Goal: Task Accomplishment & Management: Use online tool/utility

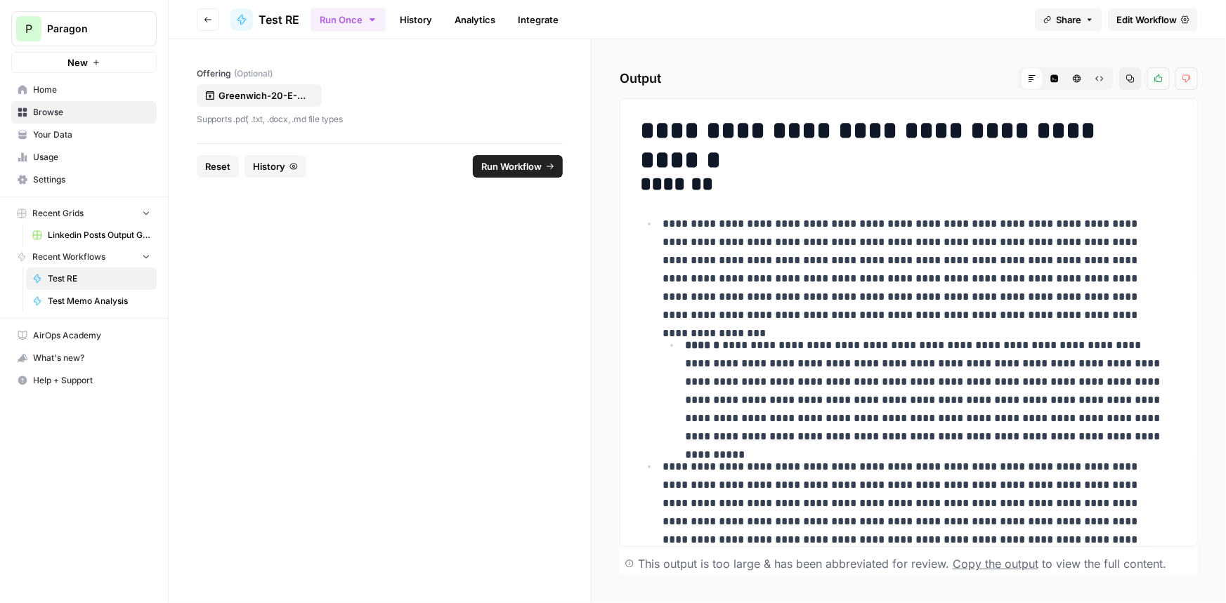
click at [409, 11] on link "History" at bounding box center [415, 19] width 49 height 22
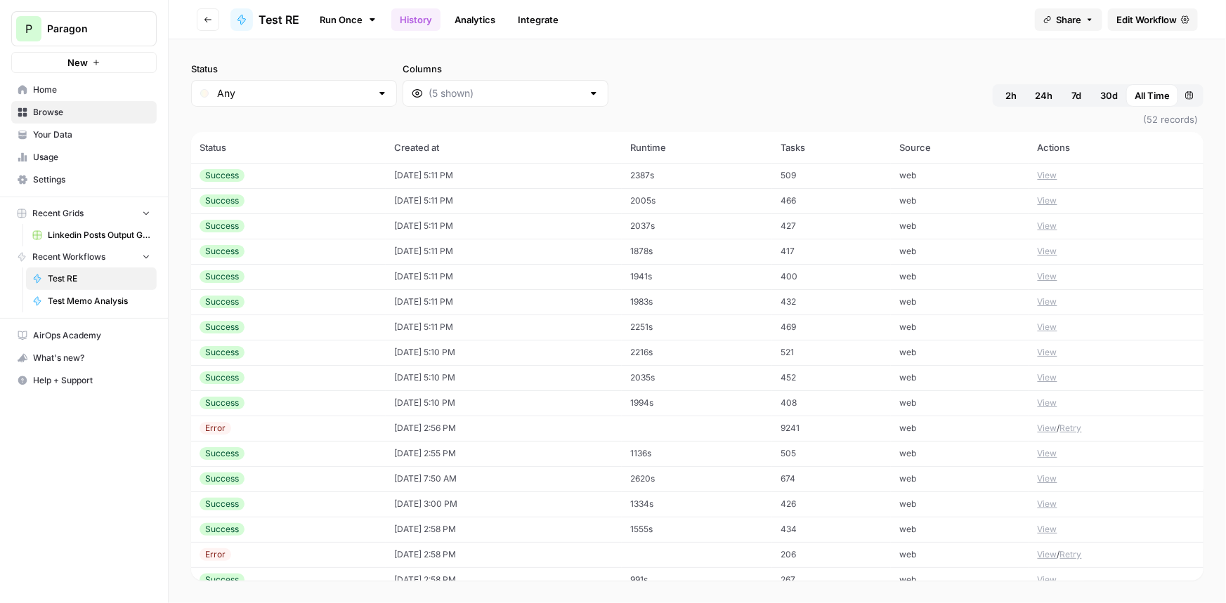
click at [417, 178] on td "08/20/25 at 5:11 PM" at bounding box center [504, 175] width 237 height 25
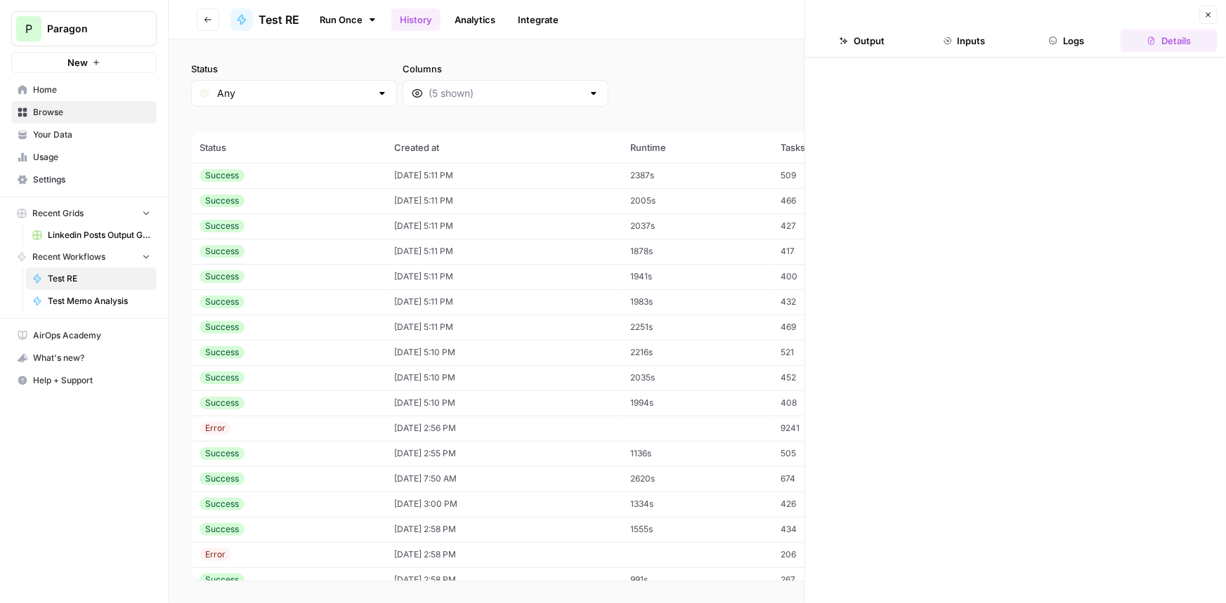
click at [848, 30] on button "Output" at bounding box center [861, 41] width 97 height 22
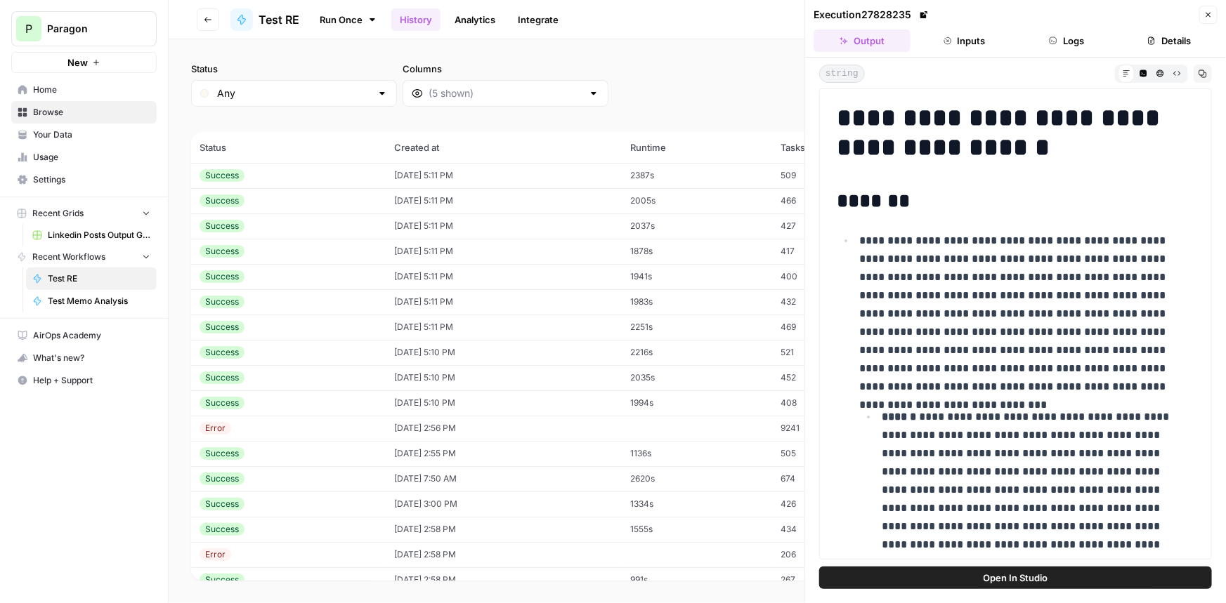
click at [467, 202] on td "08/20/25 at 5:11 PM" at bounding box center [504, 200] width 237 height 25
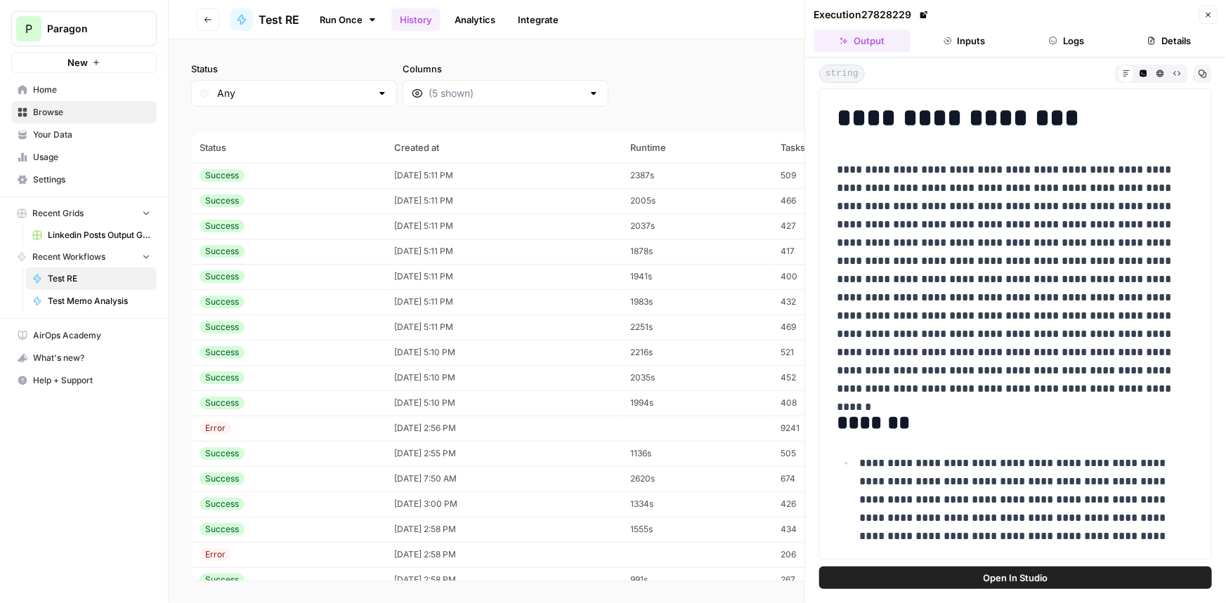
click at [469, 220] on td "08/20/25 at 5:11 PM" at bounding box center [504, 226] width 237 height 25
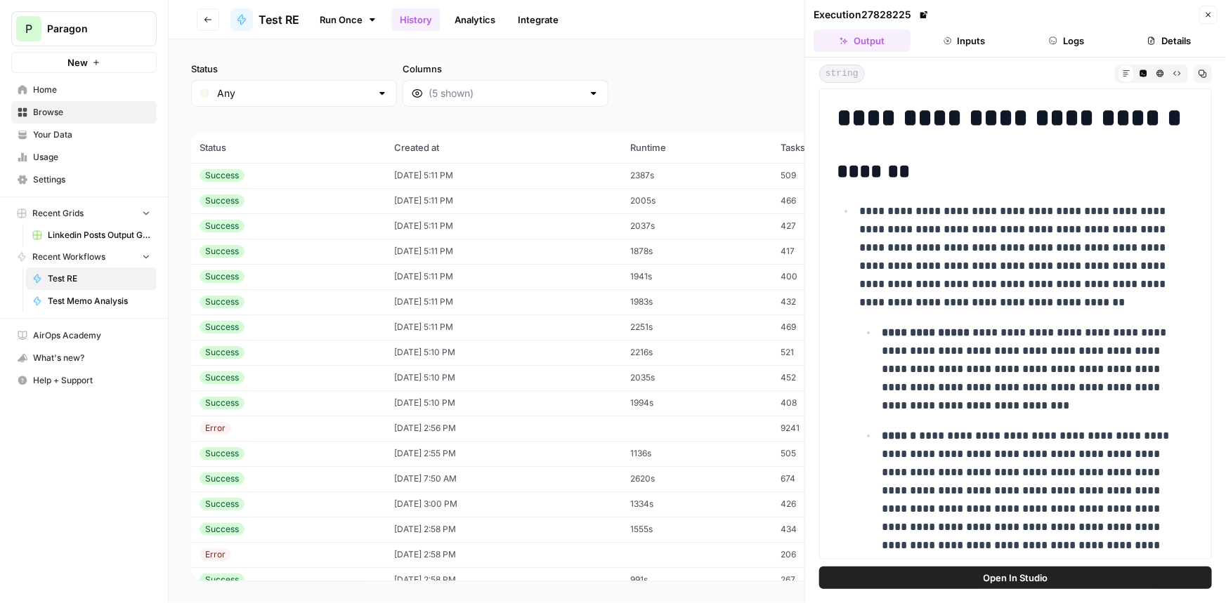
click at [463, 241] on td "08/20/25 at 5:11 PM" at bounding box center [504, 251] width 237 height 25
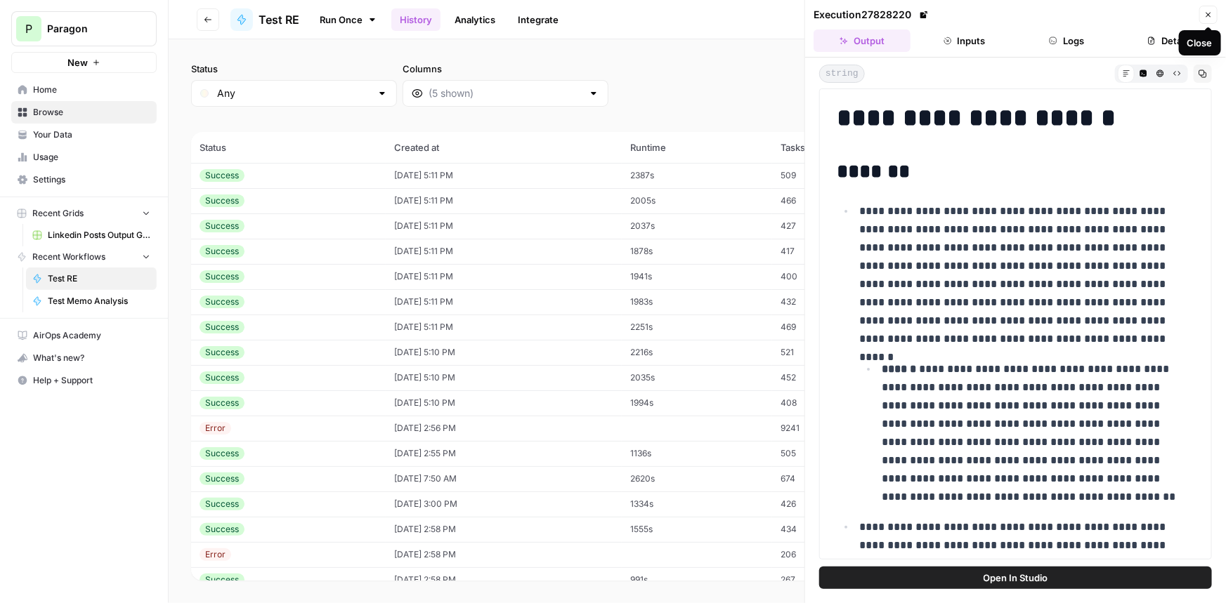
click at [1202, 15] on button "Close" at bounding box center [1208, 15] width 18 height 18
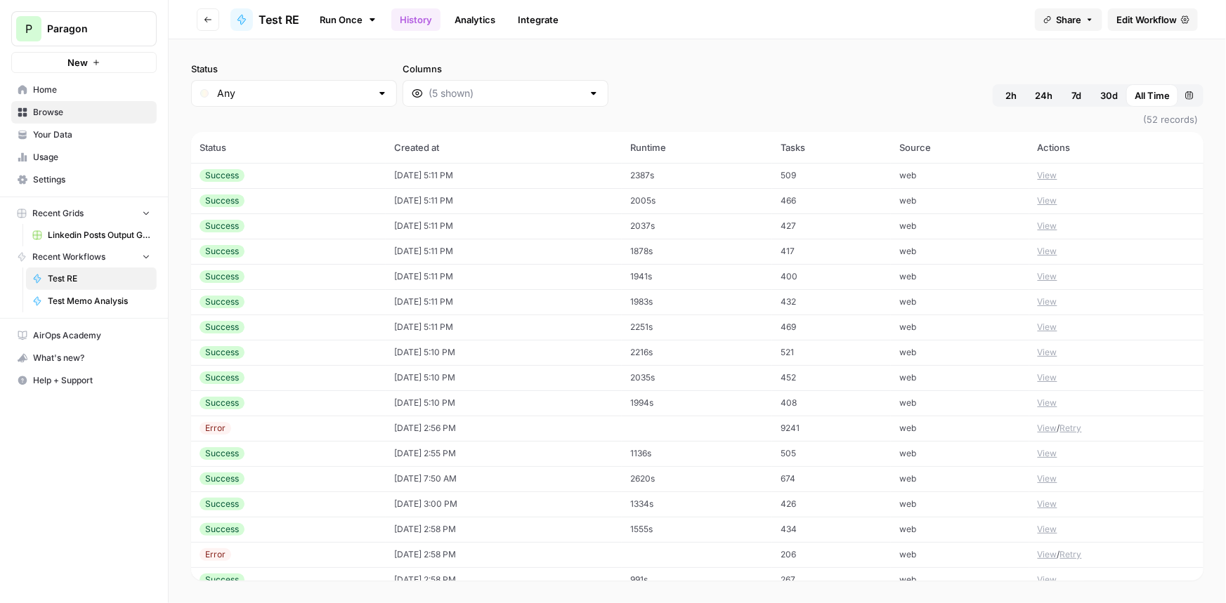
click at [1156, 18] on span "Edit Workflow" at bounding box center [1146, 20] width 60 height 14
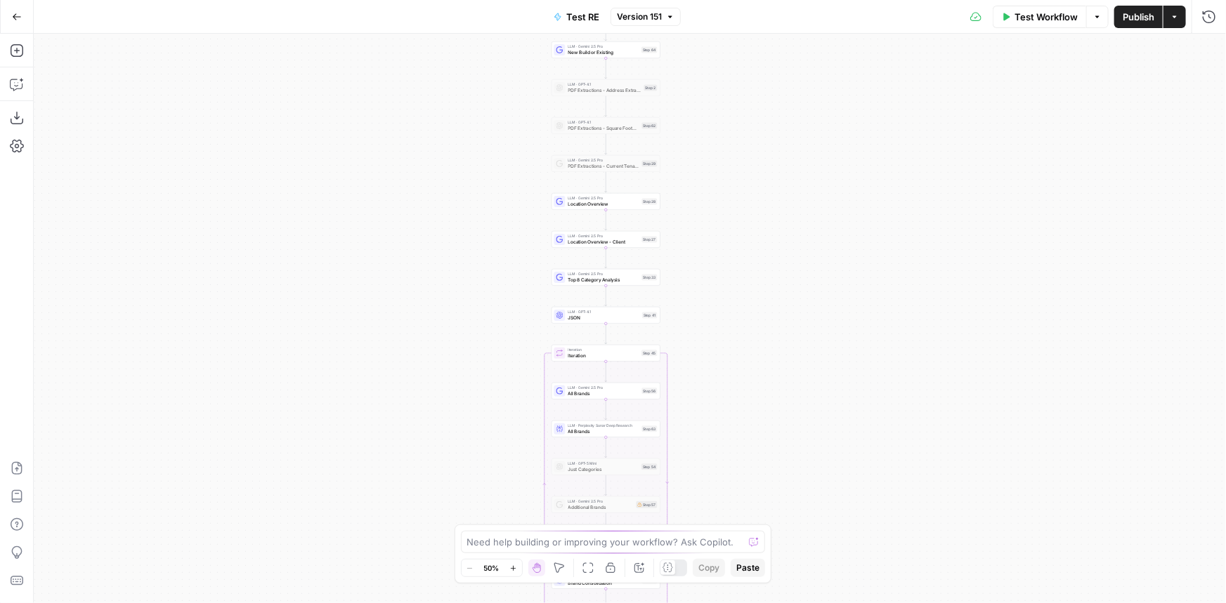
drag, startPoint x: 766, startPoint y: 63, endPoint x: 712, endPoint y: 441, distance: 381.6
click at [712, 441] on div "Workflow Set Inputs Inputs LLM · Gemini 2.5 Pro PDF Extractions Step 1 LLM · Ge…" at bounding box center [630, 319] width 1192 height 570
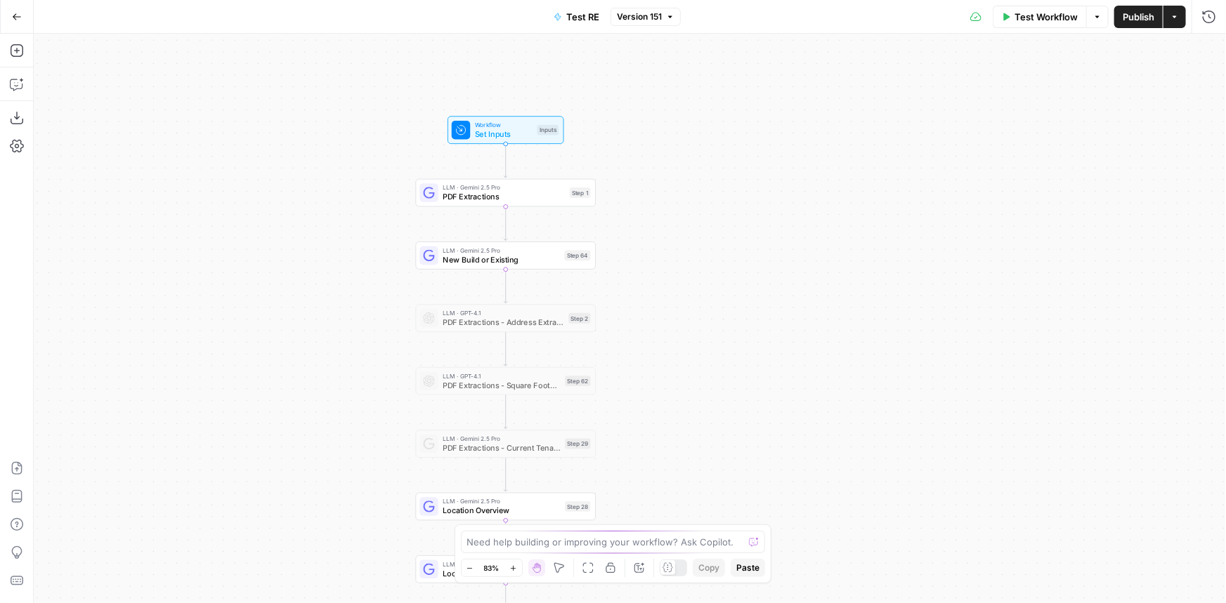
drag, startPoint x: 645, startPoint y: 308, endPoint x: 678, endPoint y: 375, distance: 74.1
click at [678, 375] on div "Workflow Set Inputs Inputs LLM · Gemini 2.5 Pro PDF Extractions Step 1 LLM · Ge…" at bounding box center [630, 319] width 1192 height 570
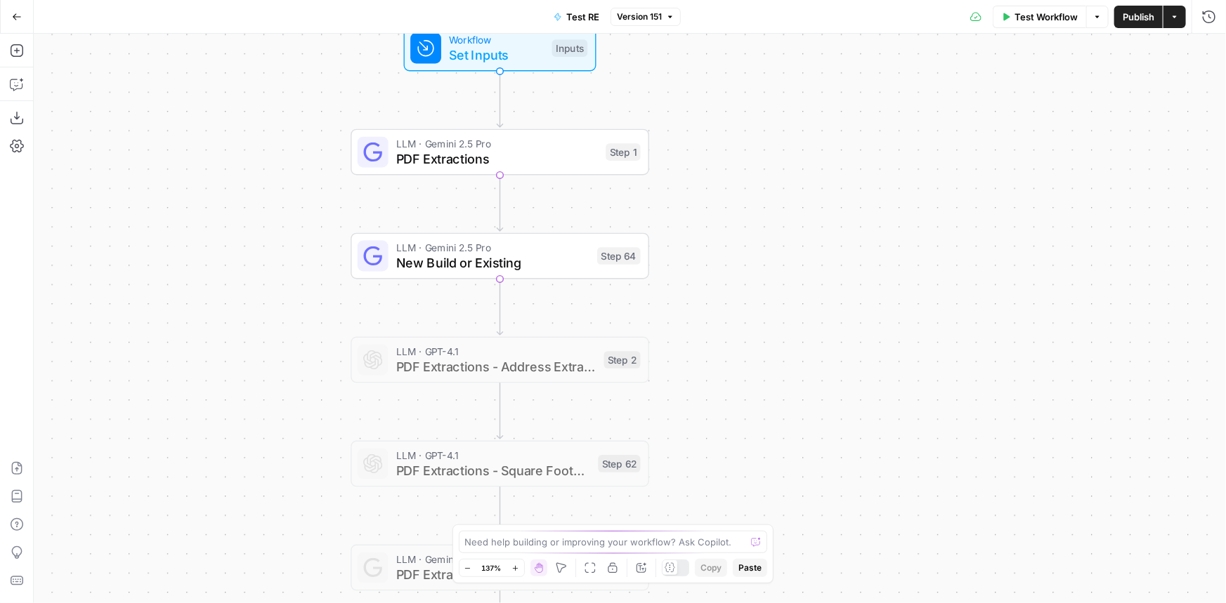
drag, startPoint x: 659, startPoint y: 372, endPoint x: 676, endPoint y: 350, distance: 27.5
click at [698, 322] on div "Workflow Set Inputs Inputs LLM · Gemini 2.5 Pro PDF Extractions Step 1 LLM · Ge…" at bounding box center [630, 319] width 1192 height 570
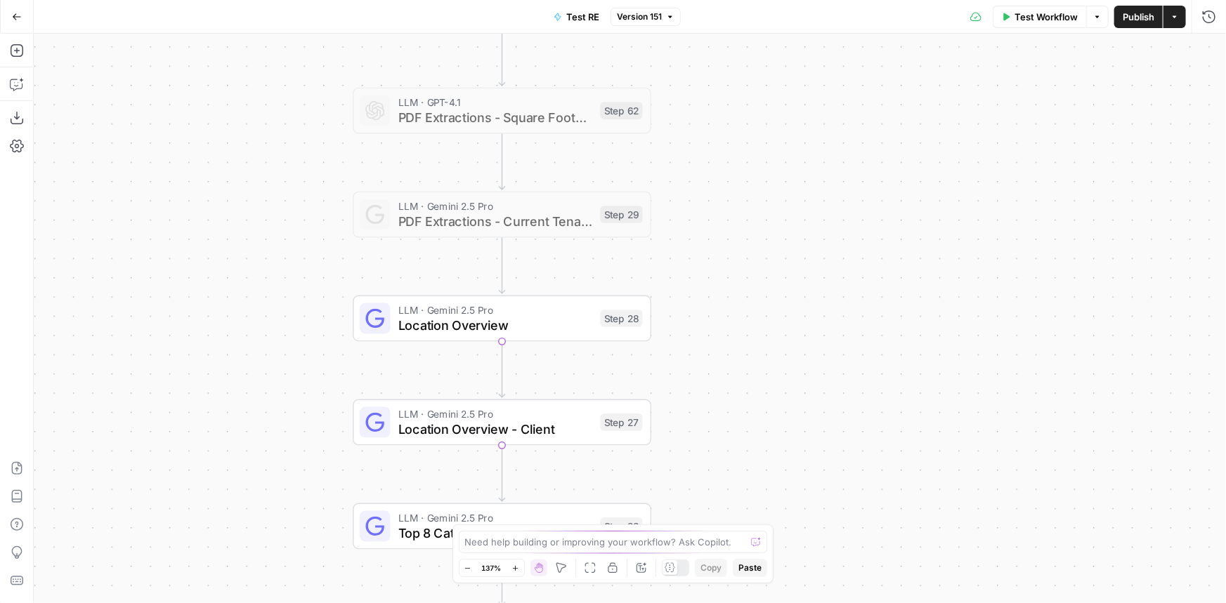
click at [561, 335] on div "LLM · Gemini 2.5 Pro Location Overview Step 28 Copy step Delete step Add Note T…" at bounding box center [502, 319] width 299 height 46
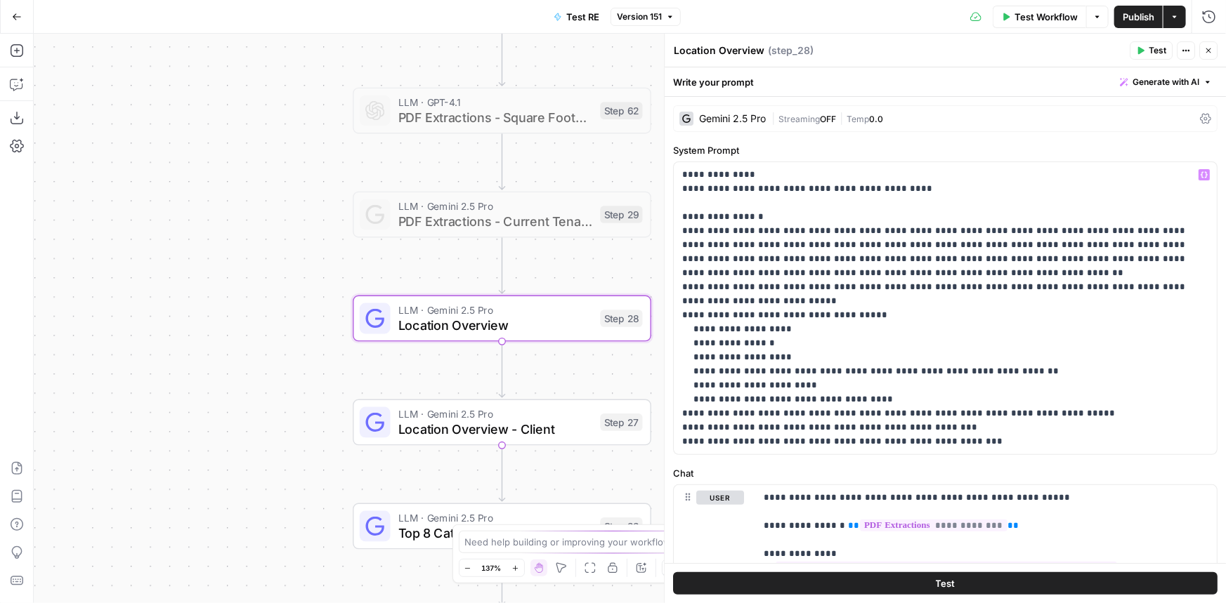
scroll to position [127, 0]
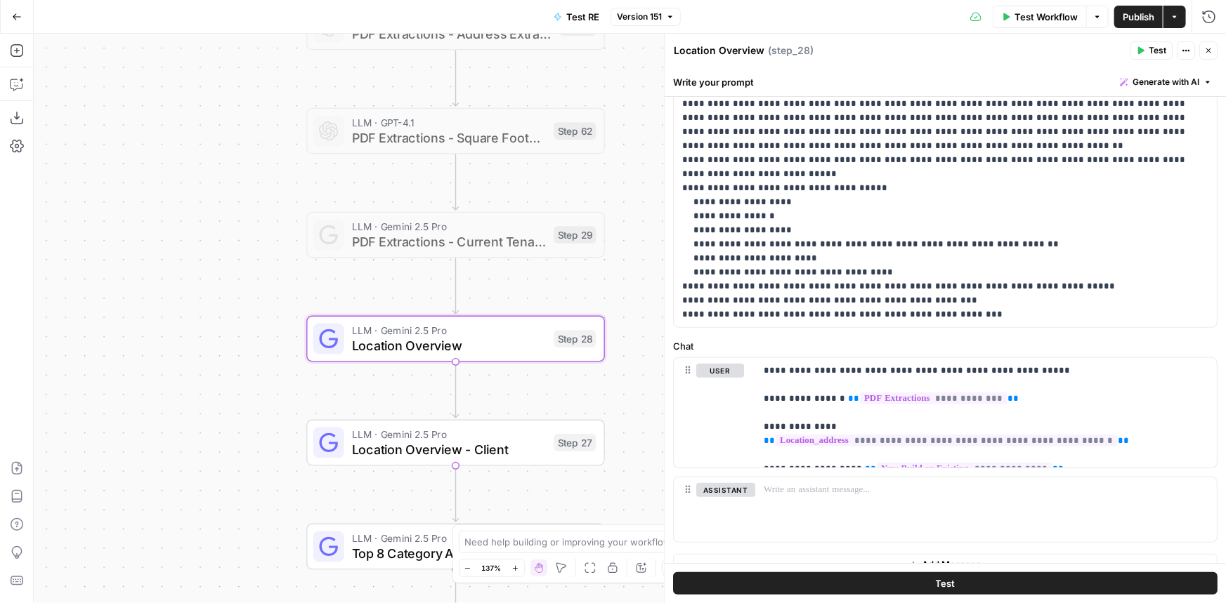
drag, startPoint x: 313, startPoint y: 292, endPoint x: 266, endPoint y: 313, distance: 50.6
click at [266, 313] on div "Workflow Set Inputs Inputs LLM · Gemini 2.5 Pro PDF Extractions Step 1 LLM · Ge…" at bounding box center [630, 319] width 1192 height 570
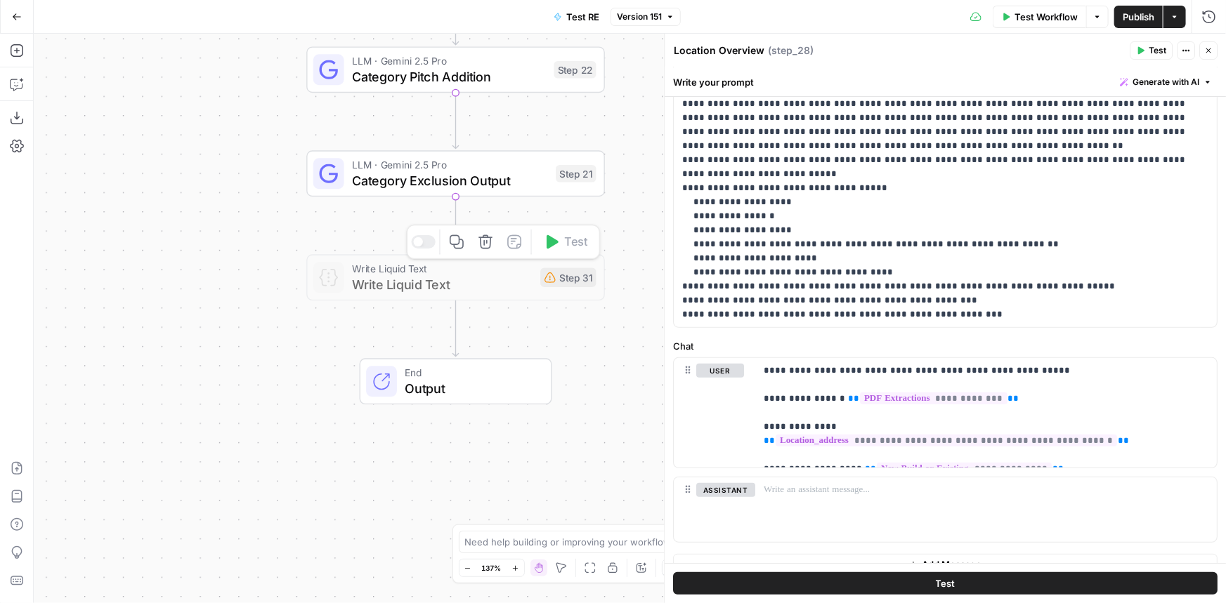
click at [428, 233] on div "Copy step Delete step Add Note Test" at bounding box center [504, 242] width 194 height 34
click at [426, 240] on div at bounding box center [423, 241] width 25 height 13
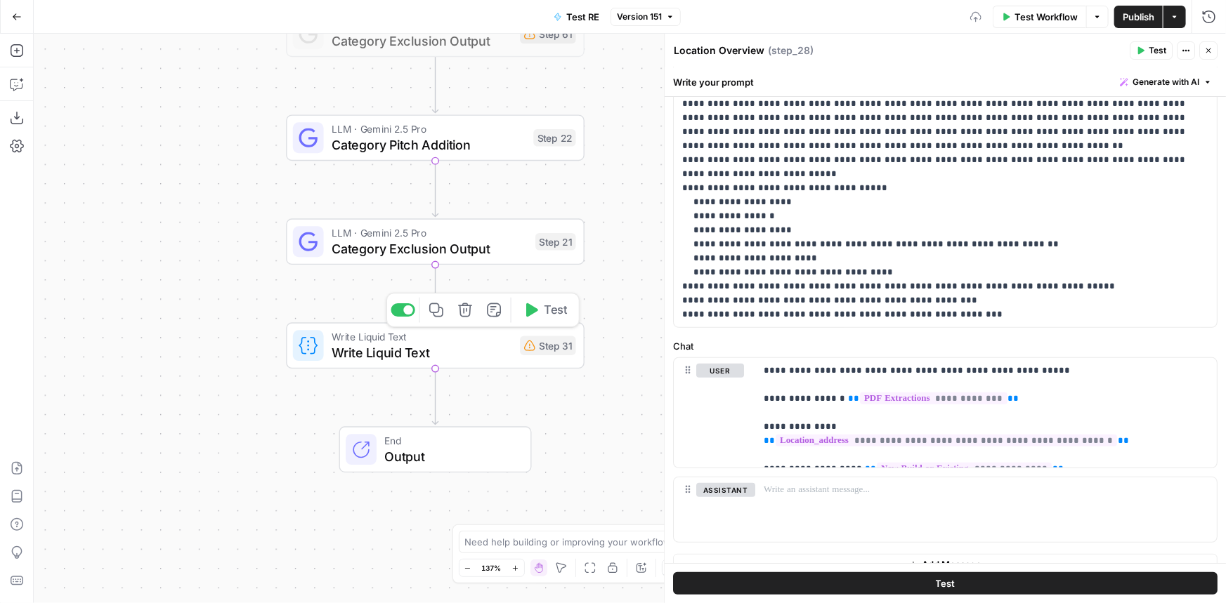
drag, startPoint x: 272, startPoint y: 310, endPoint x: 282, endPoint y: 333, distance: 24.5
click at [268, 320] on div "Workflow Set Inputs Inputs LLM · Gemini 2.5 Pro PDF Extractions Step 1 LLM · Ge…" at bounding box center [630, 319] width 1192 height 570
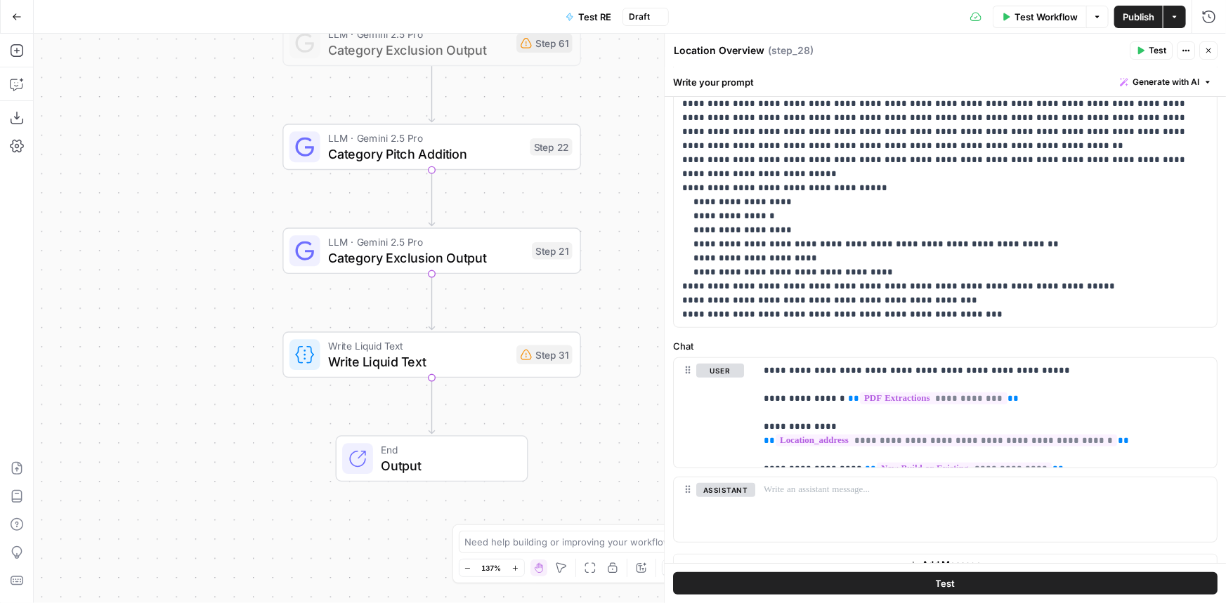
click at [394, 356] on span "Write Liquid Text" at bounding box center [418, 361] width 181 height 19
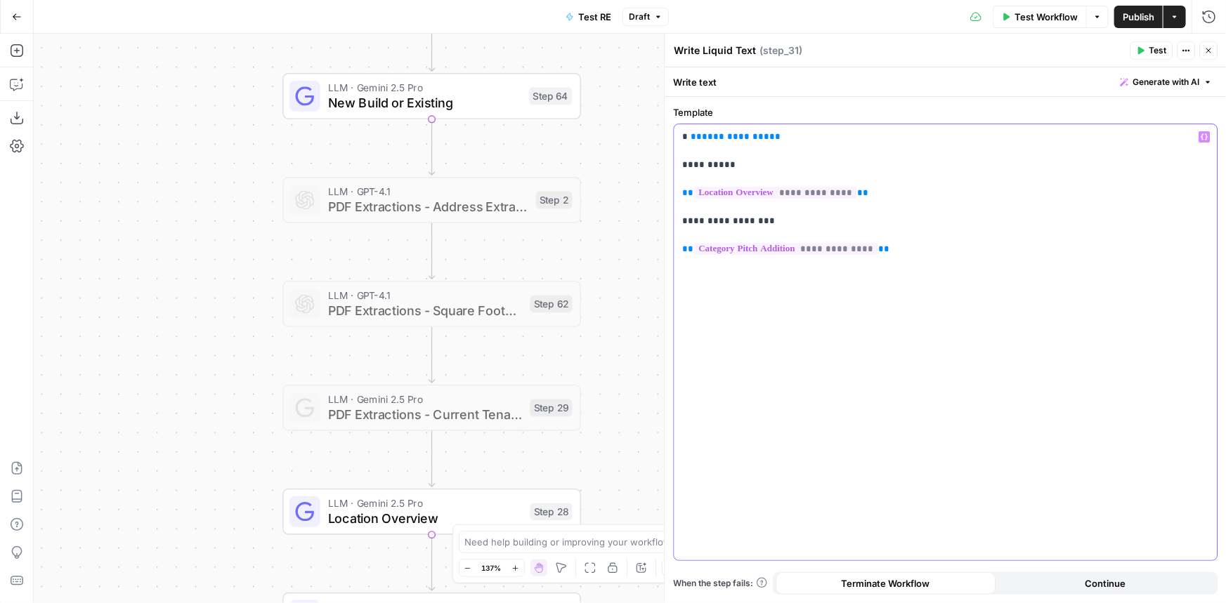
drag, startPoint x: 749, startPoint y: 137, endPoint x: 688, endPoint y: 140, distance: 60.5
click at [688, 140] on p "**********" at bounding box center [945, 193] width 526 height 126
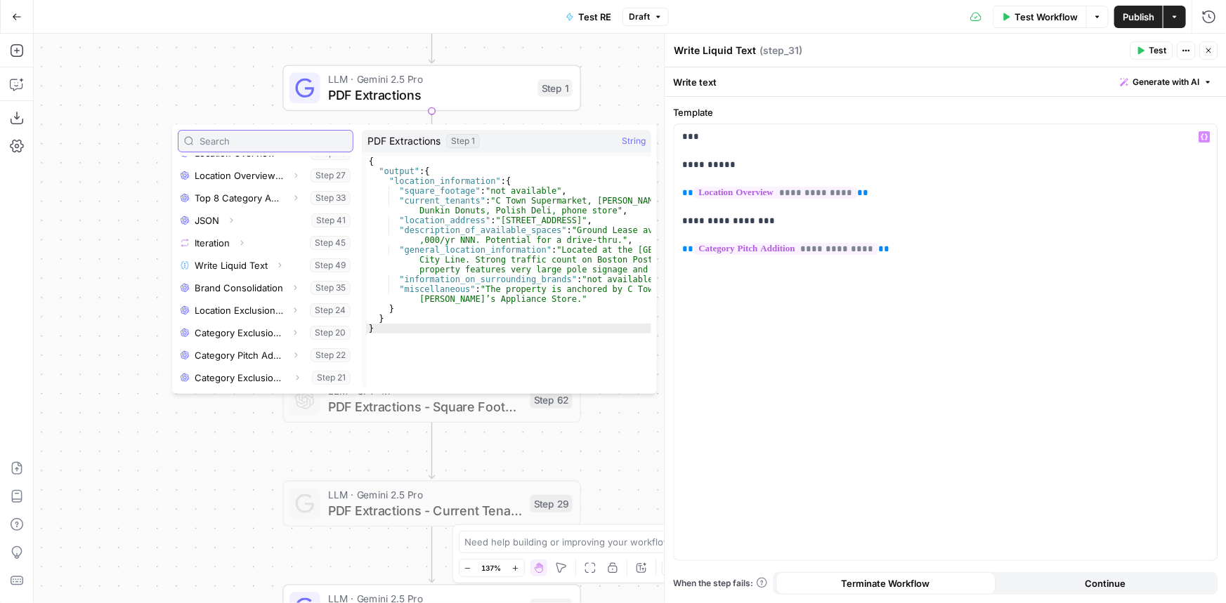
scroll to position [0, 0]
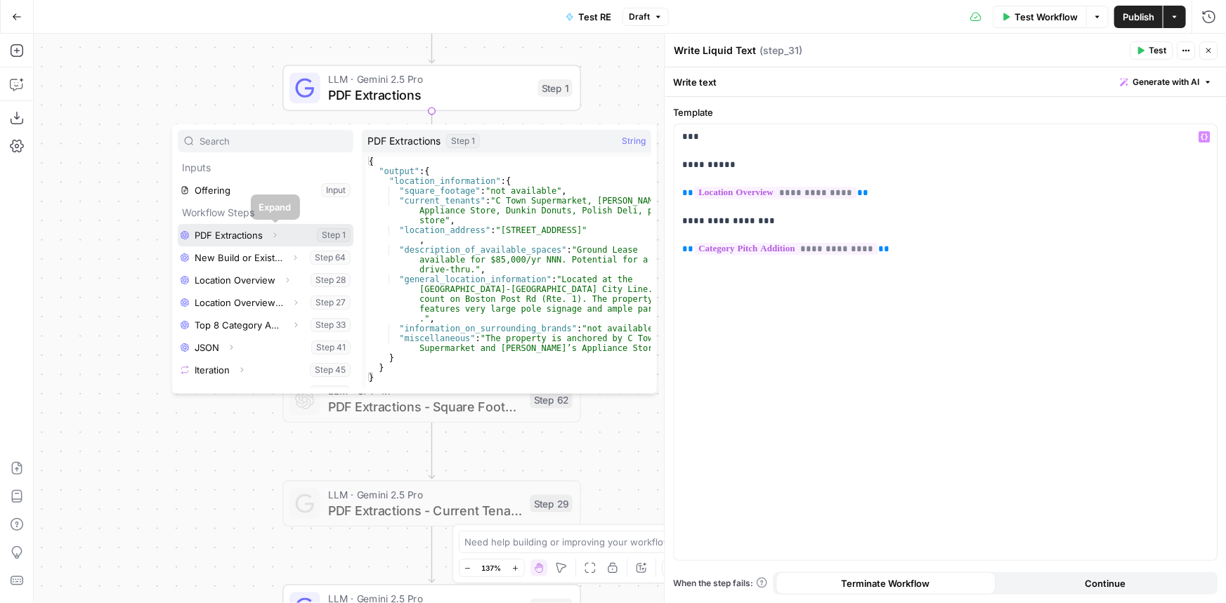
click at [275, 233] on icon "button" at bounding box center [275, 234] width 3 height 5
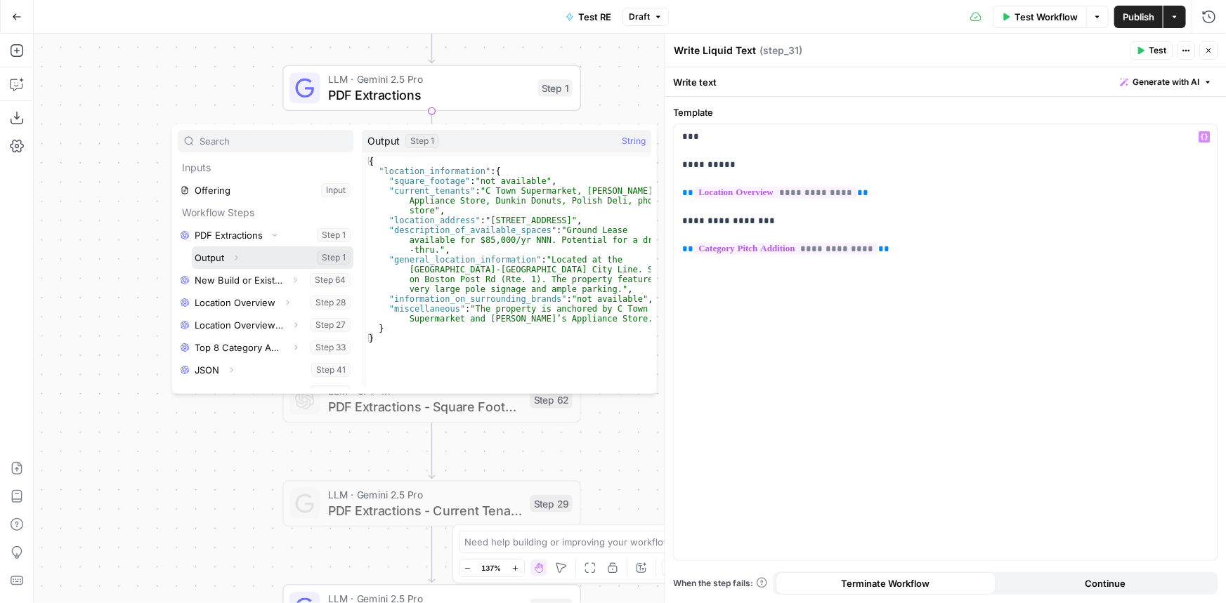
click at [235, 255] on icon "button" at bounding box center [236, 258] width 8 height 8
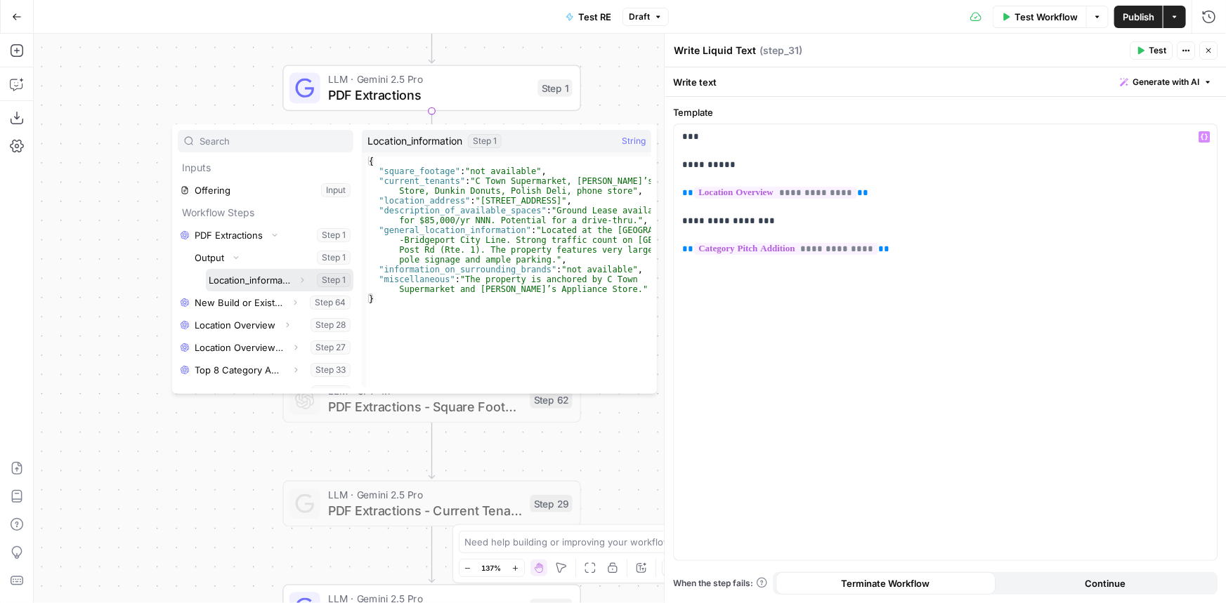
click at [298, 281] on icon "button" at bounding box center [302, 280] width 8 height 8
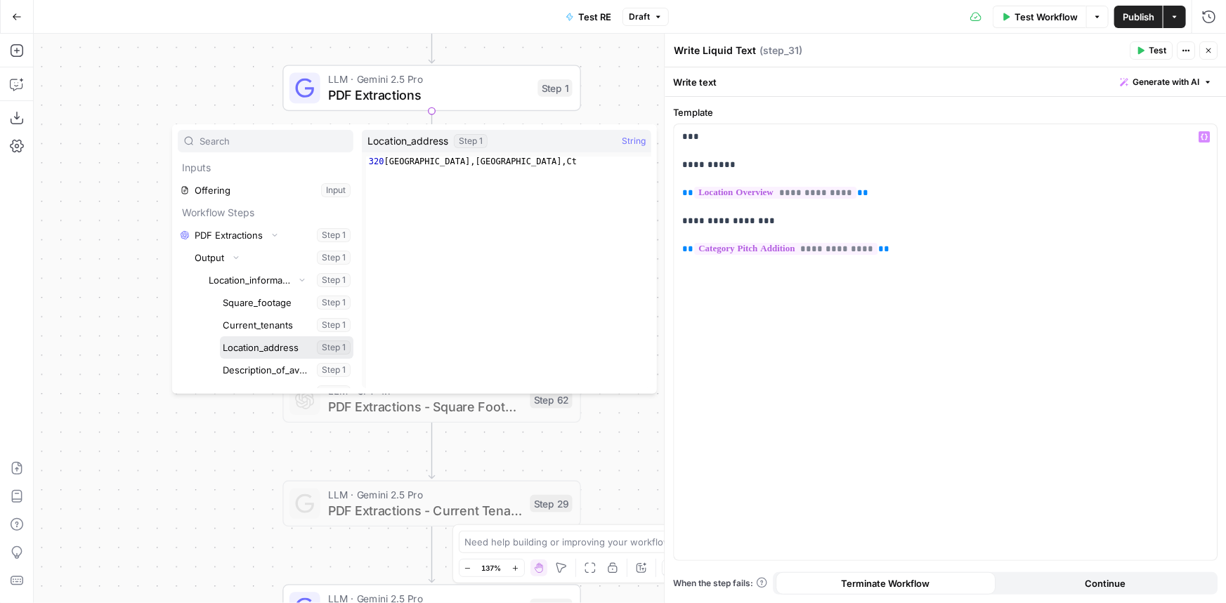
click at [273, 347] on button "Select variable Location_address" at bounding box center [286, 347] width 133 height 22
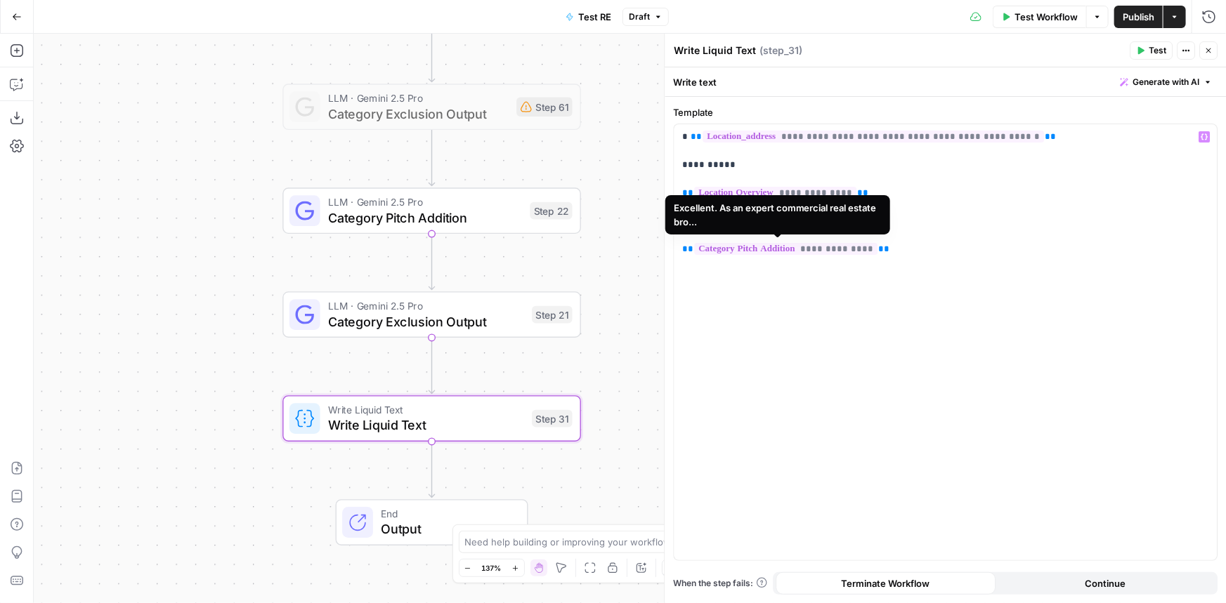
click at [832, 249] on span "**********" at bounding box center [785, 249] width 183 height 12
click at [829, 249] on span "**********" at bounding box center [785, 249] width 183 height 12
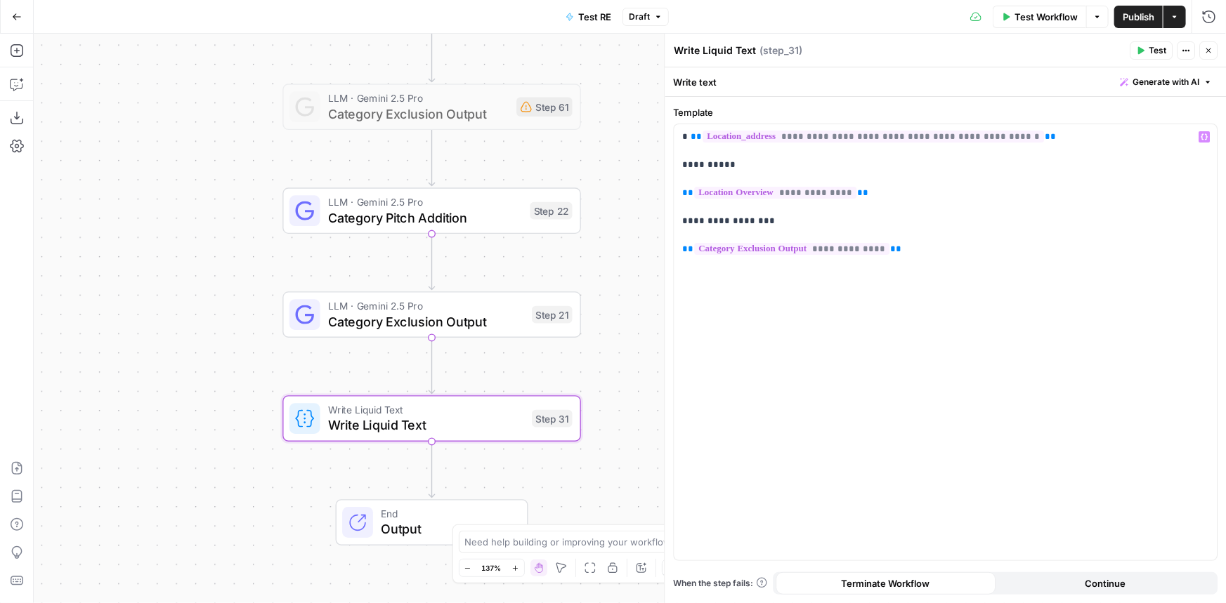
click at [1141, 20] on span "Publish" at bounding box center [1138, 17] width 32 height 14
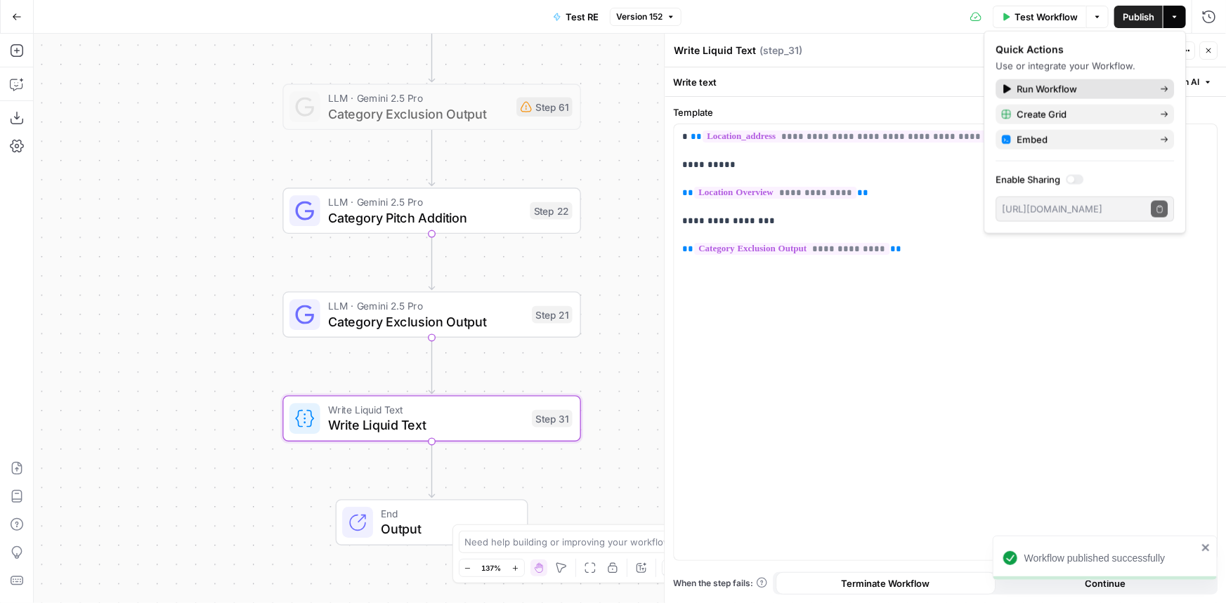
click at [1073, 85] on span "Run Workflow" at bounding box center [1082, 89] width 132 height 14
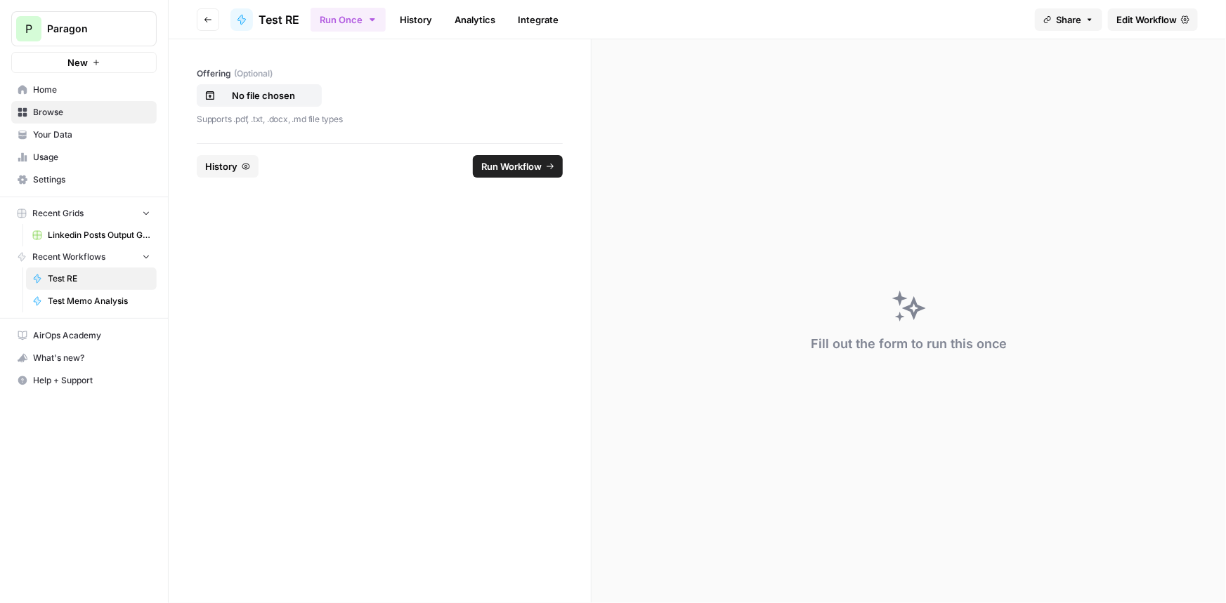
click at [243, 166] on icon "button" at bounding box center [246, 166] width 8 height 8
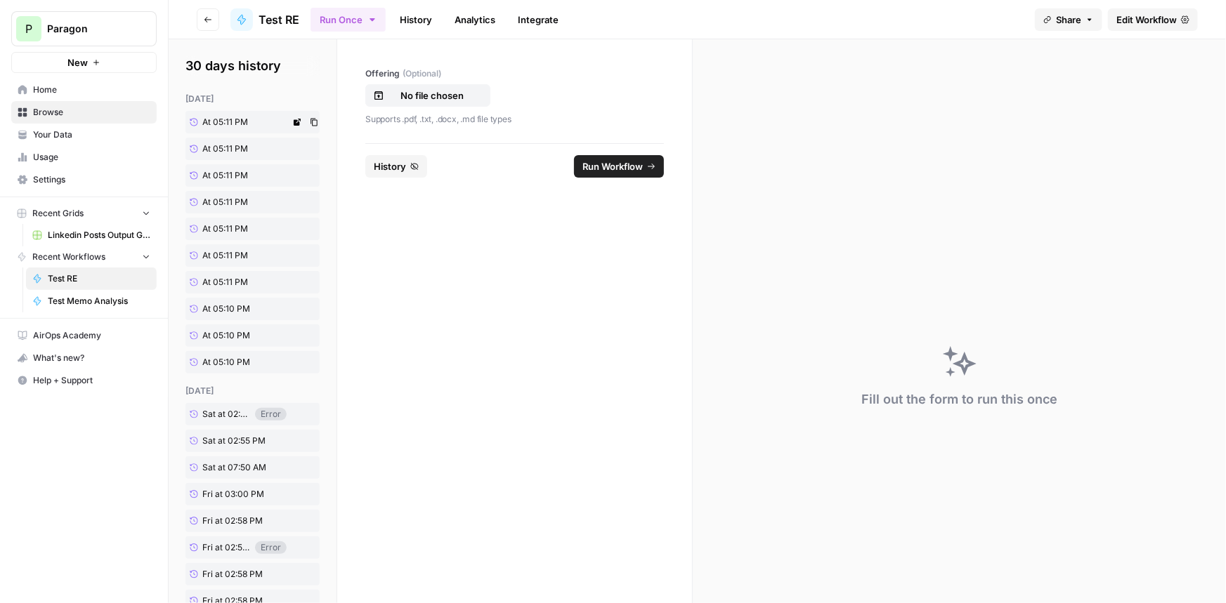
click at [219, 117] on span "At 05:11 PM" at bounding box center [225, 122] width 46 height 13
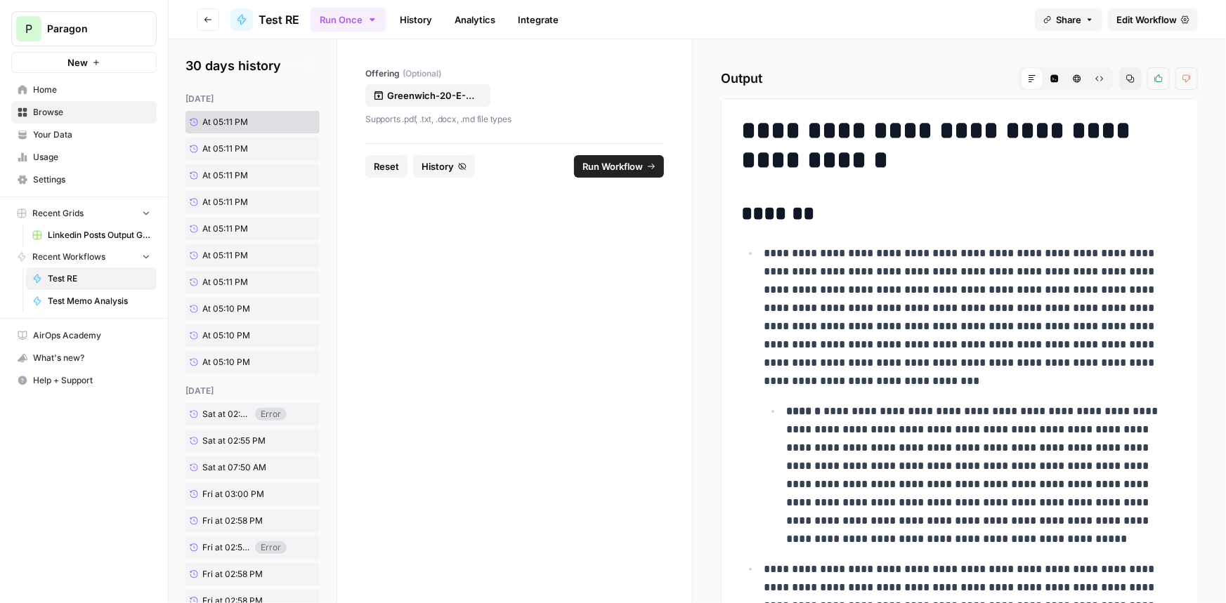
click at [416, 20] on link "History" at bounding box center [415, 19] width 49 height 22
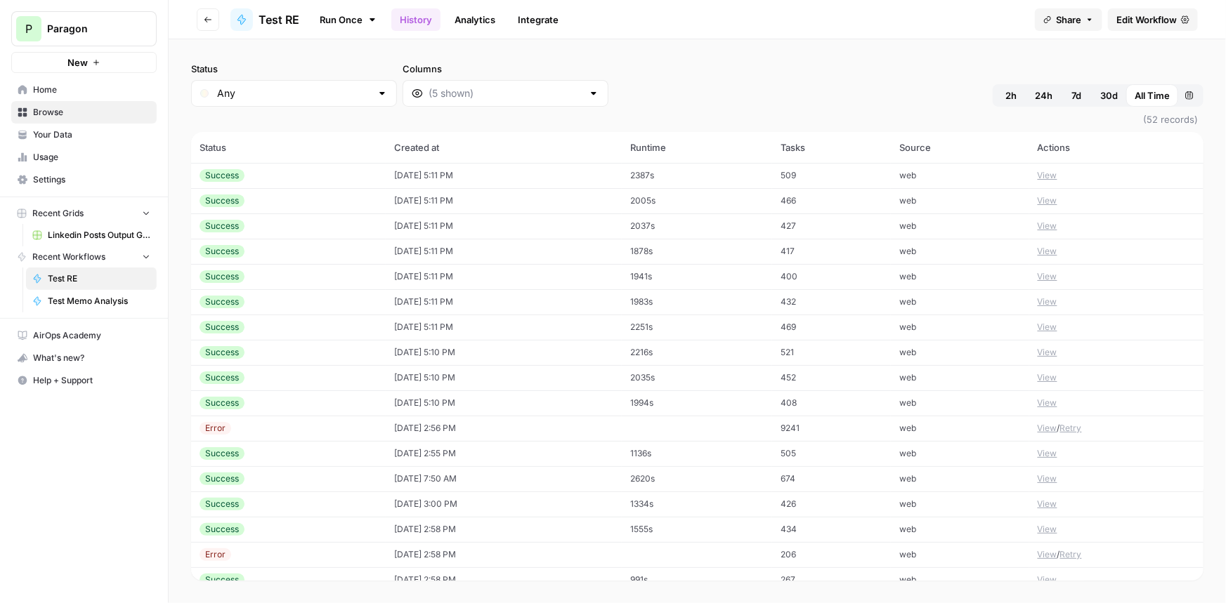
click at [471, 171] on td "08/20/25 at 5:11 PM" at bounding box center [504, 175] width 237 height 25
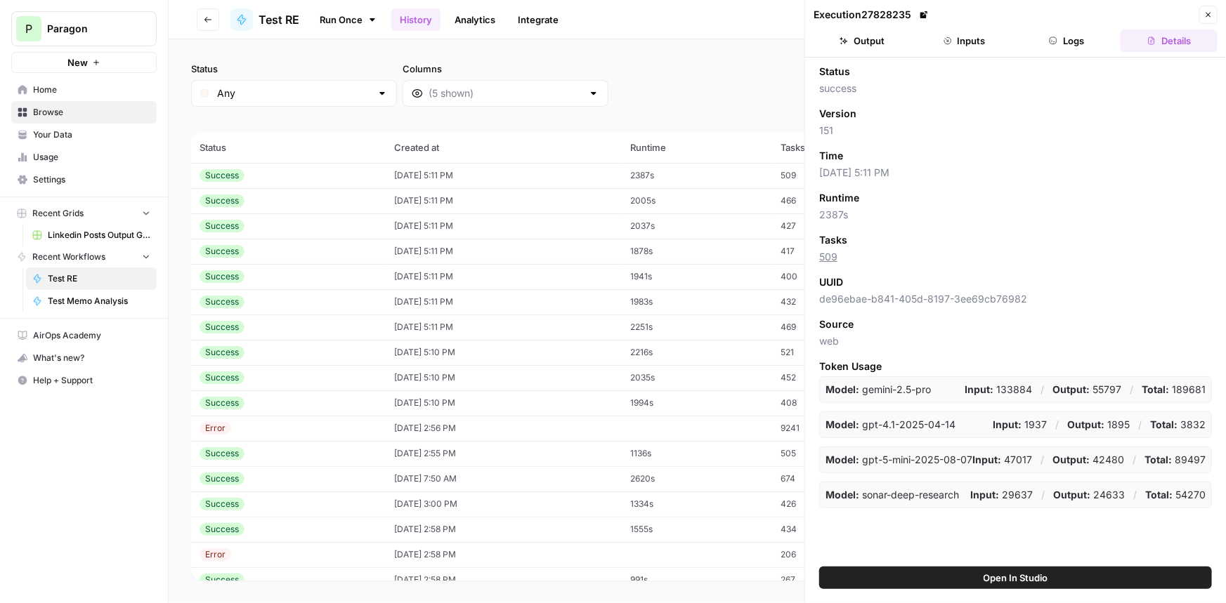
click at [1026, 37] on button "Logs" at bounding box center [1066, 41] width 97 height 22
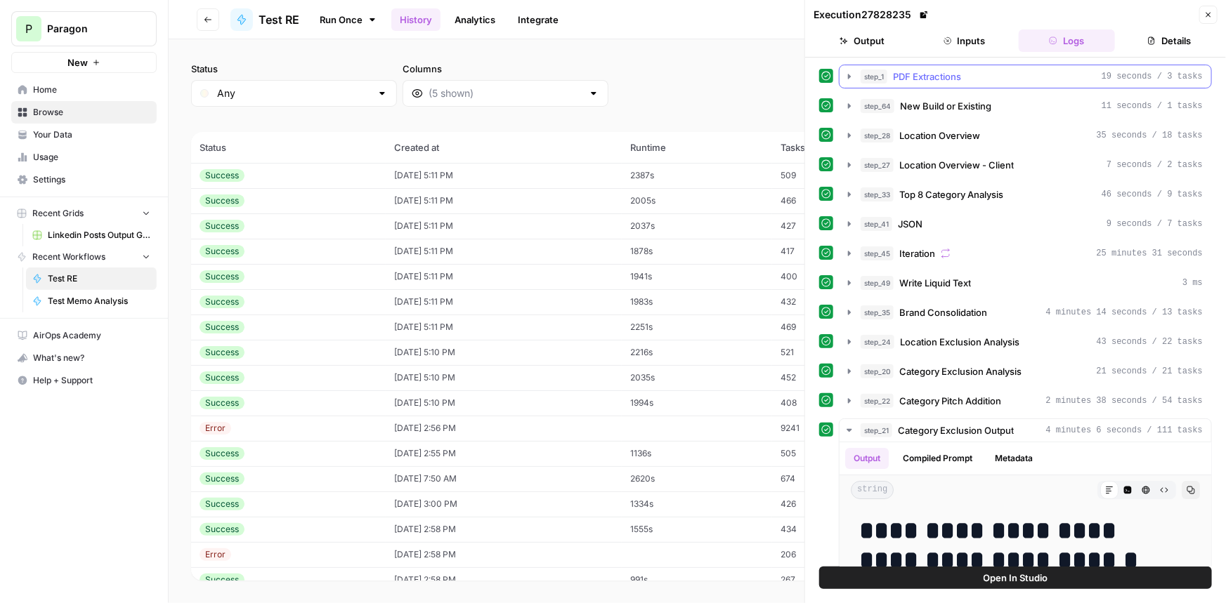
click at [999, 75] on div "step_1 PDF Extractions 19 seconds / 3 tasks" at bounding box center [1031, 77] width 342 height 14
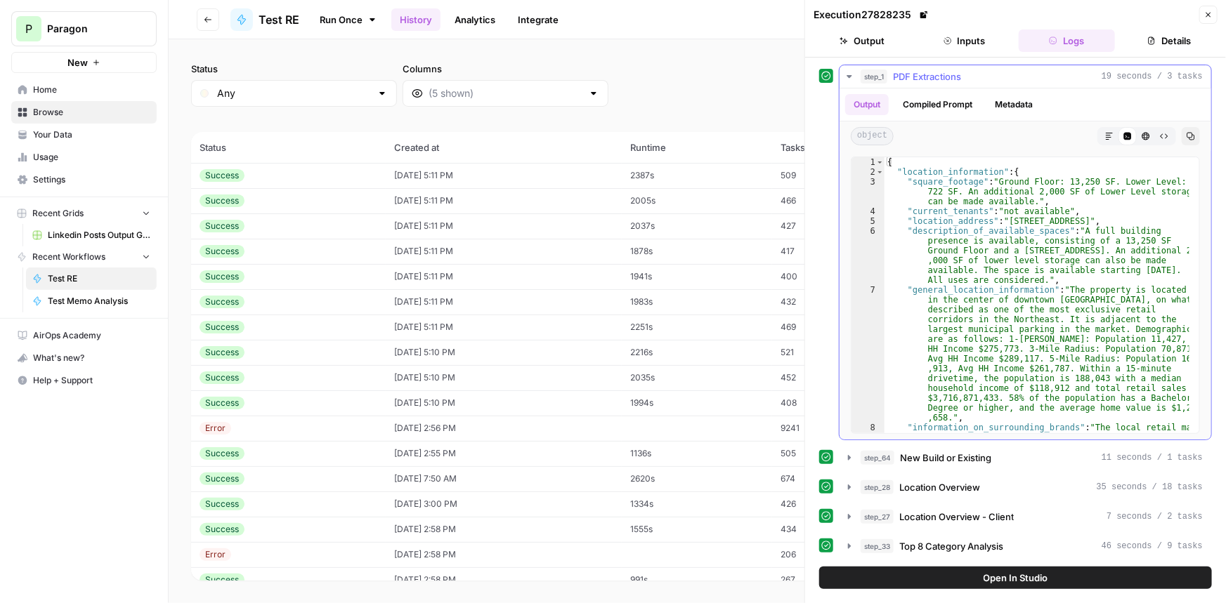
click at [999, 75] on div "step_1 PDF Extractions 19 seconds / 3 tasks" at bounding box center [1031, 77] width 342 height 14
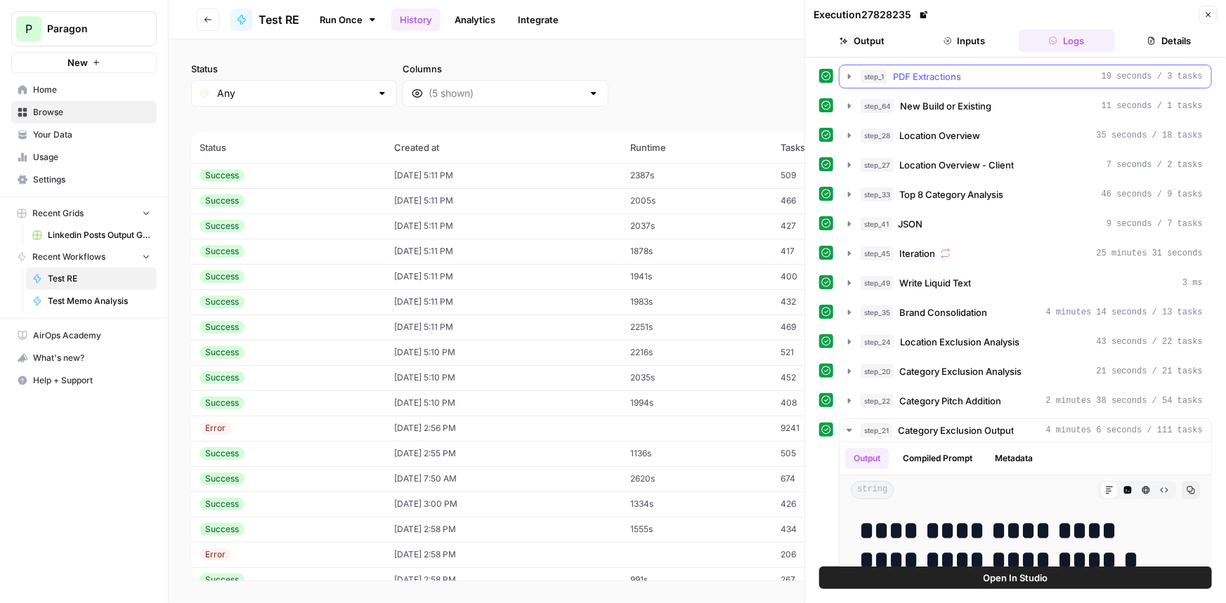
click at [988, 87] on div "step_1 PDF Extractions 19 seconds / 3 tasks" at bounding box center [1025, 77] width 373 height 24
click at [988, 98] on button "step_64 New Build or Existing 11 seconds / 1 tasks" at bounding box center [1025, 106] width 372 height 22
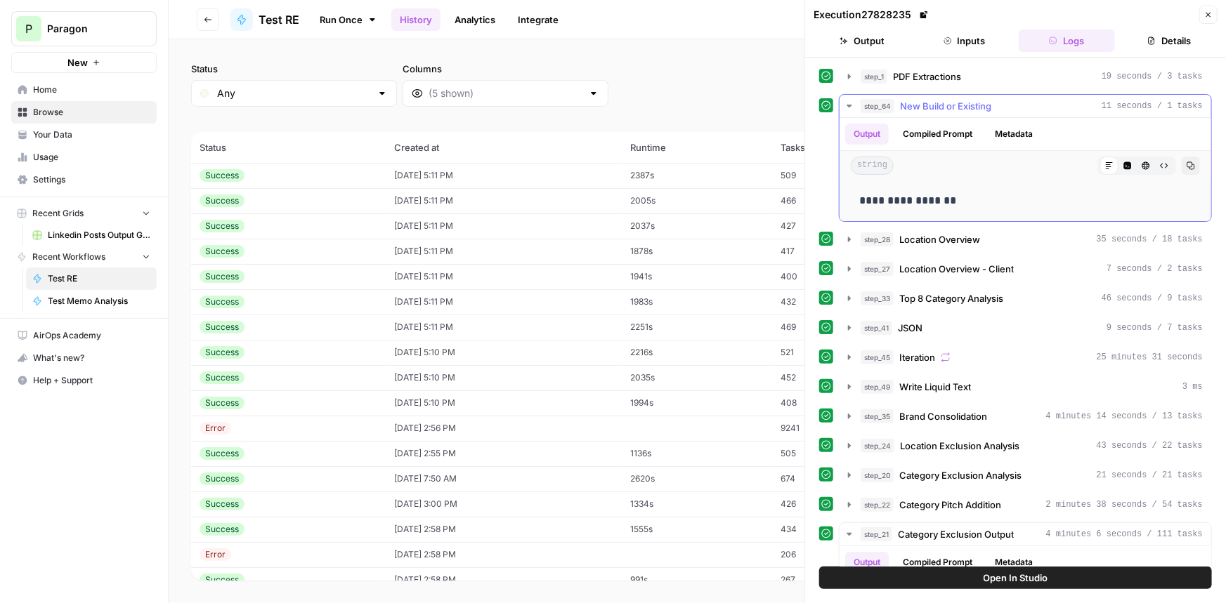
click at [987, 101] on span "New Build or Existing" at bounding box center [945, 106] width 91 height 14
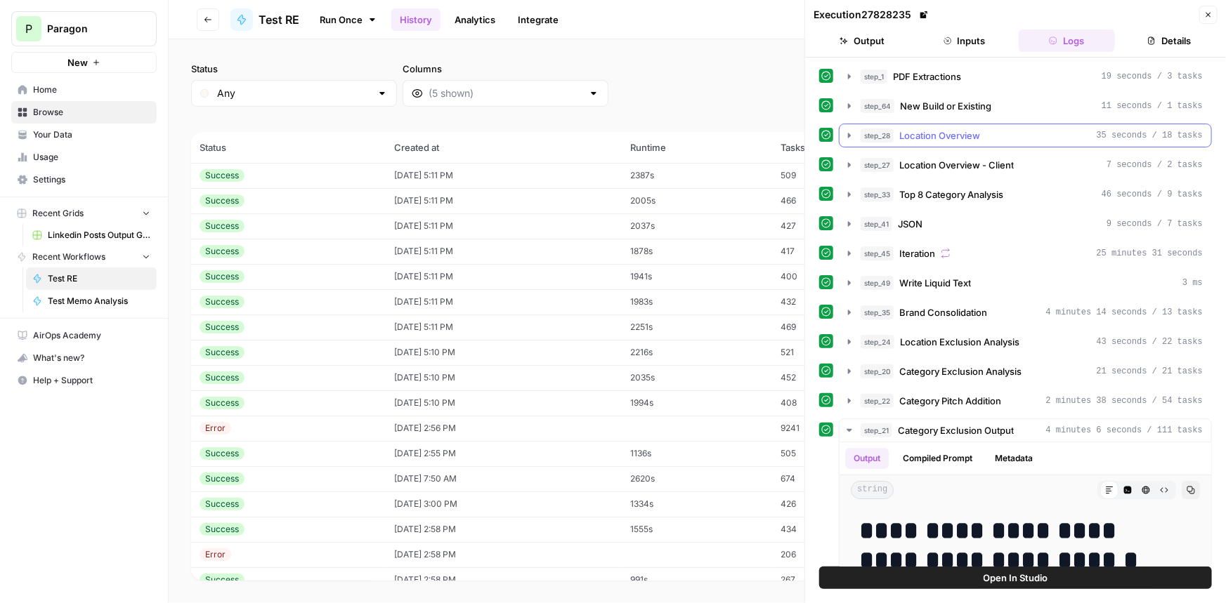
click at [976, 131] on span "Location Overview" at bounding box center [939, 136] width 81 height 14
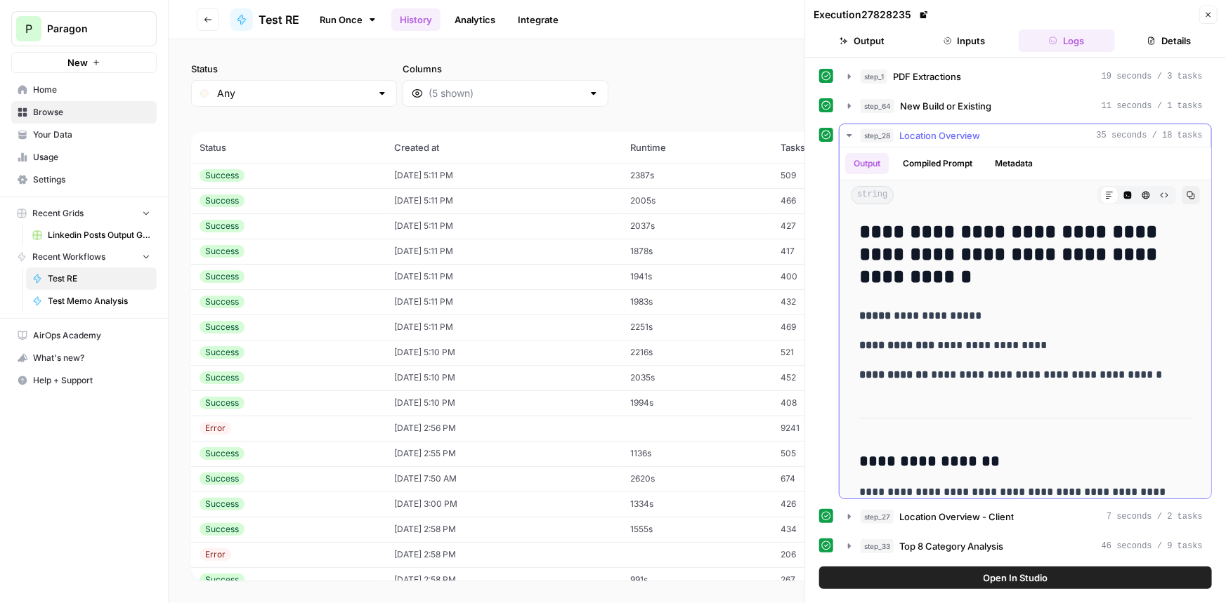
click at [988, 133] on div "step_28 Location Overview 35 seconds / 18 tasks" at bounding box center [1031, 136] width 342 height 14
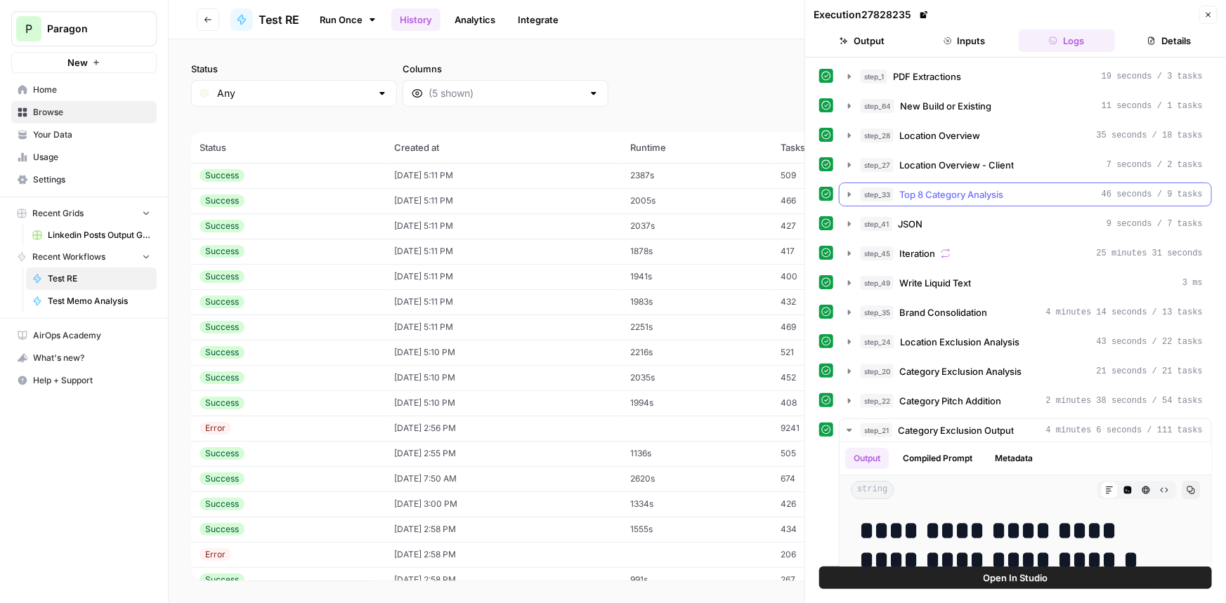
click at [974, 183] on button "step_33 Top 8 Category Analysis 46 seconds / 9 tasks" at bounding box center [1025, 194] width 372 height 22
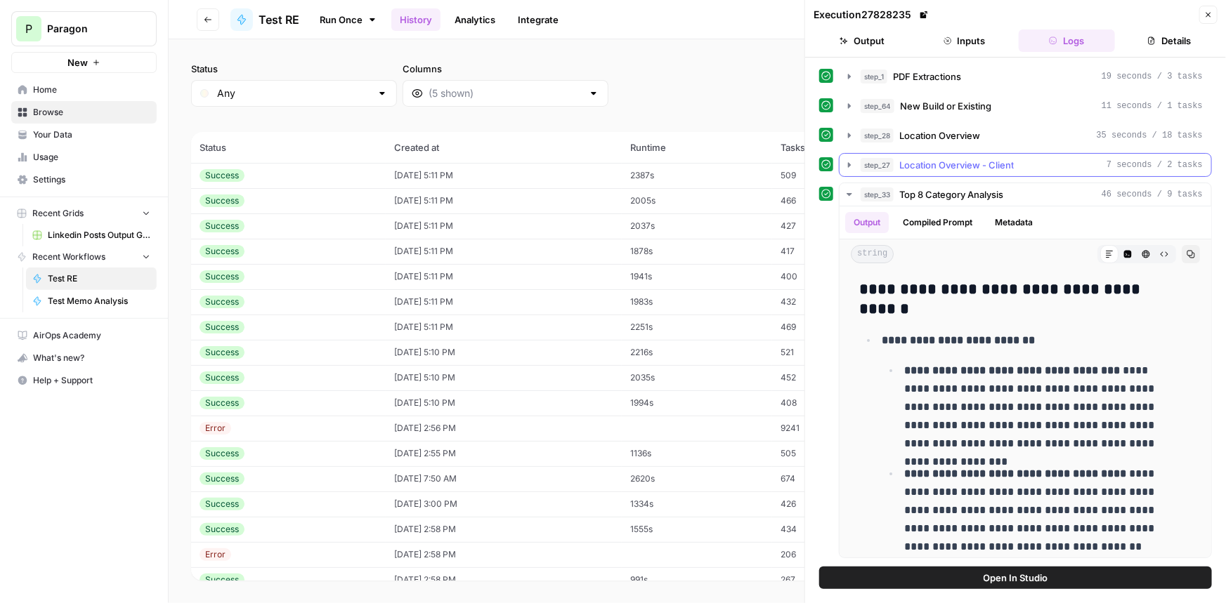
click at [977, 168] on span "Location Overview - Client" at bounding box center [956, 165] width 114 height 14
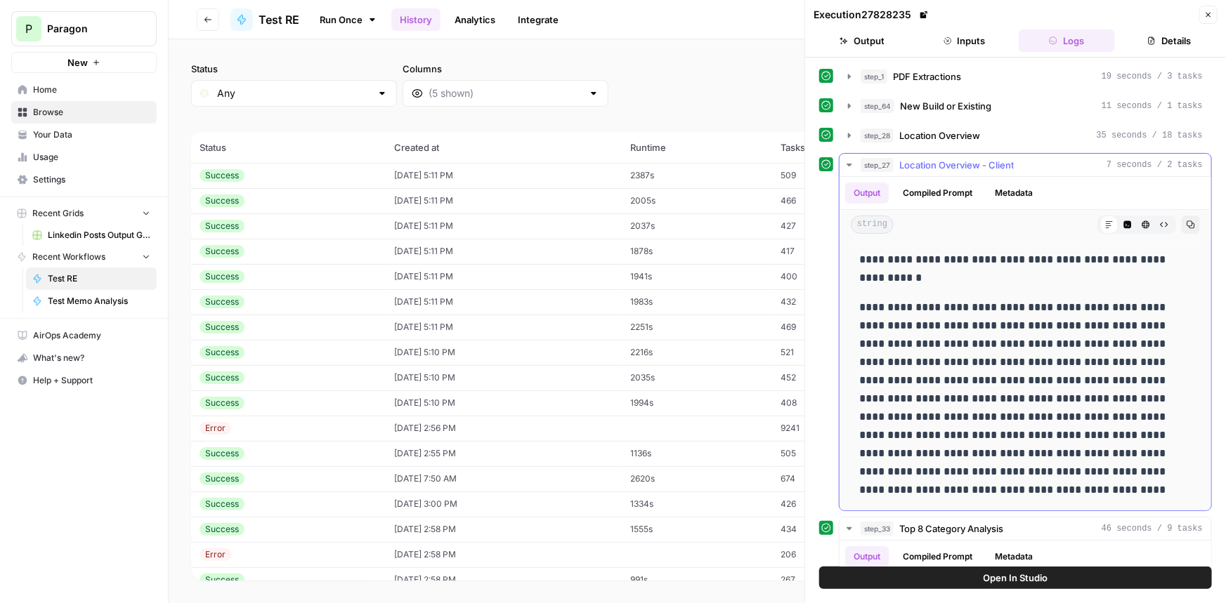
click at [978, 166] on span "Location Overview - Client" at bounding box center [956, 165] width 114 height 14
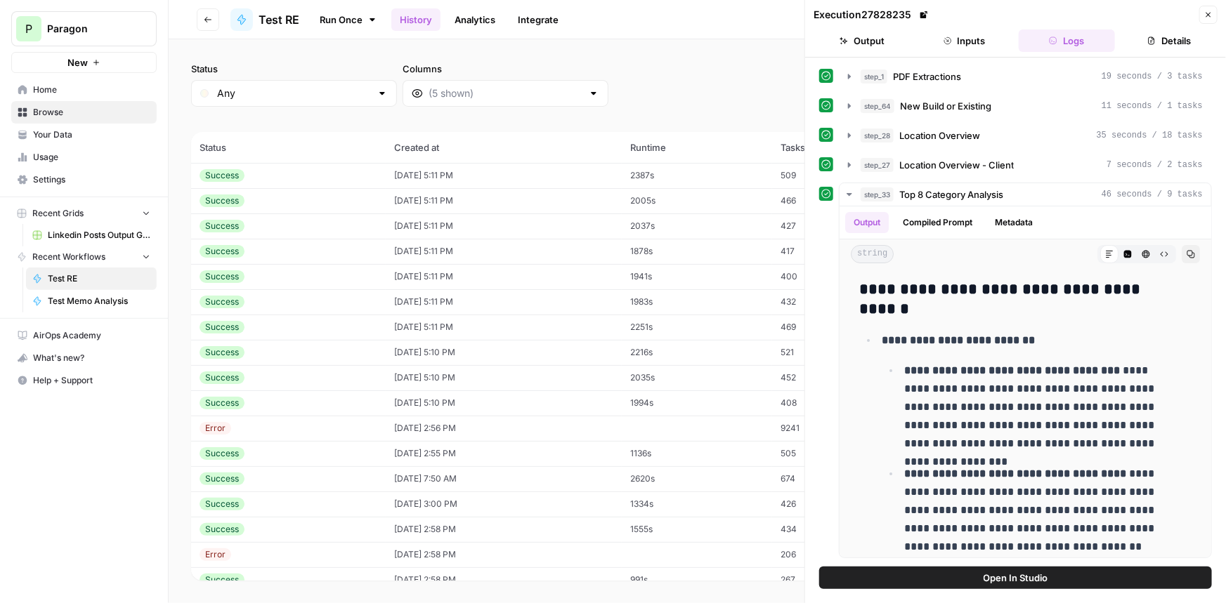
click at [1210, 13] on icon "button" at bounding box center [1208, 15] width 8 height 8
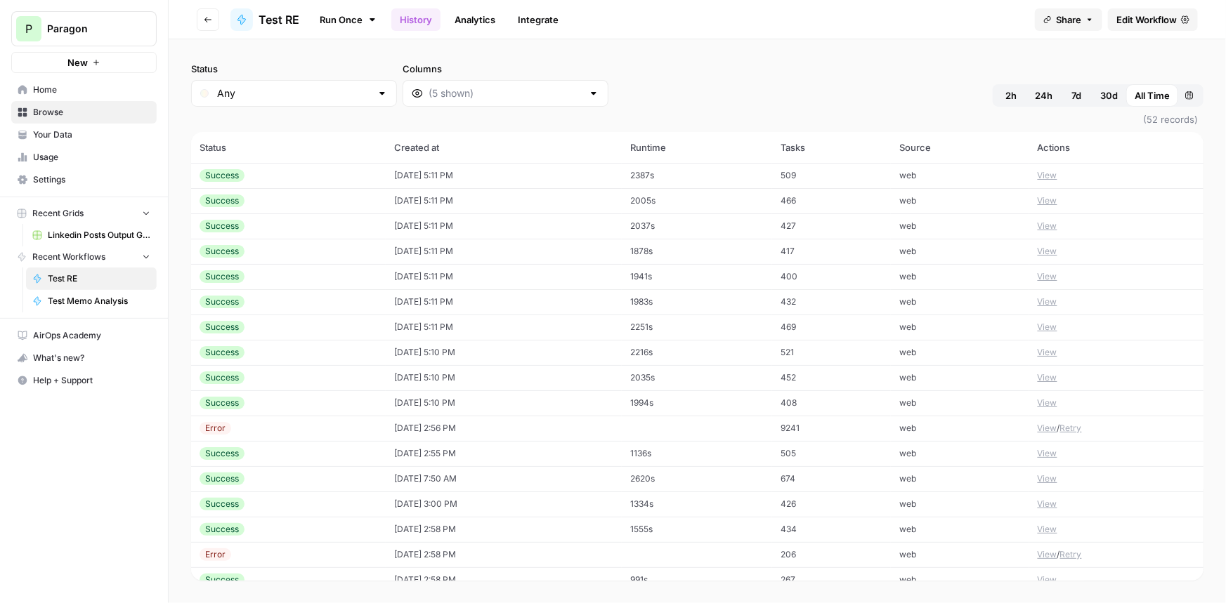
click at [1162, 17] on span "Edit Workflow" at bounding box center [1146, 20] width 60 height 14
click at [553, 164] on td "08/20/25 at 5:11 PM" at bounding box center [504, 175] width 237 height 25
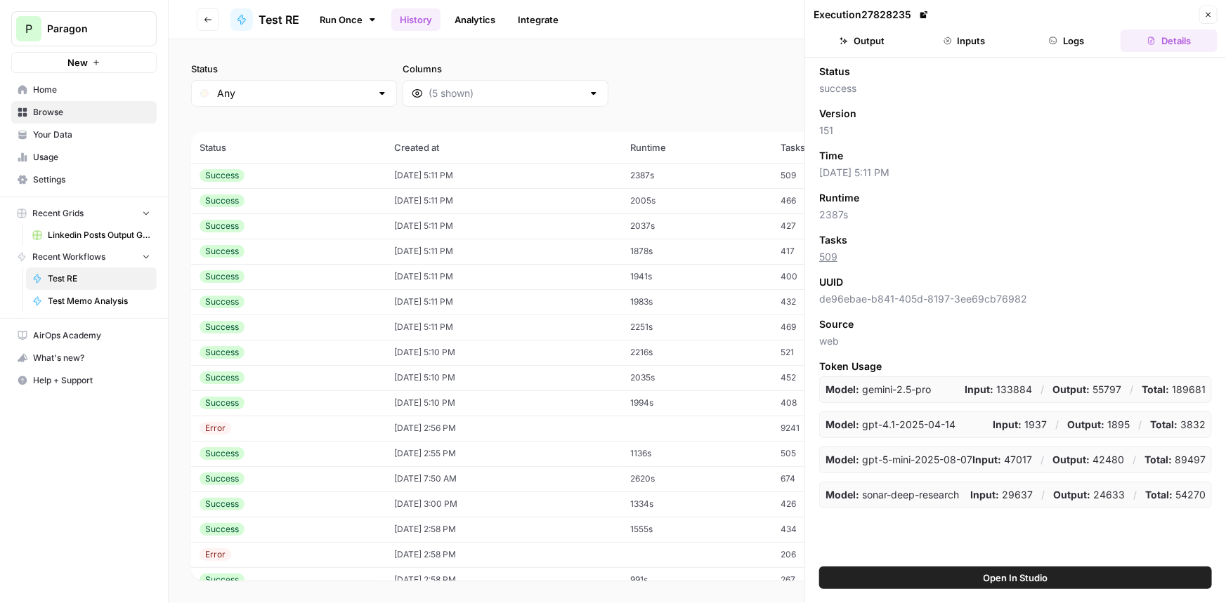
click at [1053, 33] on button "Logs" at bounding box center [1066, 41] width 97 height 22
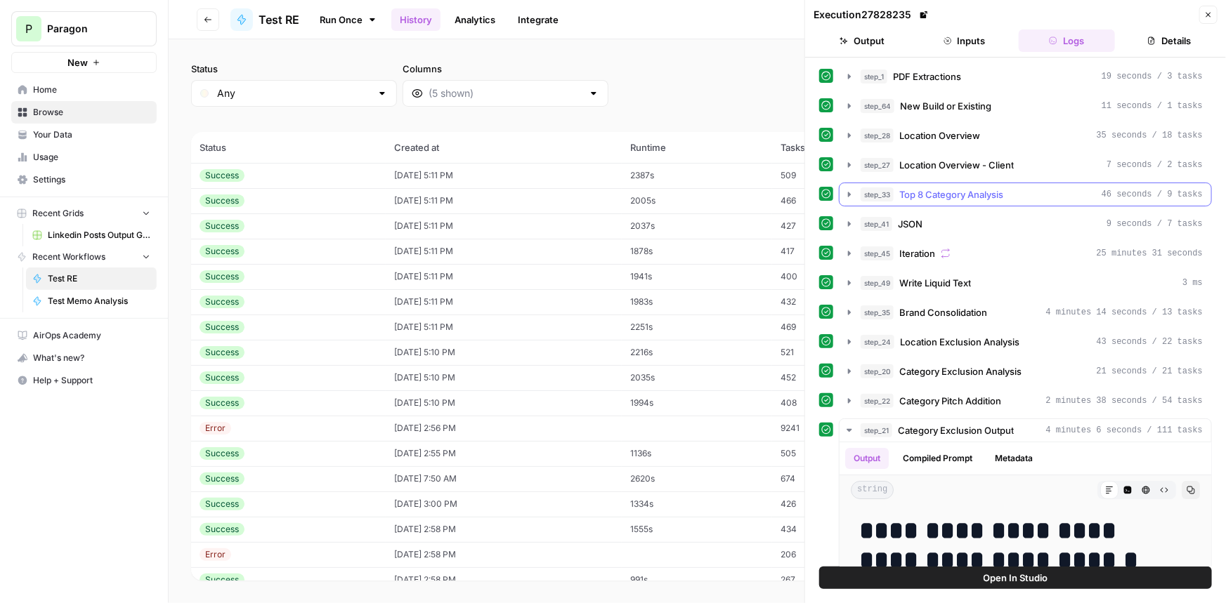
click at [959, 197] on span "Top 8 Category Analysis" at bounding box center [951, 195] width 104 height 14
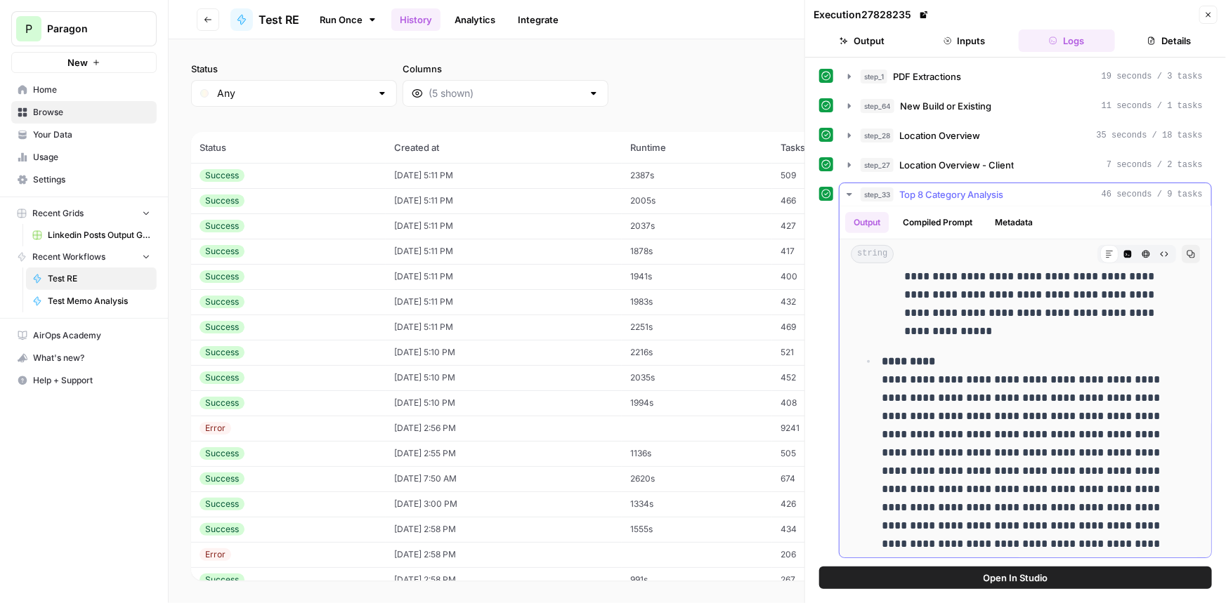
scroll to position [575, 0]
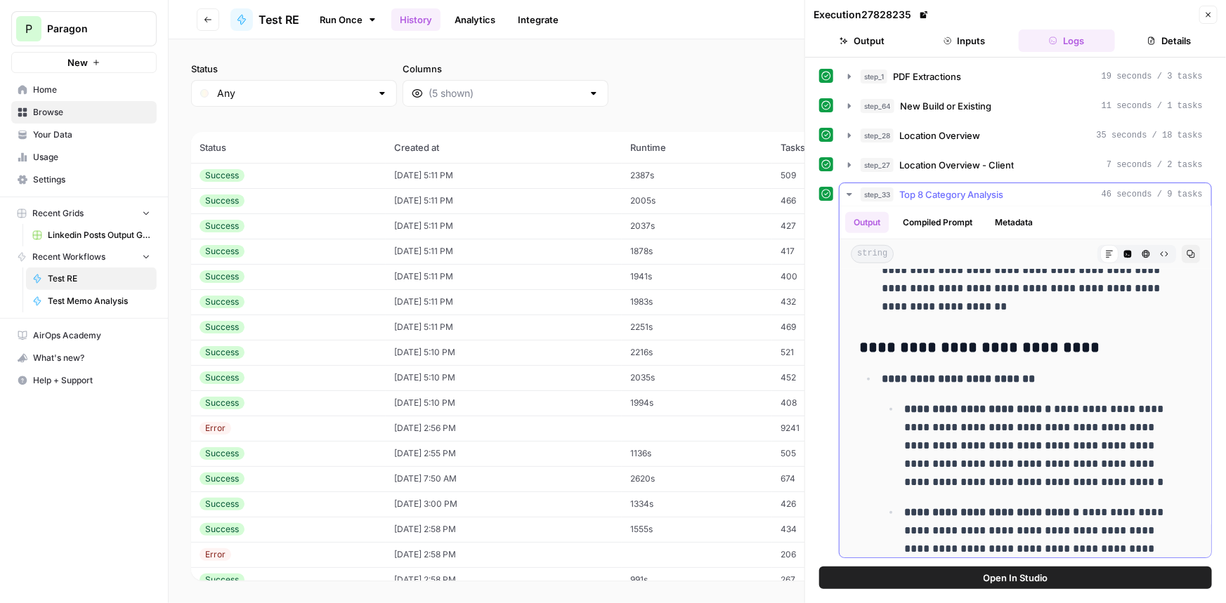
click at [976, 188] on span "Top 8 Category Analysis" at bounding box center [951, 195] width 104 height 14
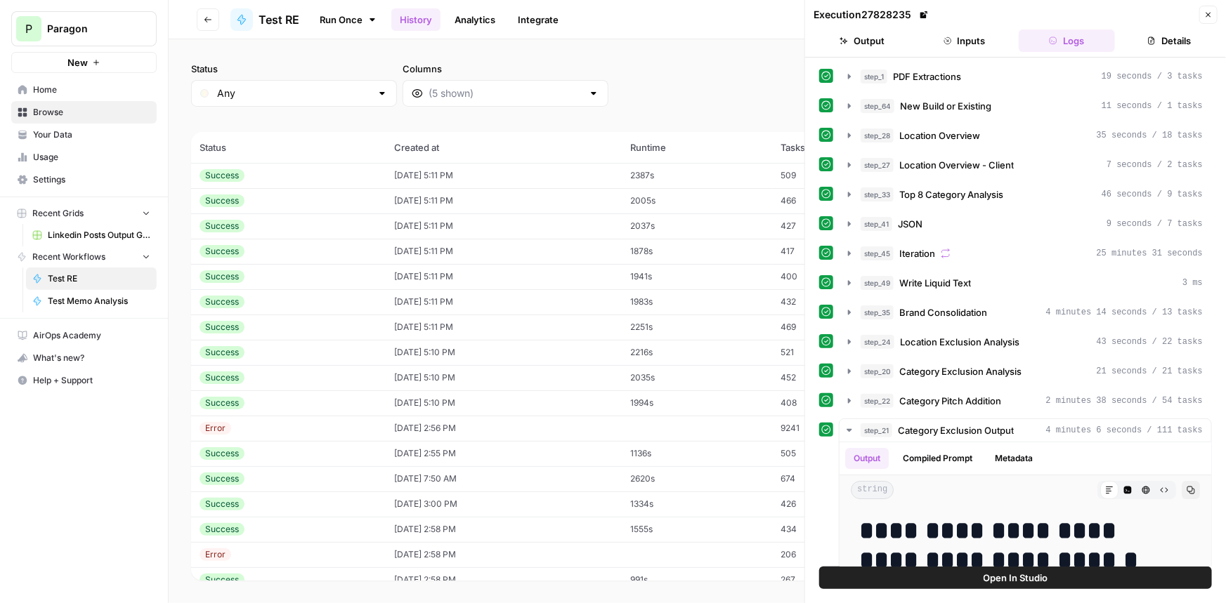
click at [969, 225] on div "step_41 JSON 9 seconds / 7 tasks" at bounding box center [1031, 224] width 342 height 14
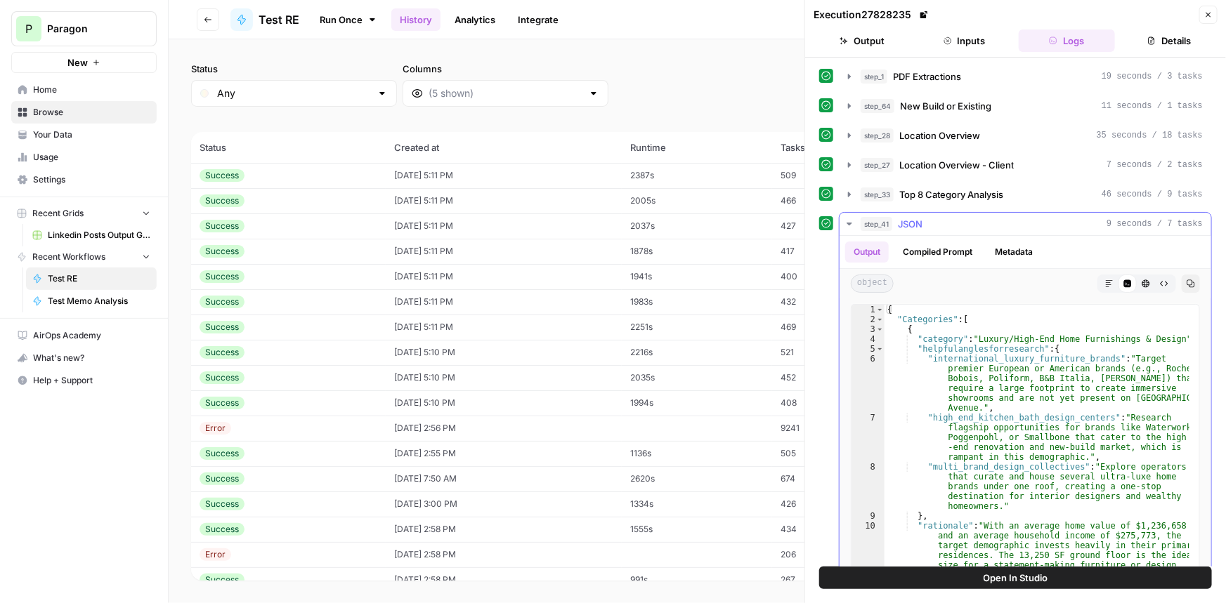
click at [969, 225] on div "step_41 JSON 9 seconds / 7 tasks" at bounding box center [1031, 224] width 342 height 14
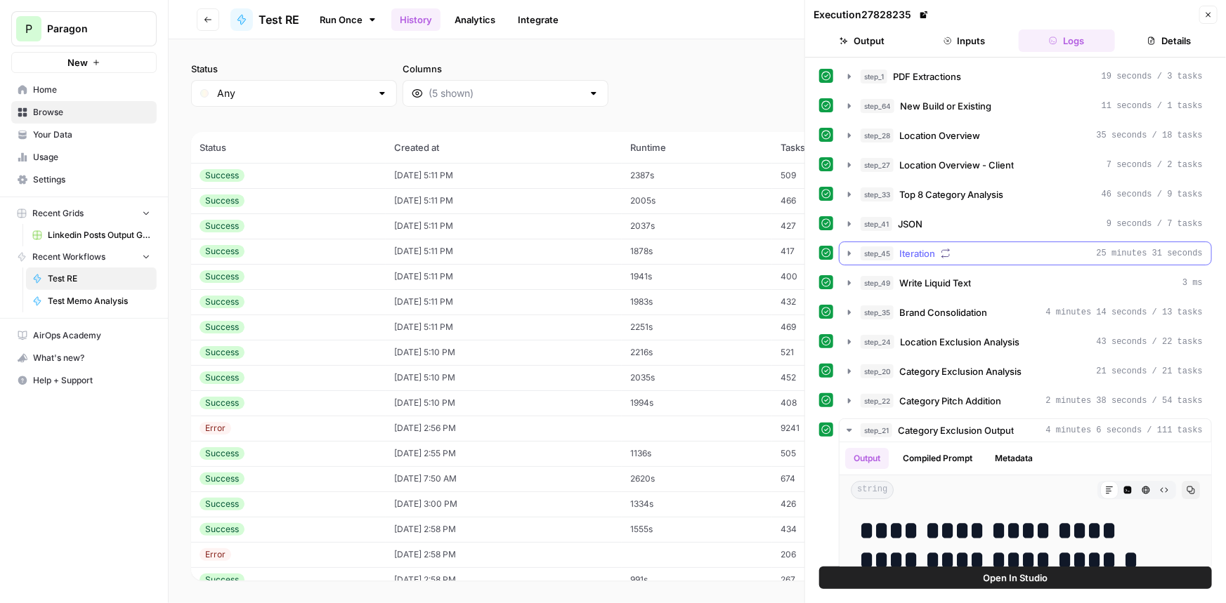
click at [968, 256] on div "step_45 Iteration 25 minutes 31 seconds" at bounding box center [1031, 254] width 342 height 14
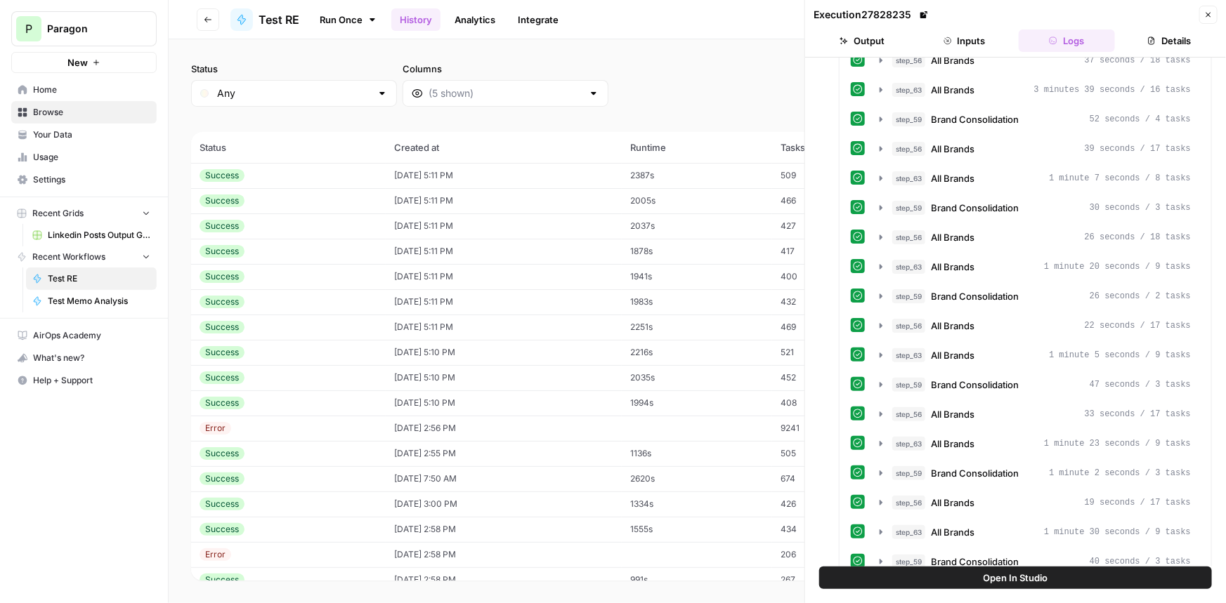
scroll to position [447, 0]
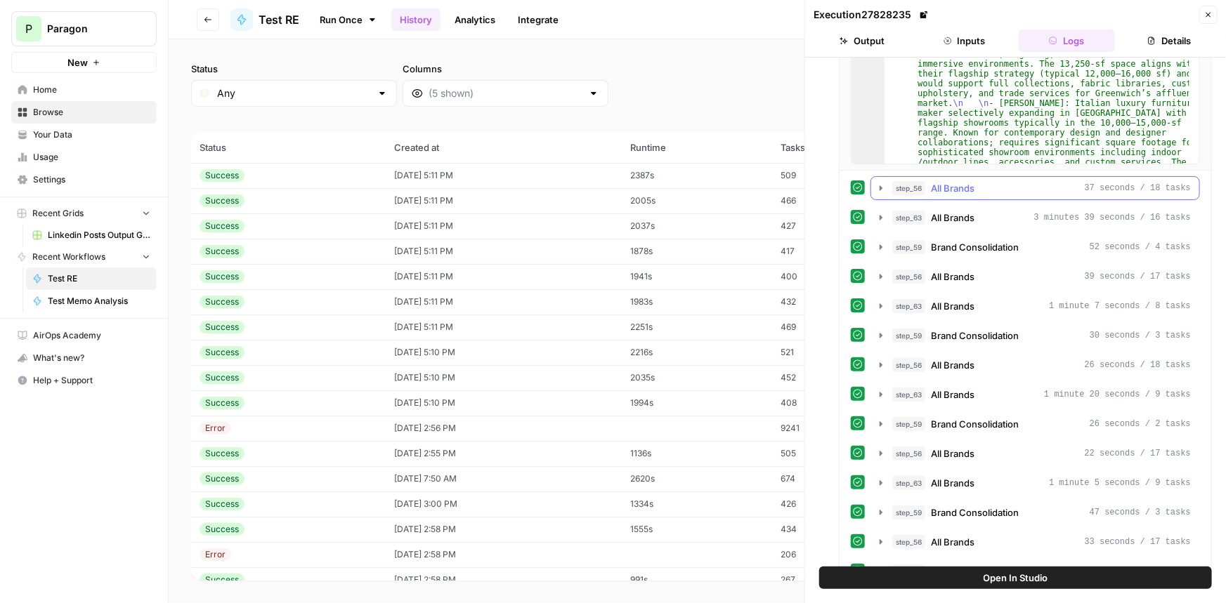
click at [1036, 185] on div "step_56 All Brands 37 seconds / 18 tasks" at bounding box center [1041, 188] width 299 height 14
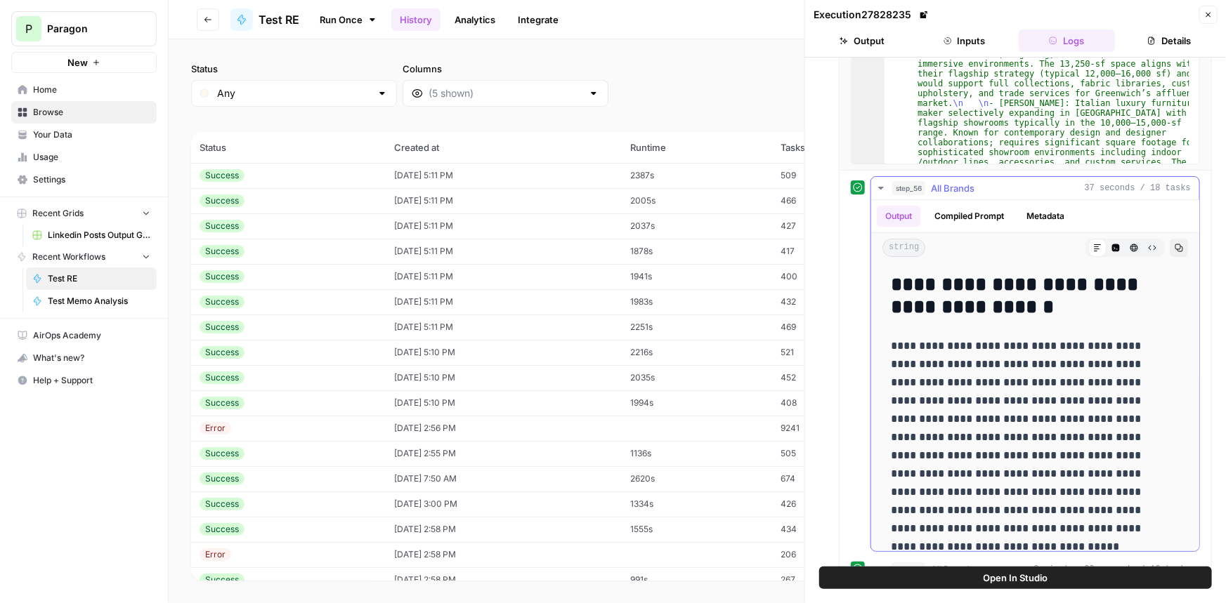
click at [1032, 185] on div "step_56 All Brands 37 seconds / 18 tasks" at bounding box center [1041, 188] width 299 height 14
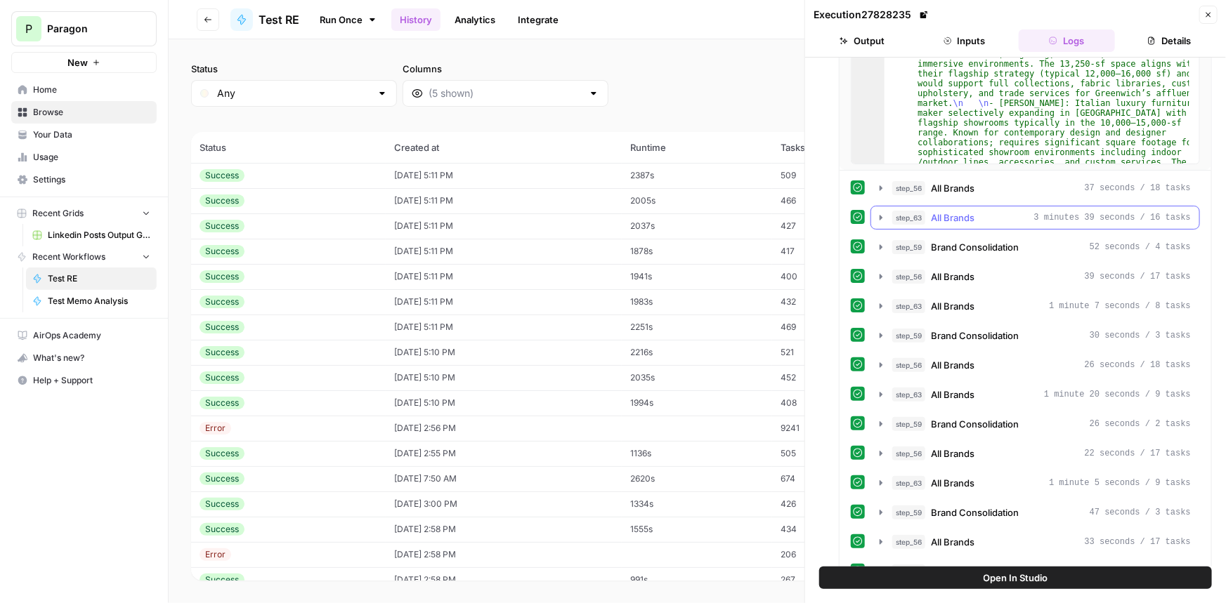
click at [1008, 216] on div "step_63 All Brands 3 minutes 39 seconds / 16 tasks" at bounding box center [1041, 218] width 299 height 14
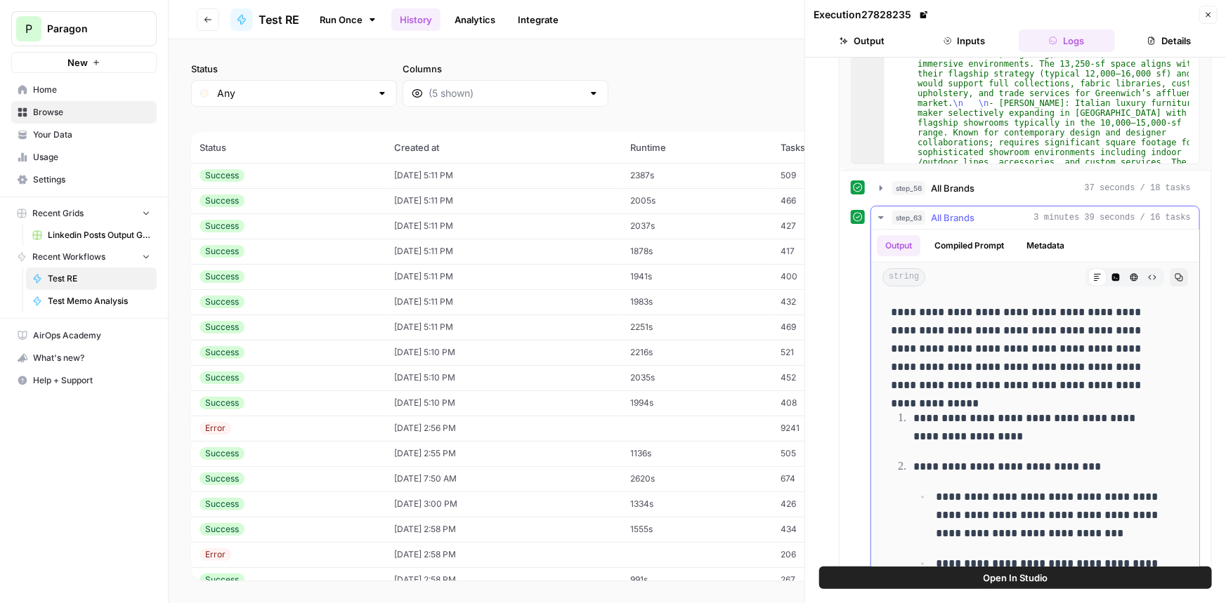
click at [1106, 270] on button "Code Editor" at bounding box center [1115, 277] width 18 height 18
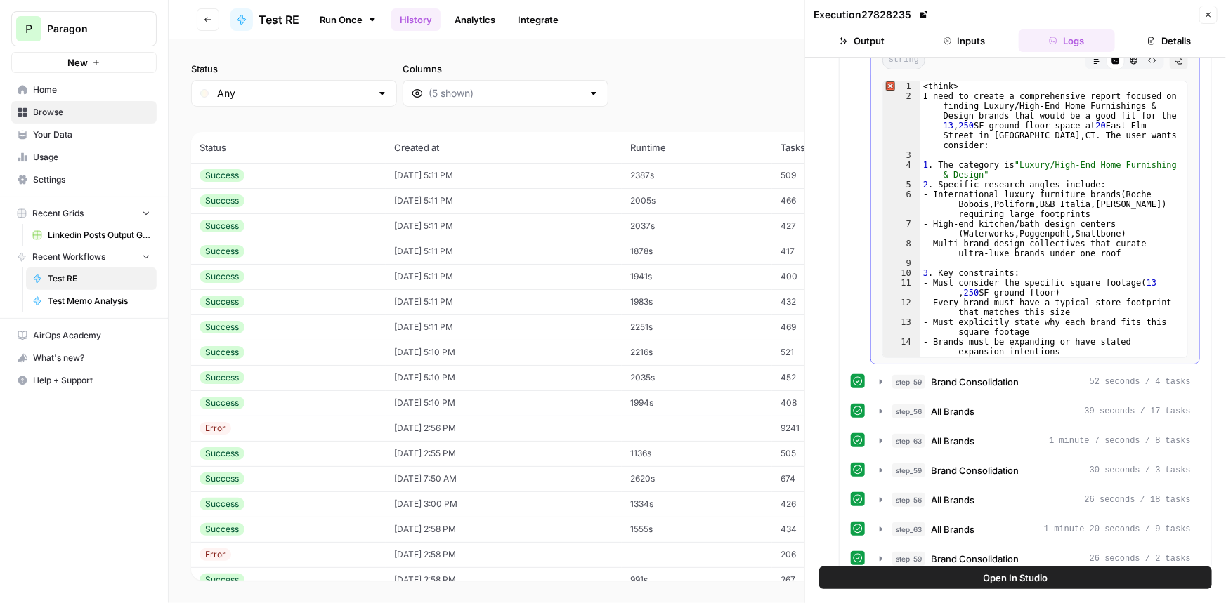
scroll to position [537, 0]
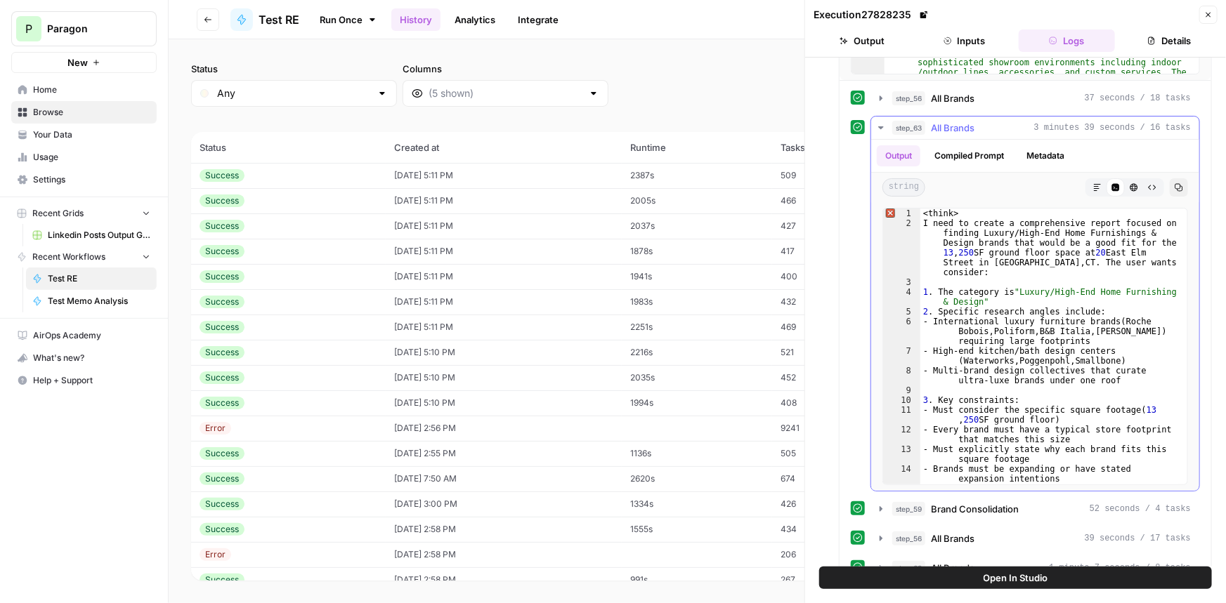
click at [1093, 185] on icon "button" at bounding box center [1097, 187] width 8 height 8
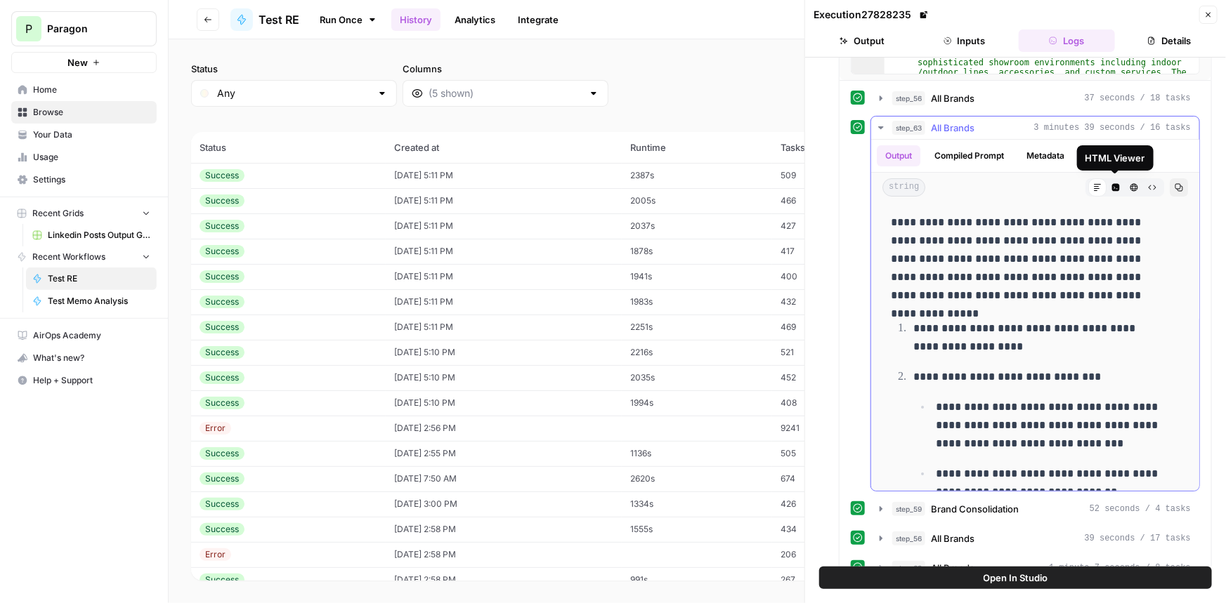
click at [1112, 186] on icon "button" at bounding box center [1116, 188] width 8 height 8
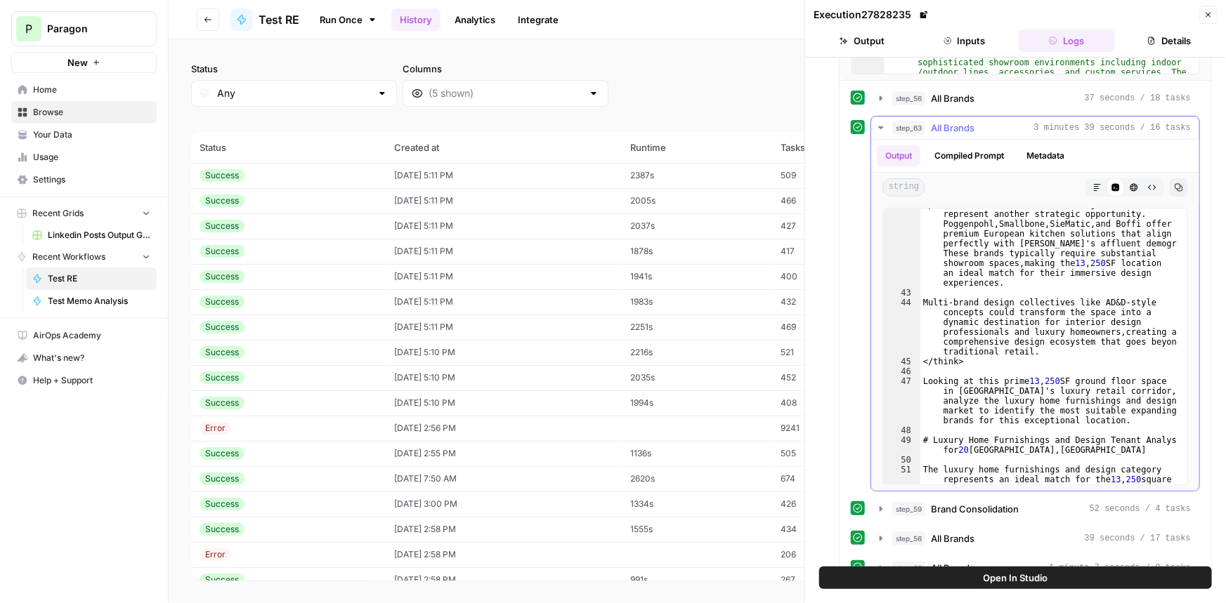
scroll to position [804, 0]
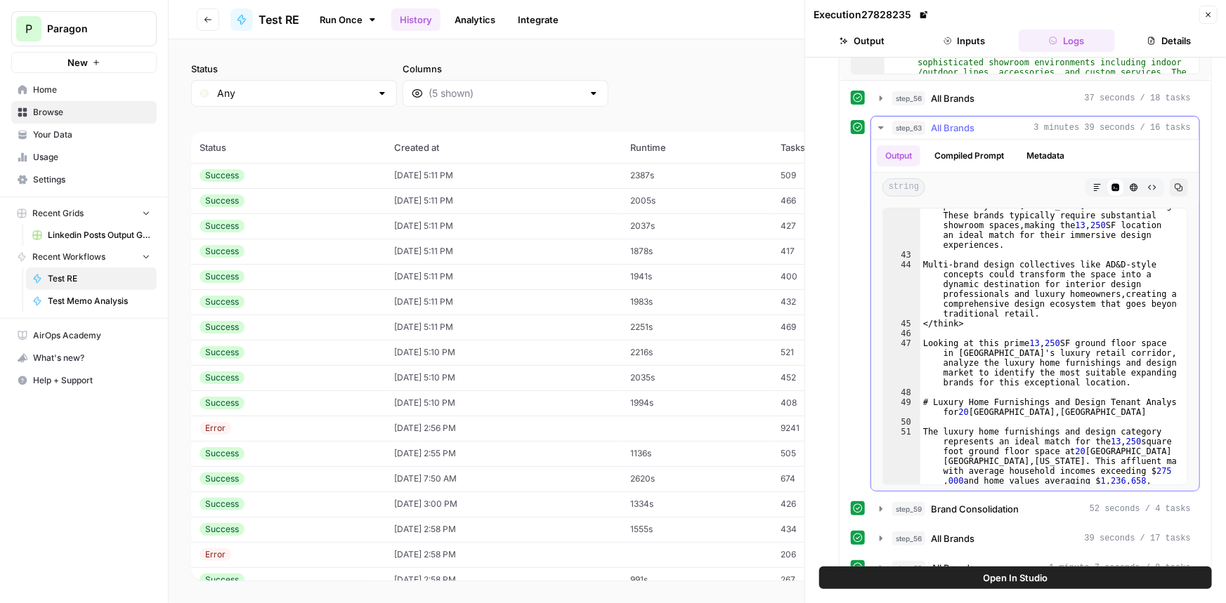
click at [955, 131] on span "All Brands" at bounding box center [953, 128] width 44 height 14
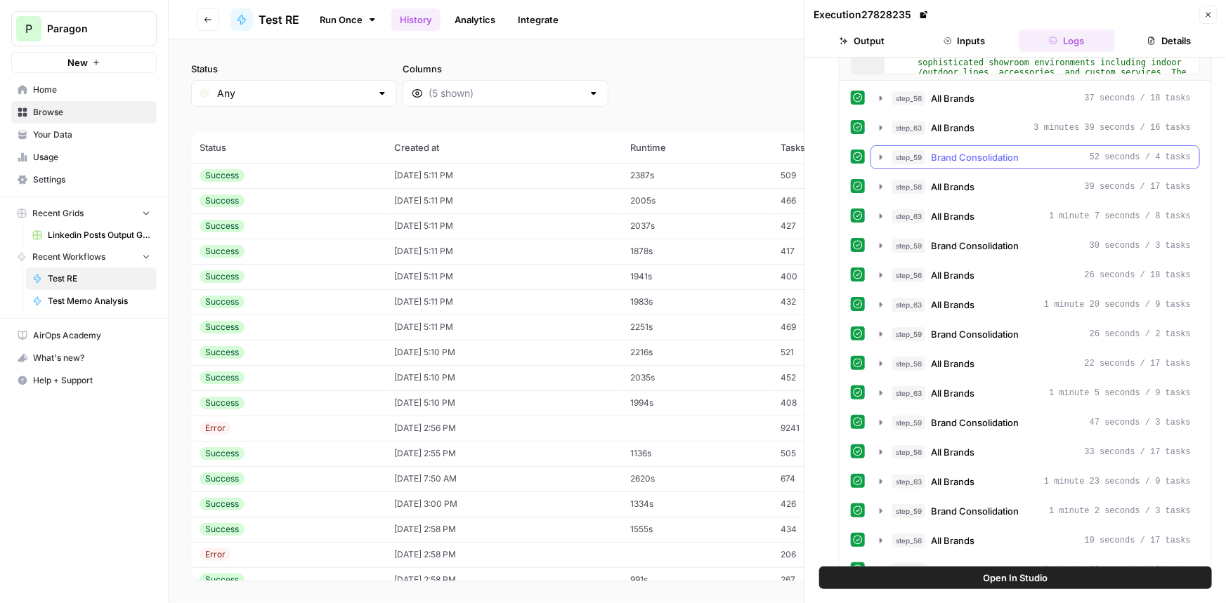
click at [957, 150] on span "Brand Consolidation" at bounding box center [975, 157] width 88 height 14
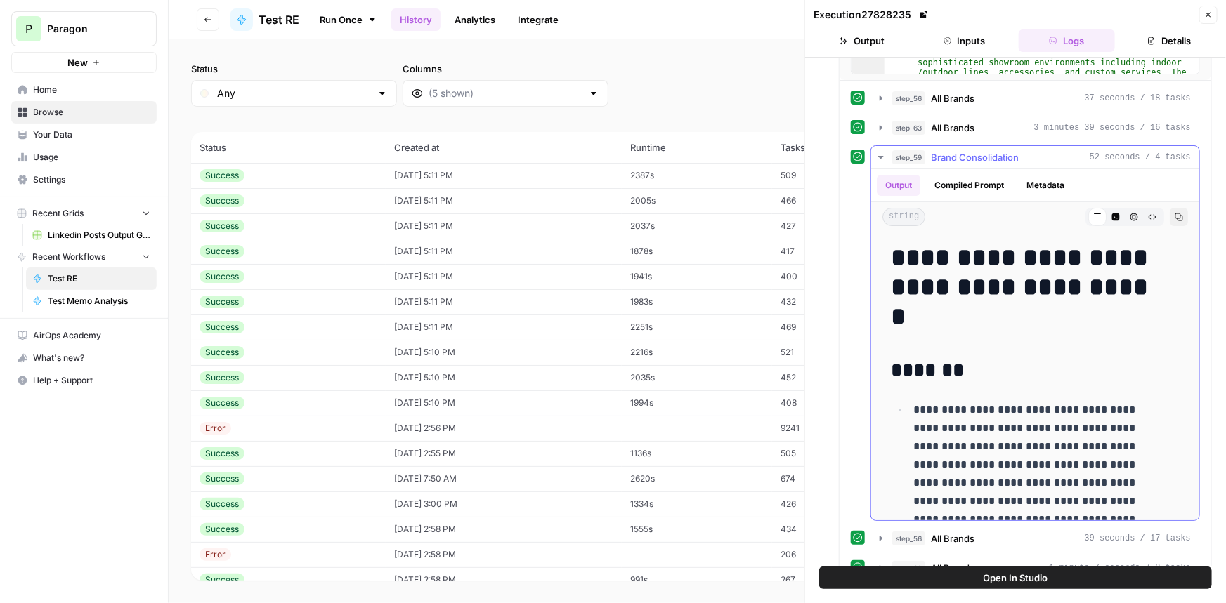
scroll to position [191, 0]
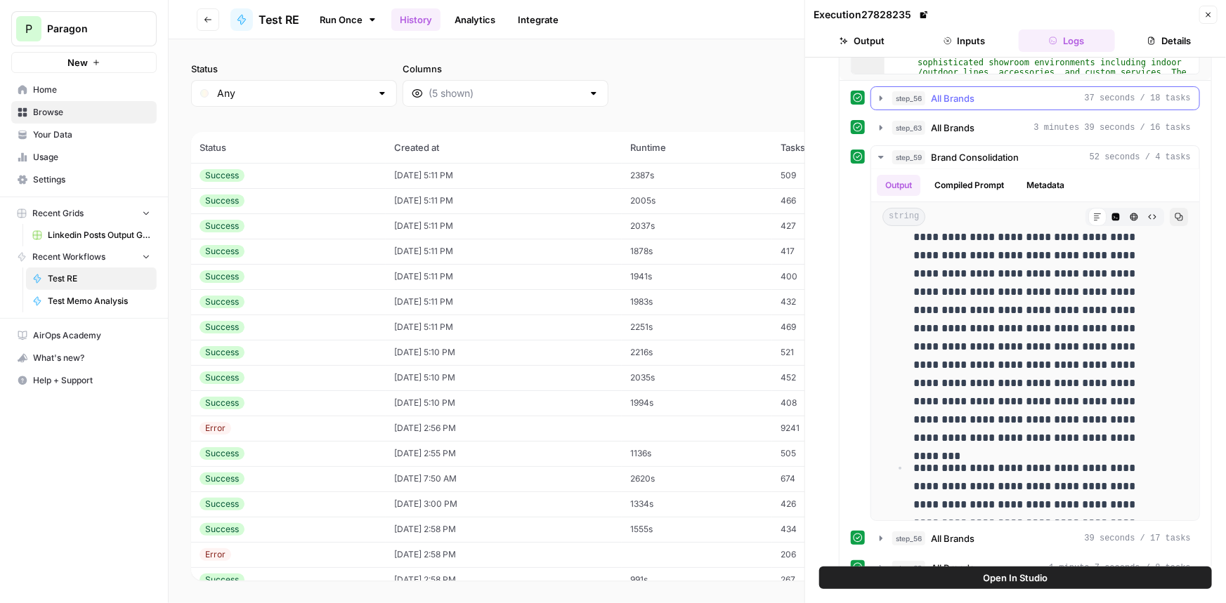
click at [952, 87] on button "step_56 All Brands 37 seconds / 18 tasks" at bounding box center [1035, 98] width 328 height 22
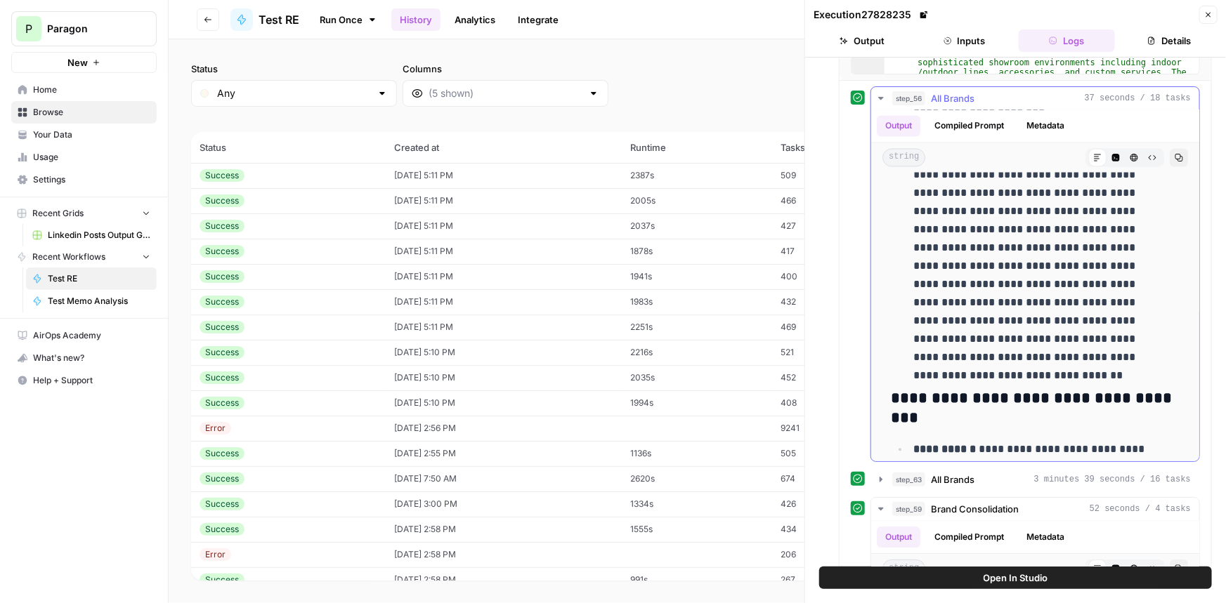
scroll to position [1149, 0]
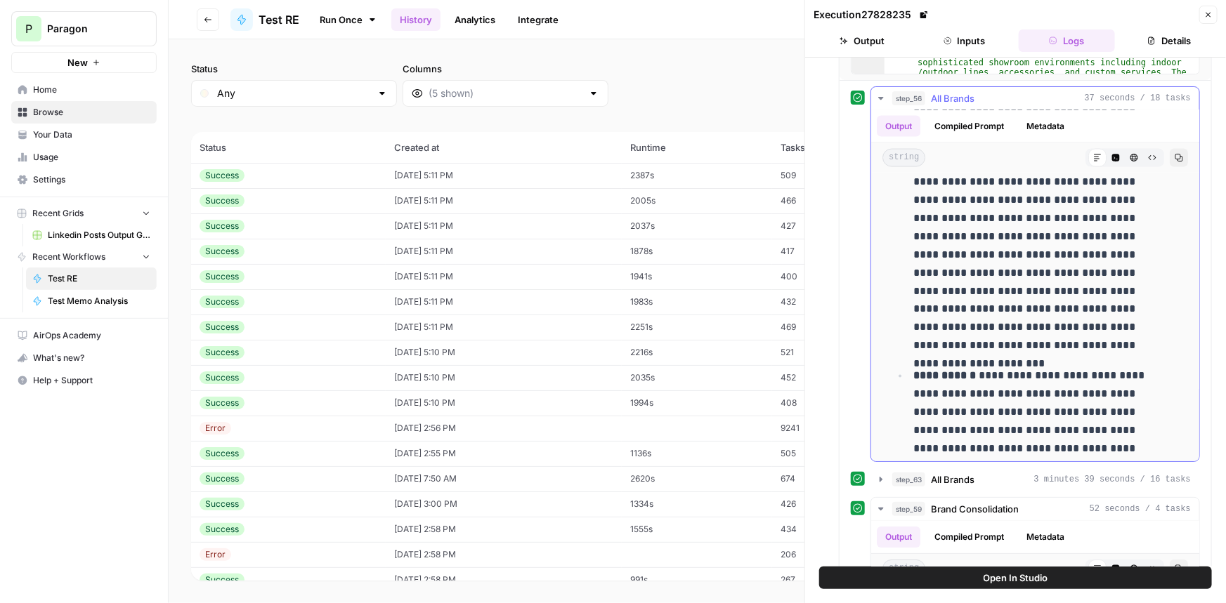
click at [959, 97] on span "All Brands" at bounding box center [953, 98] width 44 height 14
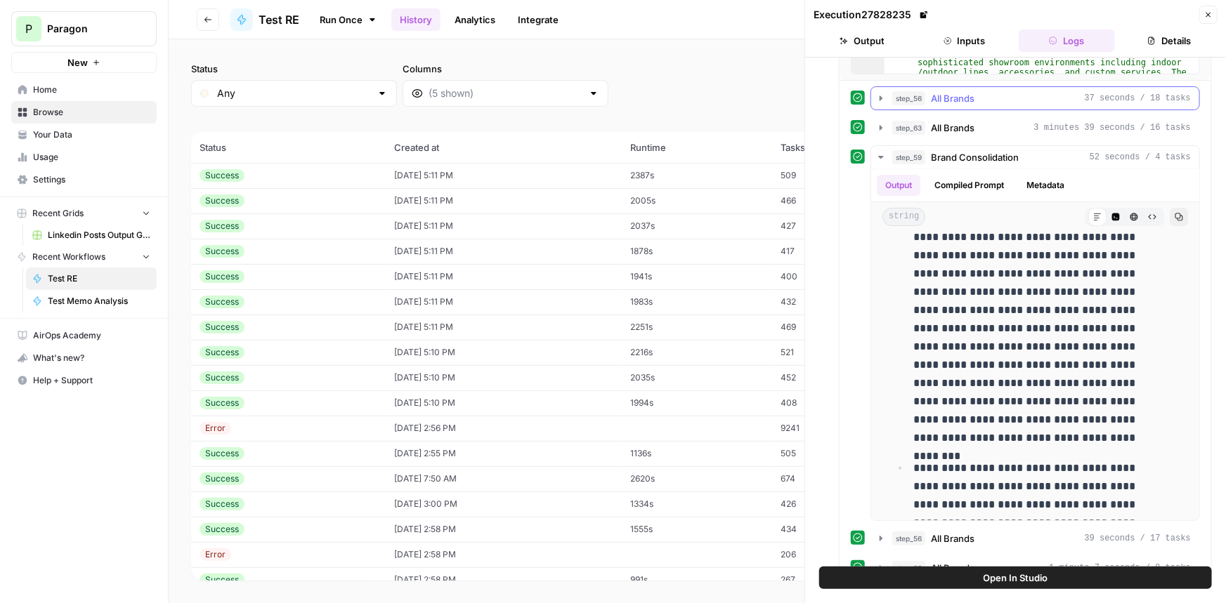
click at [962, 124] on span "All Brands" at bounding box center [953, 128] width 44 height 14
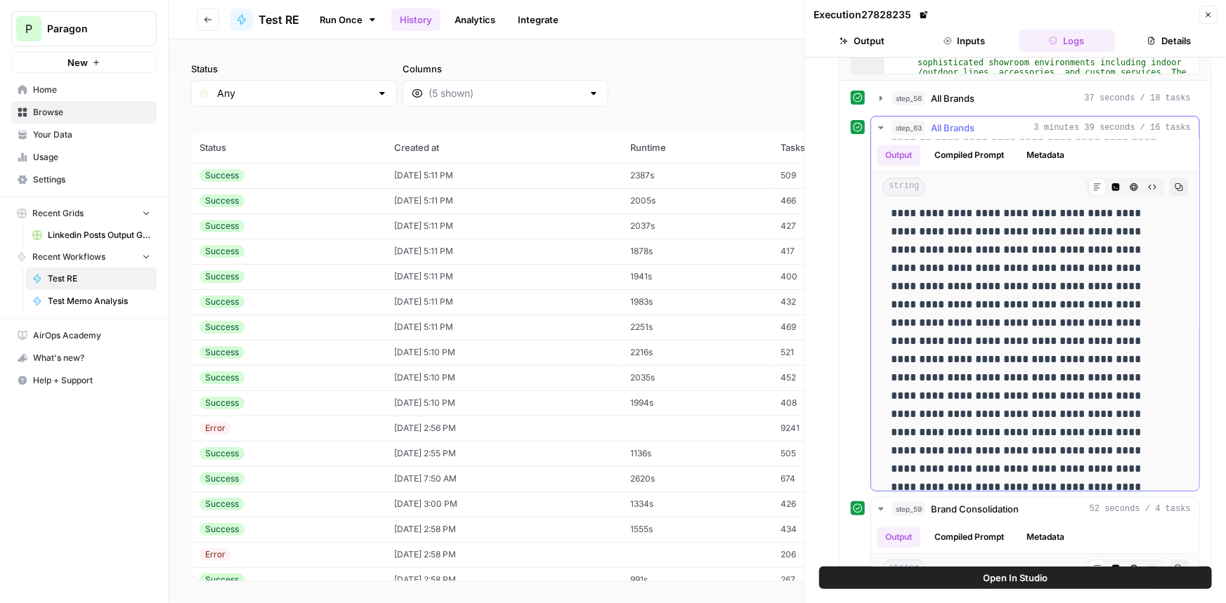
scroll to position [4023, 0]
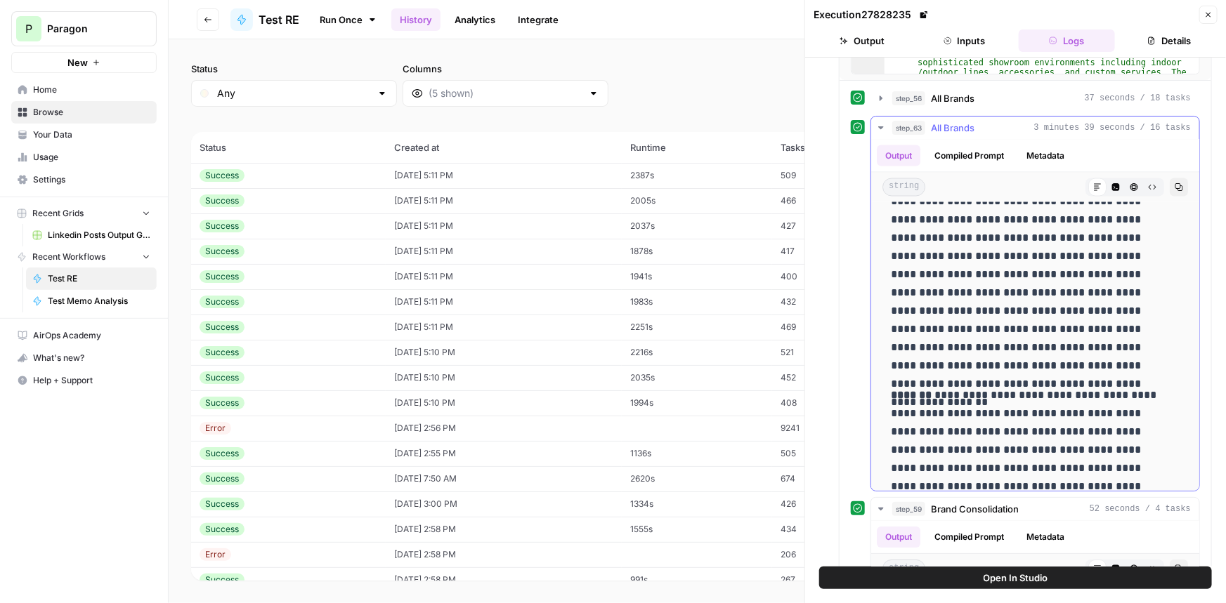
click at [988, 133] on div "step_63 All Brands 3 minutes 39 seconds / 16 tasks" at bounding box center [1041, 128] width 299 height 14
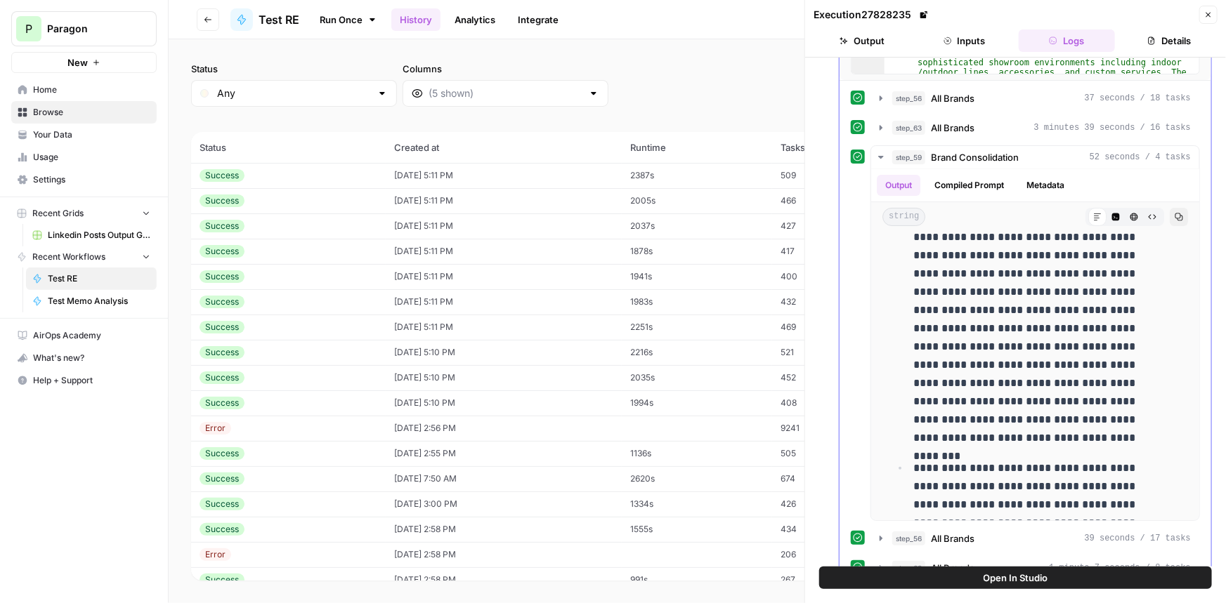
click at [990, 152] on span "Brand Consolidation" at bounding box center [975, 157] width 88 height 14
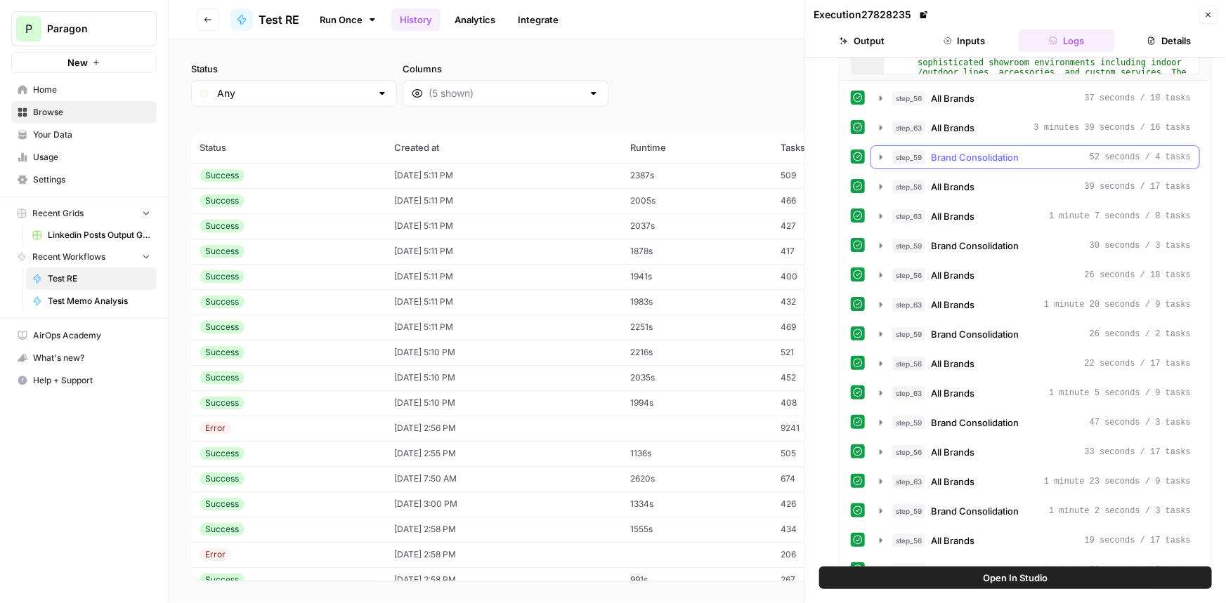
click at [990, 152] on span "Brand Consolidation" at bounding box center [975, 157] width 88 height 14
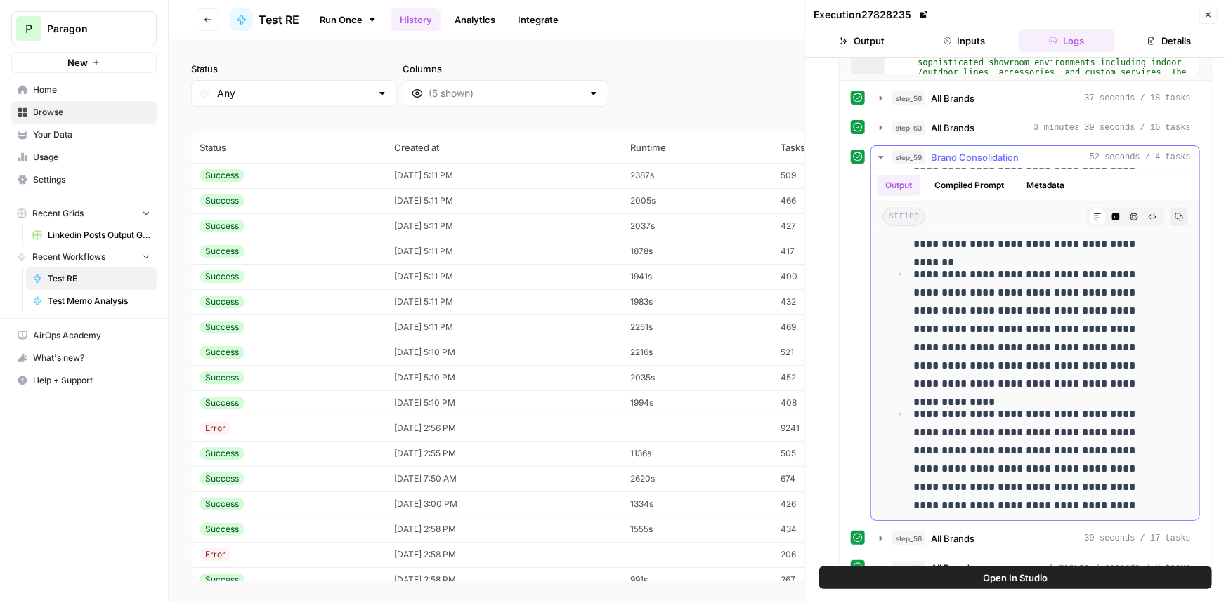
scroll to position [6314, 0]
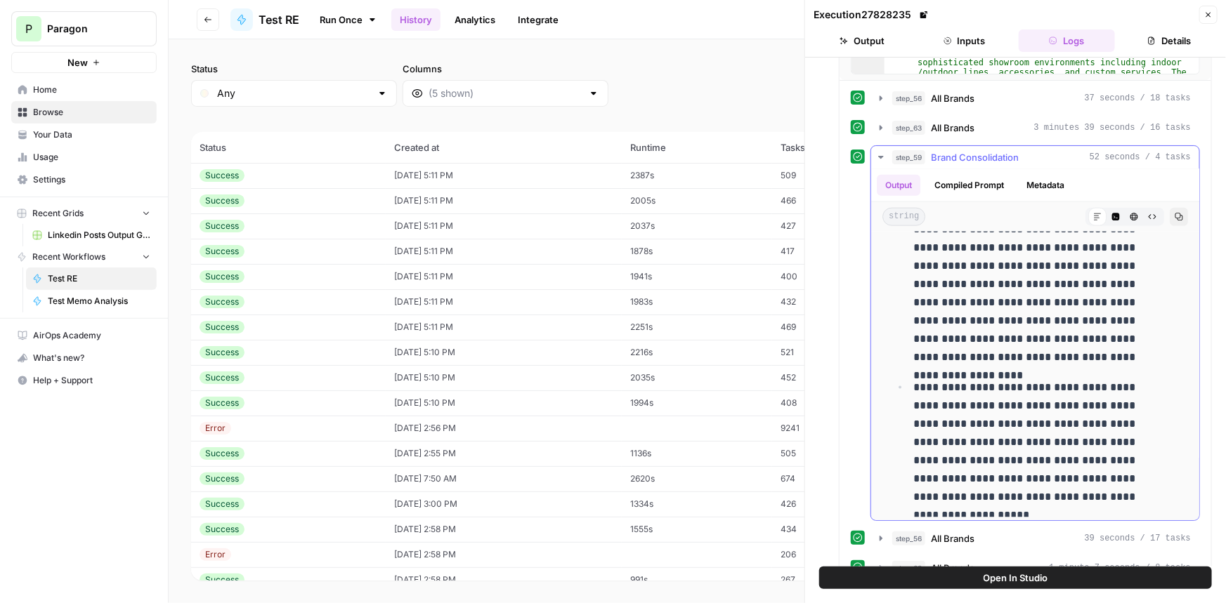
click at [984, 152] on span "Brand Consolidation" at bounding box center [975, 157] width 88 height 14
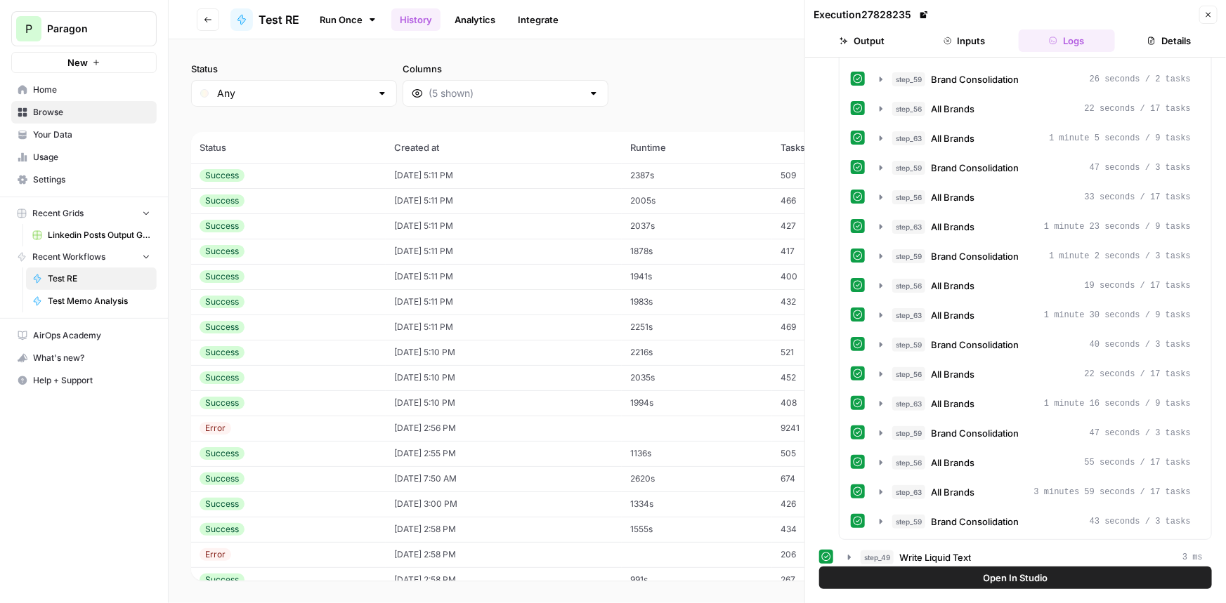
scroll to position [1111, 0]
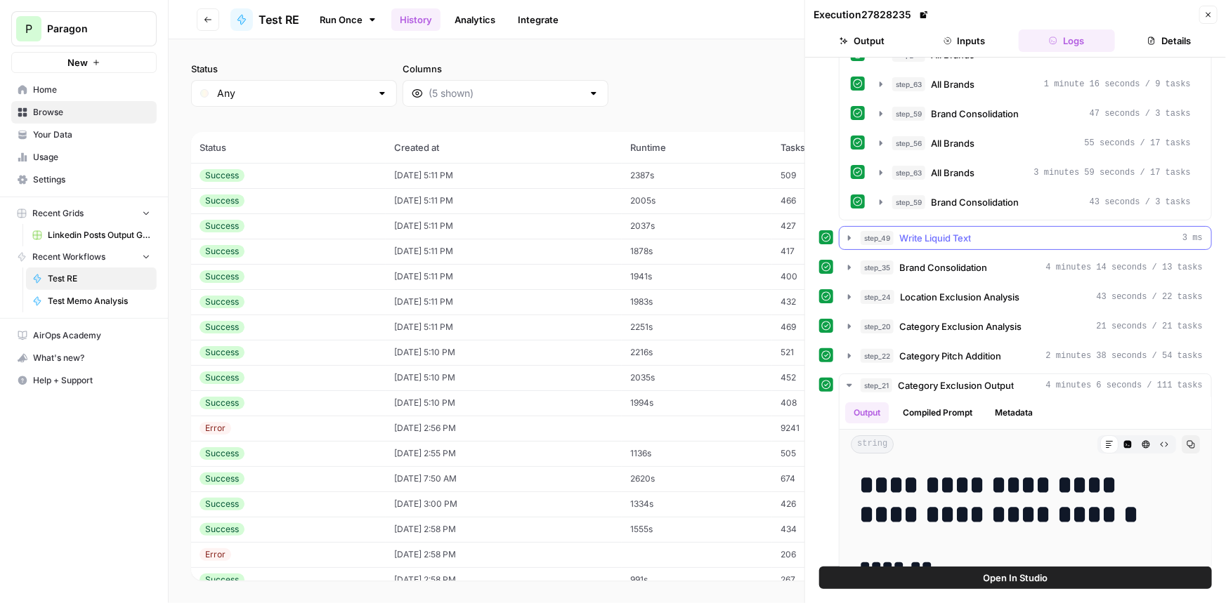
click at [950, 232] on span "Write Liquid Text" at bounding box center [935, 238] width 72 height 14
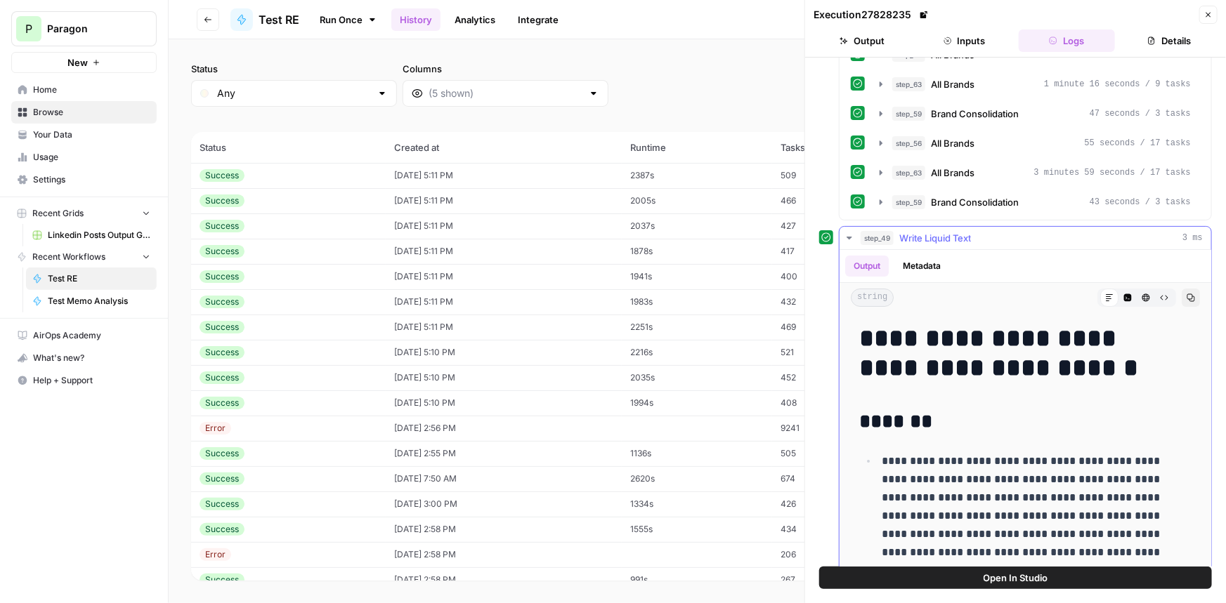
click at [950, 232] on span "Write Liquid Text" at bounding box center [935, 238] width 72 height 14
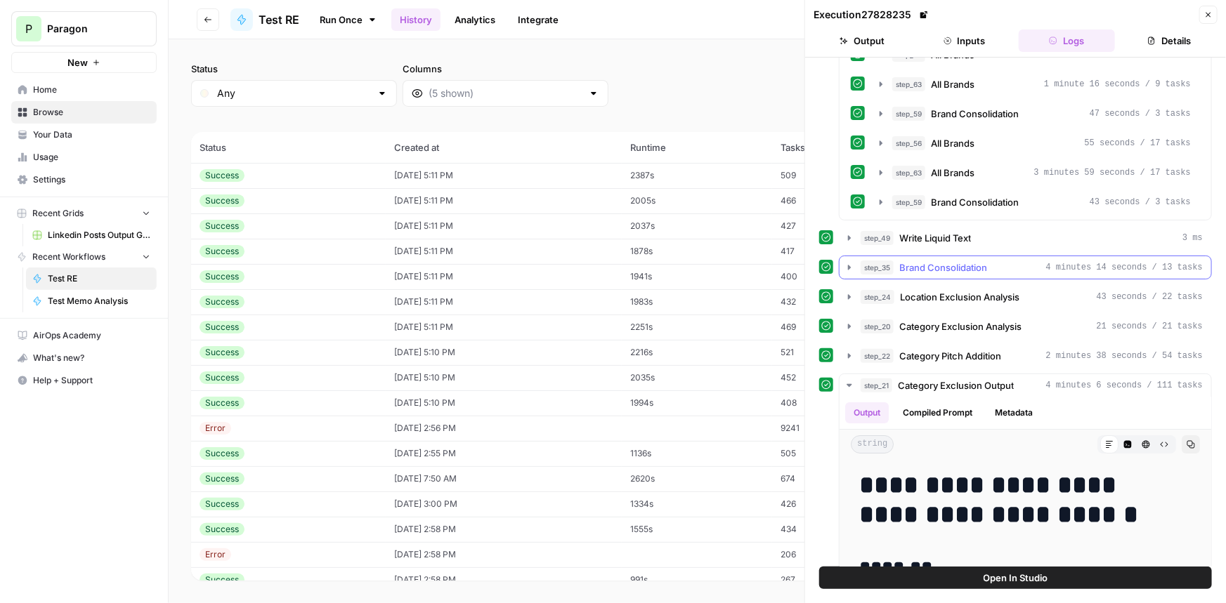
click at [948, 261] on span "Brand Consolidation" at bounding box center [943, 268] width 88 height 14
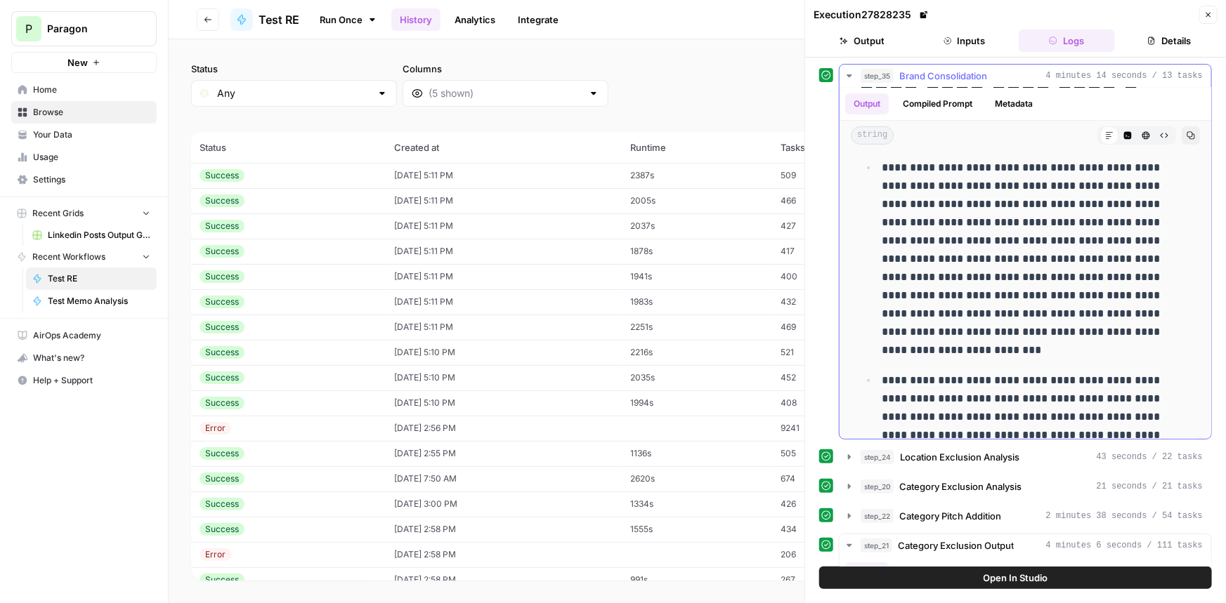
scroll to position [0, 0]
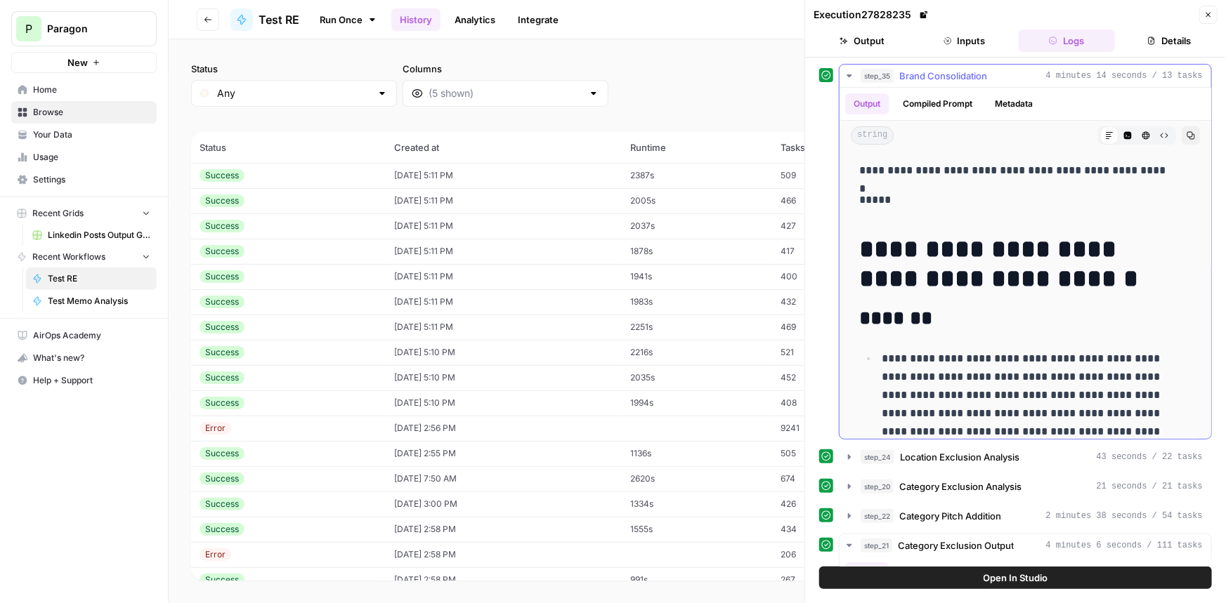
click at [938, 77] on span "Brand Consolidation" at bounding box center [943, 76] width 88 height 14
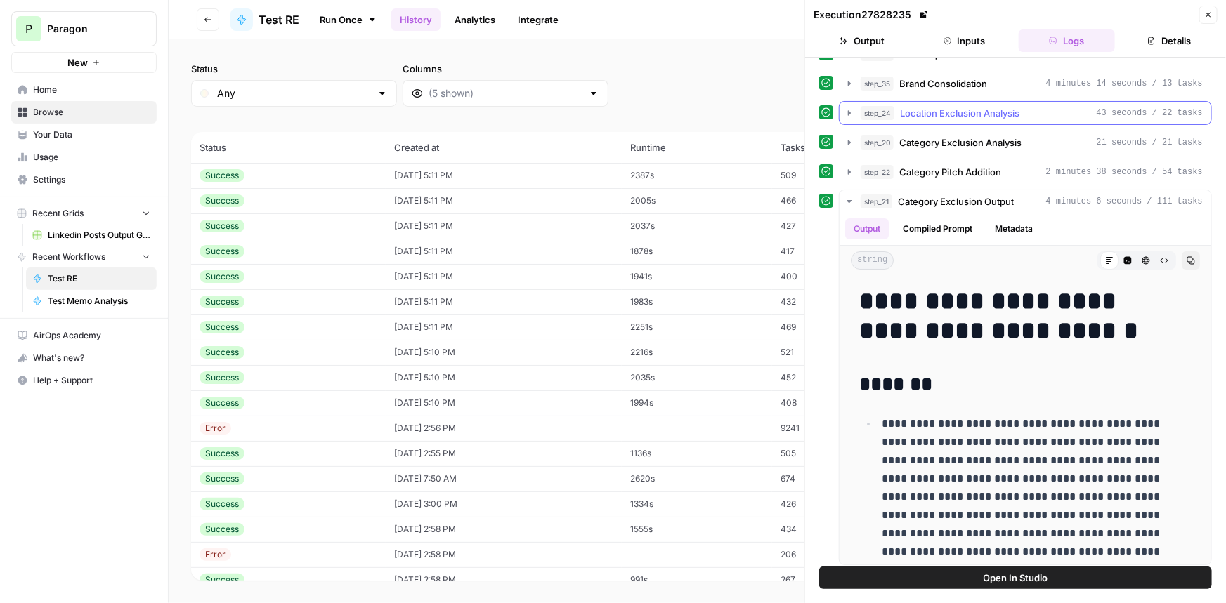
click at [941, 106] on span "Location Exclusion Analysis" at bounding box center [959, 113] width 119 height 14
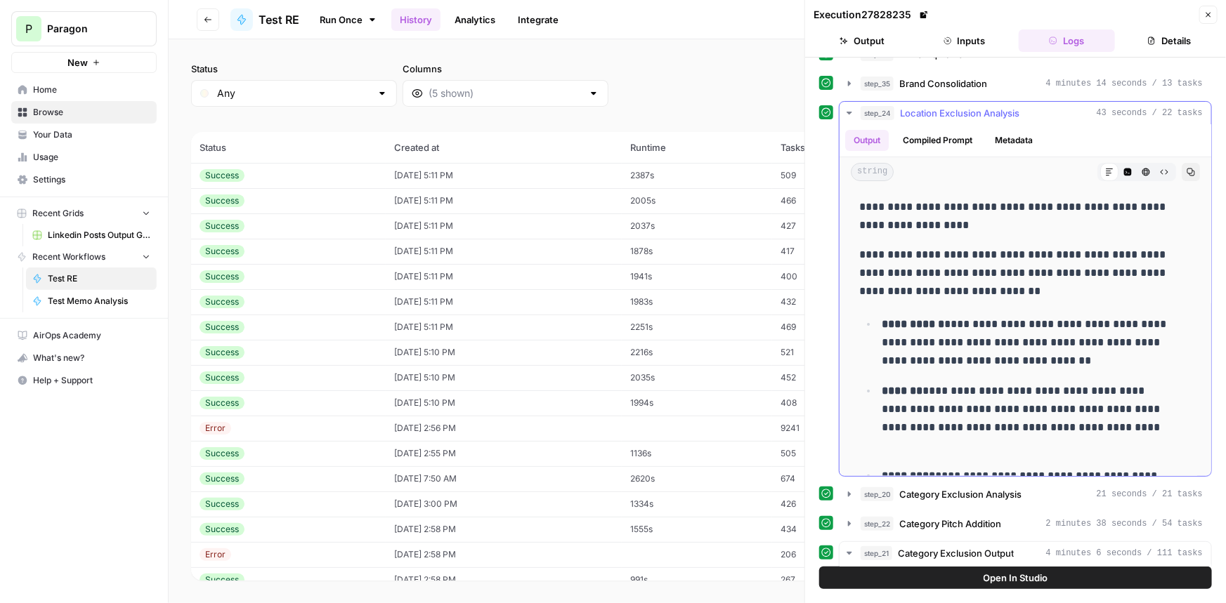
click at [943, 106] on span "Location Exclusion Analysis" at bounding box center [959, 113] width 119 height 14
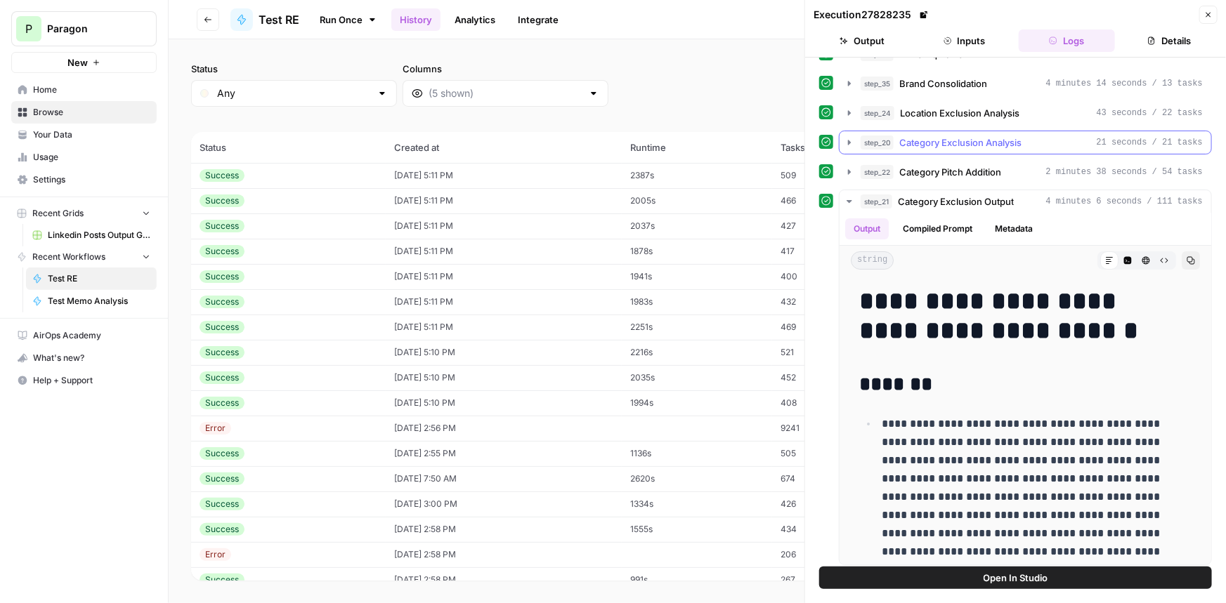
click at [945, 131] on button "step_20 Category Exclusion Analysis 21 seconds / 21 tasks" at bounding box center [1025, 142] width 372 height 22
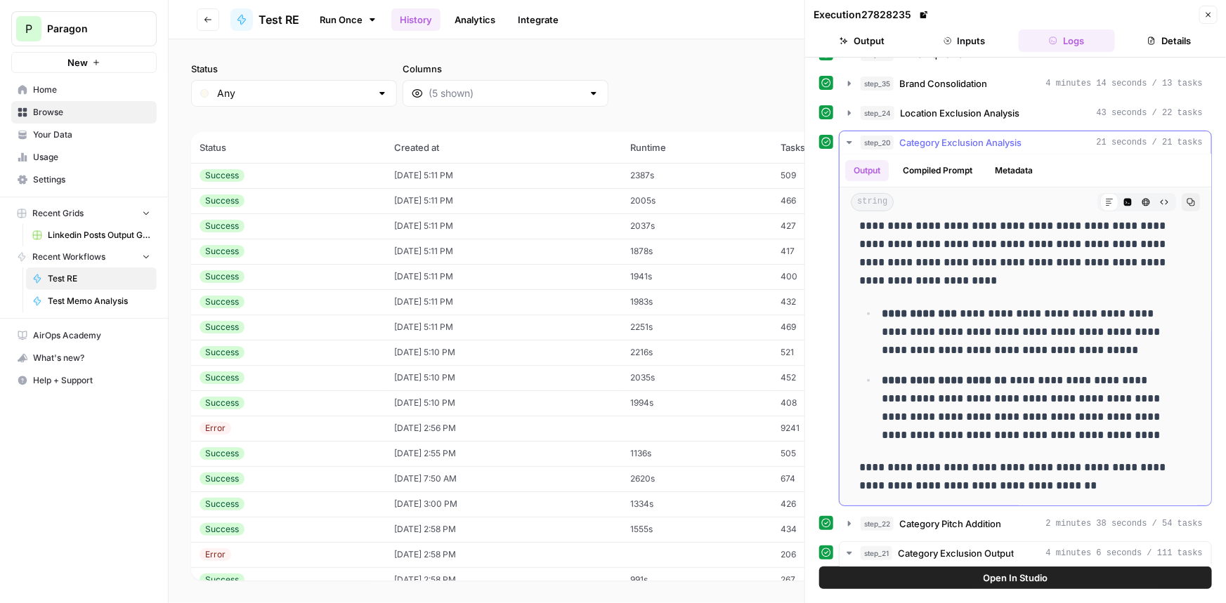
scroll to position [0, 0]
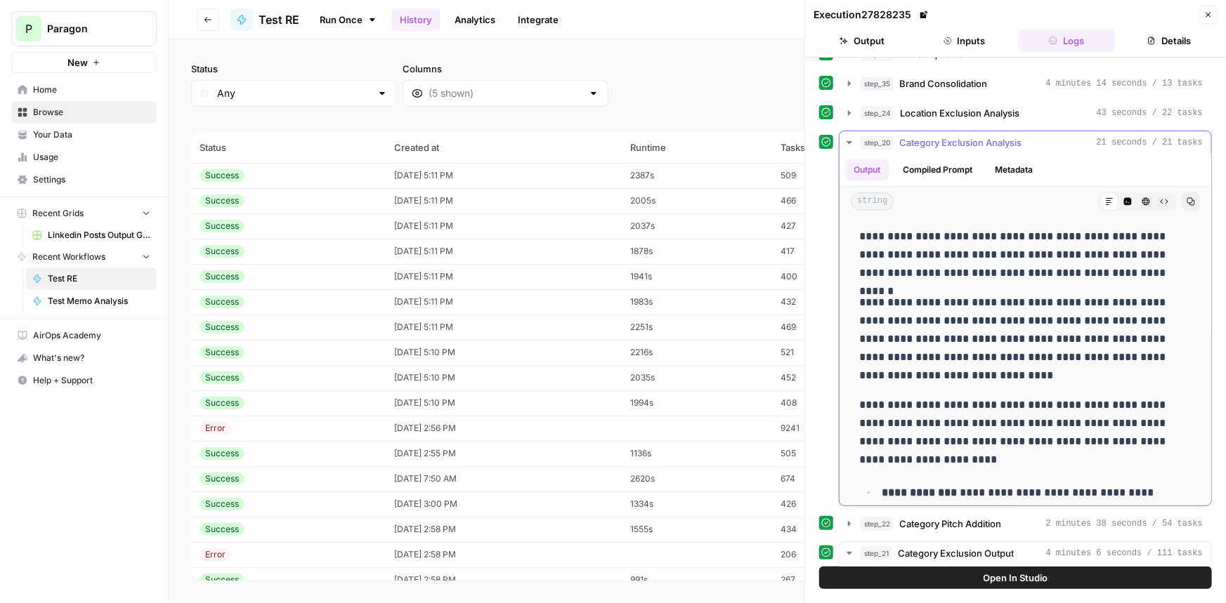
click at [942, 141] on span "Category Exclusion Analysis" at bounding box center [960, 143] width 122 height 14
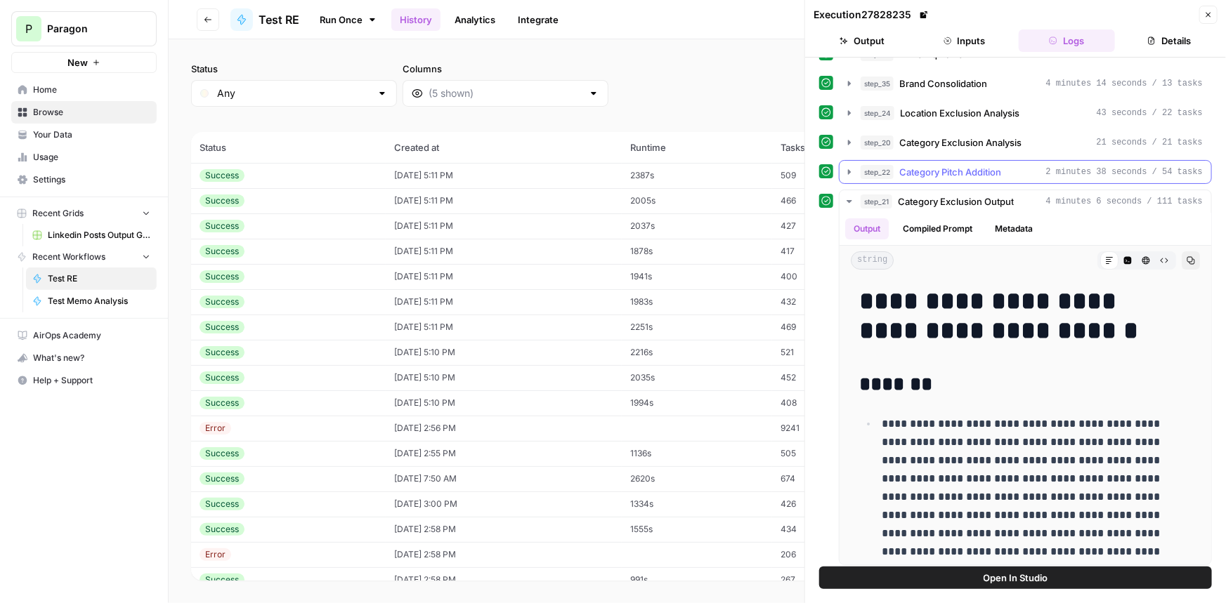
click at [944, 165] on span "Category Pitch Addition" at bounding box center [950, 172] width 102 height 14
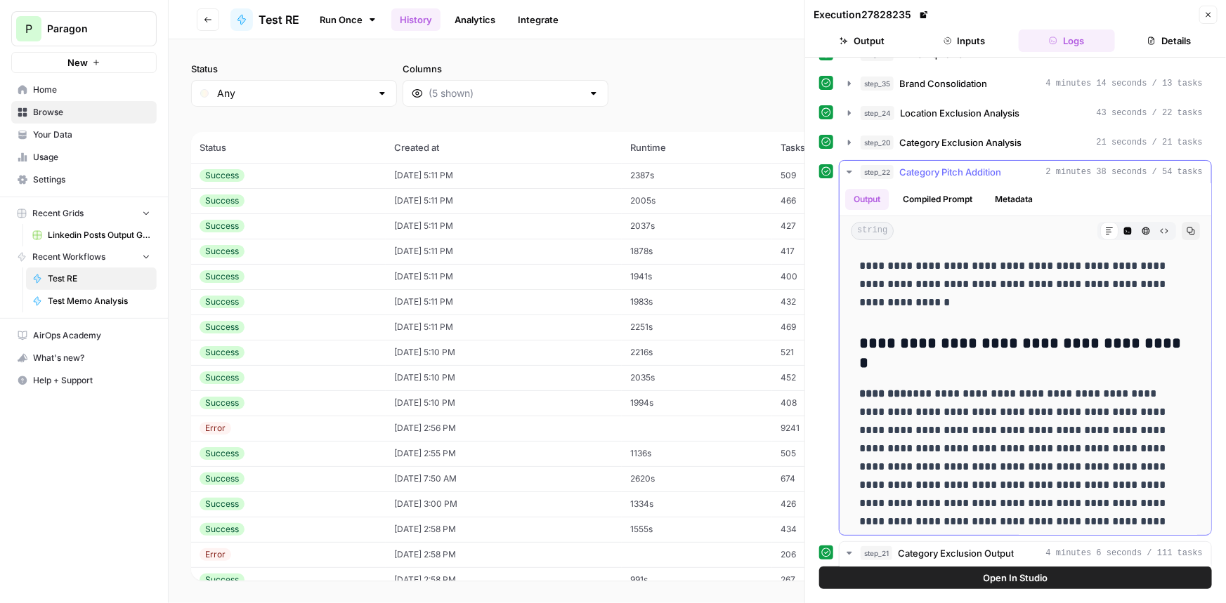
click at [944, 165] on span "Category Pitch Addition" at bounding box center [950, 172] width 102 height 14
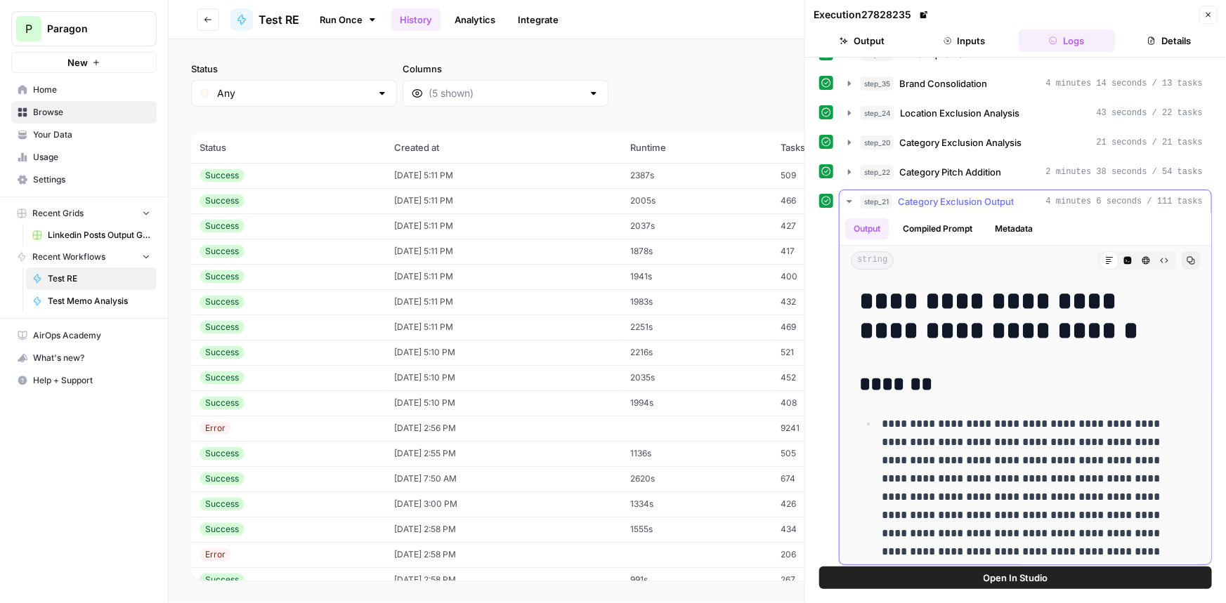
click at [943, 165] on span "Category Pitch Addition" at bounding box center [950, 172] width 102 height 14
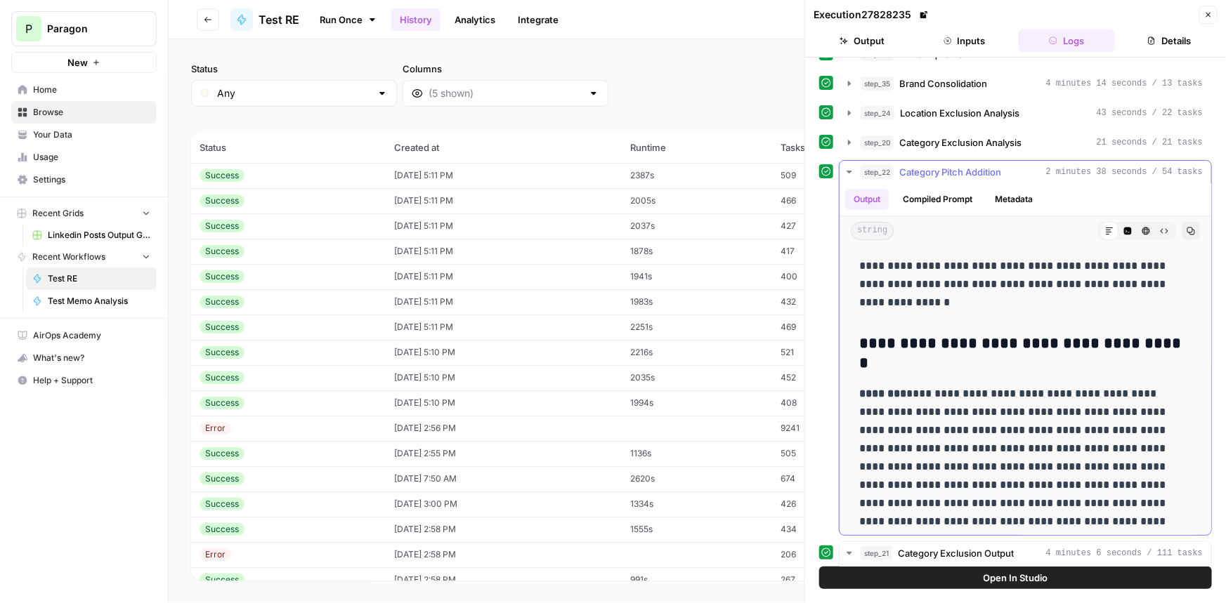
scroll to position [1231, 0]
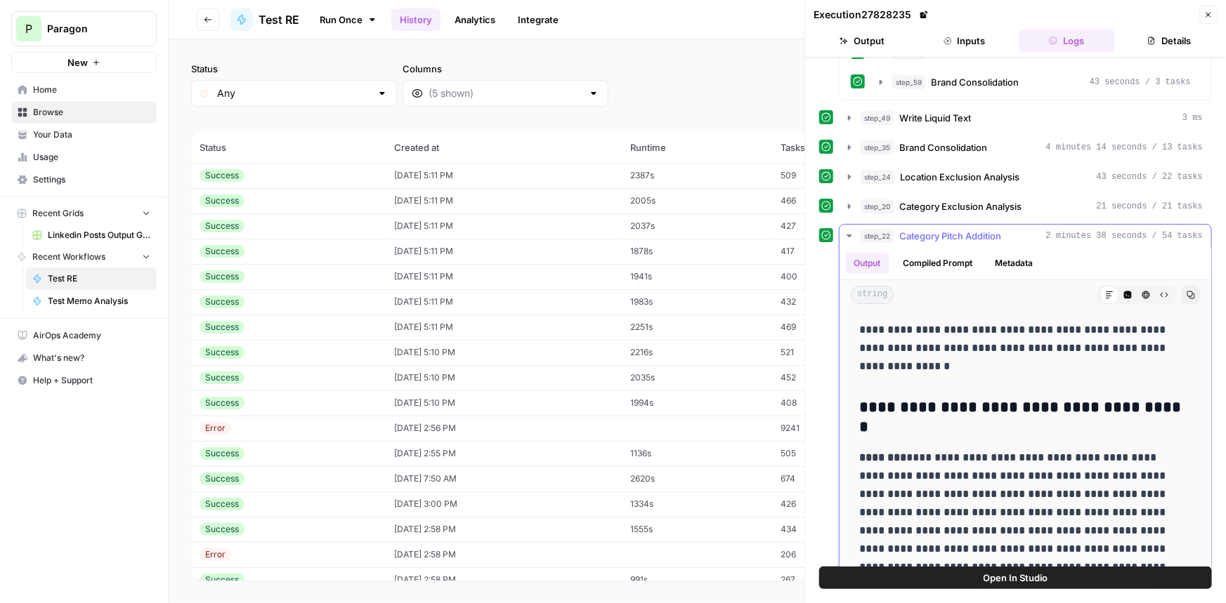
click at [956, 225] on button "step_22 Category Pitch Addition 2 minutes 38 seconds / 54 tasks" at bounding box center [1025, 236] width 372 height 22
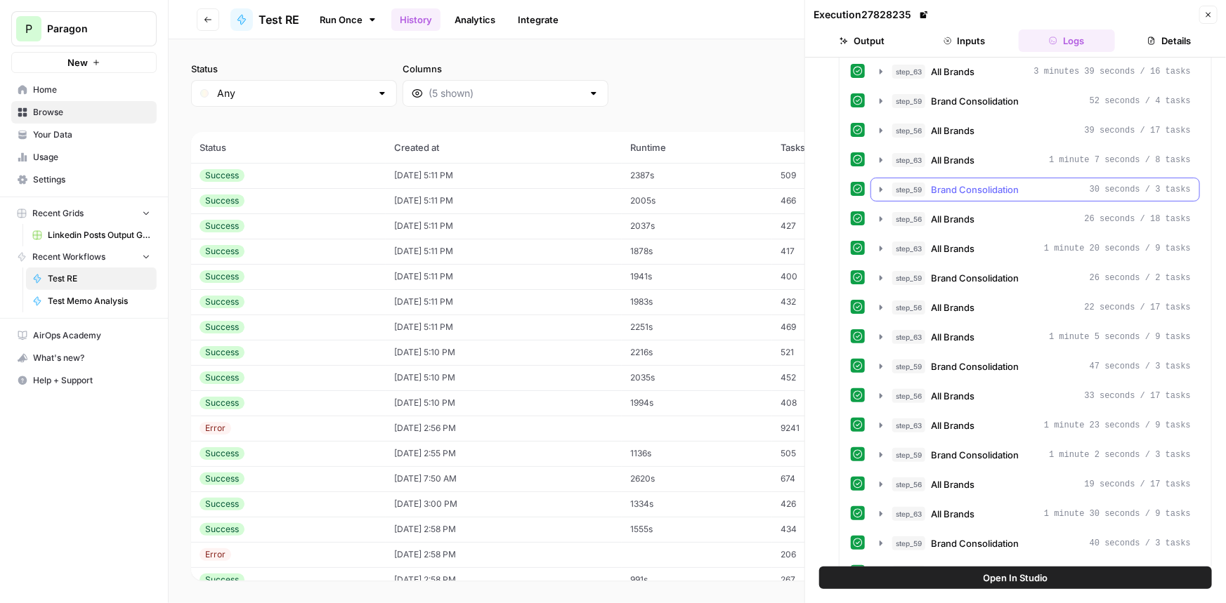
scroll to position [401, 0]
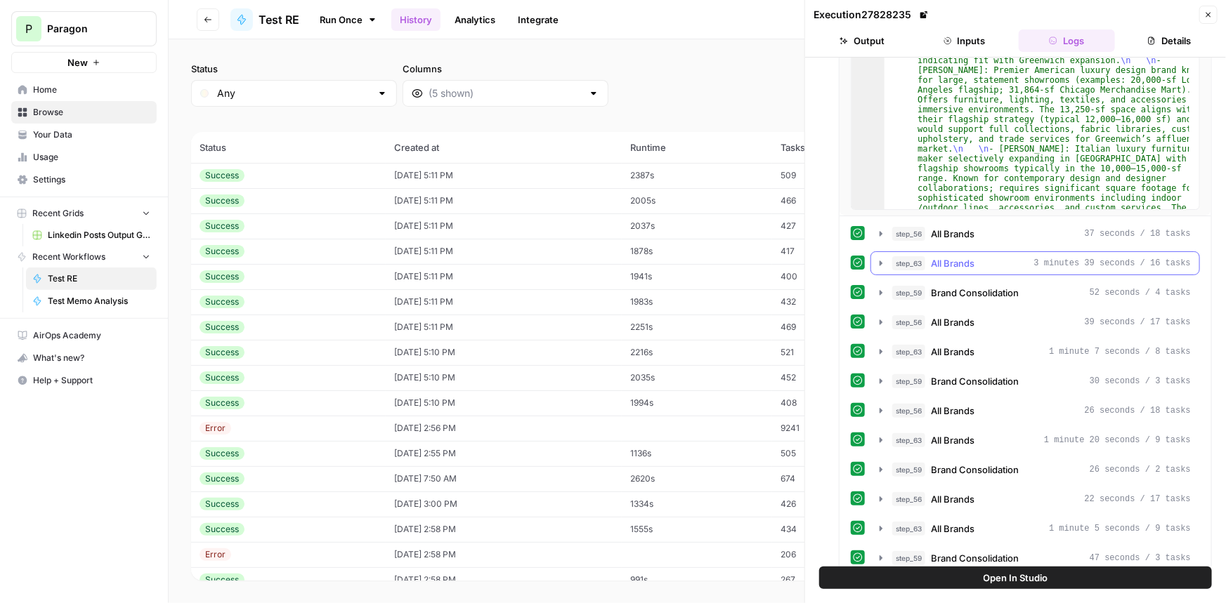
click at [1000, 264] on div "step_63 All Brands 3 minutes 39 seconds / 16 tasks" at bounding box center [1041, 263] width 299 height 14
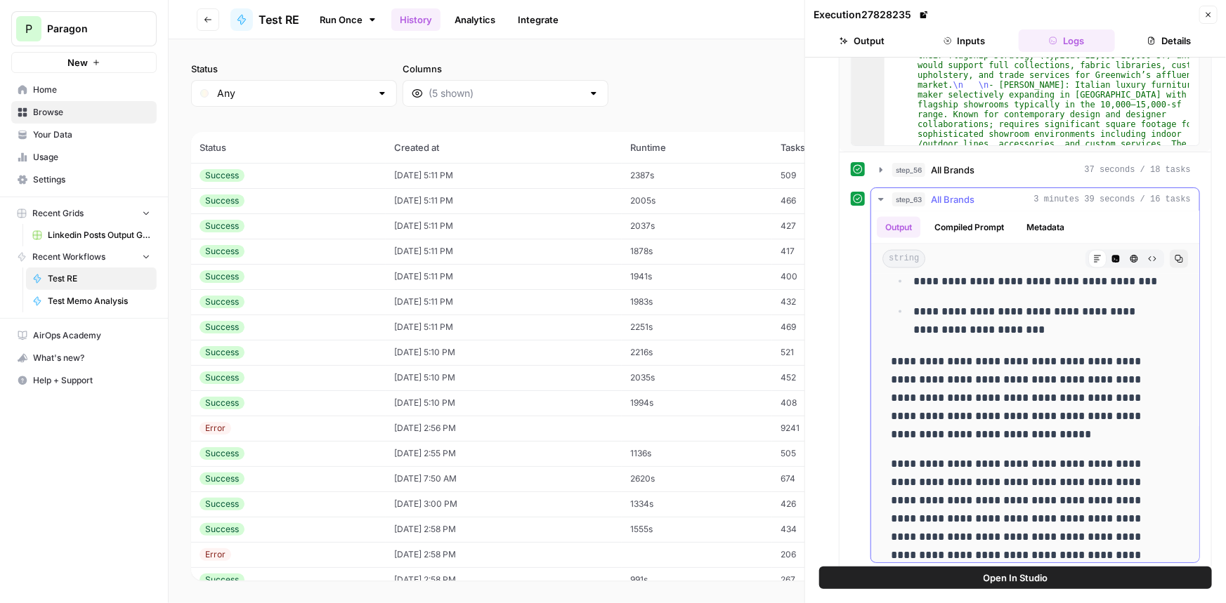
scroll to position [1085, 0]
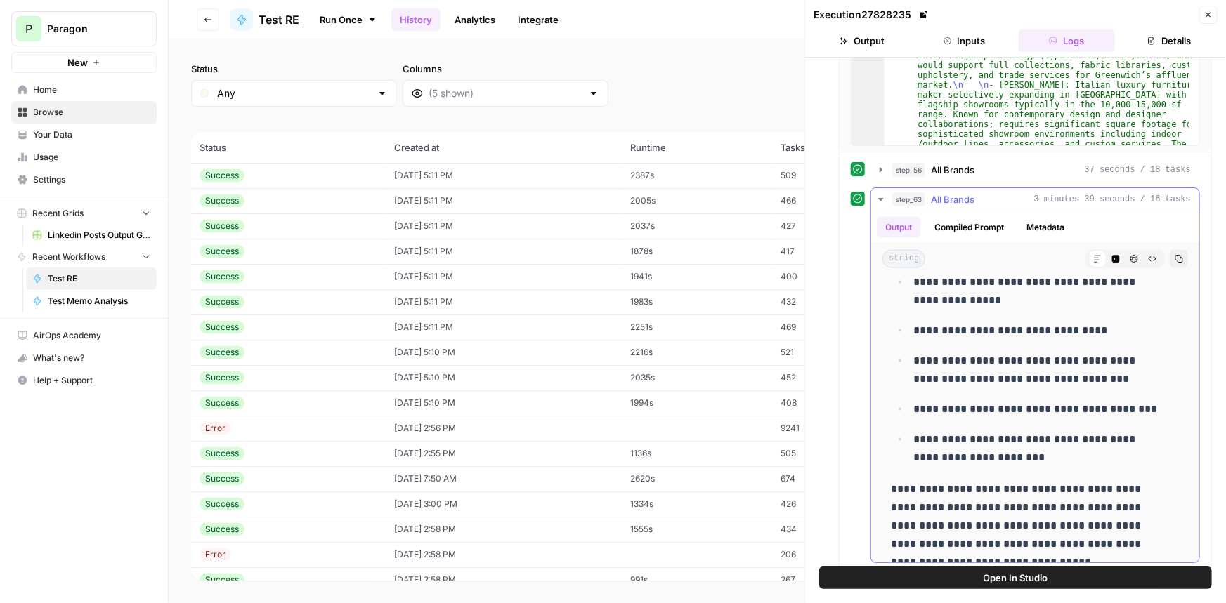
click at [986, 195] on div "step_63 All Brands 3 minutes 39 seconds / 16 tasks" at bounding box center [1041, 199] width 299 height 14
click at [988, 179] on div "step_56 All Brands 37 seconds / 18 tasks" at bounding box center [1034, 170] width 329 height 24
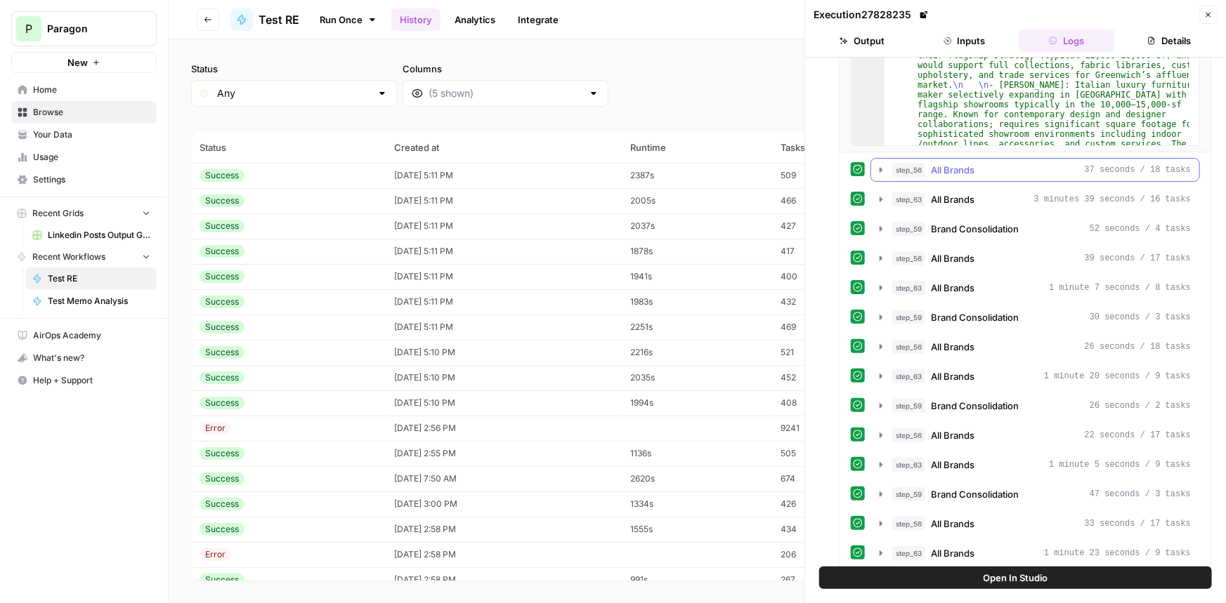
click at [990, 172] on div "step_56 All Brands 37 seconds / 18 tasks" at bounding box center [1041, 170] width 299 height 14
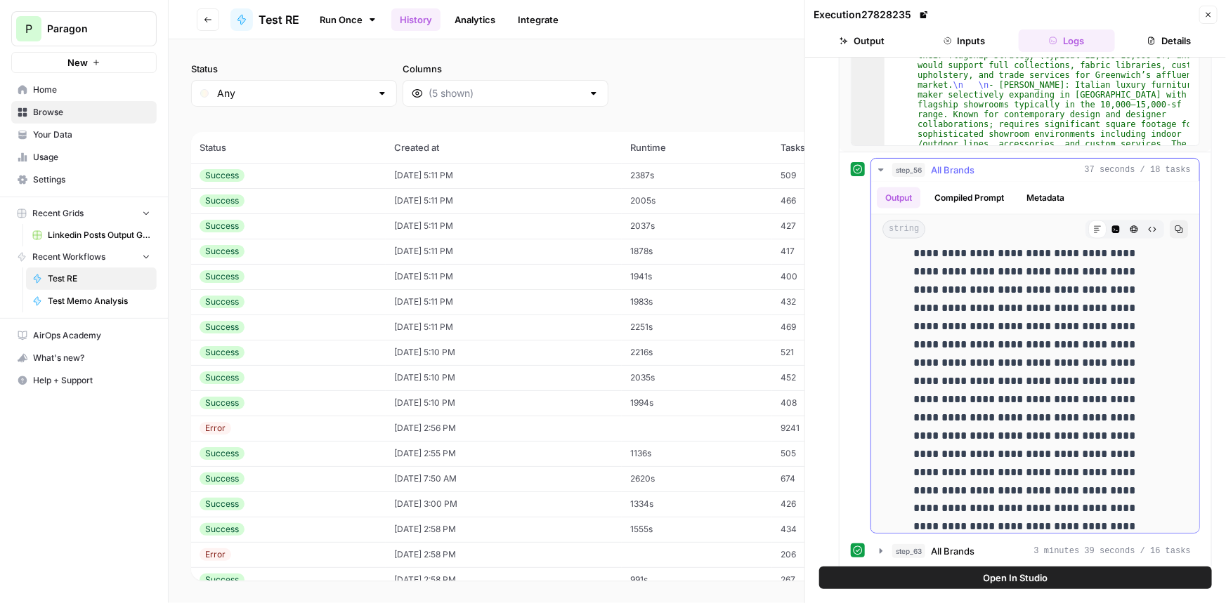
scroll to position [1213, 0]
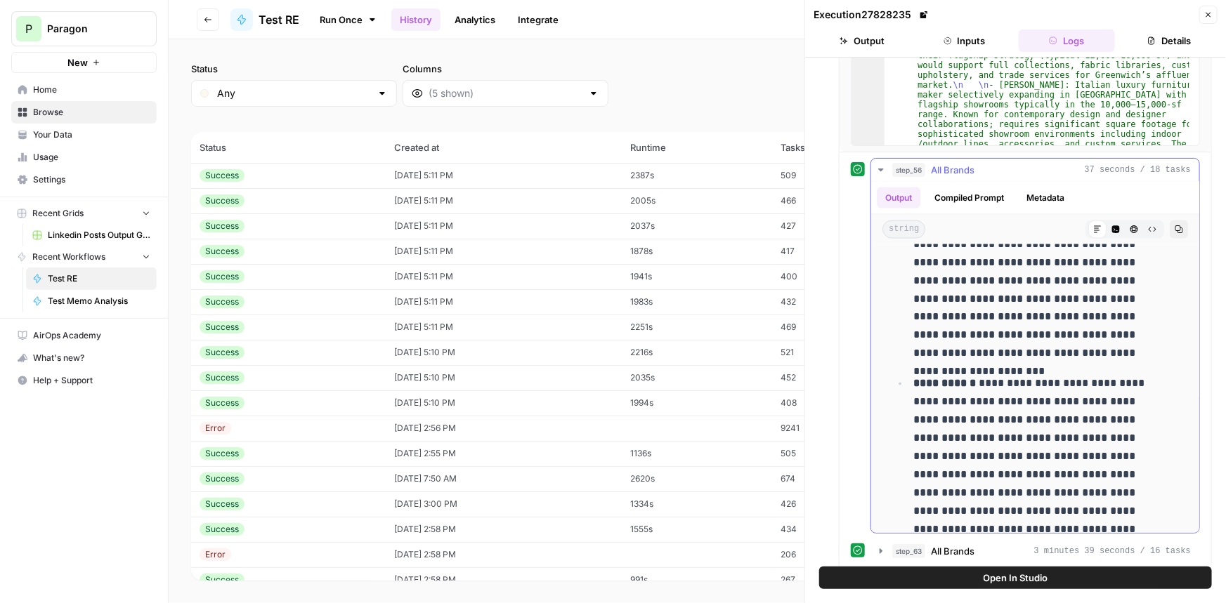
click at [1046, 168] on div "step_56 All Brands 37 seconds / 18 tasks" at bounding box center [1041, 170] width 299 height 14
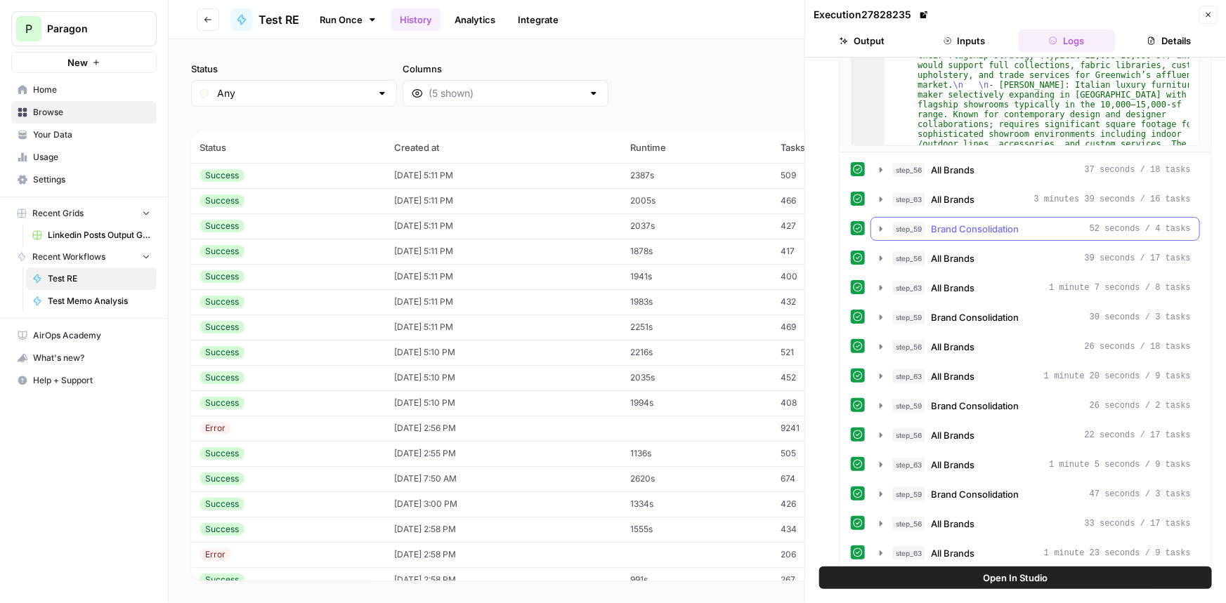
click at [1026, 236] on button "step_59 Brand Consolidation 52 seconds / 4 tasks" at bounding box center [1035, 229] width 328 height 22
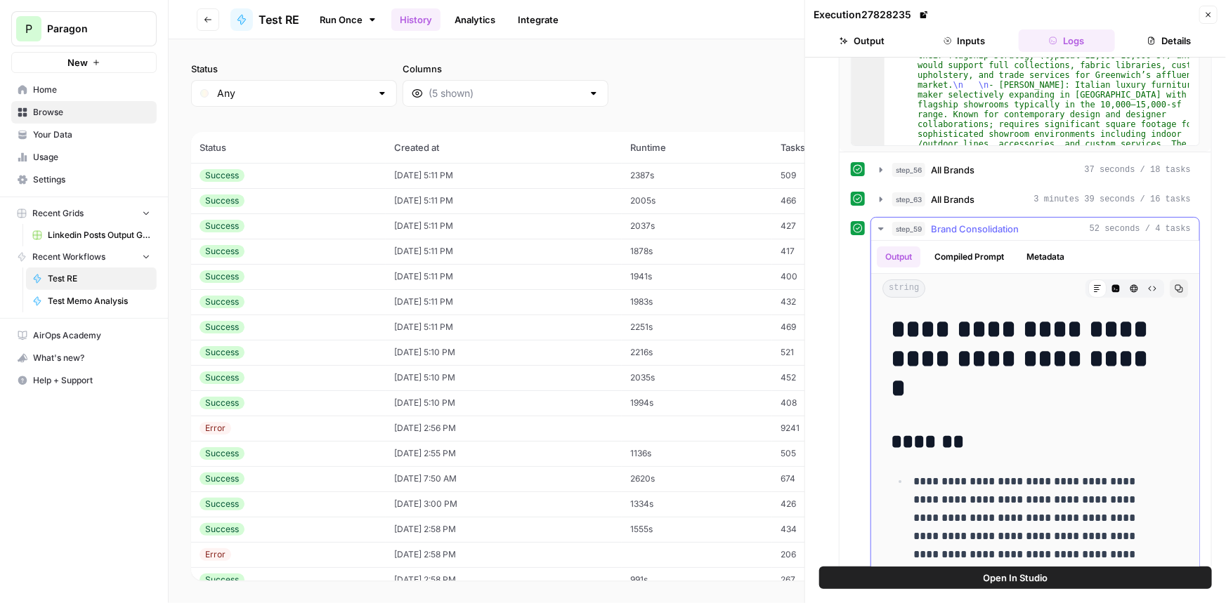
scroll to position [63, 0]
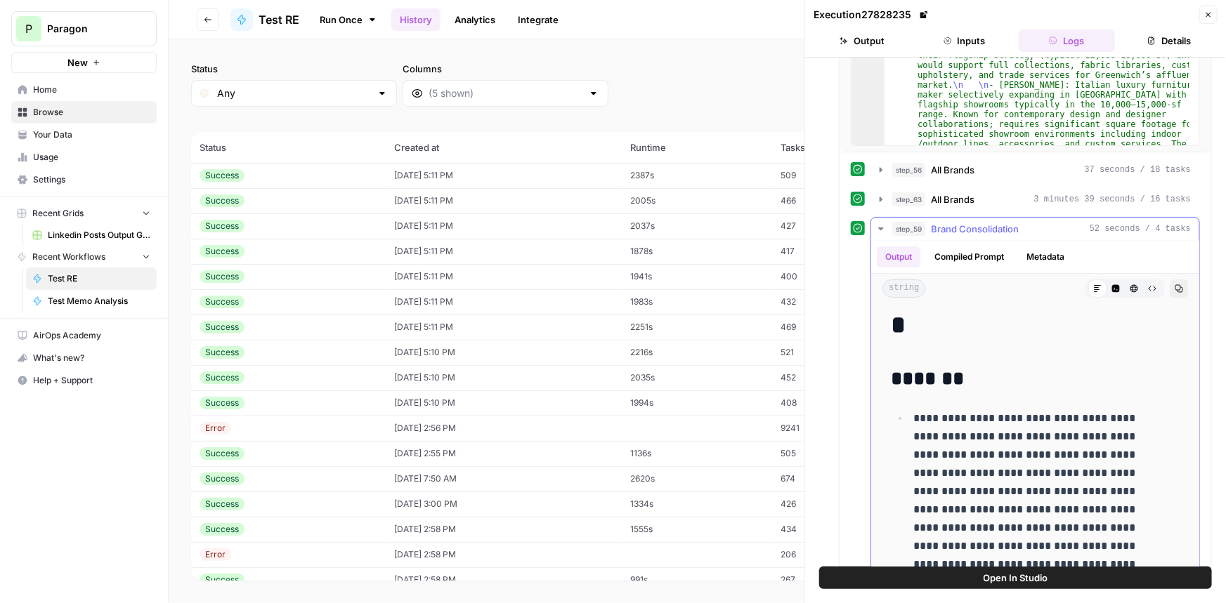
click at [1036, 224] on div "step_59 Brand Consolidation 52 seconds / 4 tasks" at bounding box center [1041, 229] width 299 height 14
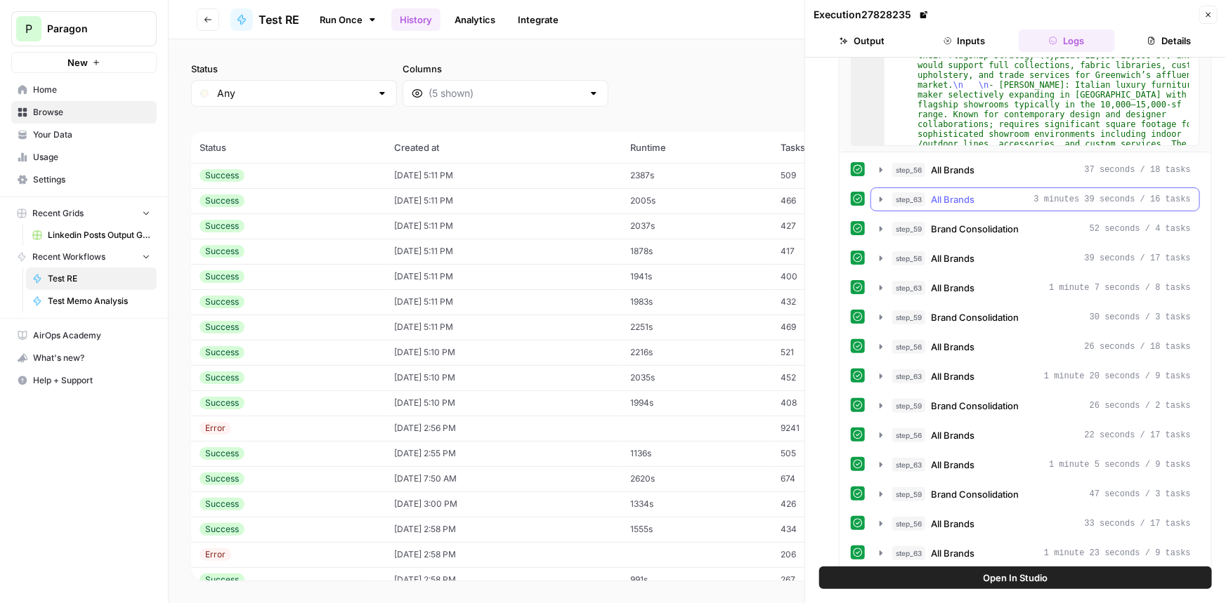
click at [1022, 202] on div "step_63 All Brands 3 minutes 39 seconds / 16 tasks" at bounding box center [1041, 199] width 299 height 14
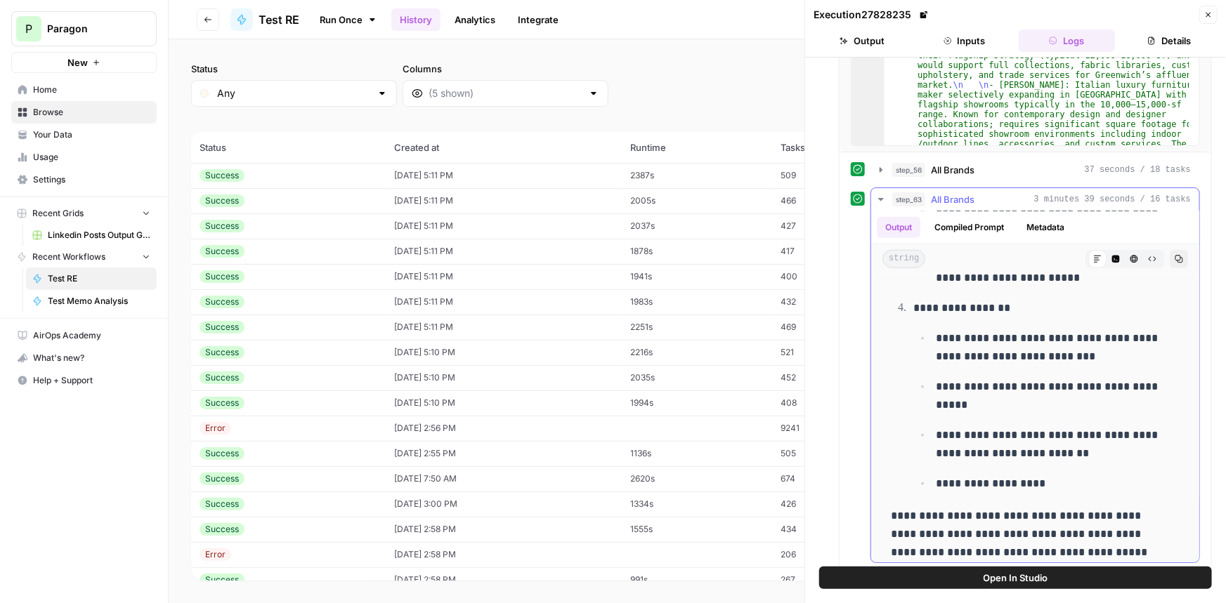
scroll to position [0, 0]
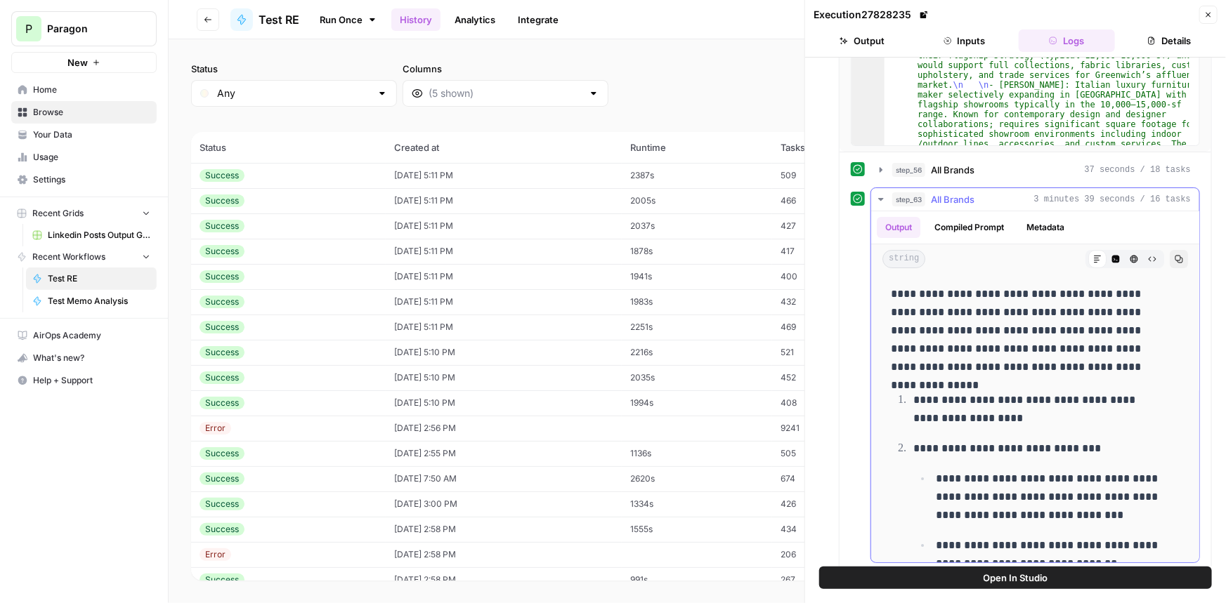
click at [997, 202] on div "step_63 All Brands 3 minutes 39 seconds / 16 tasks" at bounding box center [1041, 199] width 299 height 14
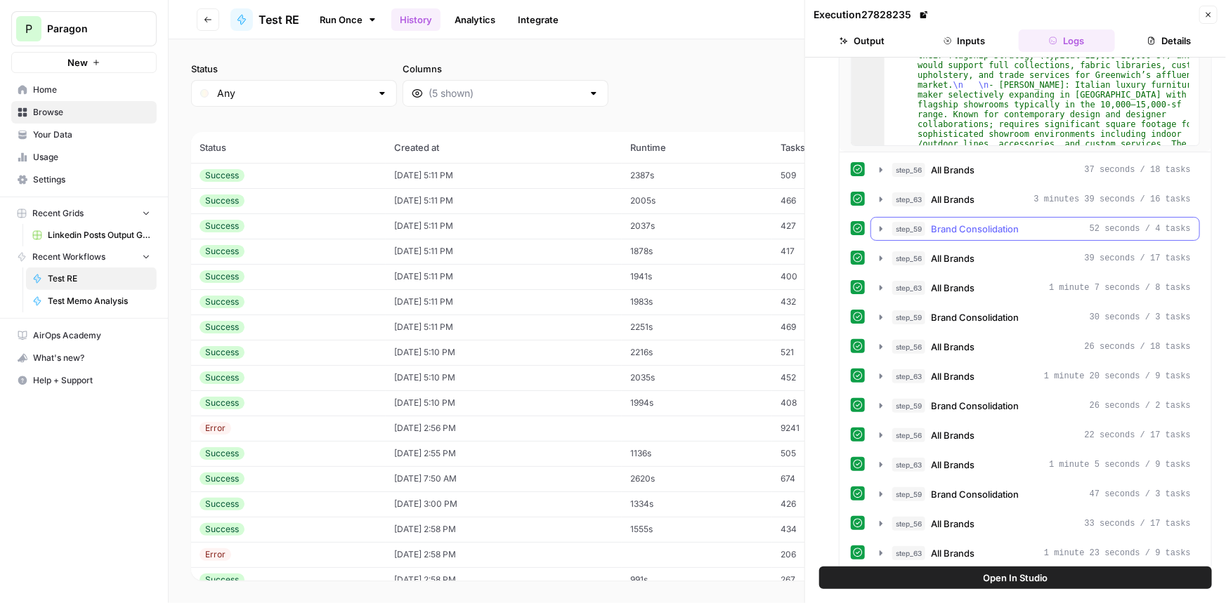
click at [1022, 225] on div "step_59 Brand Consolidation 52 seconds / 4 tasks" at bounding box center [1041, 229] width 299 height 14
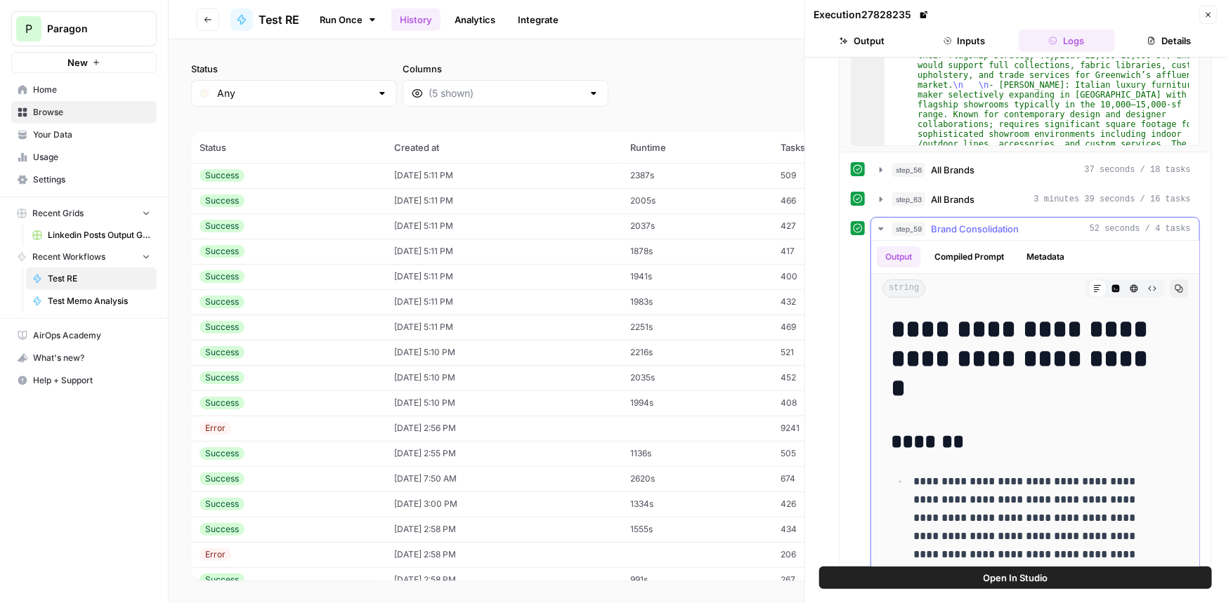
click at [1073, 222] on div "step_59 Brand Consolidation 52 seconds / 4 tasks" at bounding box center [1041, 229] width 299 height 14
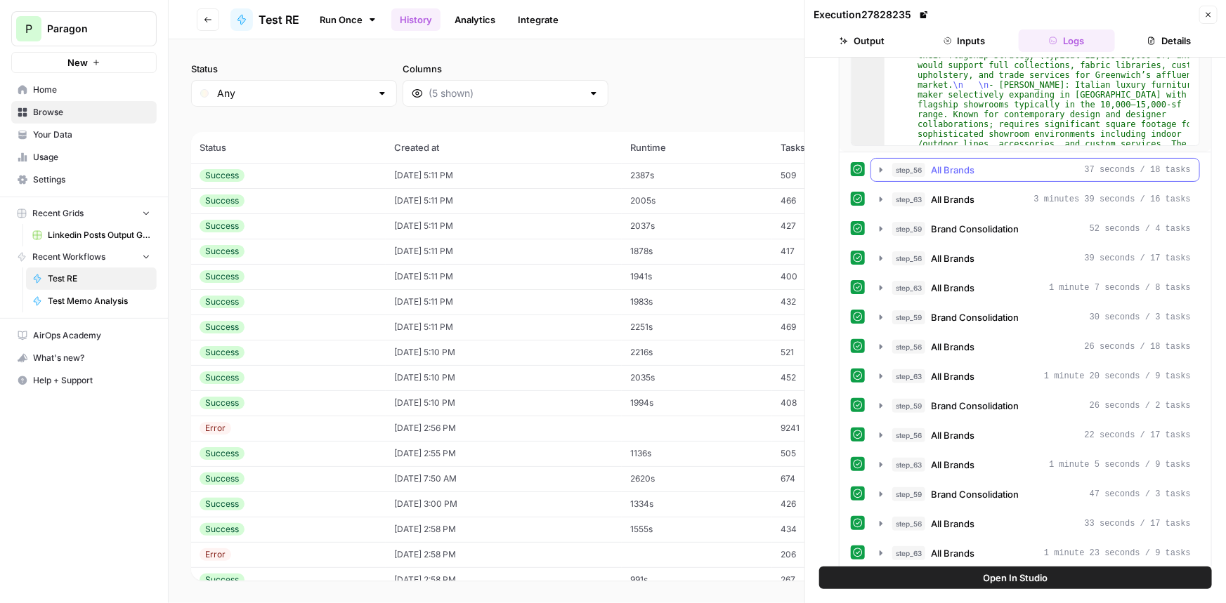
drag, startPoint x: 1026, startPoint y: 167, endPoint x: 1041, endPoint y: 175, distance: 16.7
click at [1026, 167] on div "step_56 All Brands 37 seconds / 18 tasks" at bounding box center [1041, 170] width 299 height 14
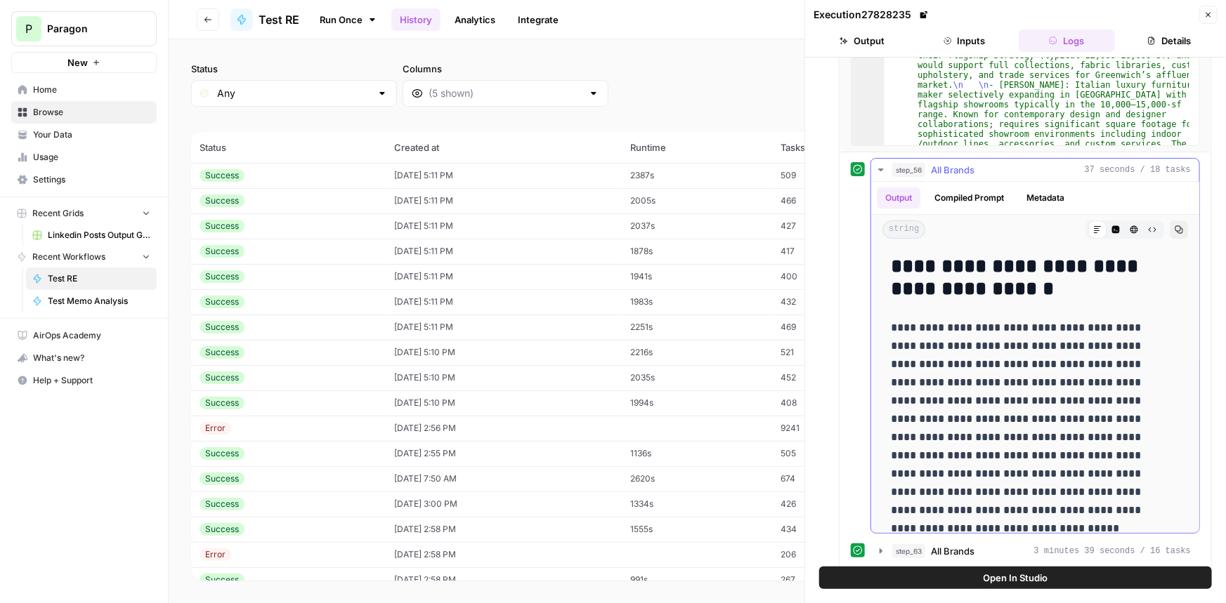
click at [1175, 232] on icon "button" at bounding box center [1179, 230] width 8 height 8
click at [1139, 159] on button "step_56 All Brands 37 seconds / 18 tasks" at bounding box center [1035, 170] width 328 height 22
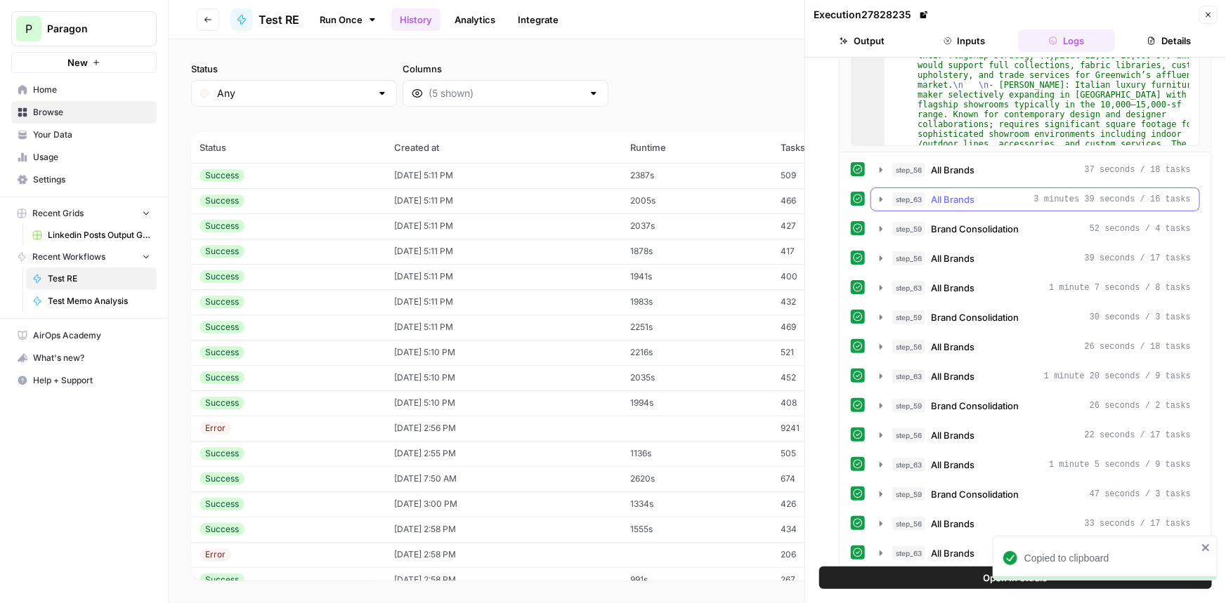
click at [1163, 196] on span "3 minutes 39 seconds / 16 tasks" at bounding box center [1112, 199] width 157 height 13
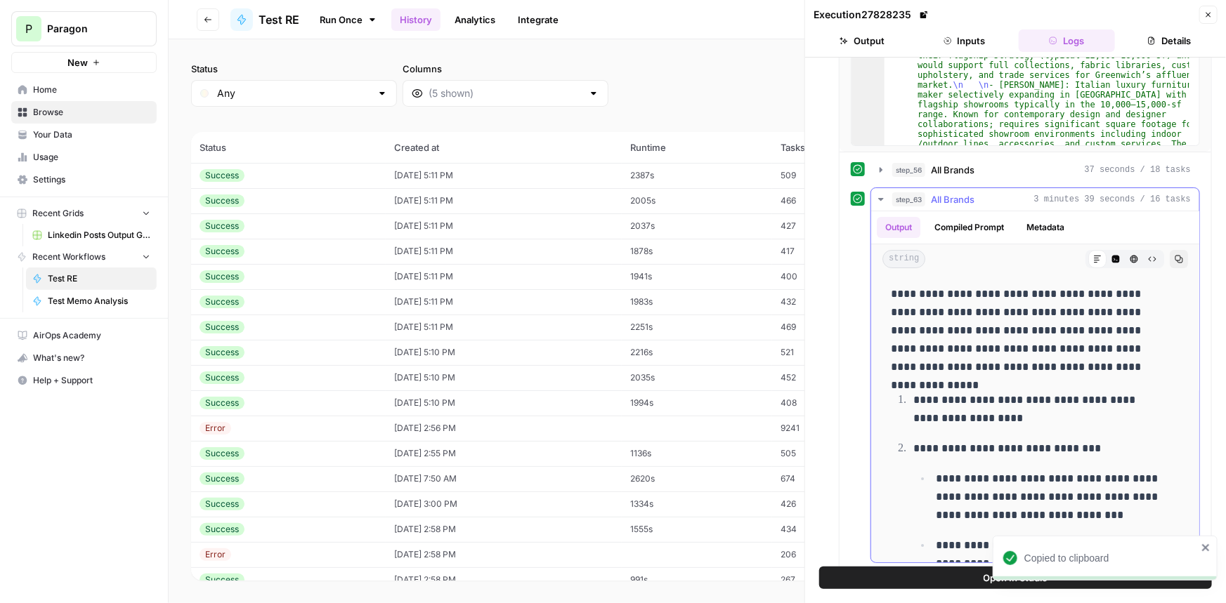
click at [1169, 258] on button "Copy" at bounding box center [1178, 259] width 18 height 18
click at [1106, 258] on button "Code Editor" at bounding box center [1115, 259] width 18 height 18
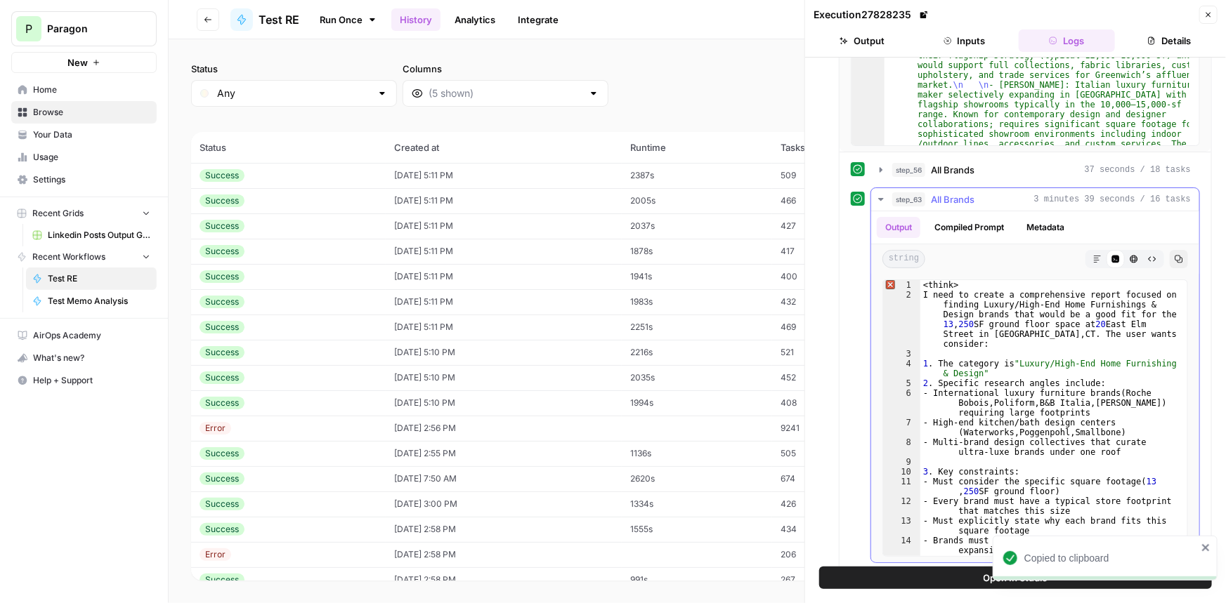
click at [1129, 259] on icon "button" at bounding box center [1133, 259] width 8 height 8
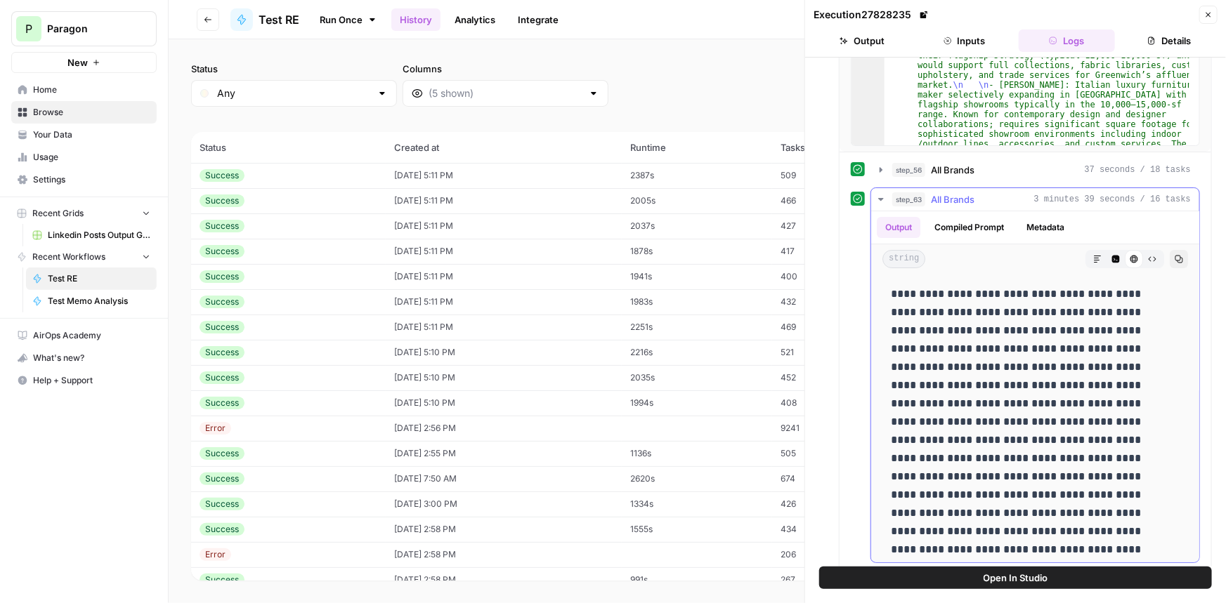
click at [1125, 256] on div "HTML Viewer" at bounding box center [1134, 259] width 18 height 18
click at [1143, 256] on button "Raw Output" at bounding box center [1152, 259] width 18 height 18
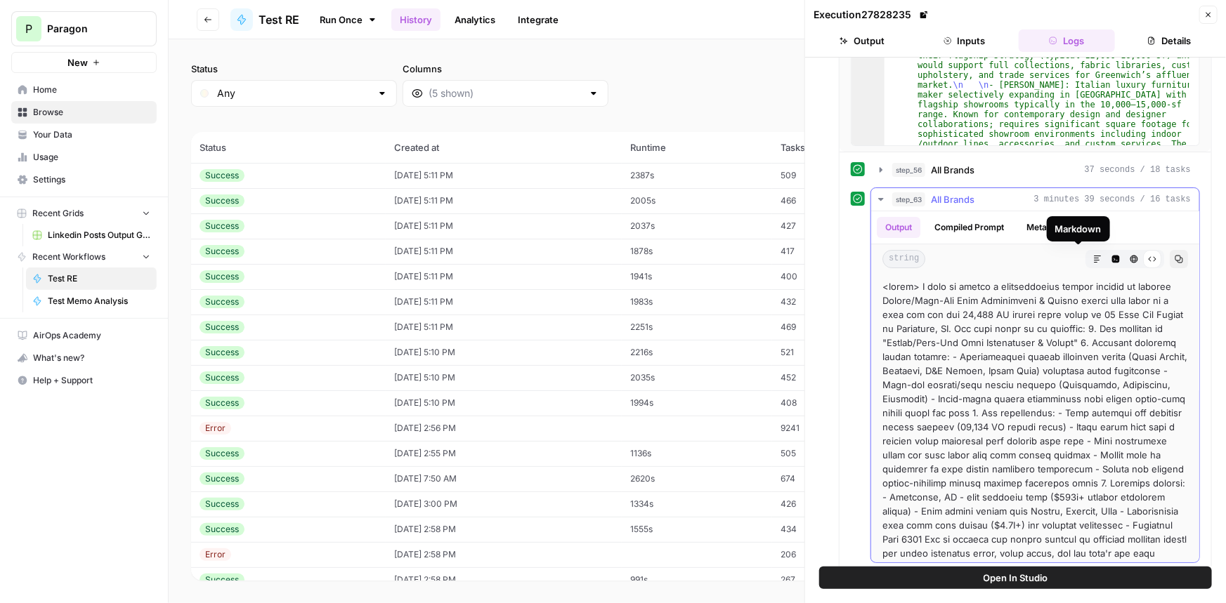
click at [1088, 262] on button "Markdown" at bounding box center [1097, 259] width 18 height 18
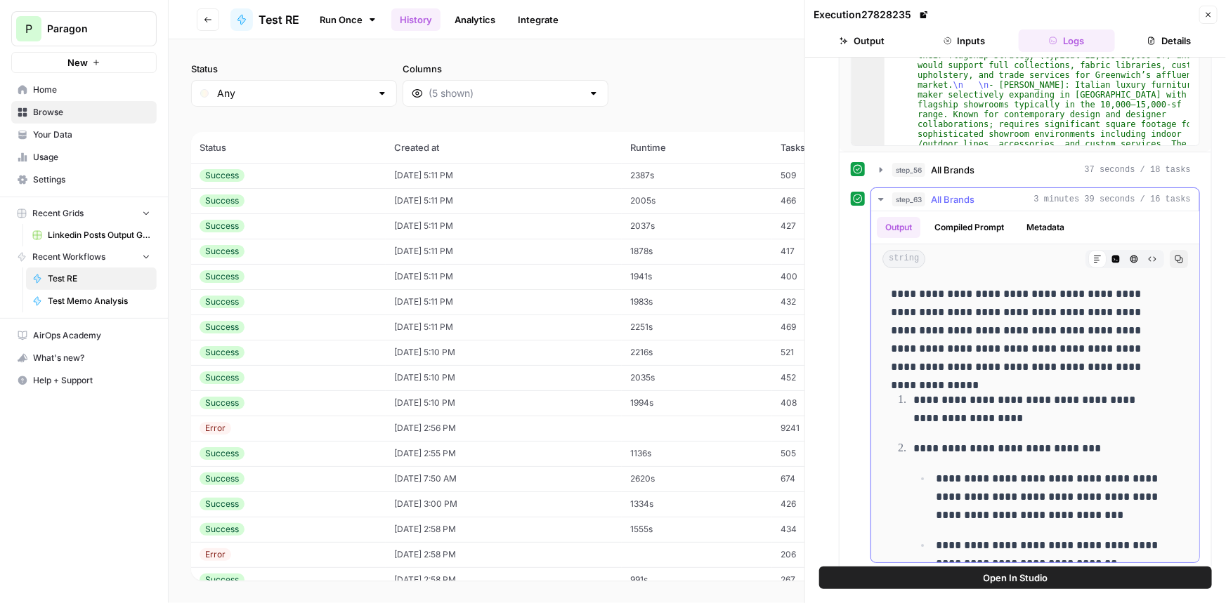
click at [1106, 261] on button "Code Editor" at bounding box center [1115, 259] width 18 height 18
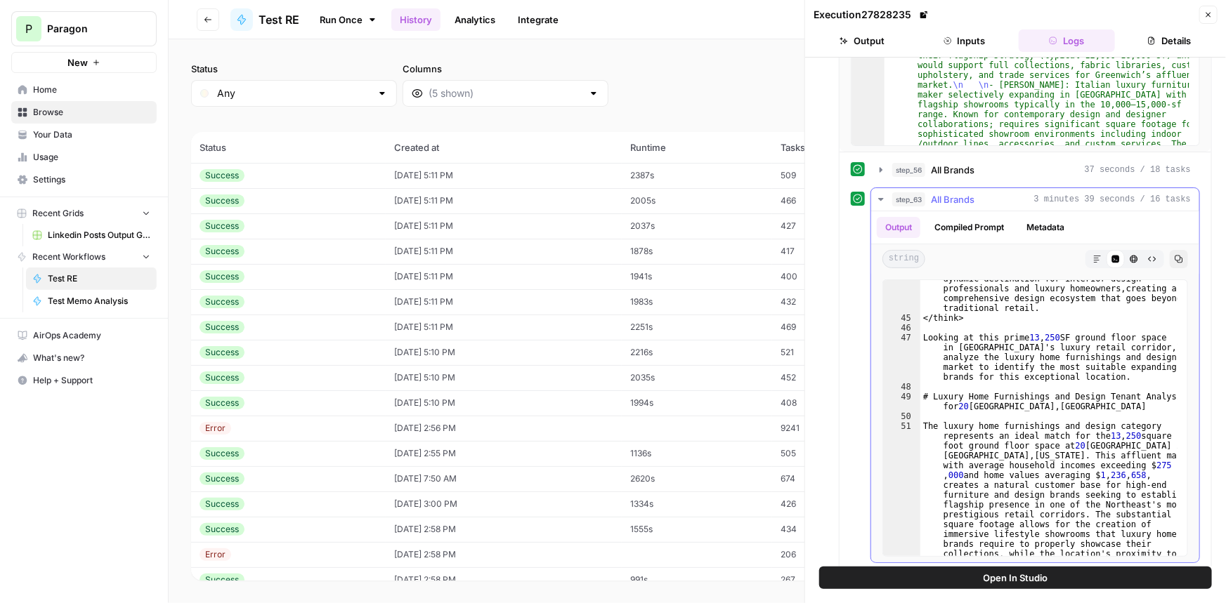
scroll to position [881, 0]
click at [943, 197] on span "All Brands" at bounding box center [953, 199] width 44 height 14
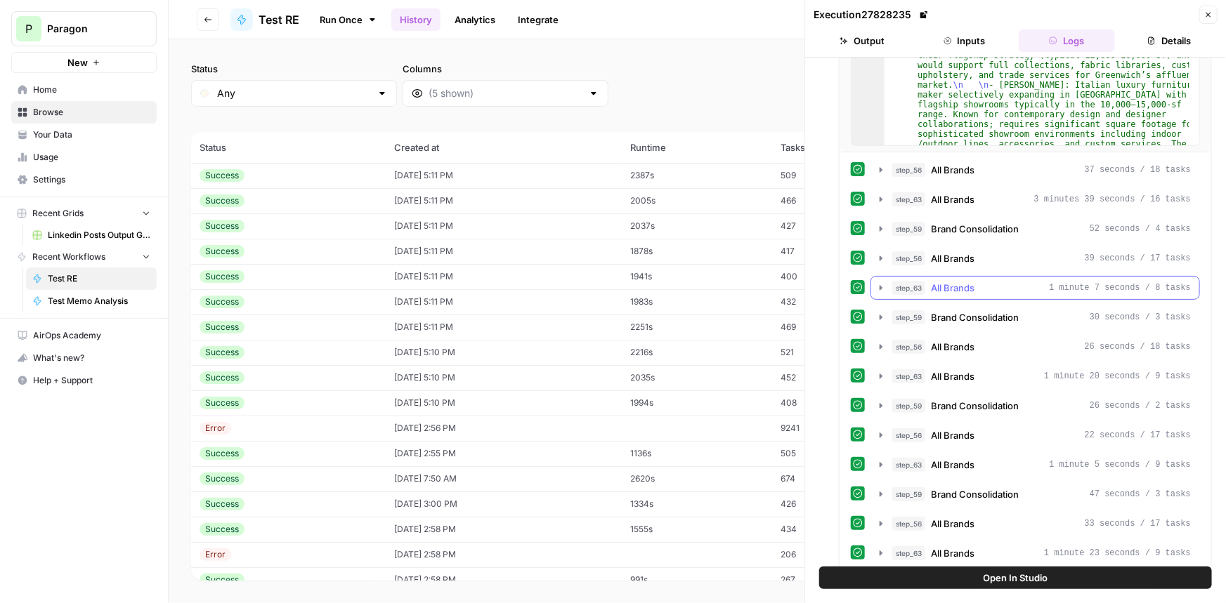
click at [971, 281] on span "All Brands" at bounding box center [953, 288] width 44 height 14
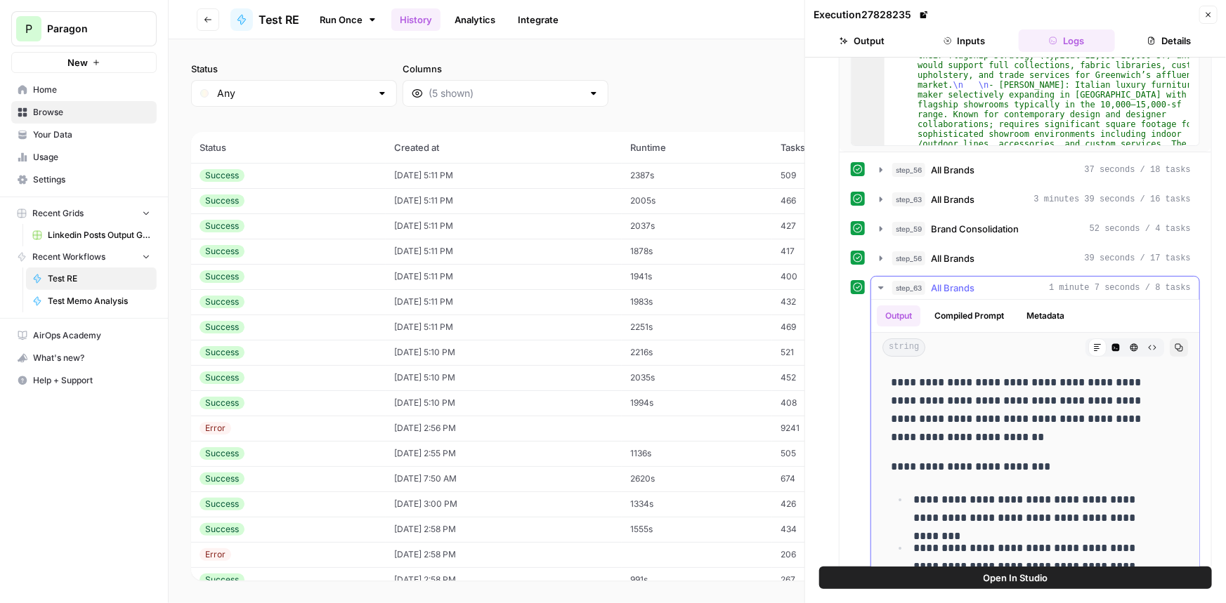
click at [1112, 344] on icon "button" at bounding box center [1116, 348] width 8 height 8
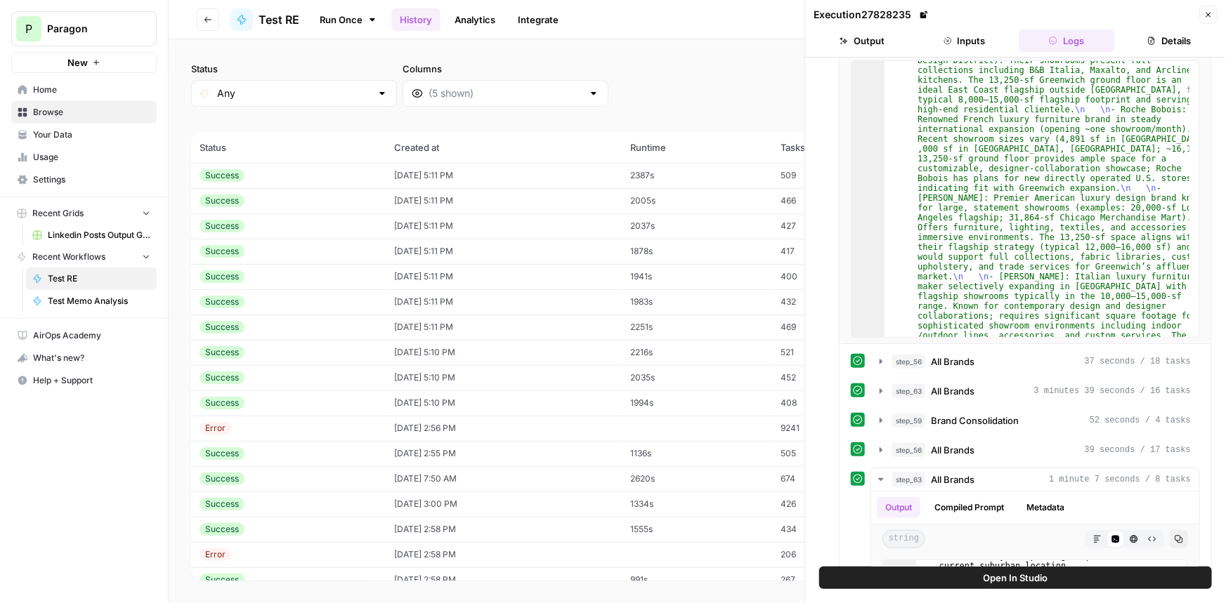
scroll to position [18, 0]
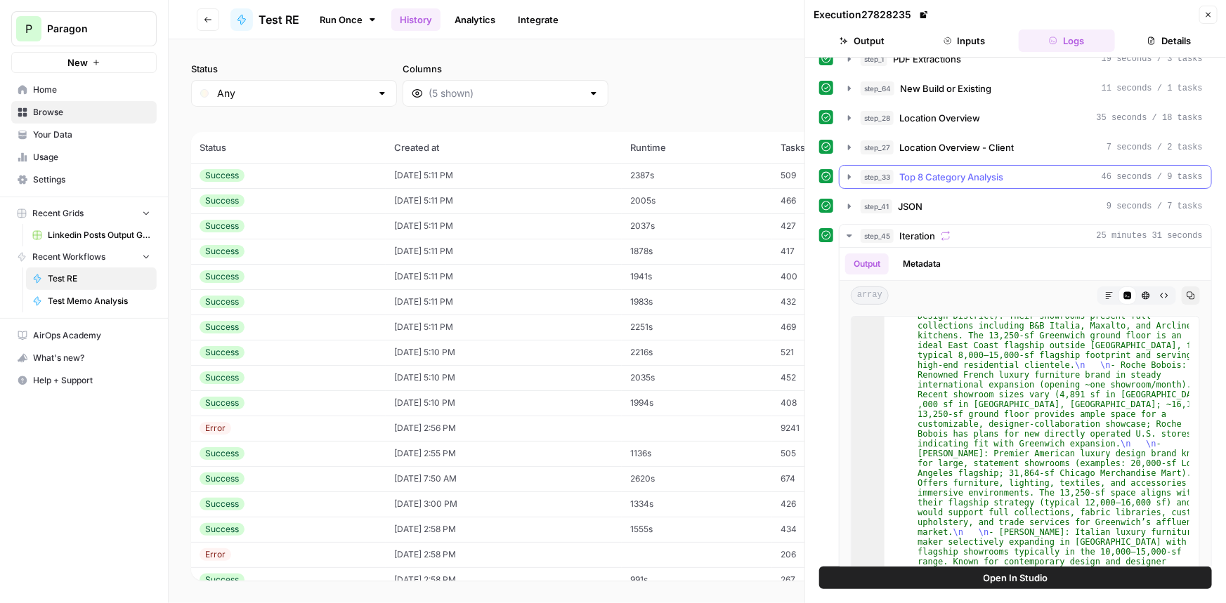
click at [955, 168] on button "step_33 Top 8 Category Analysis 46 seconds / 9 tasks" at bounding box center [1025, 177] width 372 height 22
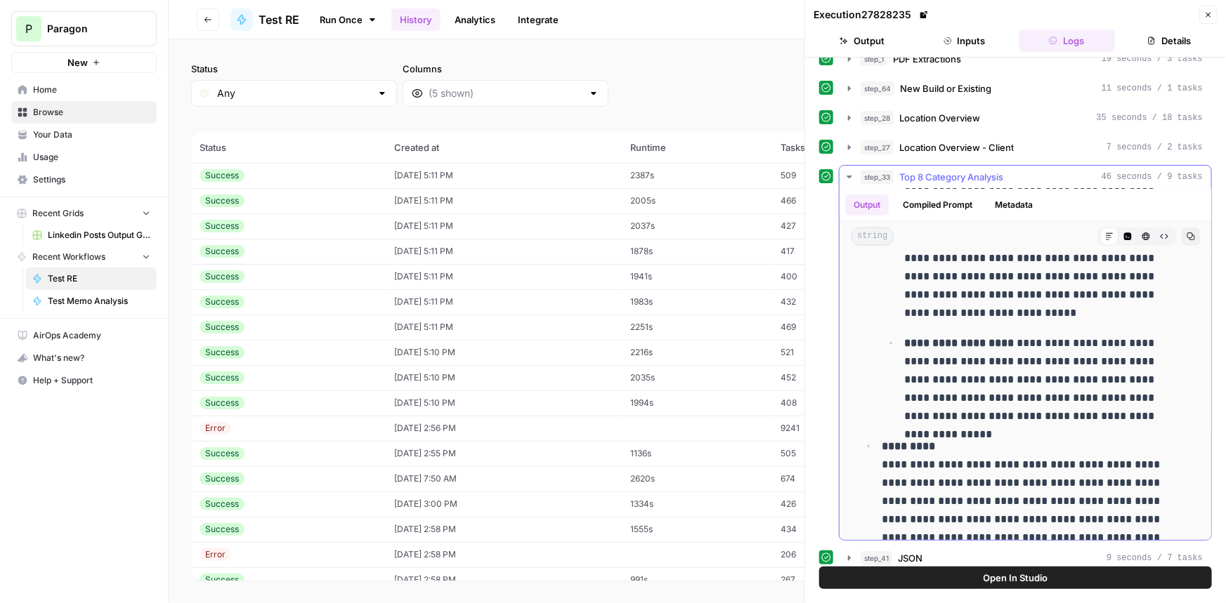
scroll to position [957, 0]
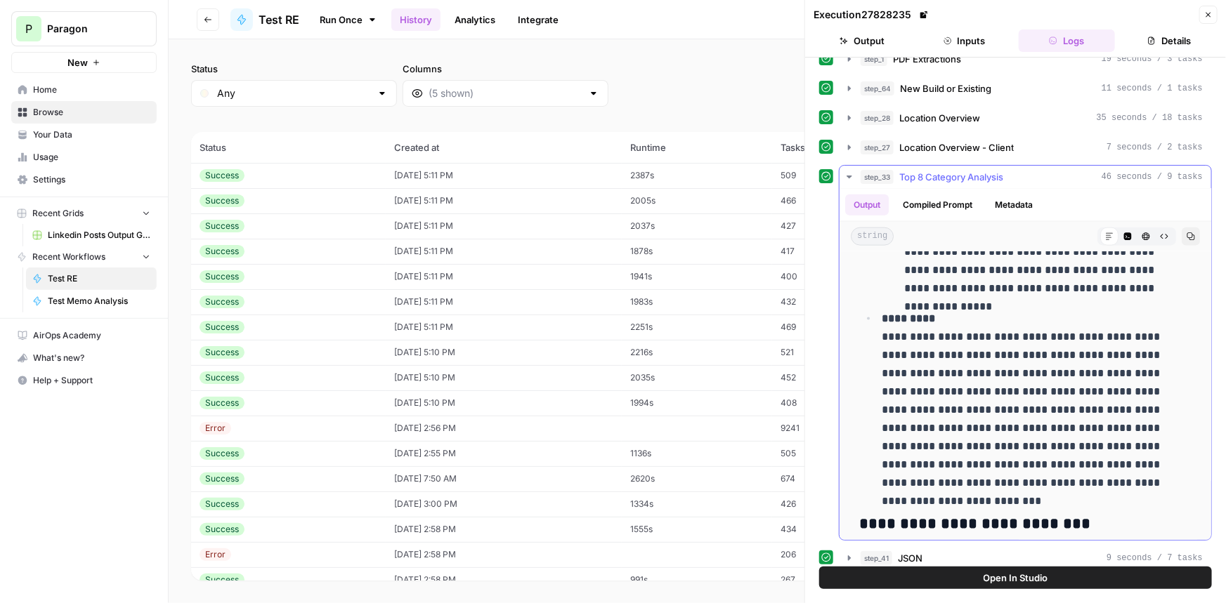
click at [905, 166] on button "step_33 Top 8 Category Analysis 46 seconds / 9 tasks" at bounding box center [1025, 177] width 372 height 22
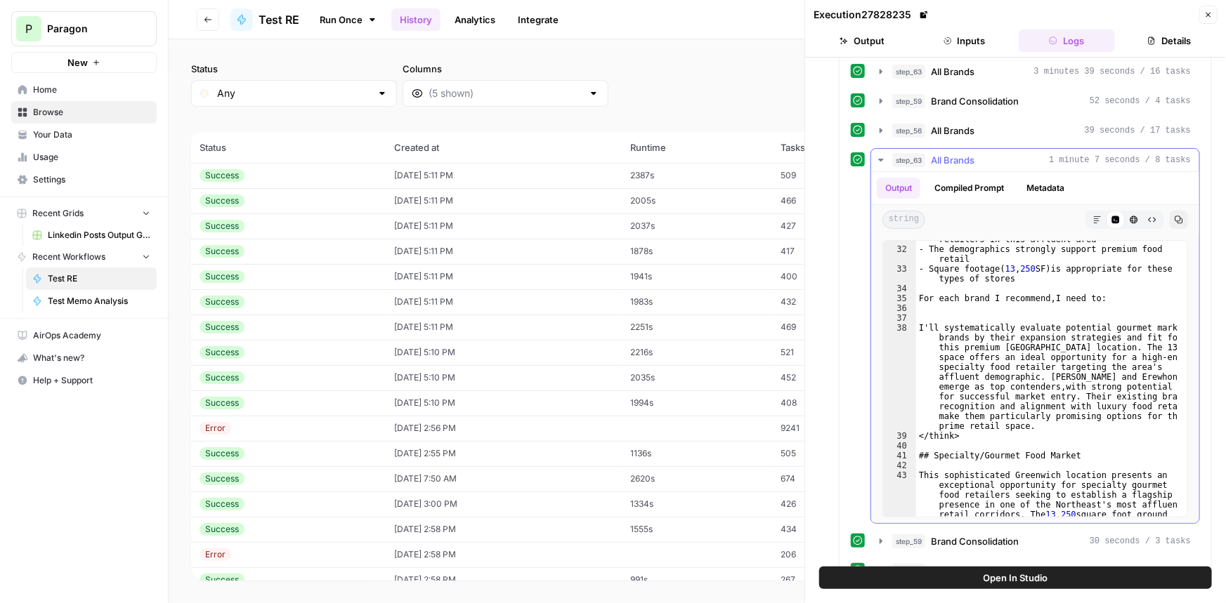
scroll to position [498, 0]
click at [964, 164] on span "All Brands" at bounding box center [953, 160] width 44 height 14
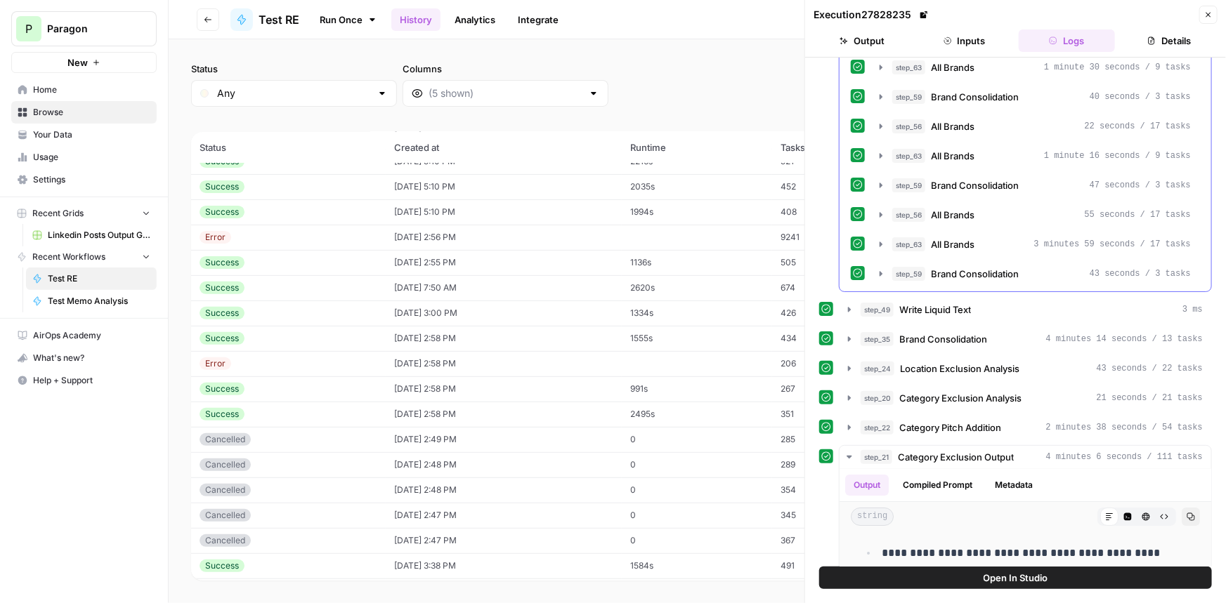
scroll to position [1167, 0]
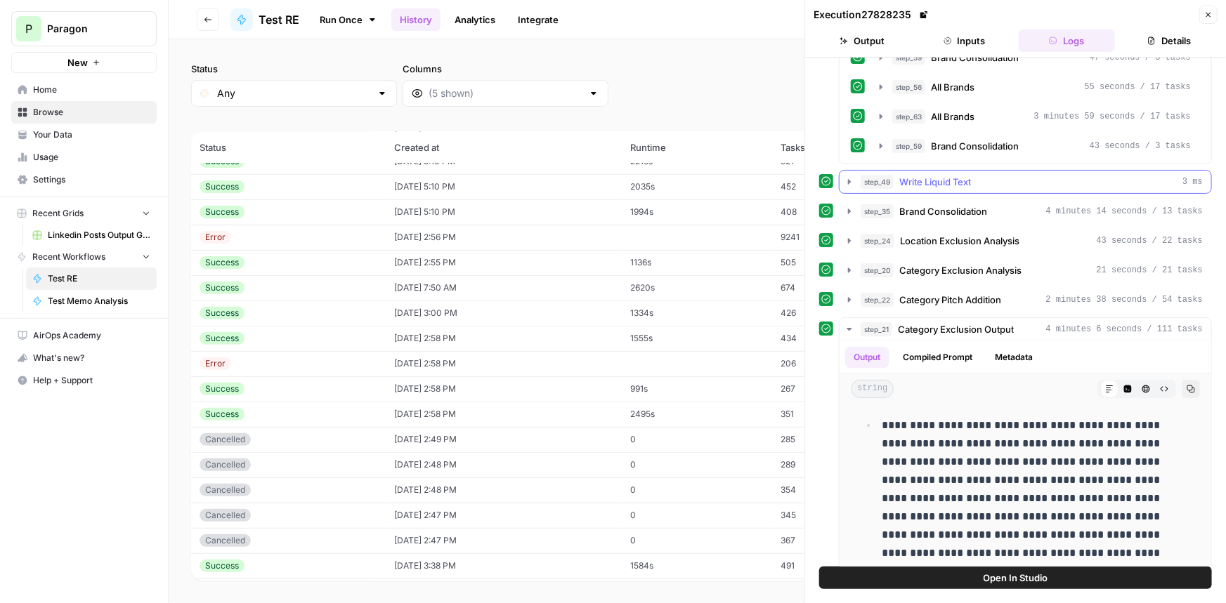
click at [953, 185] on button "step_49 Write Liquid Text 3 ms" at bounding box center [1025, 182] width 372 height 22
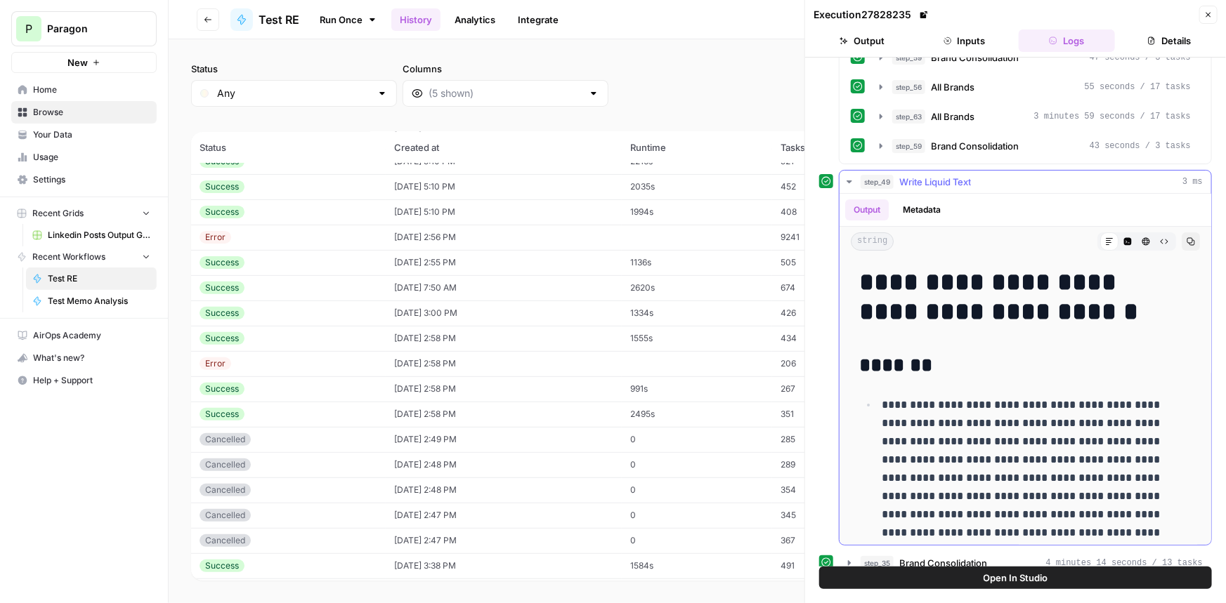
click at [954, 181] on span "Write Liquid Text" at bounding box center [935, 182] width 72 height 14
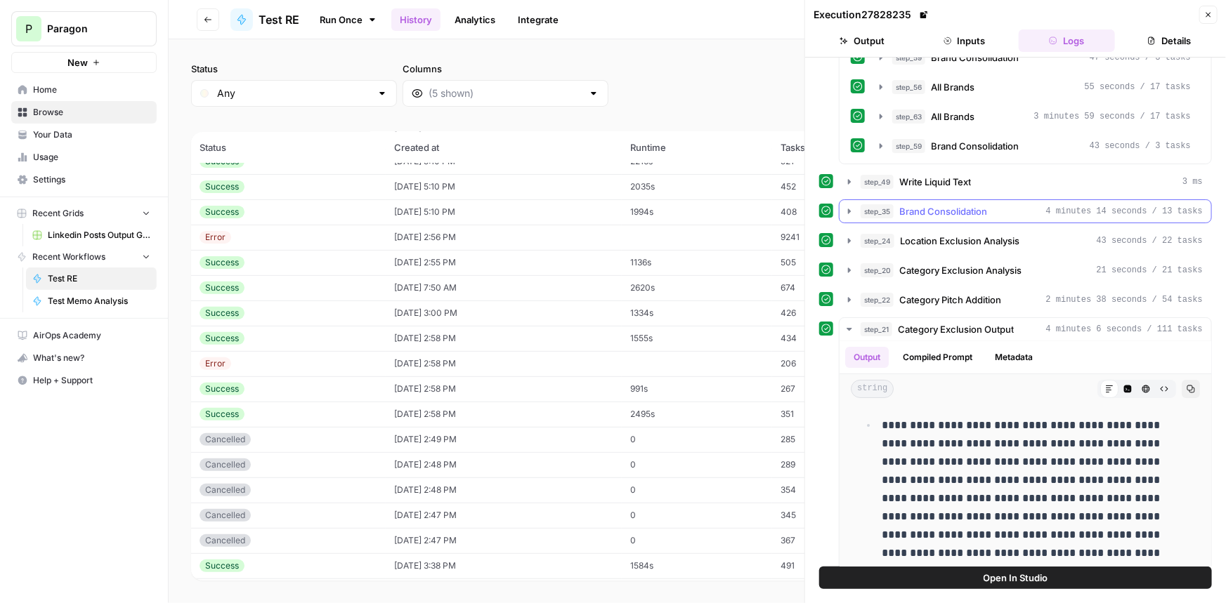
click at [945, 204] on span "Brand Consolidation" at bounding box center [943, 211] width 88 height 14
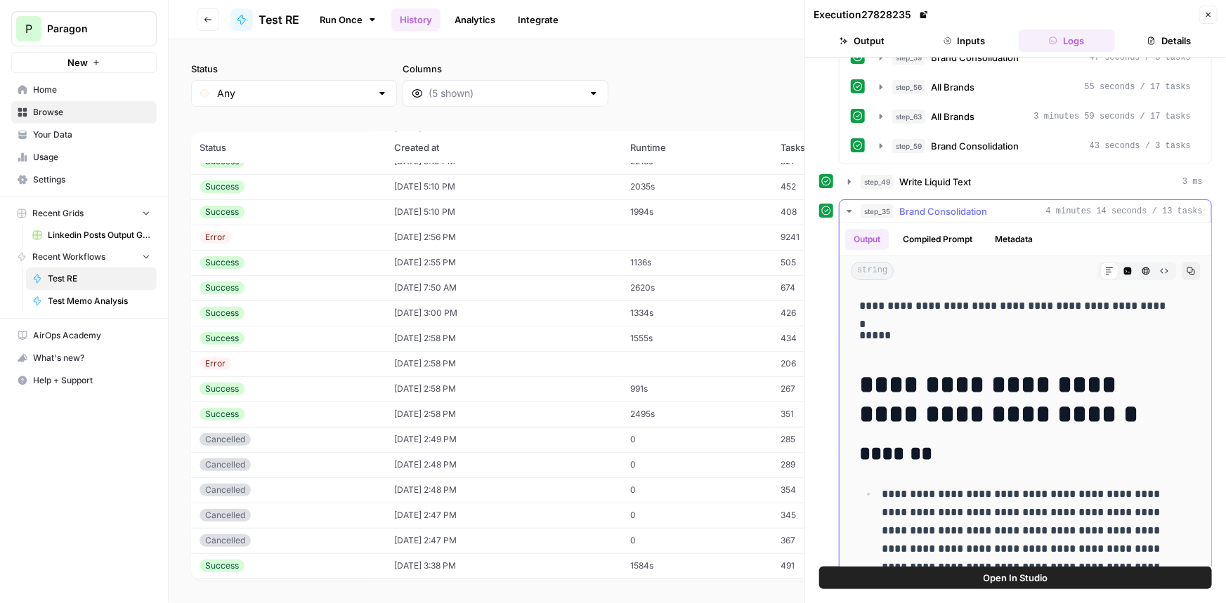
click at [937, 204] on span "Brand Consolidation" at bounding box center [943, 211] width 88 height 14
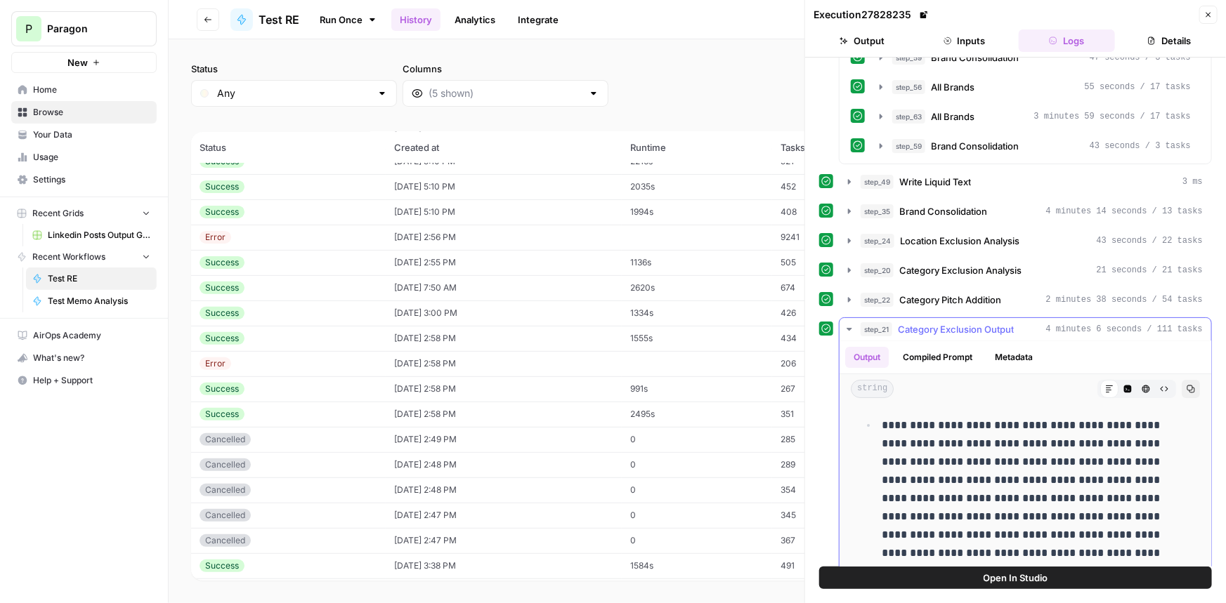
click at [920, 327] on span "Category Exclusion Output" at bounding box center [956, 329] width 116 height 14
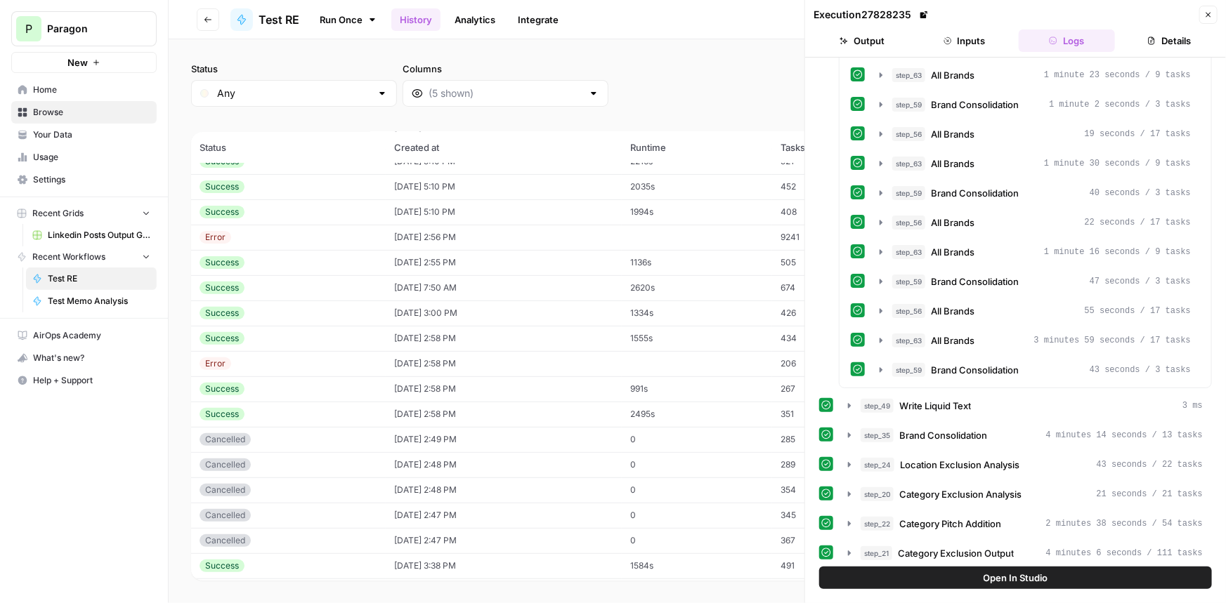
click at [994, 522] on span "Category Pitch Addition" at bounding box center [950, 524] width 102 height 14
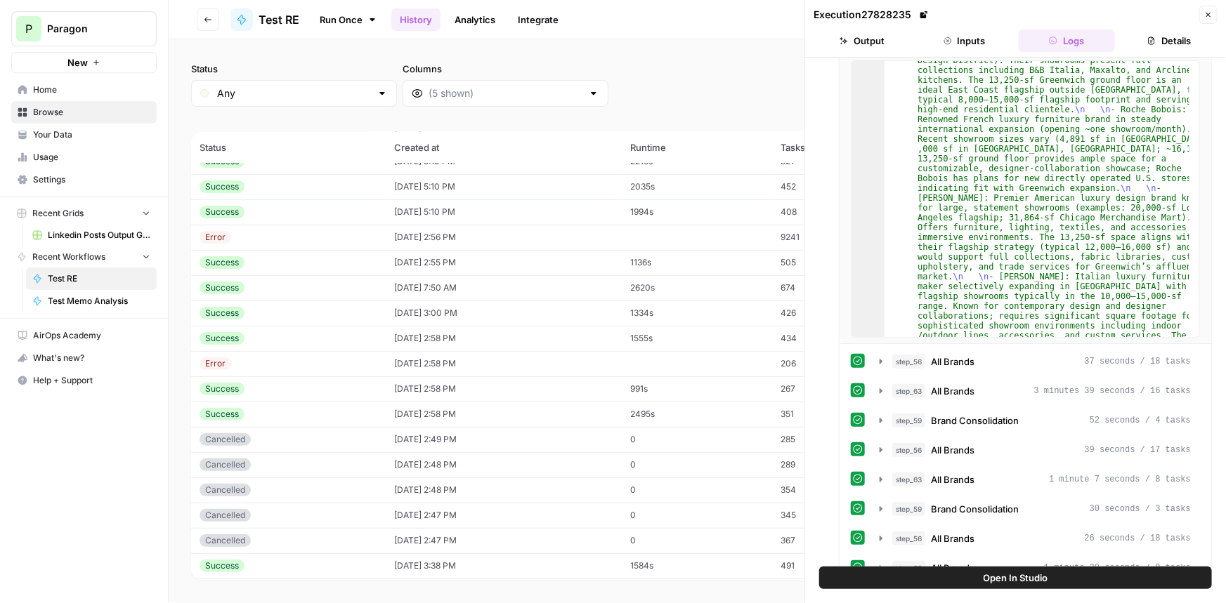
scroll to position [465, 0]
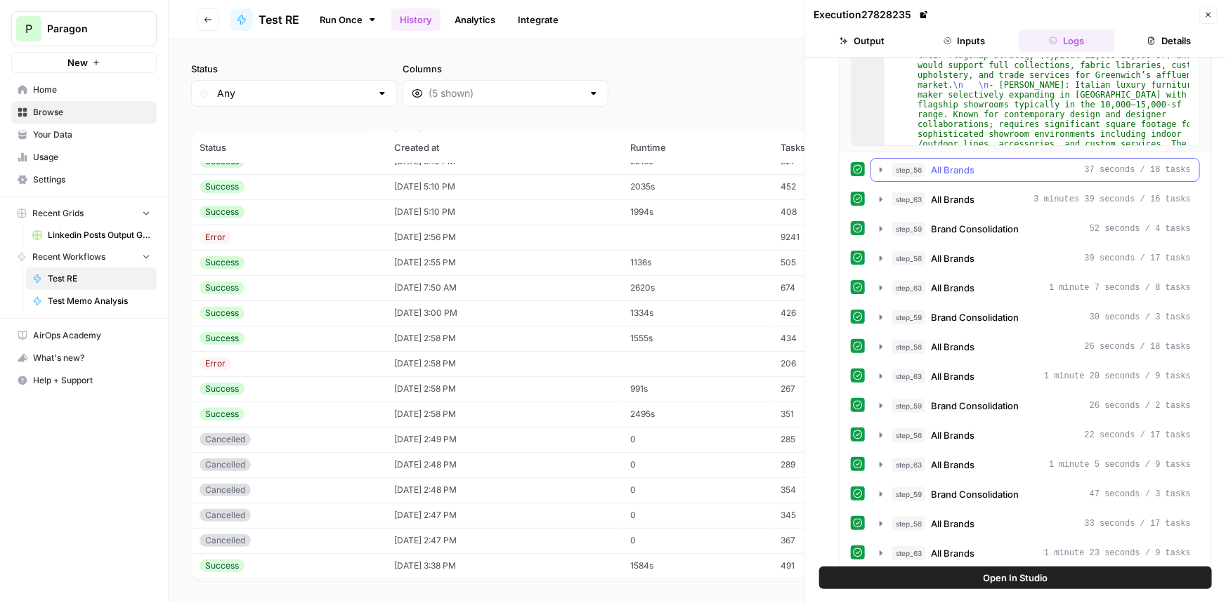
click at [1004, 164] on div "step_56 All Brands 37 seconds / 18 tasks" at bounding box center [1041, 170] width 299 height 14
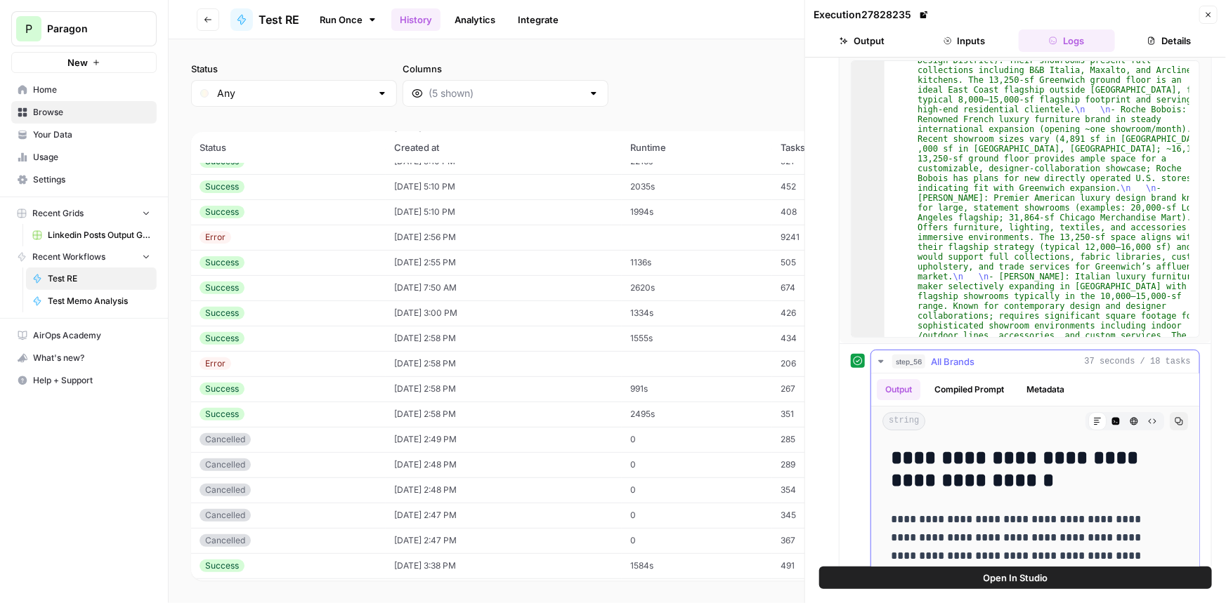
scroll to position [114, 0]
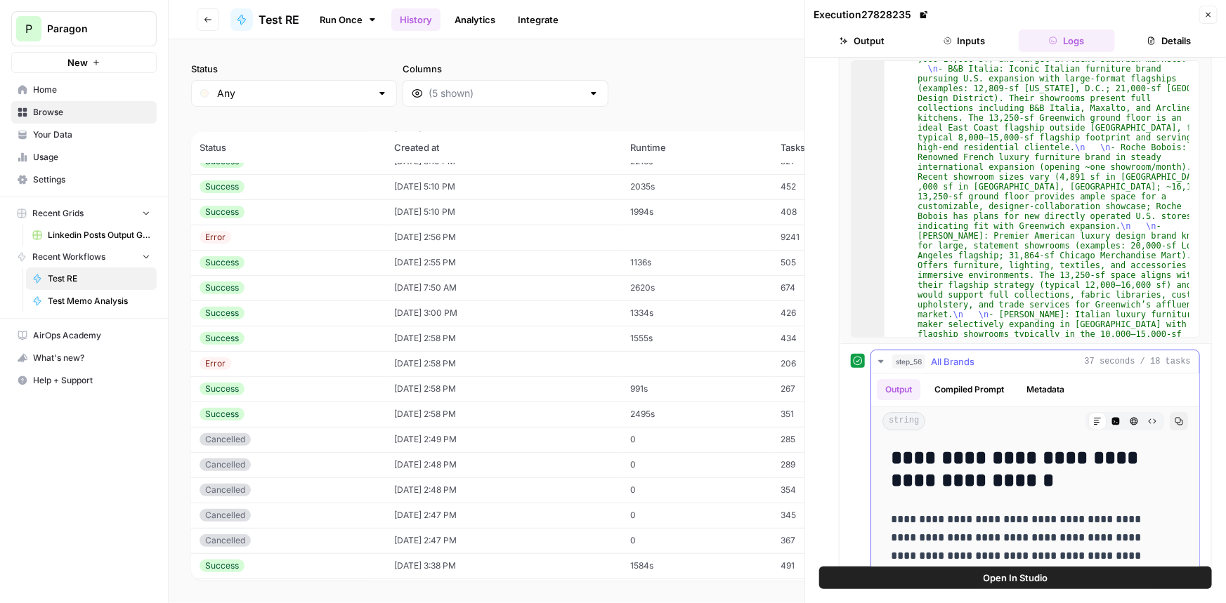
click at [955, 352] on button "step_56 All Brands 37 seconds / 18 tasks" at bounding box center [1035, 361] width 328 height 22
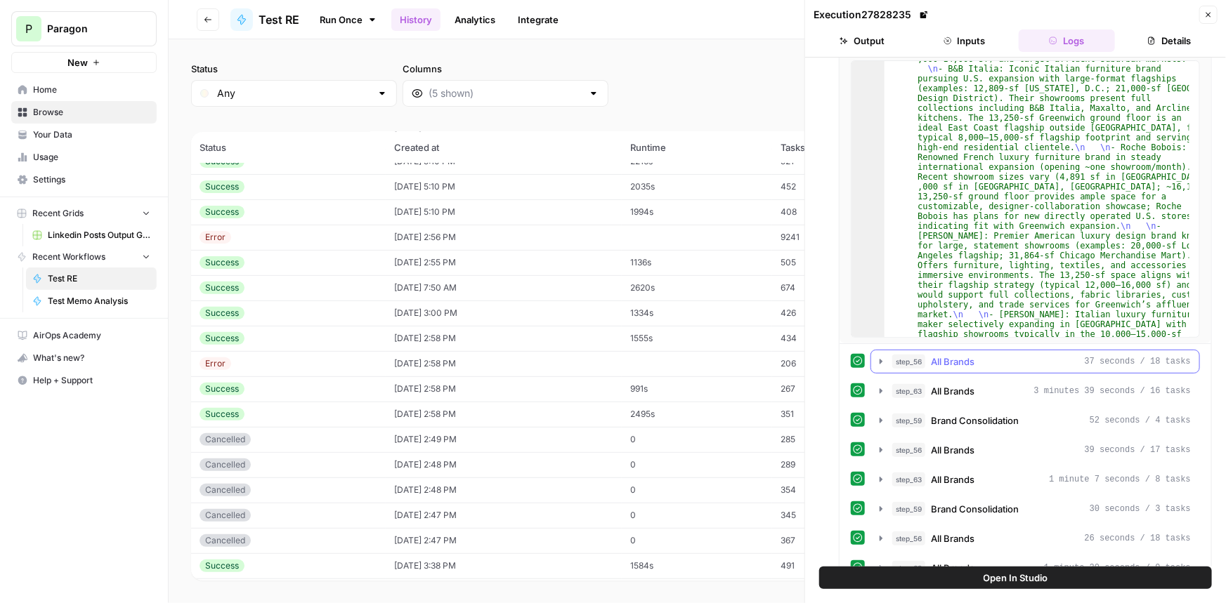
click at [964, 392] on span "All Brands" at bounding box center [953, 391] width 44 height 14
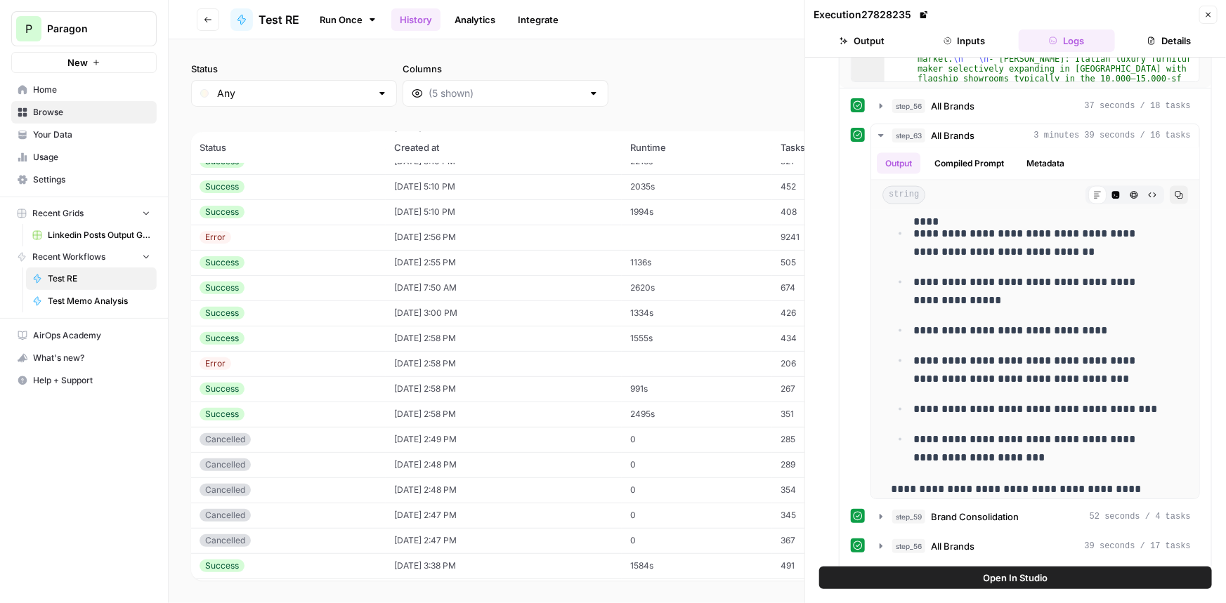
scroll to position [0, 0]
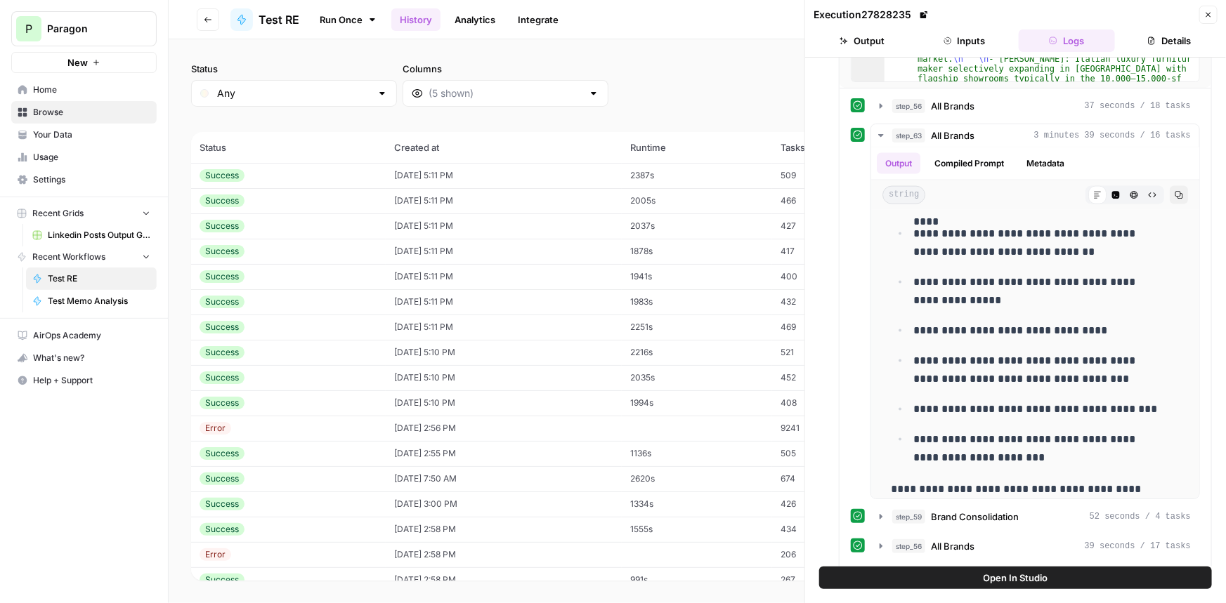
click at [1199, 12] on button "Close" at bounding box center [1208, 15] width 18 height 18
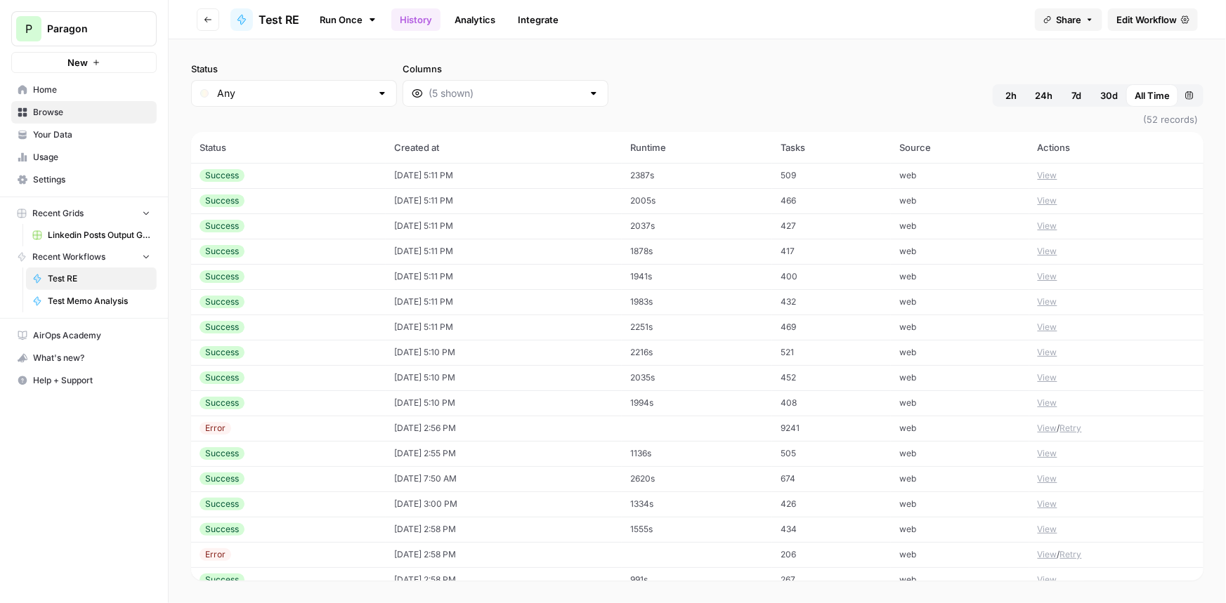
click at [472, 14] on link "Analytics" at bounding box center [475, 19] width 58 height 22
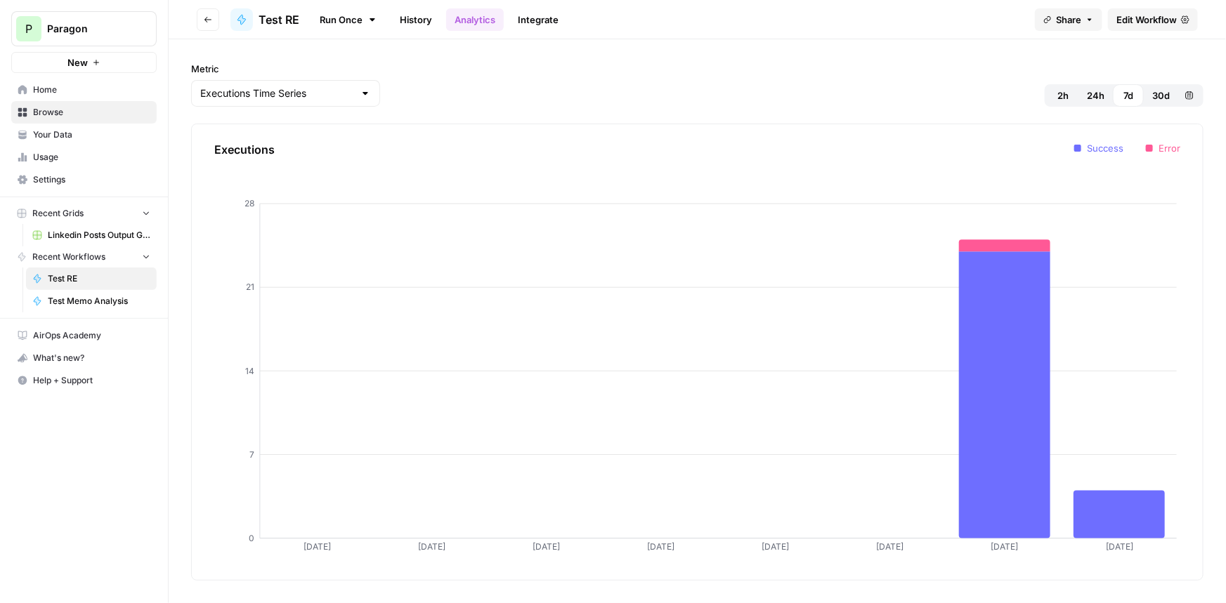
click at [269, 15] on span "Test RE" at bounding box center [278, 19] width 41 height 17
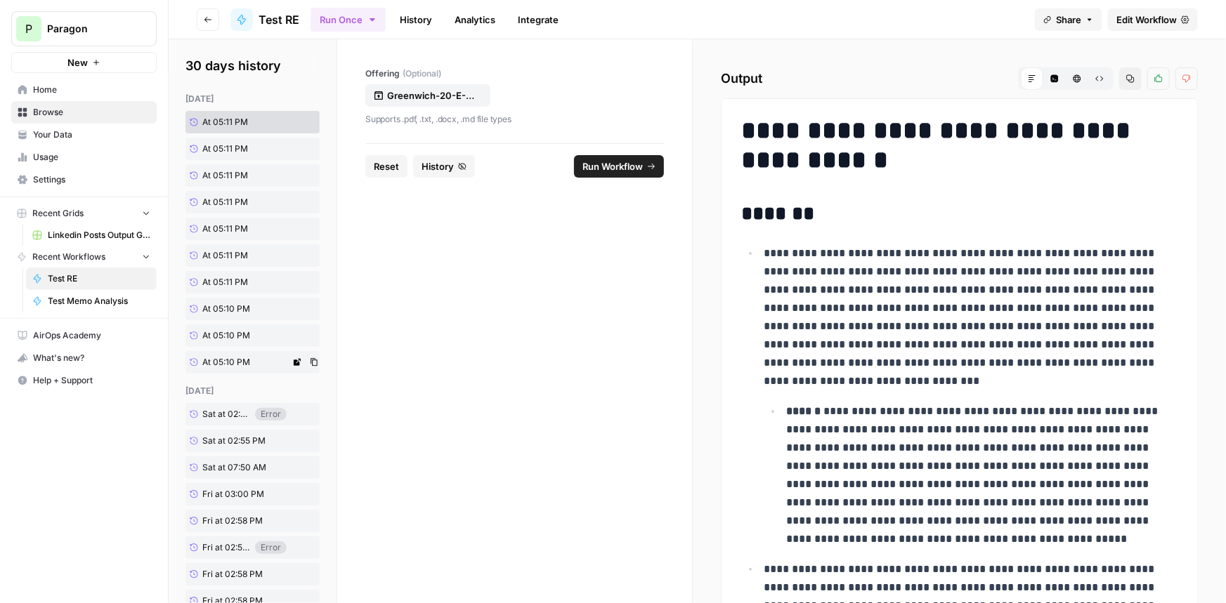
click at [253, 353] on link "At 05:10 PM" at bounding box center [237, 362] width 105 height 22
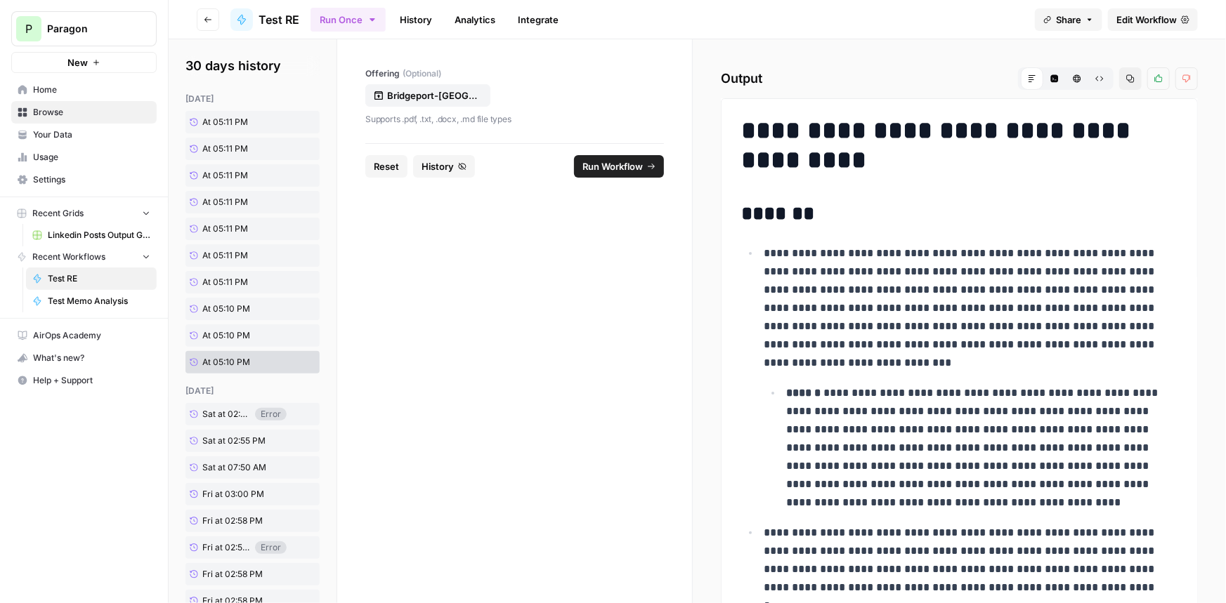
click at [601, 172] on span "Run Workflow" at bounding box center [612, 166] width 60 height 14
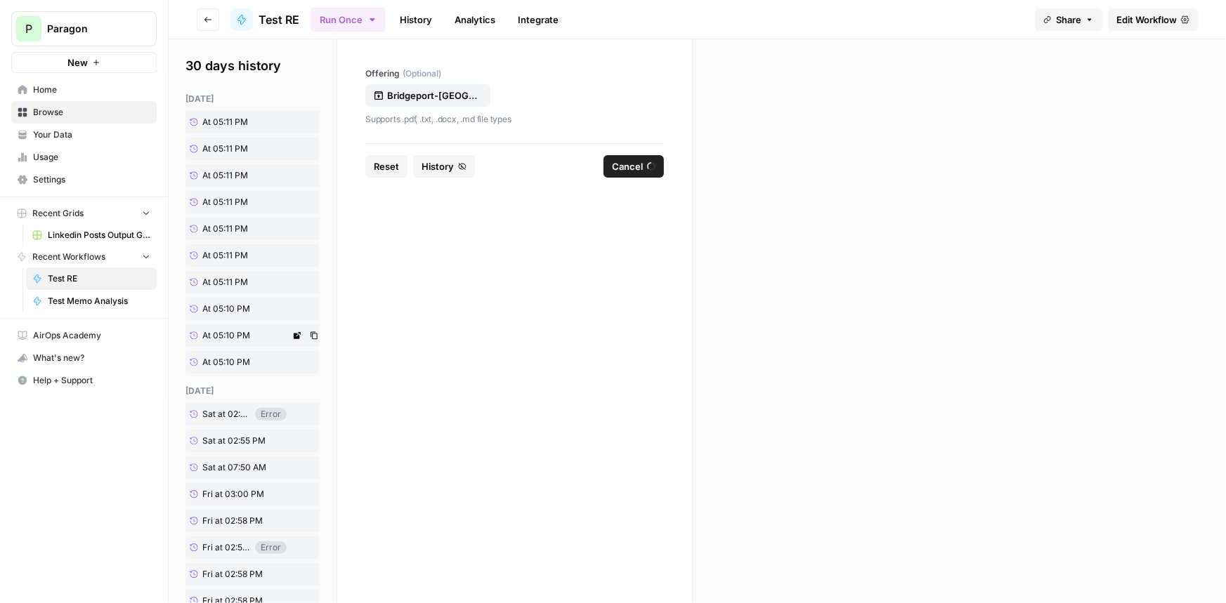
click at [232, 338] on span "At 05:10 PM" at bounding box center [226, 335] width 48 height 13
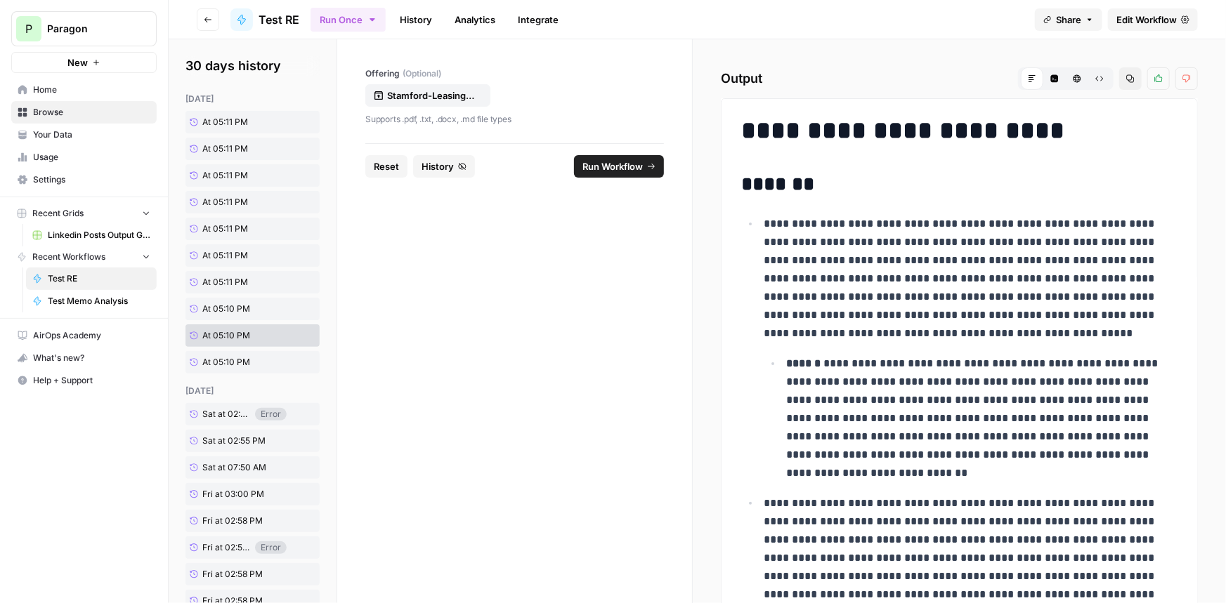
click at [605, 162] on span "Run Workflow" at bounding box center [612, 166] width 60 height 14
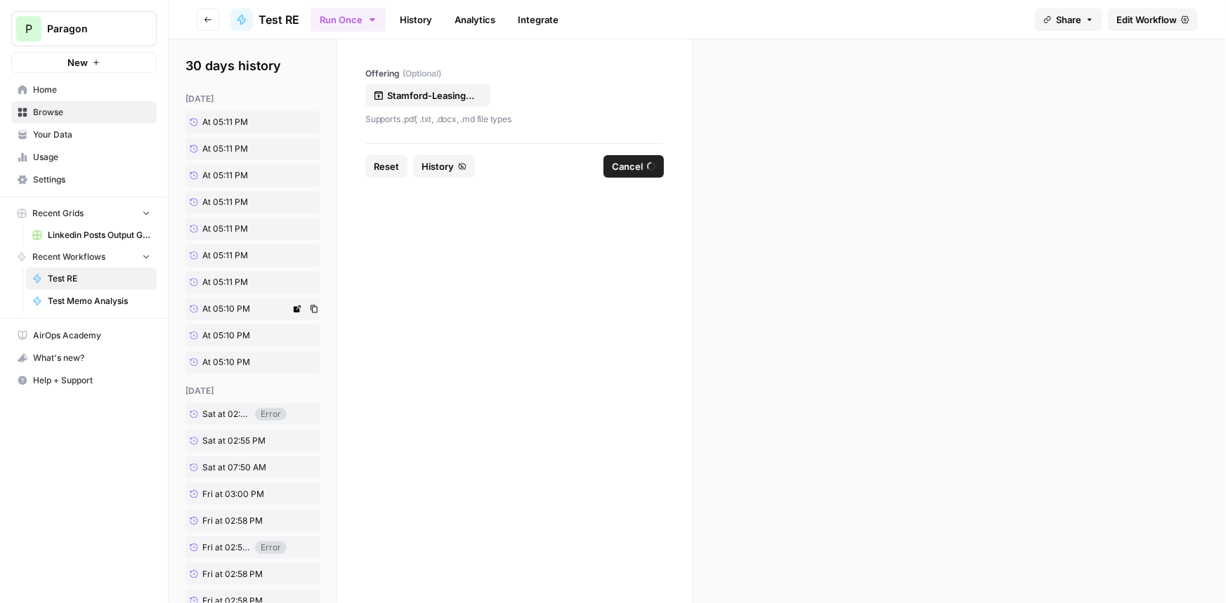
click at [238, 310] on span "At 05:10 PM" at bounding box center [226, 309] width 48 height 13
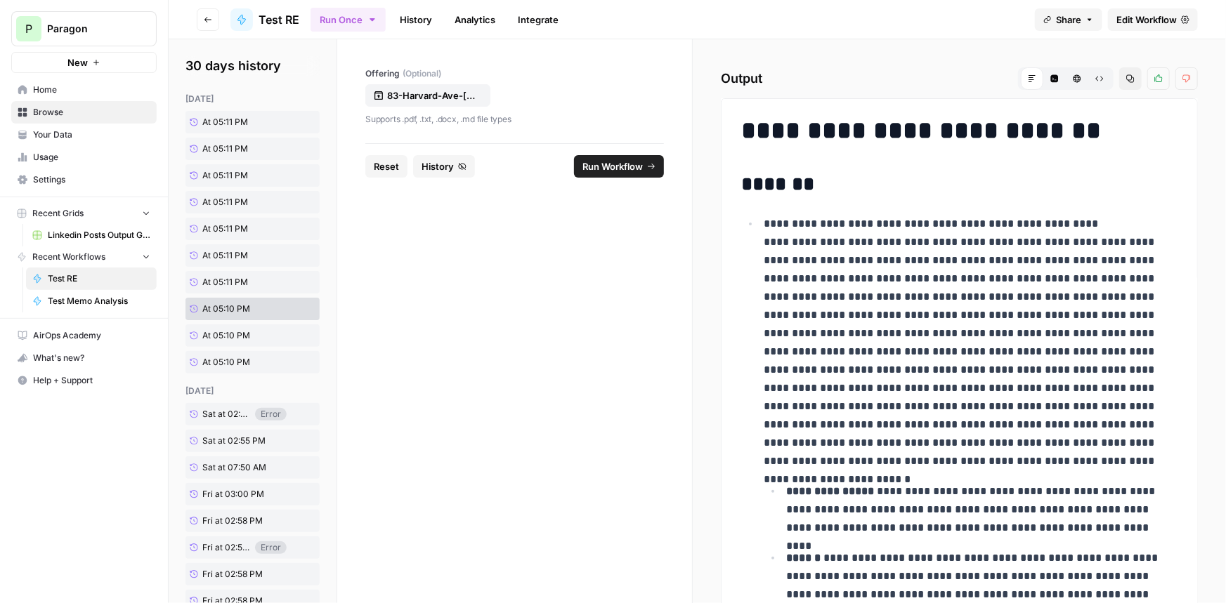
click at [615, 166] on span "Run Workflow" at bounding box center [612, 166] width 60 height 14
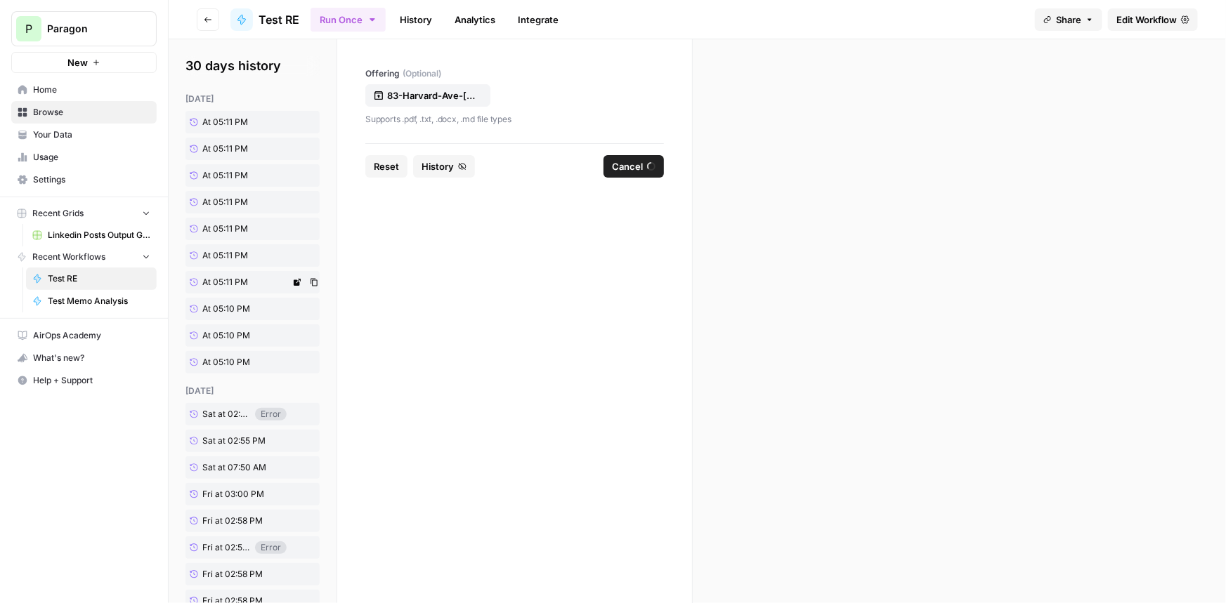
click at [243, 278] on span "At 05:11 PM" at bounding box center [225, 282] width 46 height 13
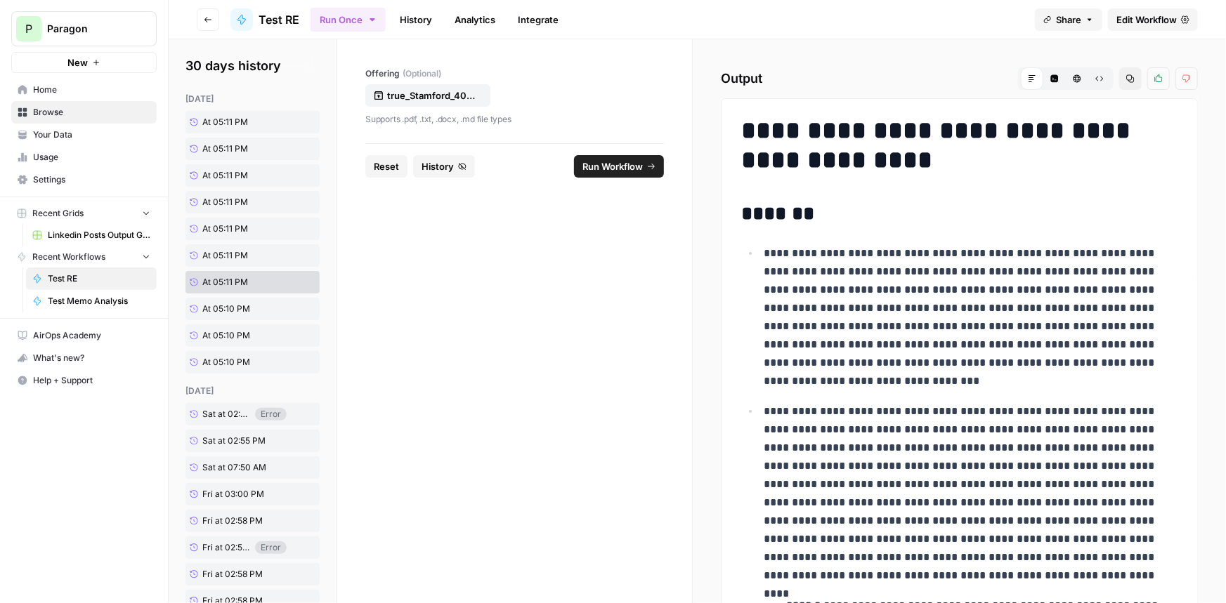
click at [636, 172] on span "Run Workflow" at bounding box center [612, 166] width 60 height 14
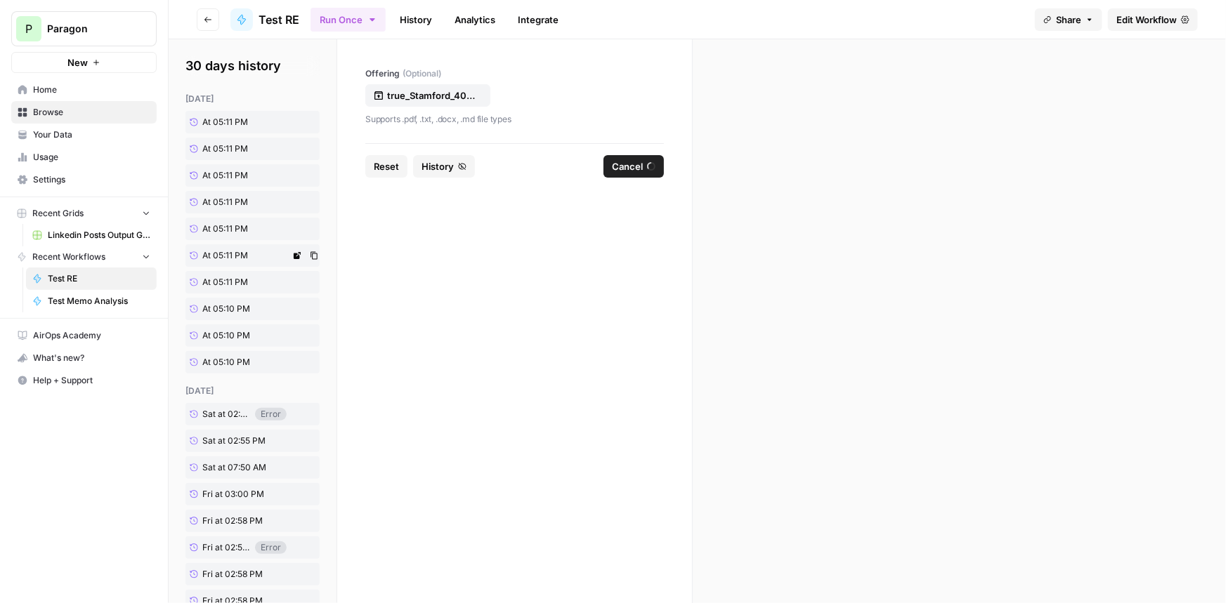
click at [246, 257] on span "At 05:11 PM" at bounding box center [225, 255] width 46 height 13
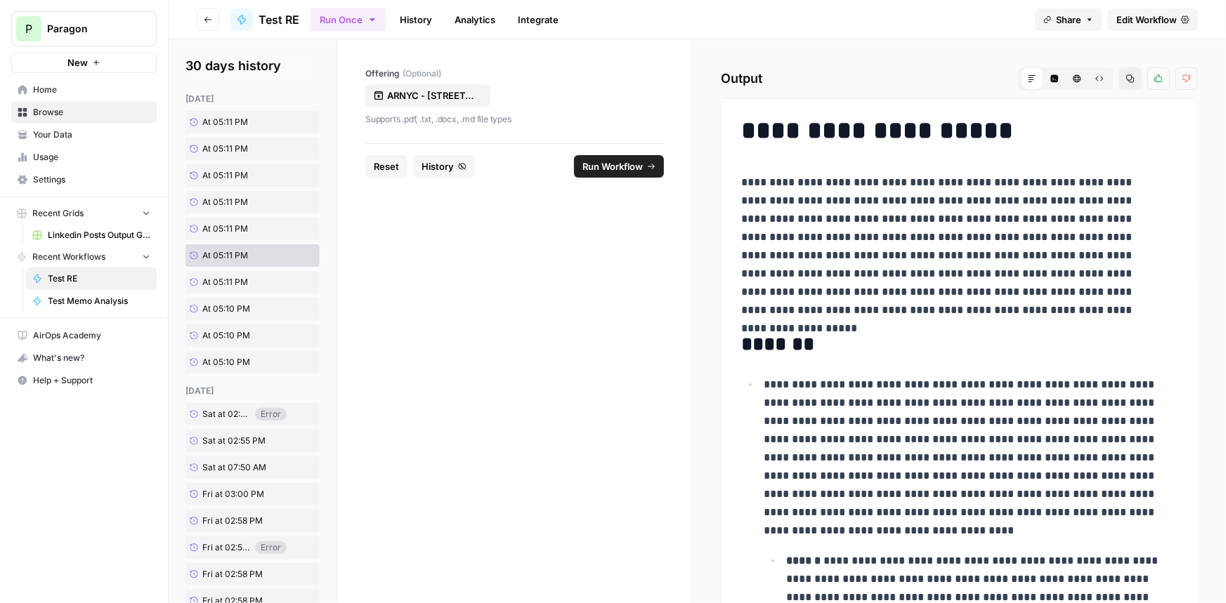
click at [624, 164] on span "Run Workflow" at bounding box center [612, 166] width 60 height 14
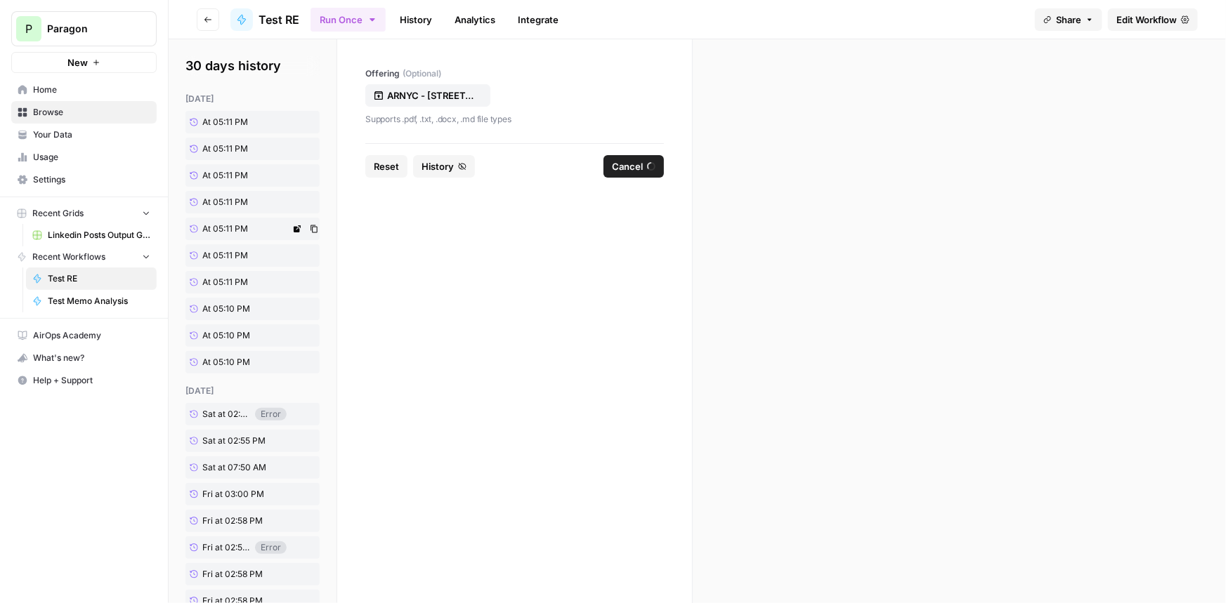
click at [240, 232] on span "At 05:11 PM" at bounding box center [225, 229] width 46 height 13
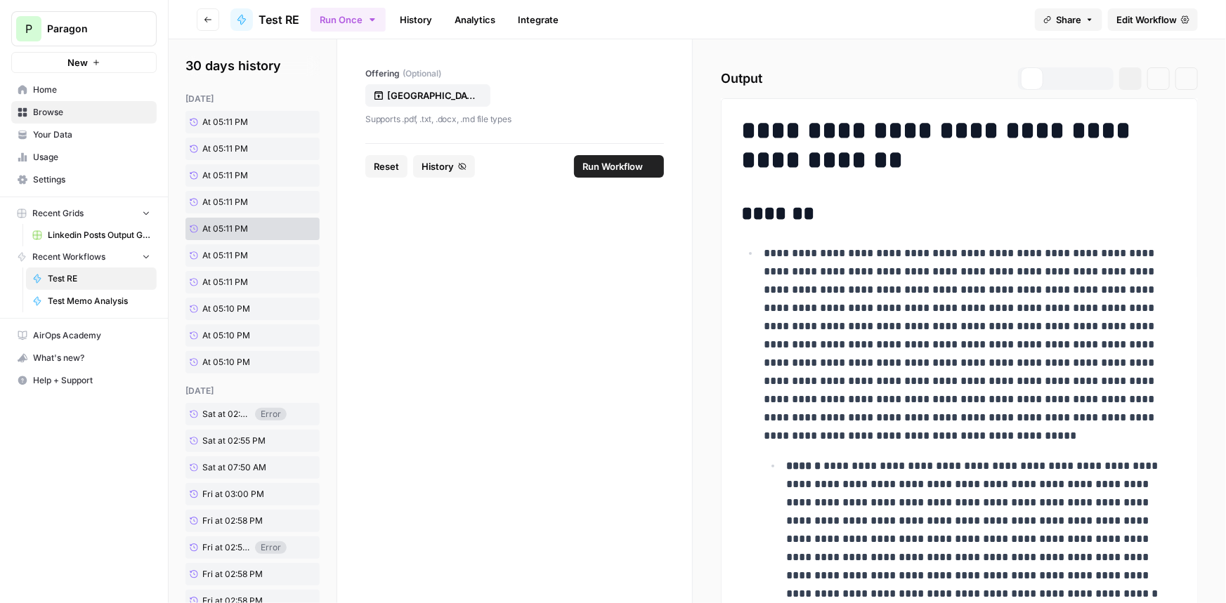
click at [634, 171] on span "Run Workflow" at bounding box center [612, 166] width 60 height 14
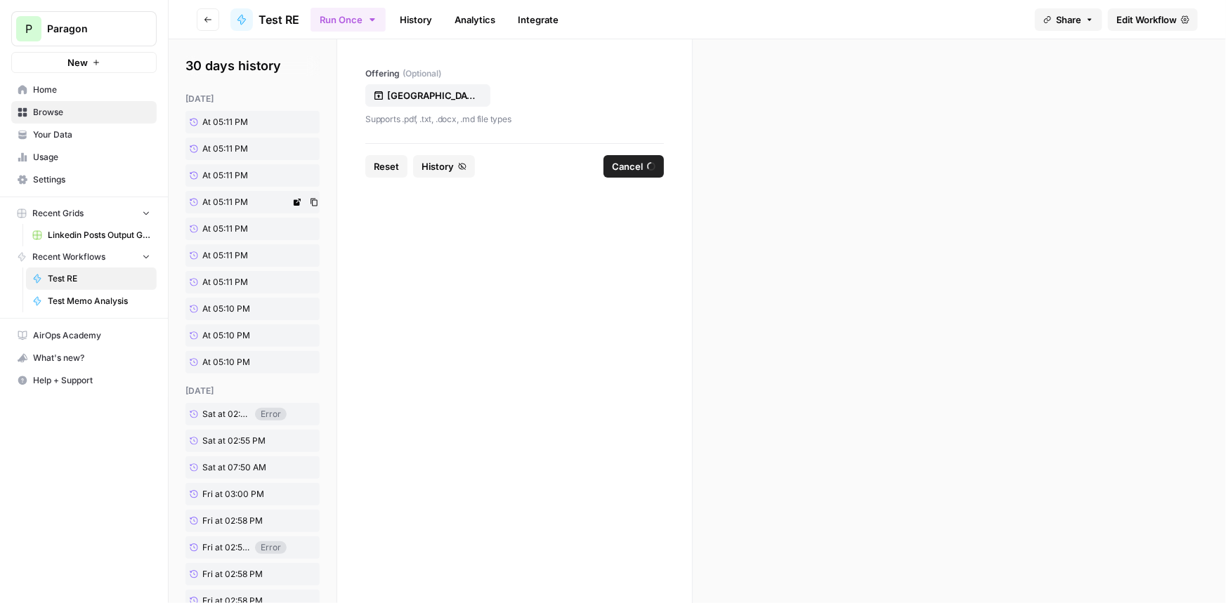
click at [241, 205] on span "At 05:11 PM" at bounding box center [225, 202] width 46 height 13
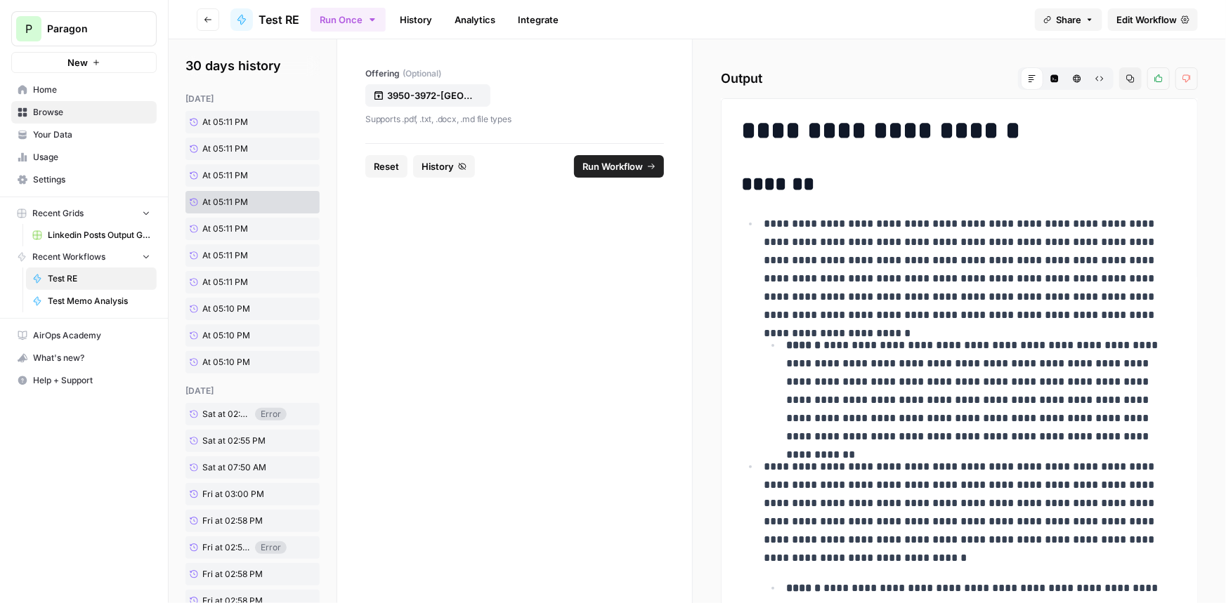
click at [603, 173] on button "Run Workflow" at bounding box center [619, 166] width 90 height 22
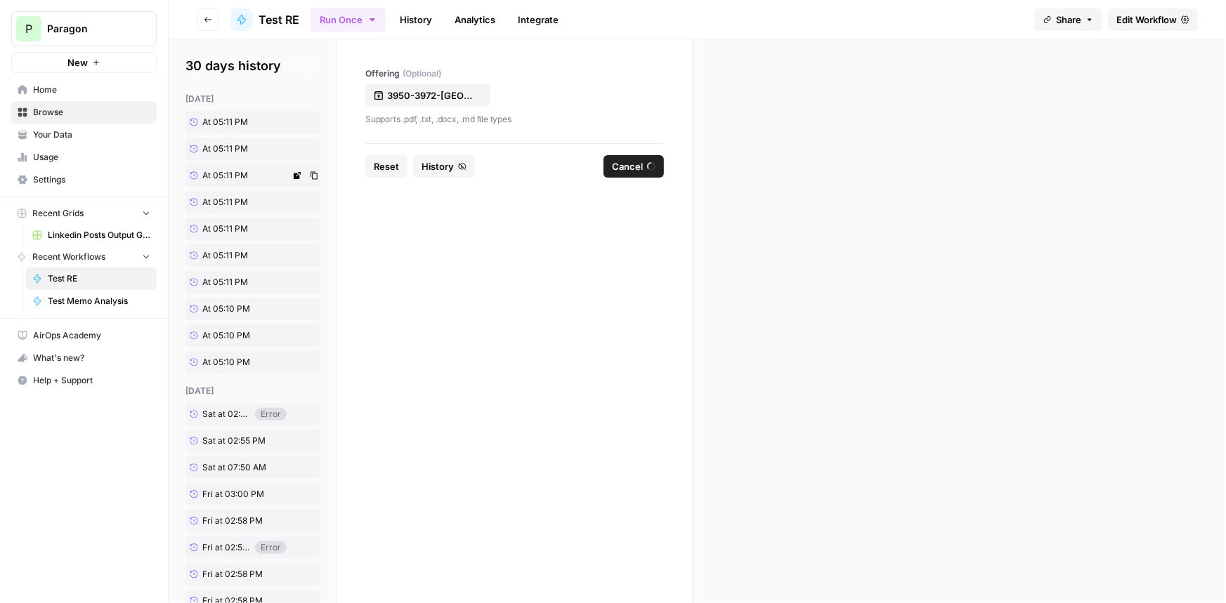
click at [241, 181] on span "At 05:11 PM" at bounding box center [225, 175] width 46 height 13
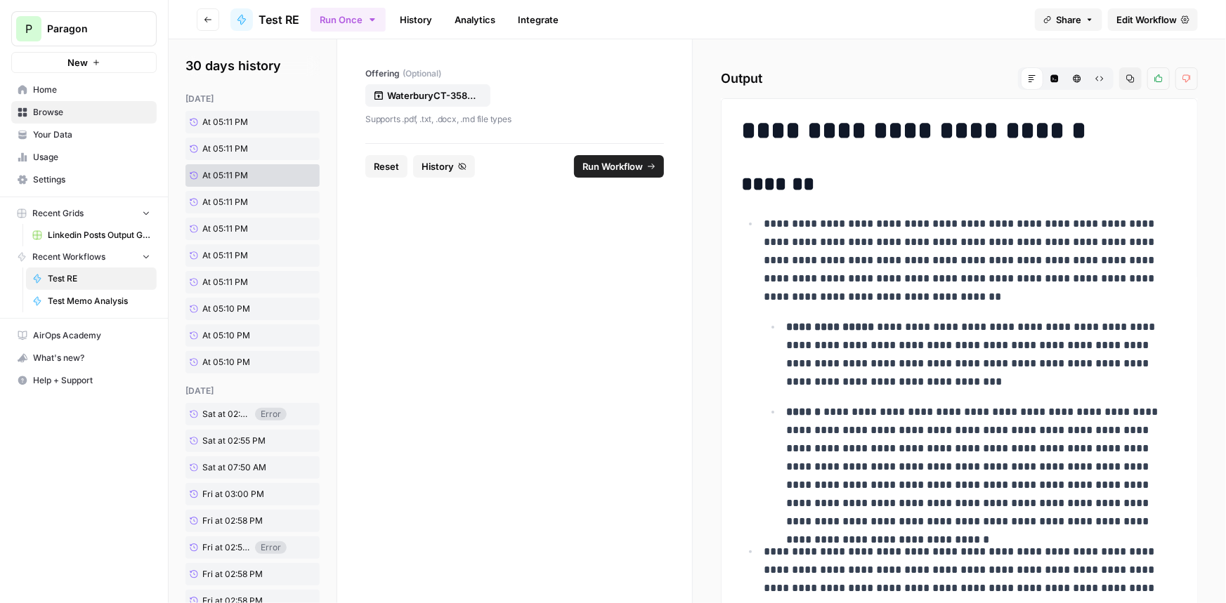
click at [596, 159] on span "Run Workflow" at bounding box center [612, 166] width 60 height 14
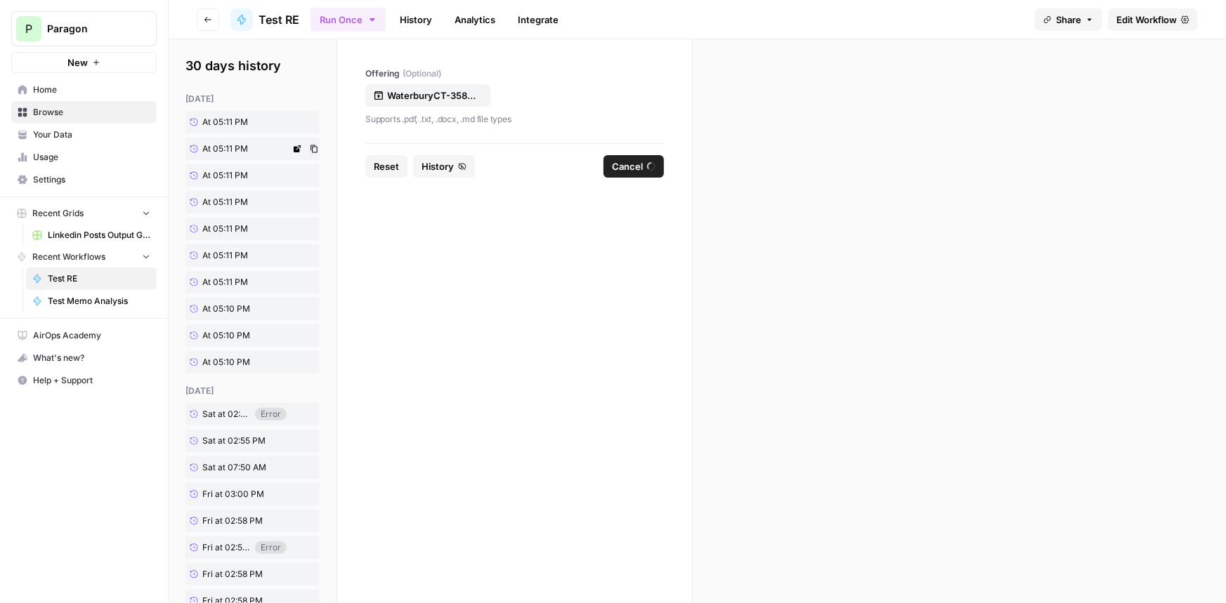
click at [251, 149] on link "At 05:11 PM" at bounding box center [237, 149] width 105 height 22
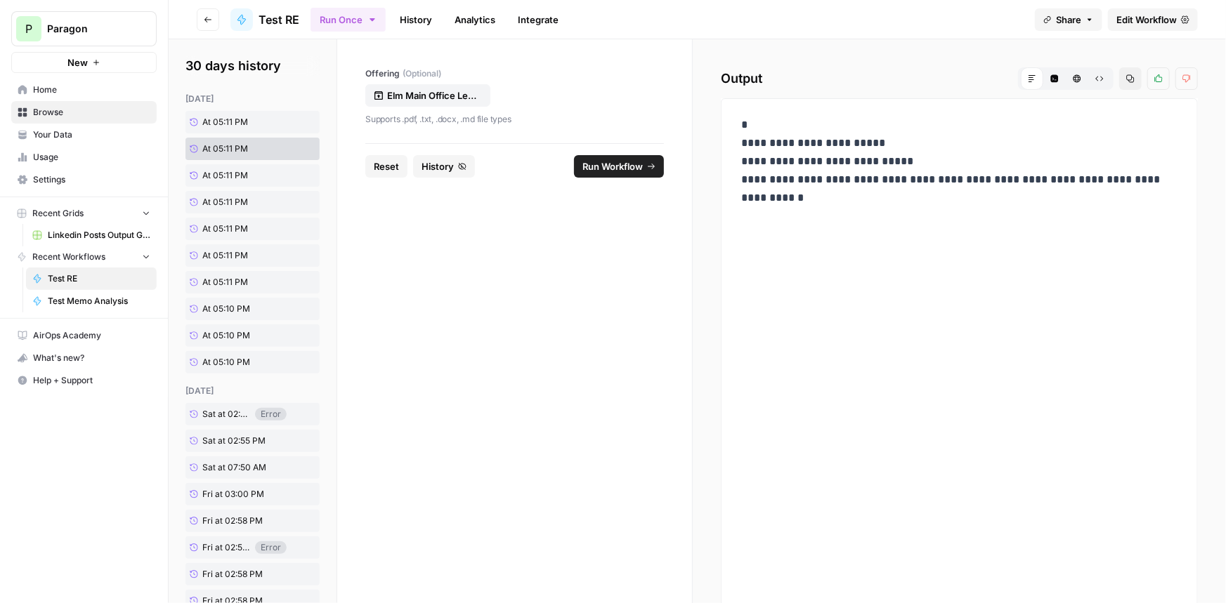
click at [629, 162] on span "Run Workflow" at bounding box center [612, 166] width 60 height 14
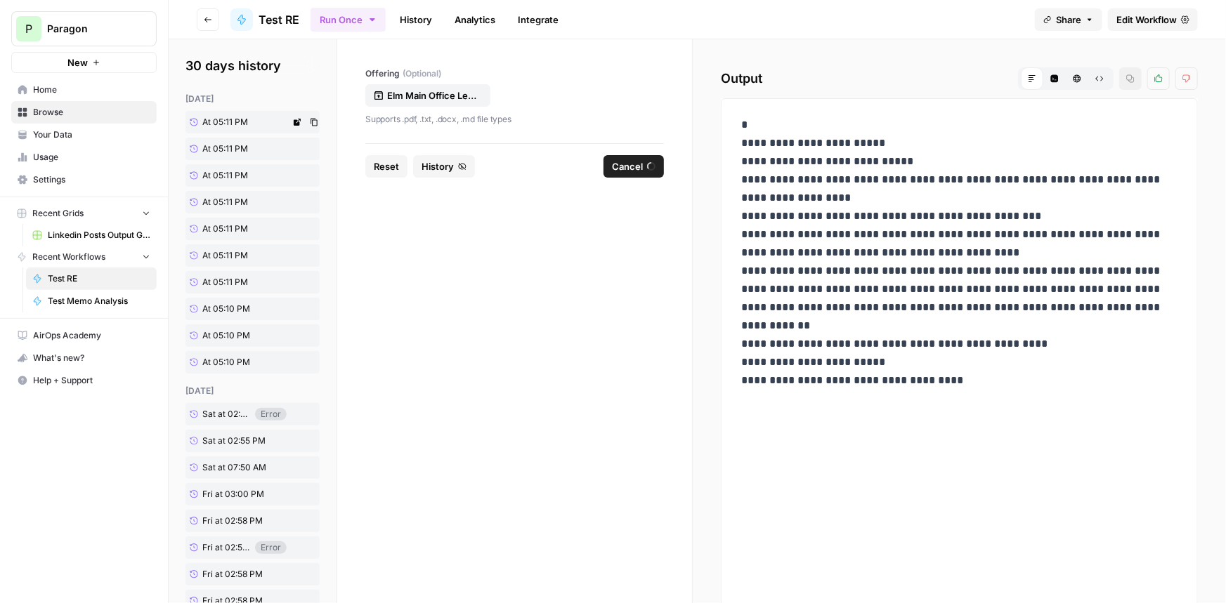
click at [260, 120] on link "At 05:11 PM" at bounding box center [237, 122] width 105 height 22
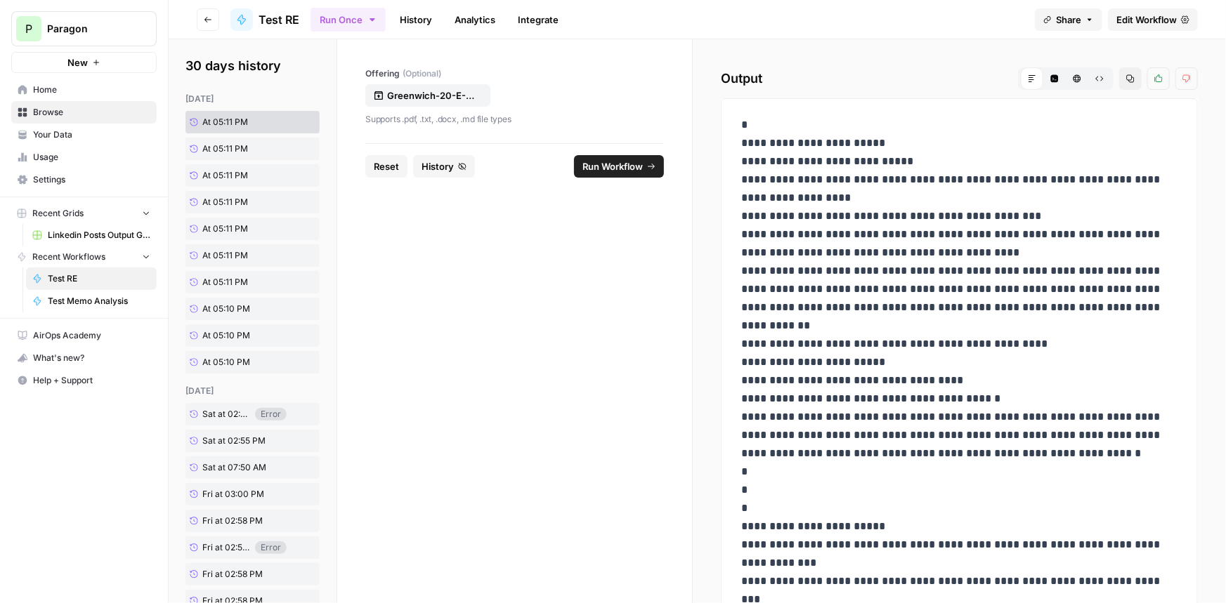
click at [623, 169] on span "Run Workflow" at bounding box center [612, 166] width 60 height 14
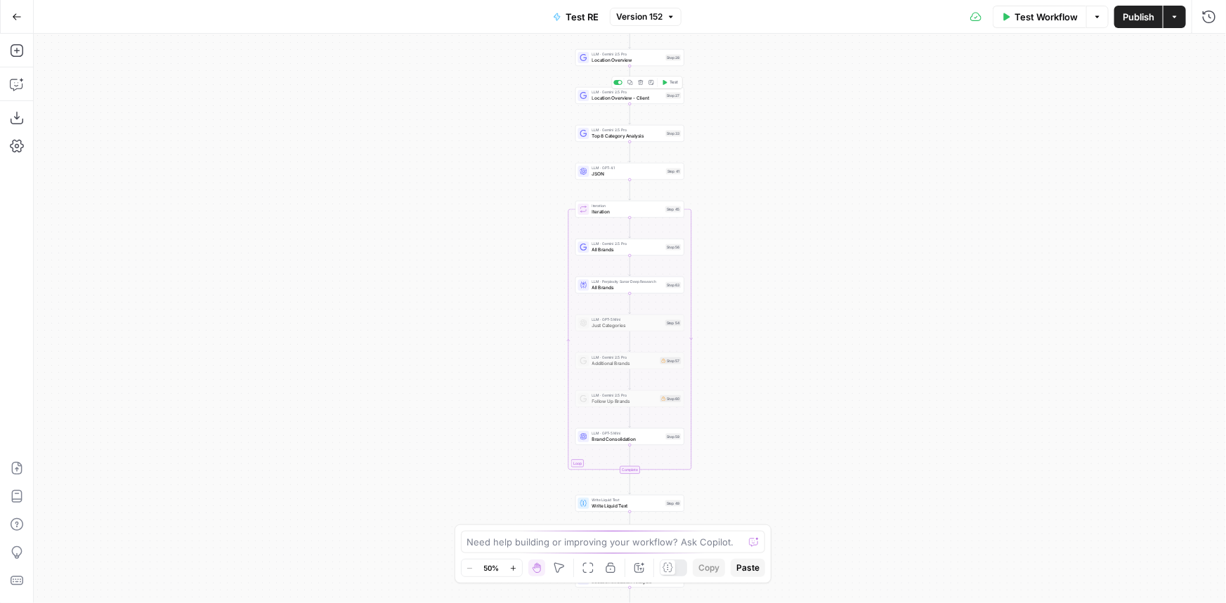
click at [624, 84] on div "Copy step Delete step Add Note Test" at bounding box center [647, 83] width 71 height 13
click at [620, 81] on div at bounding box center [620, 83] width 4 height 4
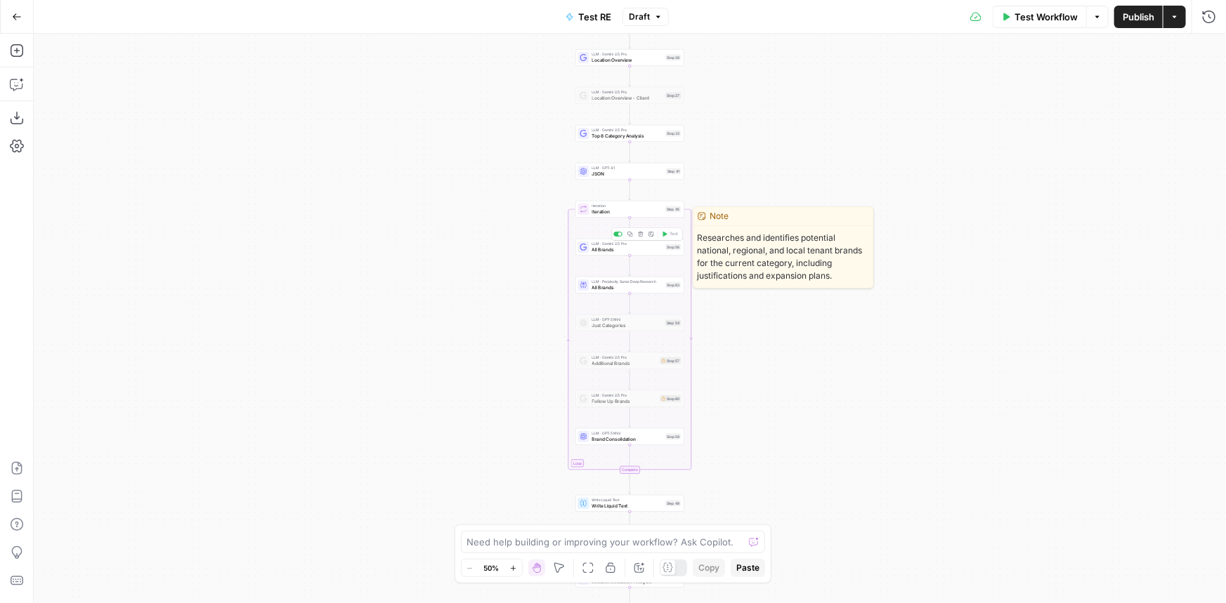
click at [619, 233] on div at bounding box center [620, 234] width 4 height 4
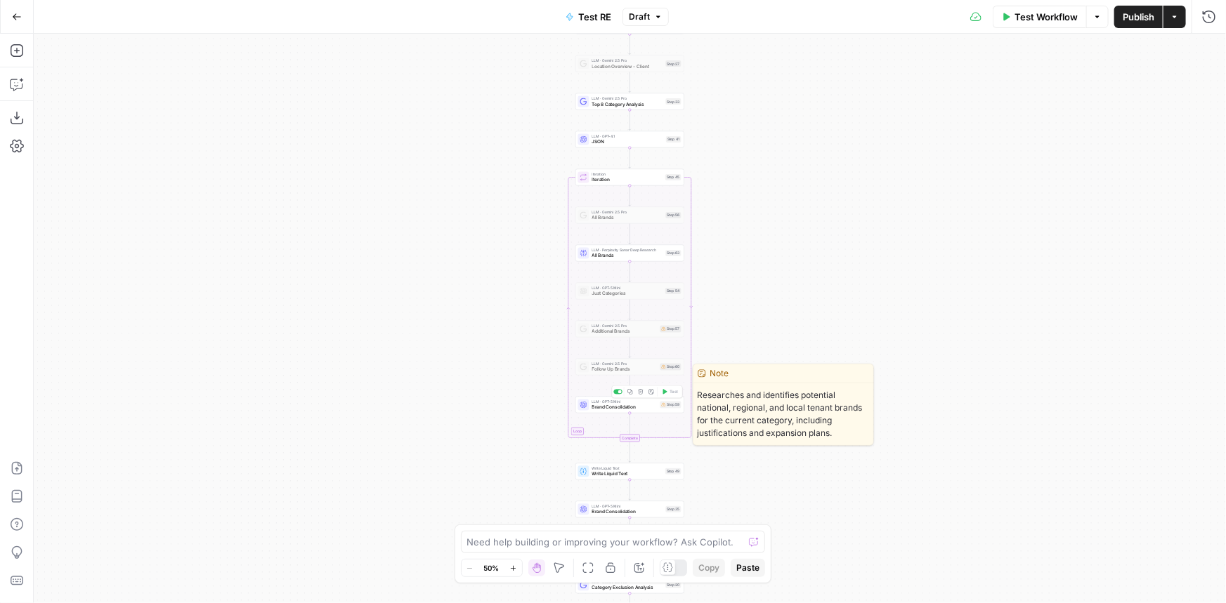
click at [619, 390] on div at bounding box center [617, 392] width 9 height 5
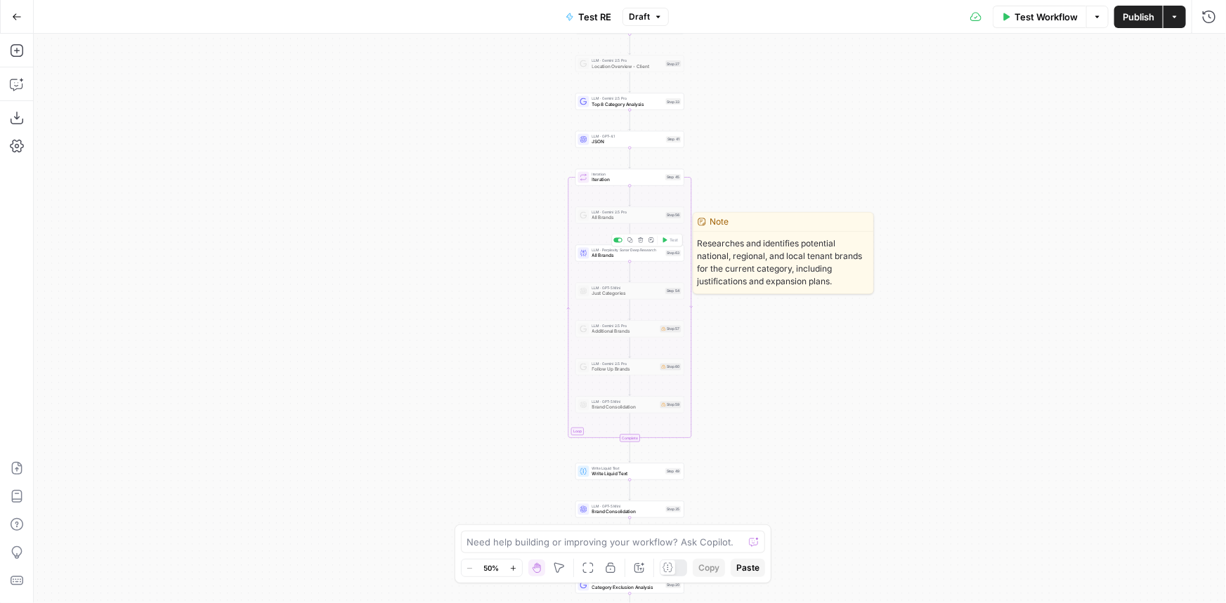
click at [620, 214] on div "Disable Step" at bounding box center [617, 219] width 54 height 14
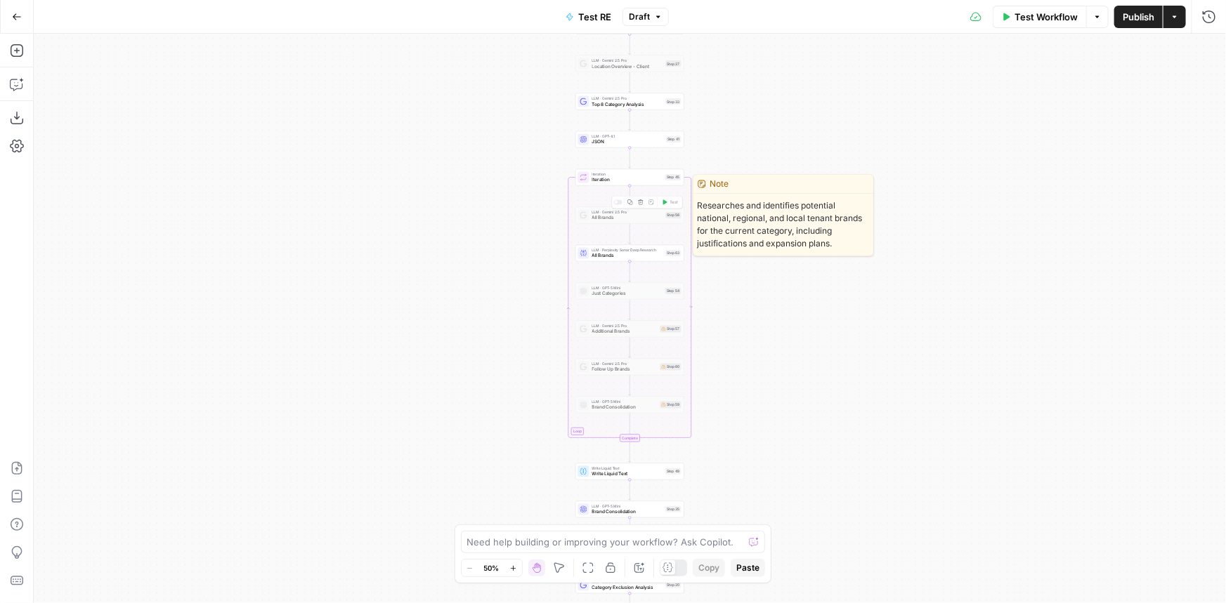
click at [617, 200] on div at bounding box center [617, 202] width 9 height 5
click at [617, 215] on span "All Brands" at bounding box center [627, 217] width 71 height 7
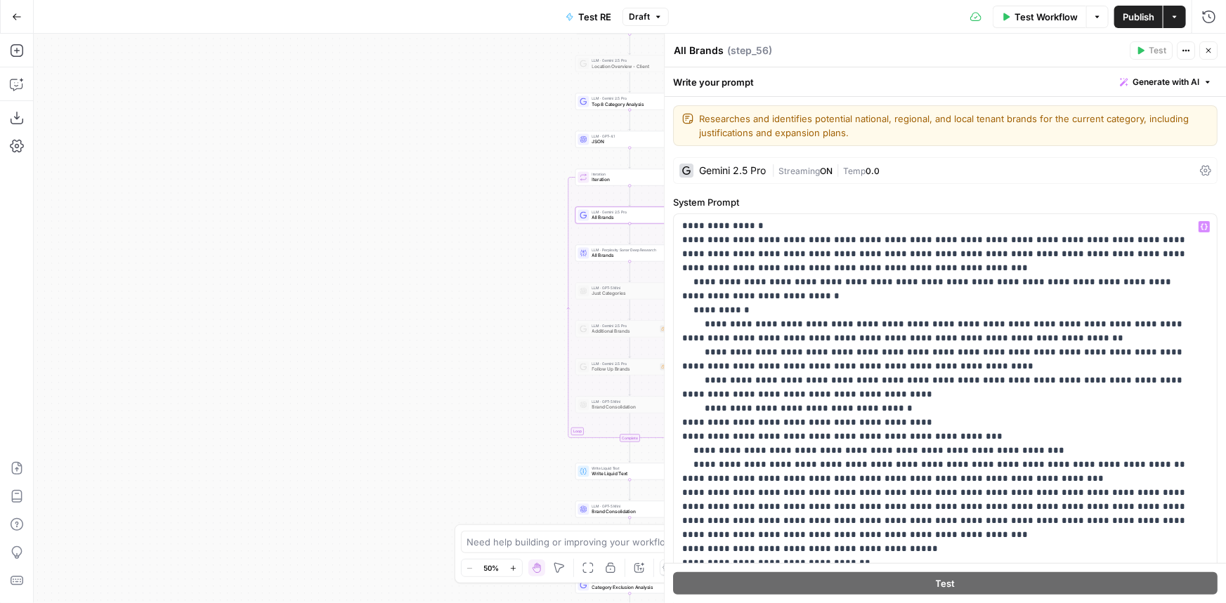
scroll to position [319, 0]
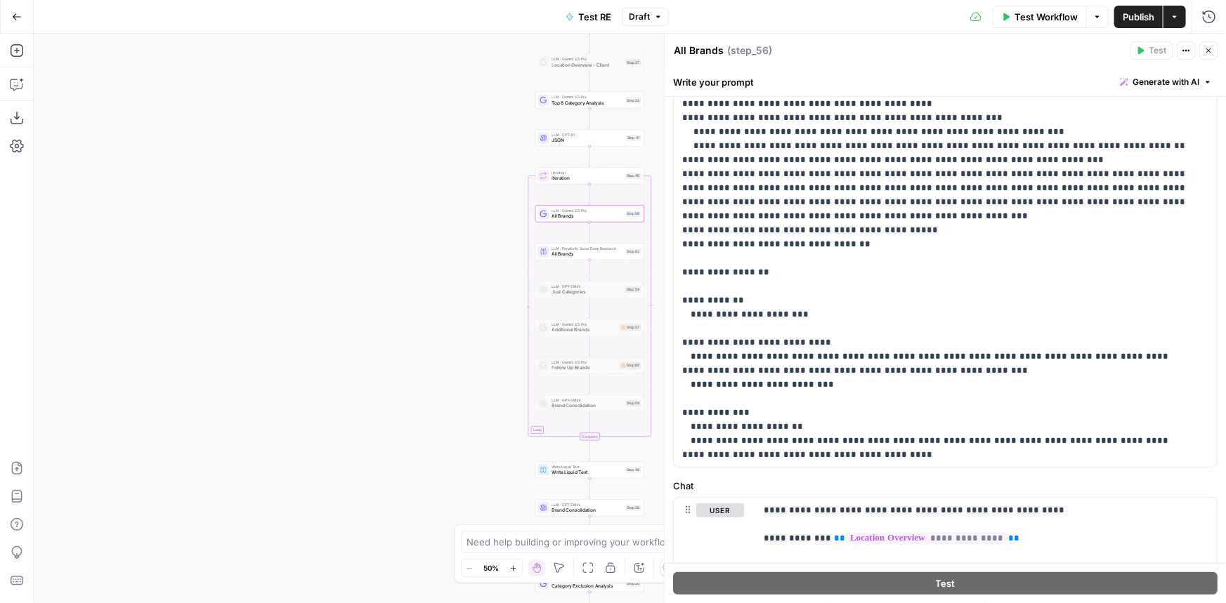
drag, startPoint x: 520, startPoint y: 277, endPoint x: 393, endPoint y: 262, distance: 127.4
click at [393, 262] on div "Workflow Set Inputs Inputs LLM · Gemini 2.5 Pro PDF Extractions Step 1 LLM · Ge…" at bounding box center [630, 319] width 1192 height 570
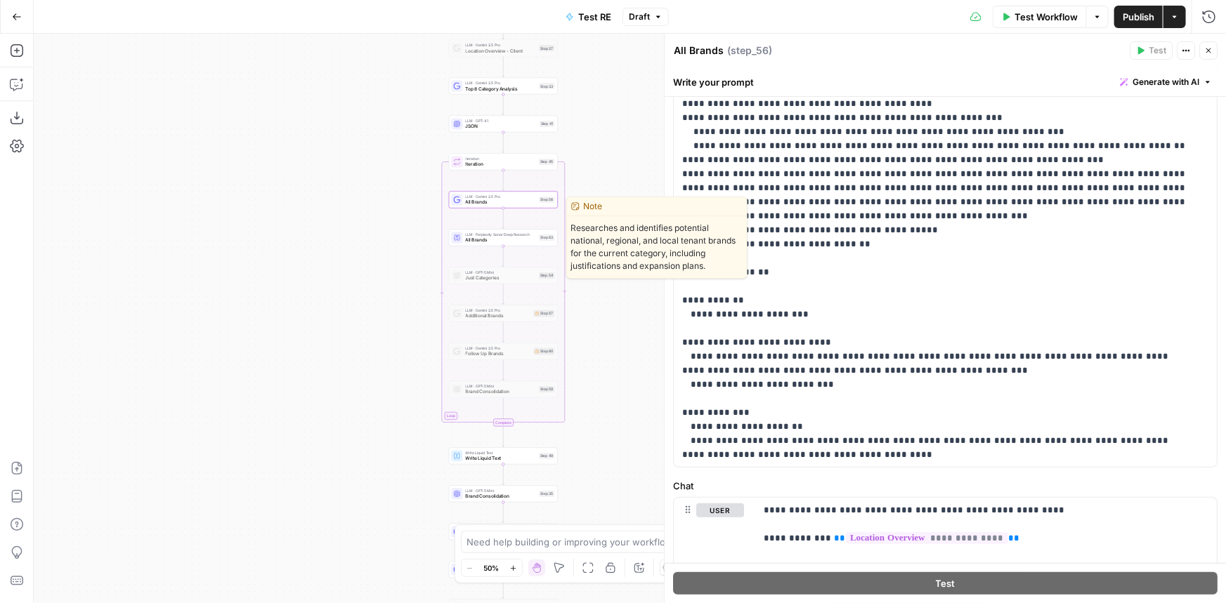
click at [511, 243] on span "All Brands" at bounding box center [501, 240] width 71 height 7
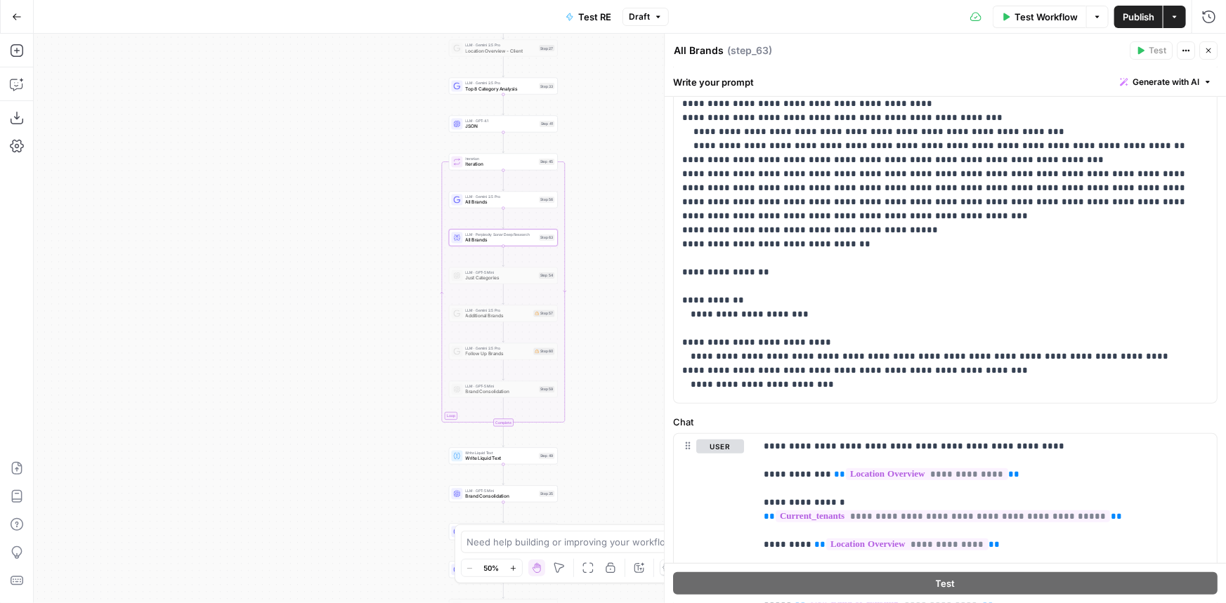
scroll to position [71, 0]
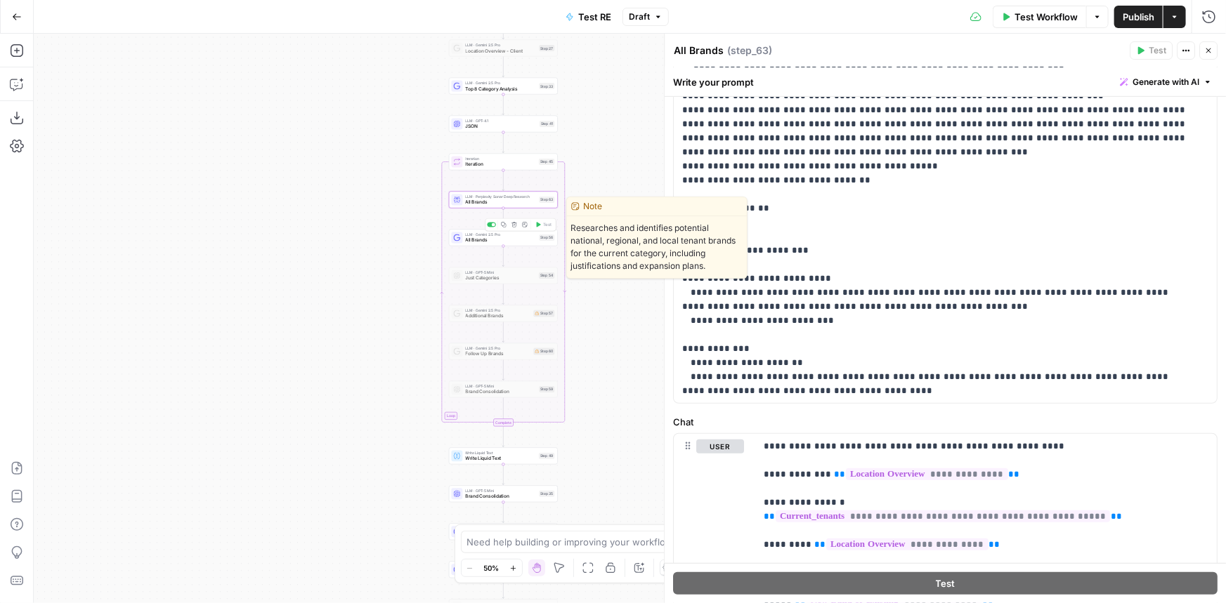
click at [505, 240] on span "All Brands" at bounding box center [501, 240] width 71 height 7
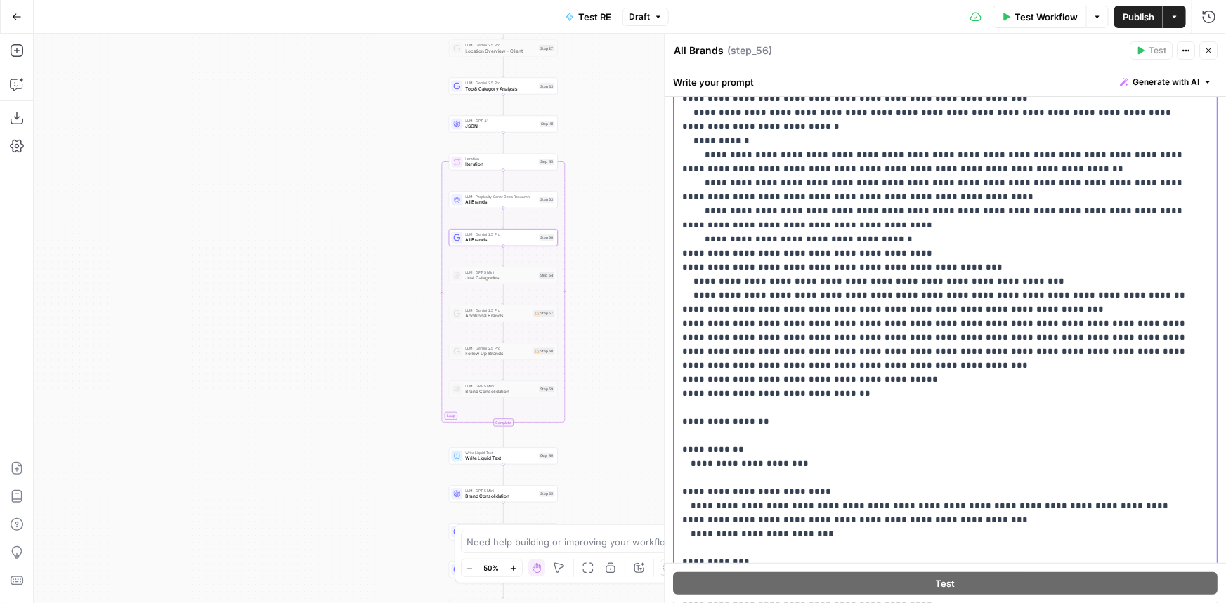
scroll to position [0, 0]
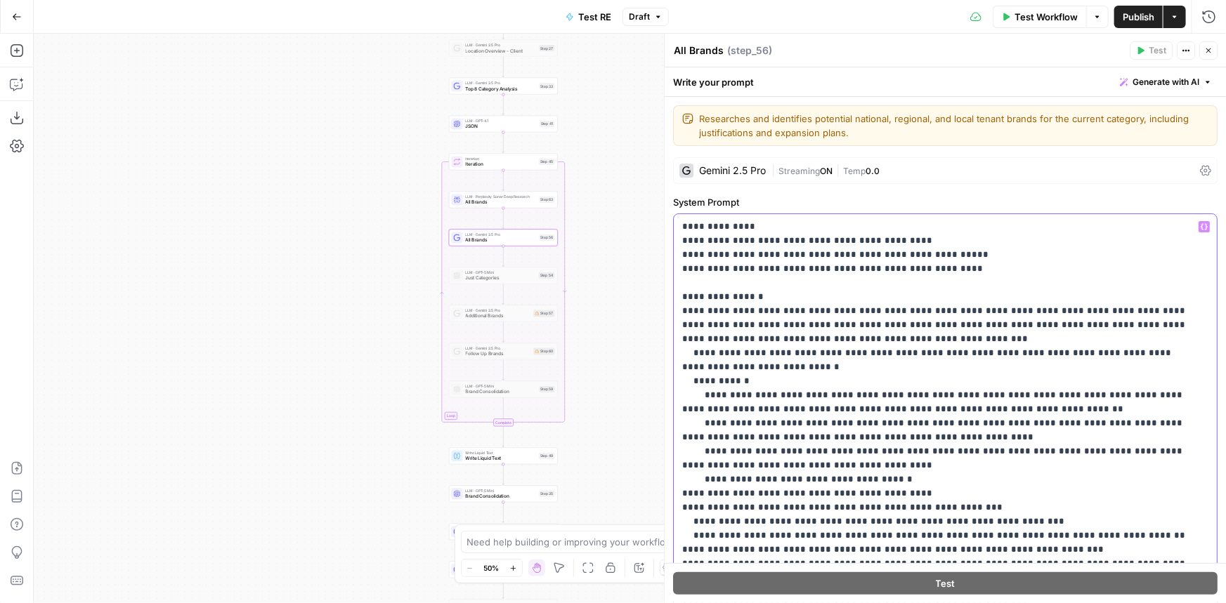
drag, startPoint x: 884, startPoint y: 248, endPoint x: 676, endPoint y: 308, distance: 215.6
click at [676, 308] on div "**********" at bounding box center [941, 500] width 534 height 572
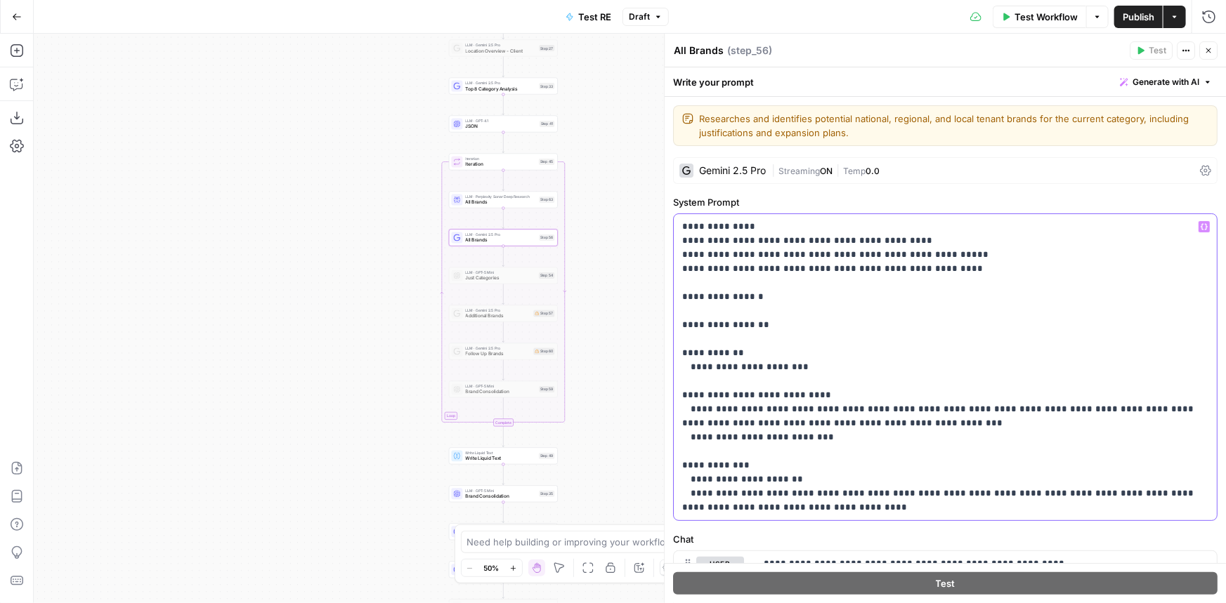
scroll to position [127, 0]
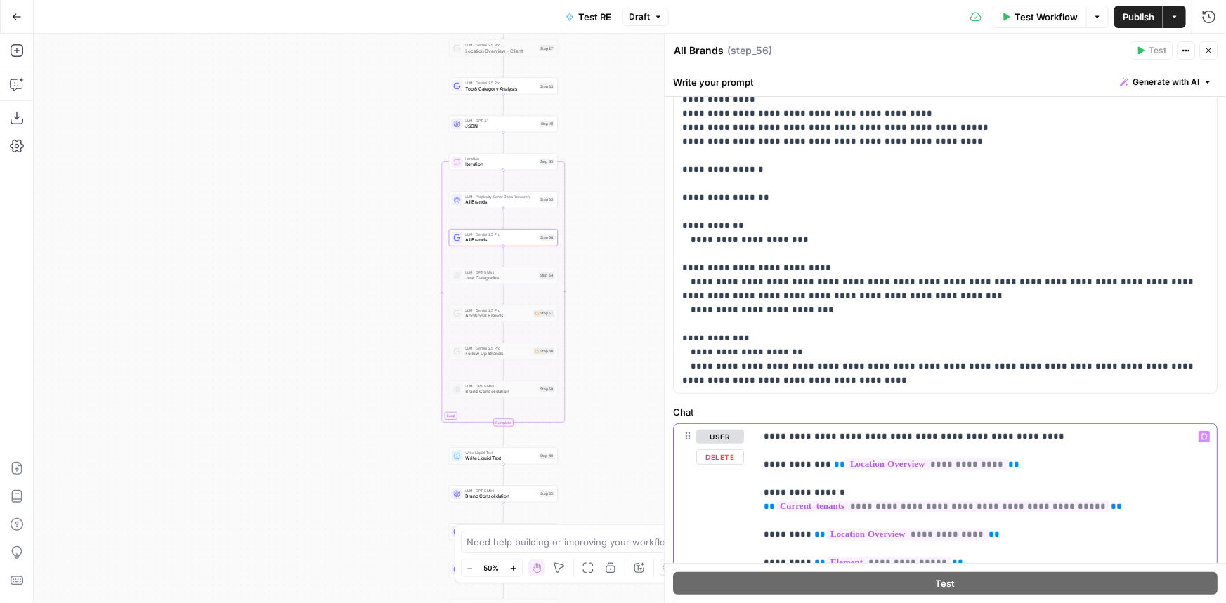
drag, startPoint x: 943, startPoint y: 537, endPoint x: 763, endPoint y: 422, distance: 213.0
click at [763, 424] on div "**********" at bounding box center [945, 521] width 544 height 195
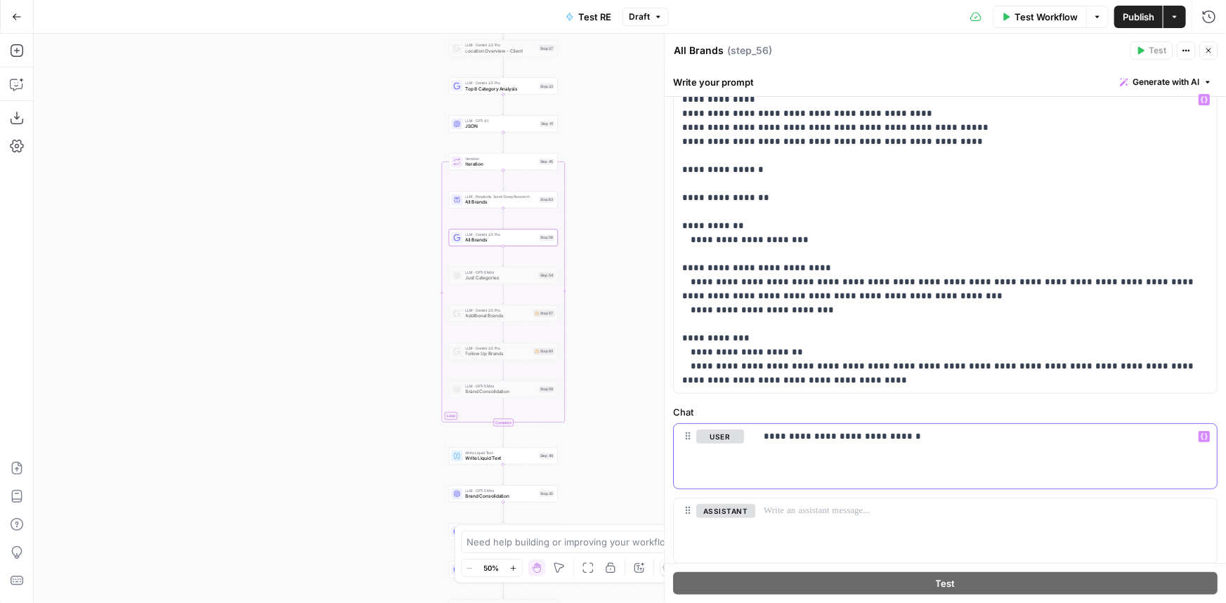
scroll to position [0, 0]
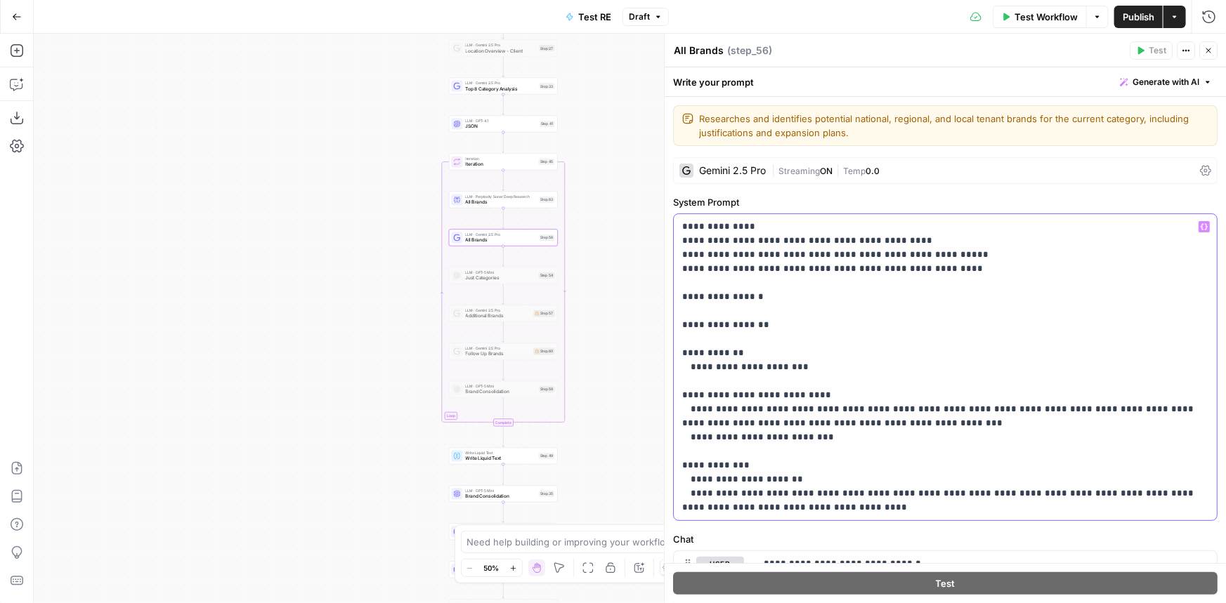
drag, startPoint x: 938, startPoint y: 254, endPoint x: 856, endPoint y: 249, distance: 81.6
click at [856, 249] on p "**********" at bounding box center [940, 367] width 517 height 295
click at [933, 271] on p "**********" at bounding box center [940, 367] width 517 height 295
drag, startPoint x: 941, startPoint y: 271, endPoint x: 667, endPoint y: 253, distance: 274.5
click at [667, 253] on div "**********" at bounding box center [945, 319] width 562 height 570
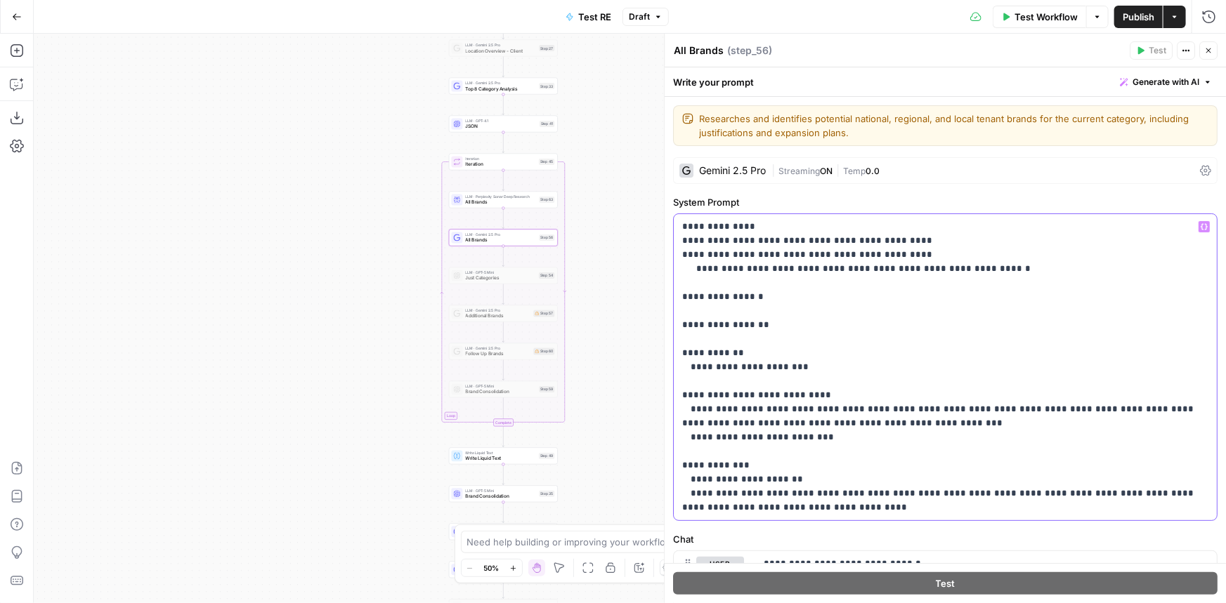
click at [991, 263] on p "**********" at bounding box center [940, 367] width 517 height 295
click at [943, 254] on p "**********" at bounding box center [940, 367] width 517 height 295
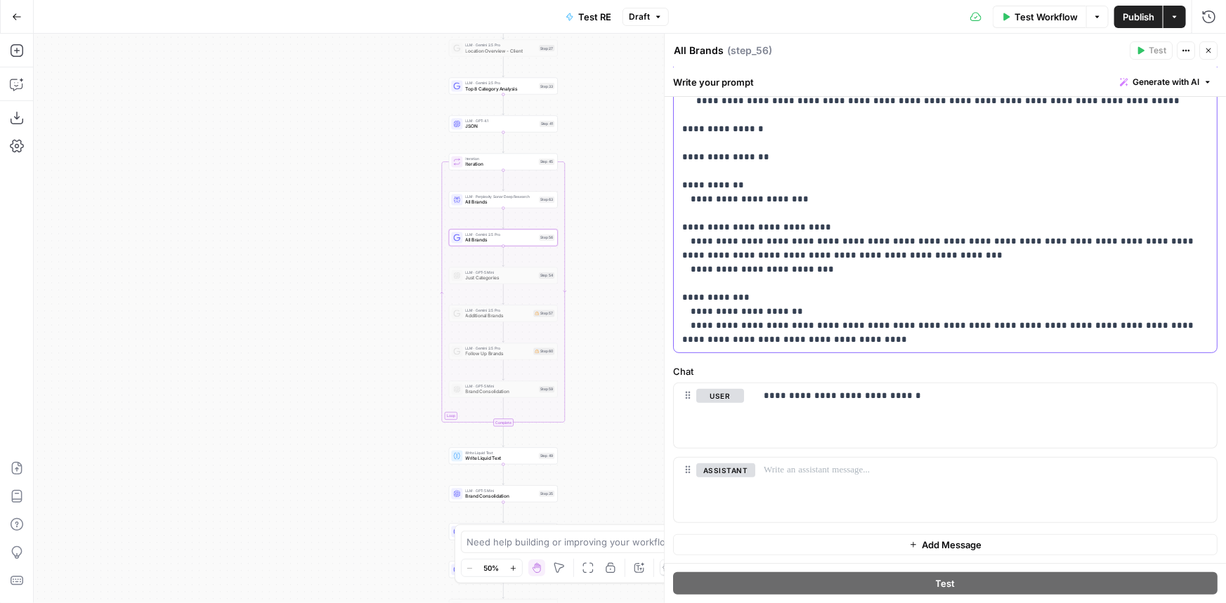
scroll to position [104, 0]
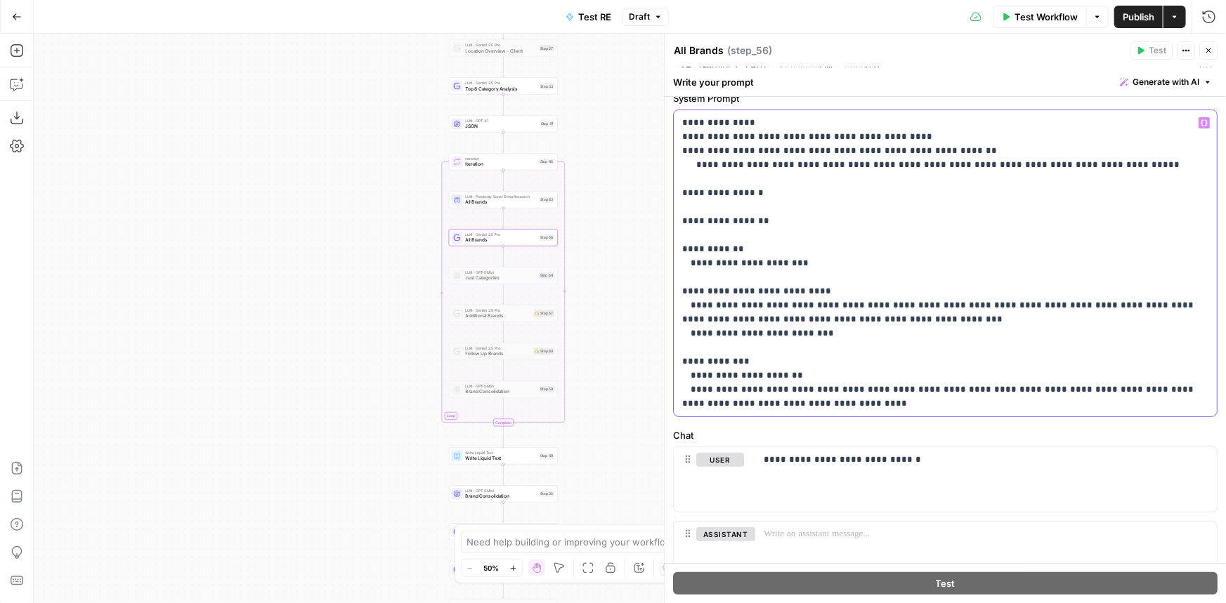
click at [789, 190] on p "**********" at bounding box center [940, 263] width 517 height 295
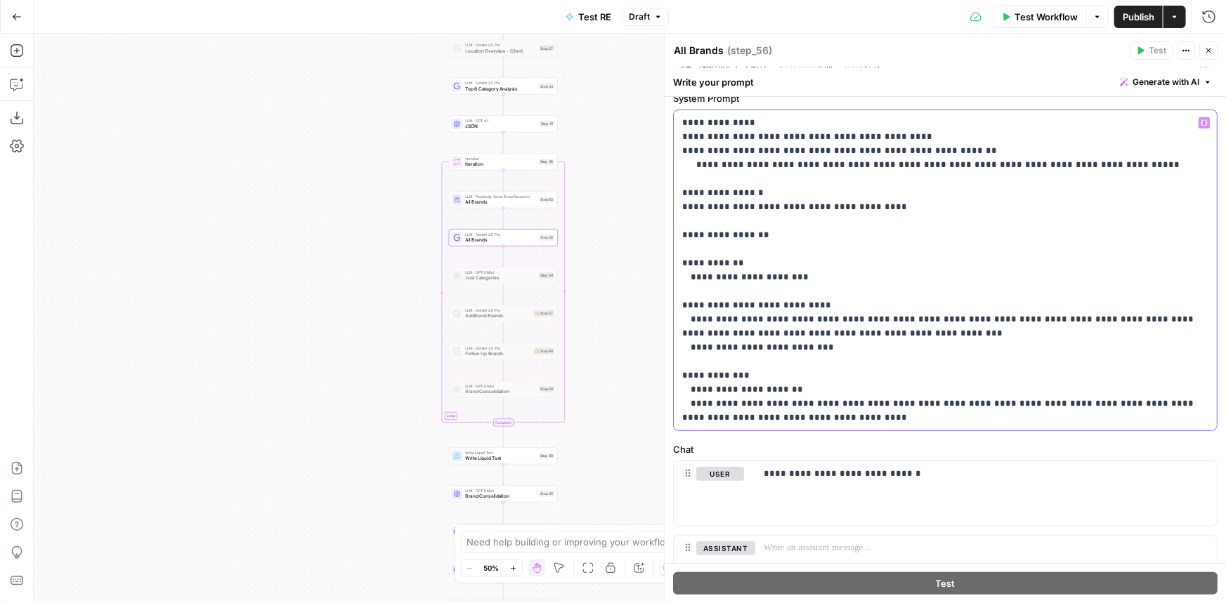
click at [797, 204] on p "**********" at bounding box center [940, 270] width 517 height 309
click at [802, 244] on p "**********" at bounding box center [940, 270] width 517 height 309
click at [806, 232] on p "**********" at bounding box center [940, 270] width 517 height 309
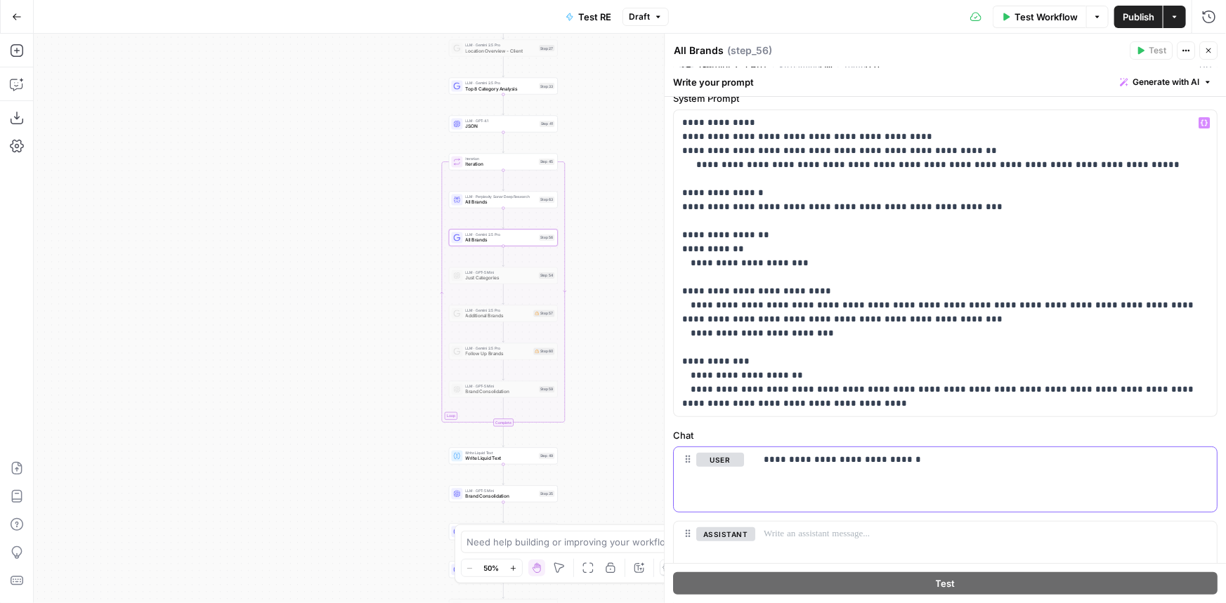
click at [934, 462] on p "**********" at bounding box center [980, 460] width 435 height 14
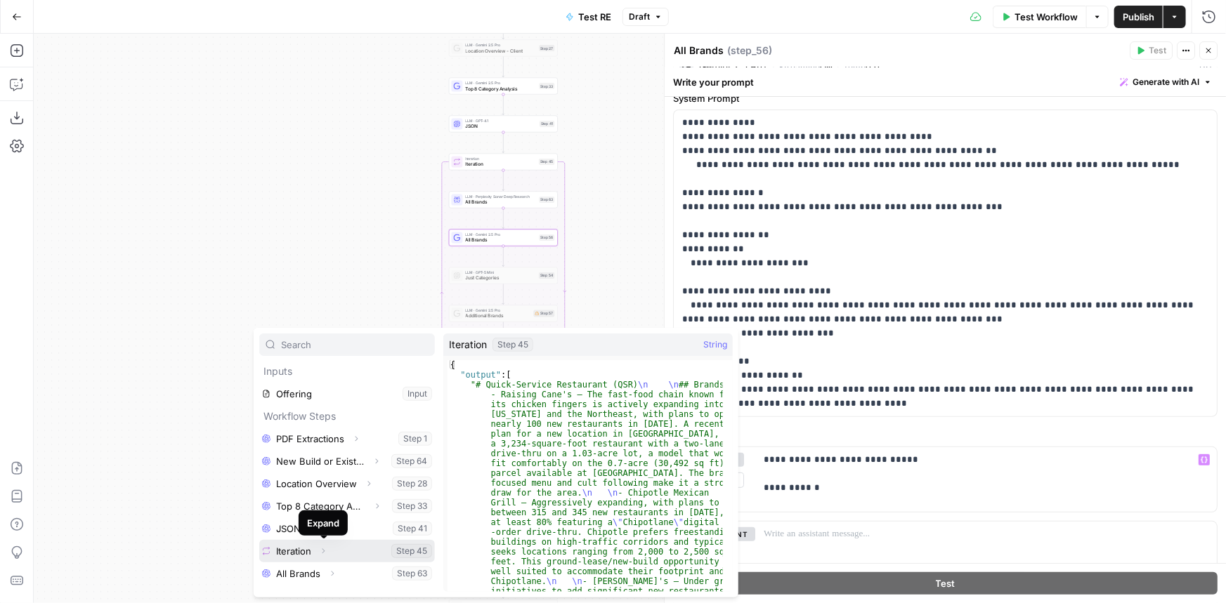
click at [323, 551] on icon "button" at bounding box center [323, 551] width 3 height 5
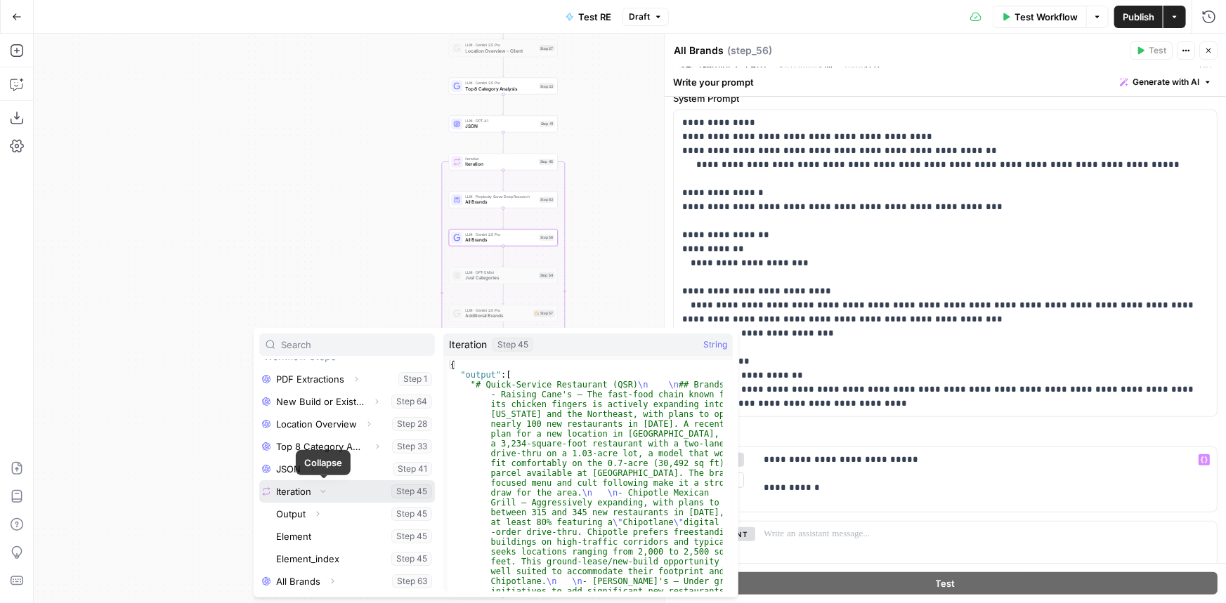
click at [324, 492] on icon "button" at bounding box center [323, 491] width 8 height 8
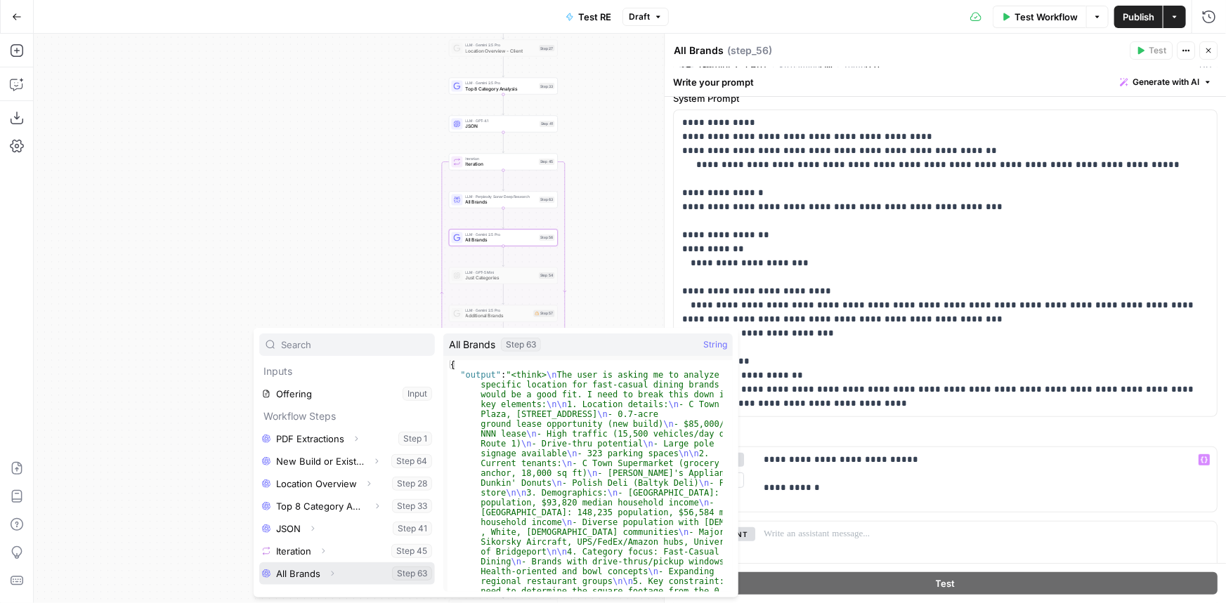
click at [306, 576] on button "Select variable All Brands" at bounding box center [347, 574] width 176 height 22
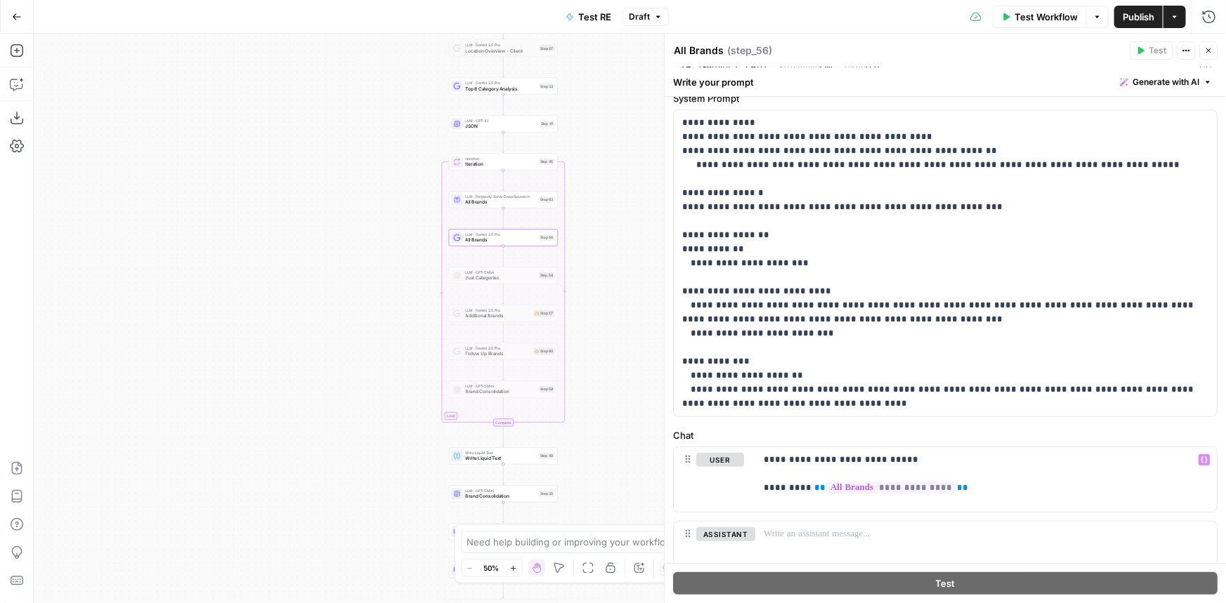
click at [713, 48] on textarea "All Brands" at bounding box center [699, 51] width 50 height 14
click at [712, 48] on textarea "All Brands" at bounding box center [699, 51] width 50 height 14
type textarea "r"
type textarea "Reformat"
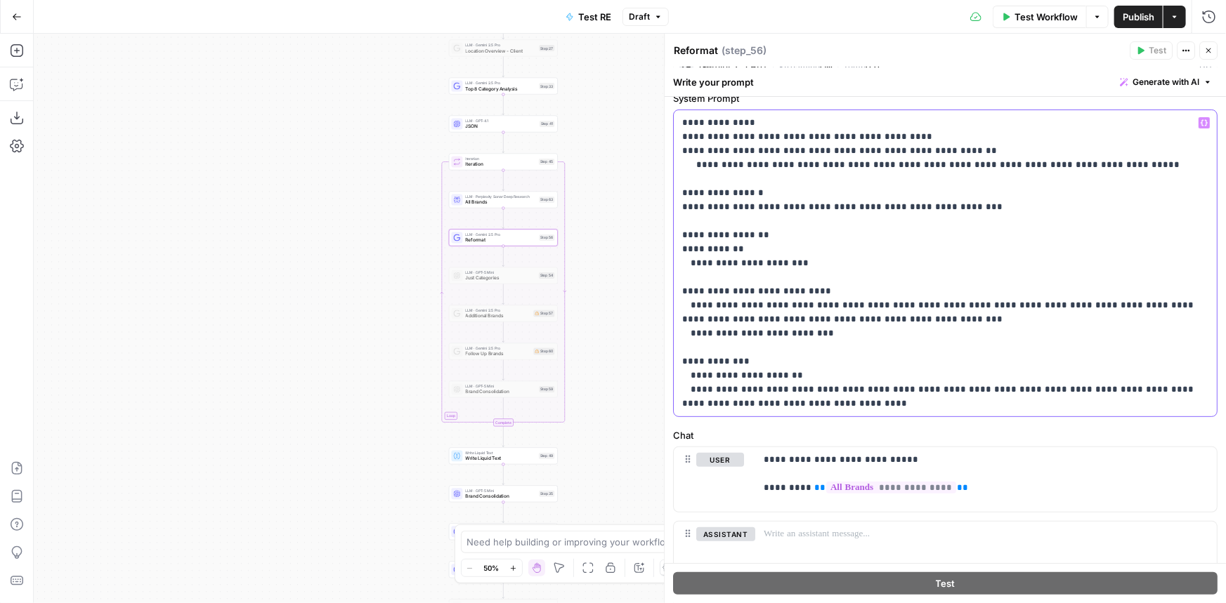
click at [955, 210] on p "**********" at bounding box center [940, 263] width 517 height 295
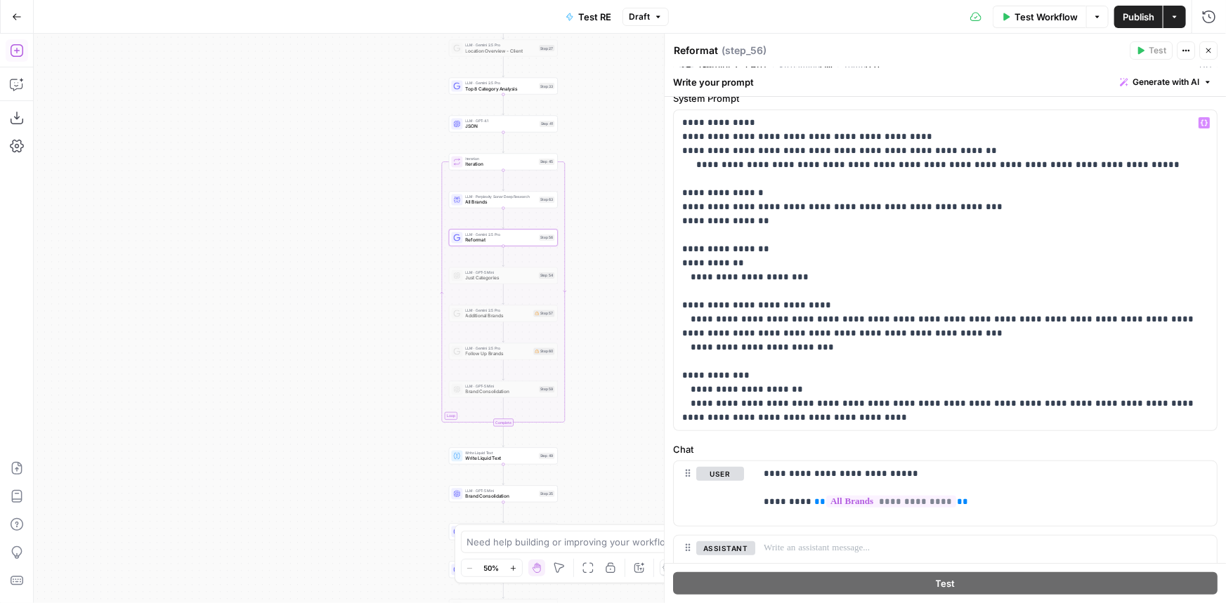
click at [13, 45] on icon "button" at bounding box center [16, 50] width 13 height 13
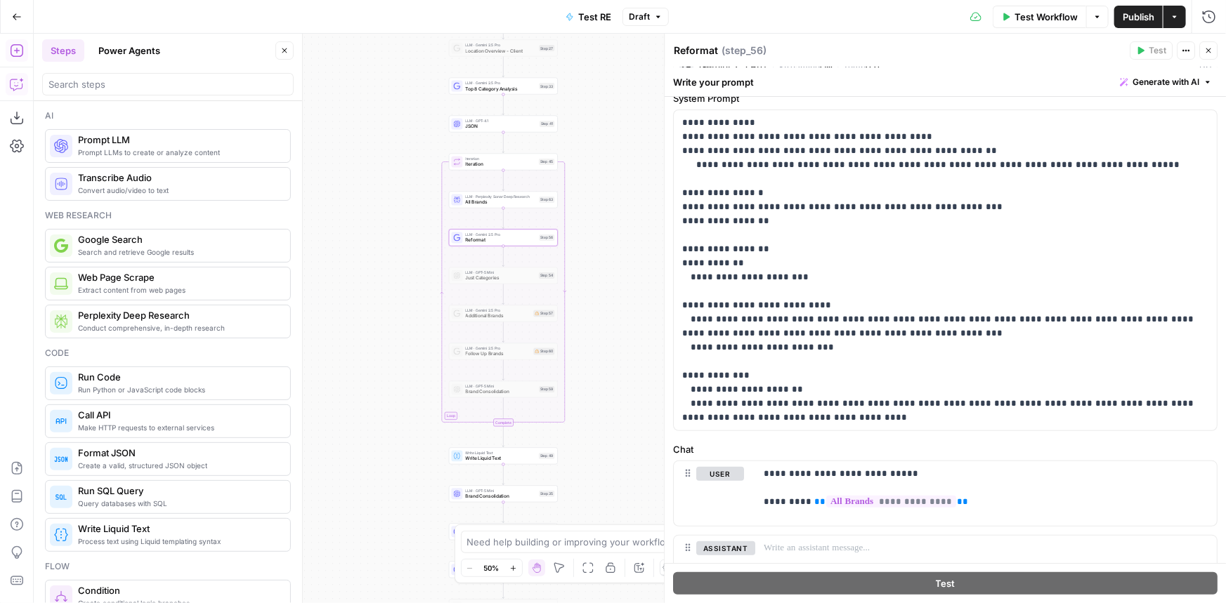
drag, startPoint x: 22, startPoint y: 84, endPoint x: 31, endPoint y: 103, distance: 21.7
click at [21, 84] on icon "button" at bounding box center [17, 84] width 14 height 14
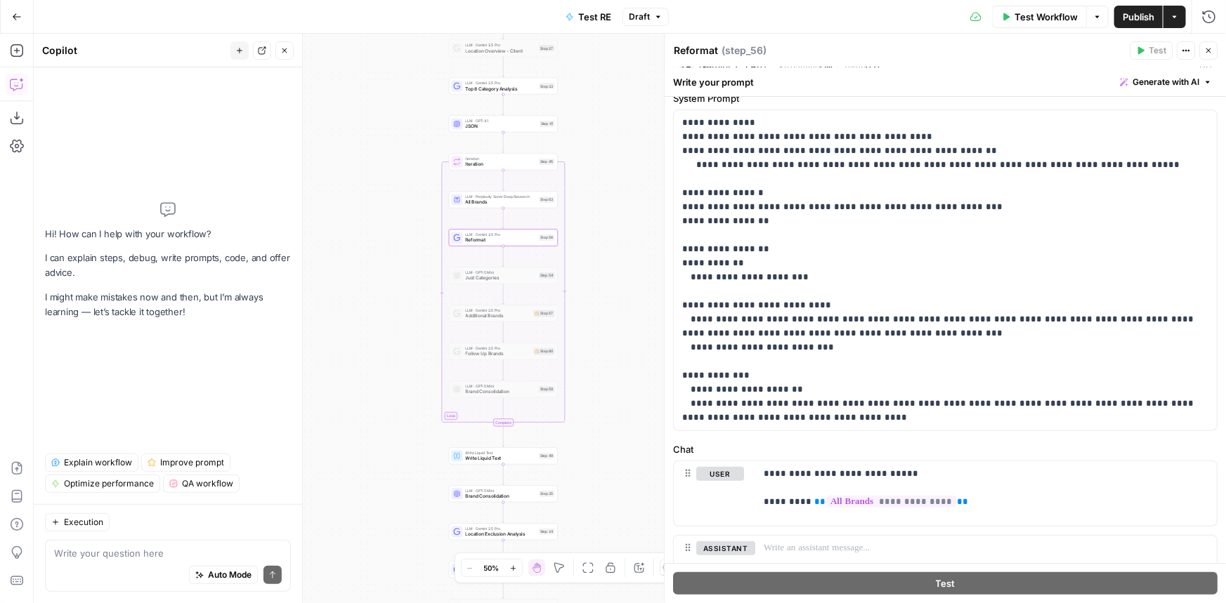
click at [119, 549] on textarea at bounding box center [168, 553] width 228 height 14
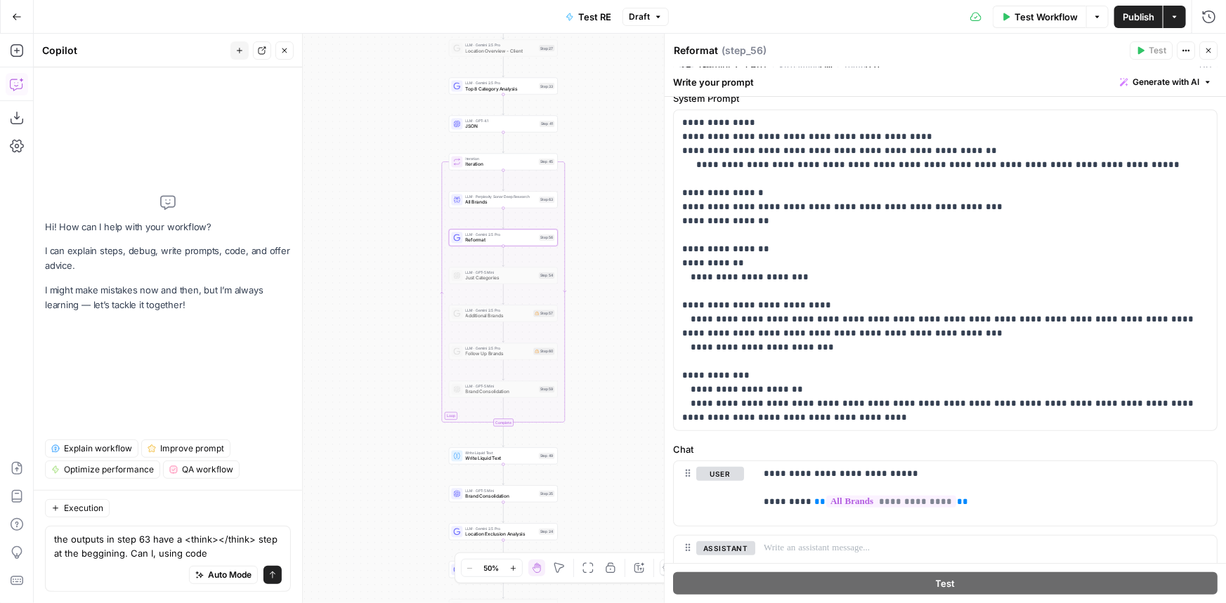
type textarea "the outputs in step 63 have a <think></think> step at the beggining. Can I, usi…"
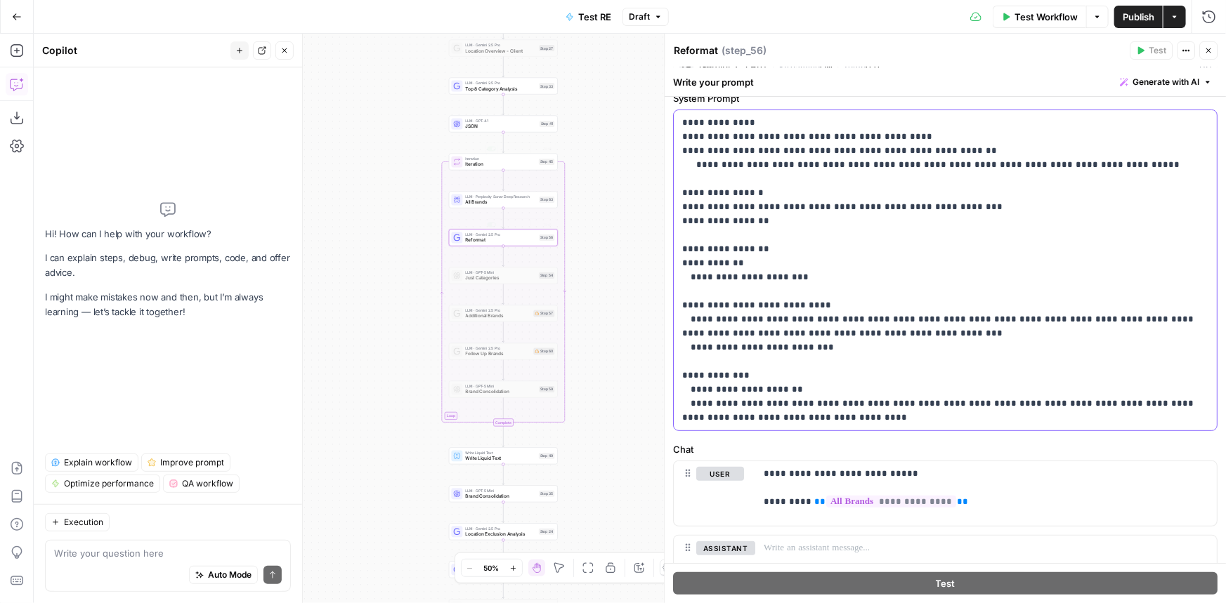
click at [824, 220] on p "**********" at bounding box center [940, 270] width 517 height 309
click at [907, 353] on p "**********" at bounding box center [940, 270] width 517 height 309
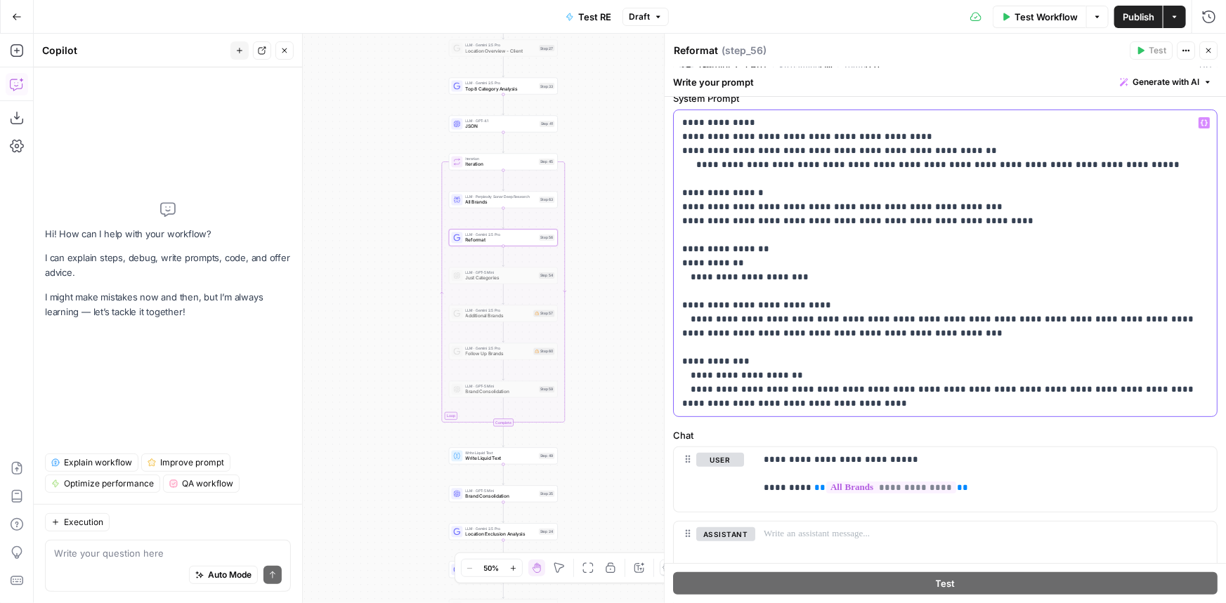
click at [1009, 218] on p "**********" at bounding box center [940, 263] width 517 height 295
click at [1007, 221] on p "**********" at bounding box center [940, 263] width 517 height 295
drag, startPoint x: 1093, startPoint y: 225, endPoint x: 974, endPoint y: 221, distance: 119.5
click at [974, 221] on p "**********" at bounding box center [940, 263] width 517 height 295
click at [784, 220] on p "**********" at bounding box center [940, 263] width 517 height 295
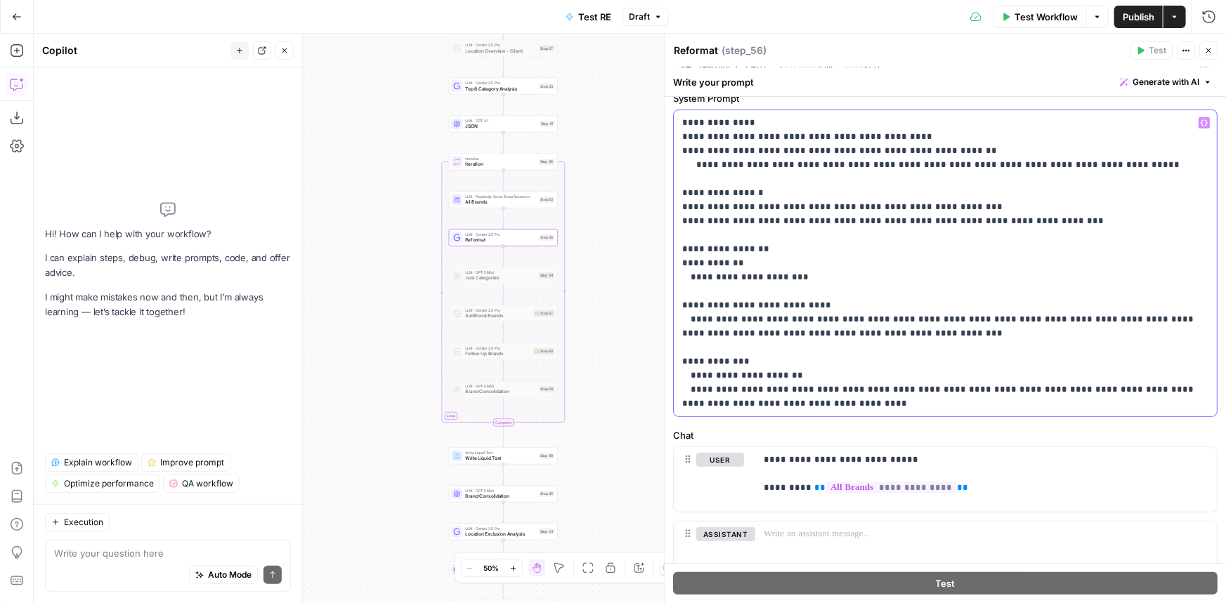
drag, startPoint x: 1044, startPoint y: 225, endPoint x: 692, endPoint y: 219, distance: 352.7
click at [692, 219] on p "**********" at bounding box center [940, 263] width 517 height 295
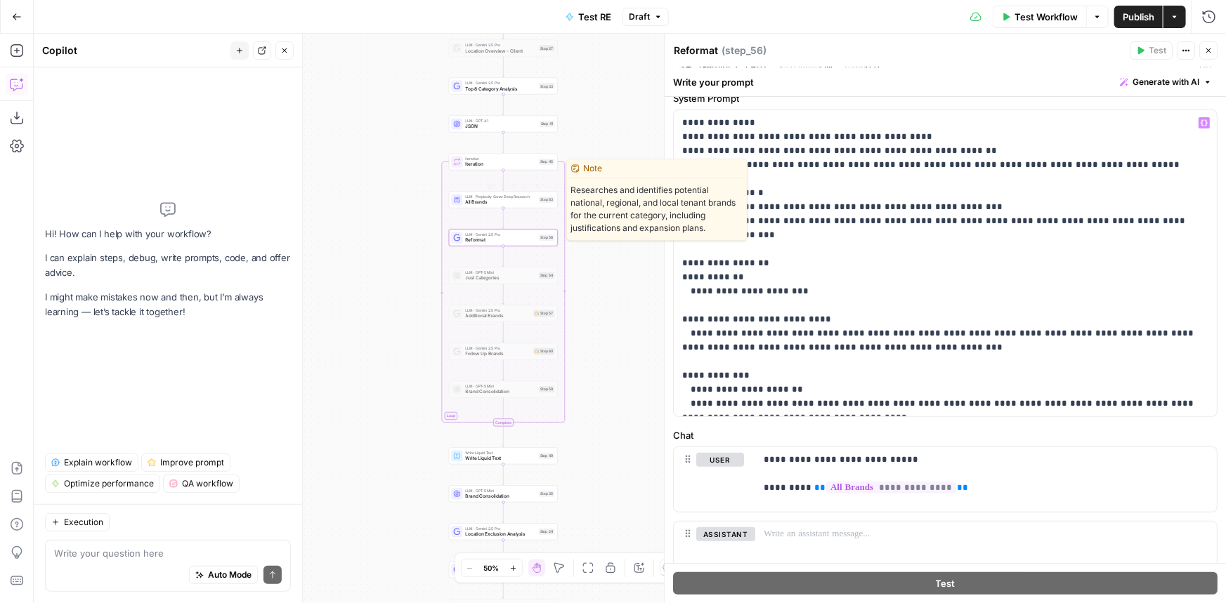
click at [529, 199] on span "All Brands" at bounding box center [501, 202] width 71 height 7
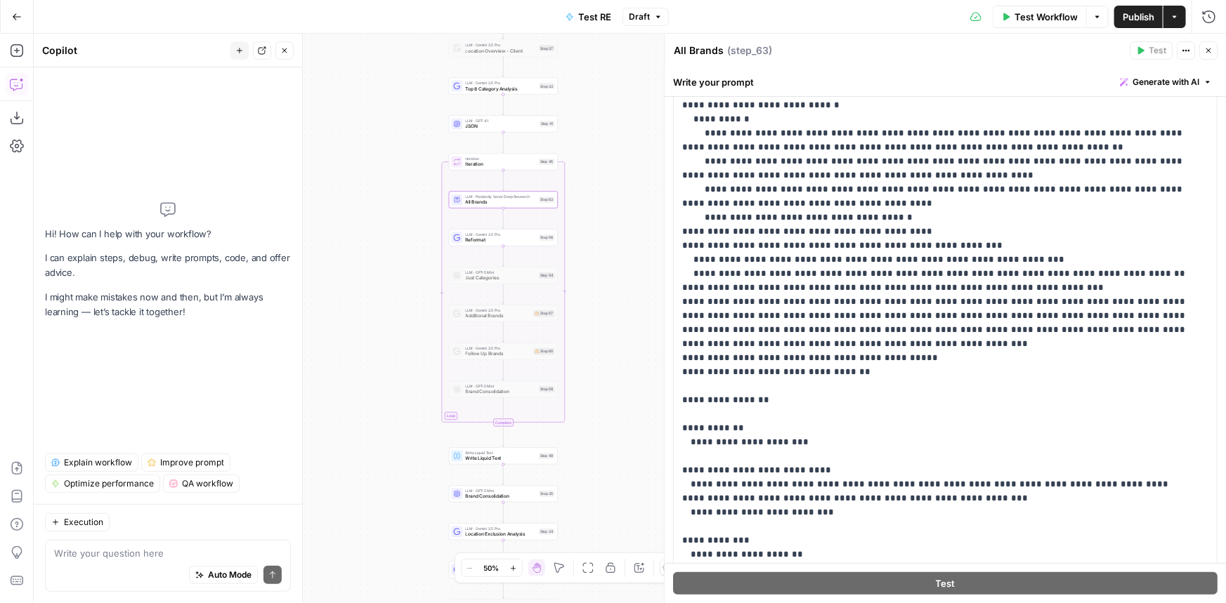
scroll to position [447, 0]
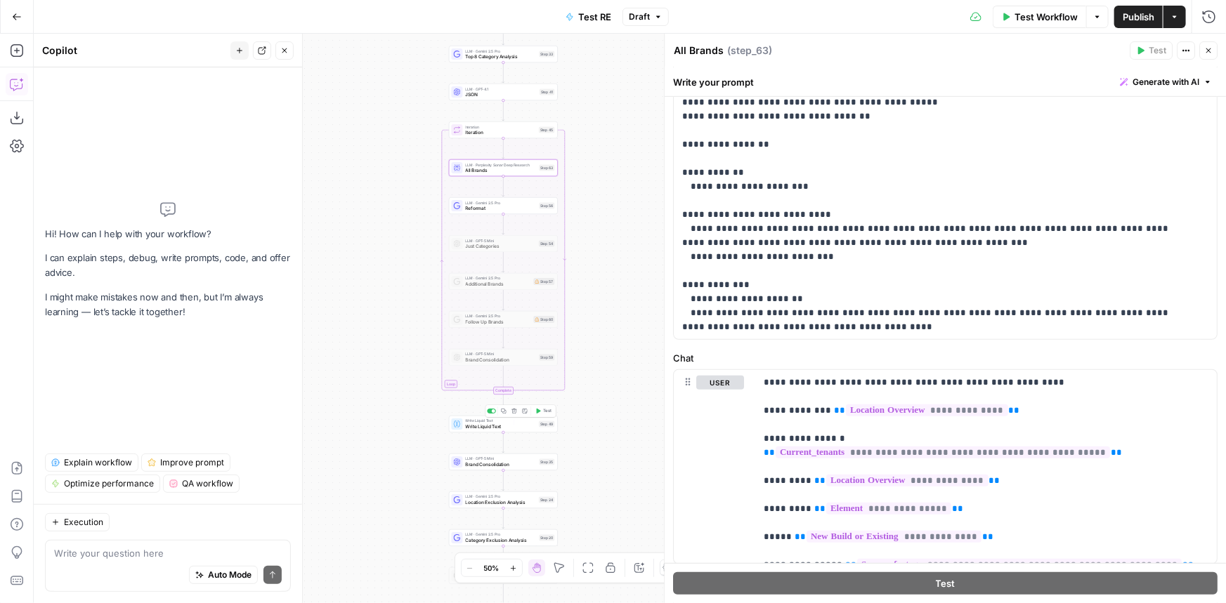
click at [507, 431] on div "Write Liquid Text Write Liquid Text Step 49 Copy step Delete step Add Note Test" at bounding box center [503, 424] width 109 height 17
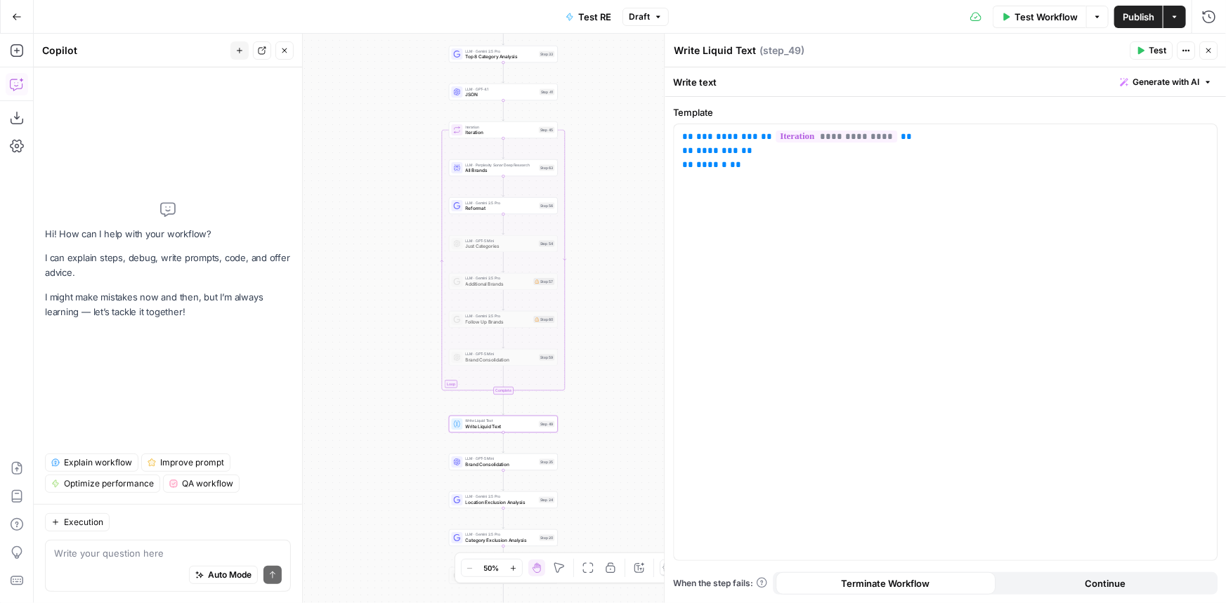
click at [1155, 44] on button "Test" at bounding box center [1150, 50] width 43 height 18
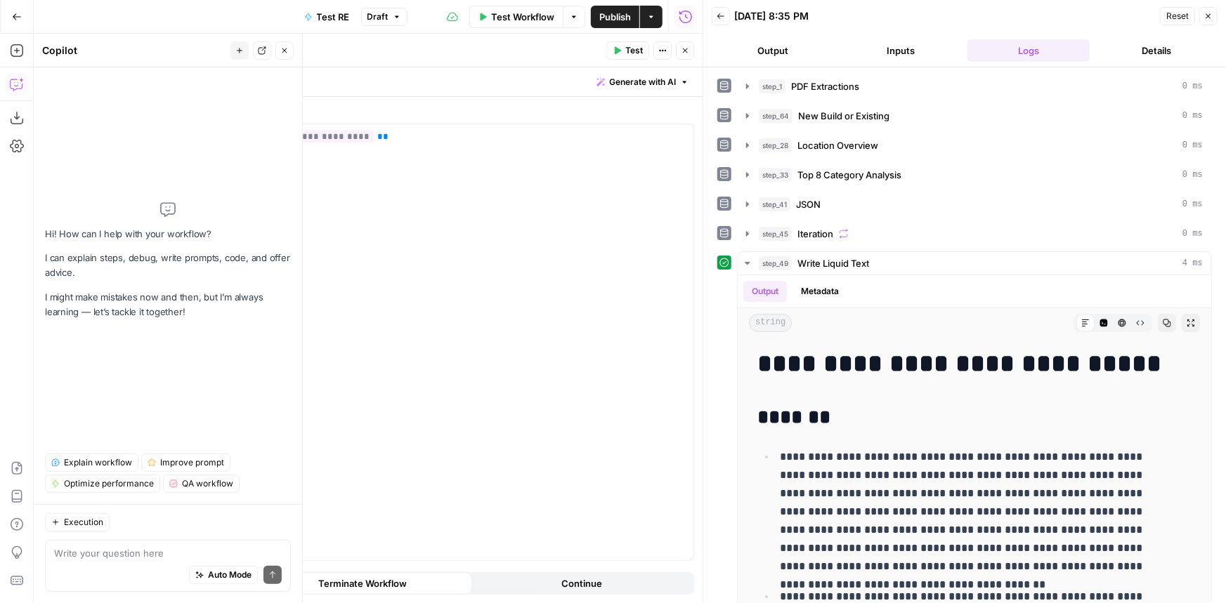
click at [1165, 12] on button "Reset" at bounding box center [1177, 16] width 35 height 18
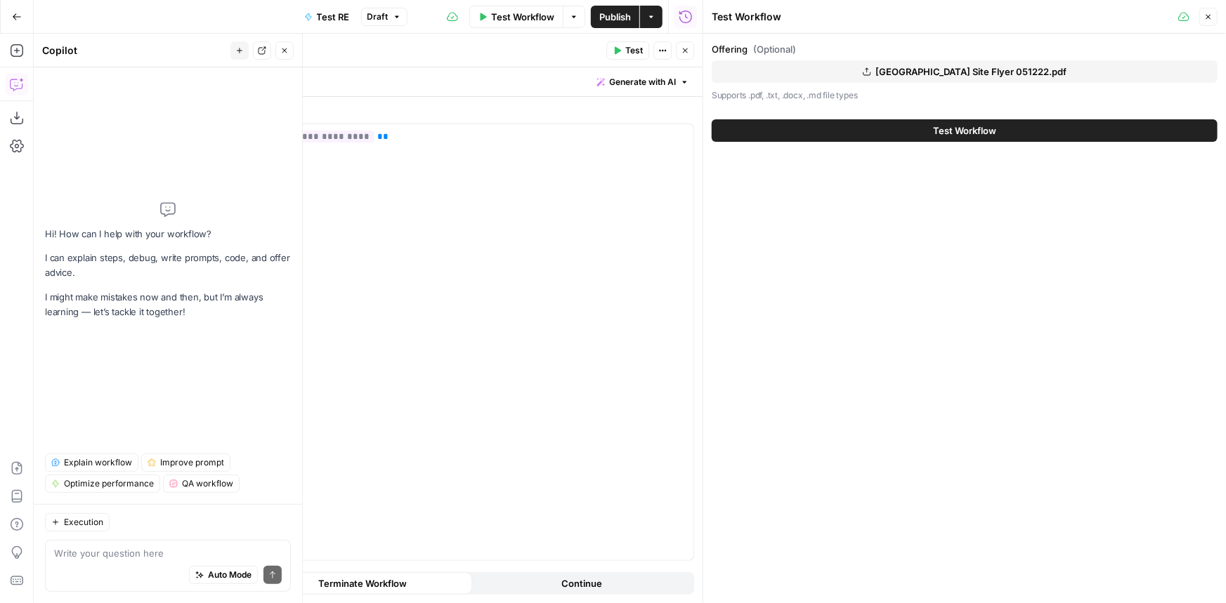
click at [930, 136] on button "Test Workflow" at bounding box center [965, 130] width 506 height 22
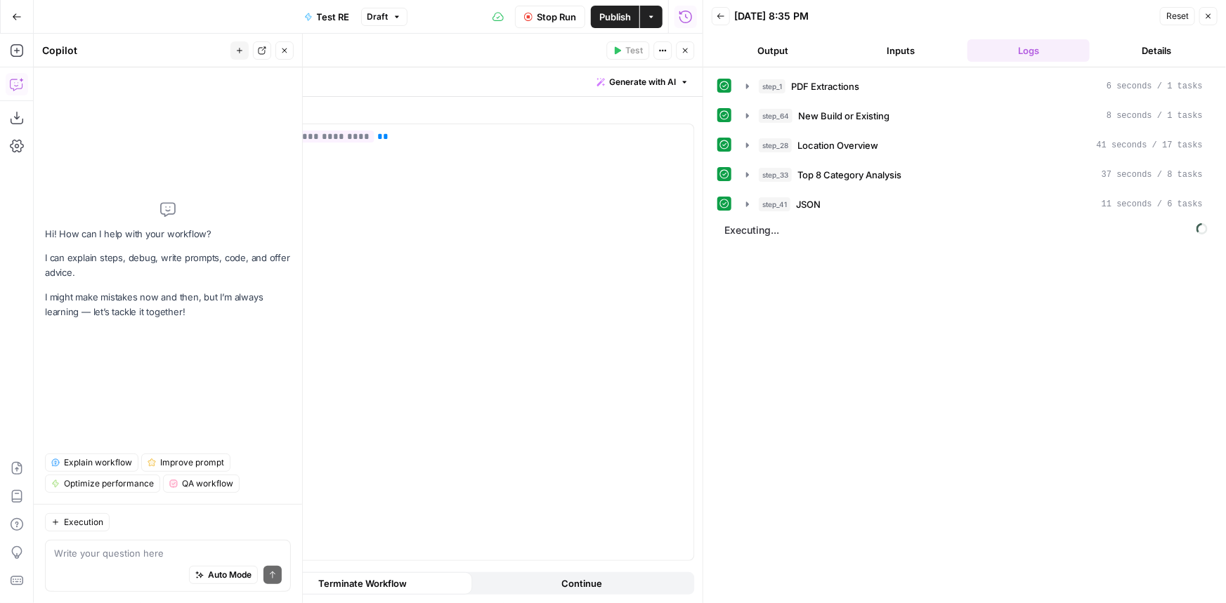
click at [283, 44] on button "Close" at bounding box center [284, 50] width 18 height 18
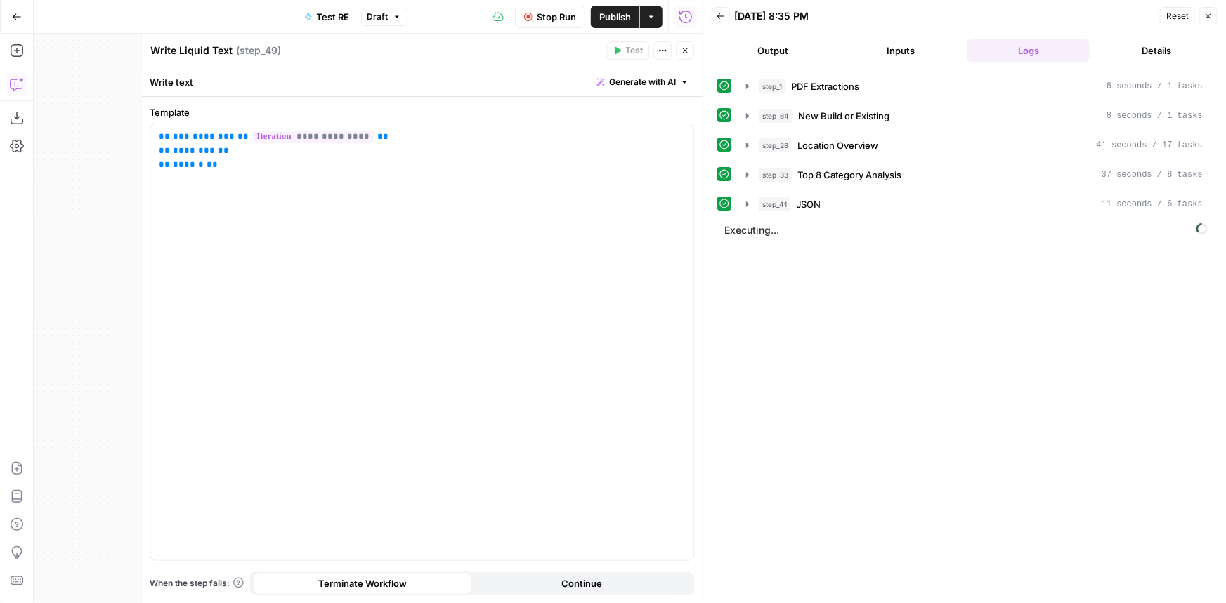
click at [683, 49] on icon "button" at bounding box center [685, 50] width 5 height 5
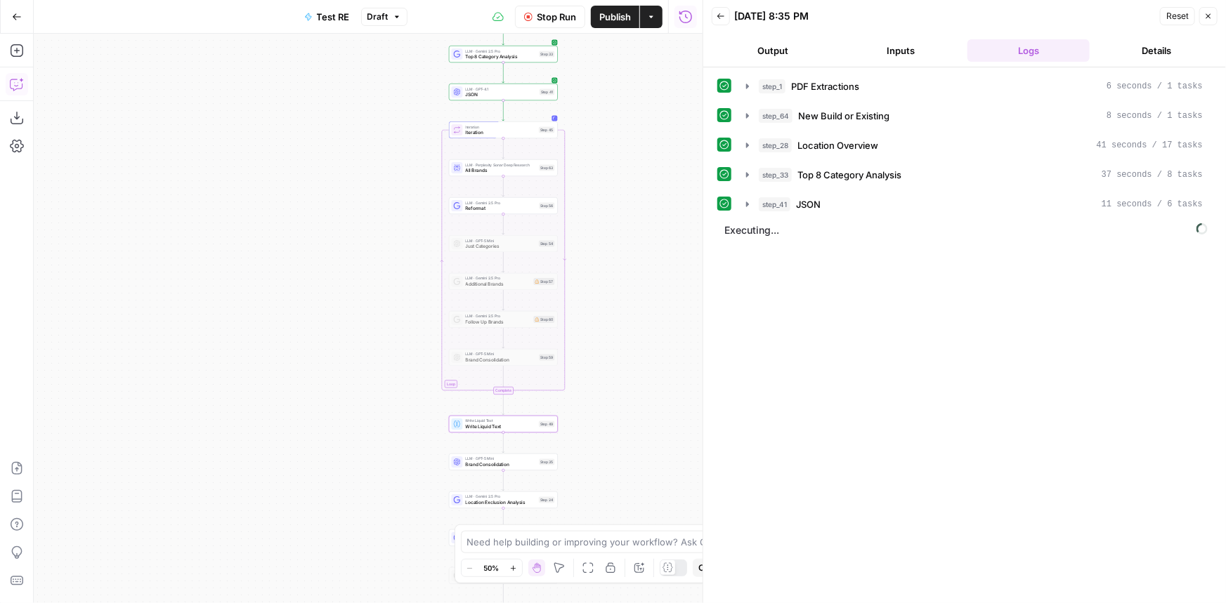
drag, startPoint x: 602, startPoint y: 294, endPoint x: 534, endPoint y: 128, distance: 179.9
click at [534, 128] on div "Workflow Set Inputs Inputs LLM · Gemini 2.5 Pro PDF Extractions Step 1 LLM · Ge…" at bounding box center [368, 319] width 669 height 570
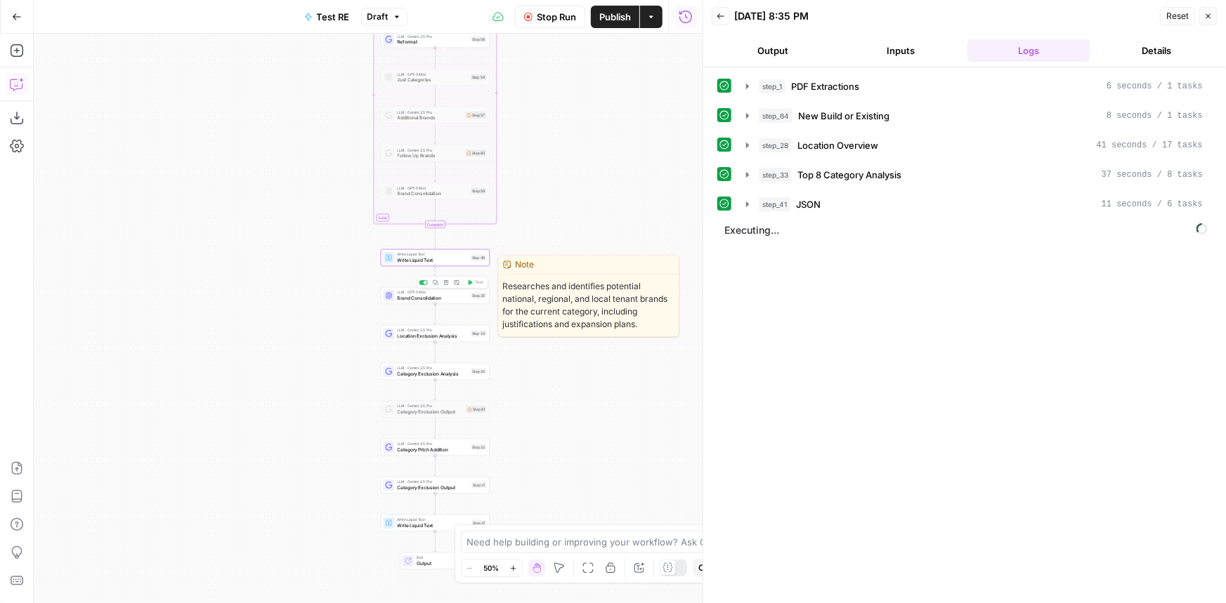
click at [424, 284] on div at bounding box center [426, 283] width 4 height 4
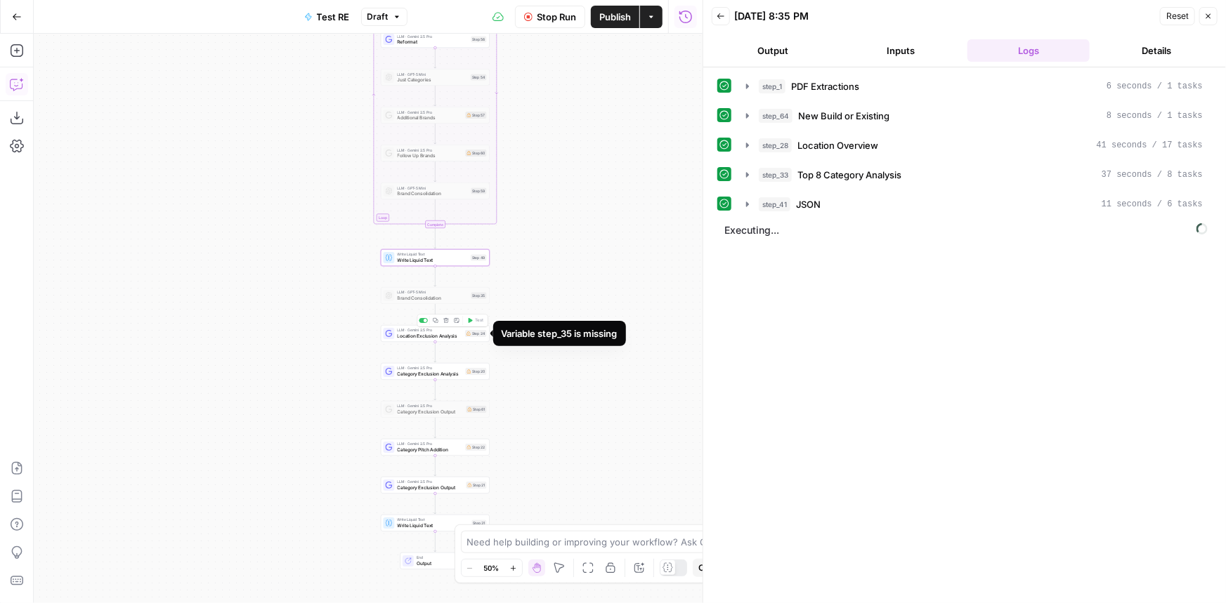
click at [465, 336] on div "Step 24" at bounding box center [476, 333] width 22 height 7
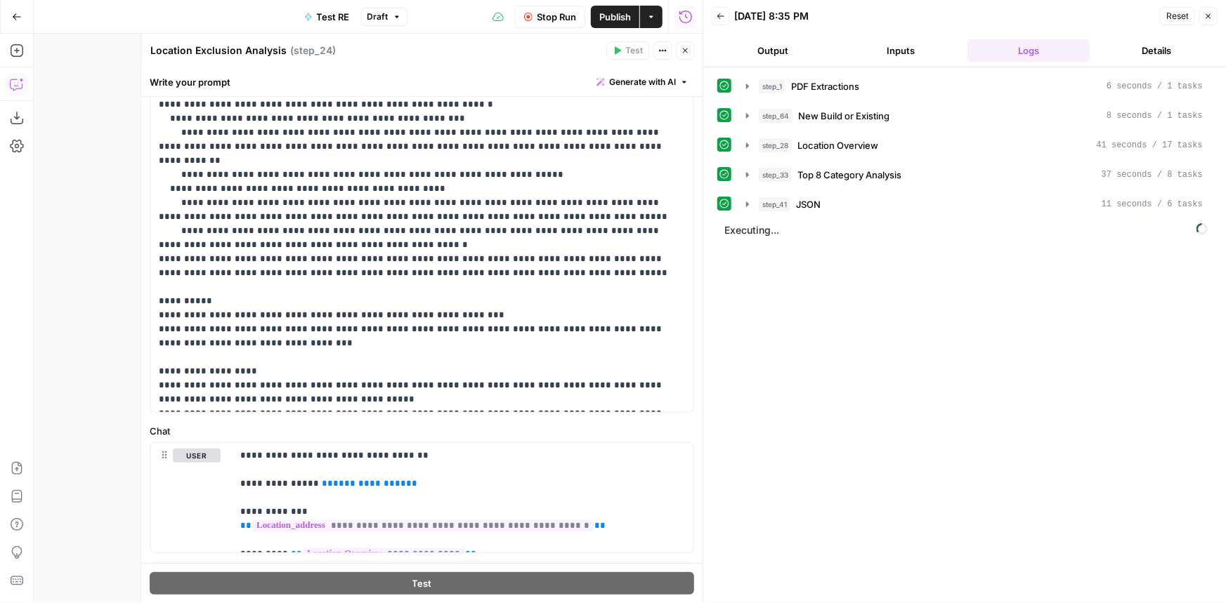
scroll to position [424, 0]
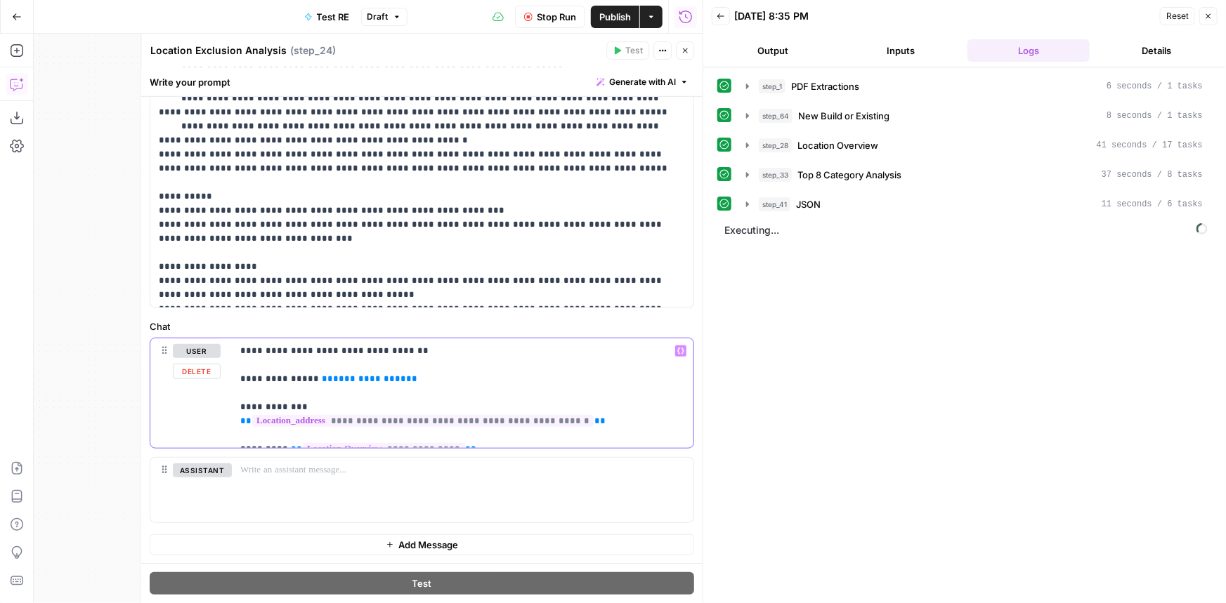
click at [350, 378] on span "**********" at bounding box center [369, 378] width 73 height 9
click at [681, 54] on button "Close" at bounding box center [685, 50] width 18 height 18
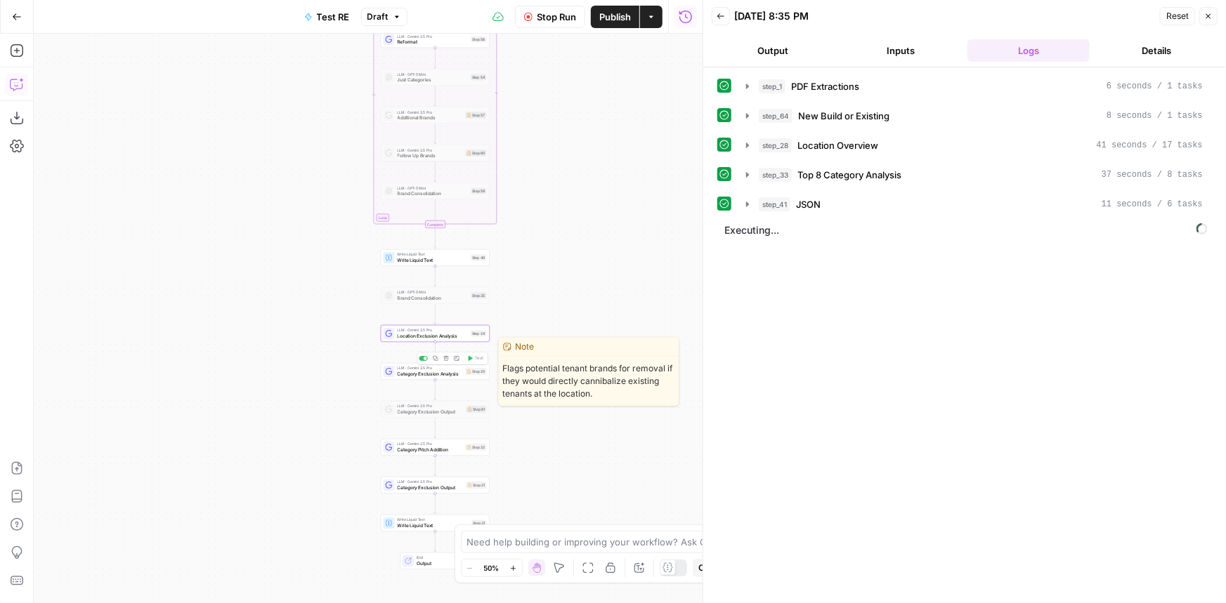
click at [462, 376] on div "LLM · Gemini 2.5 Pro Category Exclusion Analysis Step 20 Copy step Delete step …" at bounding box center [435, 372] width 103 height 12
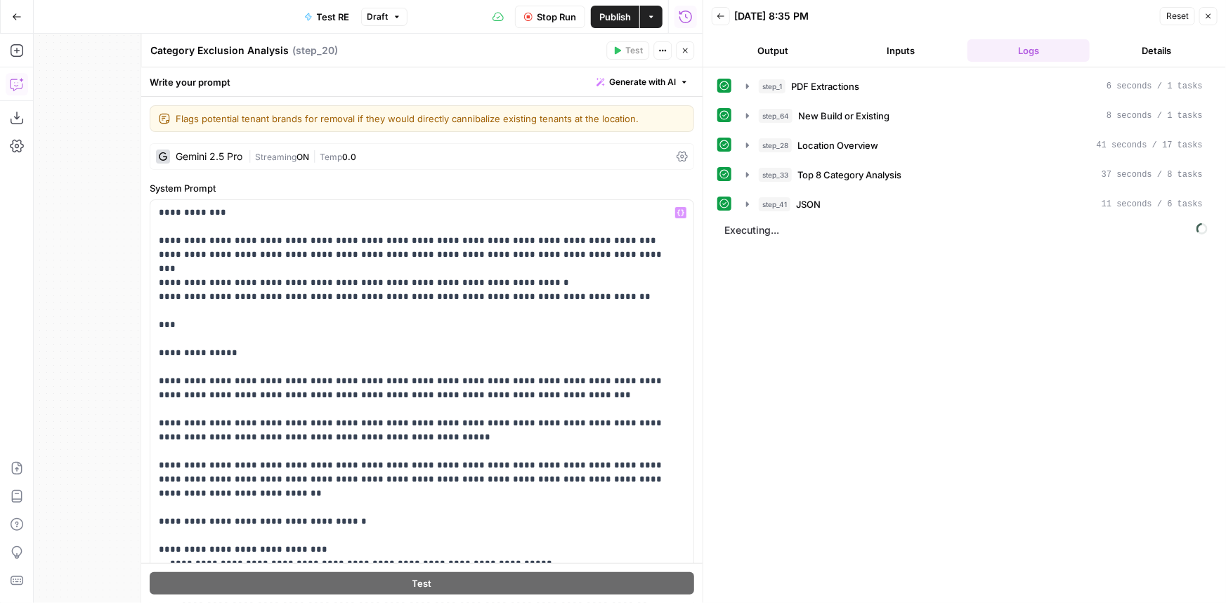
scroll to position [319, 0]
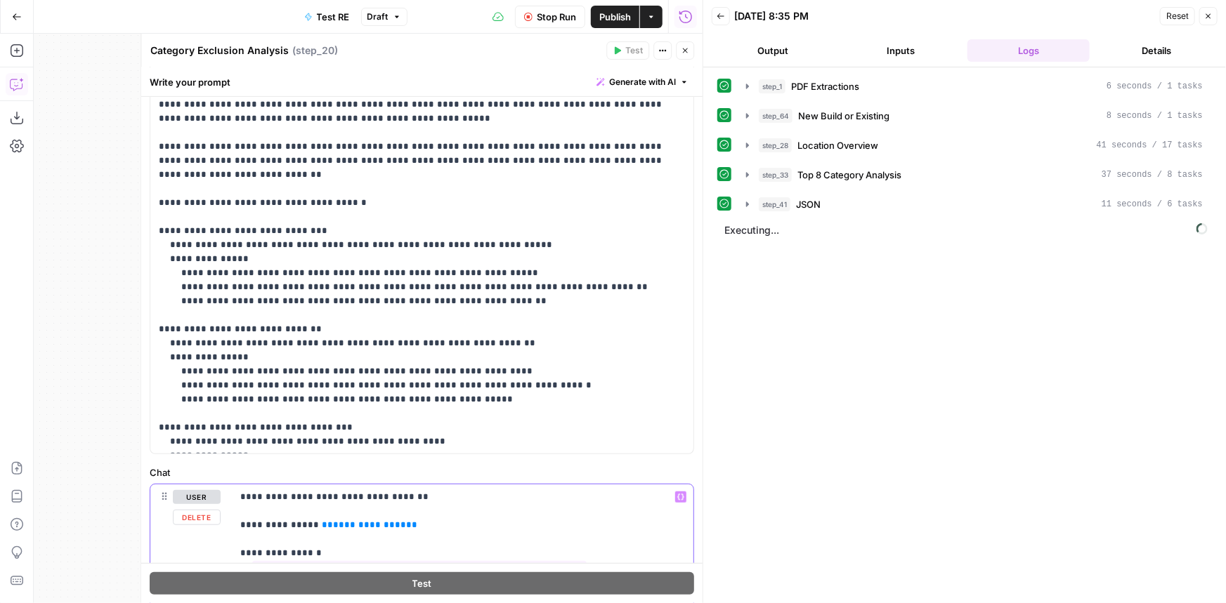
click at [350, 523] on span "**********" at bounding box center [369, 524] width 73 height 9
click at [681, 53] on button "Close" at bounding box center [685, 50] width 18 height 18
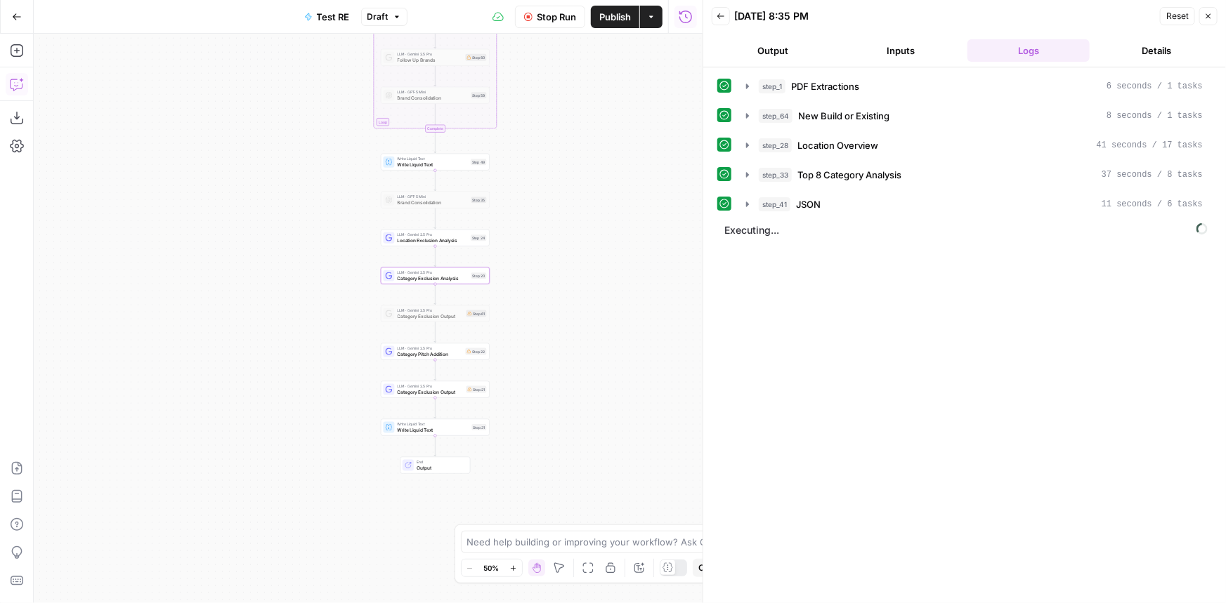
click at [470, 356] on div "LLM · Gemini 2.5 Pro Category Pitch Addition Step 22 Copy step Delete step Edit…" at bounding box center [435, 352] width 103 height 12
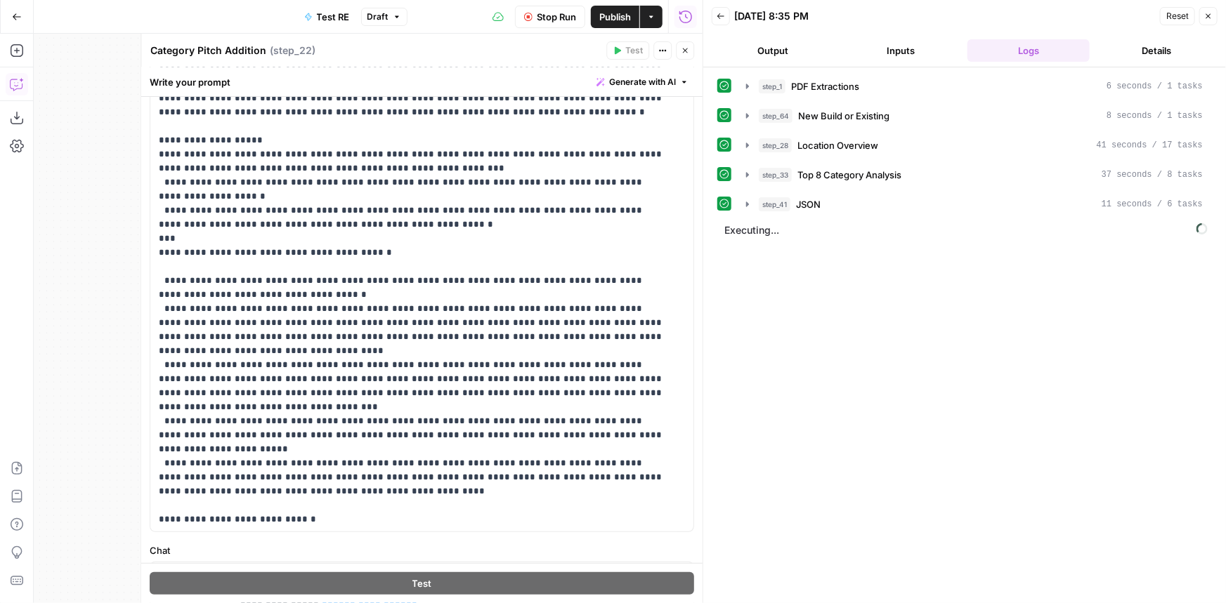
scroll to position [447, 0]
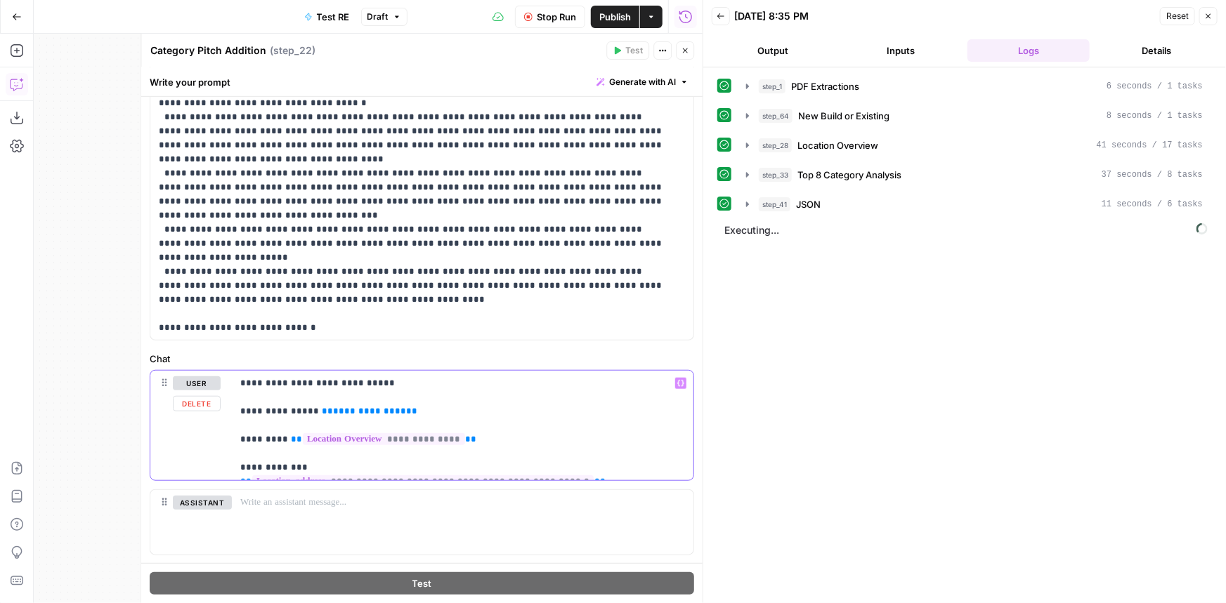
click at [352, 414] on span "**********" at bounding box center [369, 411] width 73 height 9
click at [688, 59] on button "Close" at bounding box center [685, 50] width 18 height 18
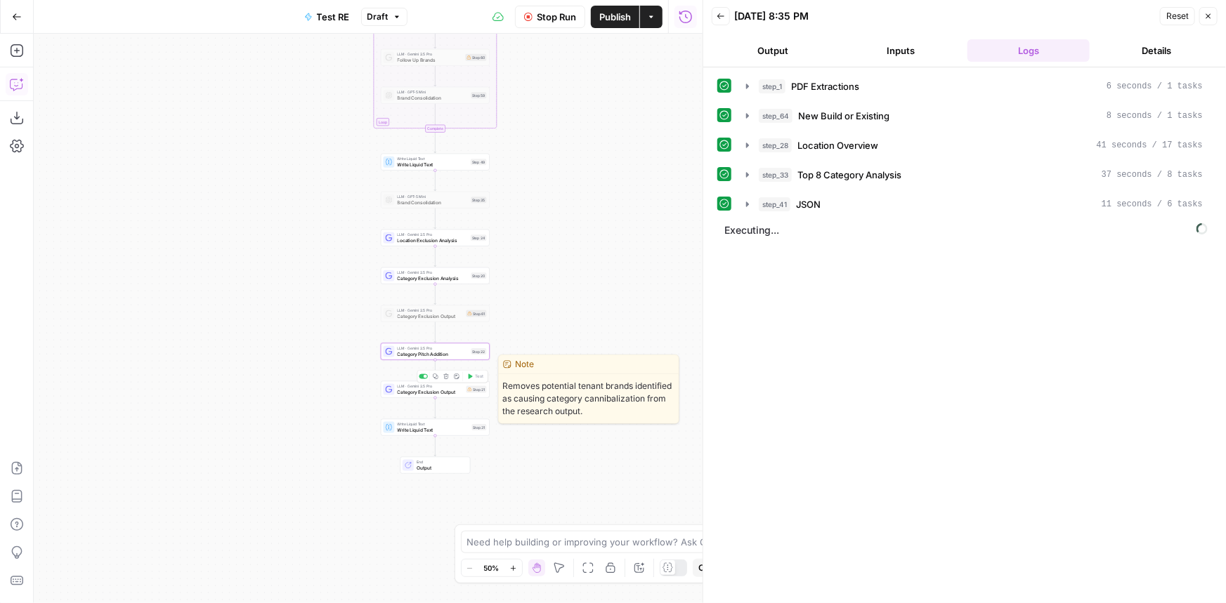
click at [458, 394] on span "Category Exclusion Output" at bounding box center [431, 391] width 66 height 7
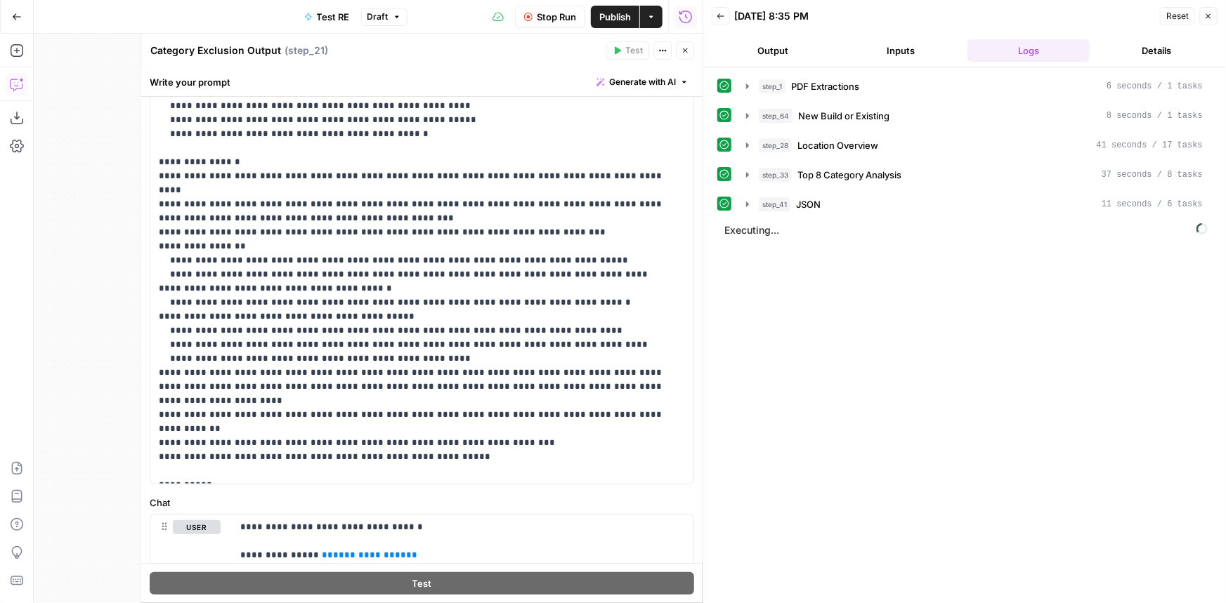
scroll to position [319, 0]
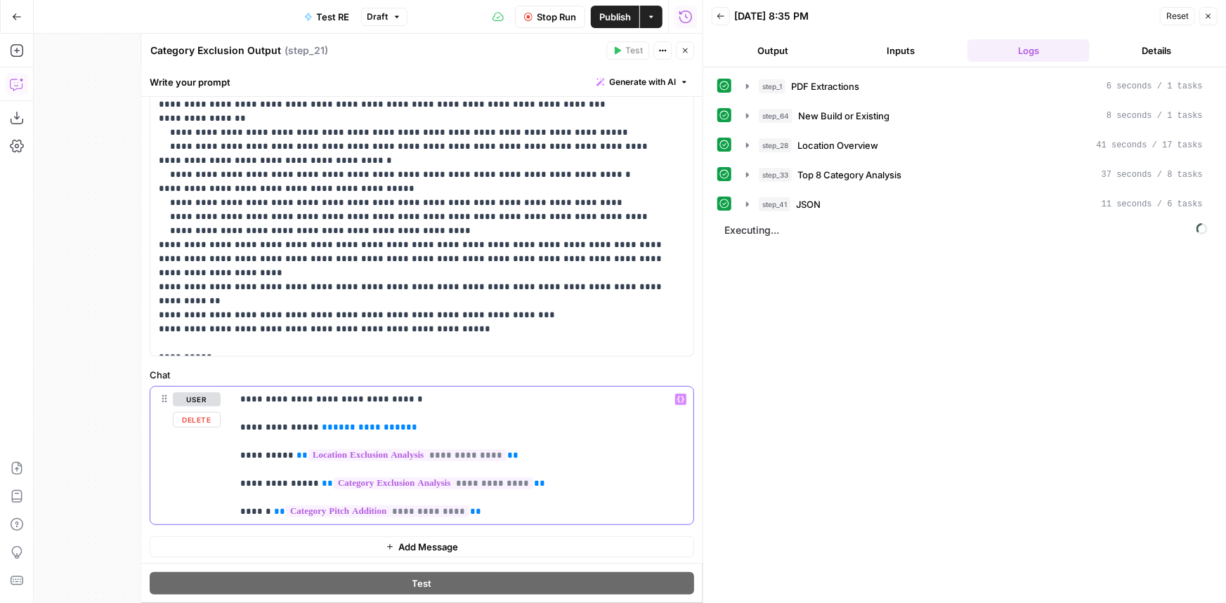
click at [351, 425] on span "**********" at bounding box center [369, 427] width 73 height 9
click at [683, 48] on icon "button" at bounding box center [685, 50] width 5 height 5
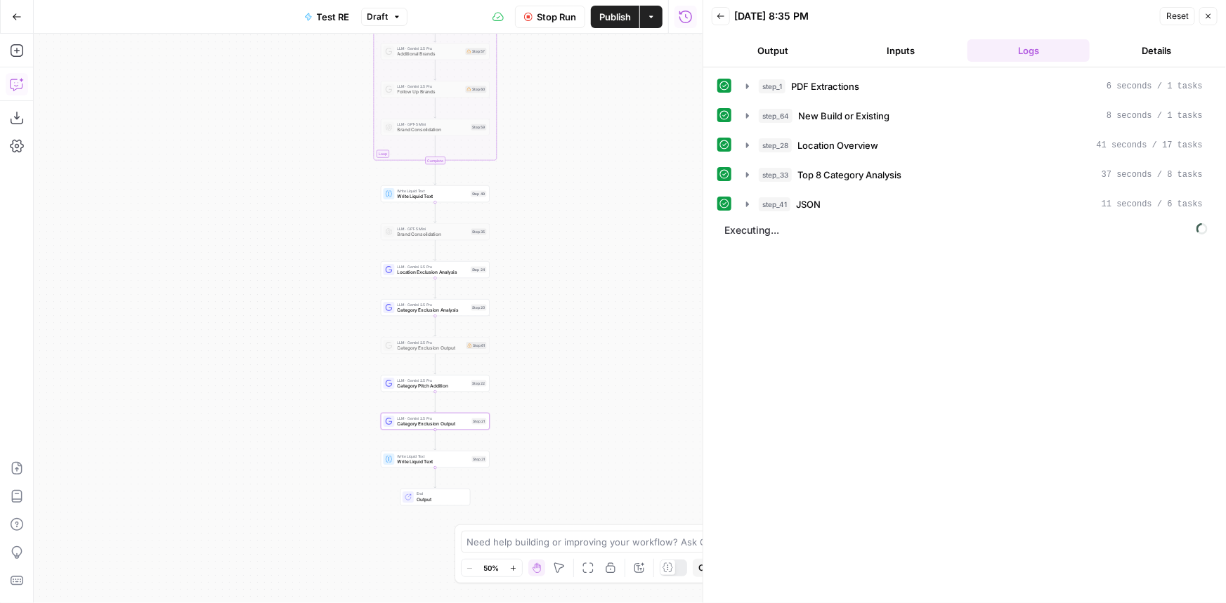
drag, startPoint x: 534, startPoint y: 253, endPoint x: 550, endPoint y: 244, distance: 18.6
click at [550, 244] on div "Workflow Set Inputs Inputs LLM · Gemini 2.5 Pro PDF Extractions Step 1 LLM · Ge…" at bounding box center [368, 319] width 669 height 570
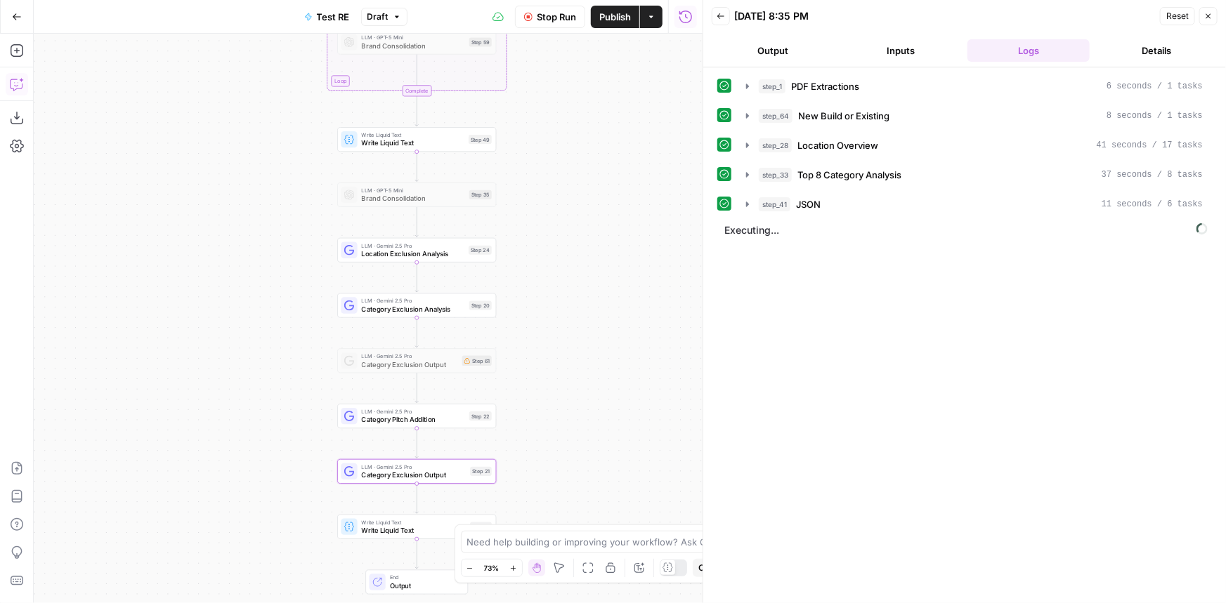
drag, startPoint x: 542, startPoint y: 238, endPoint x: 553, endPoint y: 226, distance: 16.4
click at [553, 226] on div "Workflow Set Inputs Inputs LLM · Gemini 2.5 Pro PDF Extractions Step 1 LLM · Ge…" at bounding box center [368, 319] width 669 height 570
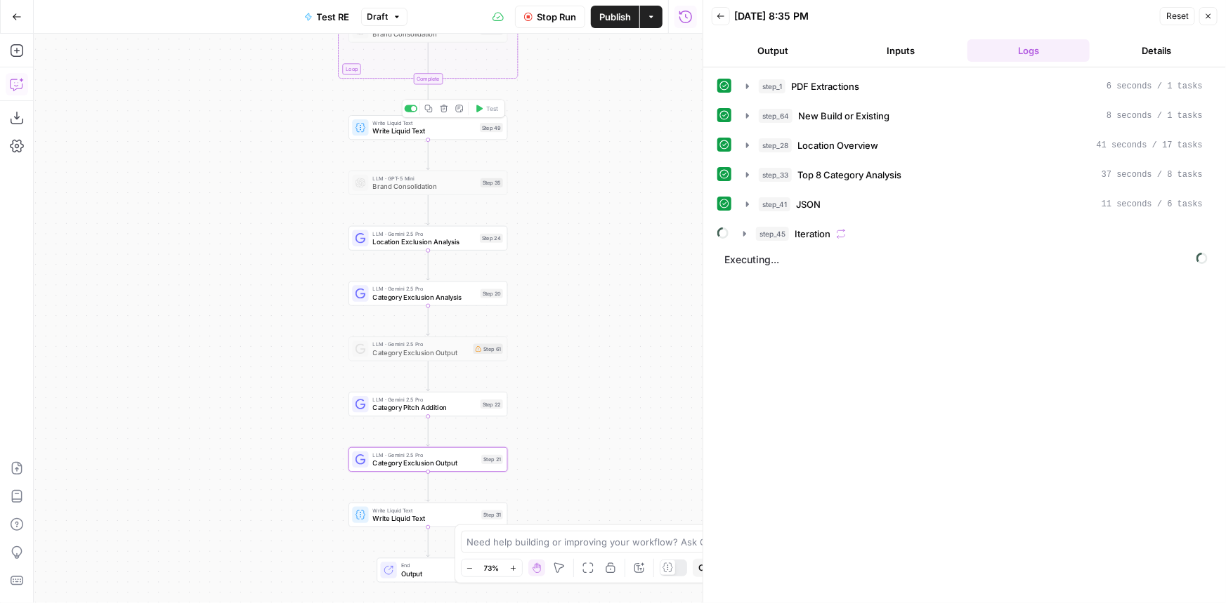
click at [461, 126] on span "Write Liquid Text" at bounding box center [424, 131] width 103 height 11
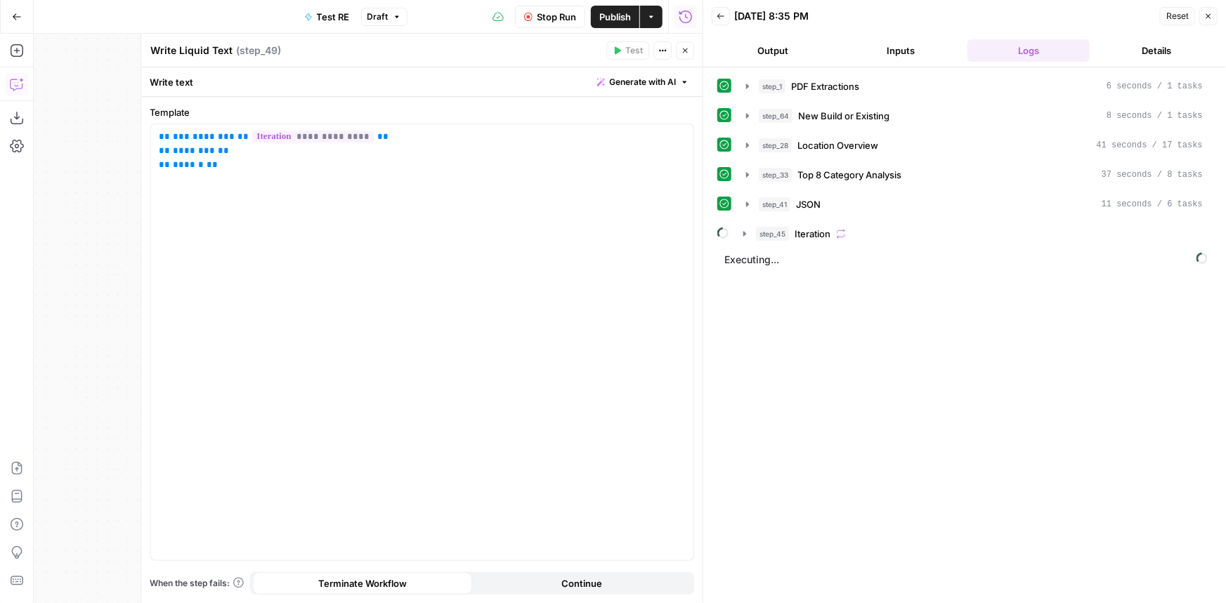
click at [686, 49] on icon "button" at bounding box center [685, 50] width 8 height 8
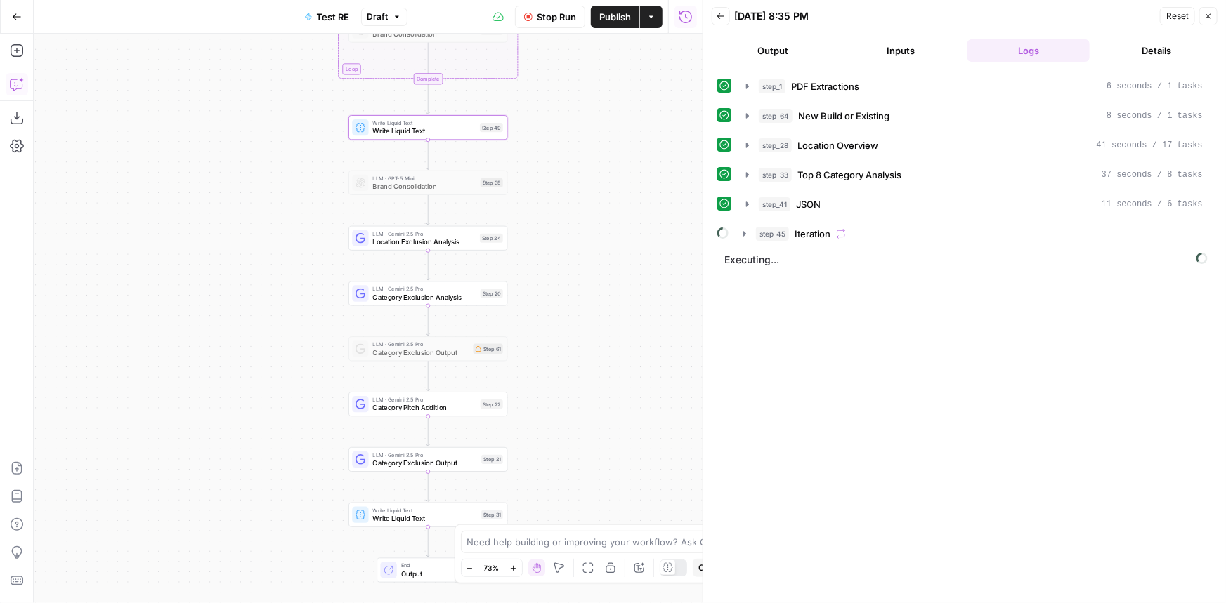
drag, startPoint x: 586, startPoint y: 129, endPoint x: 586, endPoint y: 288, distance: 158.7
click at [586, 288] on div "Workflow Set Inputs Inputs LLM · Gemini 2.5 Pro PDF Extractions Step 1 LLM · Ge…" at bounding box center [368, 319] width 669 height 570
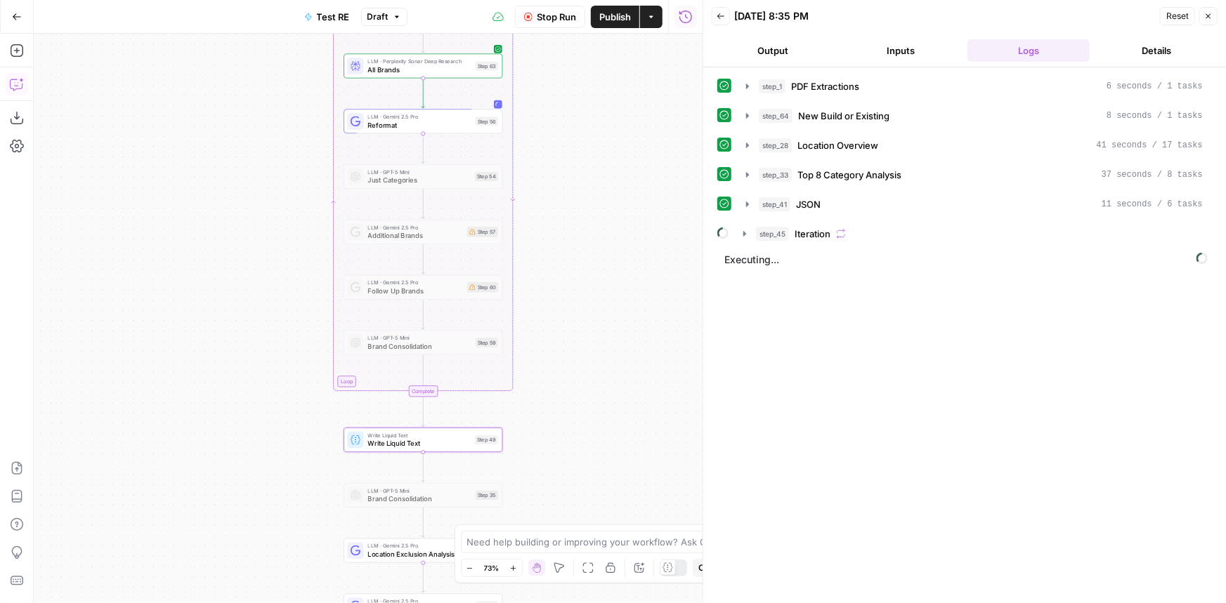
drag, startPoint x: 594, startPoint y: 178, endPoint x: 589, endPoint y: 358, distance: 179.9
click at [589, 358] on div "Workflow Set Inputs Inputs LLM · Gemini 2.5 Pro PDF Extractions Step 1 LLM · Ge…" at bounding box center [368, 319] width 669 height 570
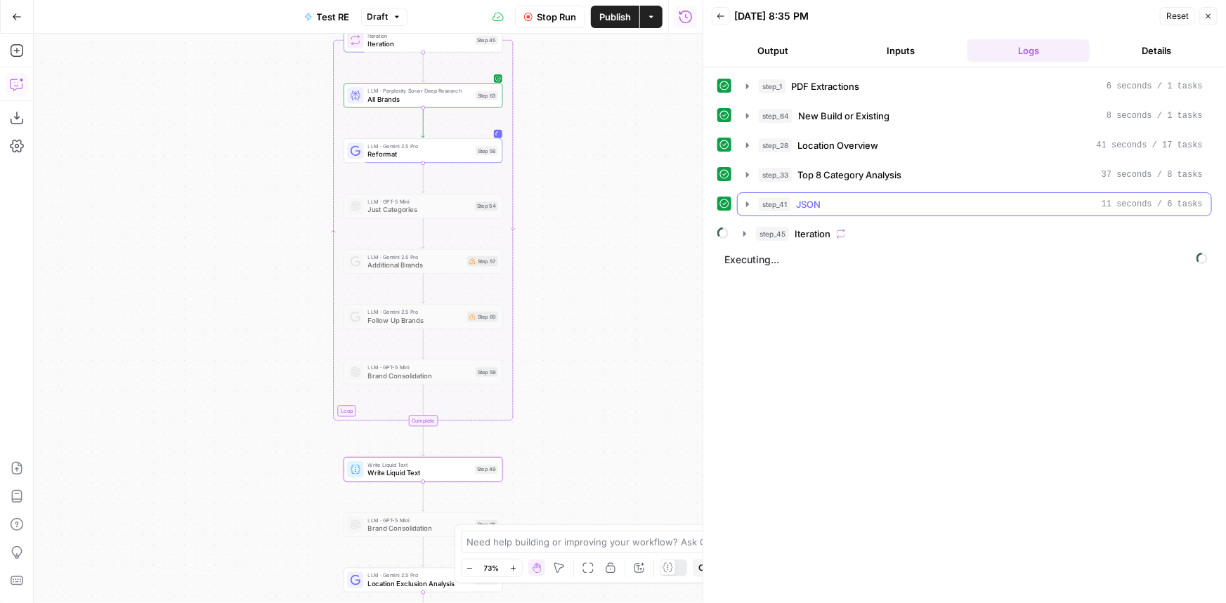
click at [833, 227] on div "step_45 Iteration" at bounding box center [979, 234] width 447 height 14
click at [841, 247] on div "step_63 All Brands 1 minute 51 seconds / 9 tasks" at bounding box center [973, 263] width 476 height 35
click at [847, 258] on span "All Brands" at bounding box center [848, 263] width 44 height 14
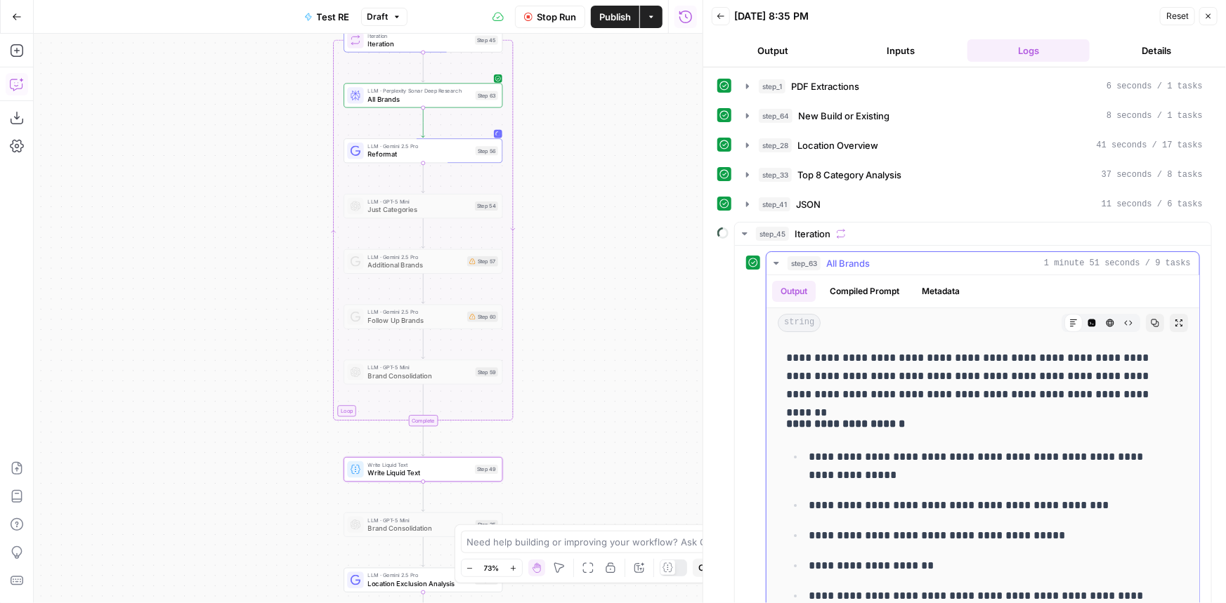
click at [856, 263] on span "All Brands" at bounding box center [848, 263] width 44 height 14
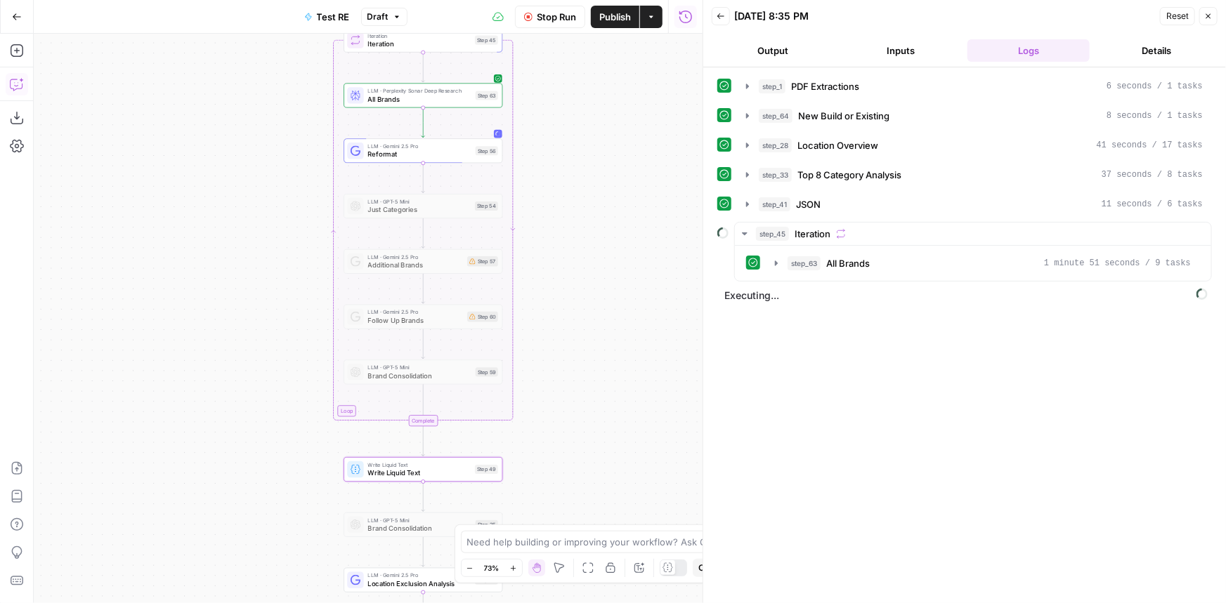
click at [845, 264] on span "All Brands" at bounding box center [848, 263] width 44 height 14
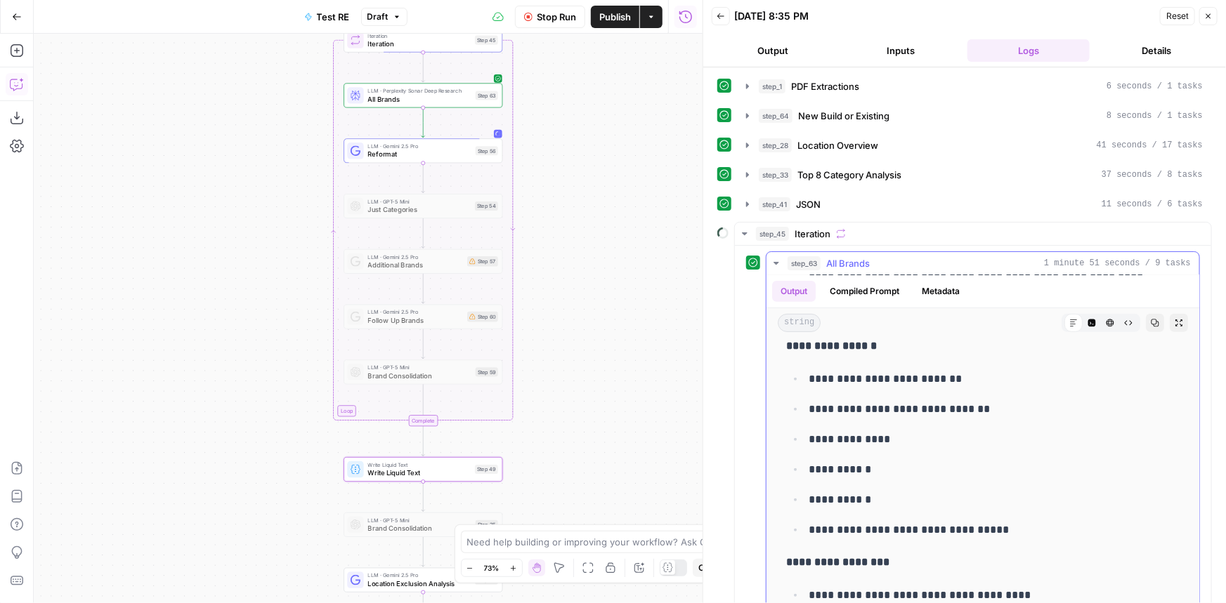
scroll to position [638, 0]
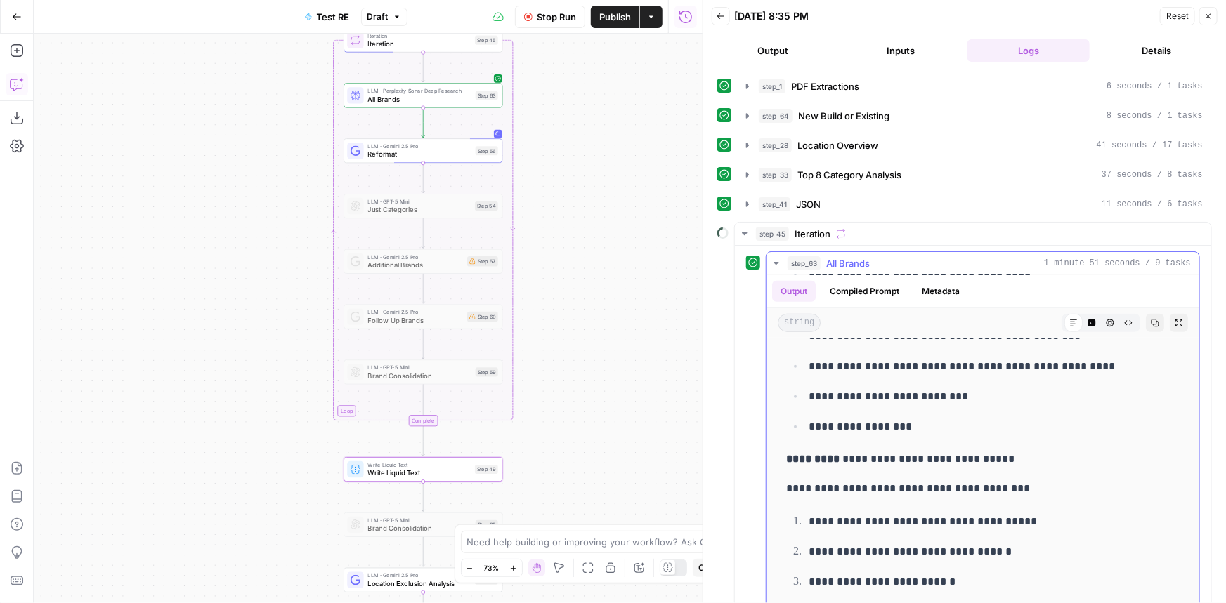
click at [1088, 324] on icon "button" at bounding box center [1092, 324] width 8 height 8
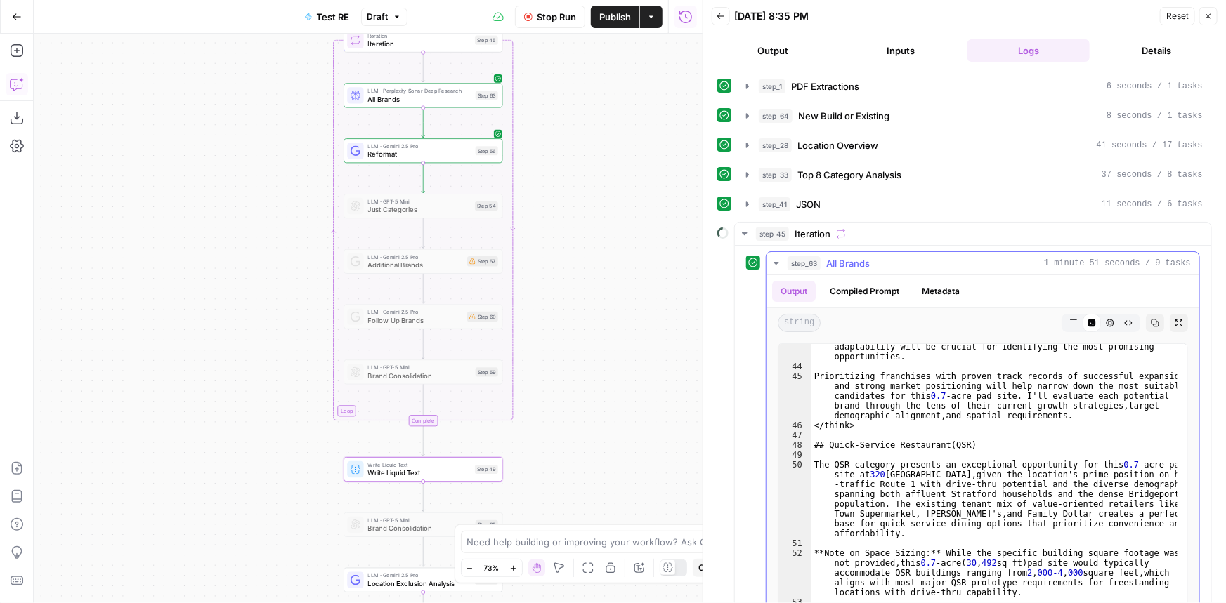
scroll to position [651, 0]
click at [818, 258] on span "step_63" at bounding box center [803, 263] width 33 height 14
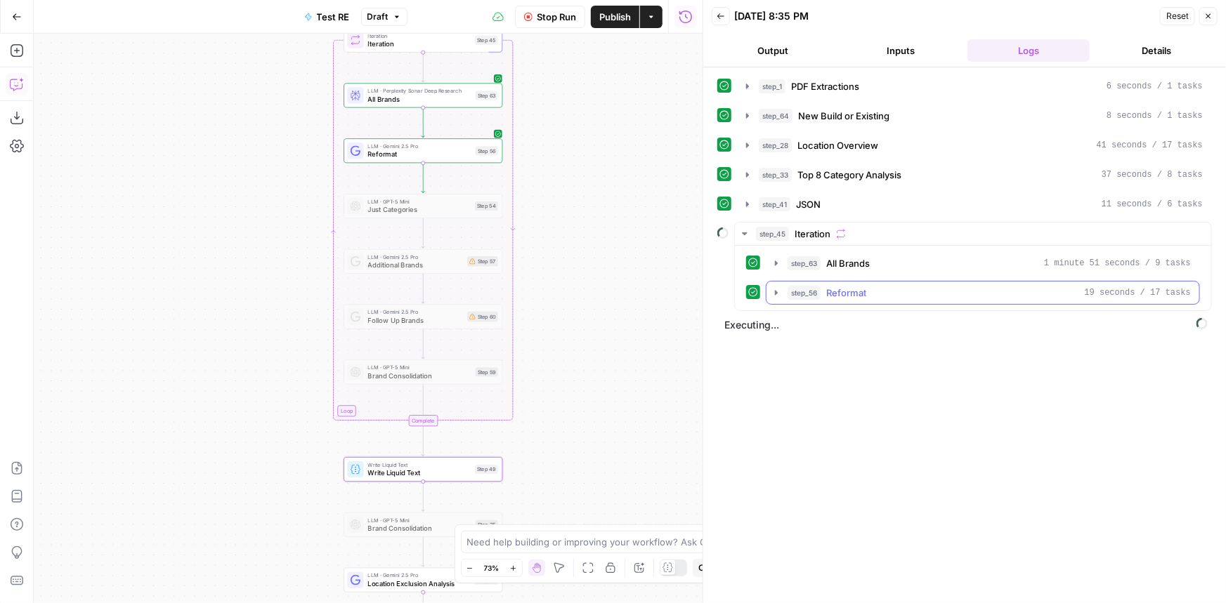
click at [856, 296] on span "Reformat" at bounding box center [846, 293] width 40 height 14
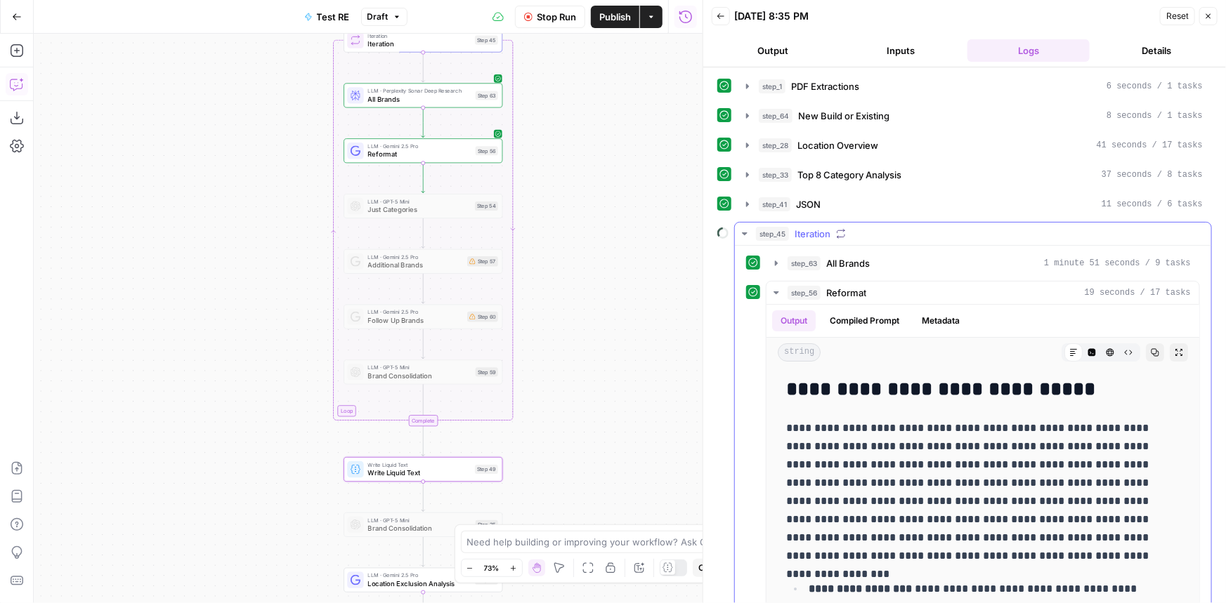
scroll to position [90, 0]
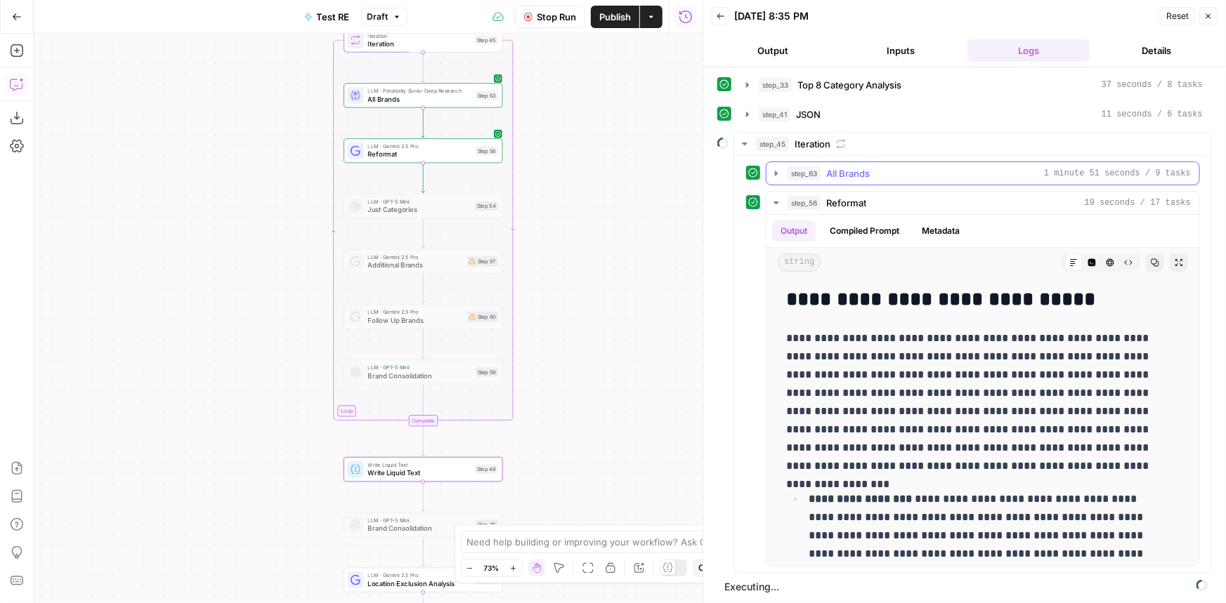
click at [849, 170] on span "All Brands" at bounding box center [848, 173] width 44 height 14
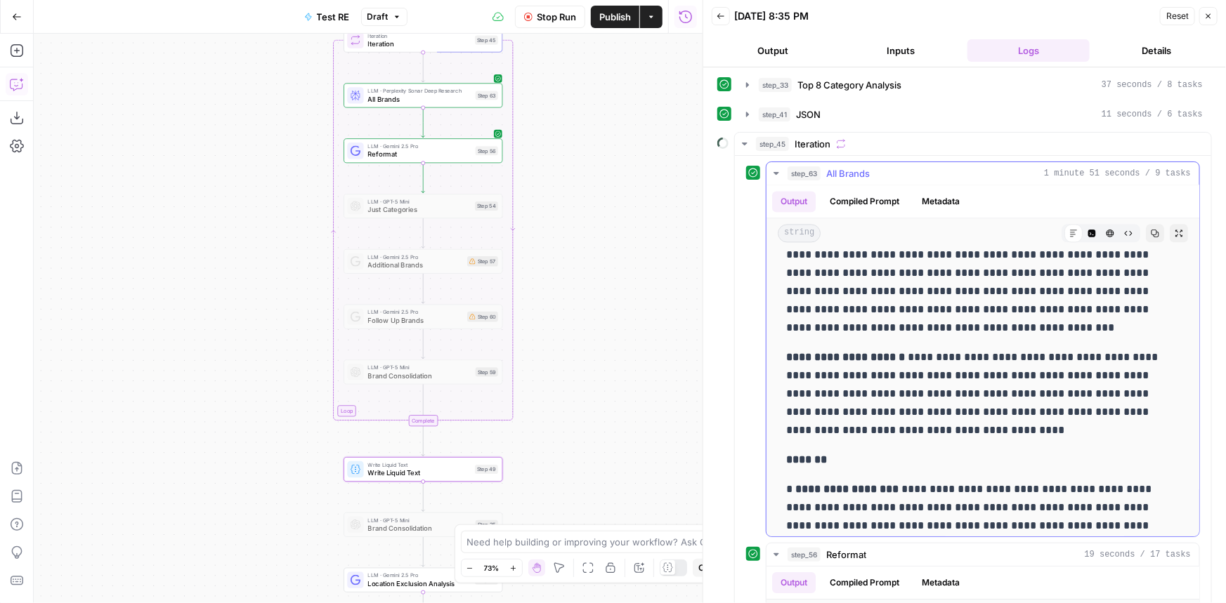
scroll to position [1851, 0]
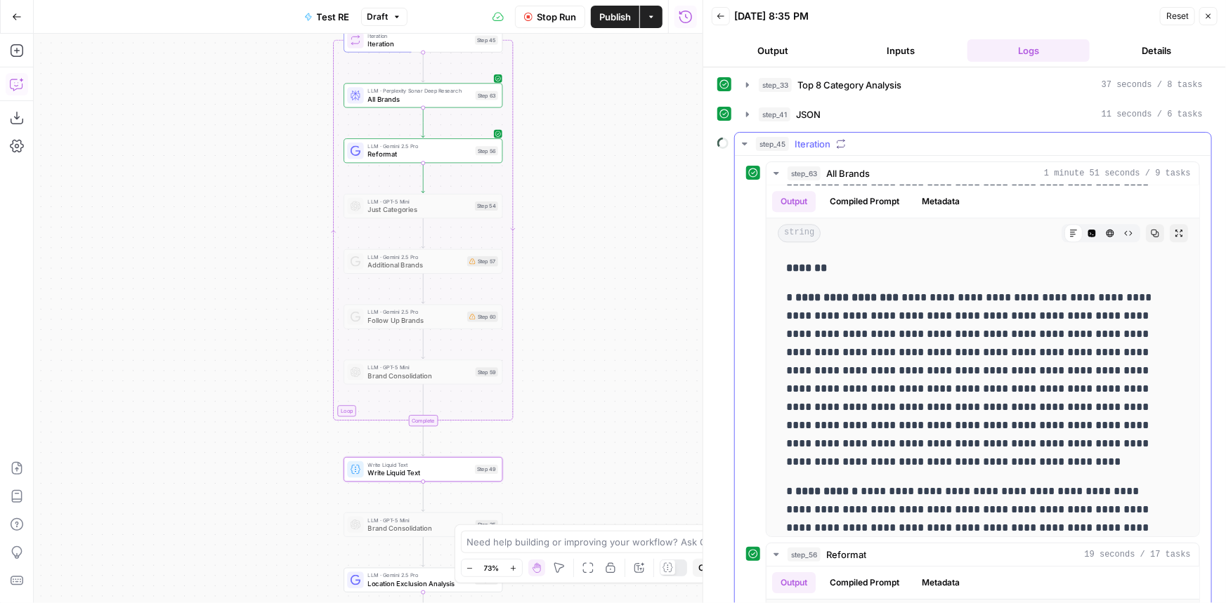
click at [853, 171] on span "All Brands" at bounding box center [848, 173] width 44 height 14
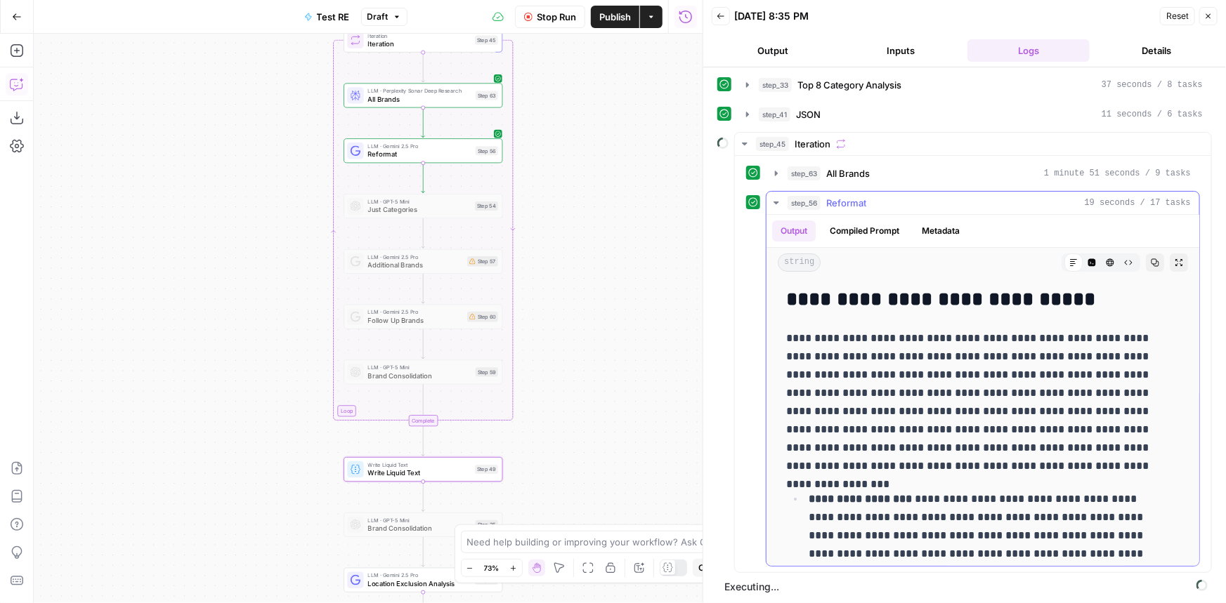
click at [864, 199] on span "Reformat" at bounding box center [846, 203] width 40 height 14
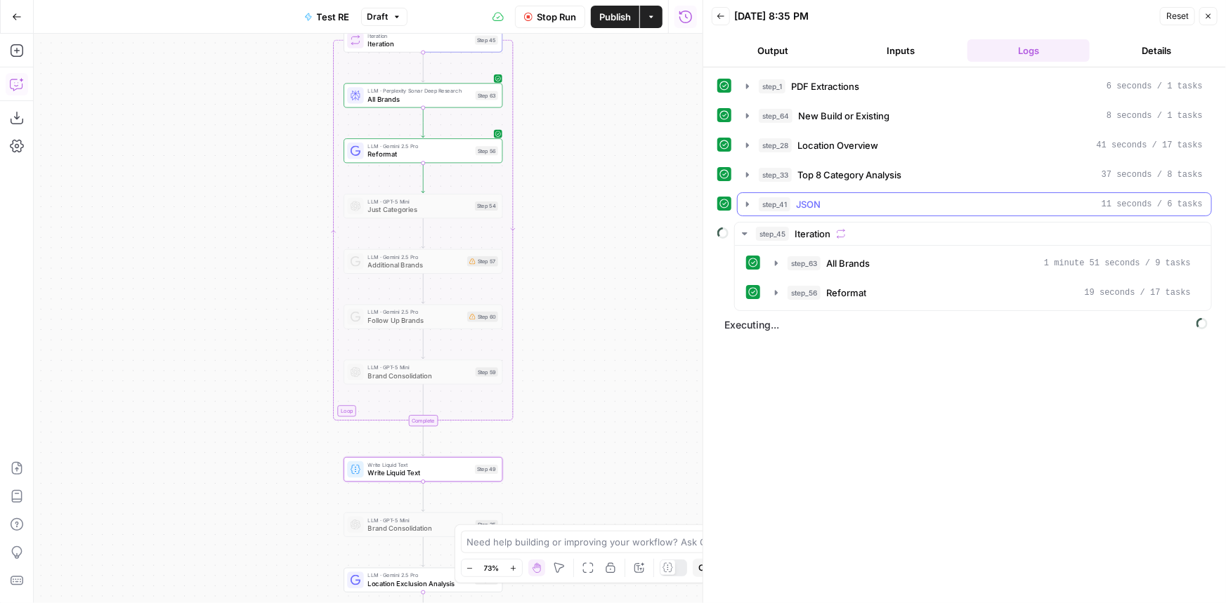
click at [864, 199] on div "step_41 JSON 11 seconds / 6 tasks" at bounding box center [981, 204] width 444 height 14
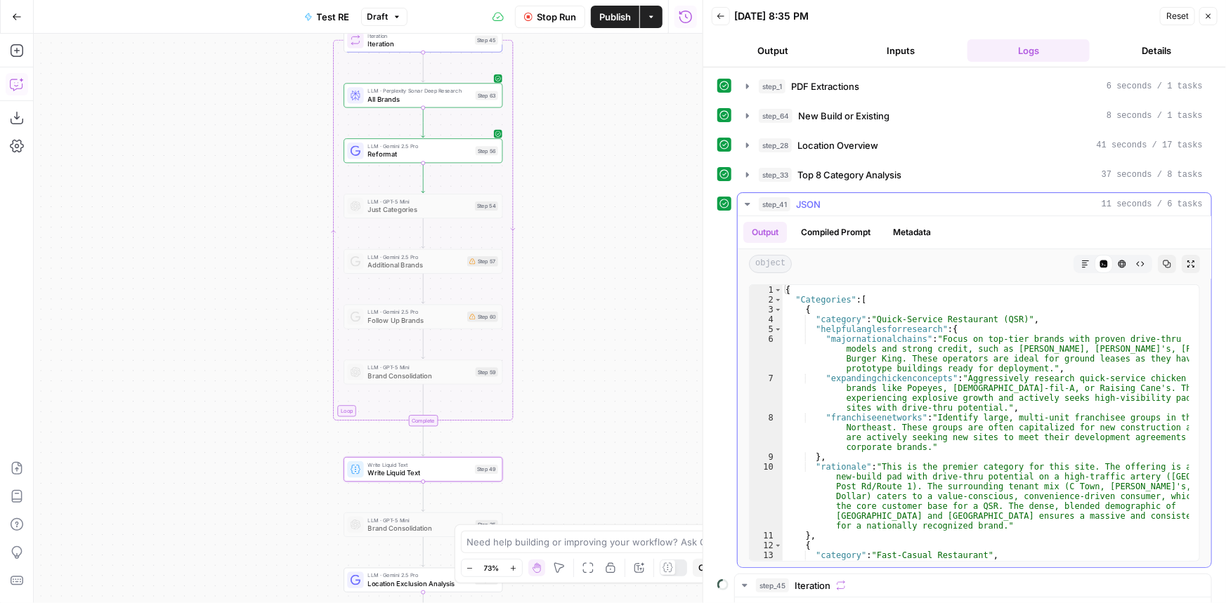
click at [870, 197] on div "step_41 JSON 11 seconds / 6 tasks" at bounding box center [981, 204] width 444 height 14
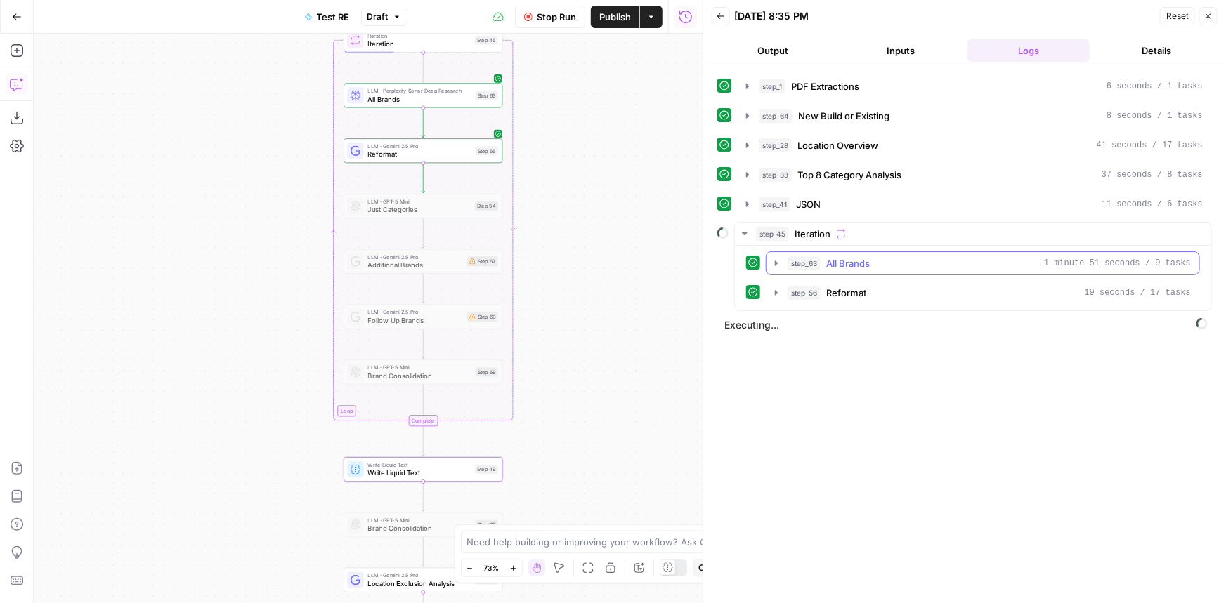
click at [858, 282] on button "step_56 Reformat 19 seconds / 17 tasks" at bounding box center [982, 293] width 433 height 22
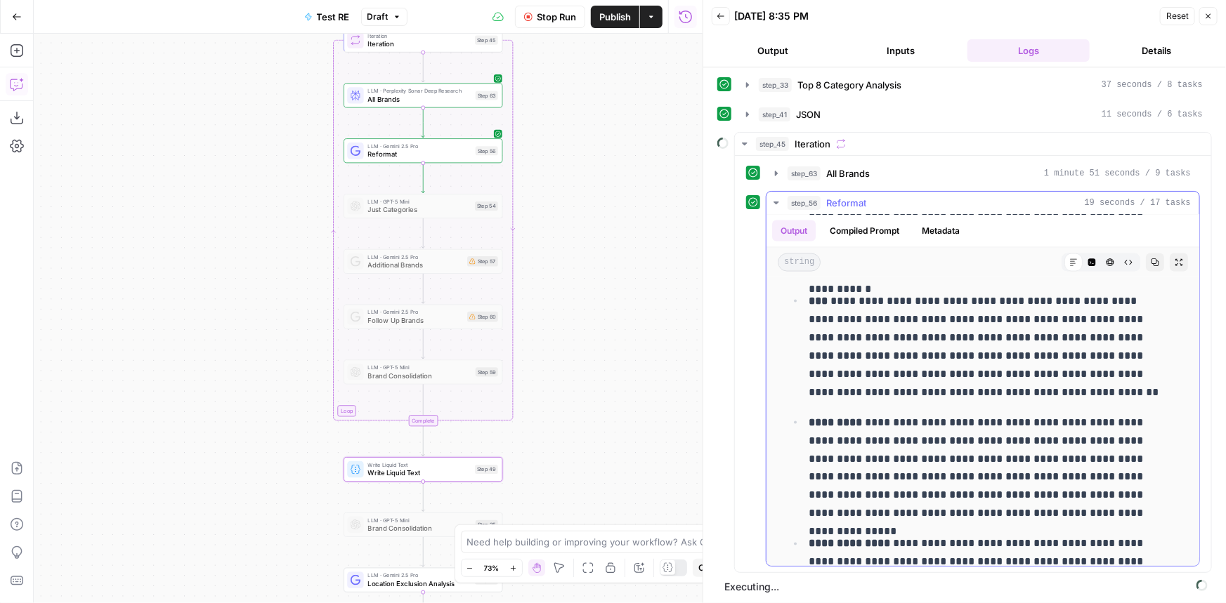
scroll to position [1180, 0]
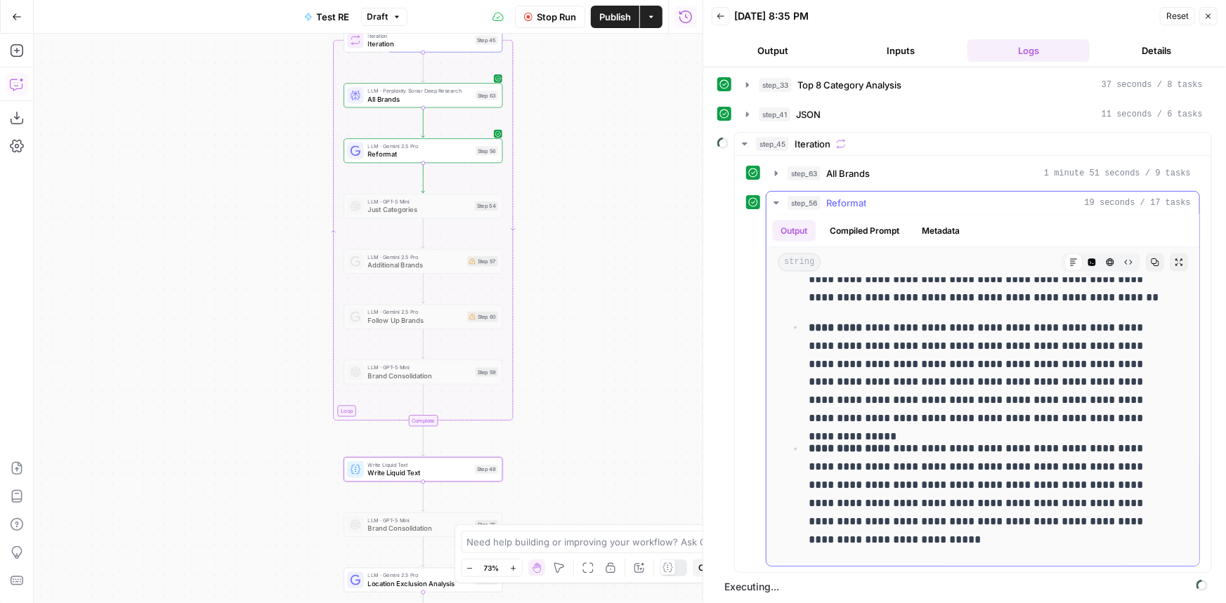
click at [889, 200] on div "step_56 Reformat 19 seconds / 17 tasks" at bounding box center [988, 203] width 403 height 14
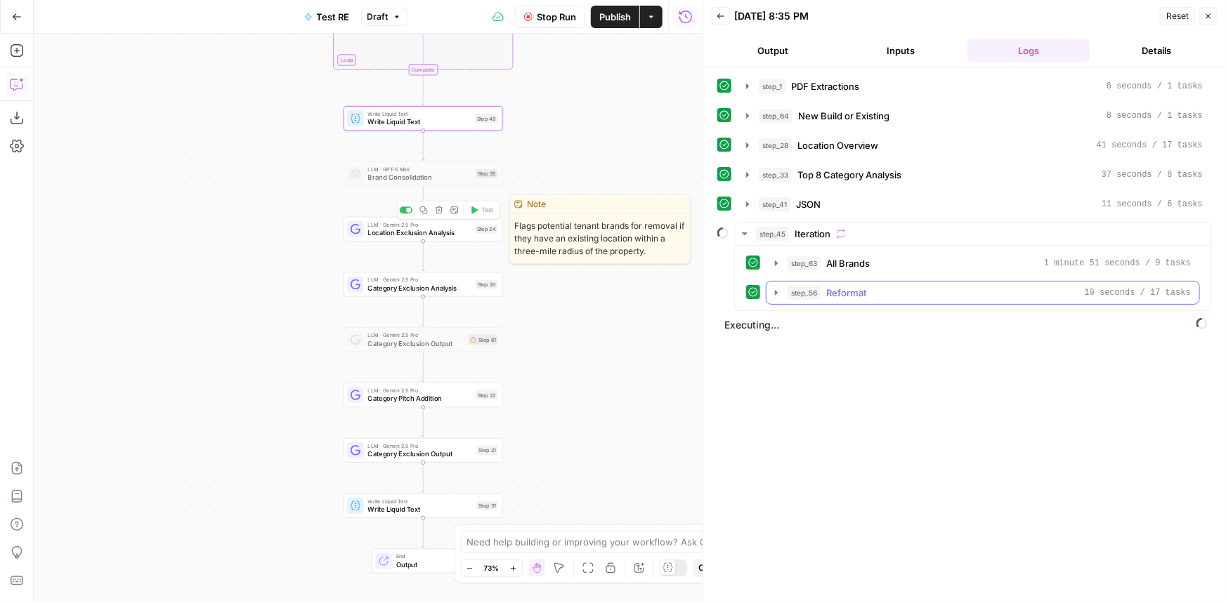
click at [414, 230] on span "Location Exclusion Analysis" at bounding box center [419, 233] width 103 height 11
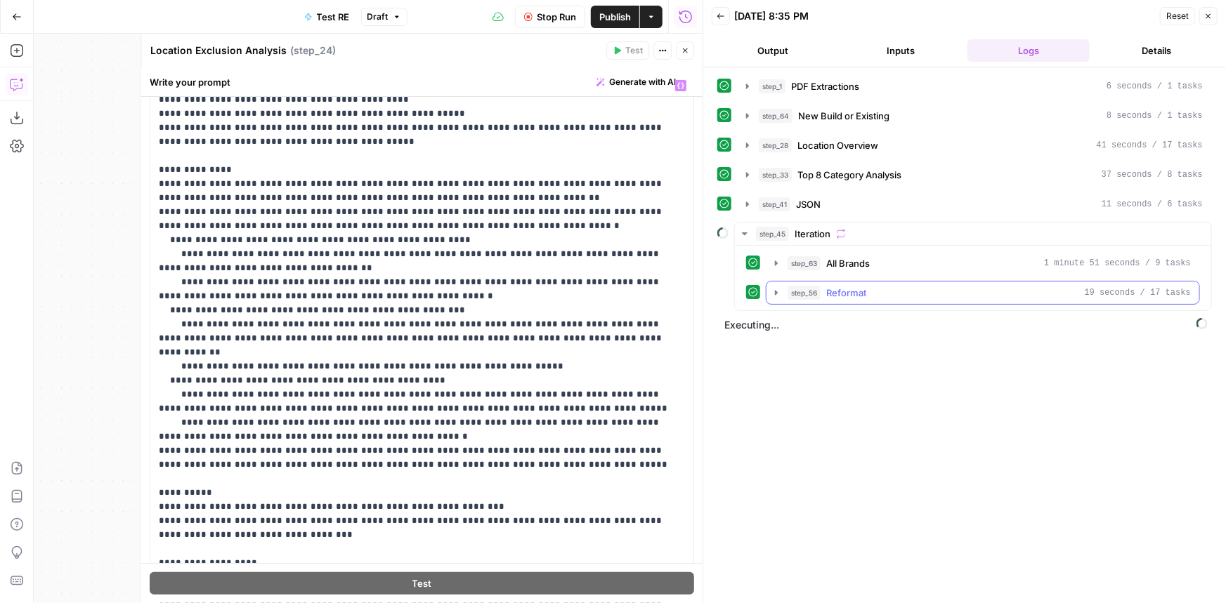
scroll to position [191, 0]
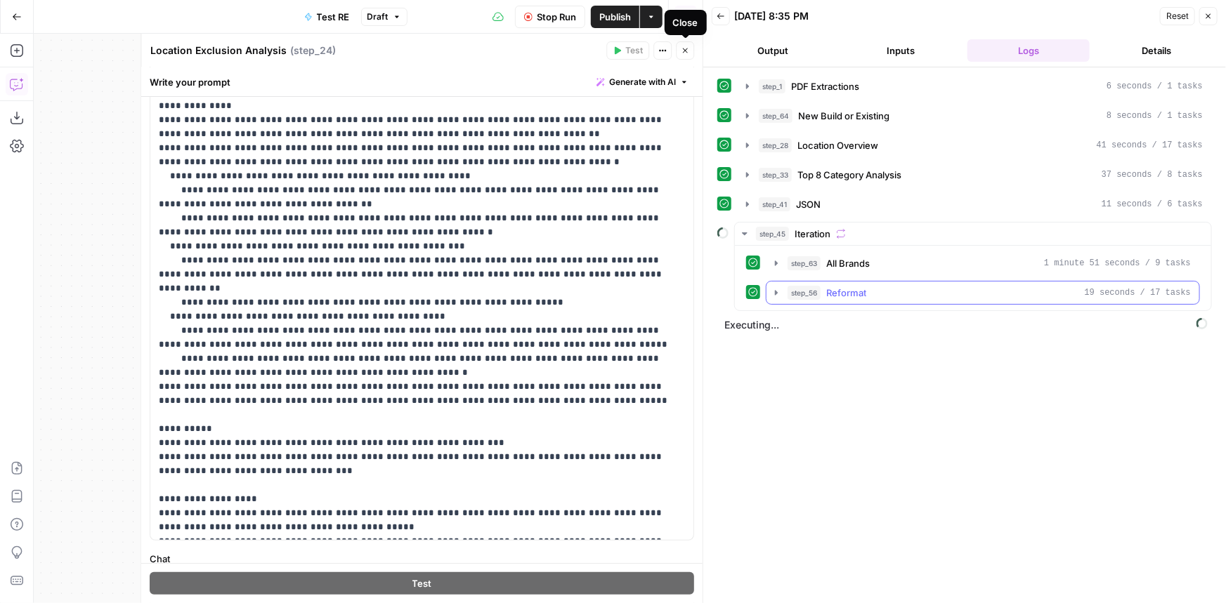
click at [683, 48] on icon "button" at bounding box center [685, 50] width 8 height 8
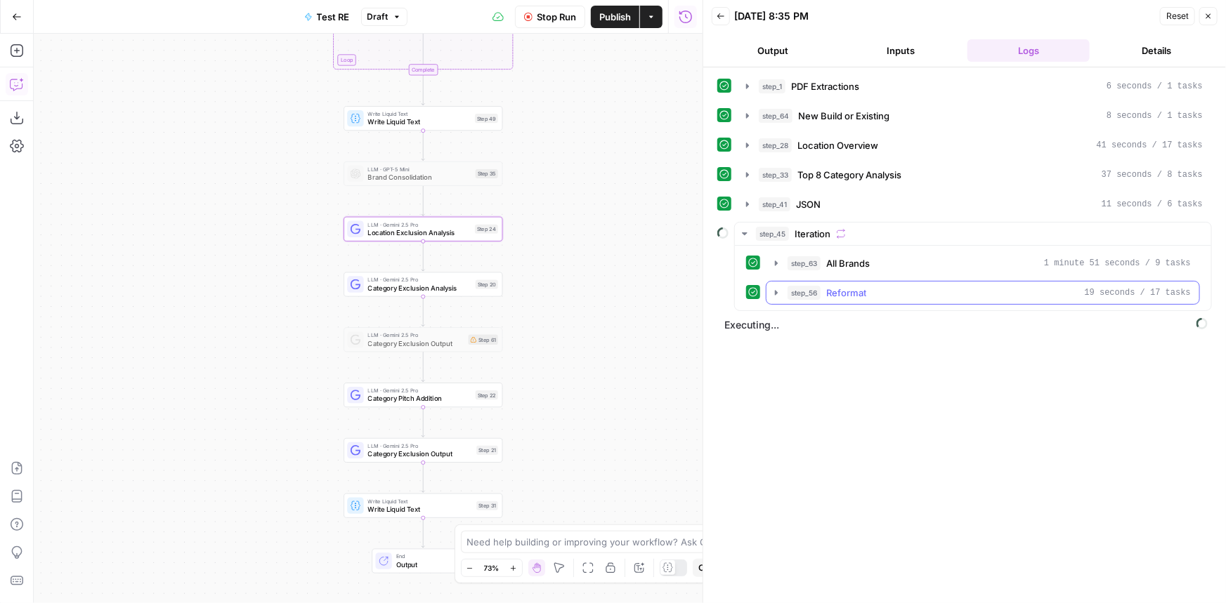
drag, startPoint x: 565, startPoint y: 270, endPoint x: 575, endPoint y: 209, distance: 62.6
click at [575, 209] on div "Workflow Set Inputs Inputs LLM · Gemini 2.5 Pro PDF Extractions Step 1 LLM · Ge…" at bounding box center [368, 319] width 669 height 570
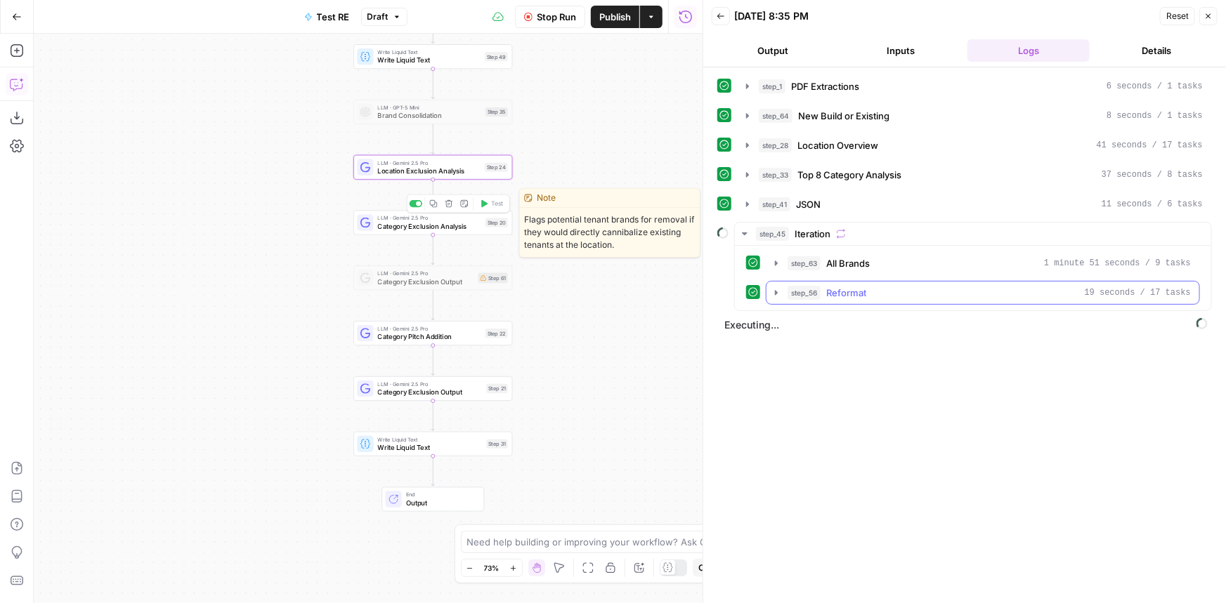
click at [481, 226] on div "LLM · Gemini 2.5 Pro Category Exclusion Analysis Step 20 Copy step Delete step …" at bounding box center [432, 223] width 151 height 18
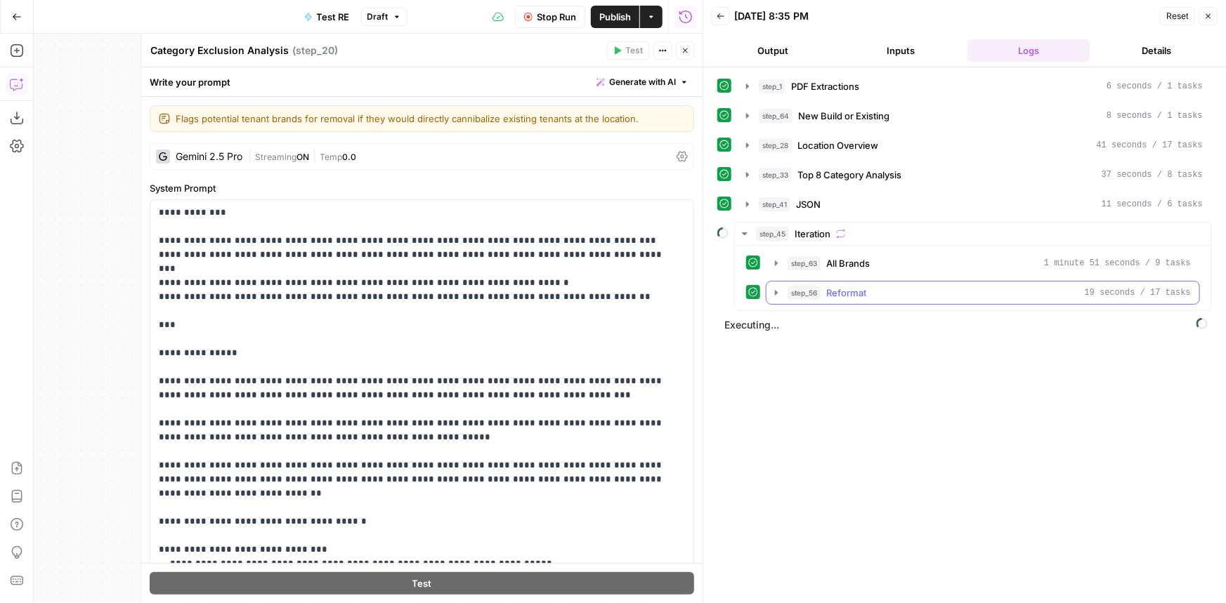
click at [688, 47] on icon "button" at bounding box center [685, 50] width 8 height 8
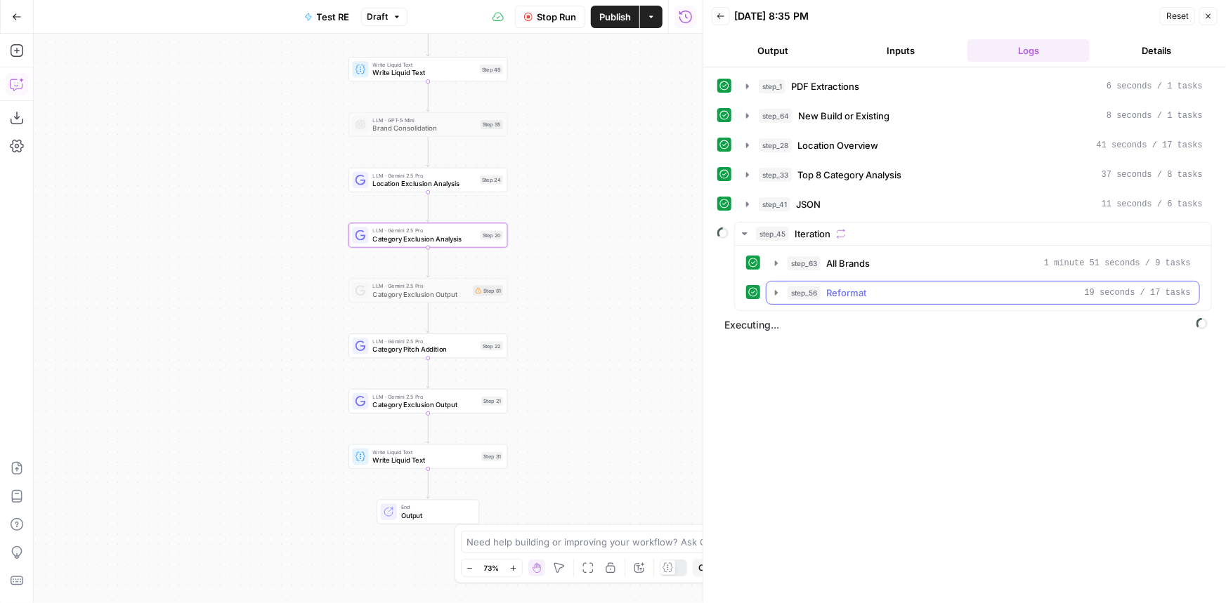
drag, startPoint x: 631, startPoint y: 110, endPoint x: 601, endPoint y: 354, distance: 246.2
click at [601, 354] on div "Workflow Set Inputs Inputs LLM · Gemini 2.5 Pro PDF Extractions Step 1 LLM · Ge…" at bounding box center [368, 319] width 669 height 570
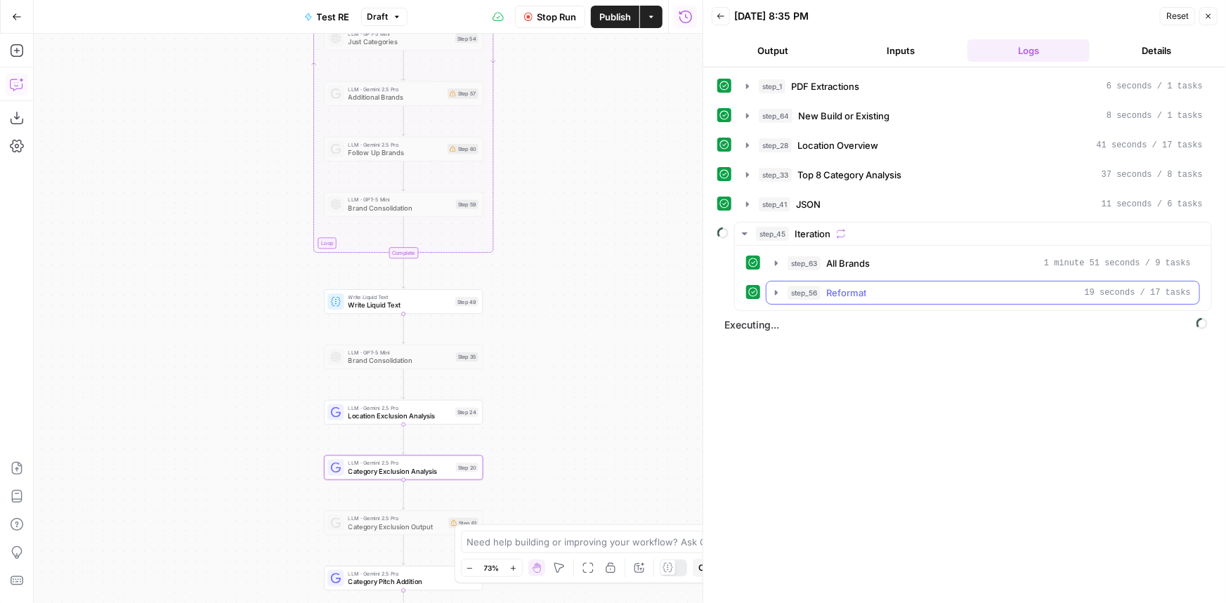
drag, startPoint x: 566, startPoint y: 246, endPoint x: 579, endPoint y: 460, distance: 214.6
click at [580, 467] on div "Workflow Set Inputs Inputs LLM · Gemini 2.5 Pro PDF Extractions Step 1 LLM · Ge…" at bounding box center [368, 319] width 669 height 570
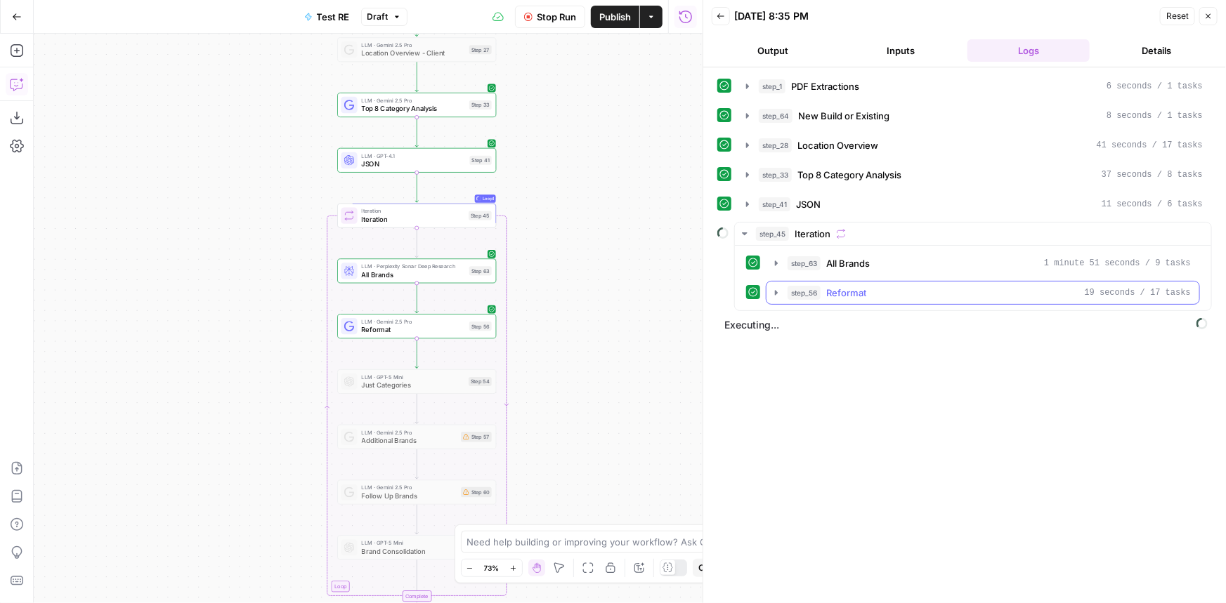
drag, startPoint x: 601, startPoint y: 280, endPoint x: 582, endPoint y: 87, distance: 194.1
click at [601, 281] on div "Workflow Set Inputs Inputs LLM · Gemini 2.5 Pro PDF Extractions Step 1 LLM · Ge…" at bounding box center [368, 319] width 669 height 570
click at [539, 8] on button "Stop Run" at bounding box center [550, 17] width 70 height 22
click at [450, 109] on span "Top 8 Category Analysis" at bounding box center [413, 109] width 103 height 11
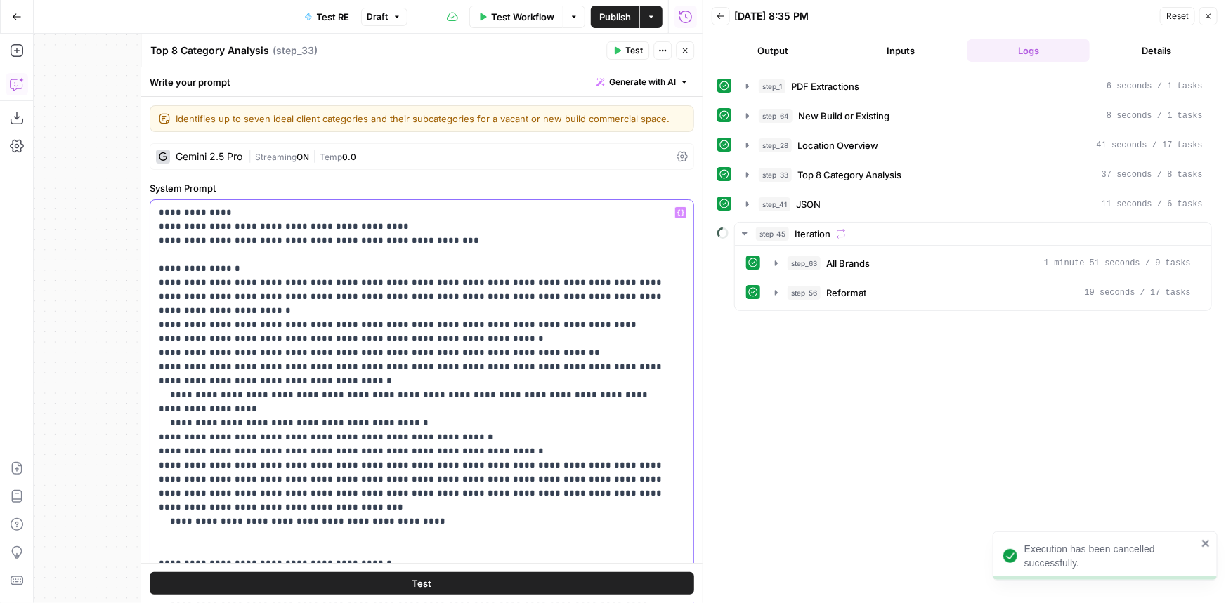
click at [279, 341] on p "**********" at bounding box center [412, 529] width 507 height 646
click at [619, 22] on span "Publish" at bounding box center [615, 17] width 32 height 14
click at [518, 13] on span "Test Workflow" at bounding box center [509, 17] width 63 height 14
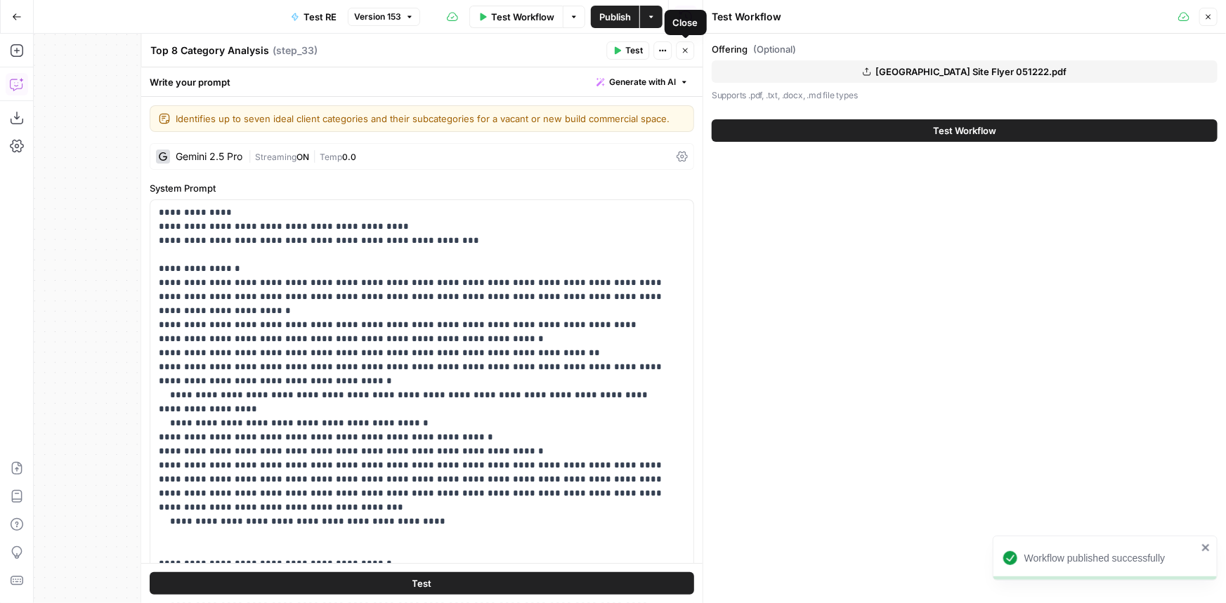
click at [912, 137] on button "Test Workflow" at bounding box center [965, 130] width 506 height 22
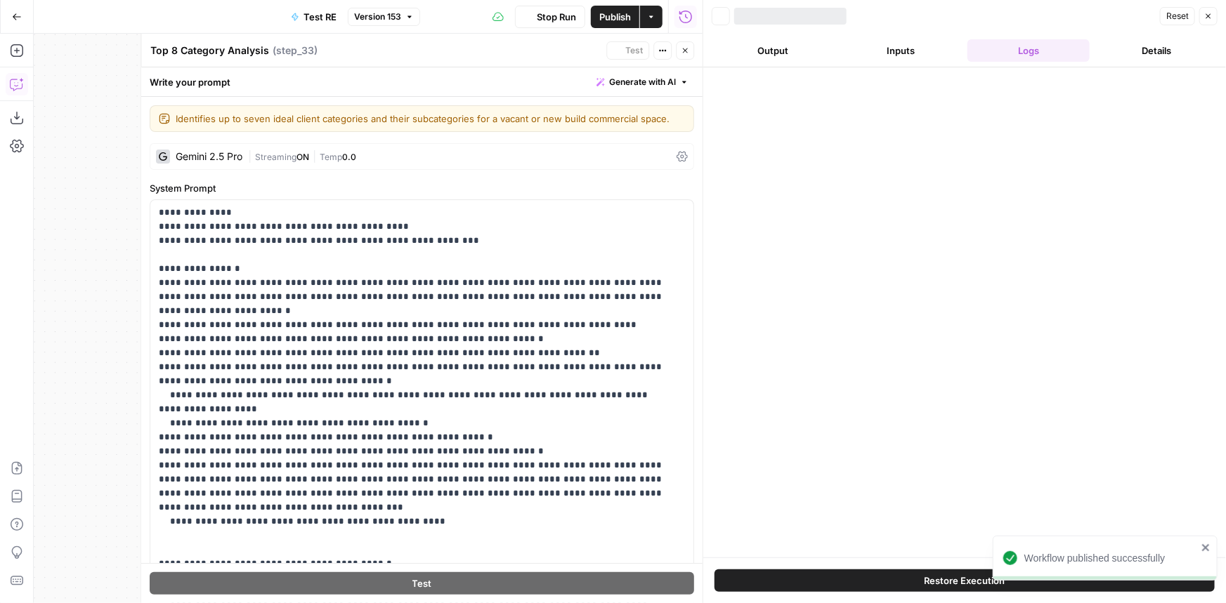
click at [677, 50] on button "Close" at bounding box center [685, 50] width 18 height 18
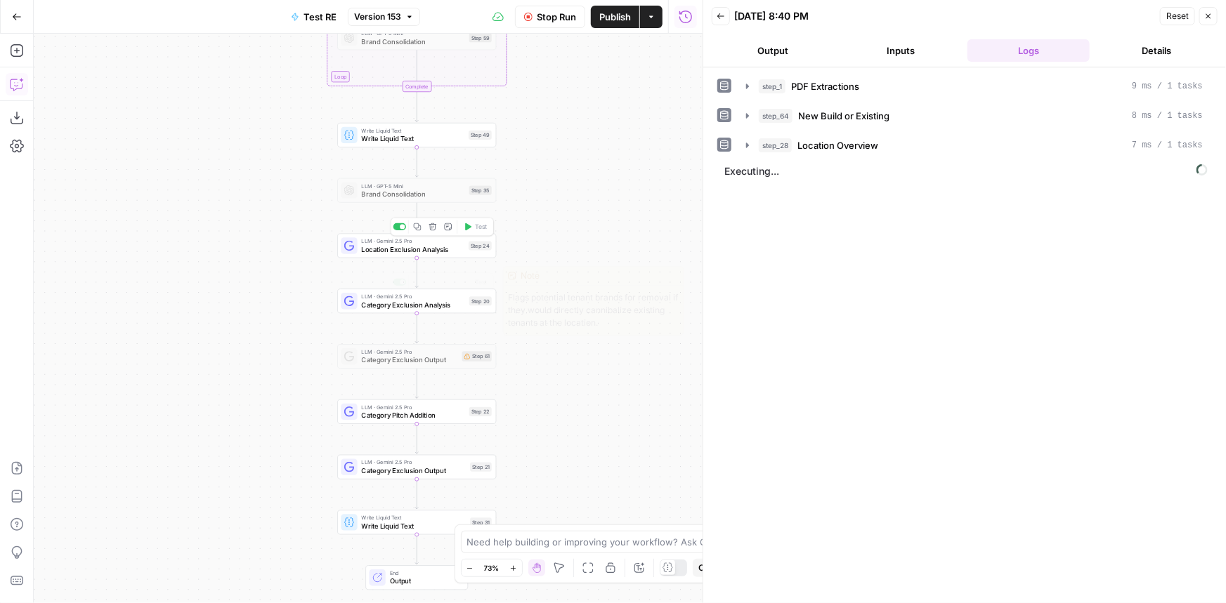
click at [459, 305] on span "Category Exclusion Analysis" at bounding box center [413, 305] width 103 height 11
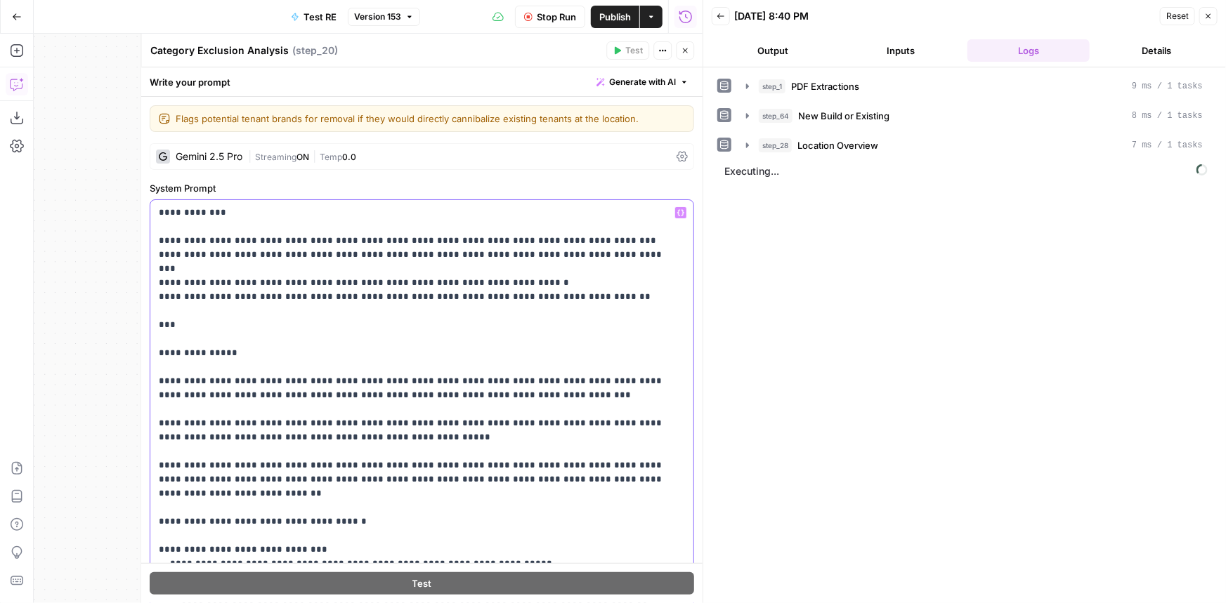
click at [339, 310] on p "**********" at bounding box center [412, 599] width 507 height 787
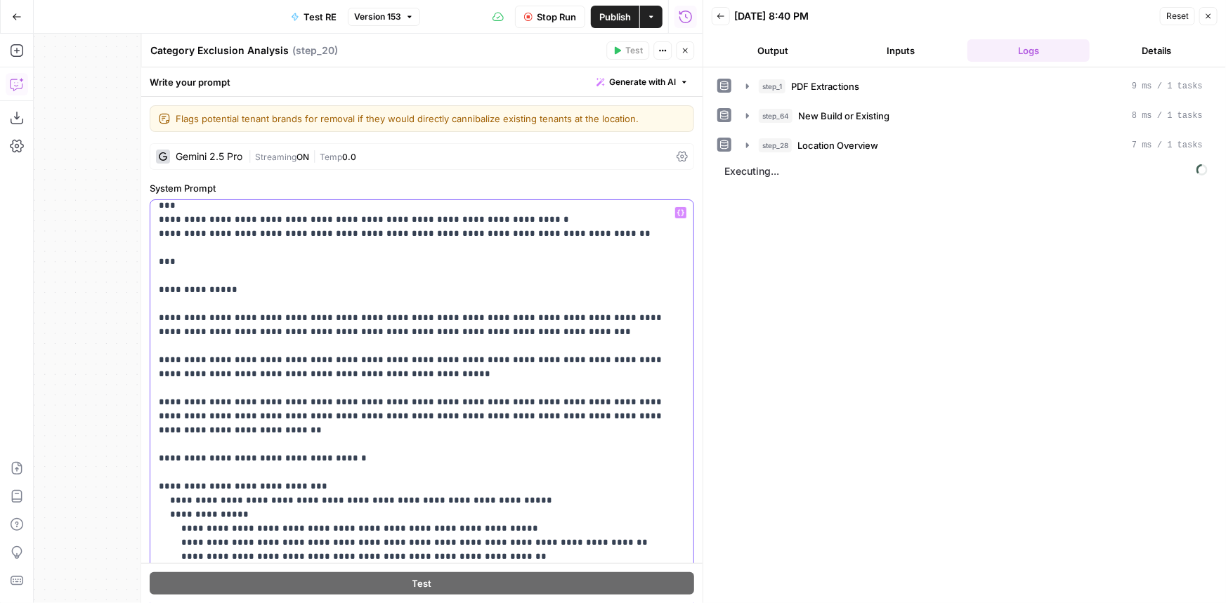
click at [278, 299] on p "**********" at bounding box center [412, 536] width 507 height 787
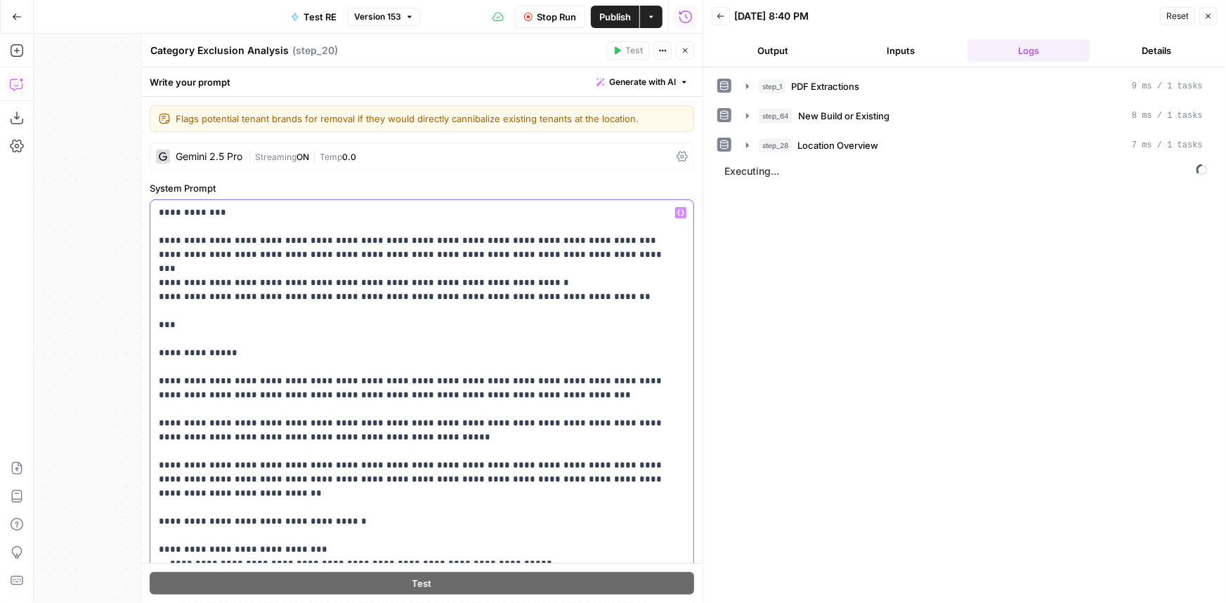
click at [263, 254] on p "**********" at bounding box center [412, 599] width 507 height 787
click at [690, 55] on button "Close" at bounding box center [685, 50] width 18 height 18
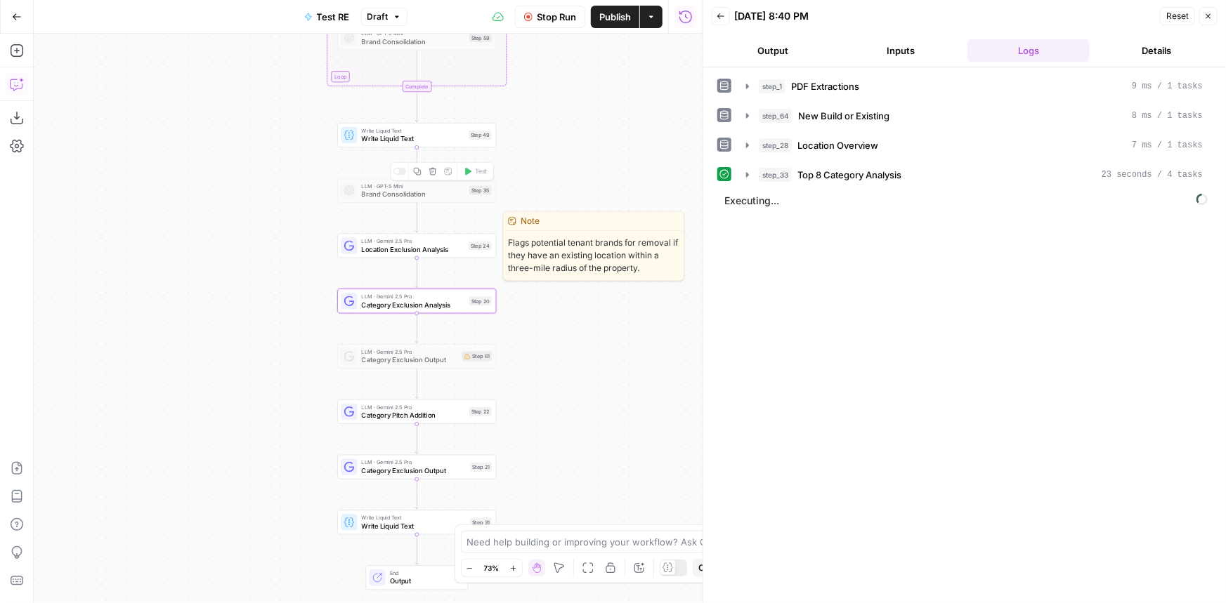
click at [429, 249] on span "Location Exclusion Analysis" at bounding box center [413, 249] width 103 height 11
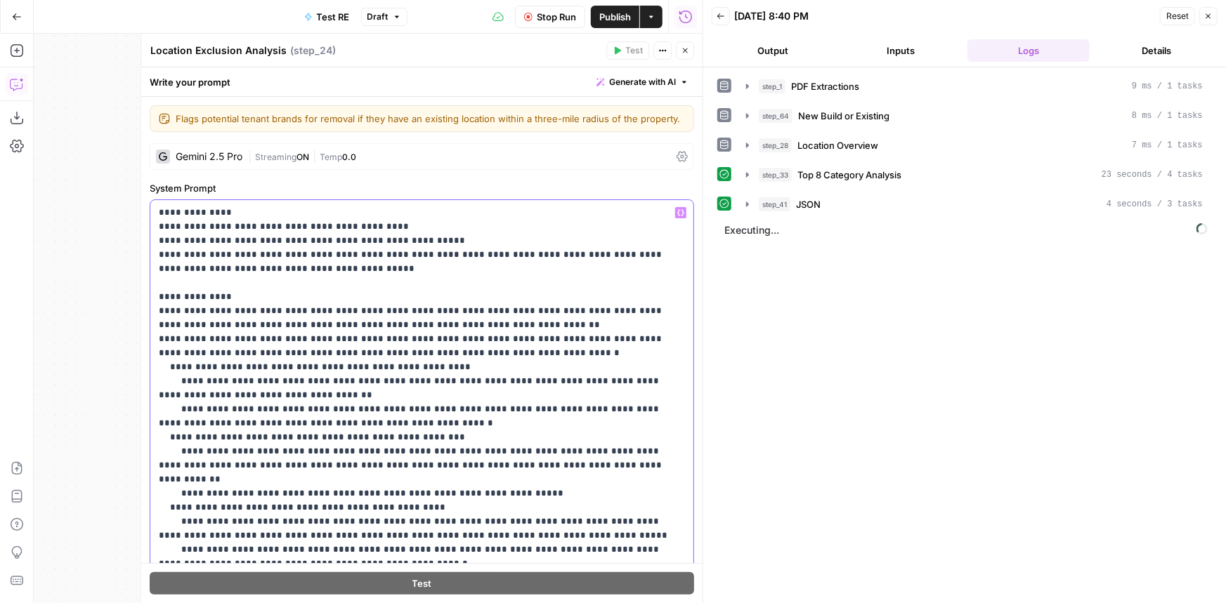
drag, startPoint x: 302, startPoint y: 271, endPoint x: 143, endPoint y: 214, distance: 168.9
click at [143, 214] on div "**********" at bounding box center [421, 319] width 562 height 570
copy p "**********"
click at [683, 55] on button "Close" at bounding box center [685, 50] width 18 height 18
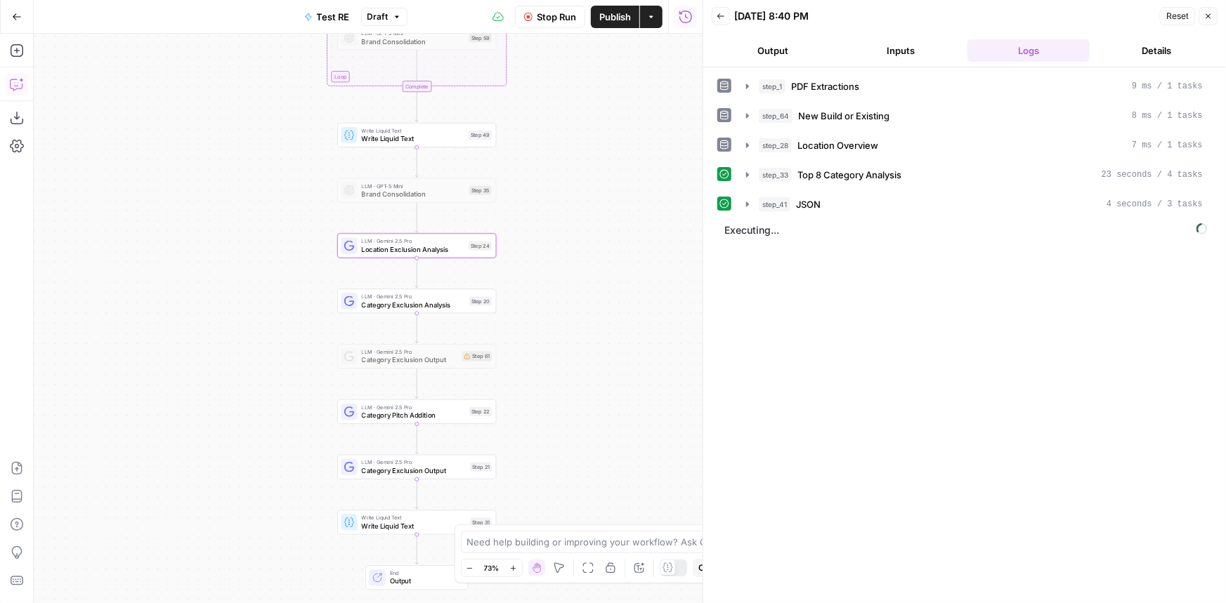
click at [834, 175] on span "Top 8 Category Analysis" at bounding box center [849, 175] width 104 height 14
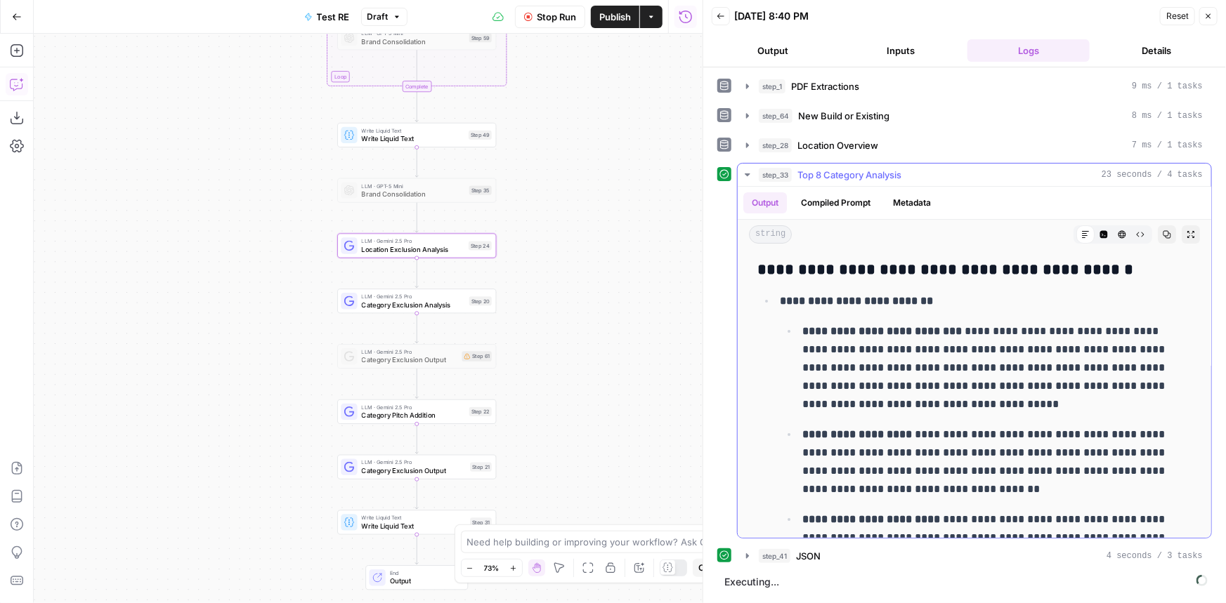
click at [834, 175] on span "Top 8 Category Analysis" at bounding box center [849, 175] width 104 height 14
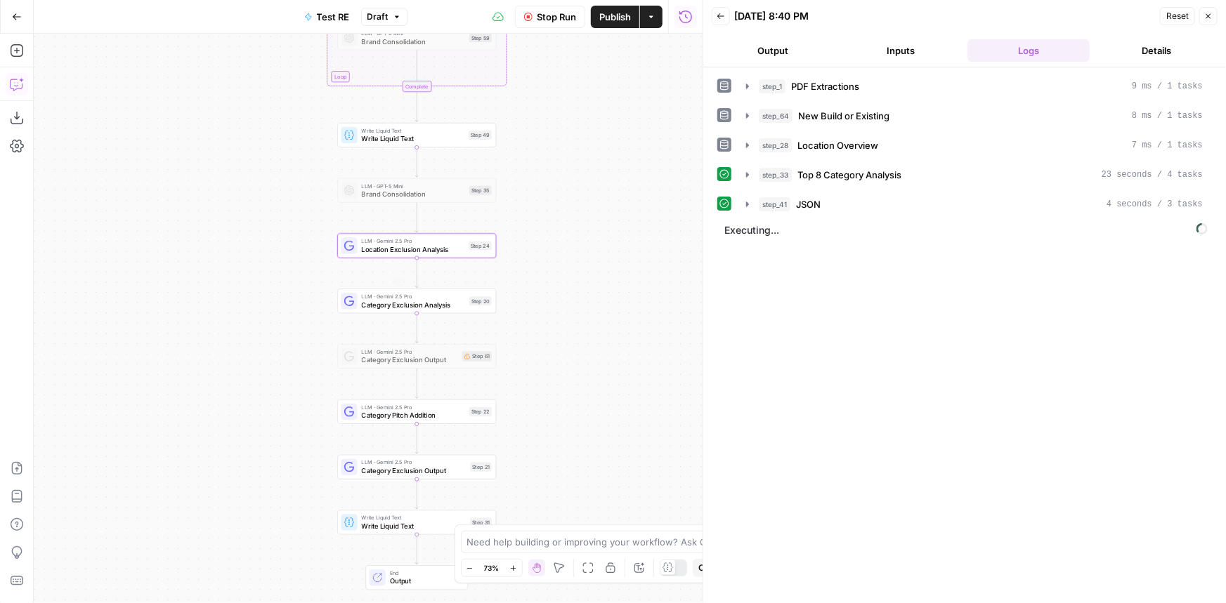
click at [462, 307] on span "Category Exclusion Analysis" at bounding box center [413, 305] width 103 height 11
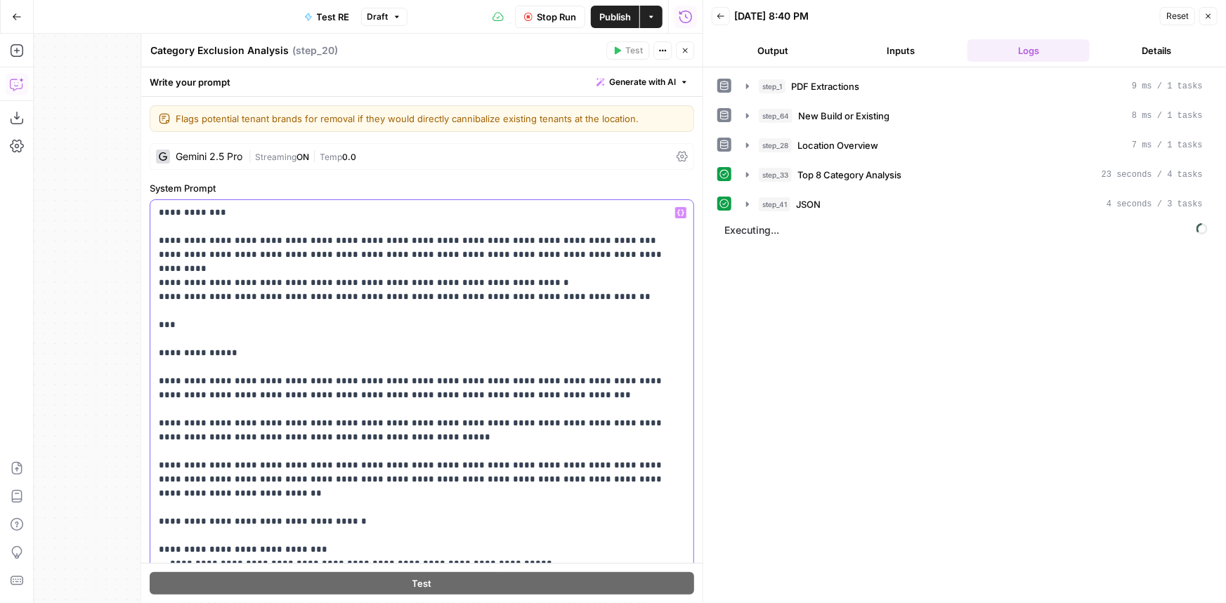
drag, startPoint x: 575, startPoint y: 283, endPoint x: 150, endPoint y: 208, distance: 430.8
click at [150, 208] on div "**********" at bounding box center [421, 486] width 543 height 572
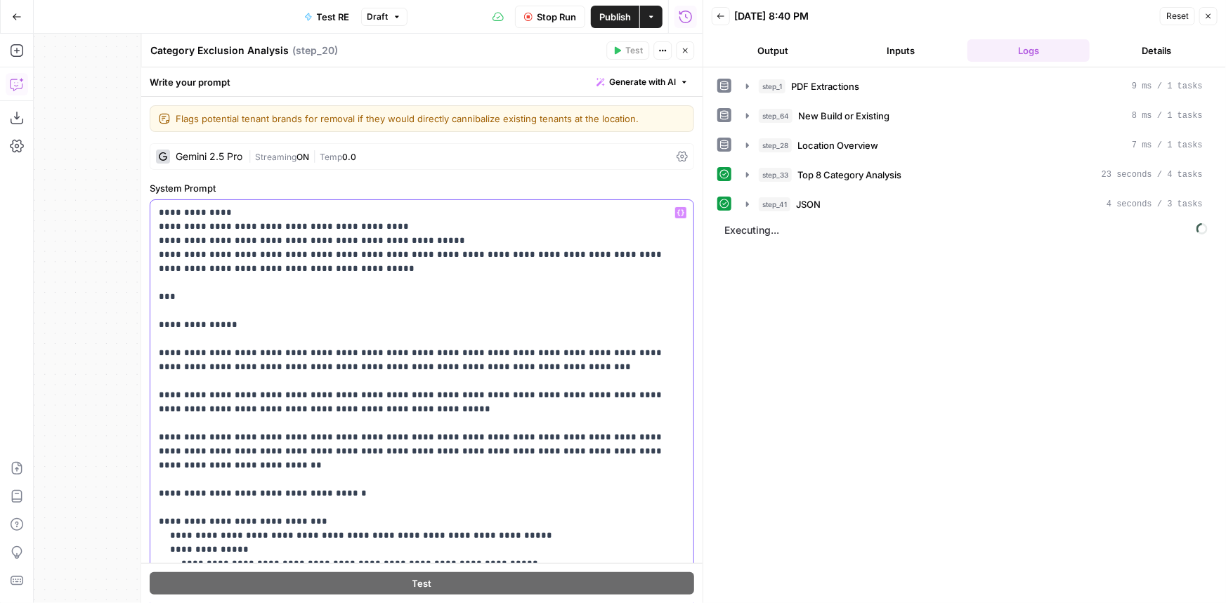
drag, startPoint x: 310, startPoint y: 350, endPoint x: 350, endPoint y: 354, distance: 39.6
click at [350, 354] on p "**********" at bounding box center [412, 592] width 507 height 773
click at [343, 350] on p "**********" at bounding box center [412, 592] width 507 height 773
click at [277, 351] on p "**********" at bounding box center [412, 592] width 507 height 773
click at [407, 350] on p "**********" at bounding box center [412, 592] width 507 height 773
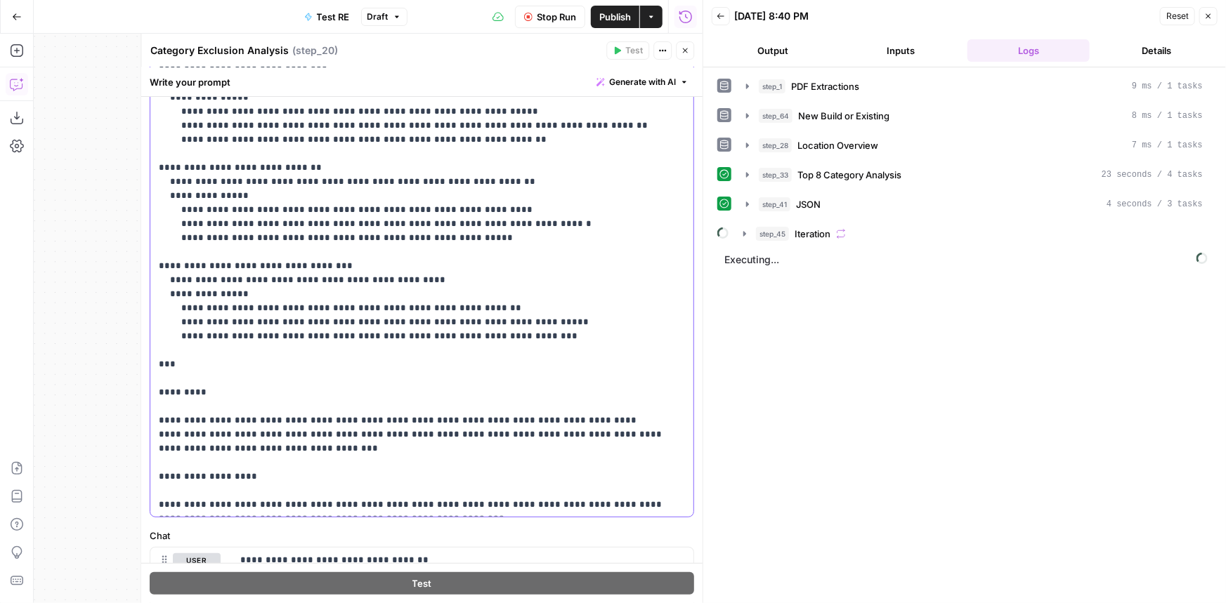
scroll to position [319, 0]
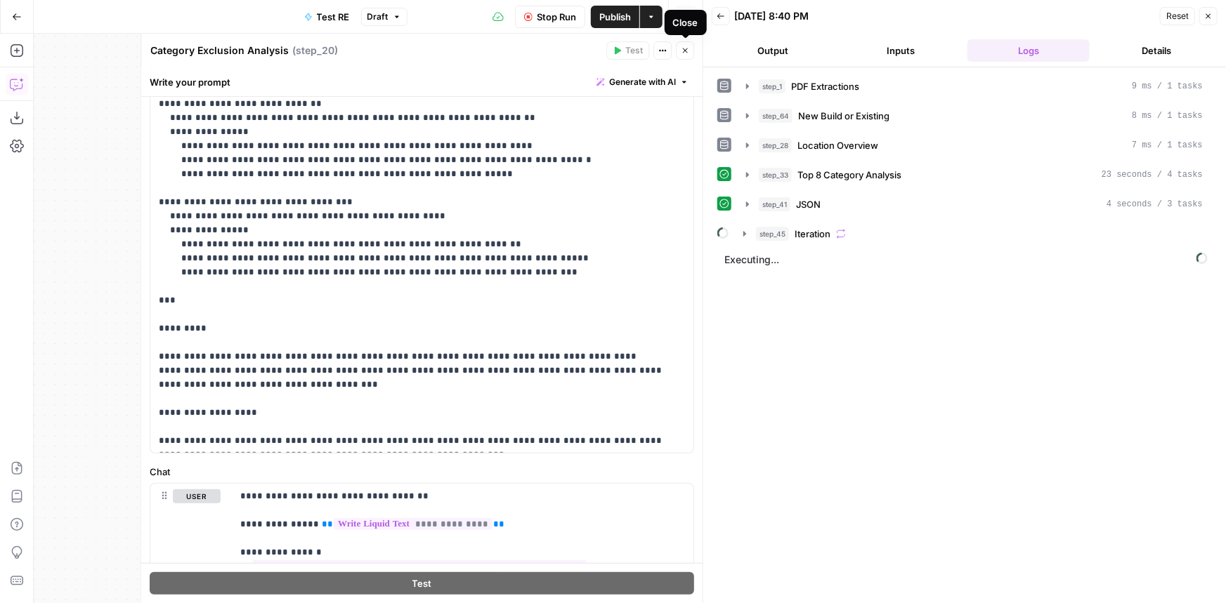
click at [684, 49] on icon "button" at bounding box center [685, 50] width 5 height 5
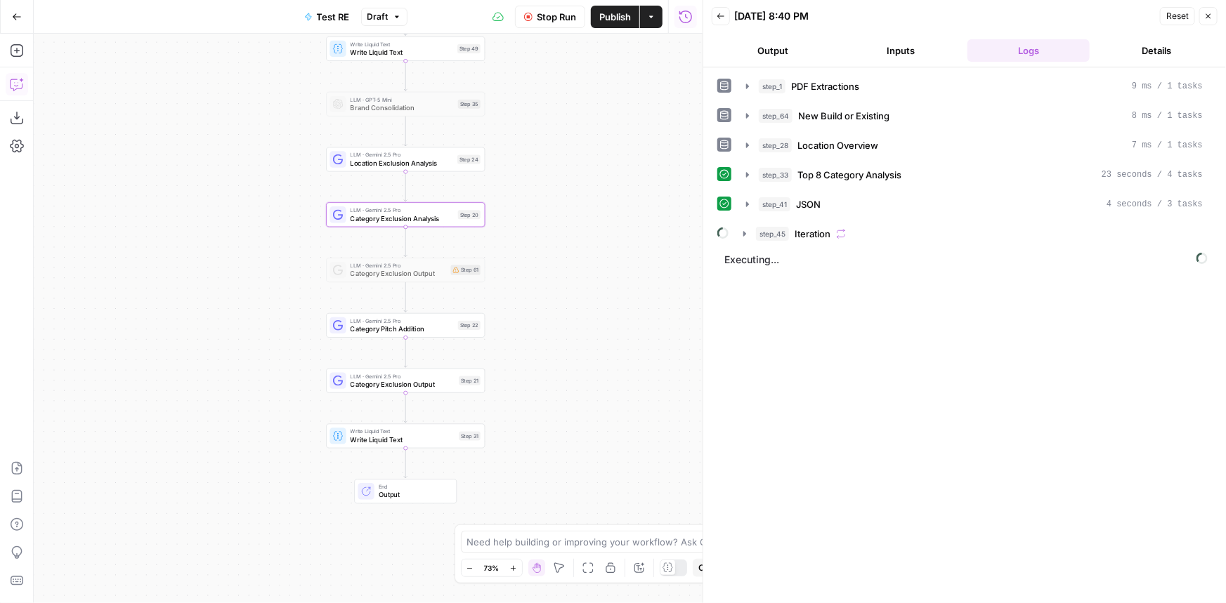
drag, startPoint x: 615, startPoint y: 403, endPoint x: 603, endPoint y: 315, distance: 89.2
click at [603, 315] on div "Workflow Set Inputs Inputs LLM · Gemini 2.5 Pro PDF Extractions Step 1 LLM · Ge…" at bounding box center [368, 319] width 669 height 570
click at [460, 323] on div "Step 22" at bounding box center [468, 322] width 22 height 9
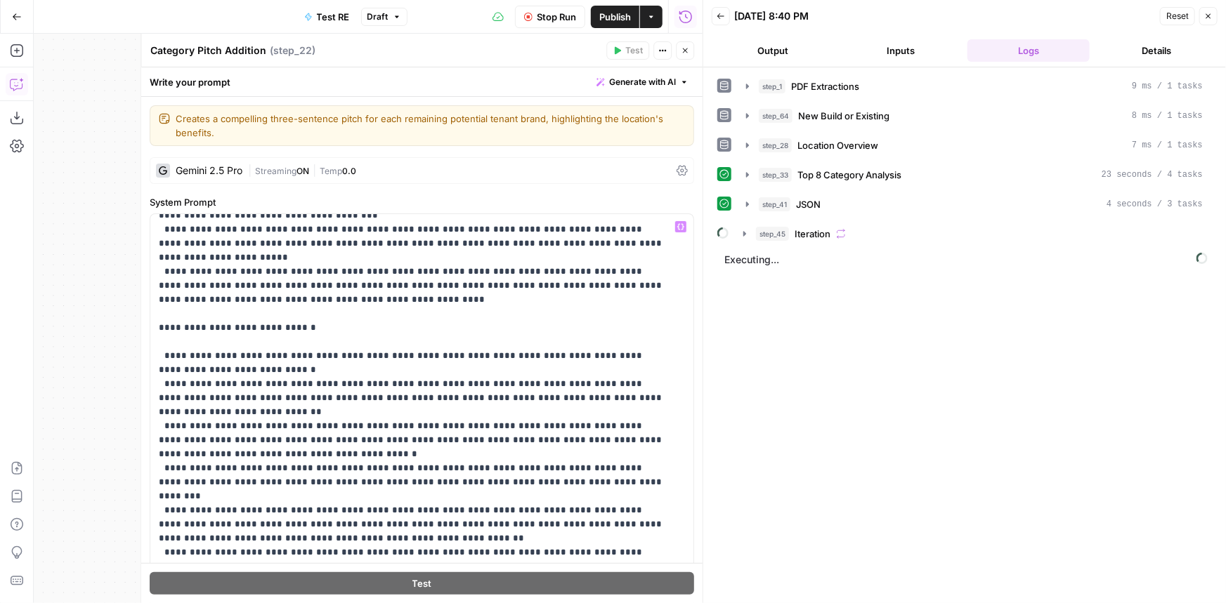
scroll to position [702, 0]
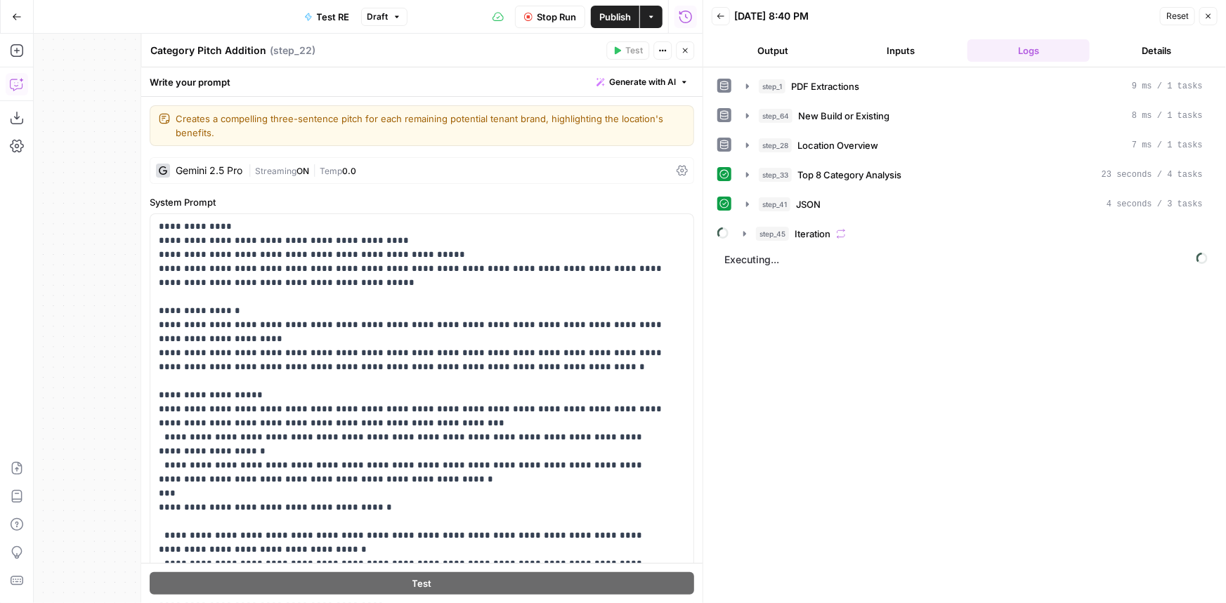
scroll to position [702, 0]
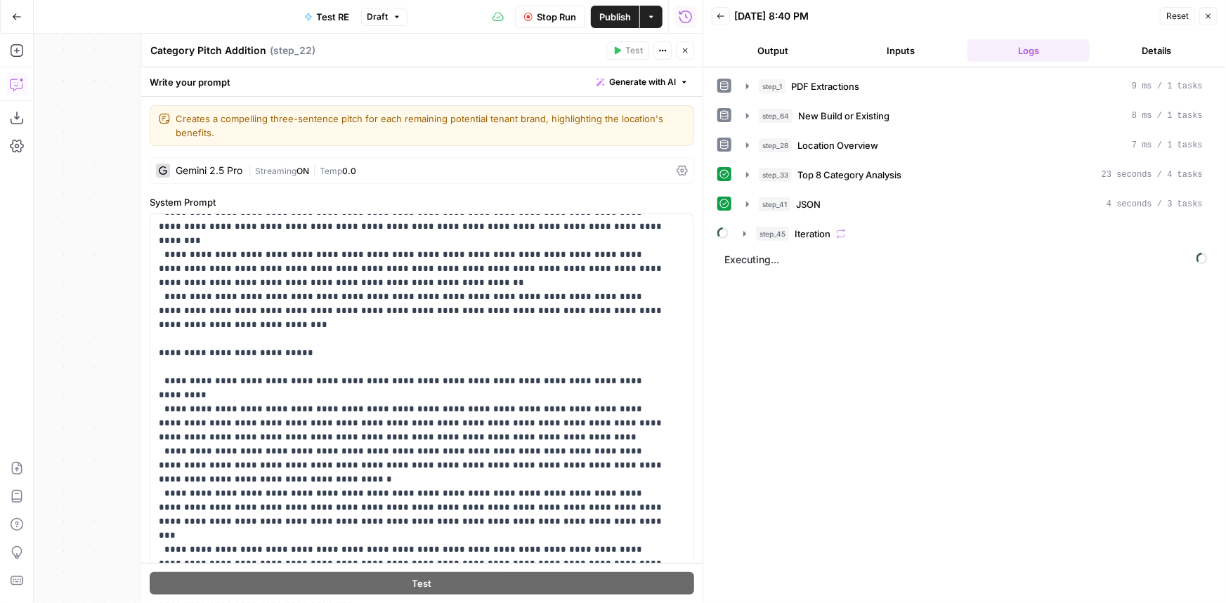
click at [684, 41] on button "Close" at bounding box center [685, 50] width 18 height 18
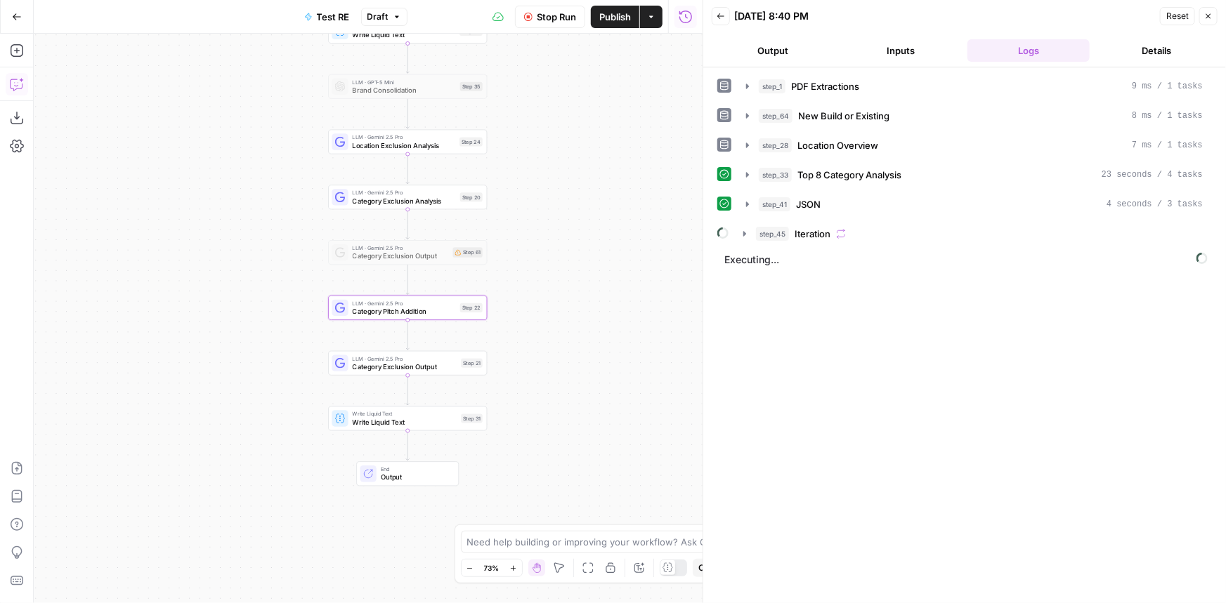
drag, startPoint x: 607, startPoint y: 407, endPoint x: 581, endPoint y: 385, distance: 33.9
click at [612, 375] on div "Workflow Set Inputs Inputs LLM · Gemini 2.5 Pro PDF Extractions Step 1 LLM · Ge…" at bounding box center [368, 319] width 669 height 570
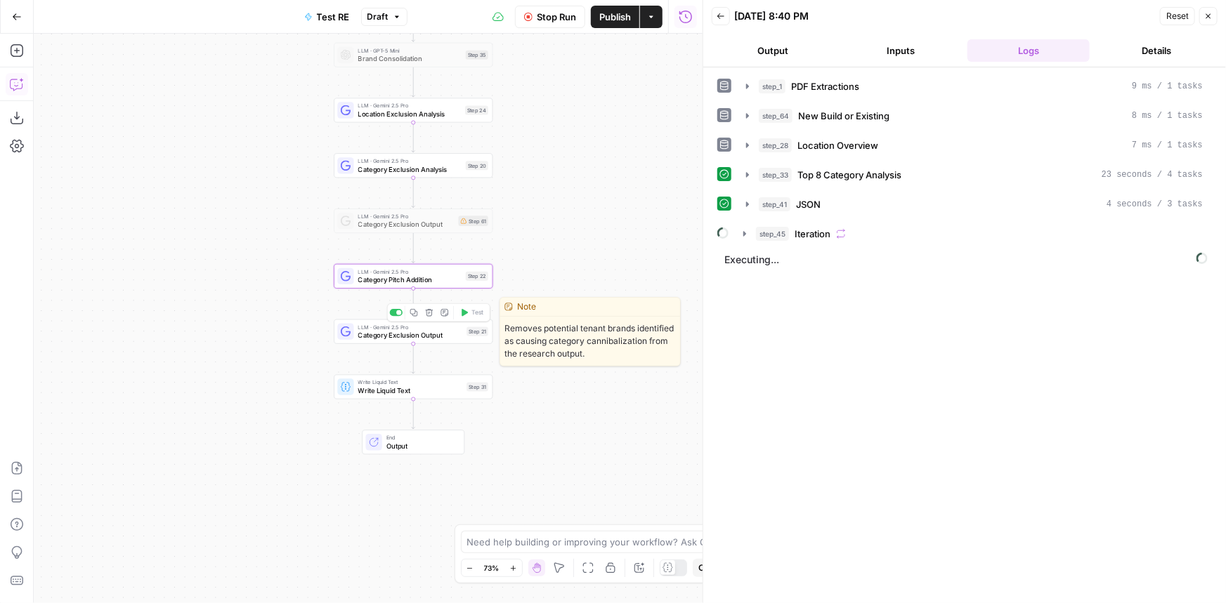
click at [450, 335] on span "Category Exclusion Output" at bounding box center [410, 335] width 105 height 11
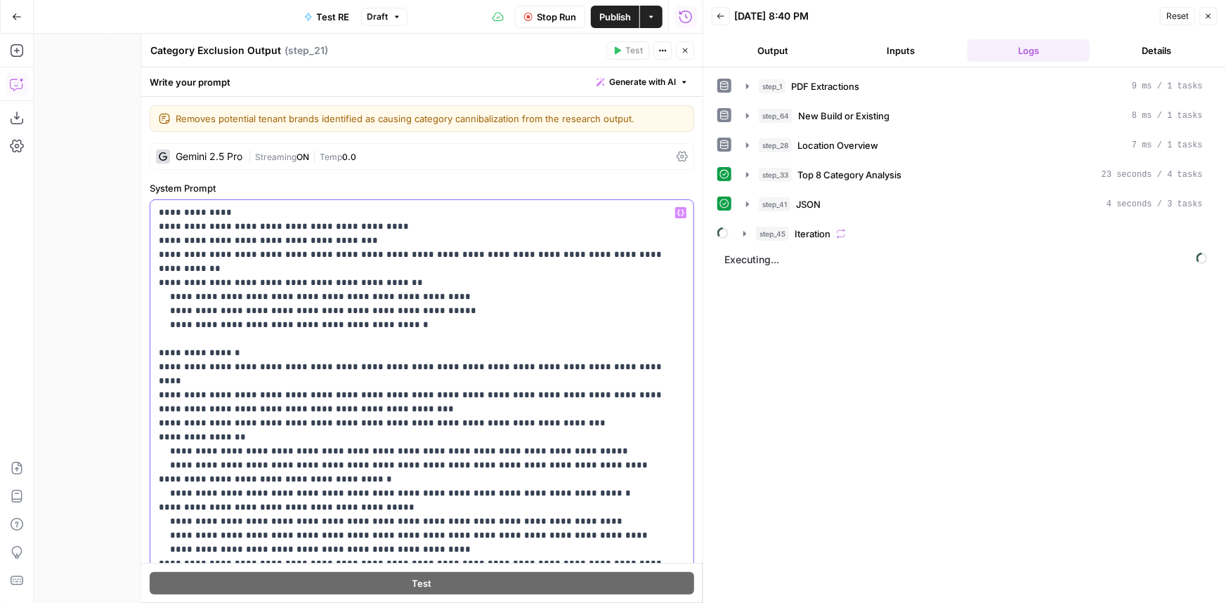
click at [230, 349] on p "**********" at bounding box center [417, 438] width 517 height 464
click at [207, 367] on p "**********" at bounding box center [417, 445] width 517 height 478
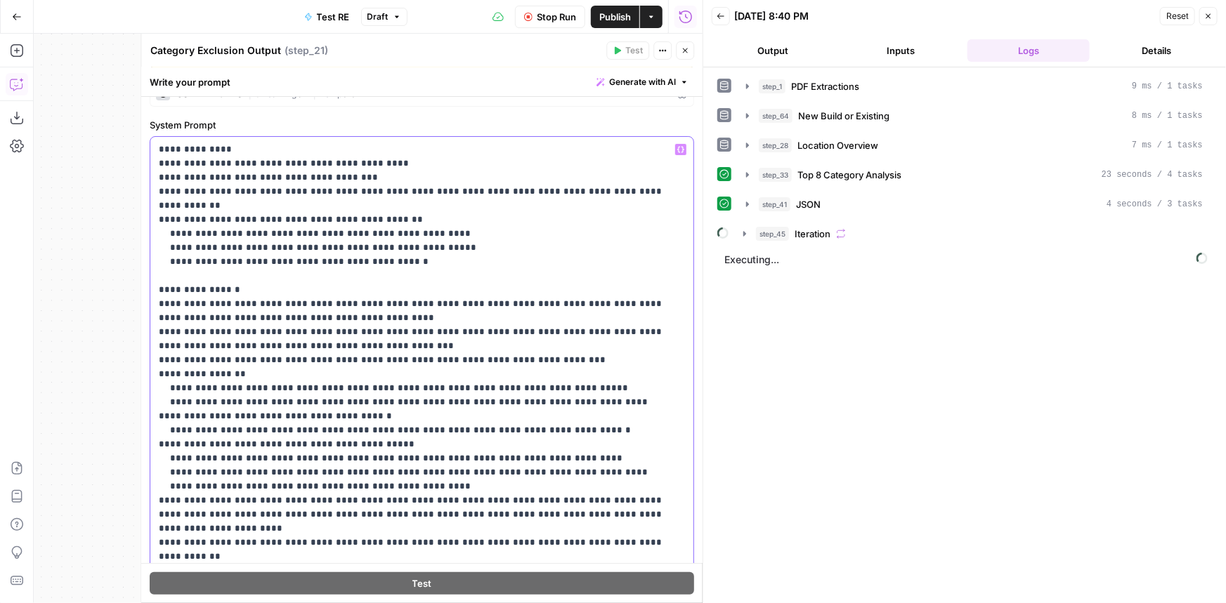
scroll to position [127, 0]
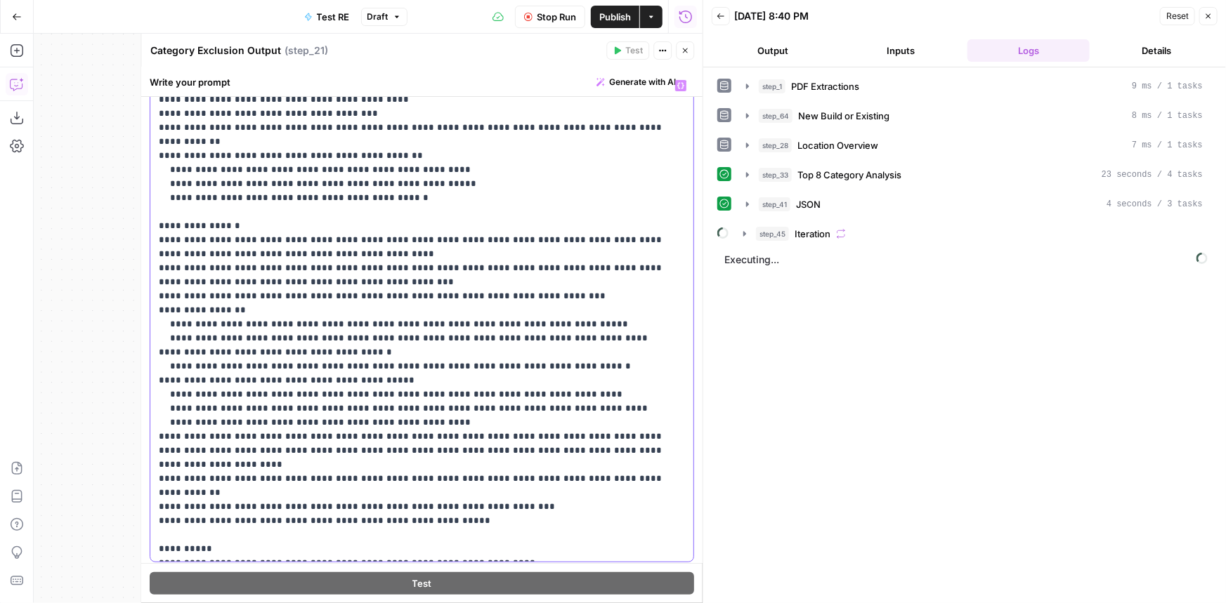
drag, startPoint x: 350, startPoint y: 305, endPoint x: 555, endPoint y: 480, distance: 269.0
click at [555, 480] on p "**********" at bounding box center [417, 318] width 517 height 478
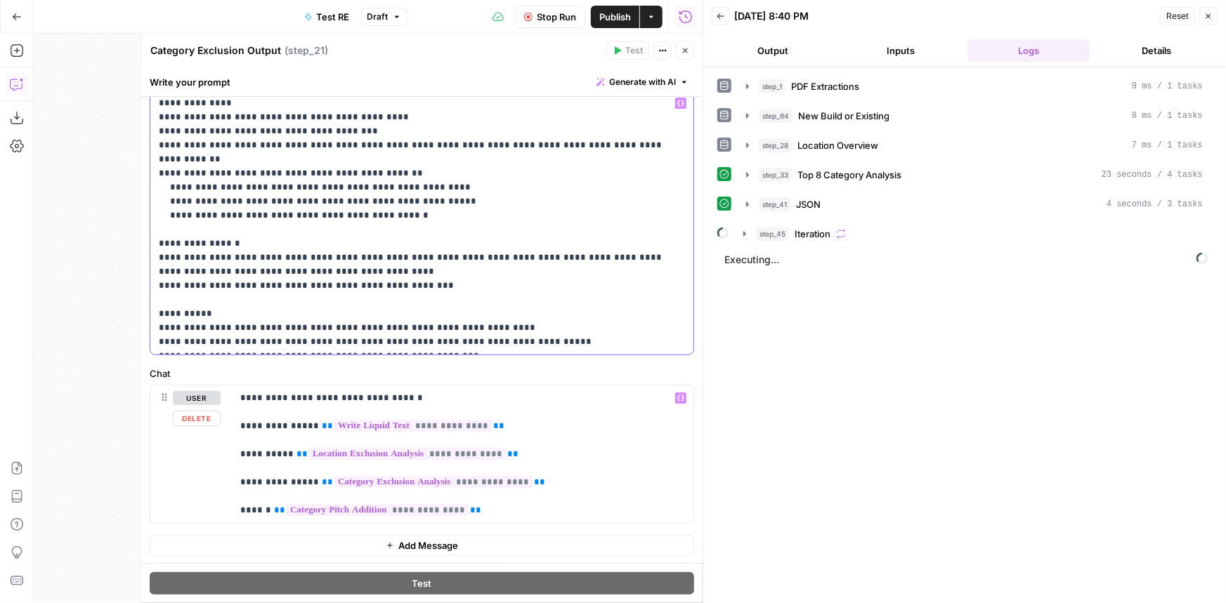
scroll to position [124, 0]
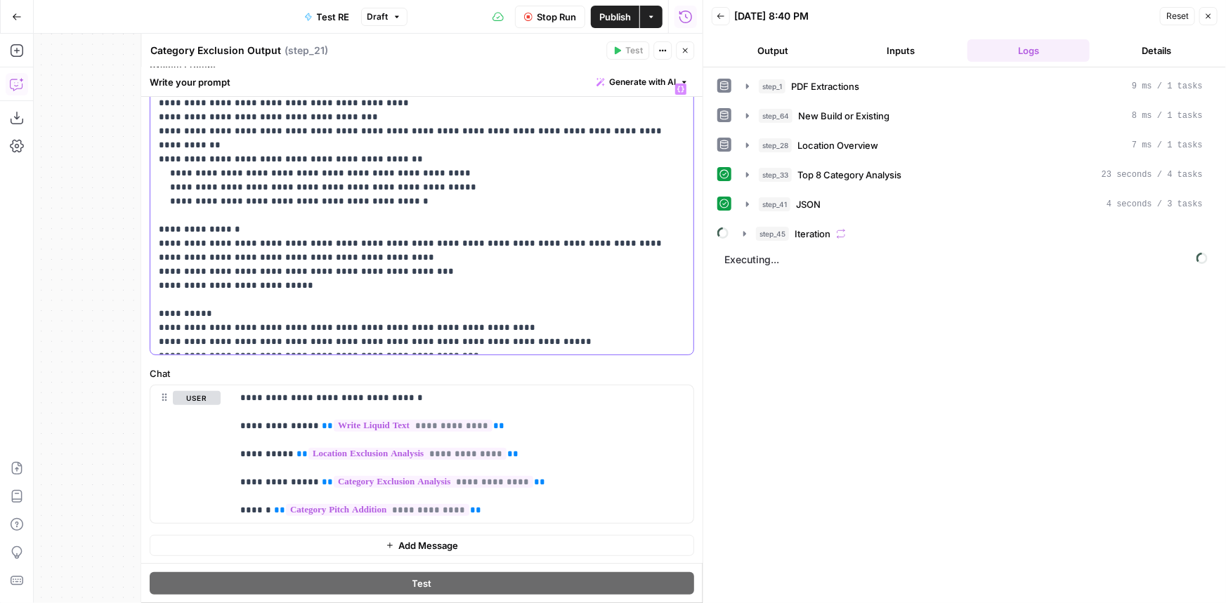
click at [411, 255] on p "**********" at bounding box center [417, 215] width 517 height 267
click at [391, 267] on p "**********" at bounding box center [417, 215] width 517 height 267
drag, startPoint x: 389, startPoint y: 267, endPoint x: 175, endPoint y: 269, distance: 214.2
click at [175, 269] on p "**********" at bounding box center [417, 215] width 517 height 267
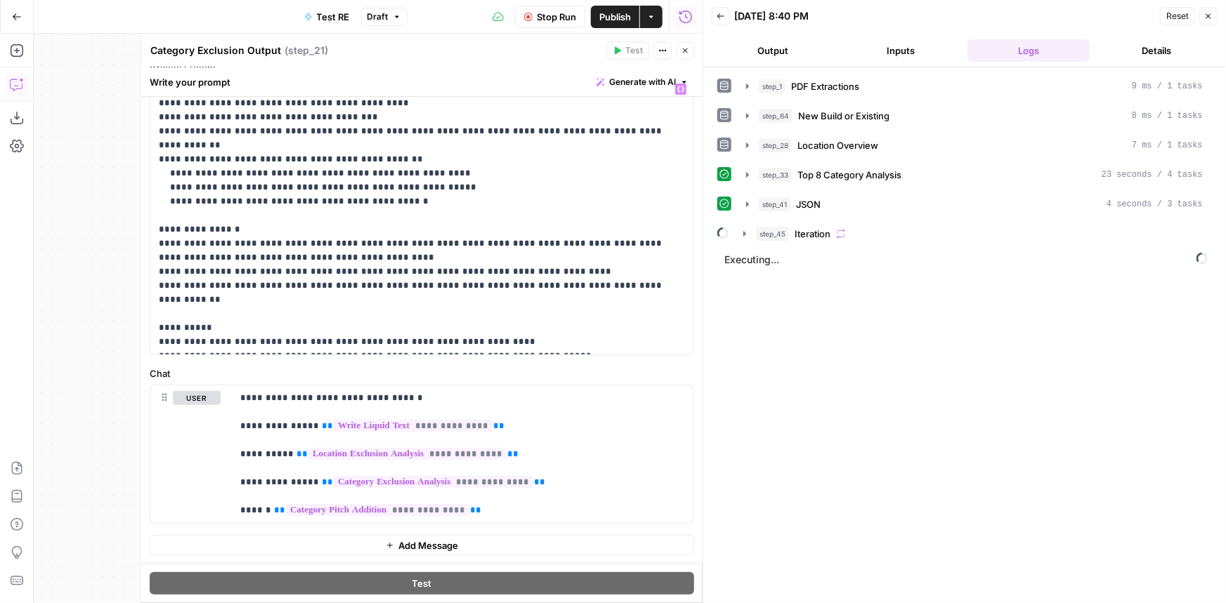
click at [686, 56] on button "Close" at bounding box center [685, 50] width 18 height 18
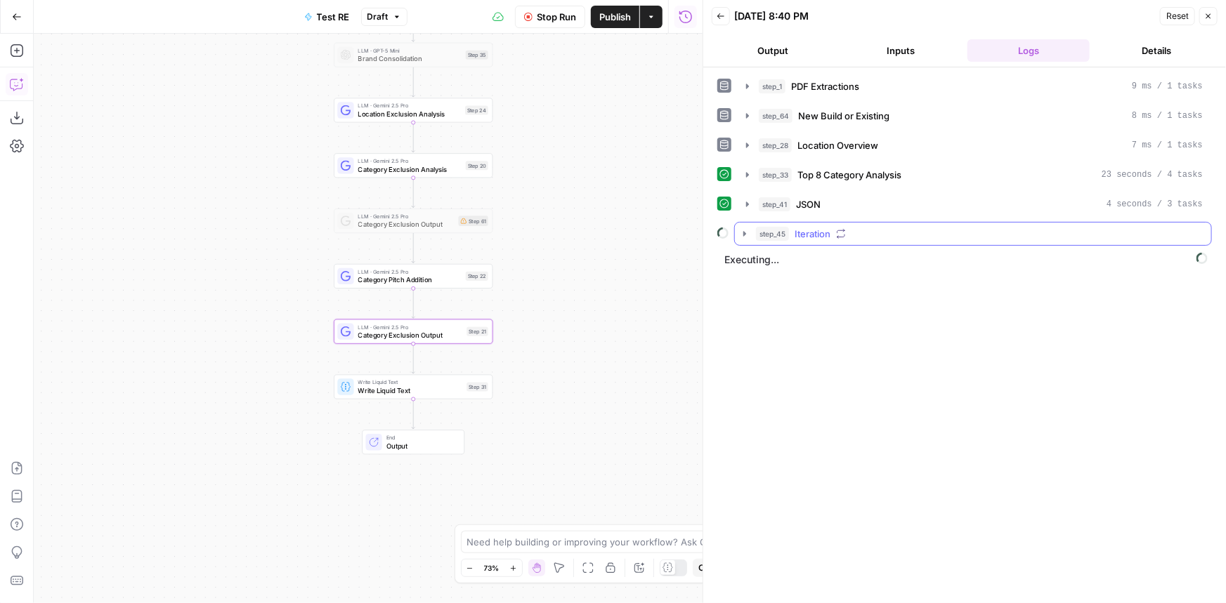
click at [855, 230] on div "step_45 Iteration" at bounding box center [979, 234] width 447 height 14
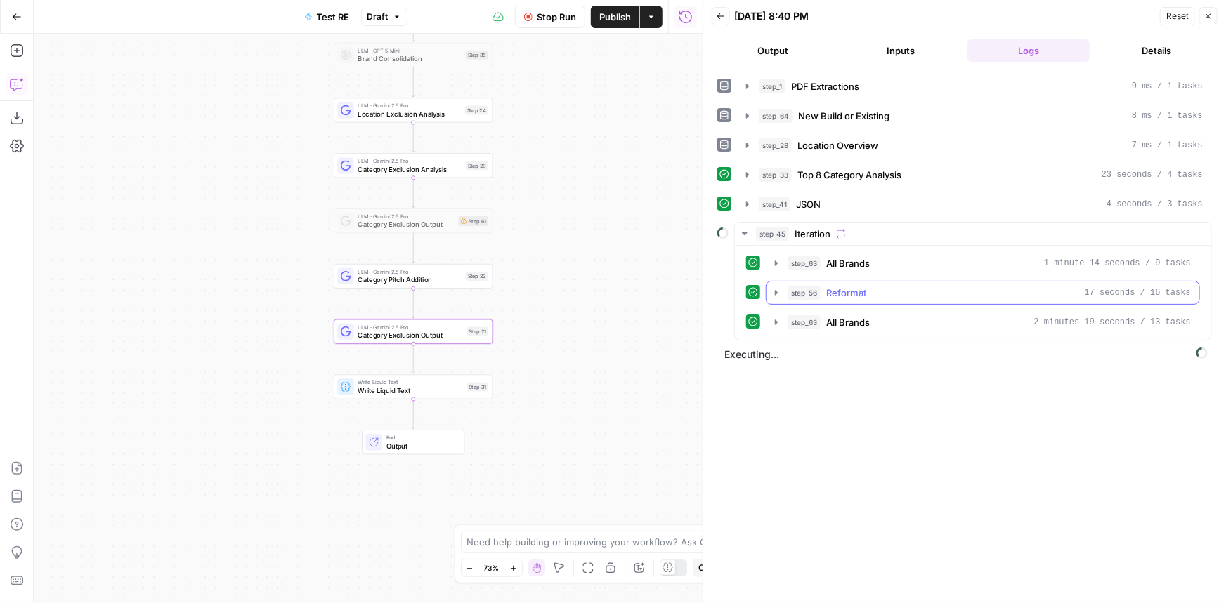
click at [895, 264] on div "step_63 All Brands 1 minute 14 seconds / 9 tasks" at bounding box center [988, 263] width 403 height 14
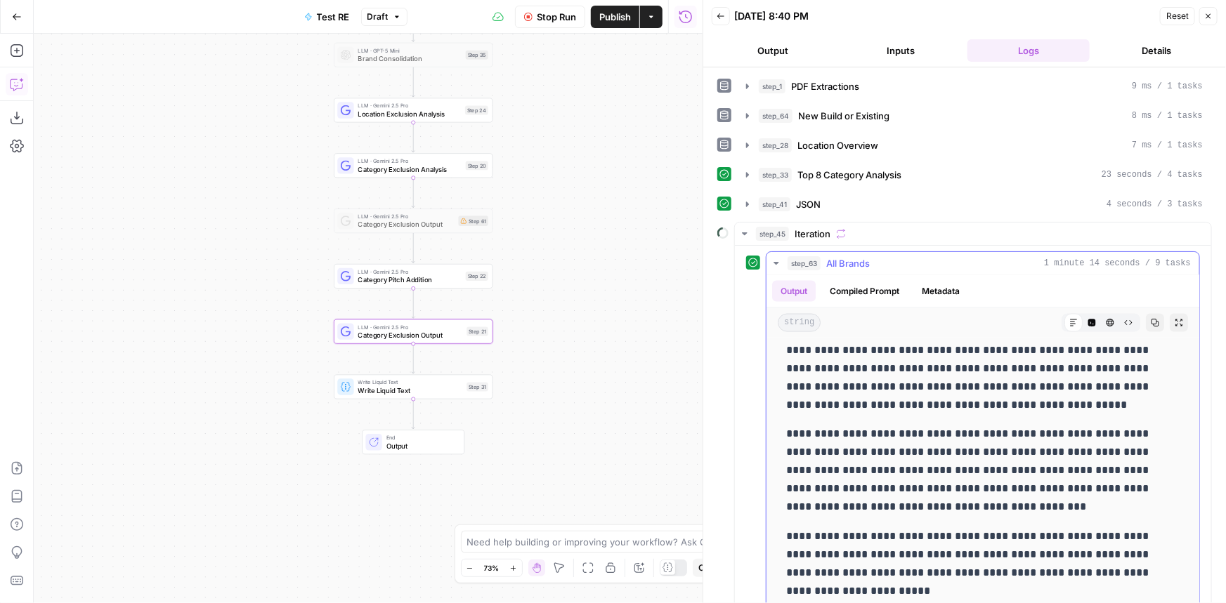
scroll to position [1468, 0]
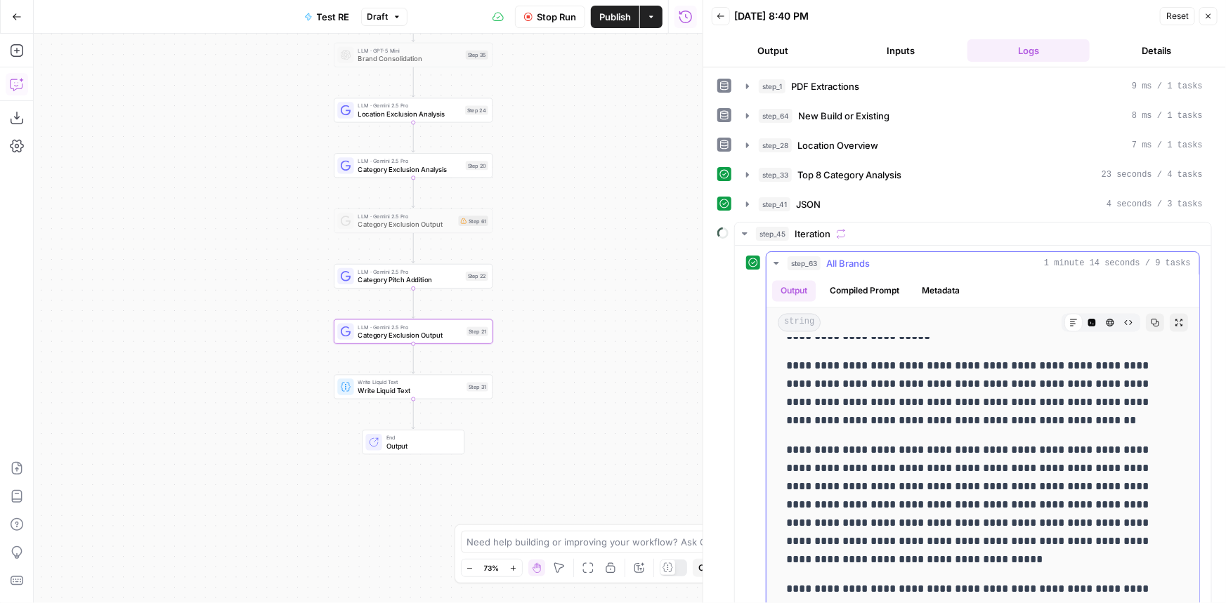
click at [850, 252] on button "step_63 All Brands 1 minute 14 seconds / 9 tasks" at bounding box center [982, 263] width 433 height 22
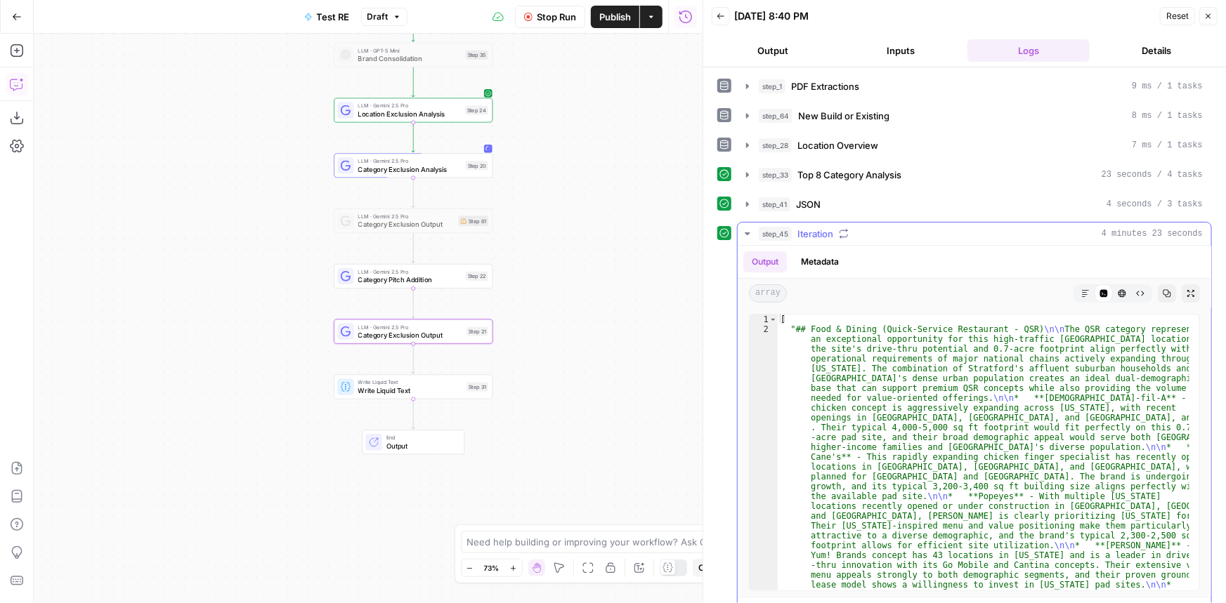
click at [809, 232] on span "Iteration" at bounding box center [815, 234] width 36 height 14
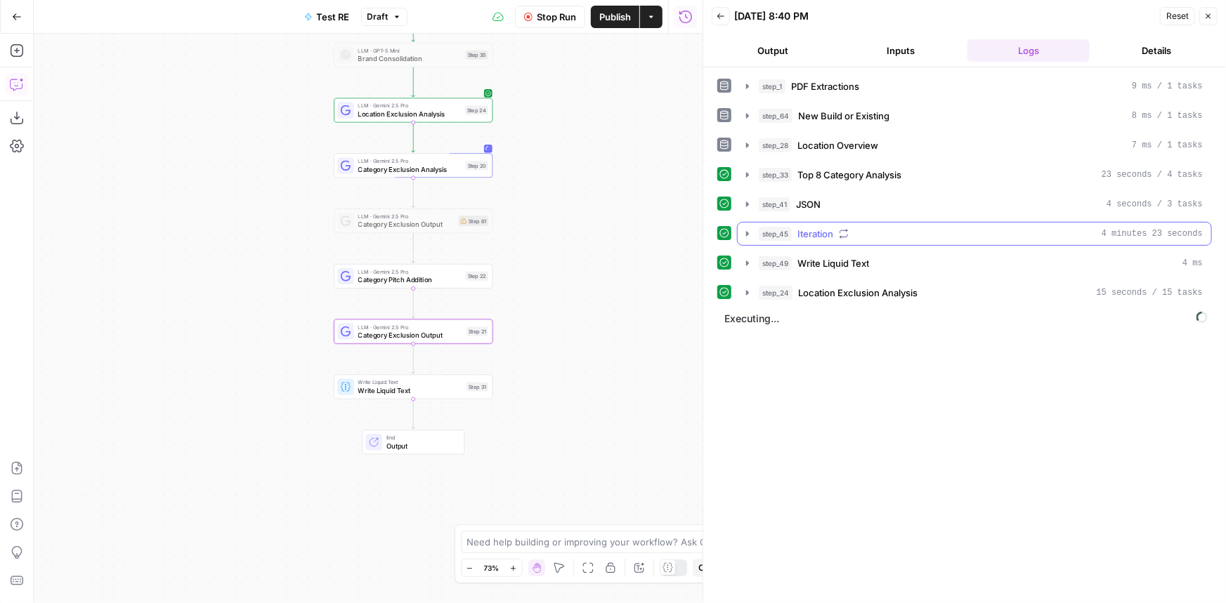
click at [815, 256] on span "Write Liquid Text" at bounding box center [833, 263] width 72 height 14
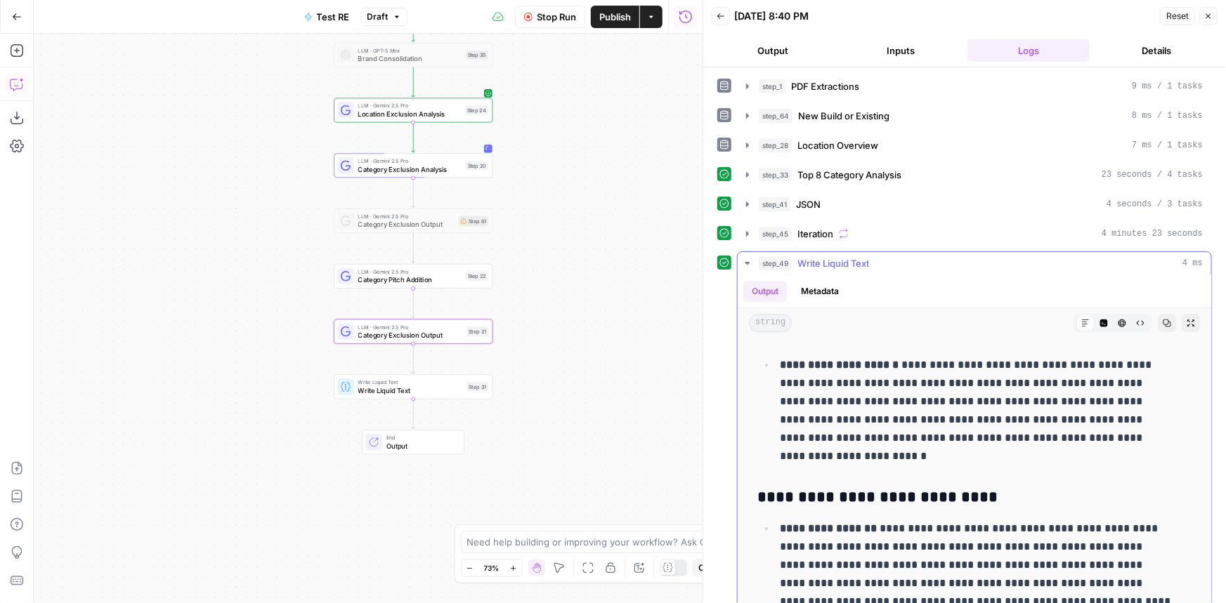
scroll to position [84, 0]
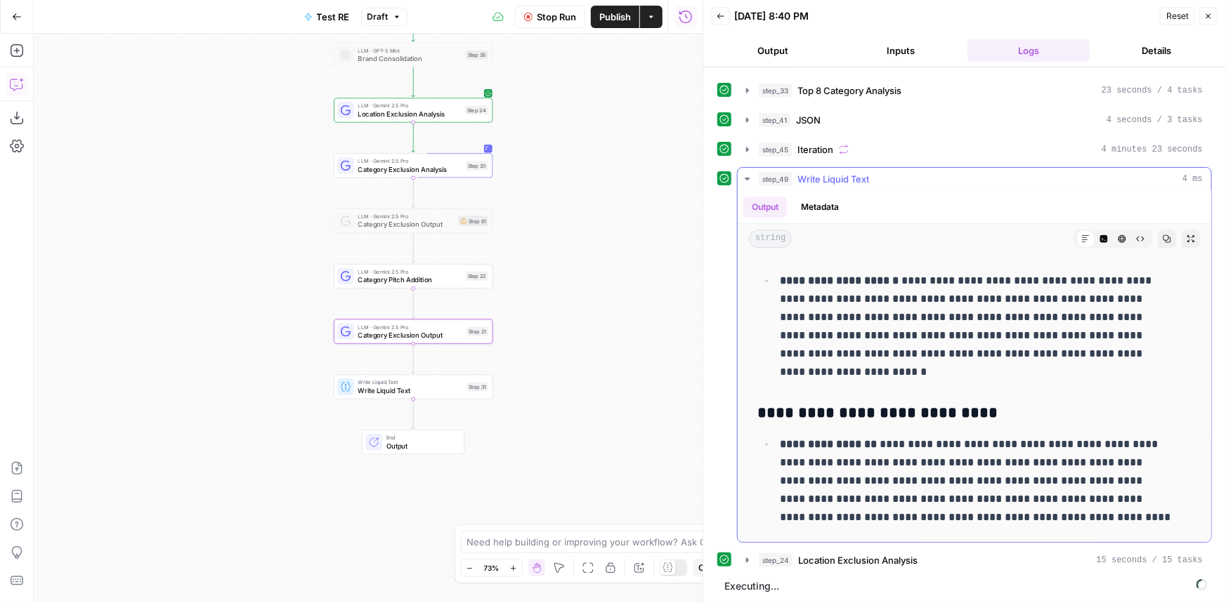
click at [818, 179] on span "Write Liquid Text" at bounding box center [833, 179] width 72 height 14
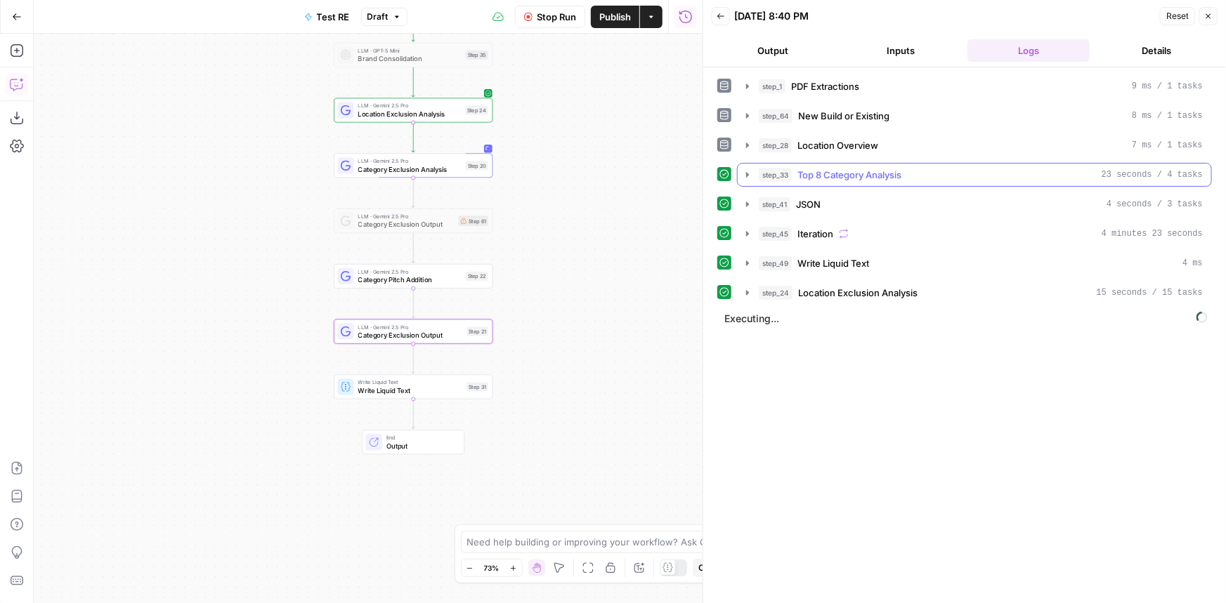
scroll to position [0, 0]
click at [819, 206] on span "JSON" at bounding box center [808, 204] width 25 height 14
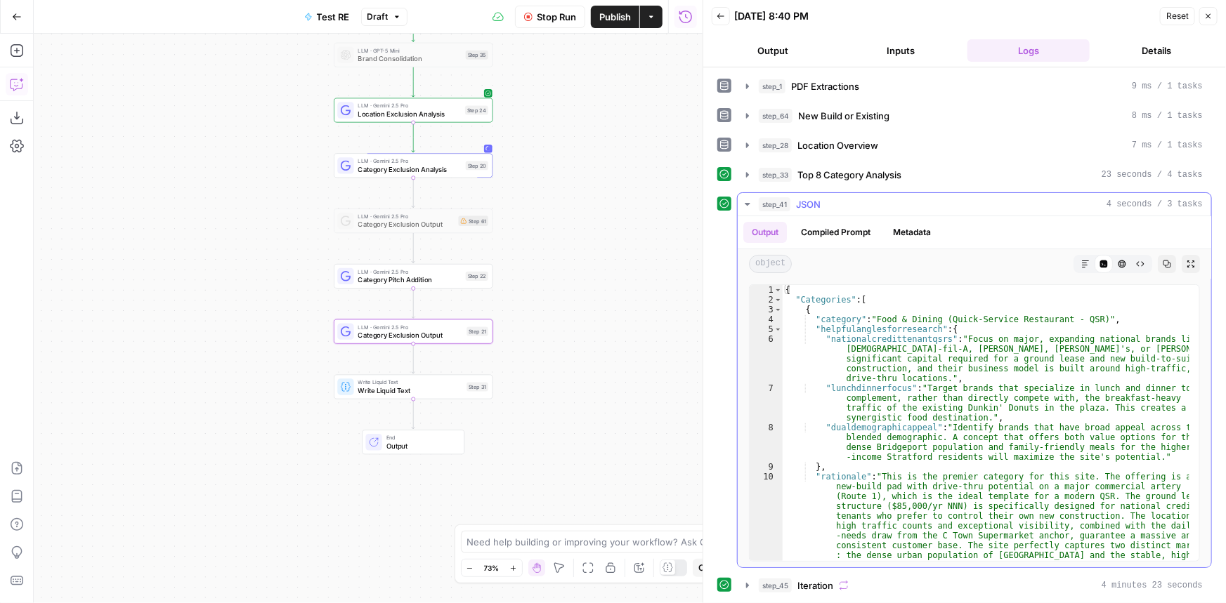
click at [819, 206] on span "JSON" at bounding box center [808, 204] width 25 height 14
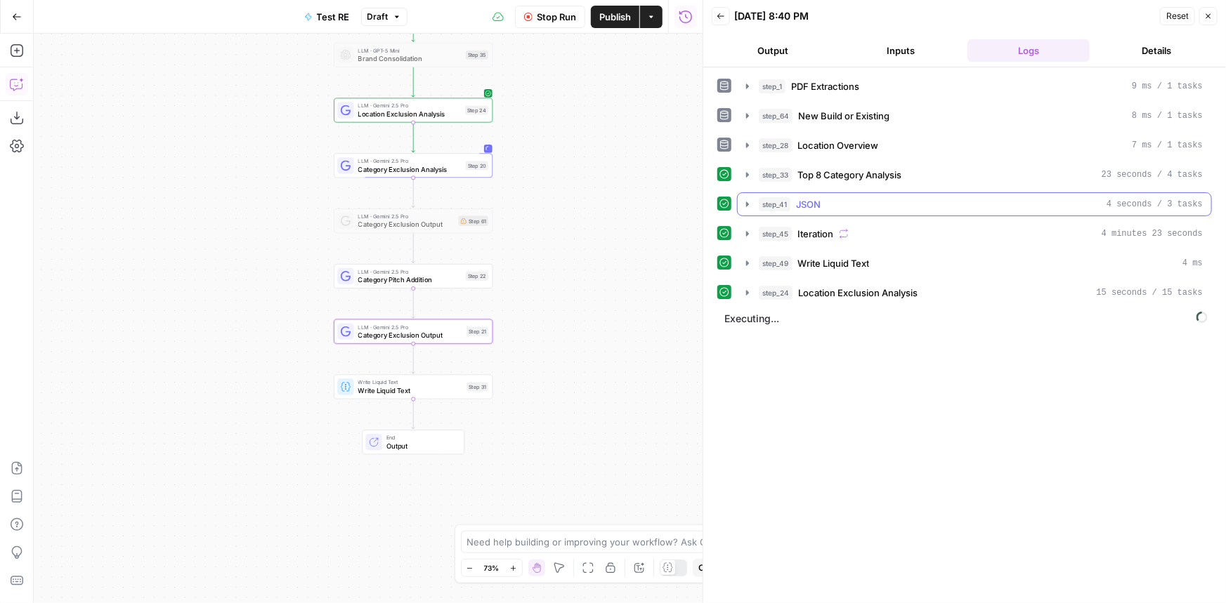
click at [819, 206] on span "JSON" at bounding box center [808, 204] width 25 height 14
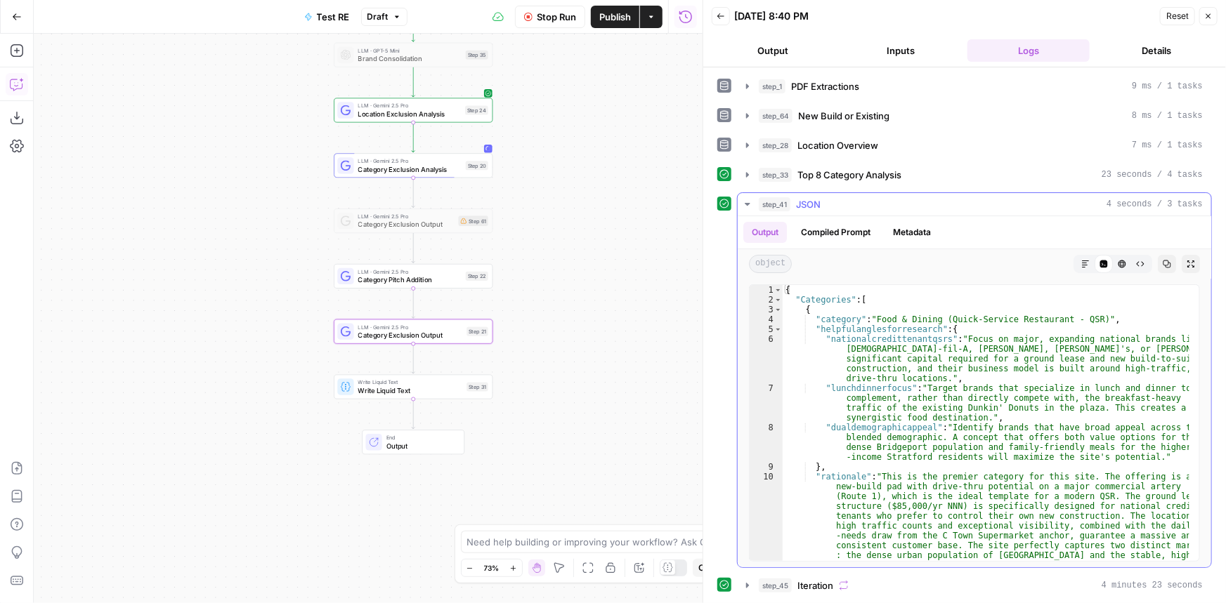
click at [819, 206] on span "JSON" at bounding box center [808, 204] width 25 height 14
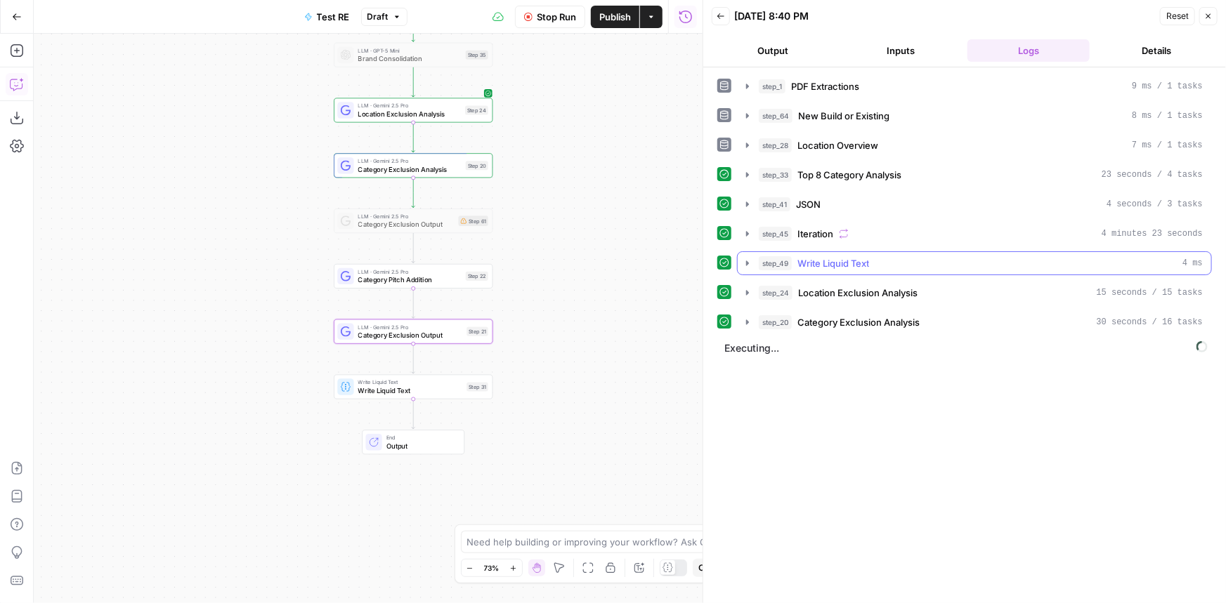
click at [858, 261] on span "Write Liquid Text" at bounding box center [833, 263] width 72 height 14
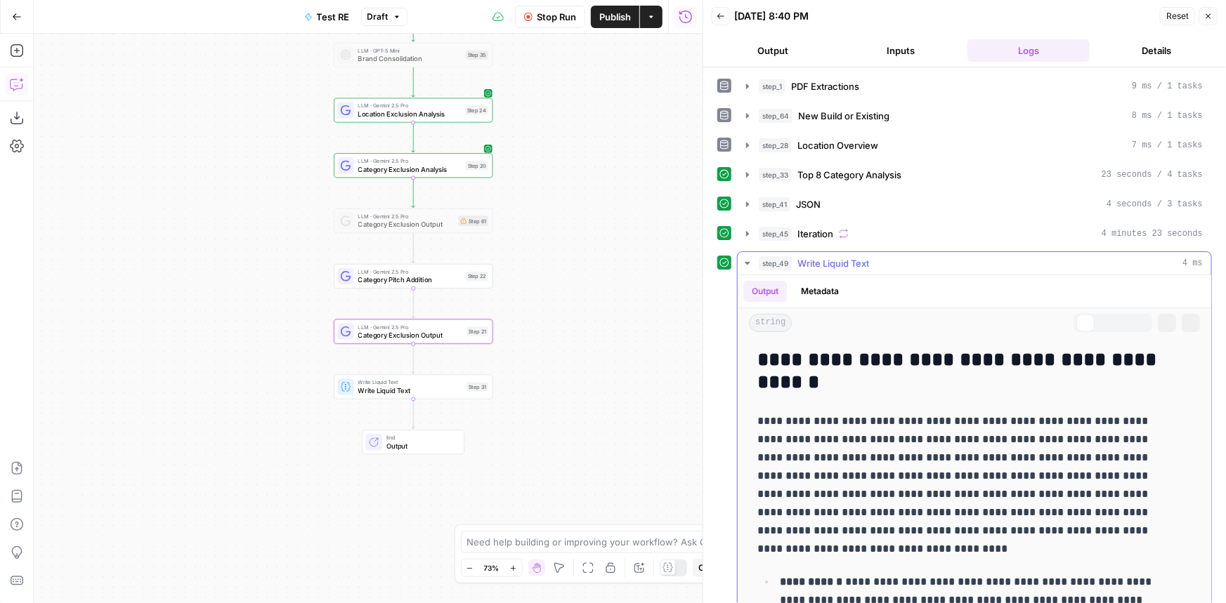
click at [858, 261] on span "Write Liquid Text" at bounding box center [833, 263] width 72 height 14
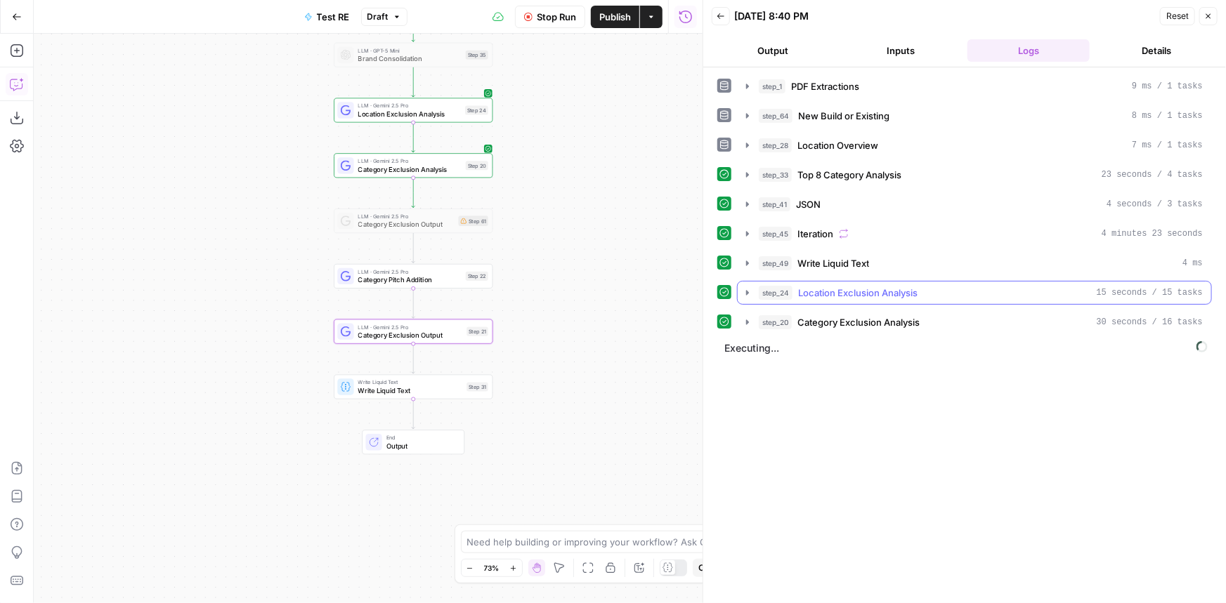
click at [859, 292] on span "Location Exclusion Analysis" at bounding box center [857, 293] width 119 height 14
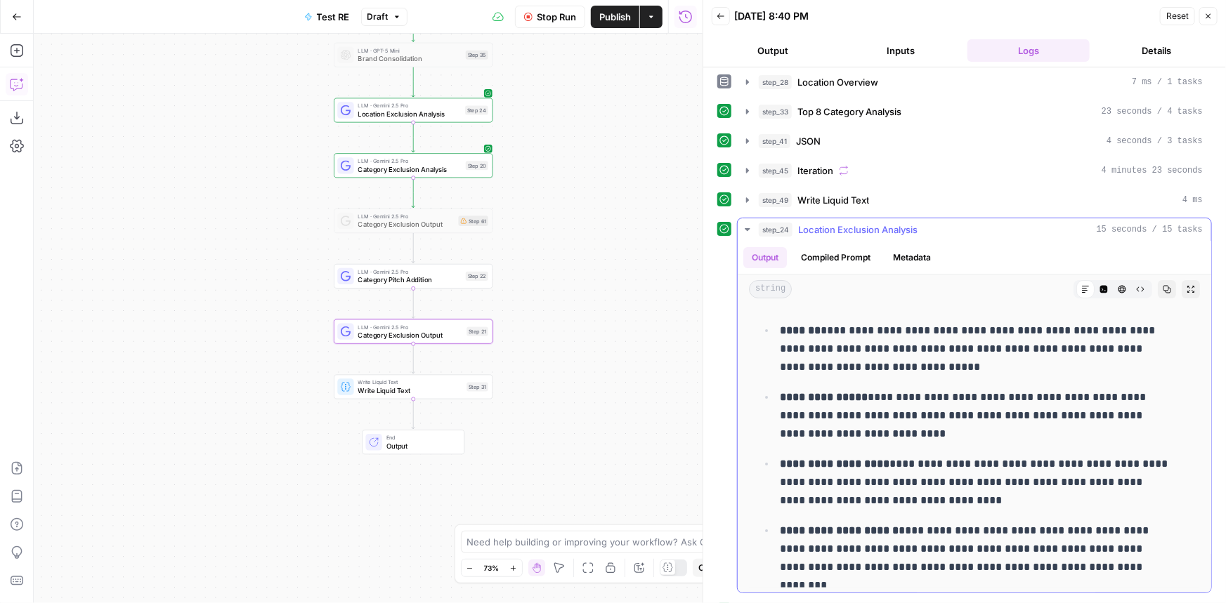
scroll to position [113, 0]
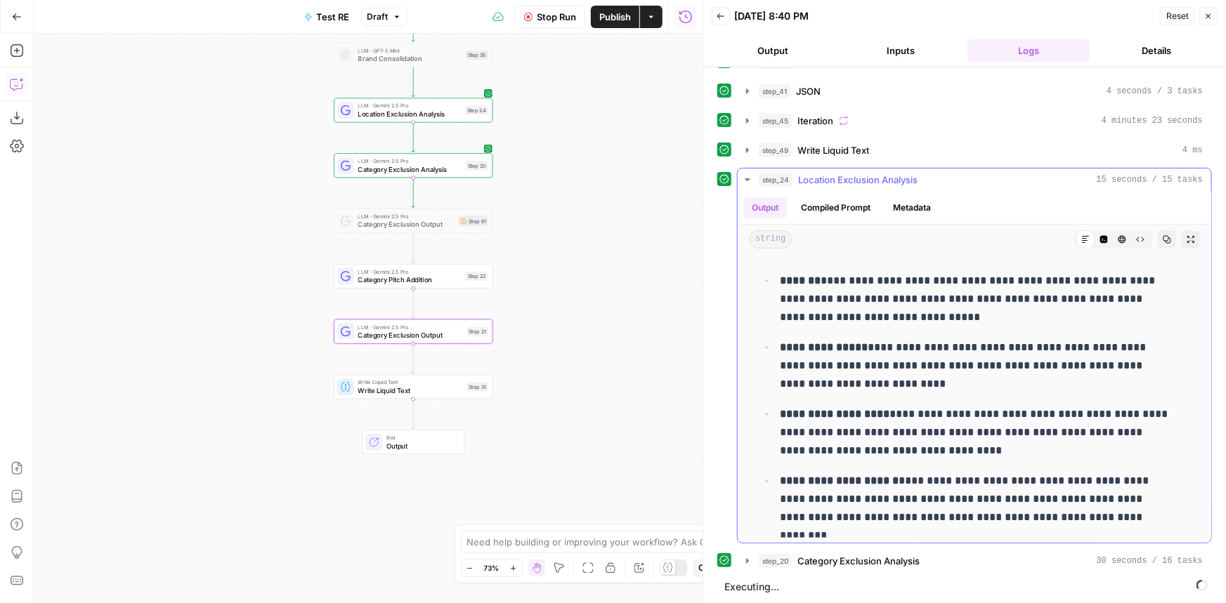
click at [868, 180] on span "Location Exclusion Analysis" at bounding box center [857, 180] width 119 height 14
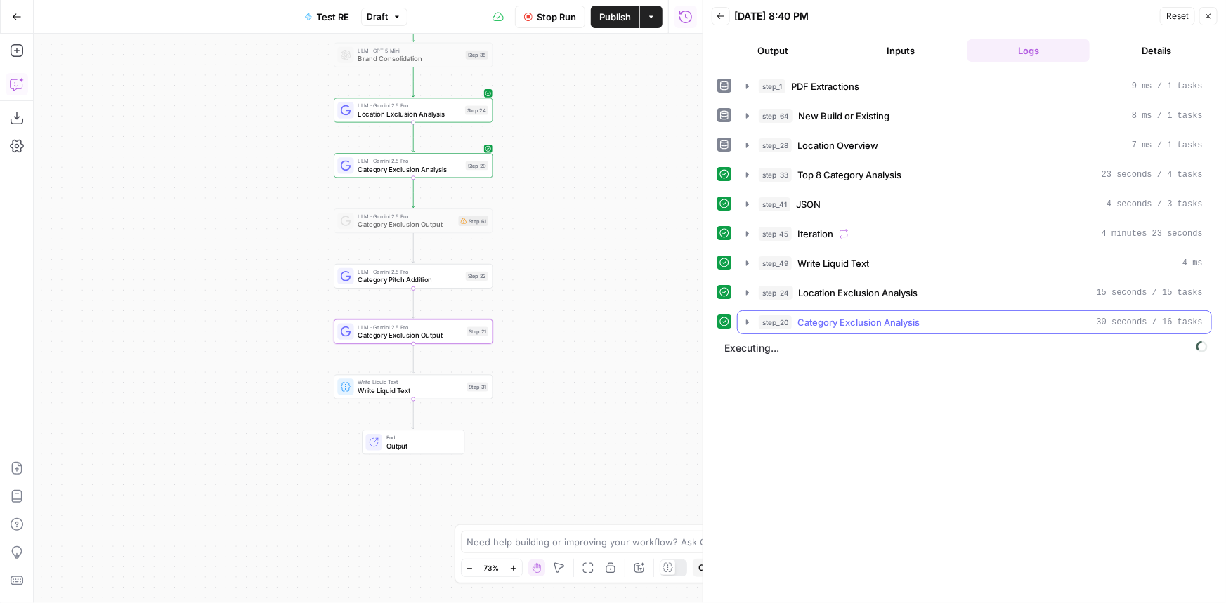
click at [877, 320] on span "Category Exclusion Analysis" at bounding box center [858, 322] width 122 height 14
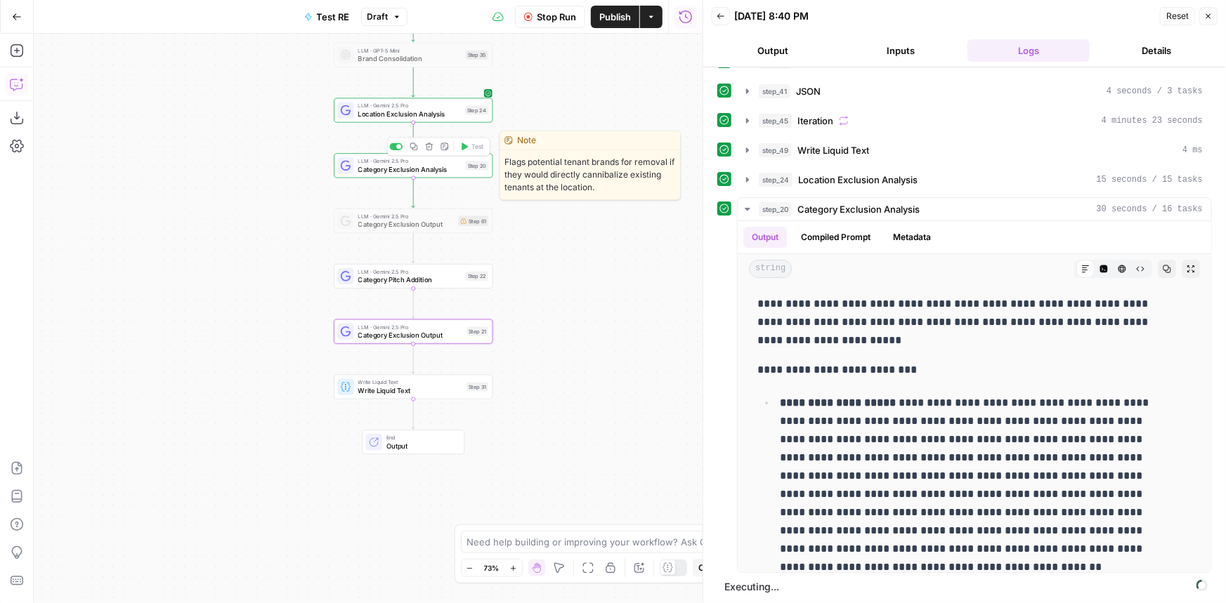
click at [456, 164] on span "LLM · Gemini 2.5 Pro" at bounding box center [409, 161] width 103 height 8
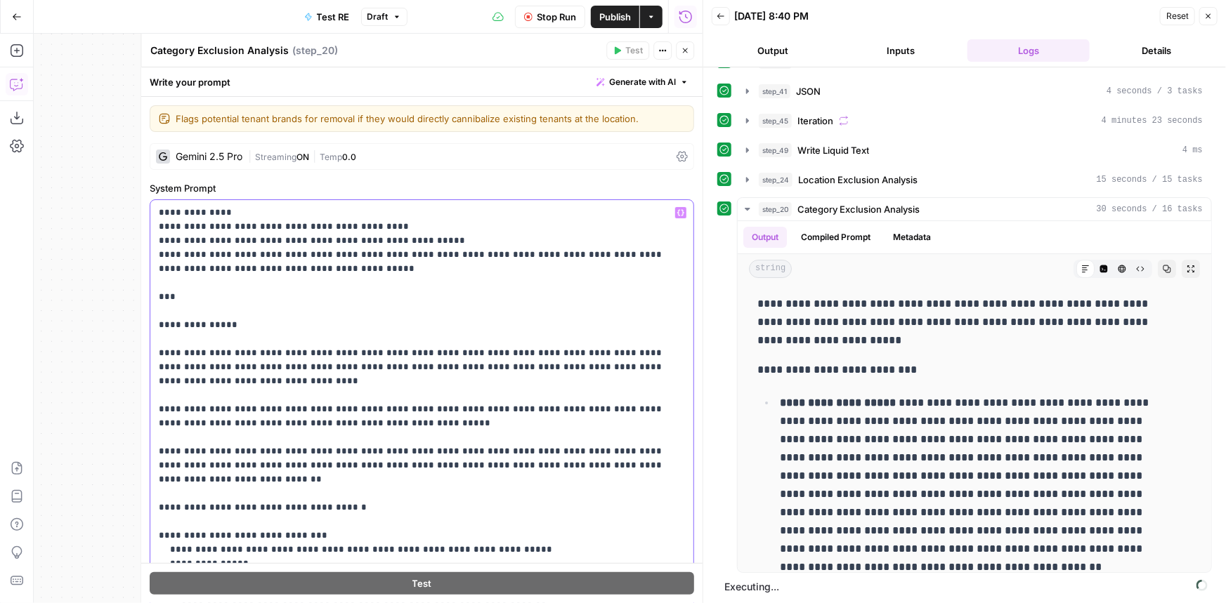
click at [159, 336] on p "**********" at bounding box center [412, 592] width 507 height 773
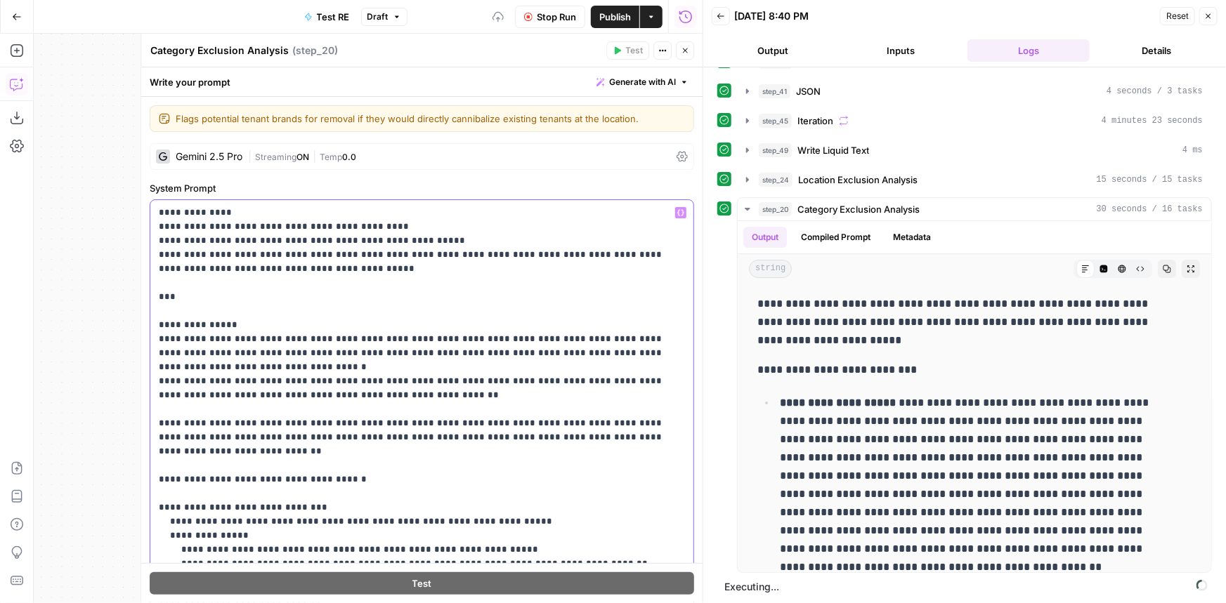
click at [197, 407] on p "**********" at bounding box center [412, 585] width 507 height 759
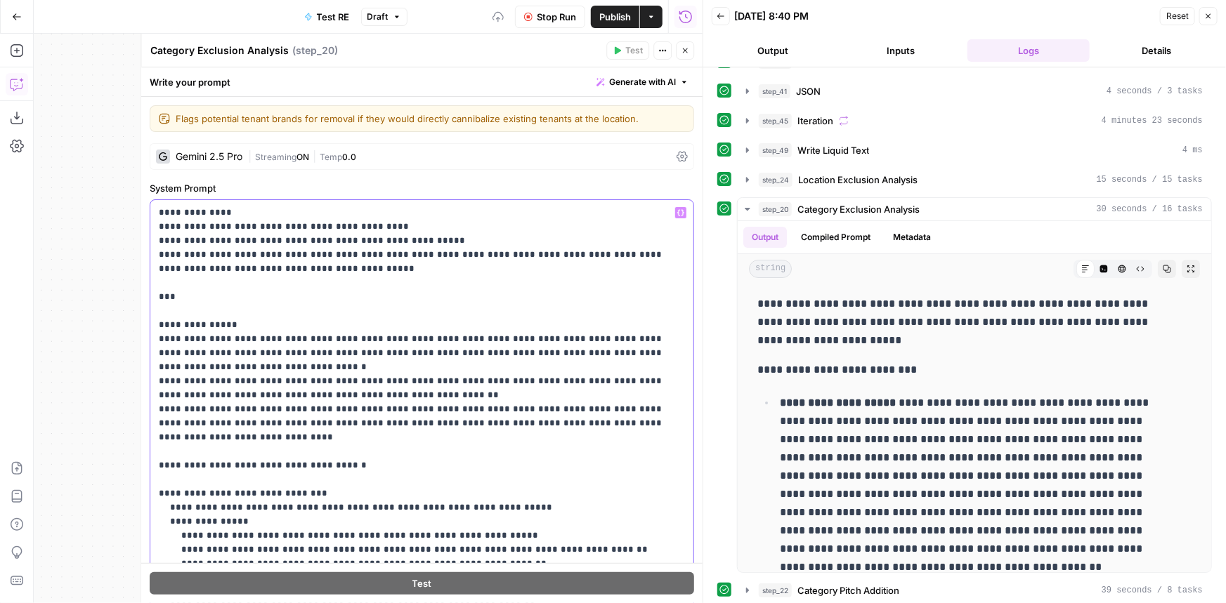
click at [205, 435] on p "**********" at bounding box center [412, 578] width 507 height 745
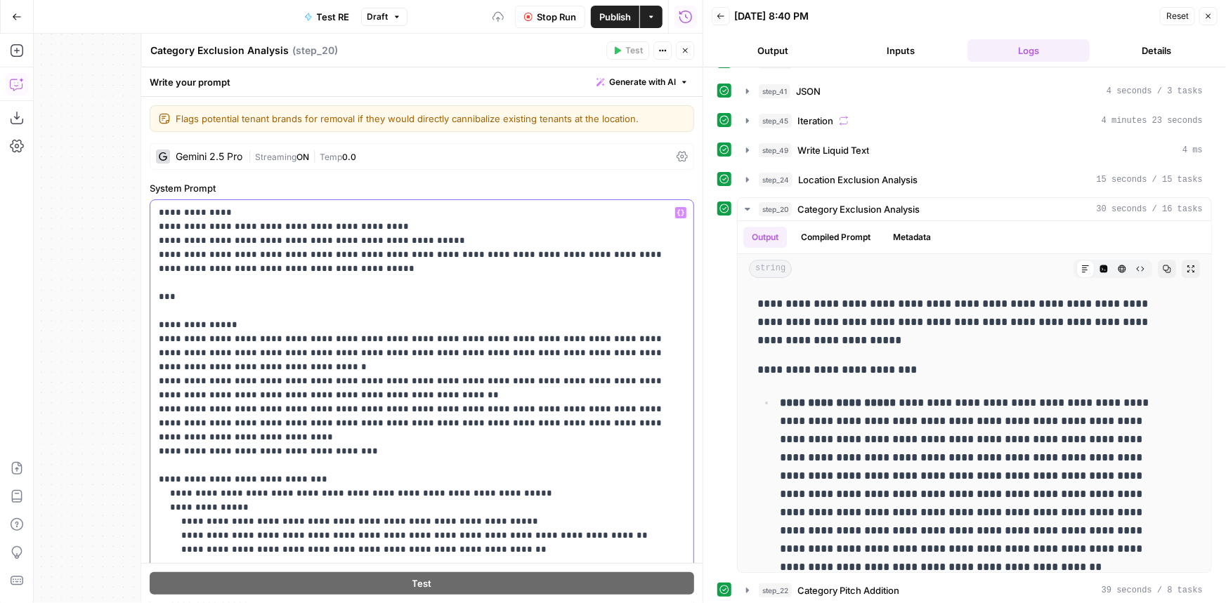
click at [197, 446] on p "**********" at bounding box center [412, 571] width 507 height 730
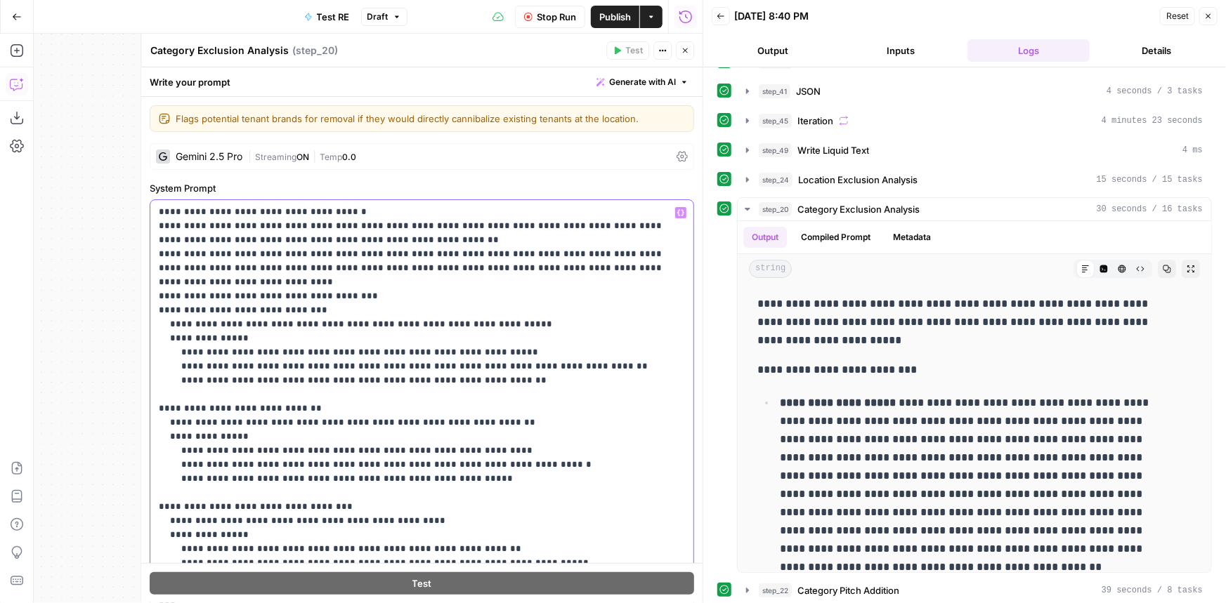
scroll to position [191, 0]
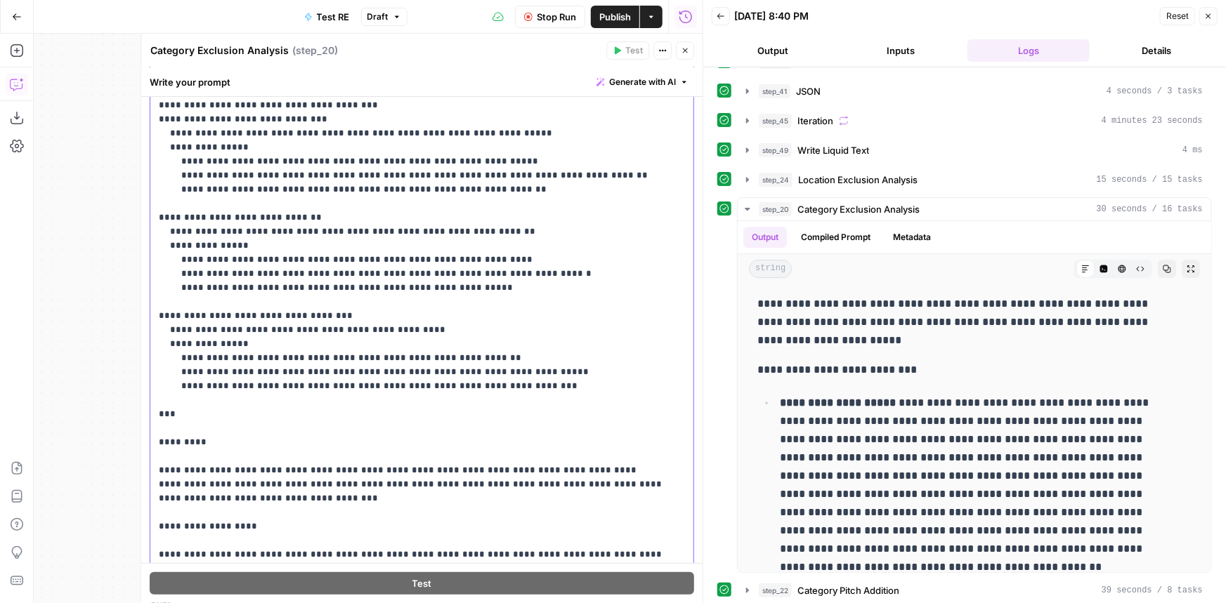
drag, startPoint x: 182, startPoint y: 454, endPoint x: 564, endPoint y: 369, distance: 391.6
click at [564, 369] on p "**********" at bounding box center [412, 218] width 507 height 716
click at [220, 396] on p "**********" at bounding box center [412, 218] width 507 height 716
click at [224, 414] on p "**********" at bounding box center [412, 218] width 507 height 716
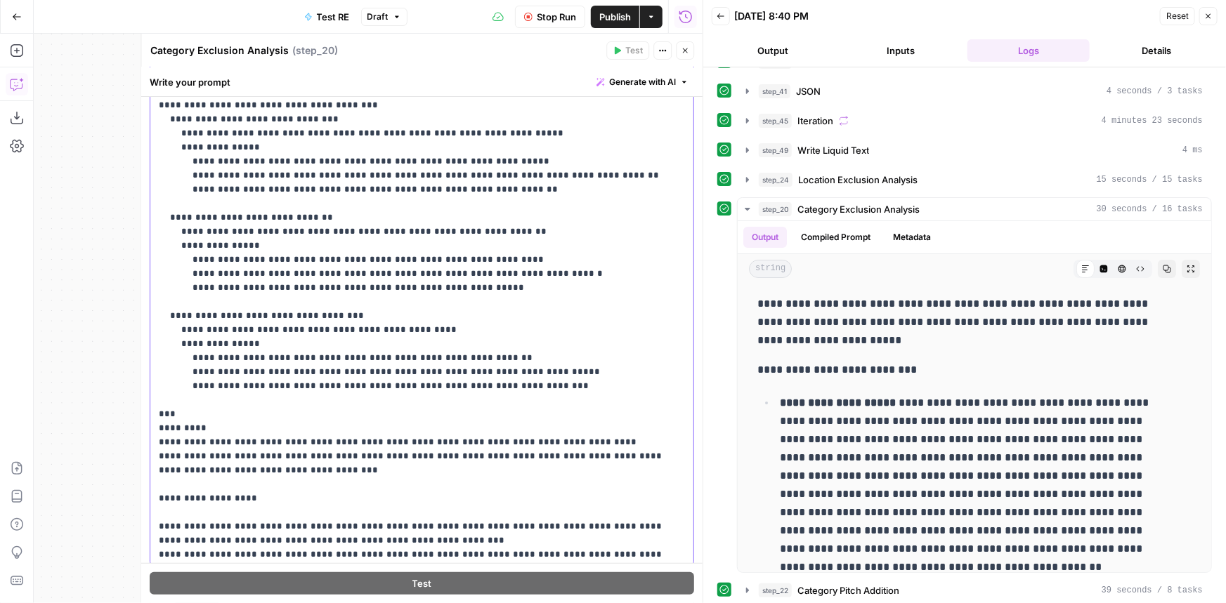
scroll to position [219, 0]
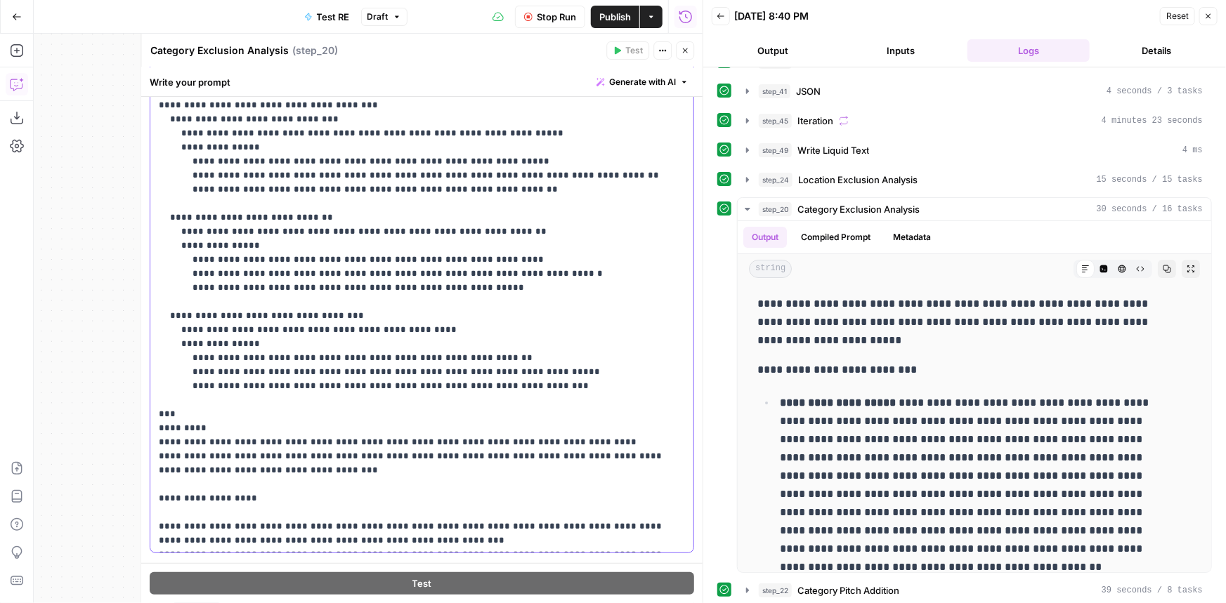
click at [238, 494] on p "**********" at bounding box center [412, 204] width 507 height 688
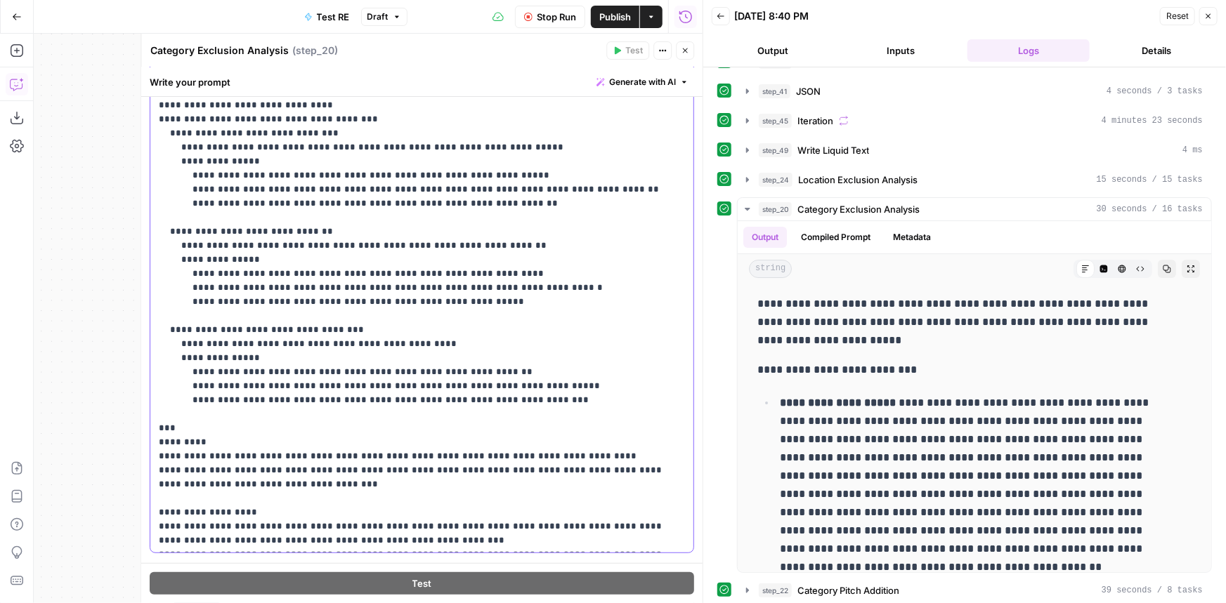
scroll to position [233, 0]
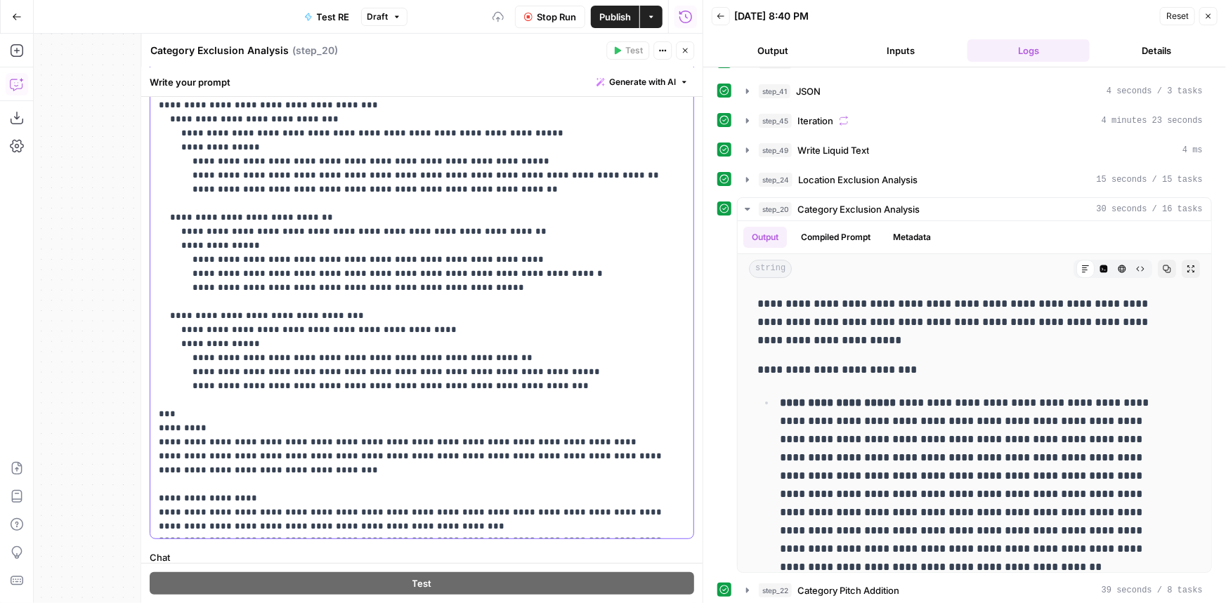
click at [288, 450] on p "**********" at bounding box center [412, 197] width 507 height 674
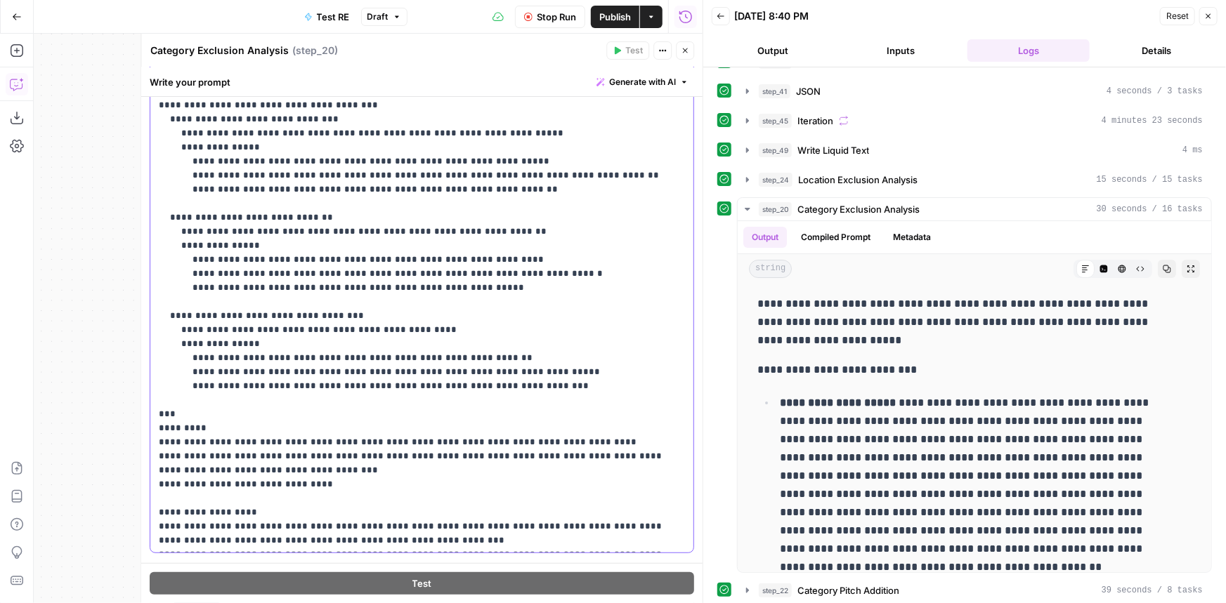
drag, startPoint x: 230, startPoint y: 476, endPoint x: 406, endPoint y: 473, distance: 176.3
click at [406, 473] on p "**********" at bounding box center [412, 204] width 507 height 688
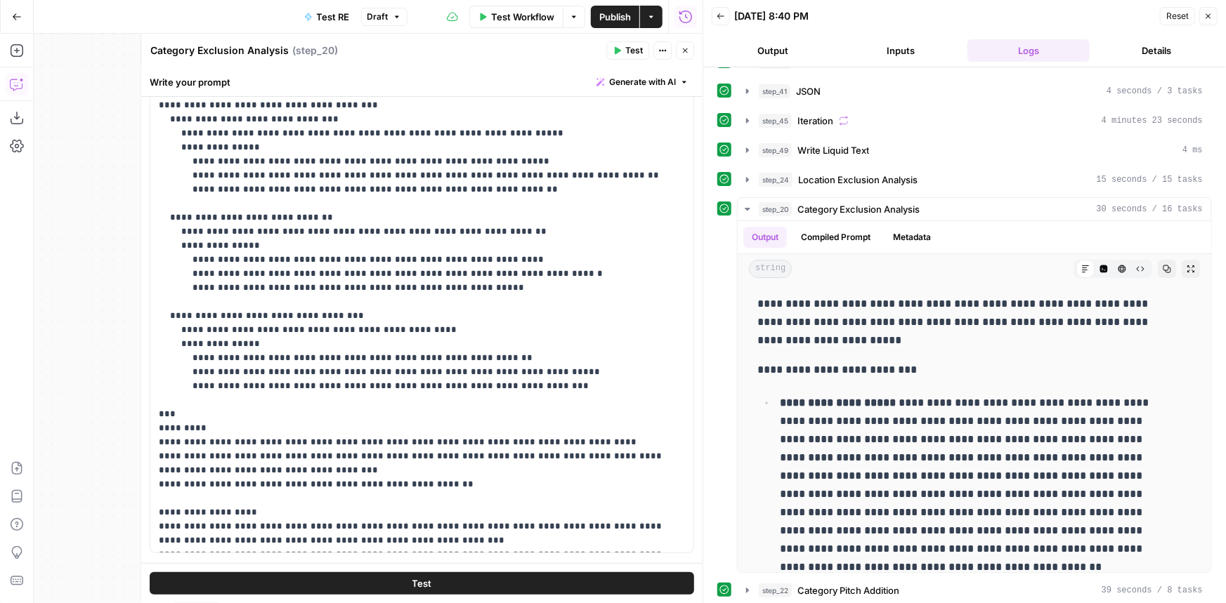
click at [681, 48] on icon "button" at bounding box center [685, 50] width 8 height 8
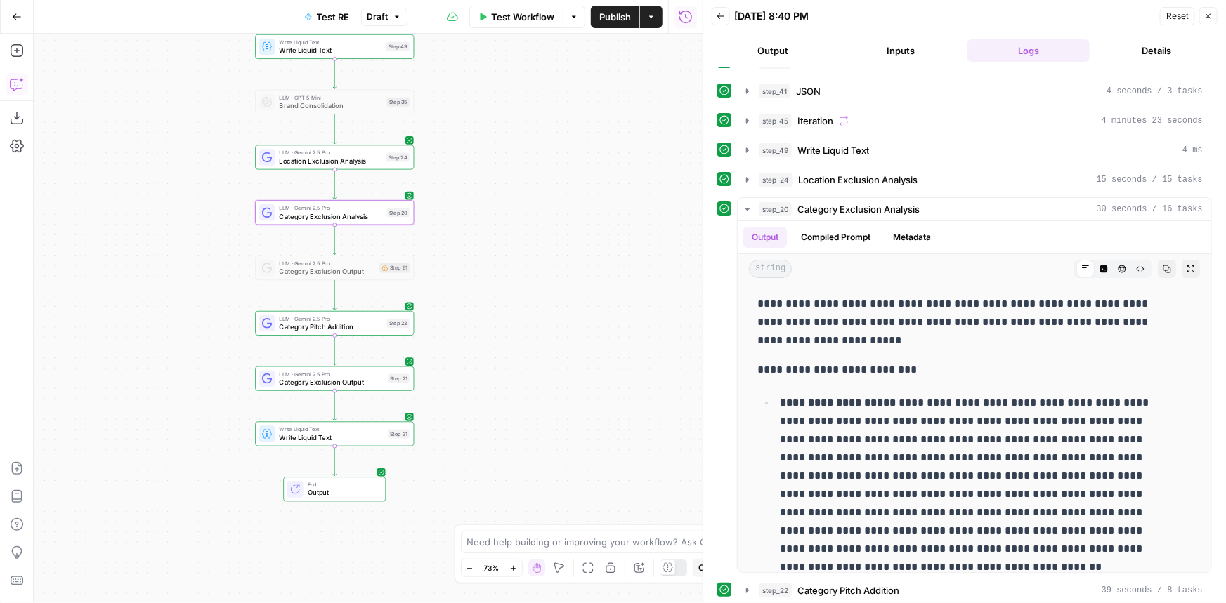
drag, startPoint x: 620, startPoint y: 136, endPoint x: 542, endPoint y: 182, distance: 91.3
click at [542, 182] on div "Workflow Set Inputs Inputs LLM · Gemini 2.5 Pro PDF Extractions Step 1 LLM · Ge…" at bounding box center [368, 319] width 669 height 570
click at [886, 211] on span "Category Exclusion Analysis" at bounding box center [858, 209] width 122 height 14
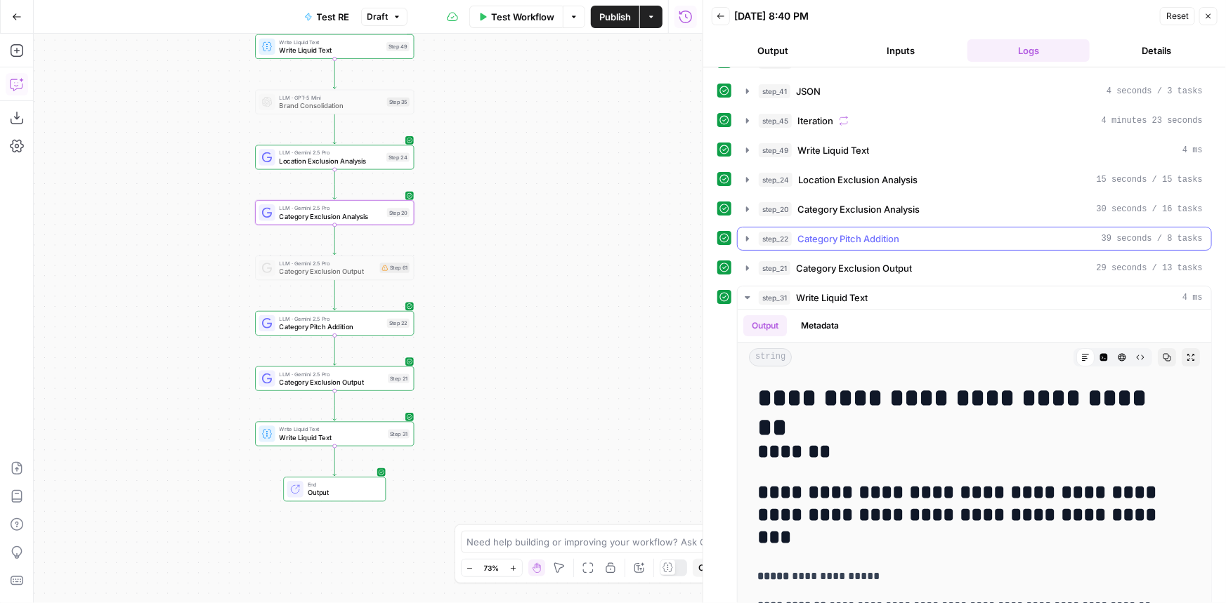
click at [884, 236] on span "Category Pitch Addition" at bounding box center [848, 239] width 102 height 14
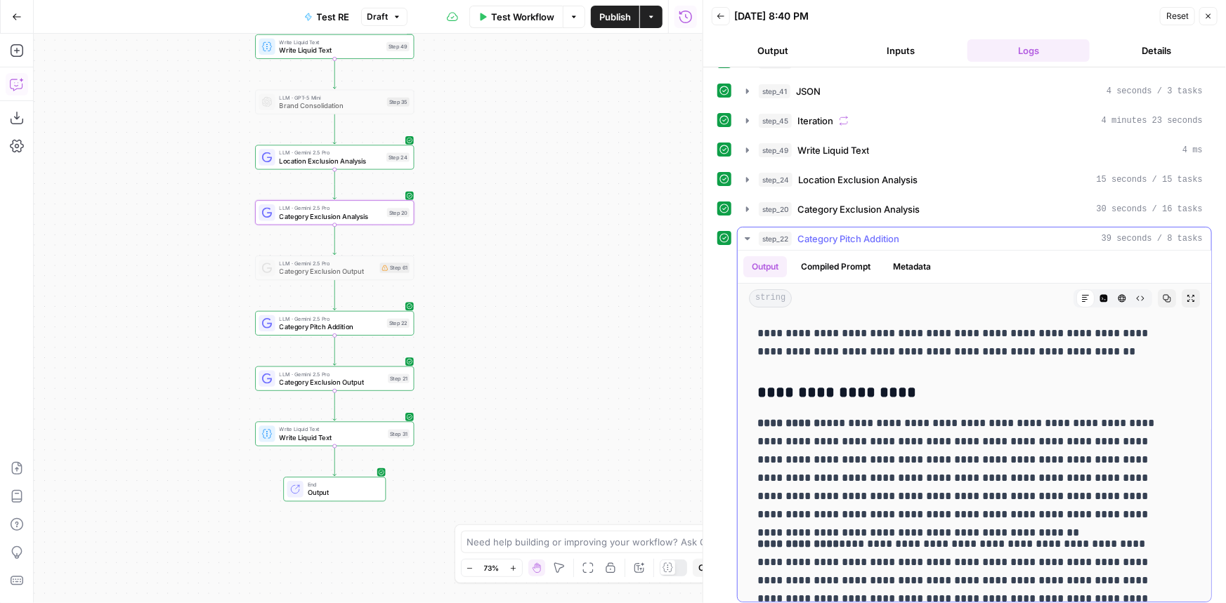
click at [884, 236] on span "Category Pitch Addition" at bounding box center [848, 239] width 102 height 14
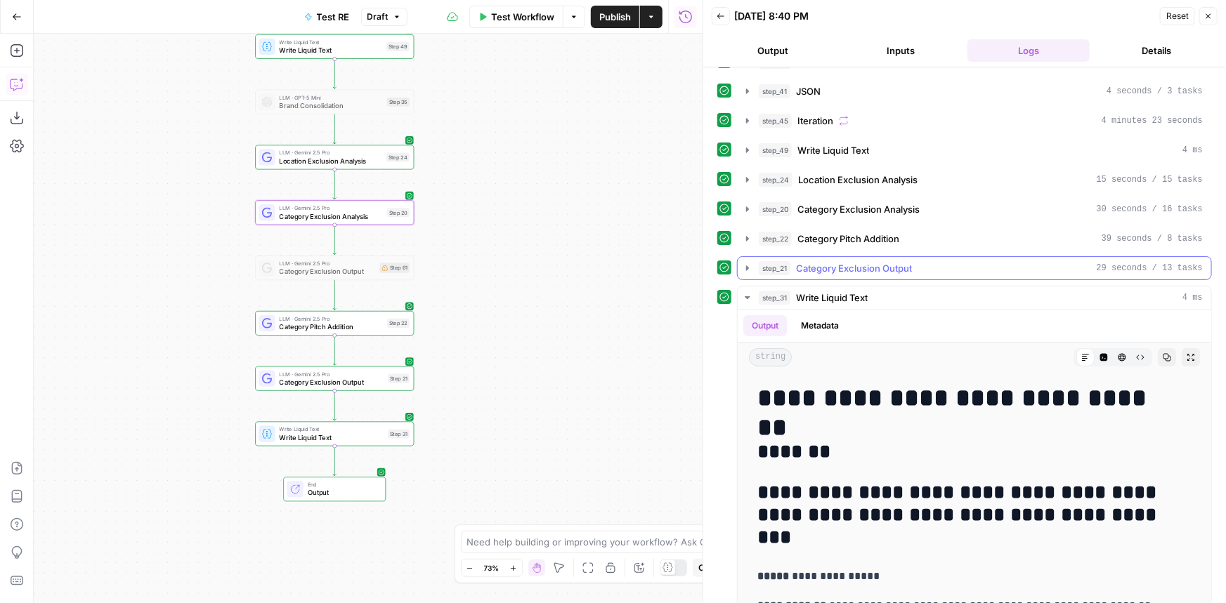
click at [884, 261] on span "Category Exclusion Output" at bounding box center [854, 268] width 116 height 14
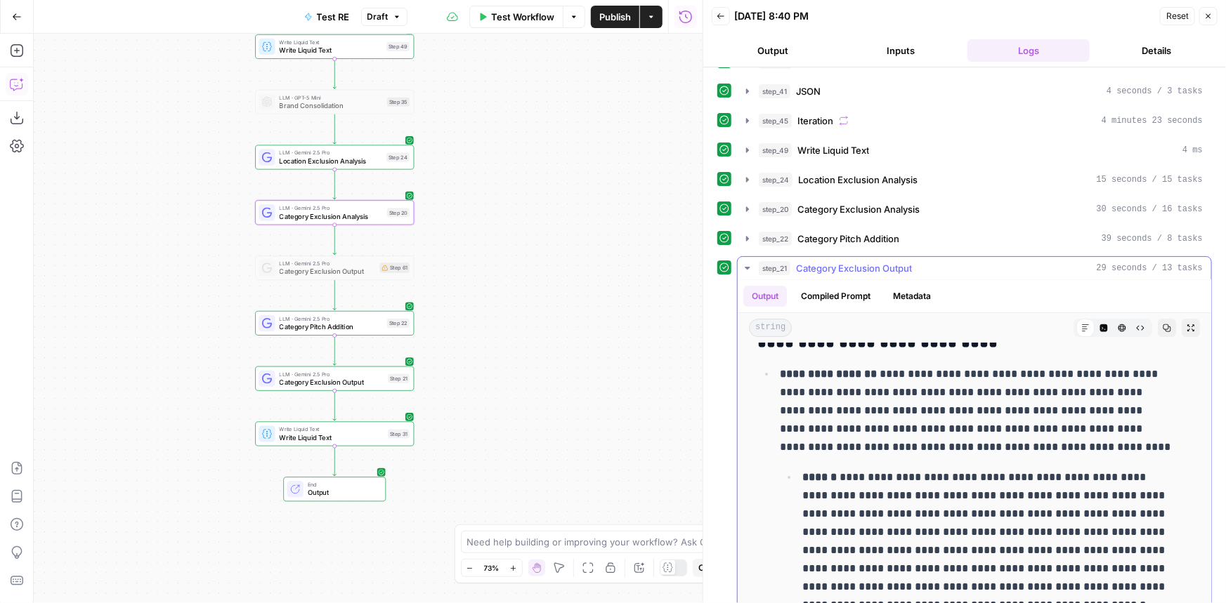
scroll to position [305, 0]
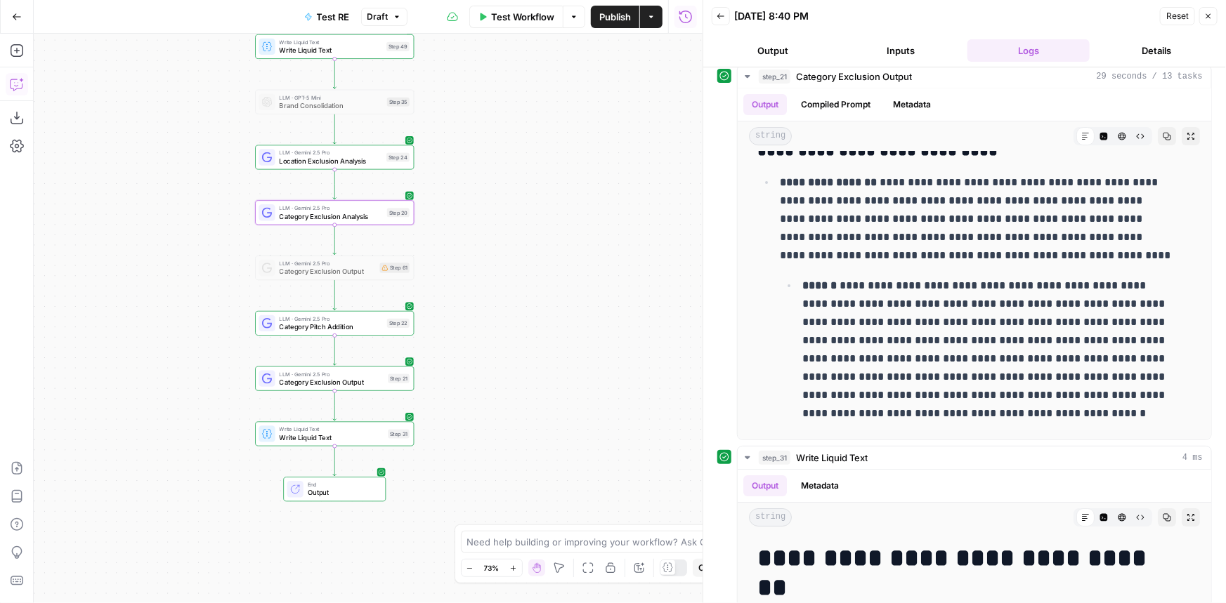
click at [610, 11] on span "Publish" at bounding box center [615, 17] width 32 height 14
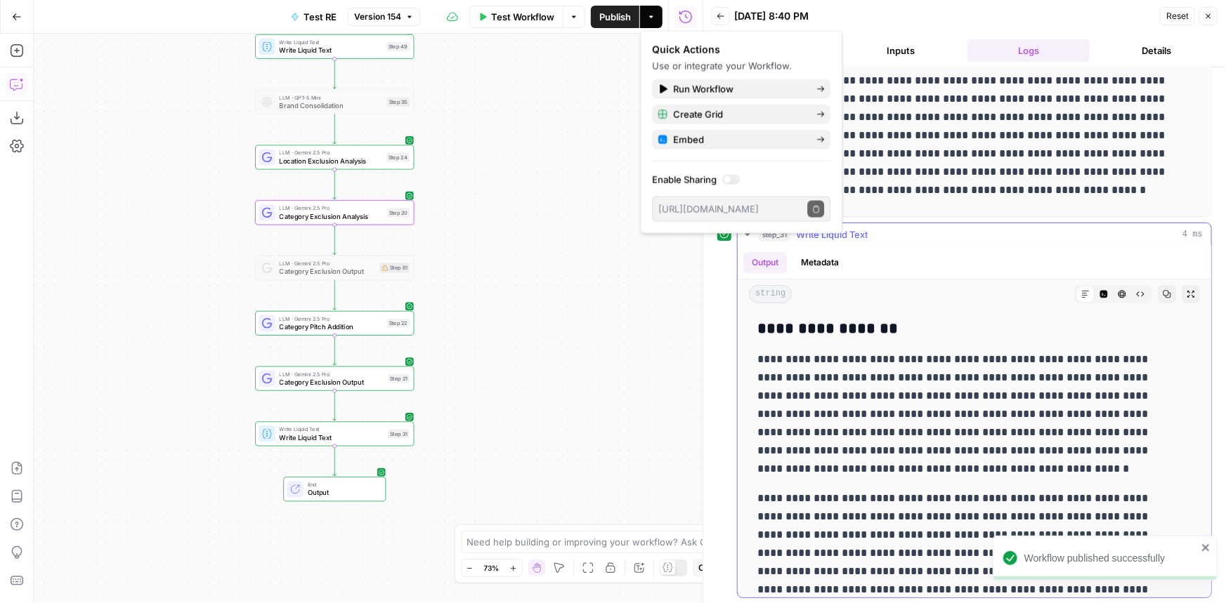
scroll to position [127, 0]
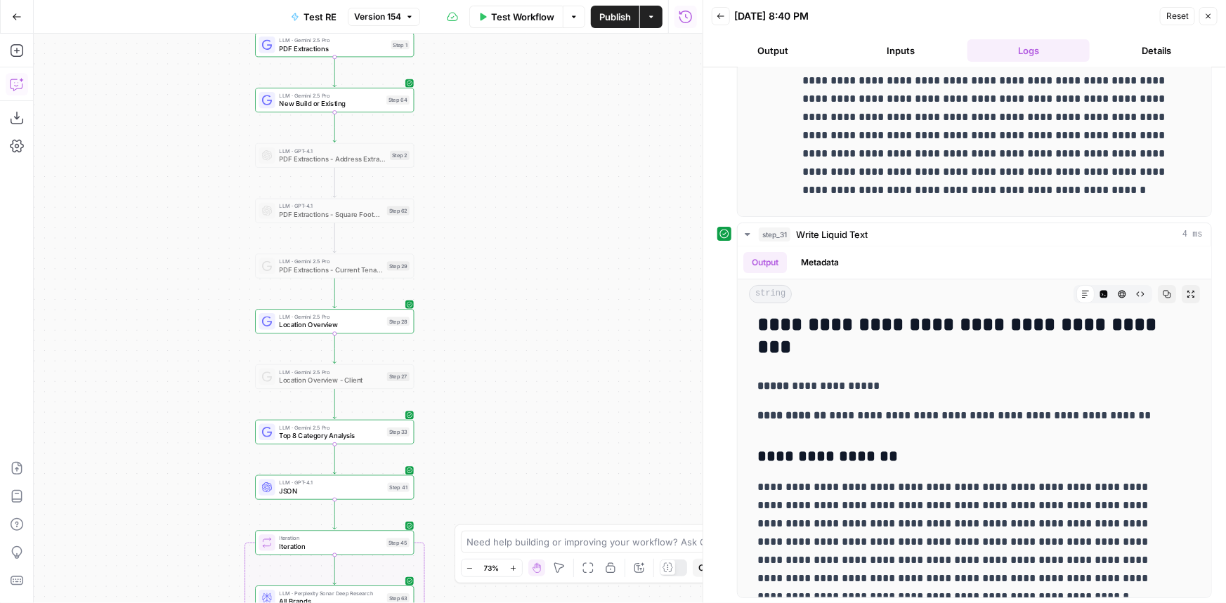
click at [794, 223] on button "step_31 Write Liquid Text 4 ms" at bounding box center [974, 234] width 473 height 22
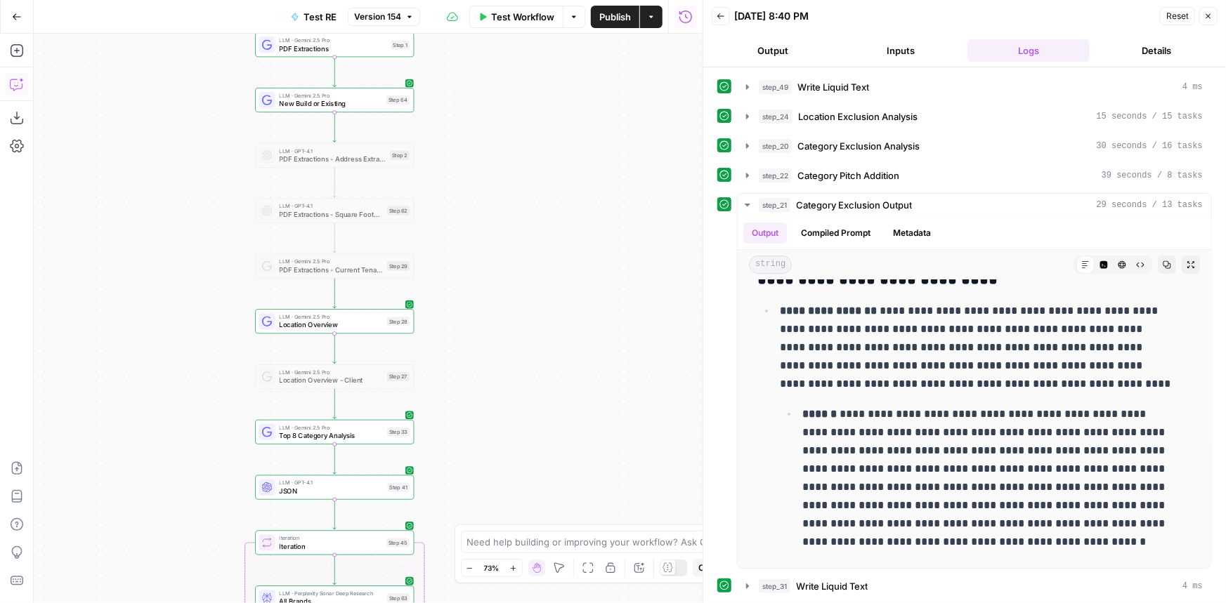
scroll to position [0, 0]
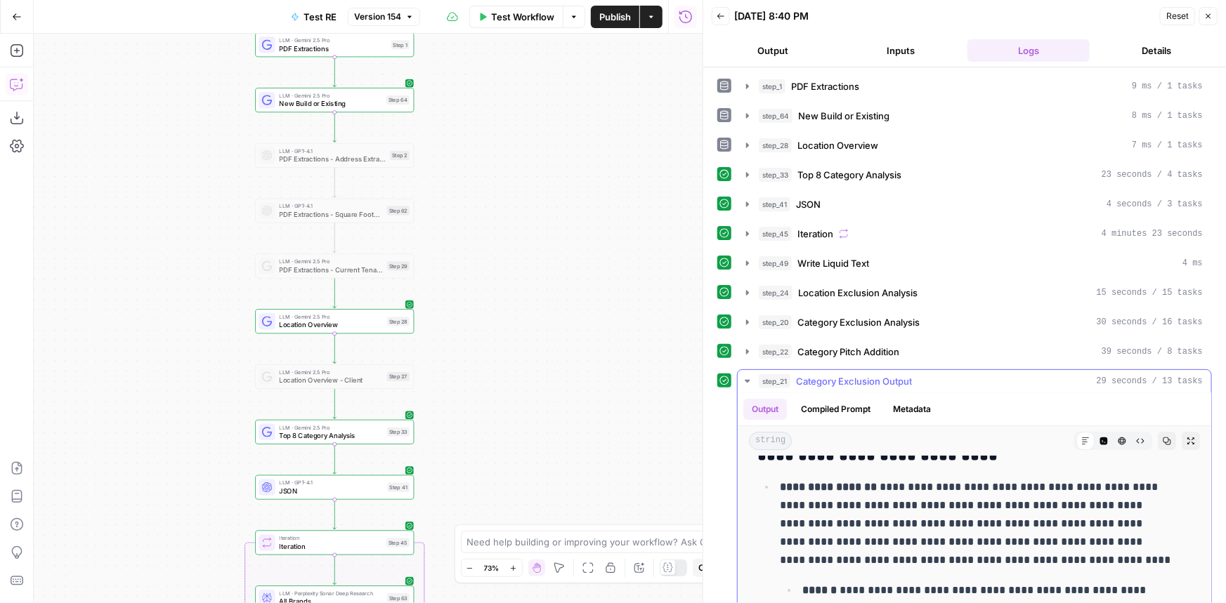
click at [850, 384] on span "Category Exclusion Output" at bounding box center [854, 381] width 116 height 14
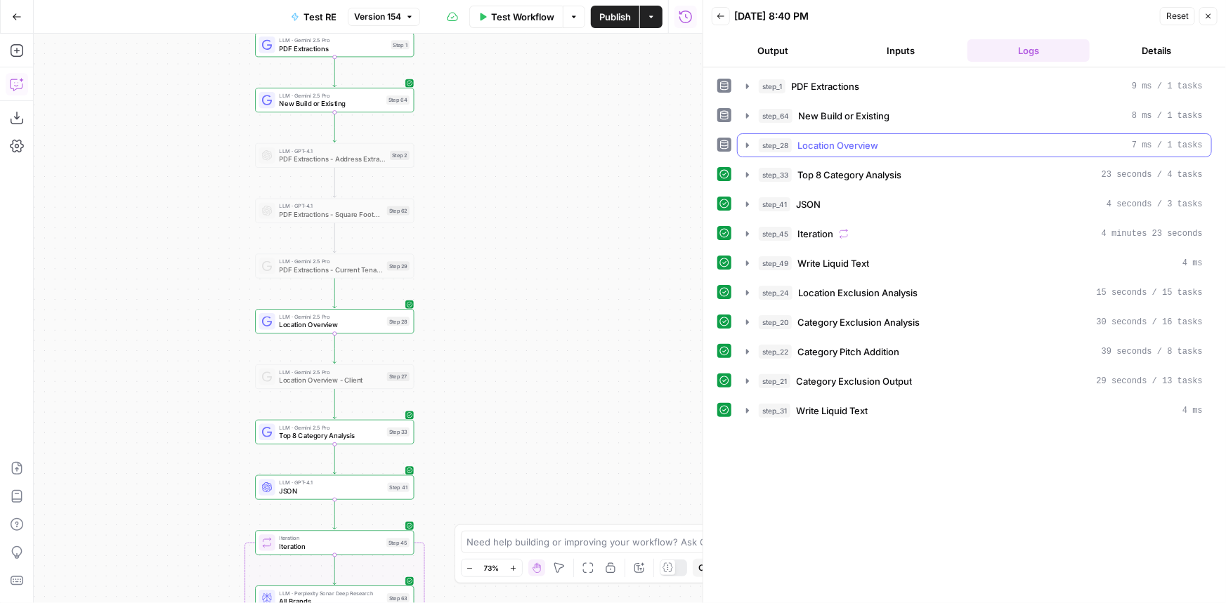
click at [898, 144] on div "step_28 Location Overview 7 ms / 1 tasks" at bounding box center [981, 145] width 444 height 14
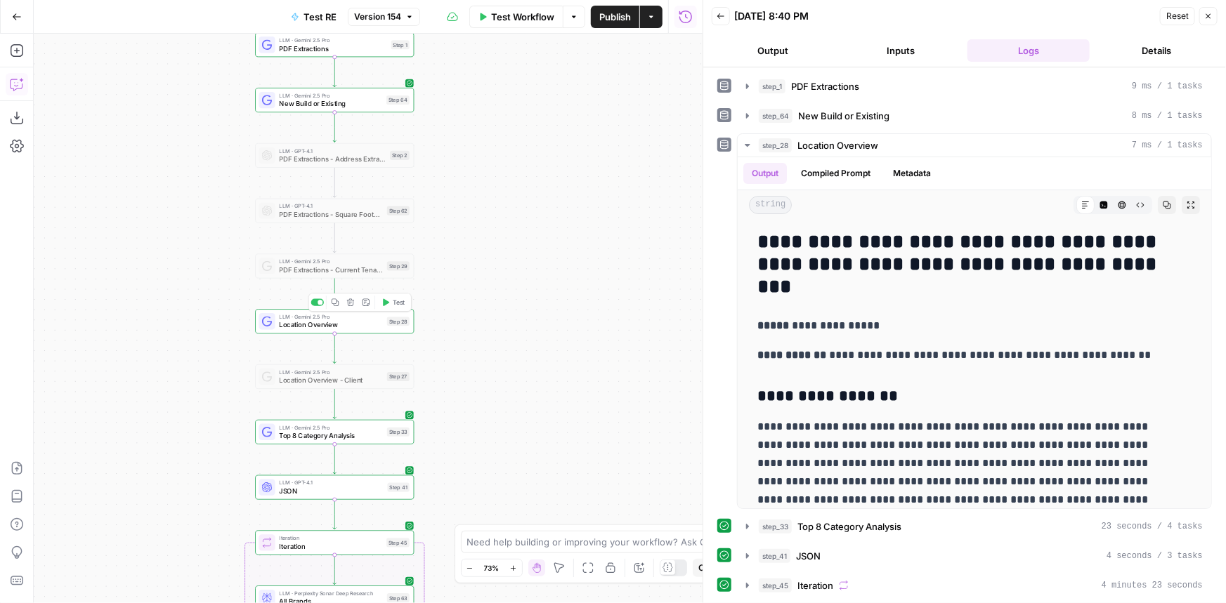
click at [373, 325] on span "Location Overview" at bounding box center [331, 325] width 103 height 11
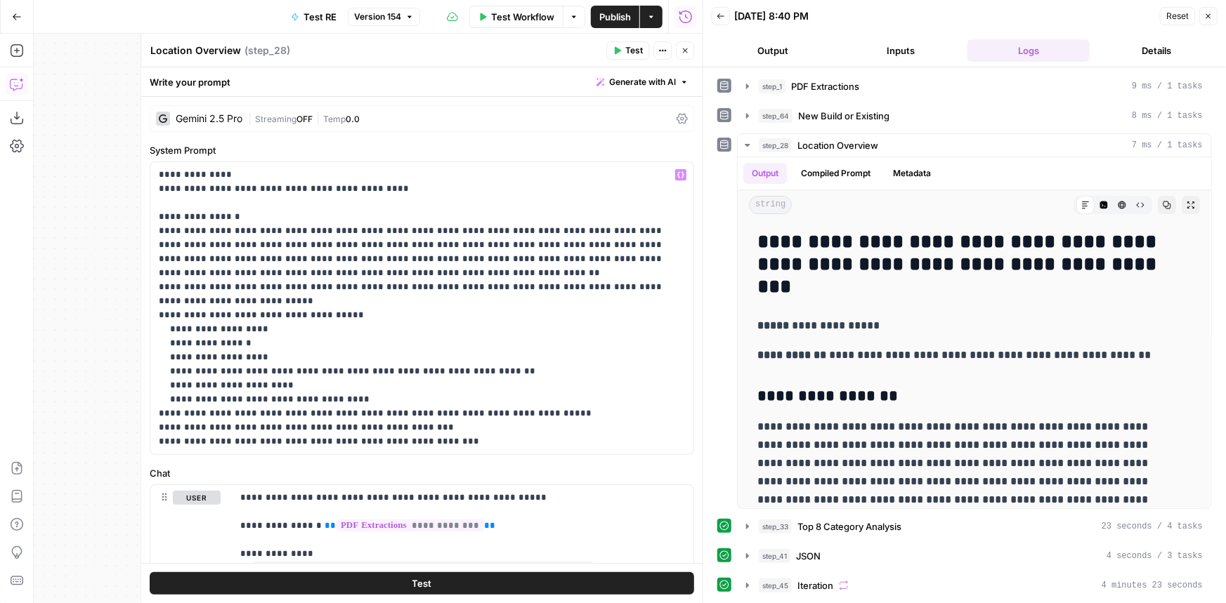
scroll to position [63, 0]
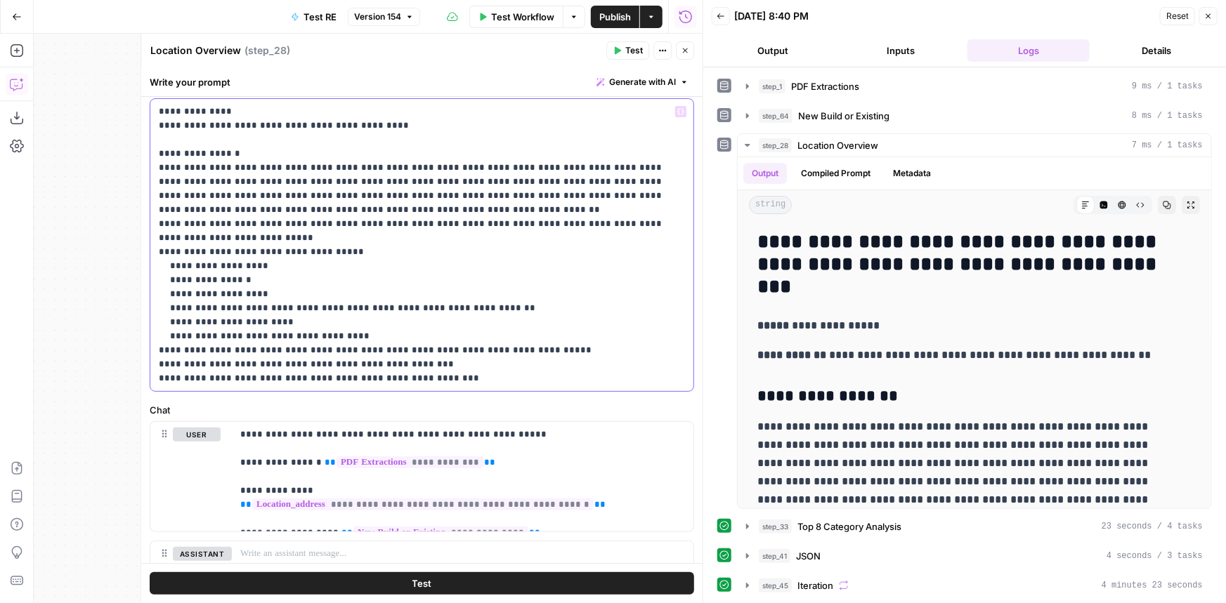
click at [485, 374] on p "**********" at bounding box center [417, 245] width 517 height 281
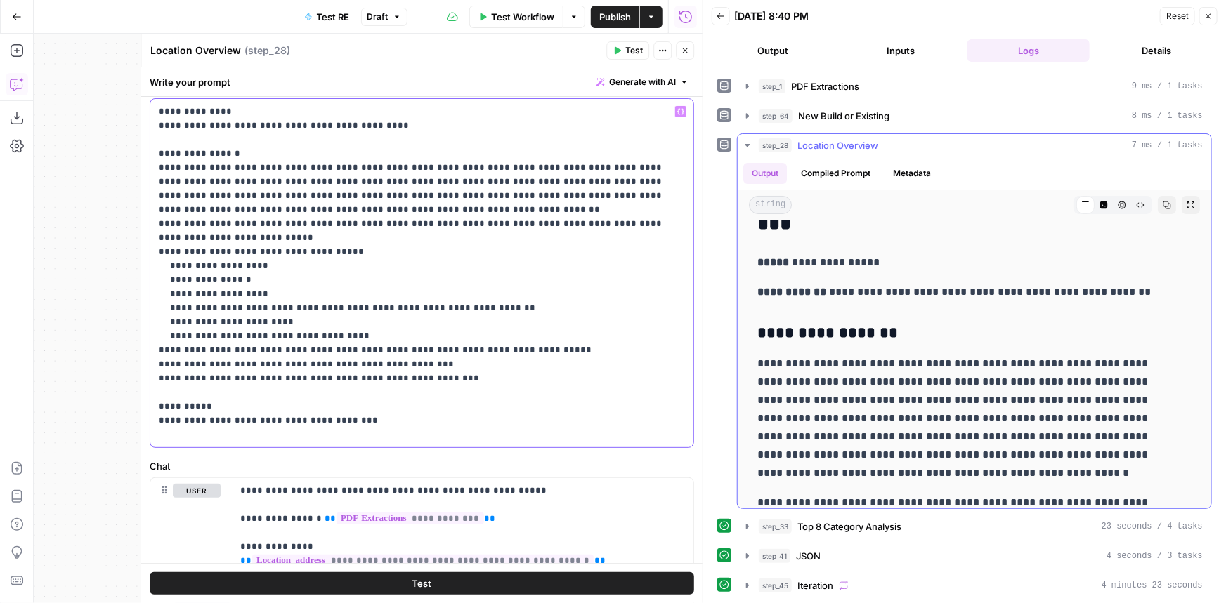
scroll to position [0, 0]
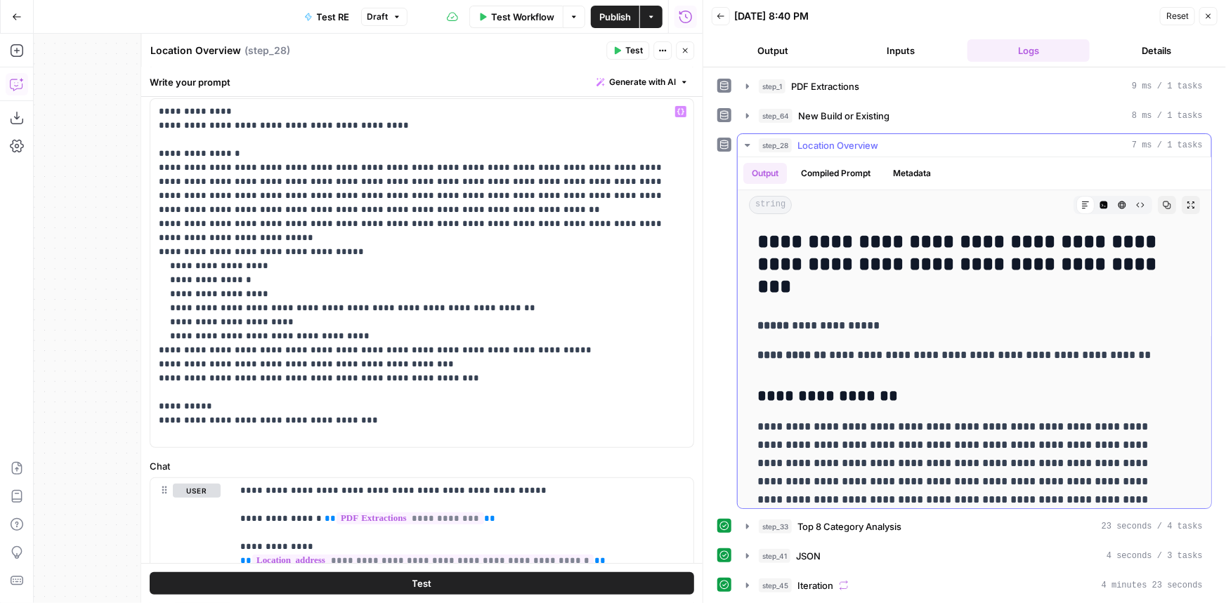
click at [1094, 204] on button "Code Editor" at bounding box center [1103, 205] width 18 height 18
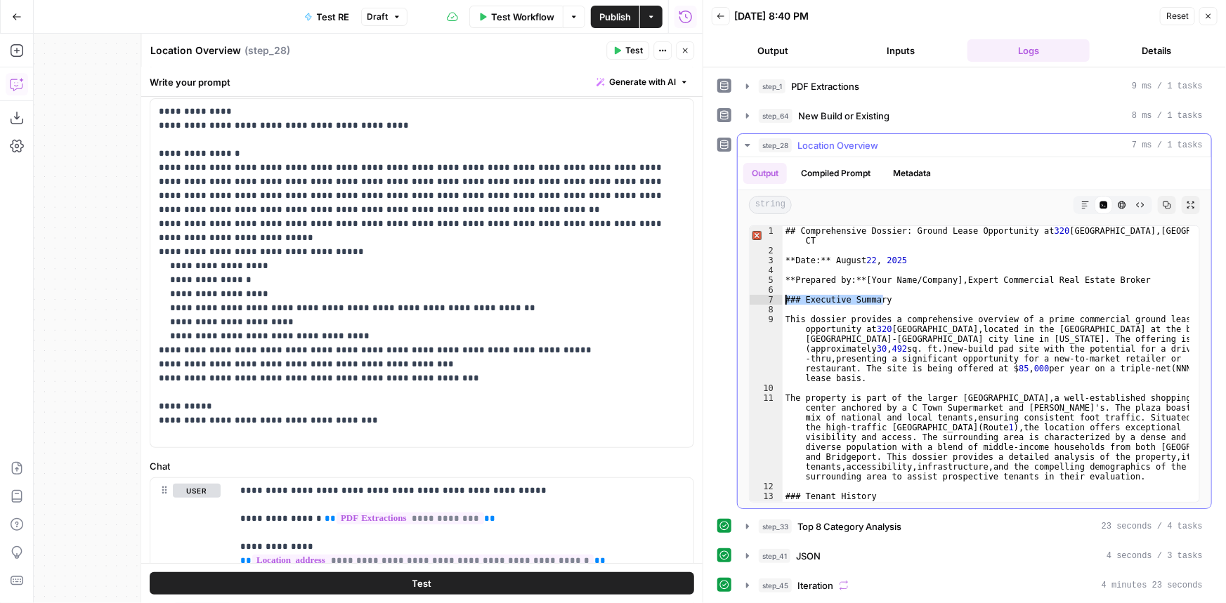
drag, startPoint x: 894, startPoint y: 298, endPoint x: 780, endPoint y: 297, distance: 114.5
click at [780, 297] on div "**********" at bounding box center [974, 363] width 451 height 277
click at [301, 438] on p "**********" at bounding box center [417, 273] width 517 height 337
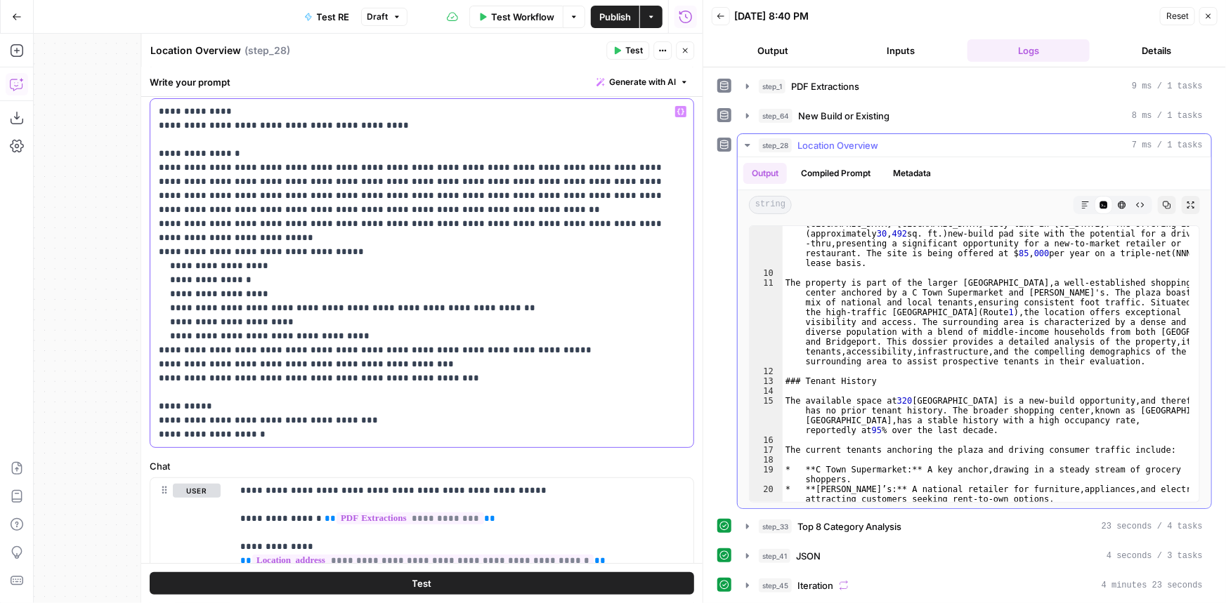
scroll to position [114, 0]
drag, startPoint x: 880, startPoint y: 379, endPoint x: 782, endPoint y: 378, distance: 97.6
click at [782, 378] on div "This dossier provides a comprehensive overview of a prime commercial ground lea…" at bounding box center [985, 376] width 407 height 355
click at [411, 433] on p "**********" at bounding box center [417, 273] width 517 height 337
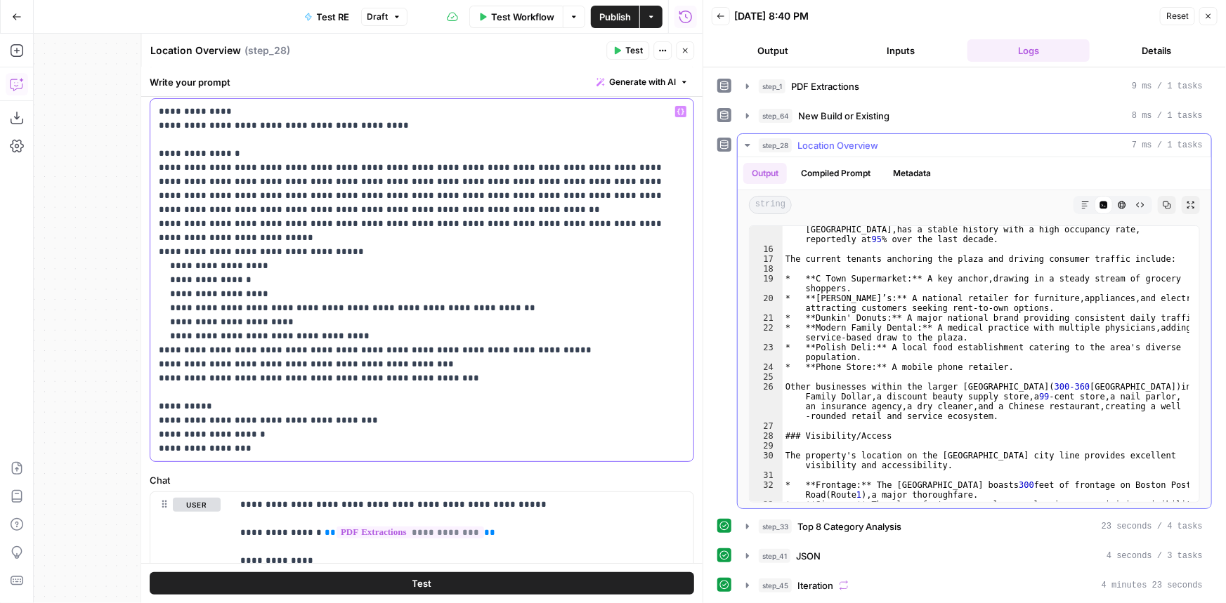
scroll to position [344, 0]
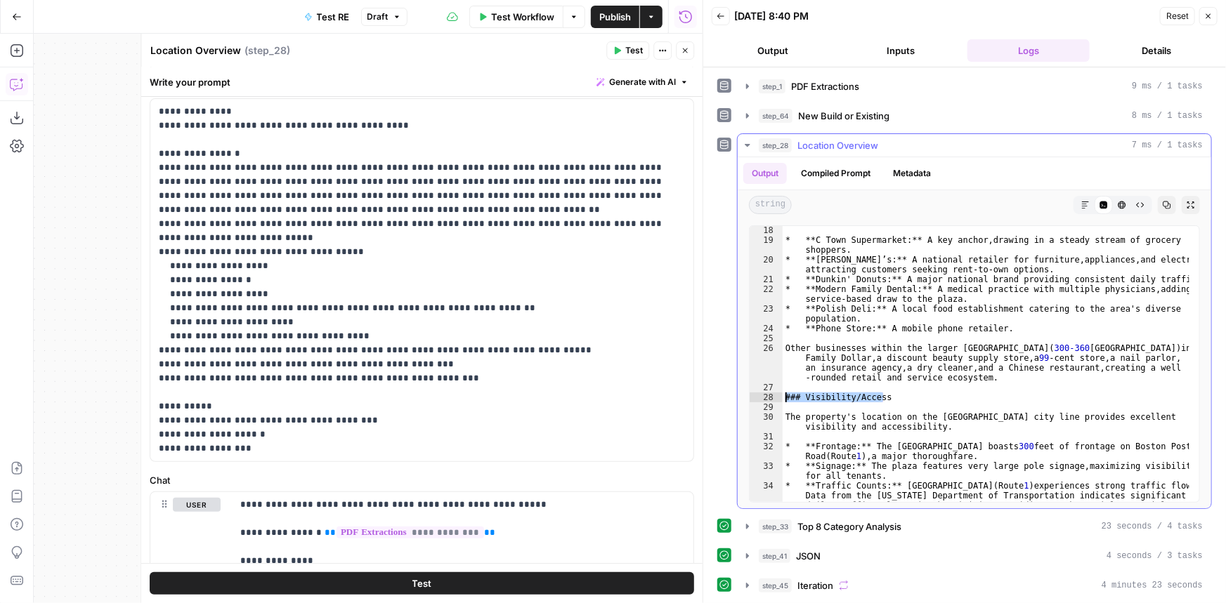
drag, startPoint x: 910, startPoint y: 398, endPoint x: 785, endPoint y: 398, distance: 125.7
click at [785, 398] on div "* **C Town Supermarket:** A key anchor , drawing in a steady stream of grocery …" at bounding box center [985, 387] width 407 height 325
click at [369, 454] on p "**********" at bounding box center [417, 280] width 517 height 351
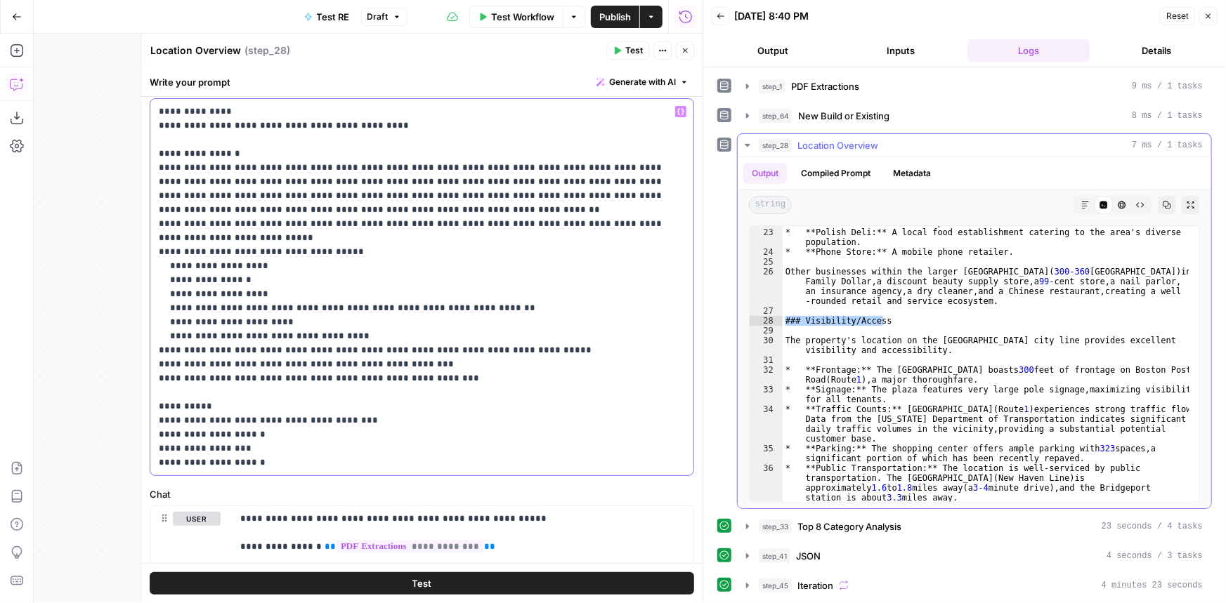
scroll to position [498, 0]
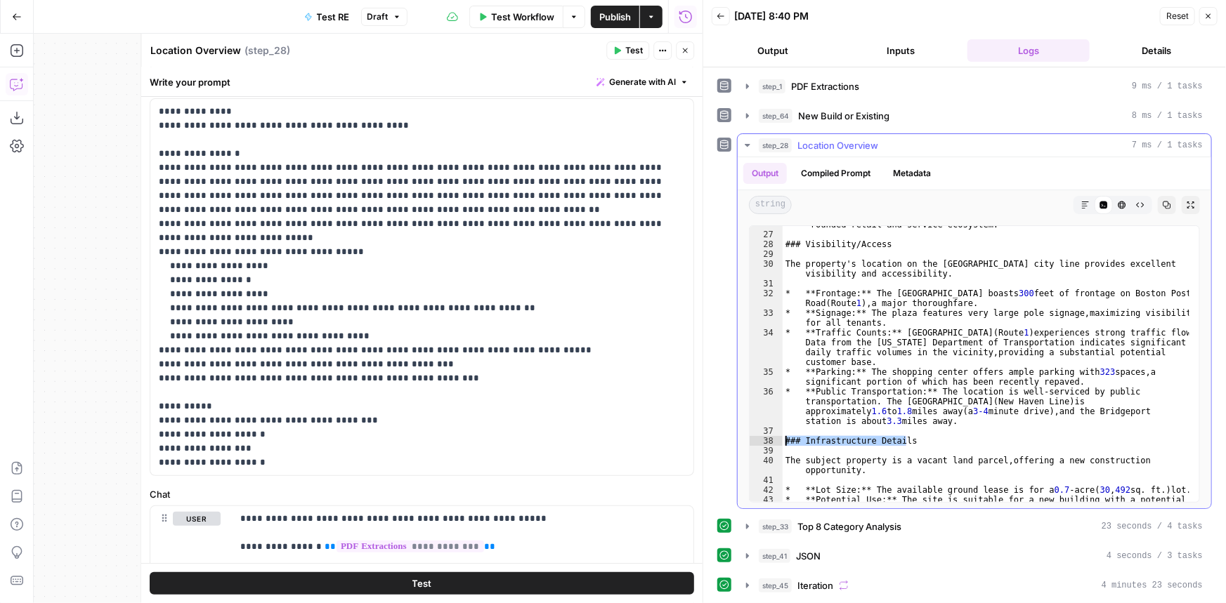
drag, startPoint x: 908, startPoint y: 440, endPoint x: 781, endPoint y: 439, distance: 127.1
click at [781, 439] on div "**********" at bounding box center [974, 363] width 451 height 277
click at [301, 466] on p "**********" at bounding box center [417, 287] width 517 height 365
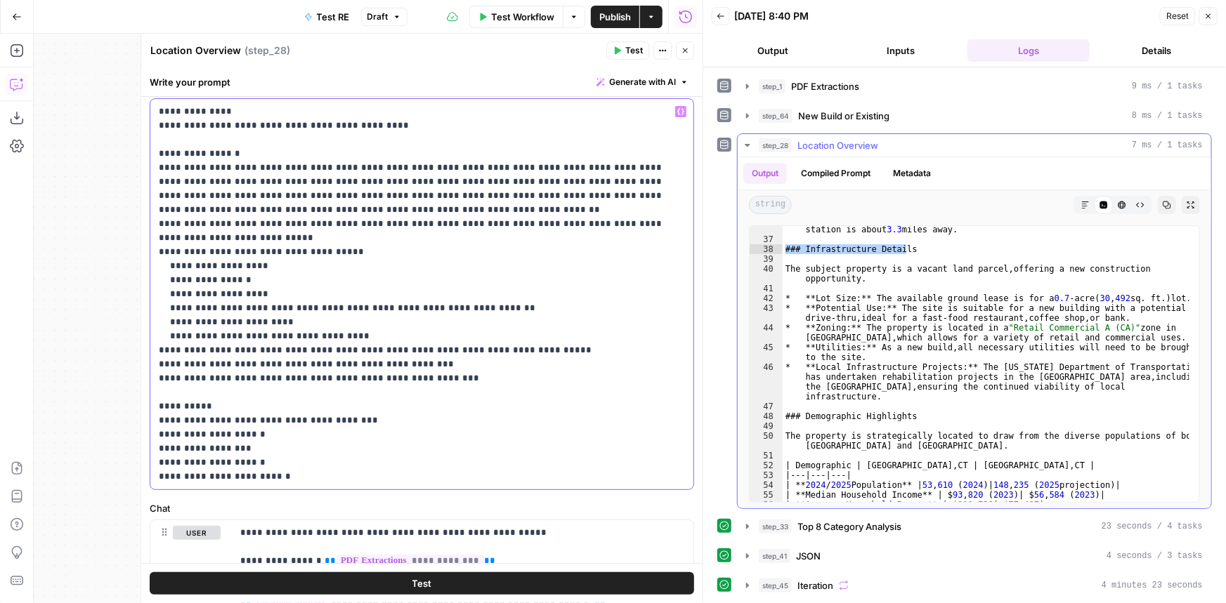
scroll to position [728, 0]
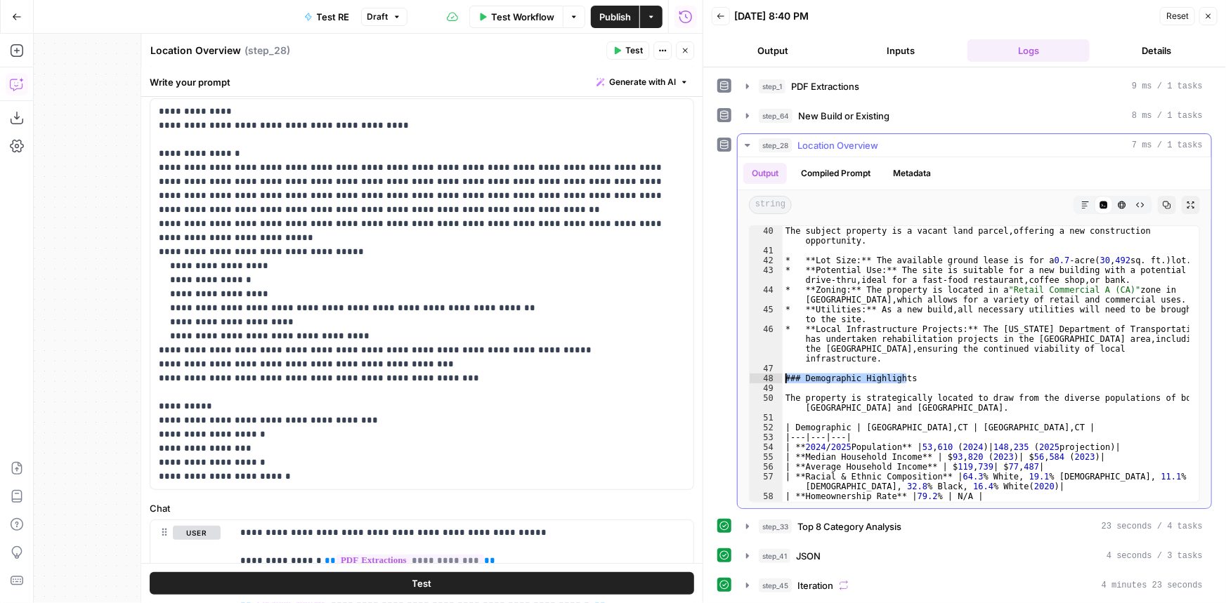
drag, startPoint x: 905, startPoint y: 381, endPoint x: 780, endPoint y: 374, distance: 125.2
click at [780, 374] on div "**********" at bounding box center [974, 363] width 451 height 277
click at [329, 477] on p "**********" at bounding box center [417, 294] width 517 height 379
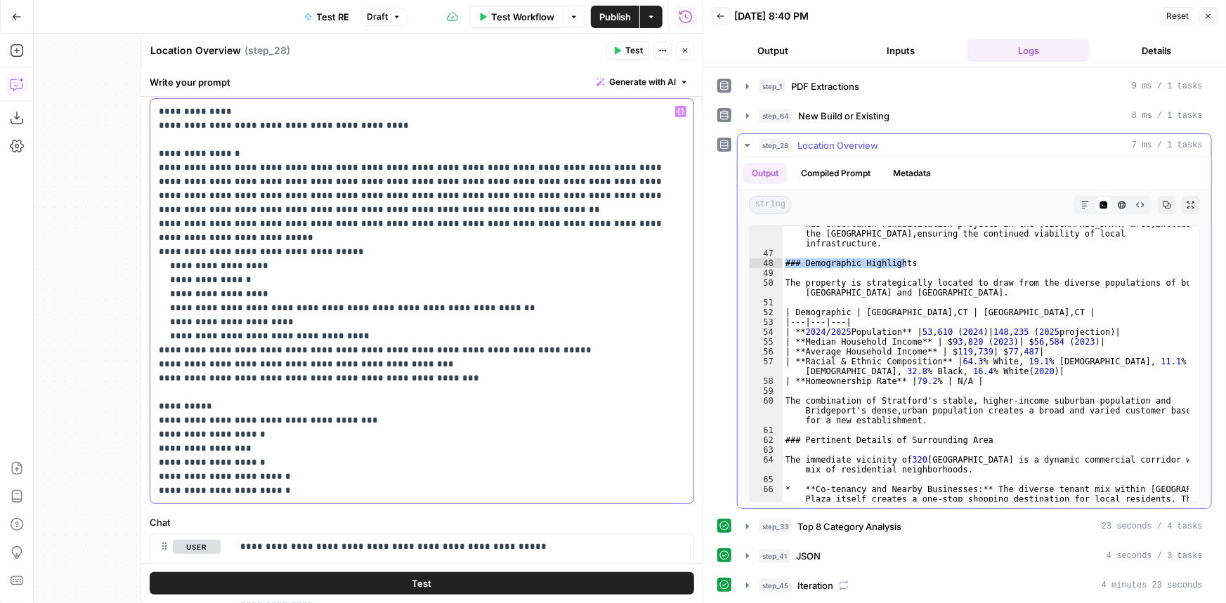
scroll to position [881, 0]
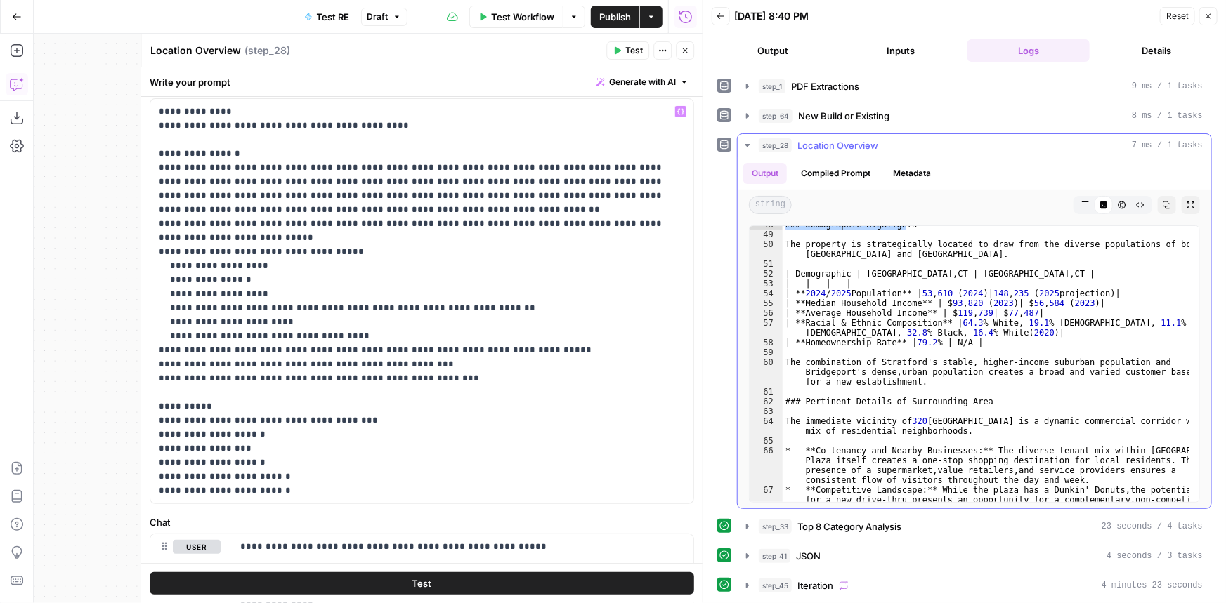
type textarea "**********"
drag, startPoint x: 988, startPoint y: 398, endPoint x: 785, endPoint y: 400, distance: 203.0
click at [785, 400] on div "### Demographic Highlights The property is strategically located to draw from t…" at bounding box center [985, 387] width 407 height 335
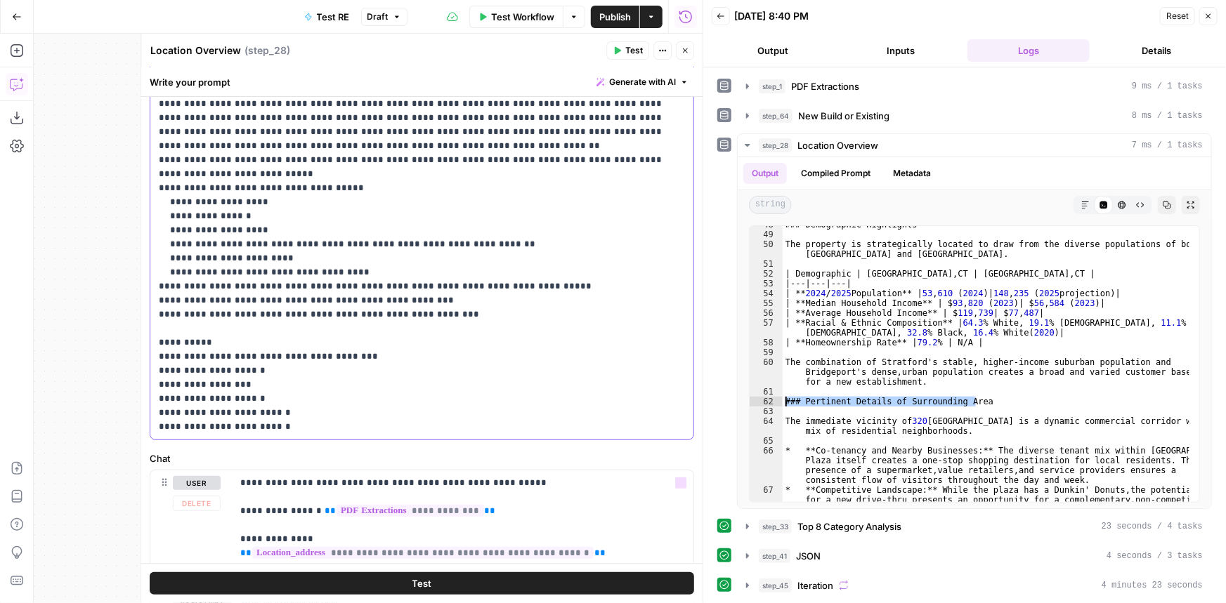
click at [325, 423] on p "**********" at bounding box center [417, 237] width 517 height 393
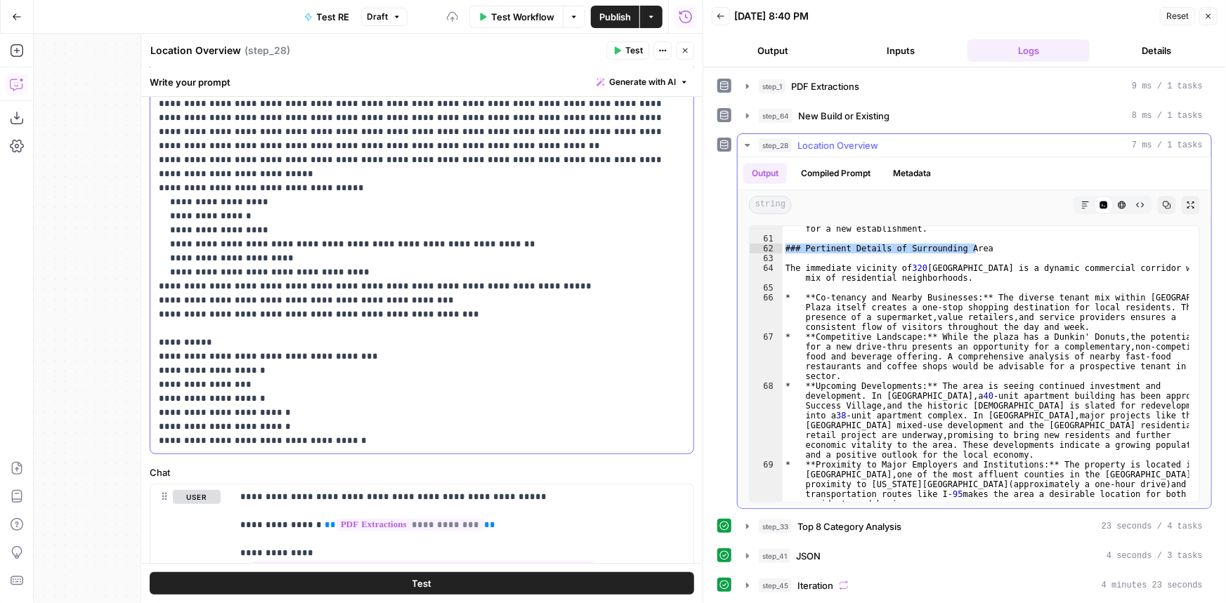
scroll to position [1041, 0]
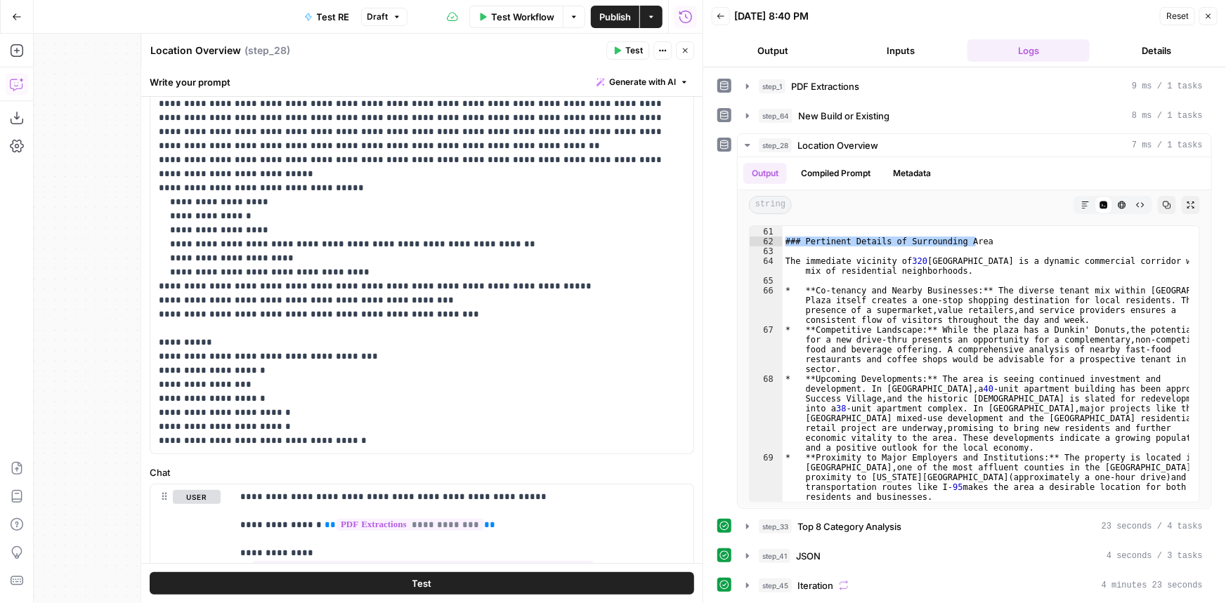
click at [616, 49] on div "Publish P" at bounding box center [614, 47] width 46 height 14
click at [626, 51] on span "Test" at bounding box center [634, 50] width 18 height 13
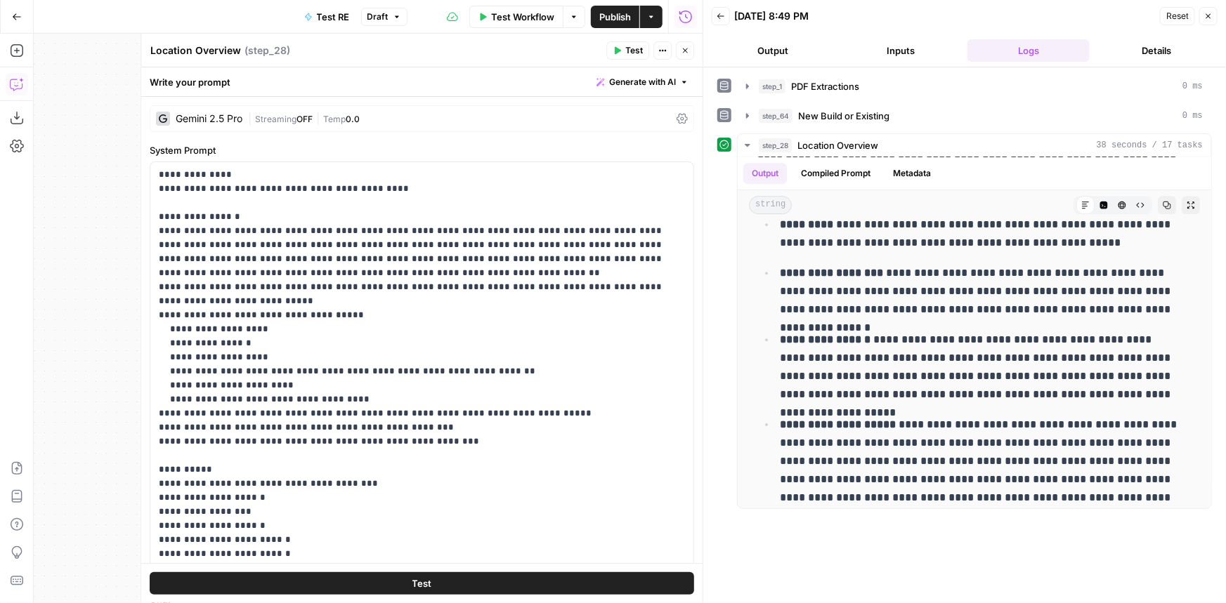
click at [331, 119] on span "Temp" at bounding box center [334, 119] width 22 height 11
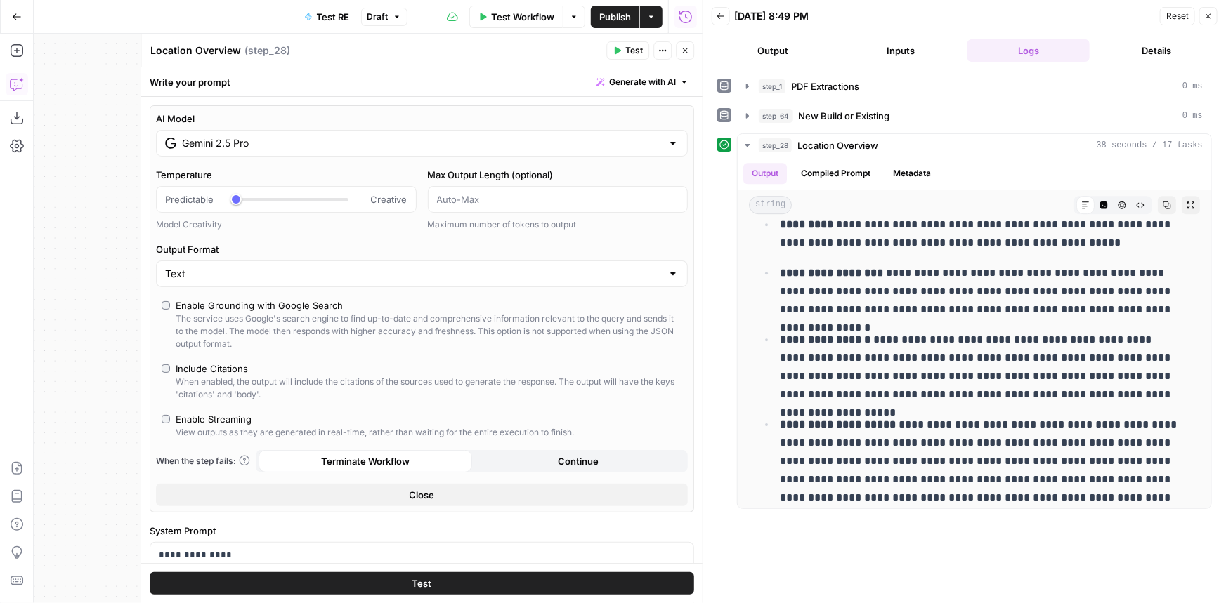
click at [686, 48] on icon "button" at bounding box center [685, 50] width 8 height 8
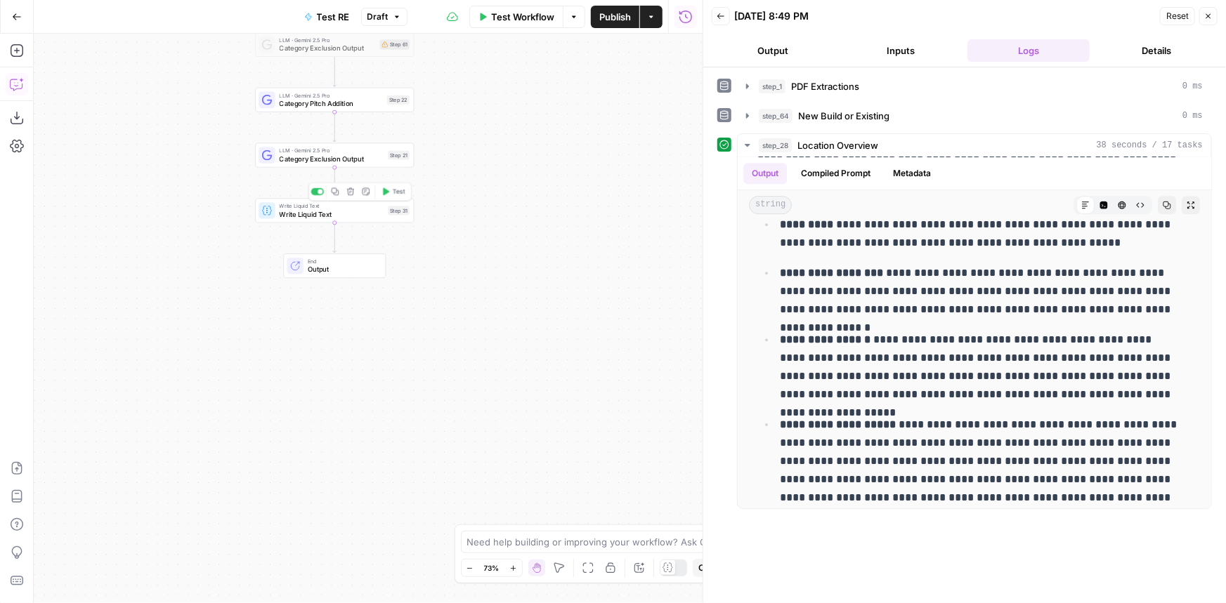
click at [334, 212] on span "Write Liquid Text" at bounding box center [332, 214] width 105 height 11
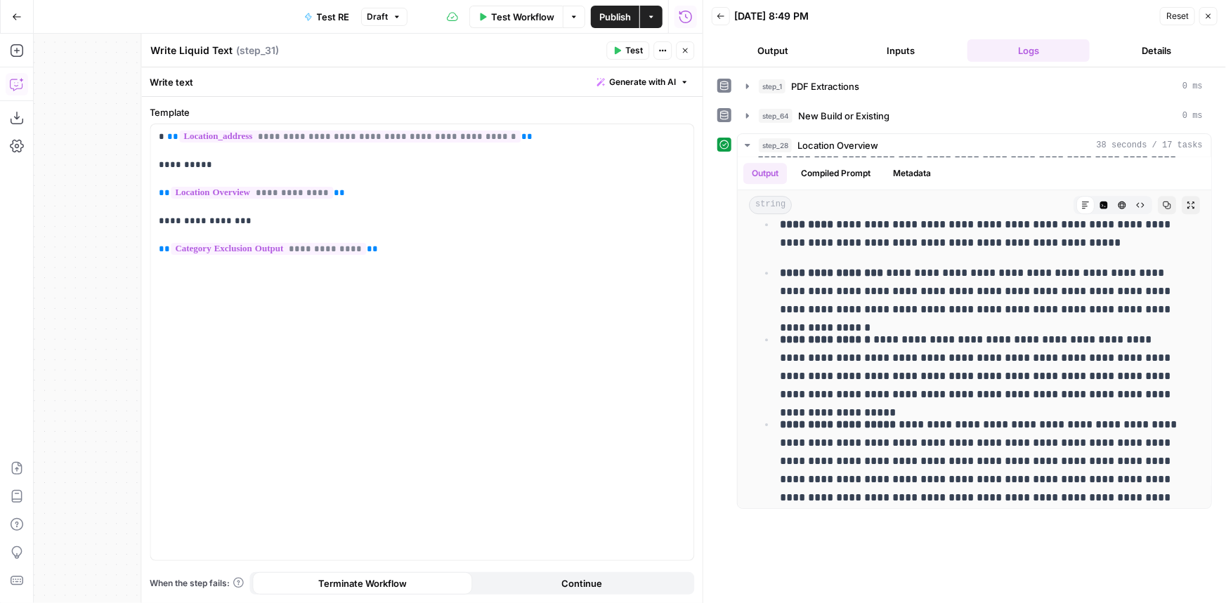
click at [630, 50] on span "Test" at bounding box center [634, 50] width 18 height 13
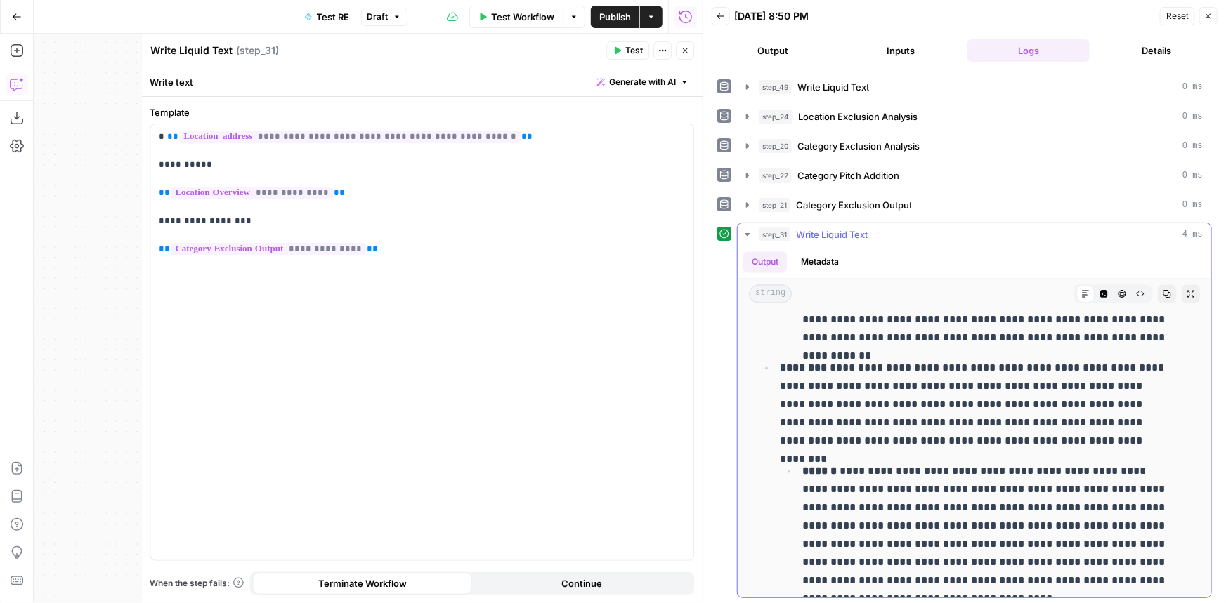
scroll to position [4405, 0]
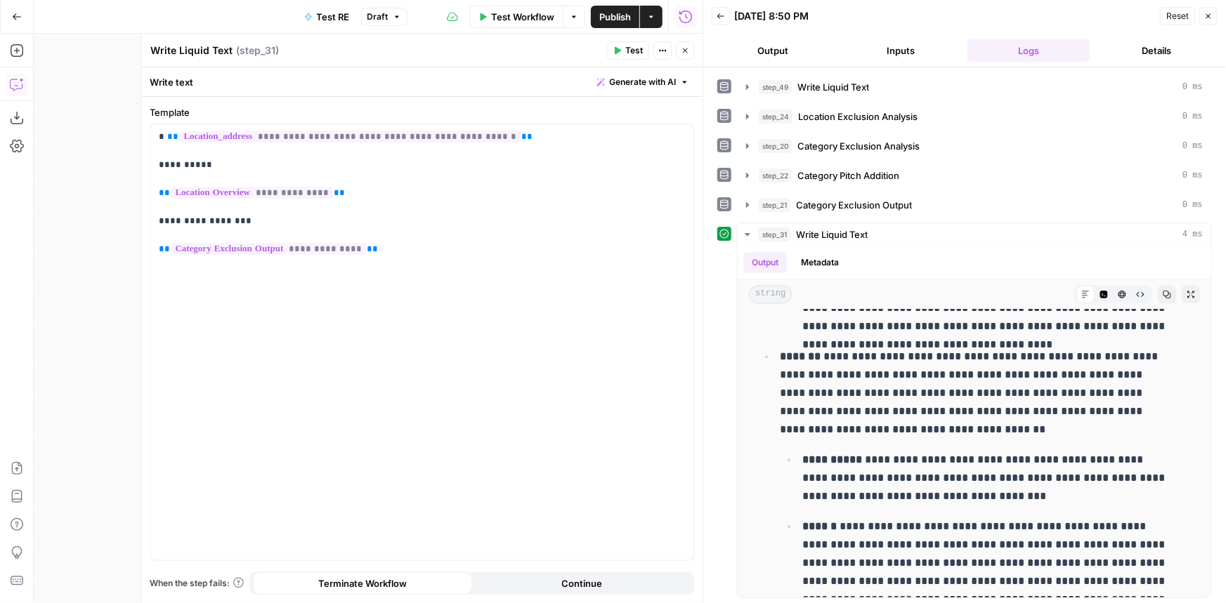
click at [681, 46] on button "Close" at bounding box center [685, 50] width 18 height 18
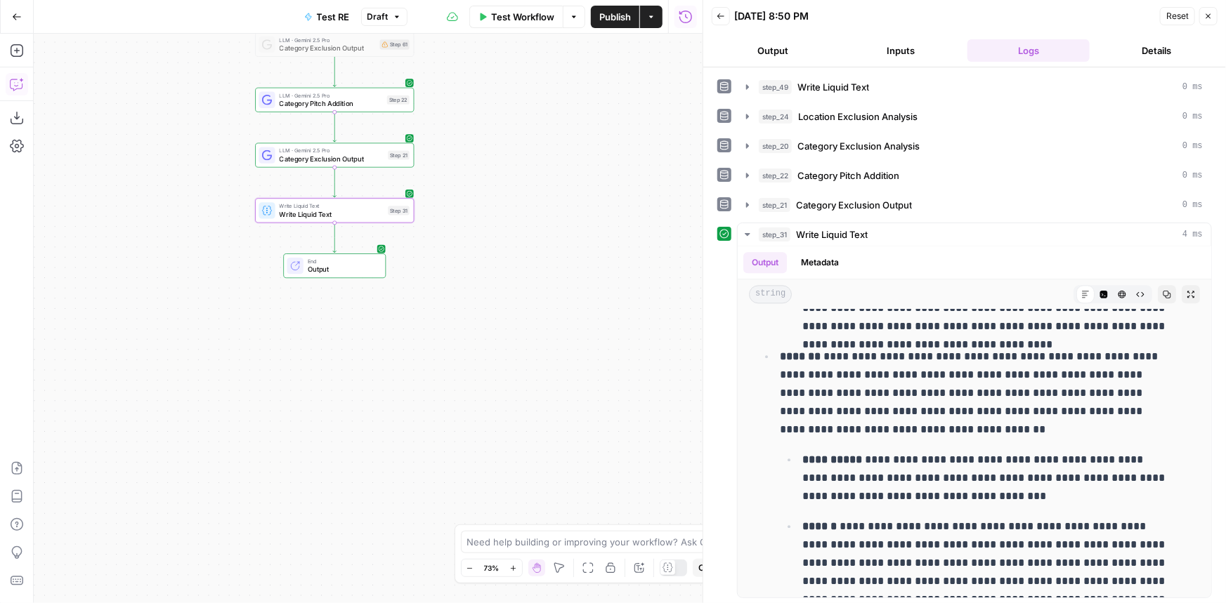
click at [620, 25] on button "Publish" at bounding box center [615, 17] width 48 height 22
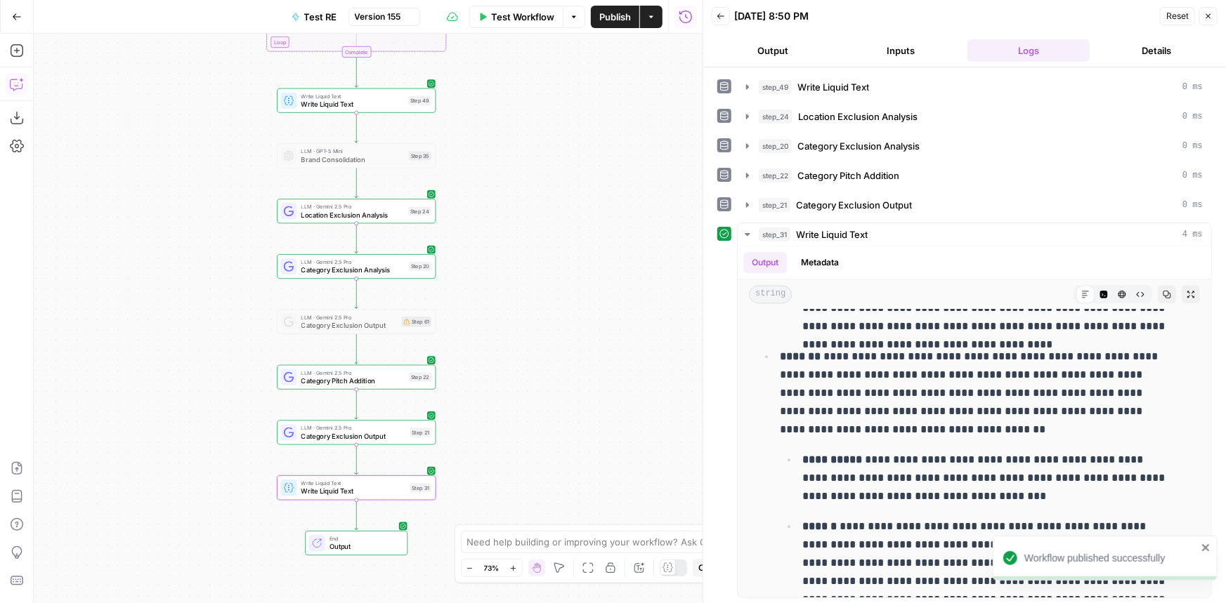
drag, startPoint x: 509, startPoint y: 143, endPoint x: 528, endPoint y: 433, distance: 290.0
click at [525, 450] on div "Workflow Set Inputs Inputs LLM · Gemini 2.5 Pro PDF Extractions Step 1 LLM · Ge…" at bounding box center [368, 319] width 669 height 570
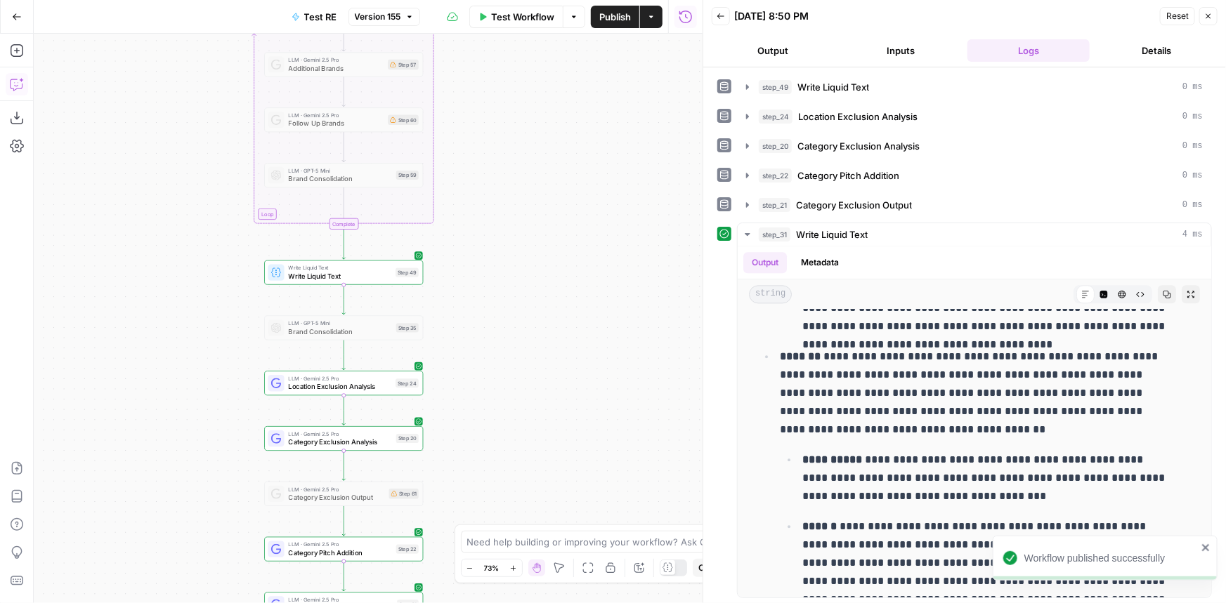
drag, startPoint x: 560, startPoint y: 188, endPoint x: 551, endPoint y: 304, distance: 116.3
click at [552, 333] on div "Workflow Set Inputs Inputs LLM · Gemini 2.5 Pro PDF Extractions Step 1 LLM · Ge…" at bounding box center [368, 319] width 669 height 570
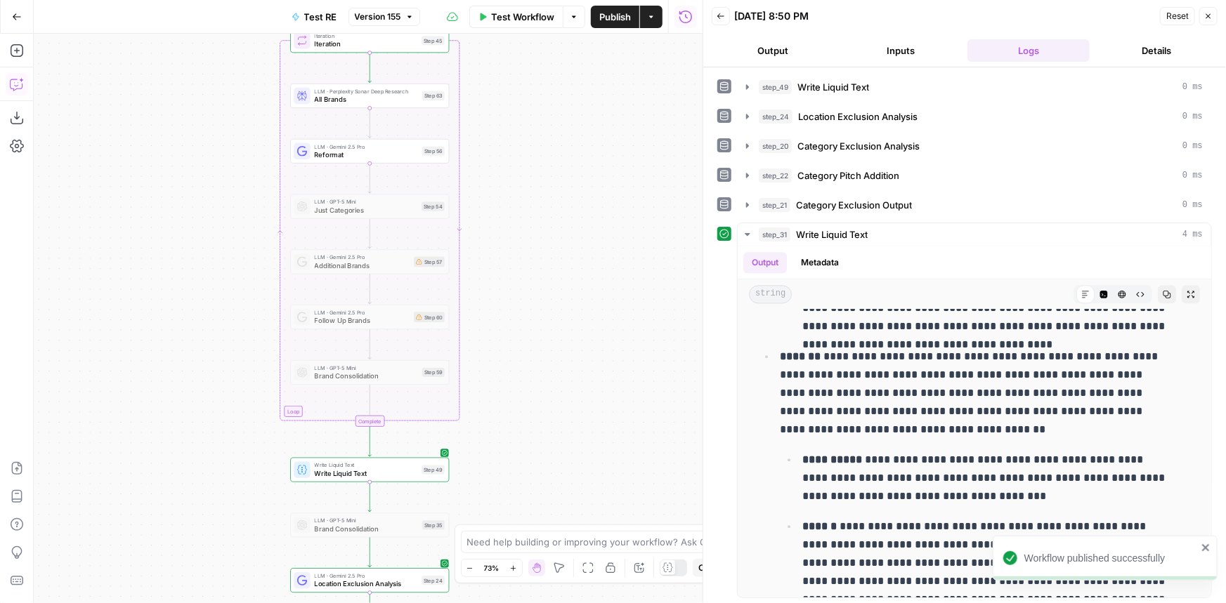
drag, startPoint x: 535, startPoint y: 189, endPoint x: 561, endPoint y: 383, distance: 195.7
click at [561, 383] on div "Workflow Set Inputs Inputs LLM · Gemini 2.5 Pro PDF Extractions Step 1 LLM · Ge…" at bounding box center [368, 319] width 669 height 570
drag, startPoint x: 539, startPoint y: 235, endPoint x: 542, endPoint y: 329, distance: 93.5
click at [542, 329] on div "Workflow Set Inputs Inputs LLM · Gemini 2.5 Pro PDF Extractions Step 1 LLM · Ge…" at bounding box center [368, 319] width 669 height 570
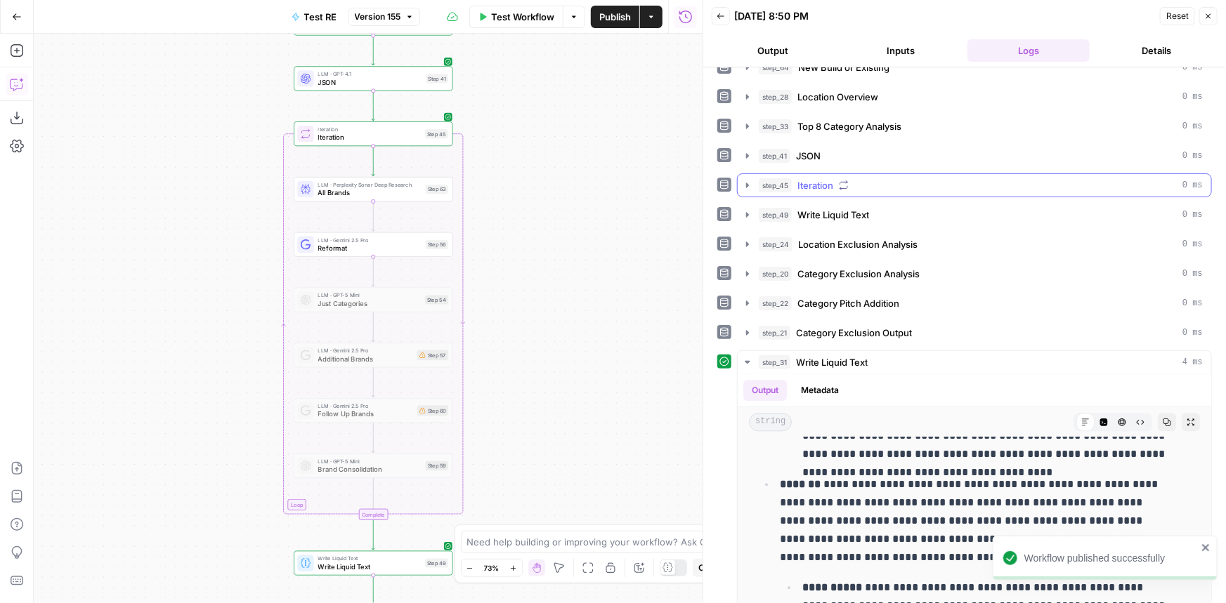
scroll to position [0, 0]
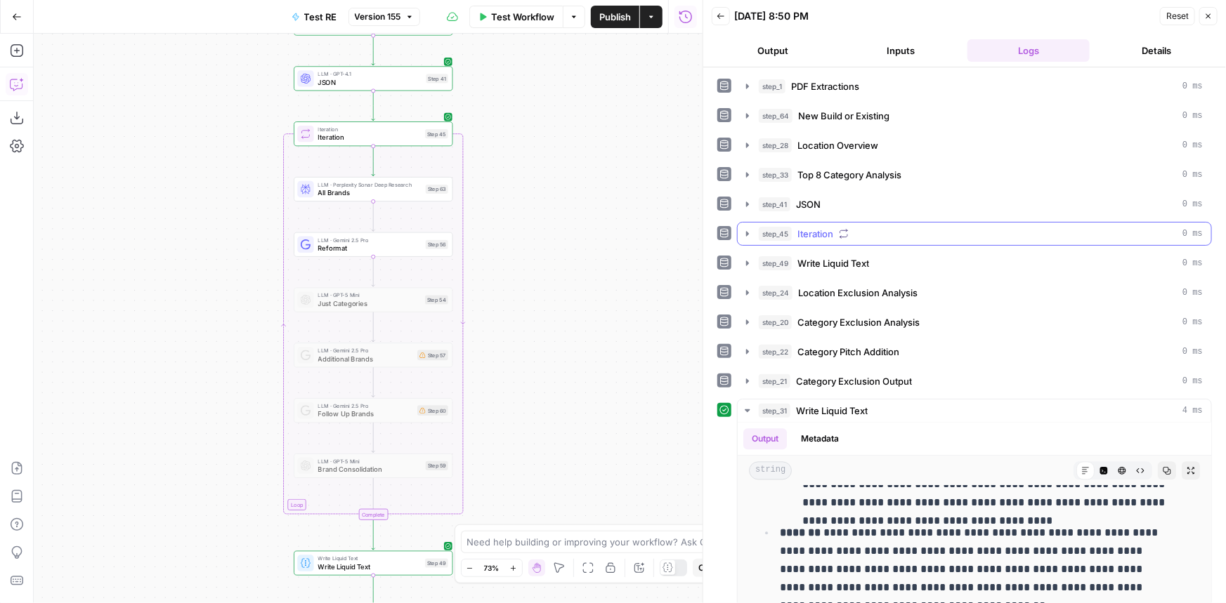
click at [870, 233] on div "step_45 Iteration 0 ms" at bounding box center [981, 234] width 444 height 14
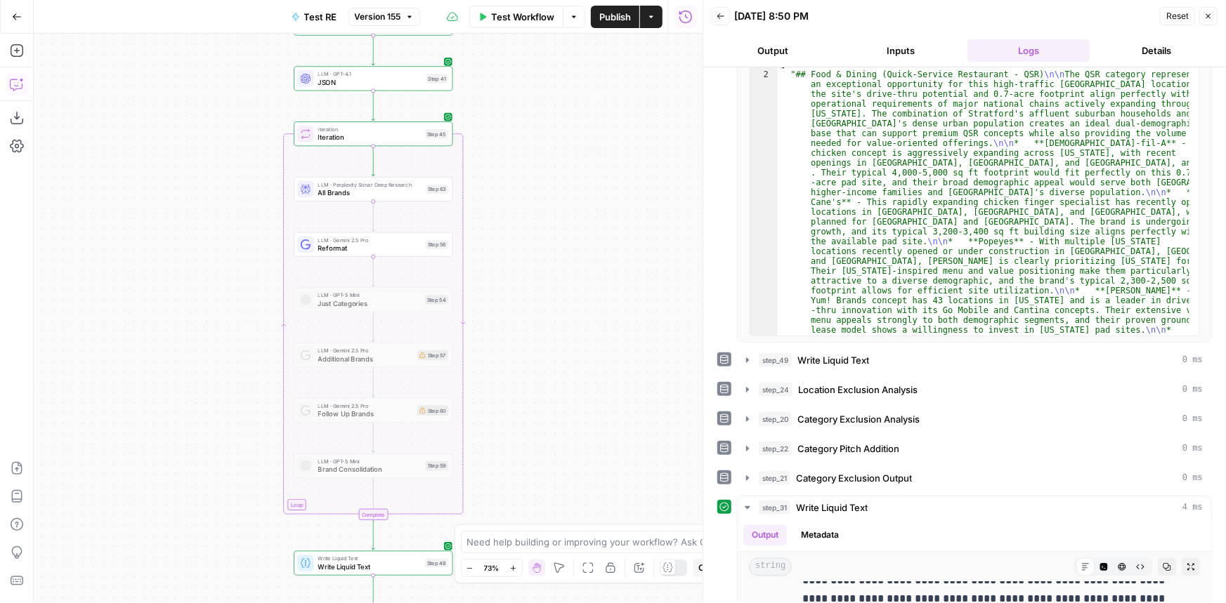
scroll to position [63, 0]
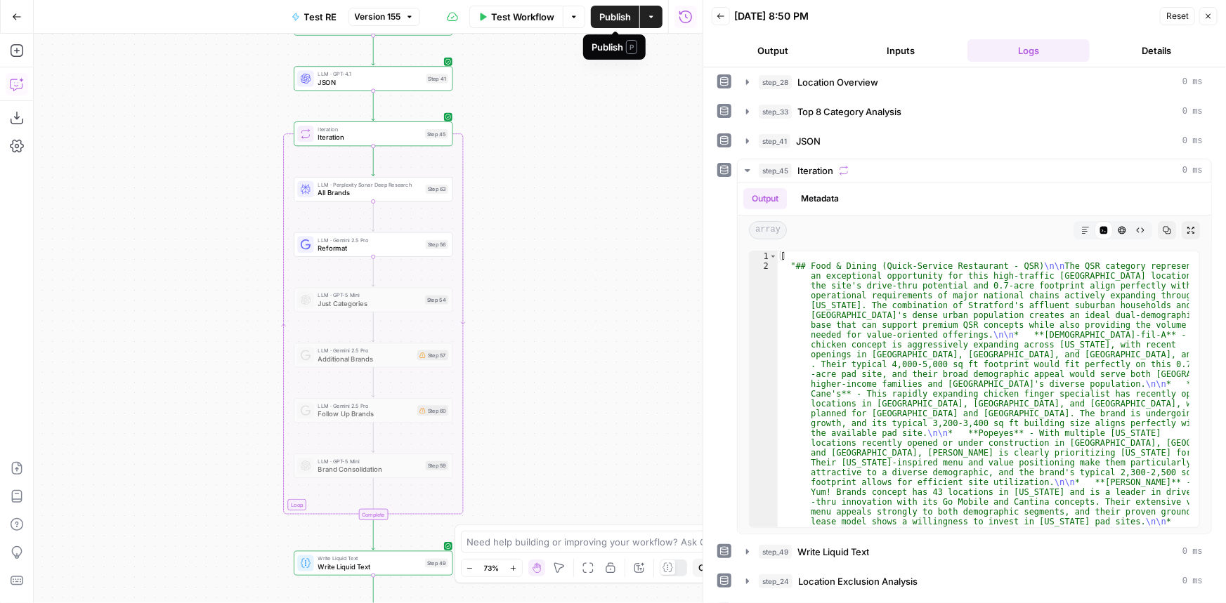
click at [626, 20] on span "Publish" at bounding box center [615, 17] width 32 height 14
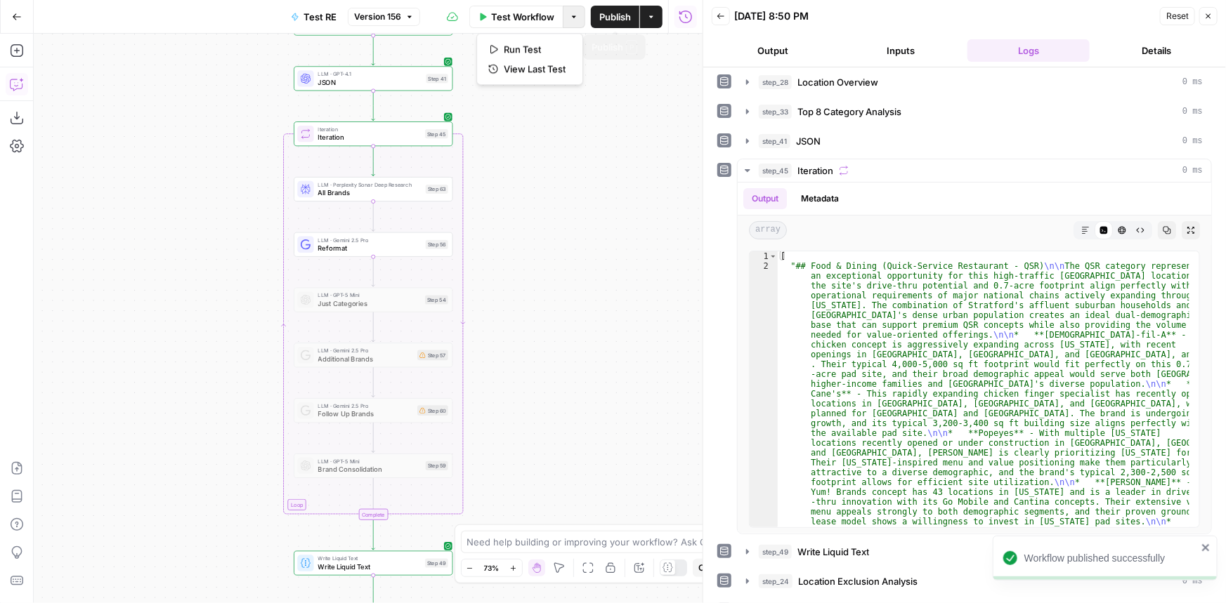
click at [565, 12] on button "Options" at bounding box center [574, 17] width 22 height 22
click at [406, 11] on button "Version 156" at bounding box center [384, 17] width 72 height 18
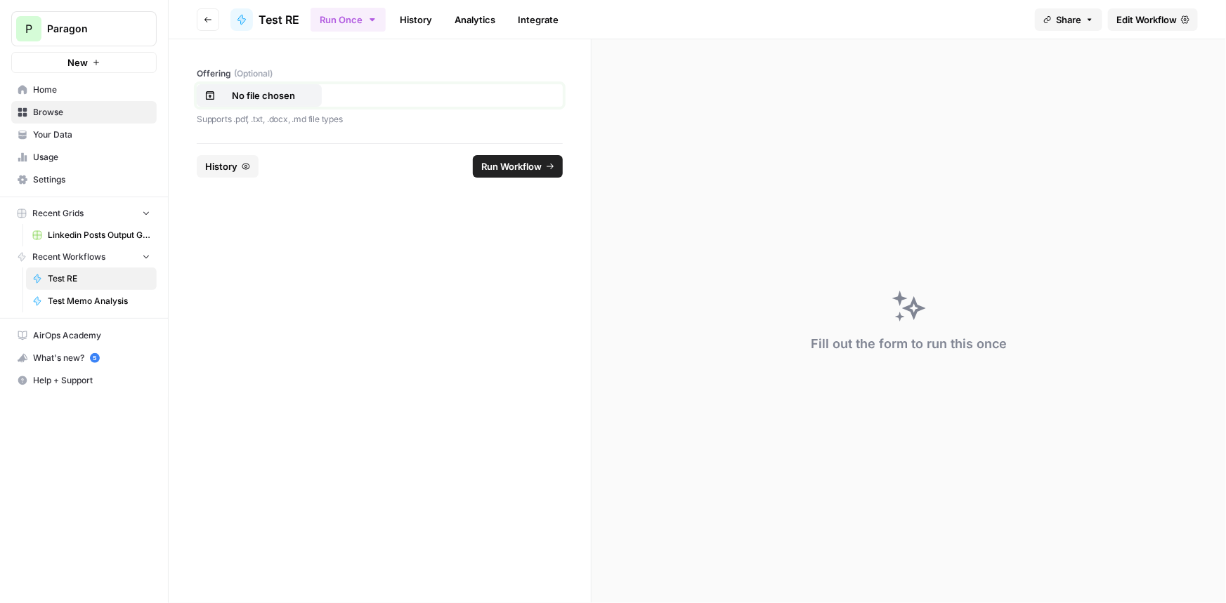
click at [292, 92] on p "No file chosen" at bounding box center [263, 96] width 90 height 14
click at [495, 164] on span "Run Workflow" at bounding box center [511, 166] width 60 height 14
click at [281, 25] on span "Test RE" at bounding box center [278, 19] width 41 height 17
click at [414, 15] on link "History" at bounding box center [415, 19] width 49 height 22
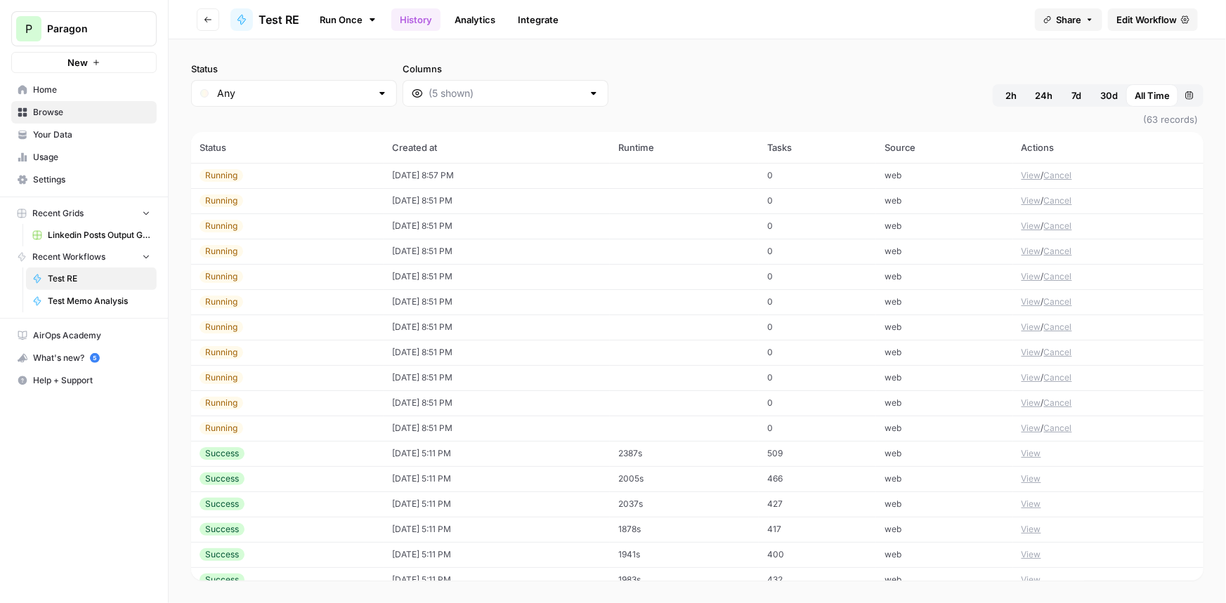
click at [272, 15] on span "Test RE" at bounding box center [278, 19] width 41 height 17
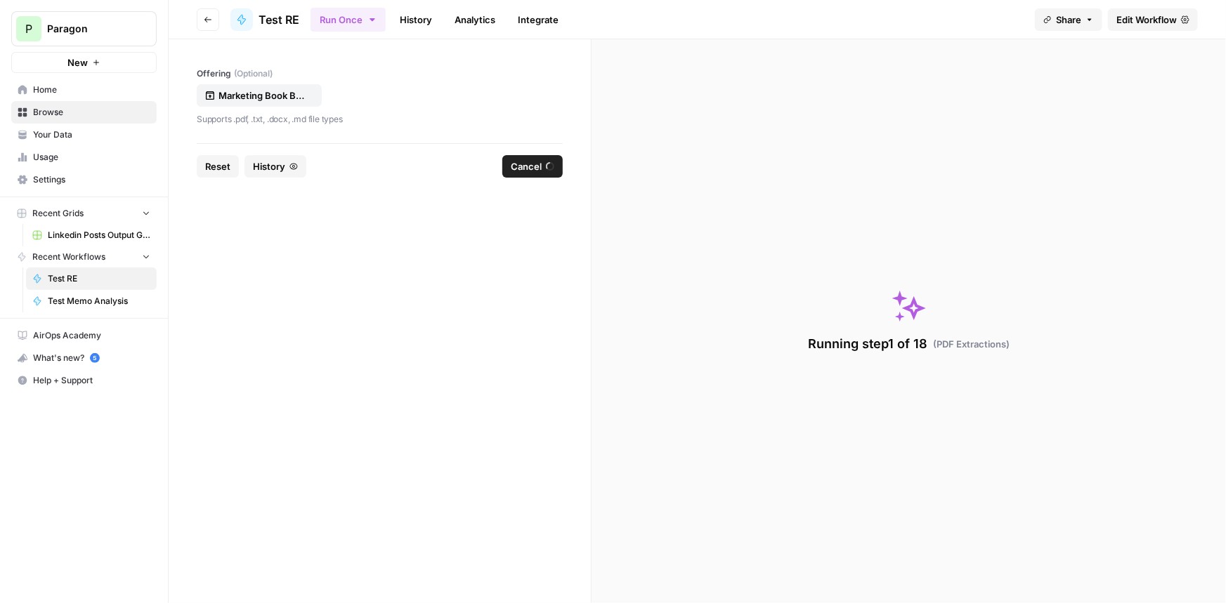
click at [407, 15] on link "History" at bounding box center [415, 19] width 49 height 22
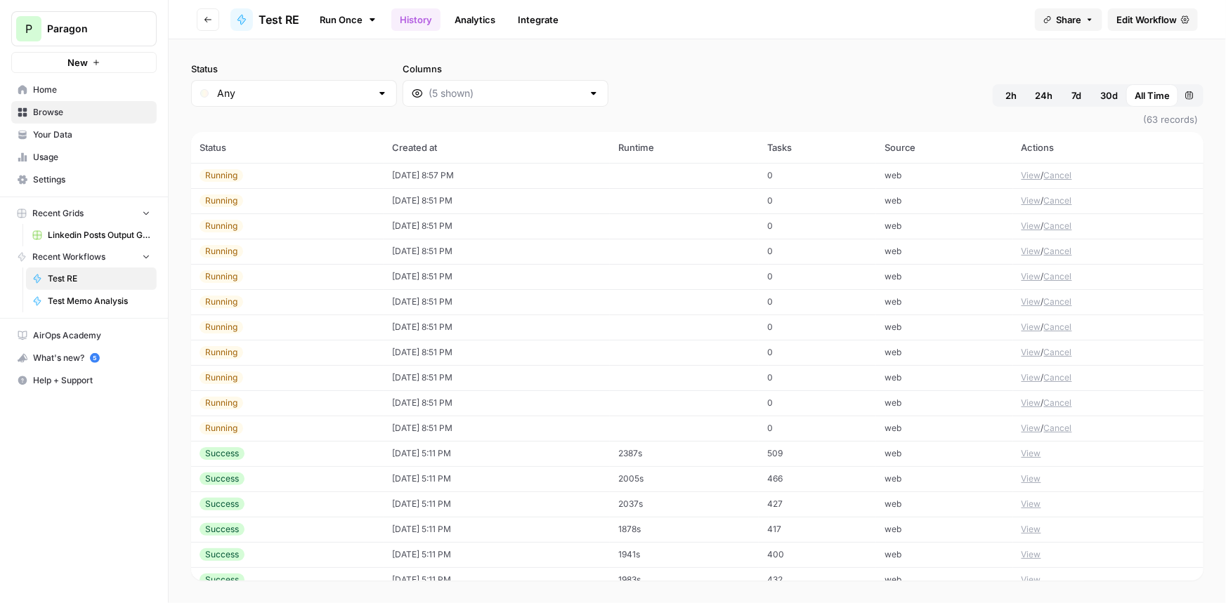
click at [287, 18] on span "Test RE" at bounding box center [278, 19] width 41 height 17
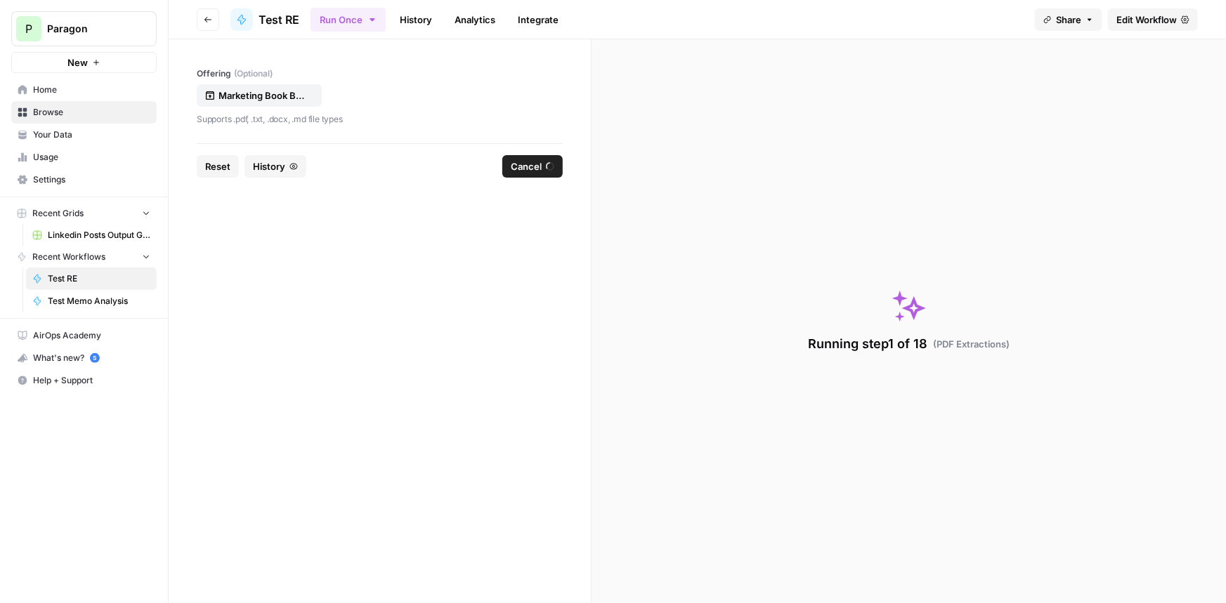
click at [277, 167] on span "History" at bounding box center [269, 166] width 32 height 14
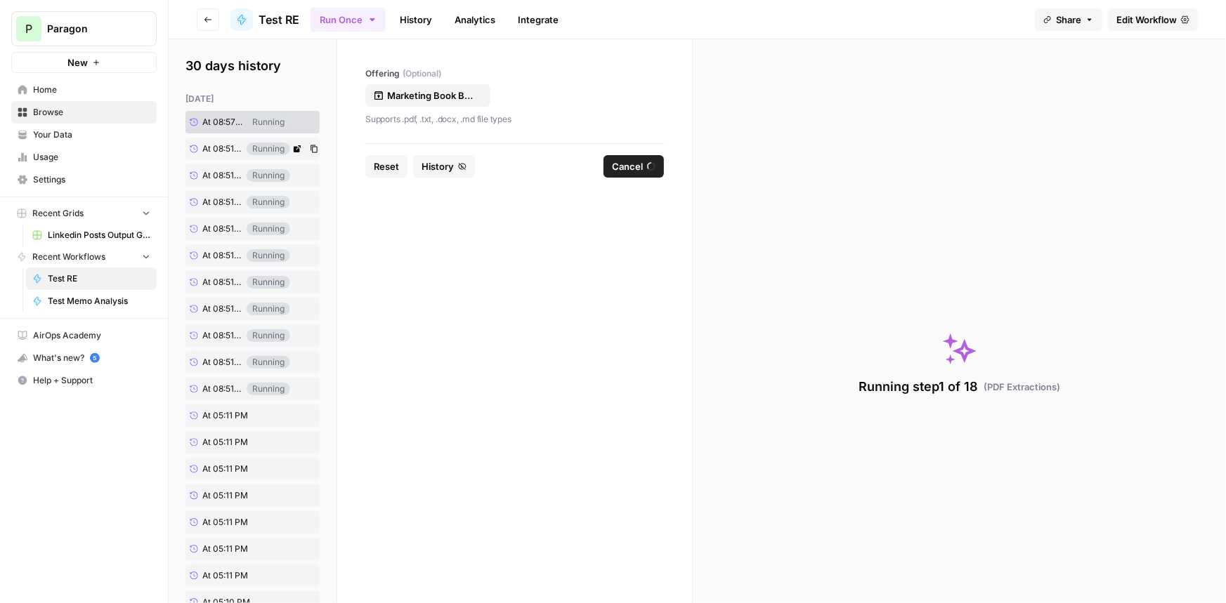
click at [228, 150] on span "At 08:51 PM" at bounding box center [222, 149] width 40 height 13
click at [221, 179] on span "At 08:51 PM" at bounding box center [222, 175] width 40 height 13
click at [221, 203] on span "At 08:51 PM" at bounding box center [222, 202] width 40 height 13
click at [222, 140] on link "At 08:51 PM" at bounding box center [215, 148] width 61 height 21
click at [224, 127] on span "At 08:57 PM" at bounding box center [222, 122] width 40 height 13
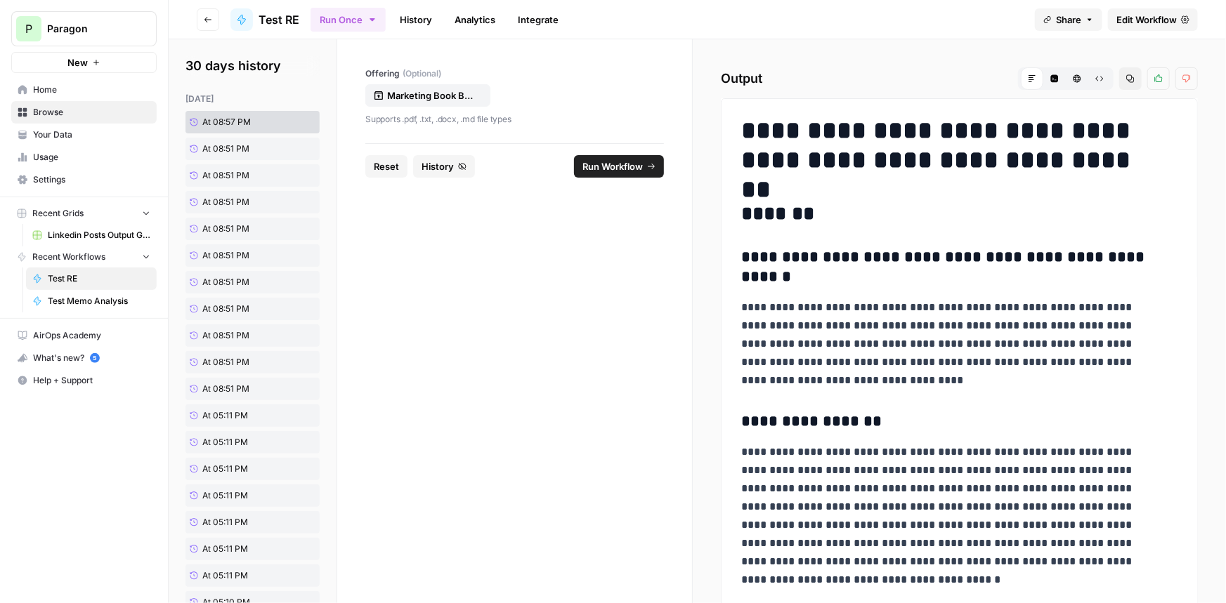
click at [428, 18] on link "History" at bounding box center [415, 19] width 49 height 22
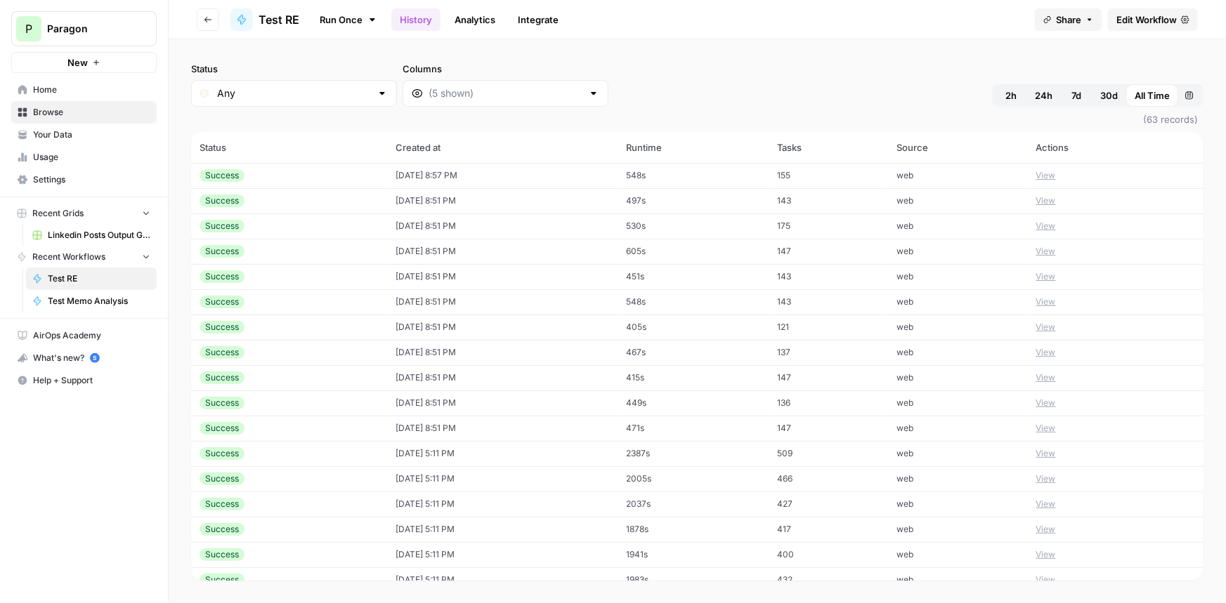
click at [1130, 22] on span "Edit Workflow" at bounding box center [1146, 20] width 60 height 14
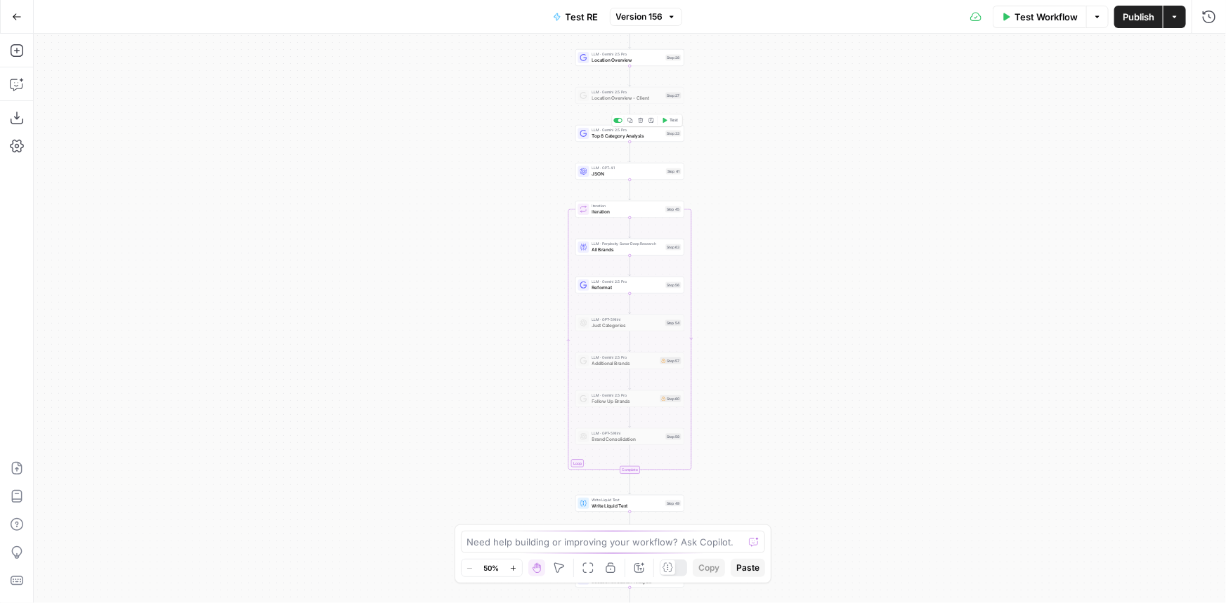
click at [666, 136] on div "Step 33" at bounding box center [673, 134] width 15 height 6
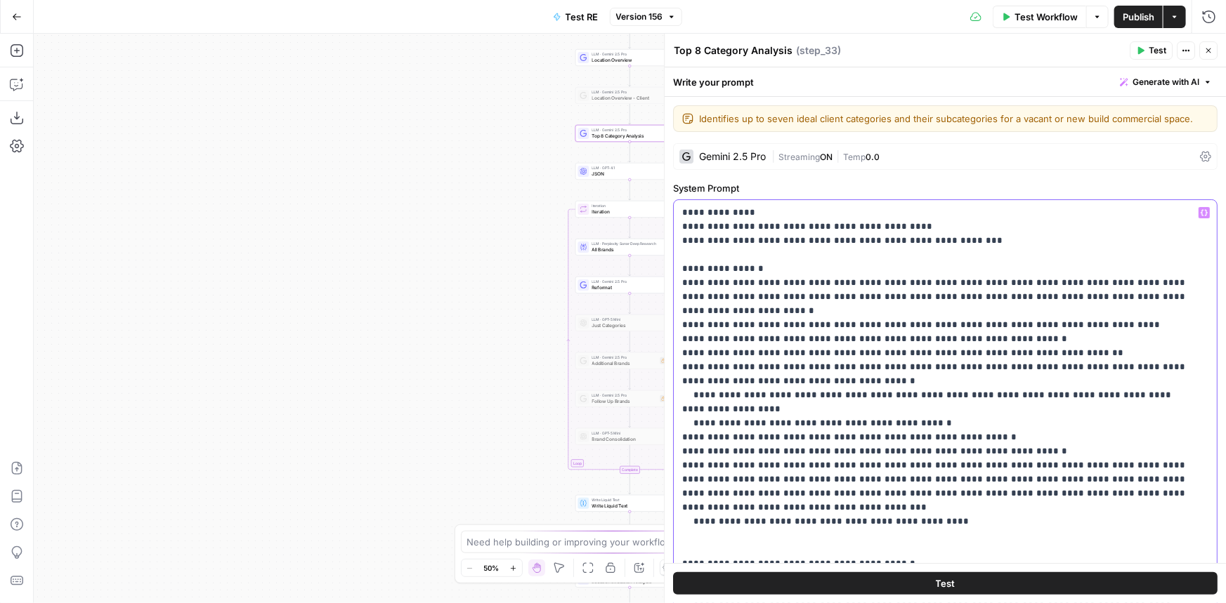
click at [804, 339] on p "**********" at bounding box center [935, 529] width 507 height 646
click at [1134, 13] on span "Publish" at bounding box center [1138, 17] width 32 height 14
click at [6, 25] on button "Go Back" at bounding box center [16, 16] width 25 height 25
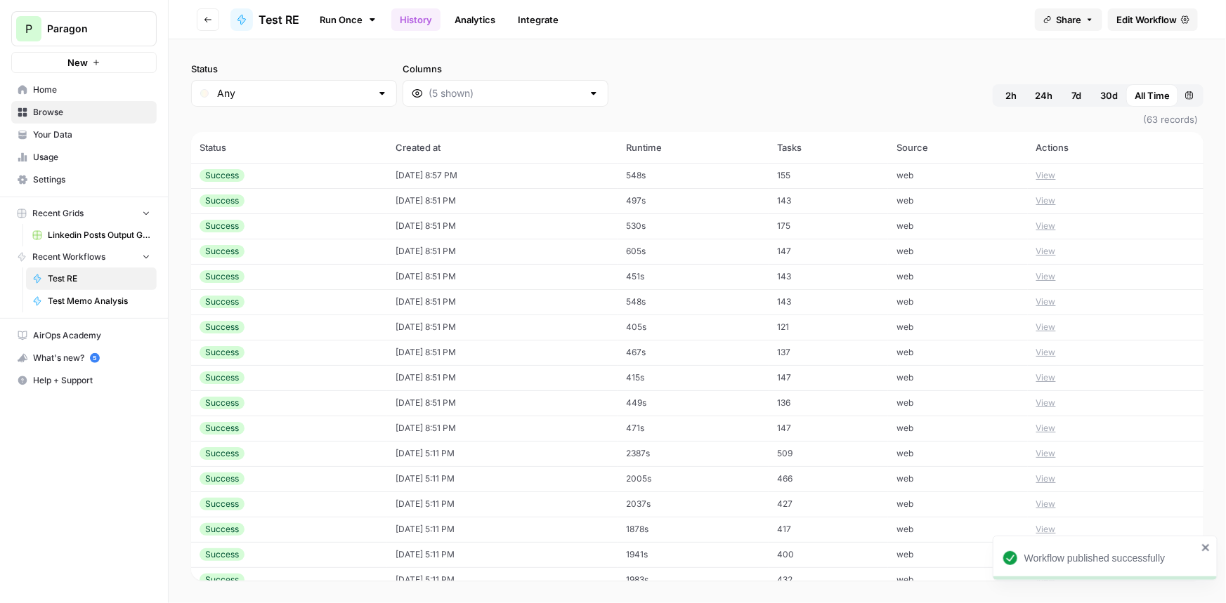
click at [197, 18] on button "Go back" at bounding box center [208, 19] width 22 height 22
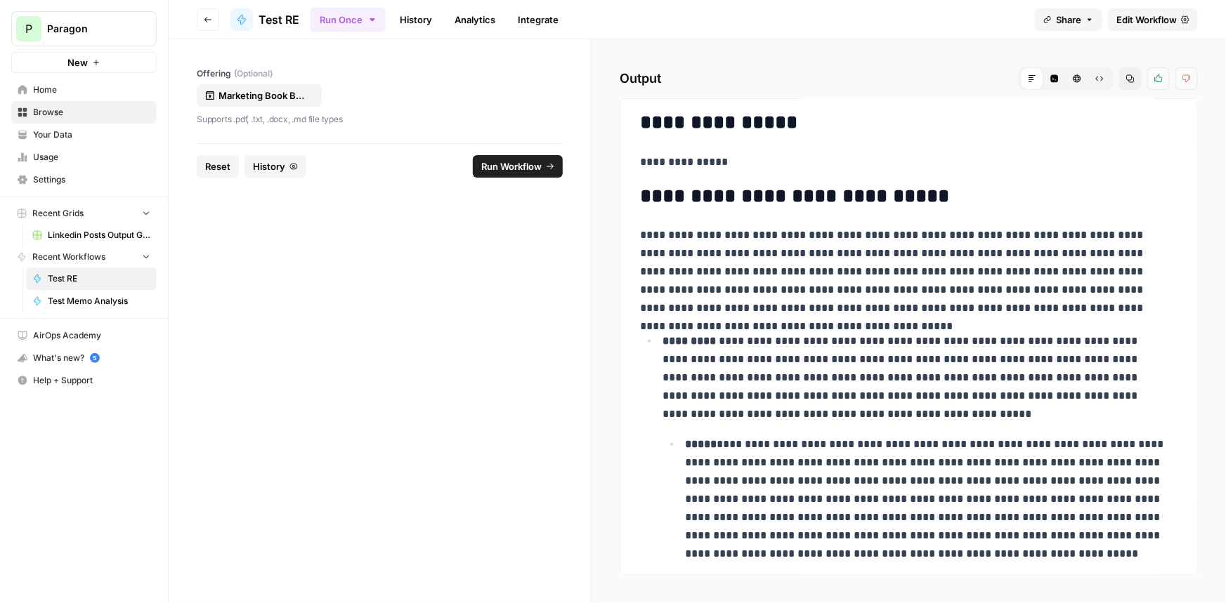
scroll to position [2682, 0]
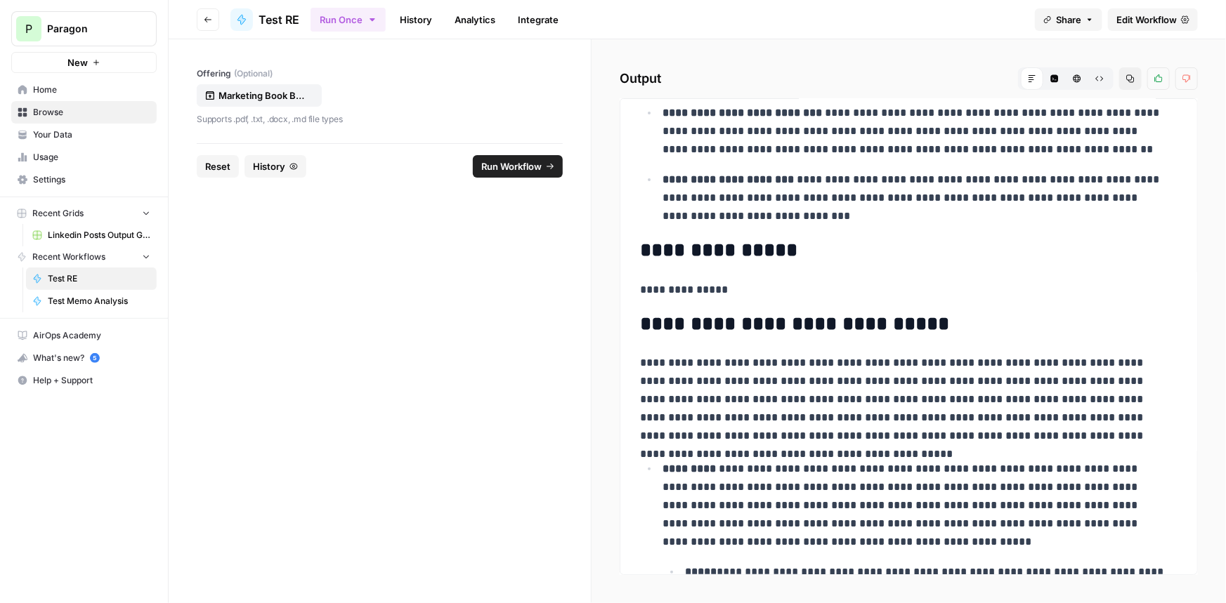
click at [430, 13] on link "History" at bounding box center [415, 19] width 49 height 22
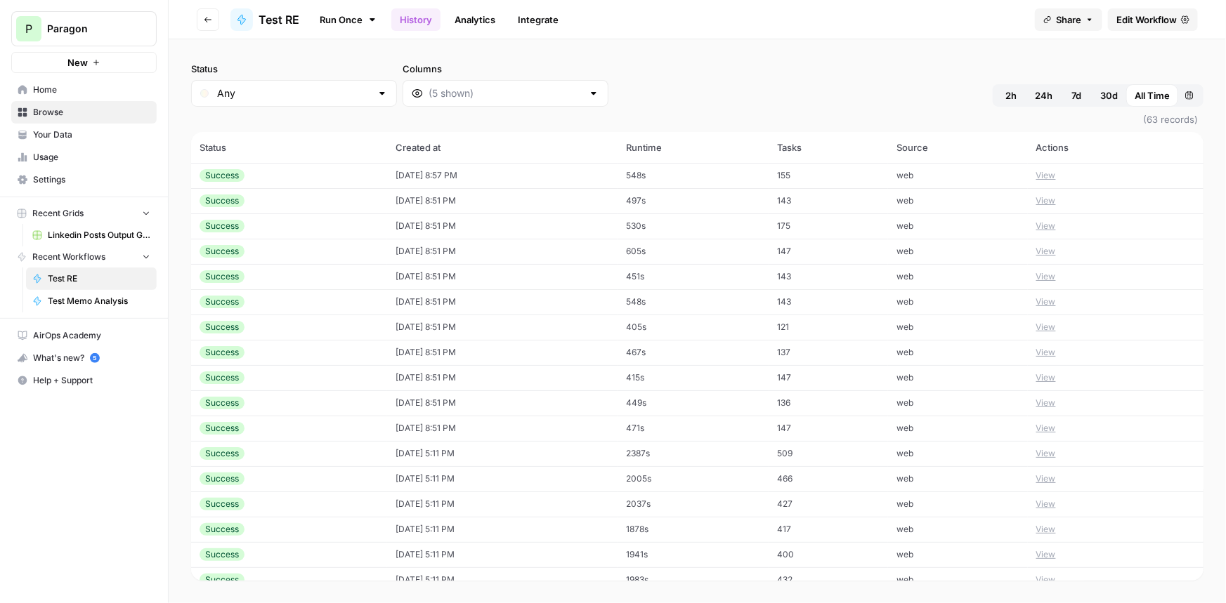
click at [759, 178] on td "548s" at bounding box center [693, 175] width 152 height 25
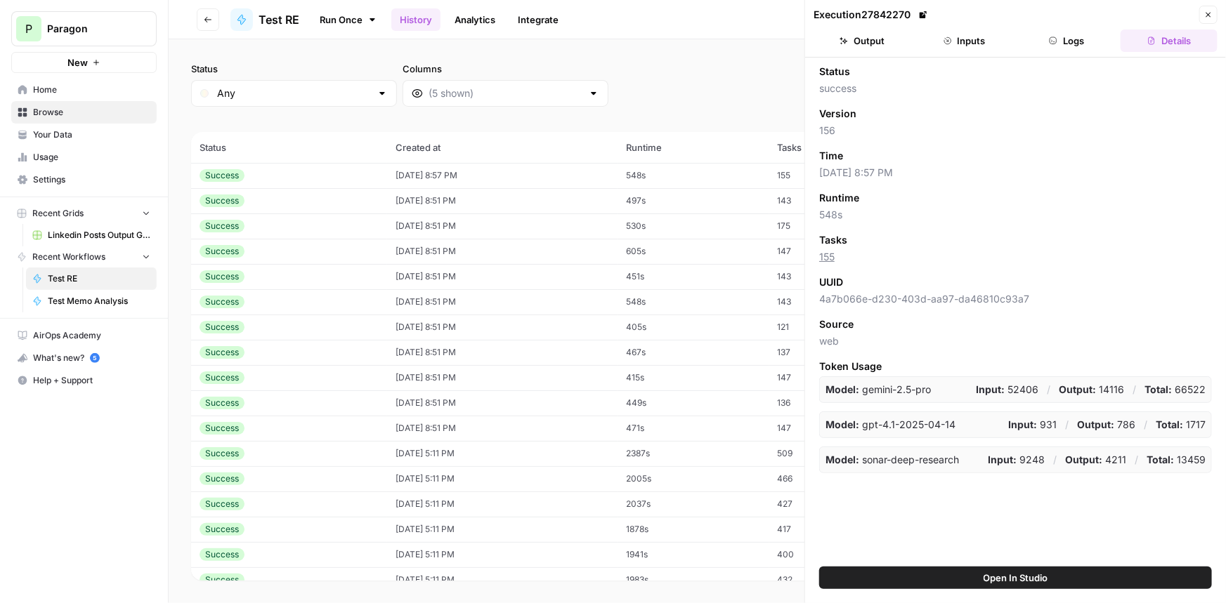
click at [1075, 41] on button "Logs" at bounding box center [1066, 41] width 97 height 22
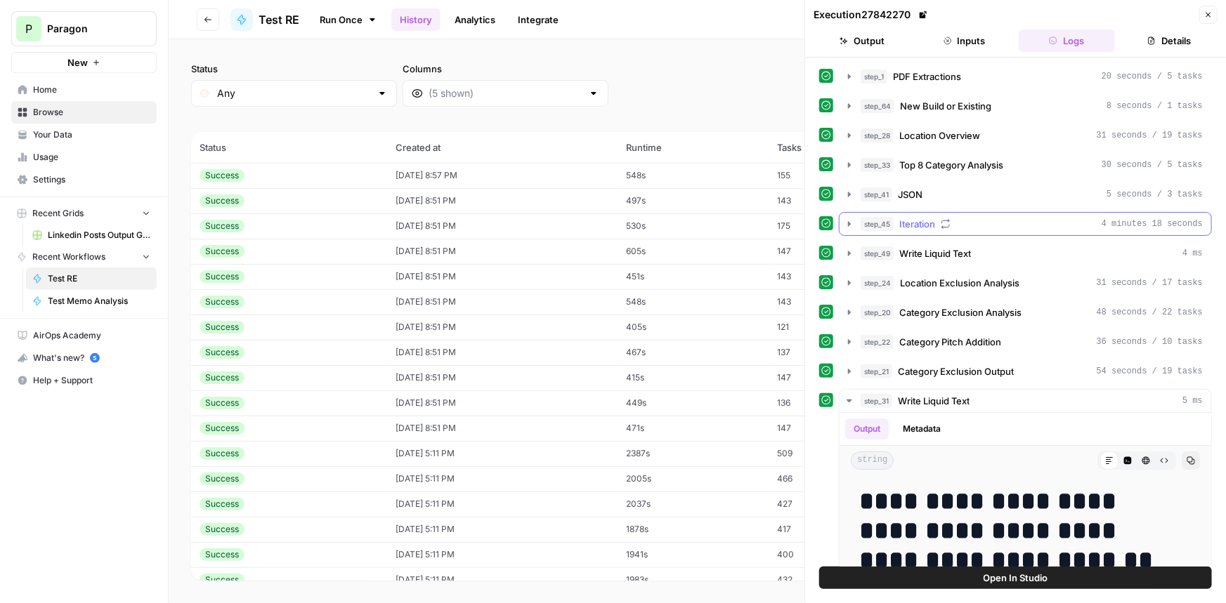
click at [971, 217] on div "step_45 Iteration 4 minutes 18 seconds" at bounding box center [1031, 224] width 342 height 14
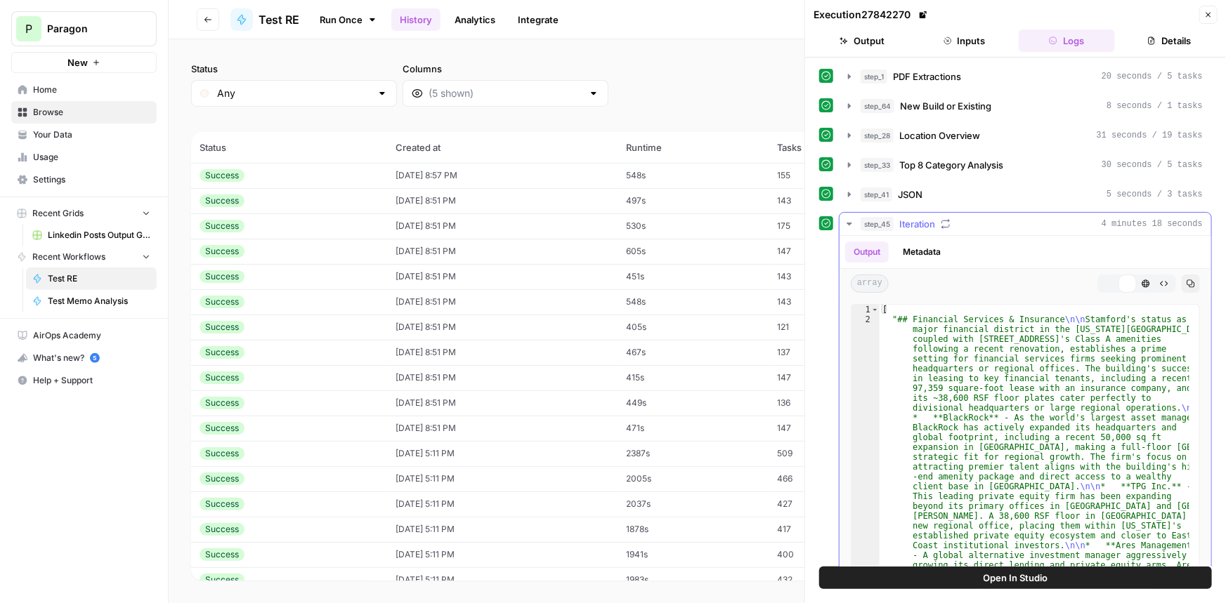
click at [983, 220] on div "step_45 Iteration 4 minutes 18 seconds" at bounding box center [1031, 224] width 342 height 14
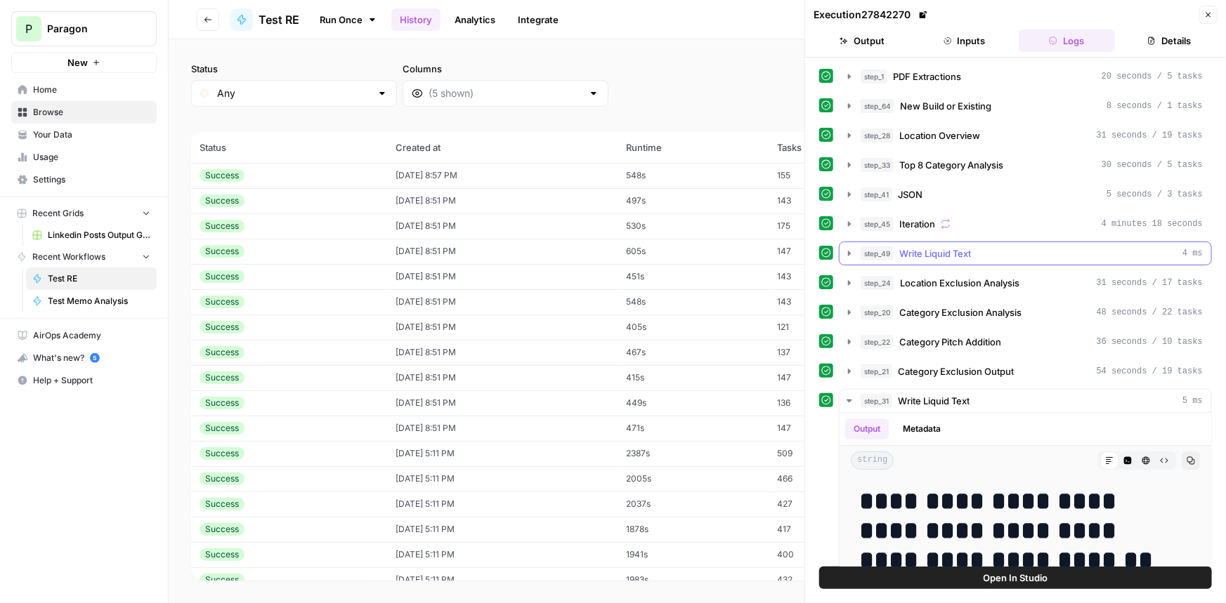
click at [974, 244] on button "step_49 Write Liquid Text 4 ms" at bounding box center [1025, 253] width 372 height 22
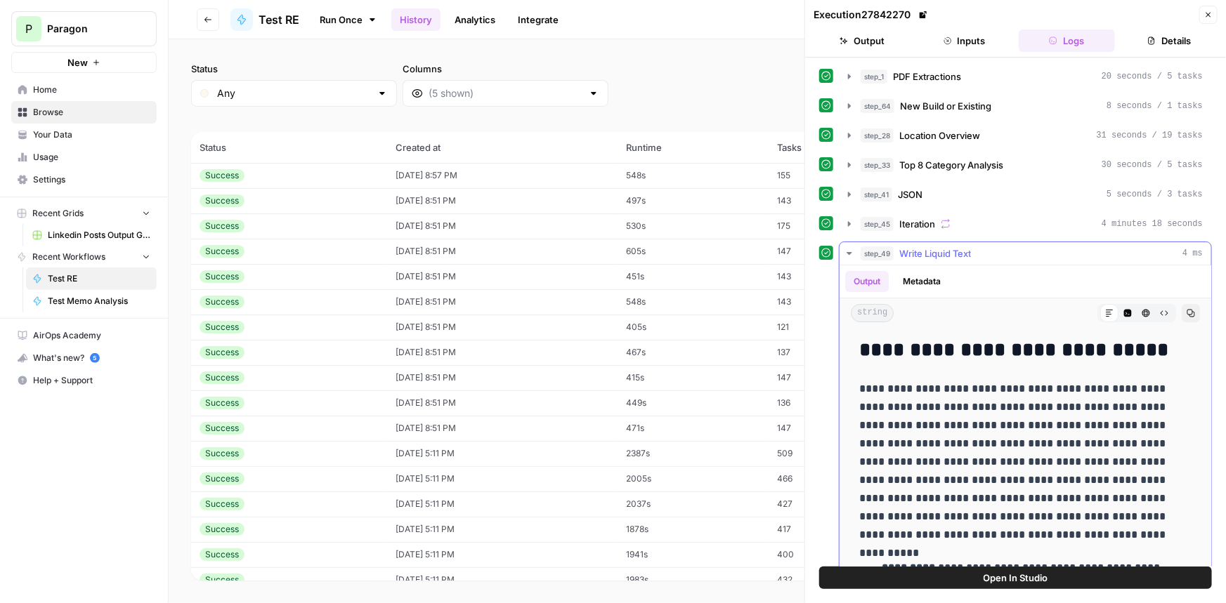
click at [976, 250] on div "step_49 Write Liquid Text 4 ms" at bounding box center [1031, 254] width 342 height 14
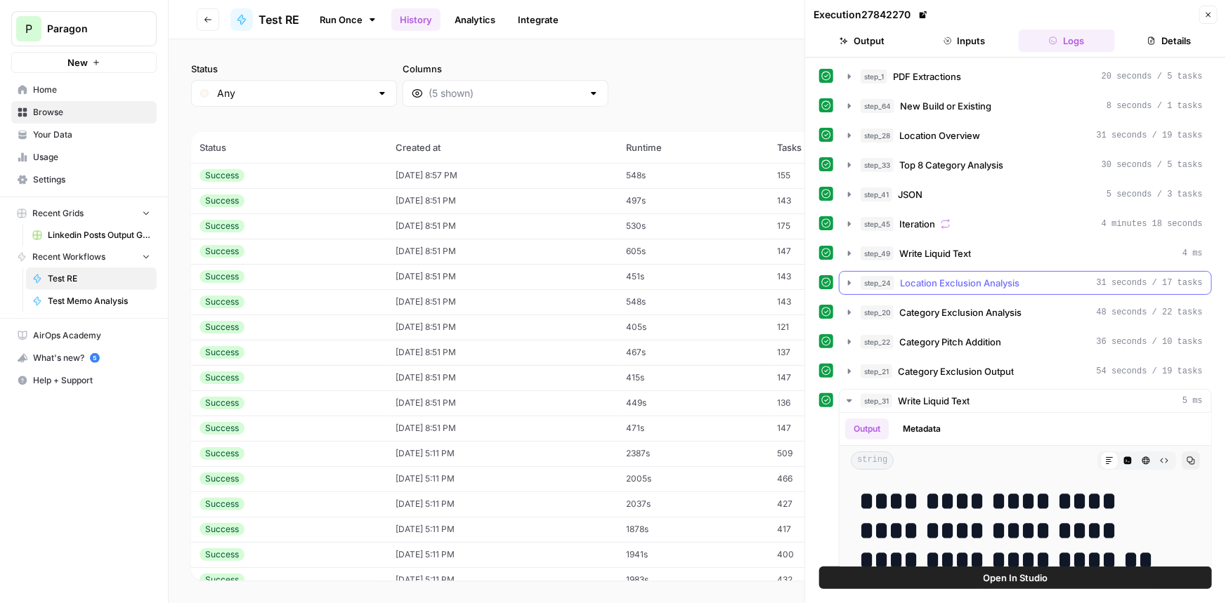
click at [974, 281] on span "Location Exclusion Analysis" at bounding box center [959, 283] width 119 height 14
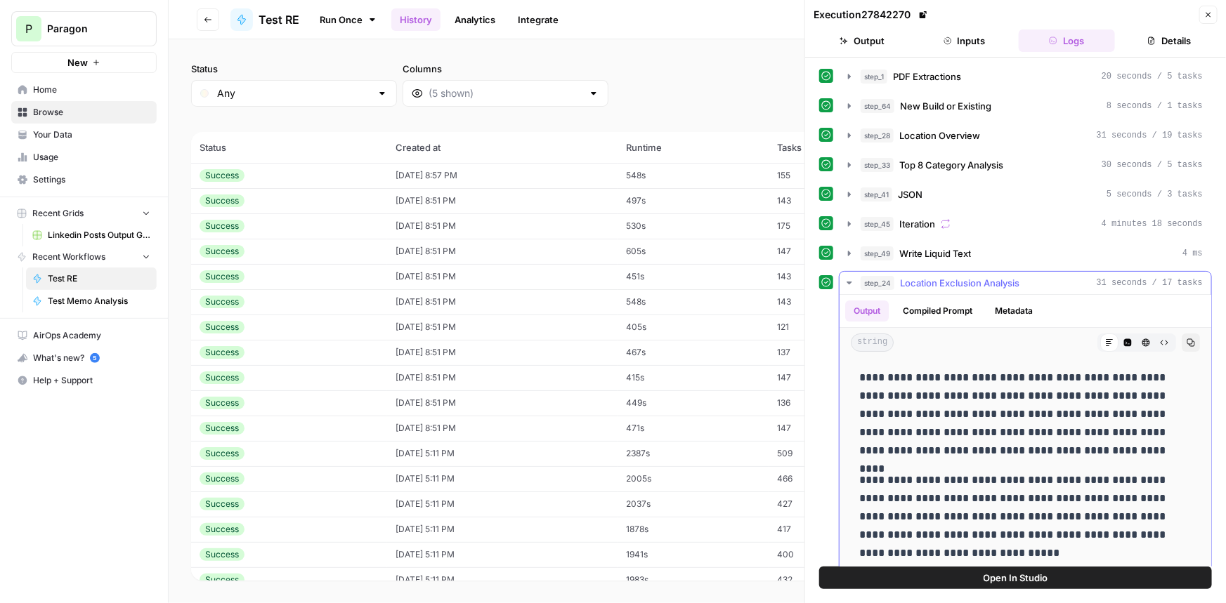
click at [974, 281] on span "Location Exclusion Analysis" at bounding box center [959, 283] width 119 height 14
click at [974, 299] on div "**********" at bounding box center [1015, 591] width 393 height 1052
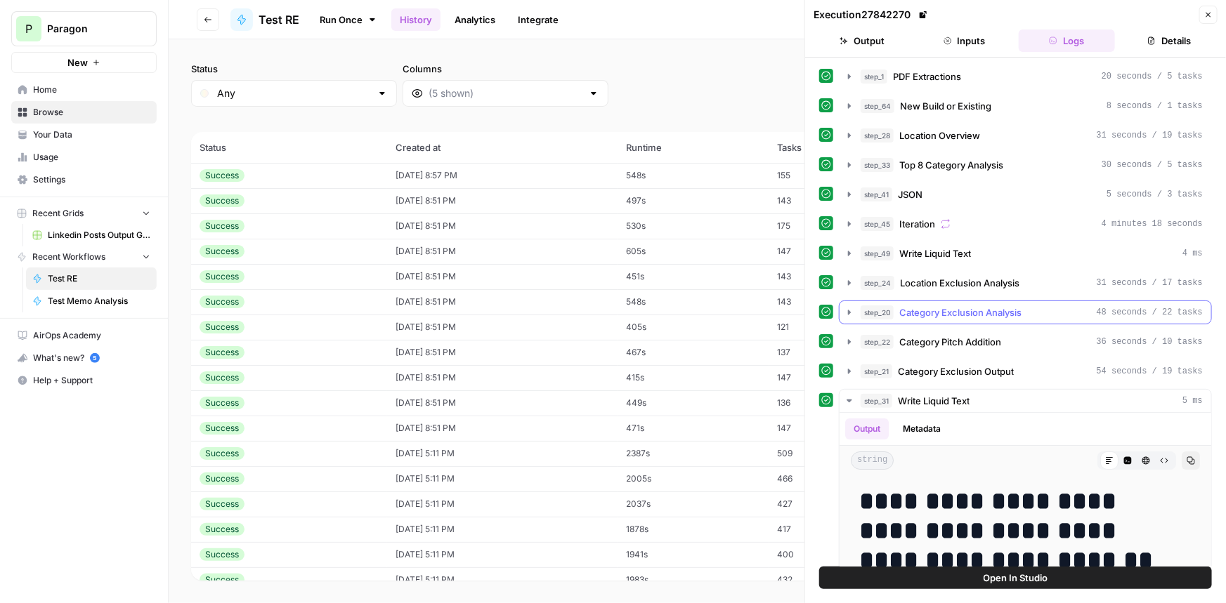
click at [976, 310] on span "Category Exclusion Analysis" at bounding box center [960, 313] width 122 height 14
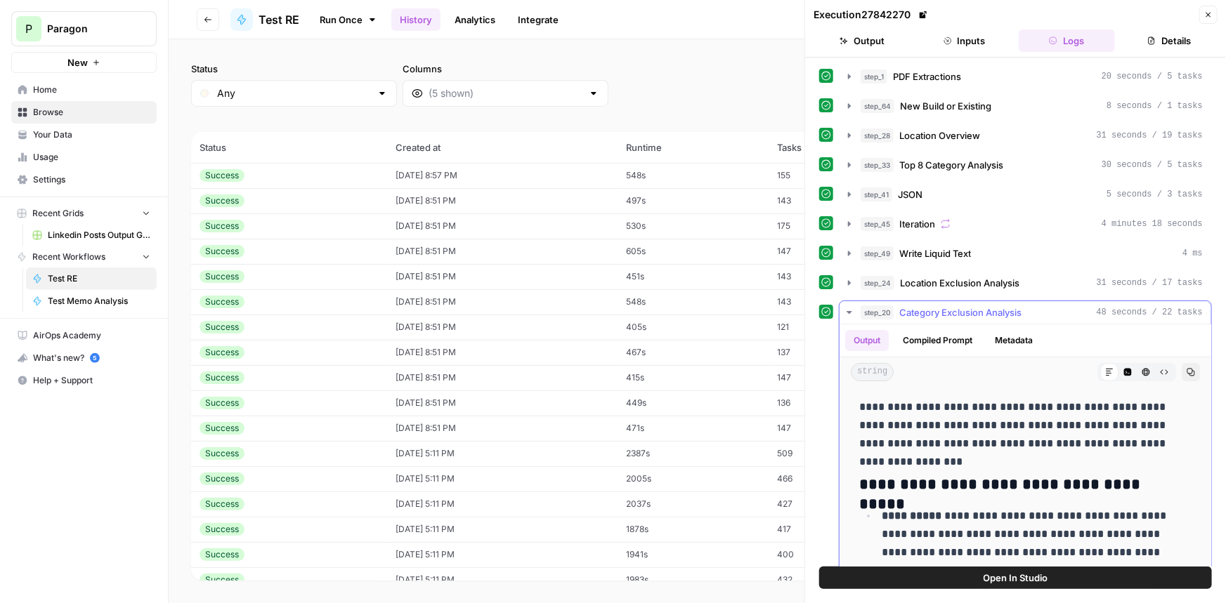
click at [973, 311] on span "Category Exclusion Analysis" at bounding box center [960, 313] width 122 height 14
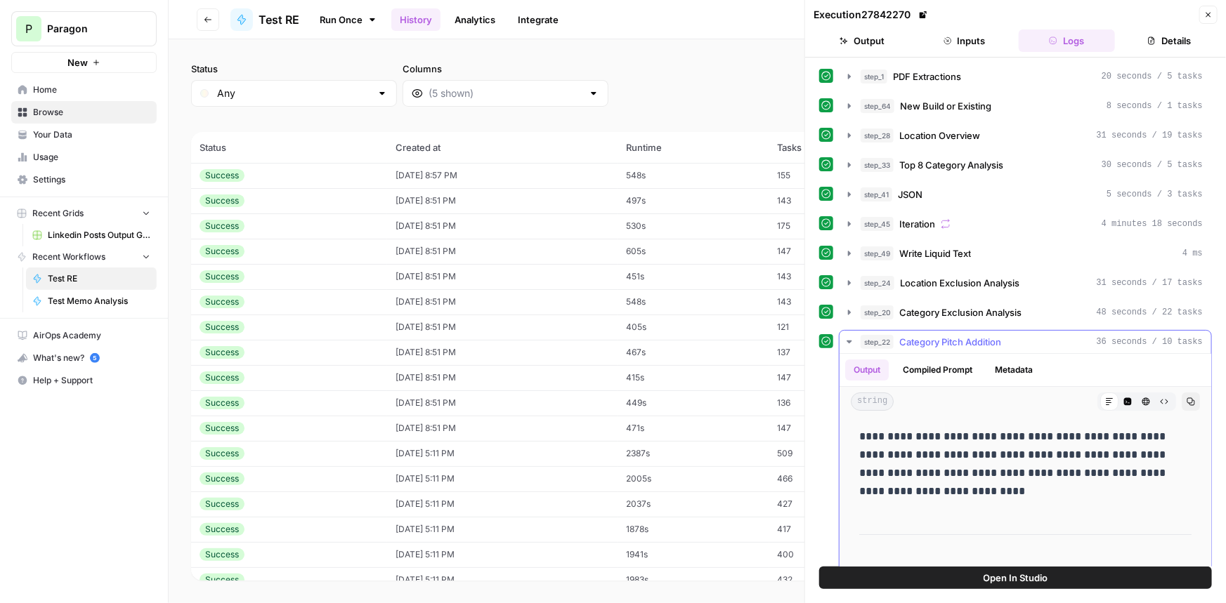
click at [981, 342] on span "Category Pitch Addition" at bounding box center [950, 342] width 102 height 14
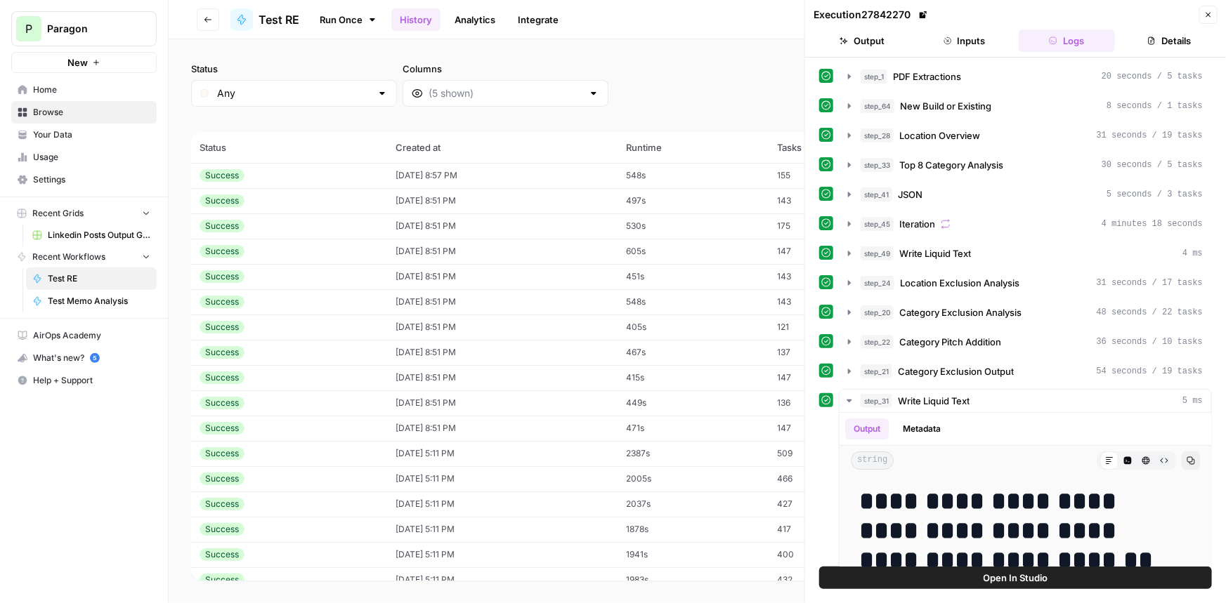
scroll to position [63, 0]
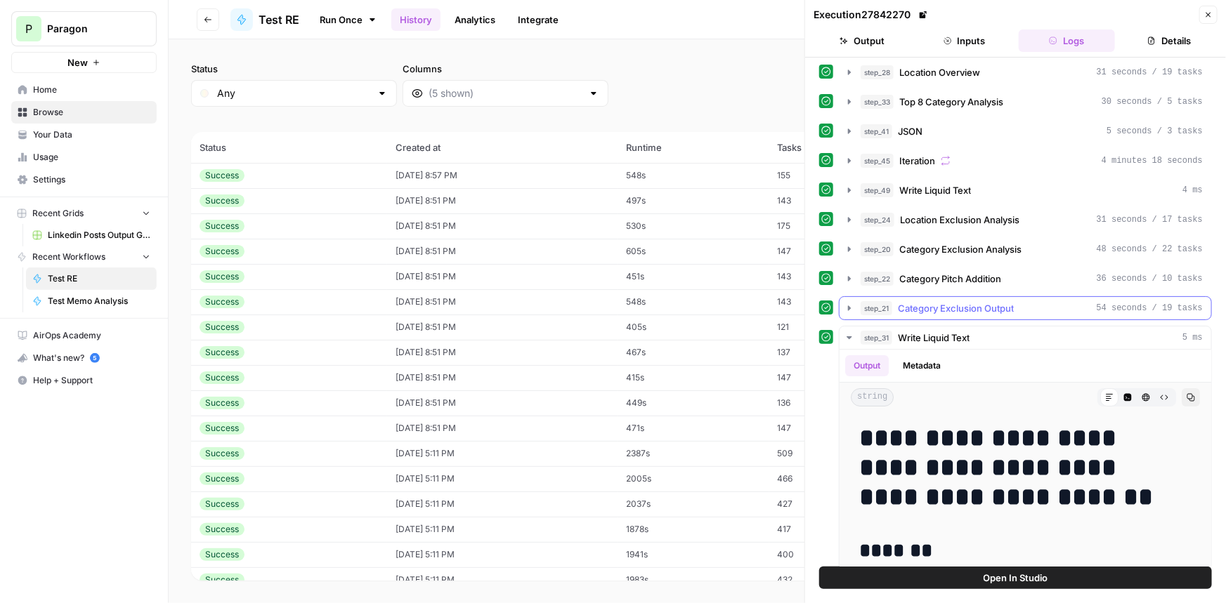
click at [959, 310] on span "Category Exclusion Output" at bounding box center [956, 308] width 116 height 14
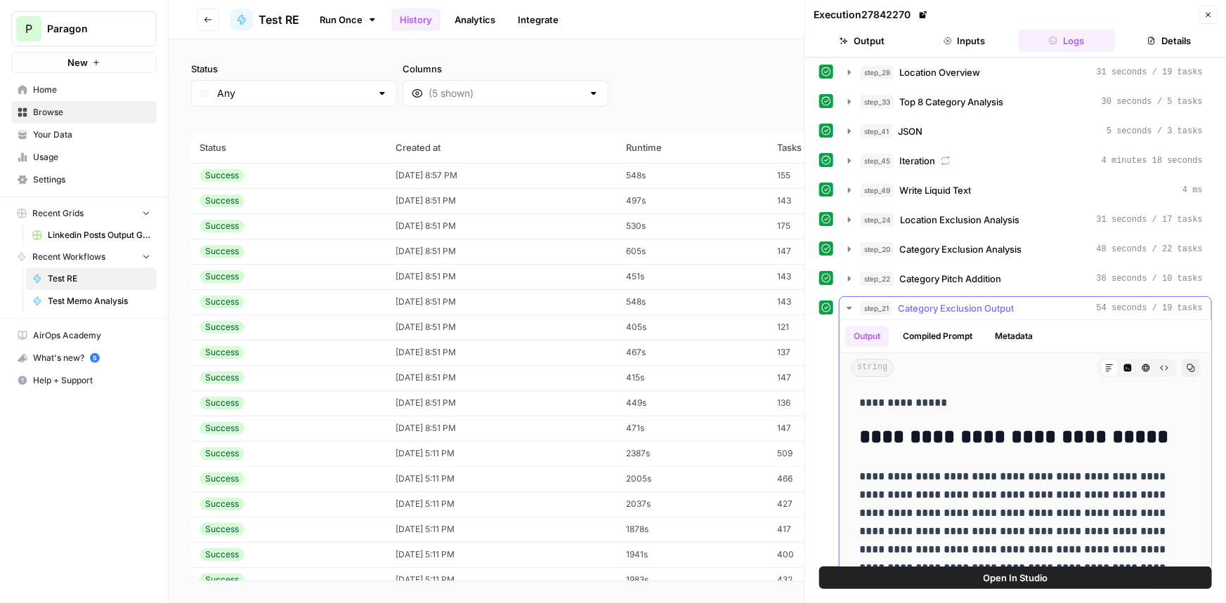
click at [959, 310] on span "Category Exclusion Output" at bounding box center [956, 308] width 116 height 14
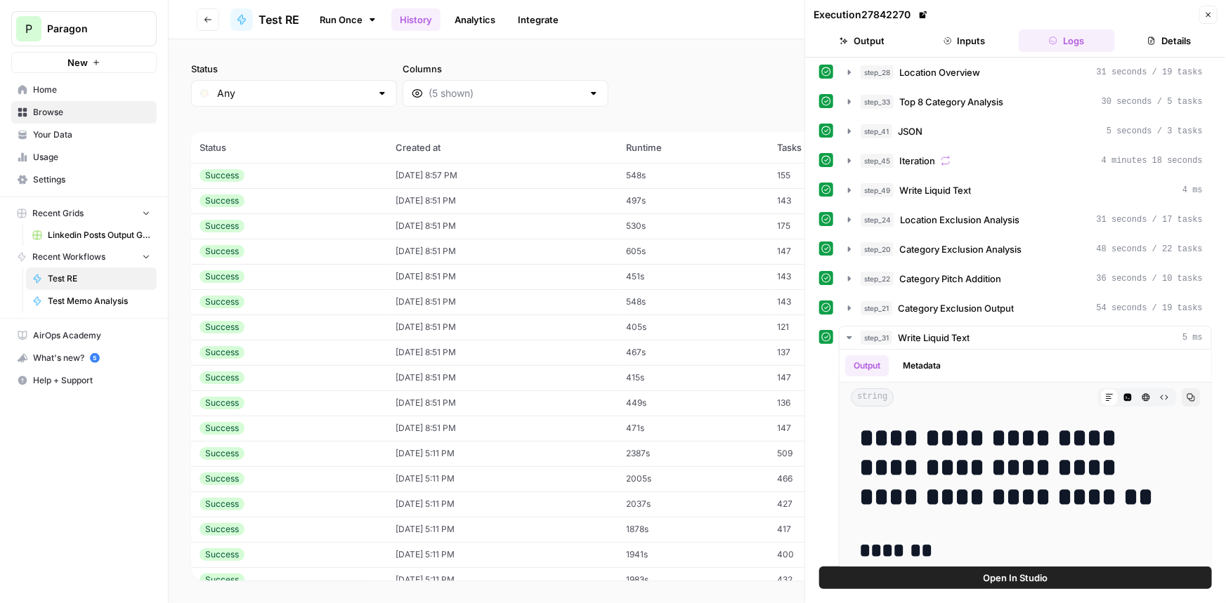
click at [1213, 8] on button "Close" at bounding box center [1208, 15] width 18 height 18
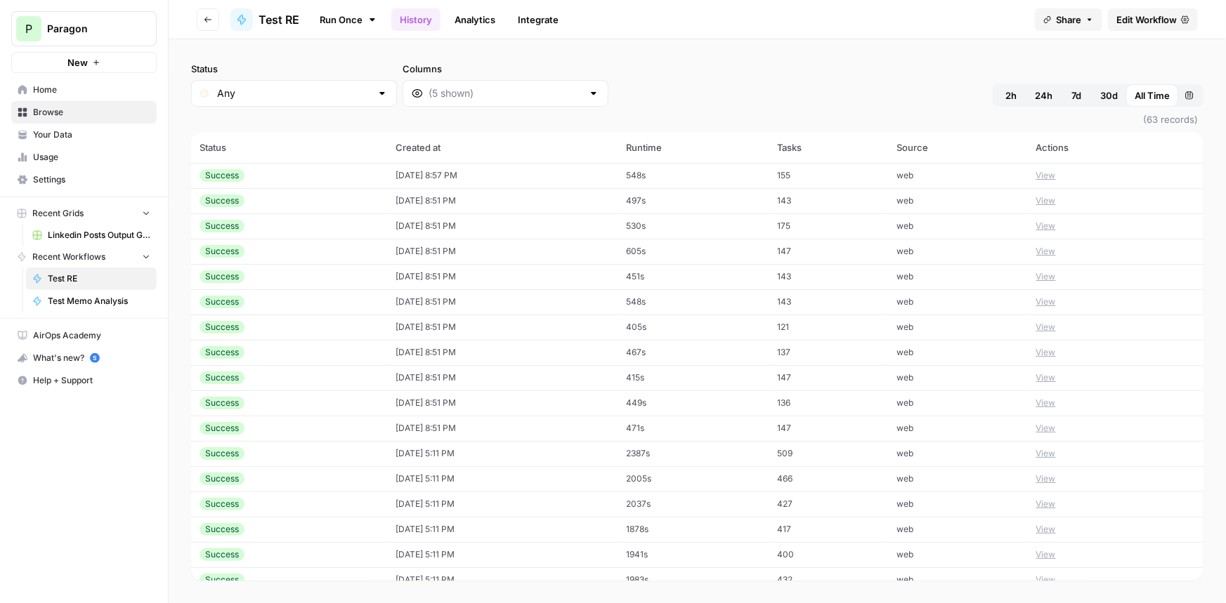
click at [1178, 11] on link "Edit Workflow" at bounding box center [1153, 19] width 90 height 22
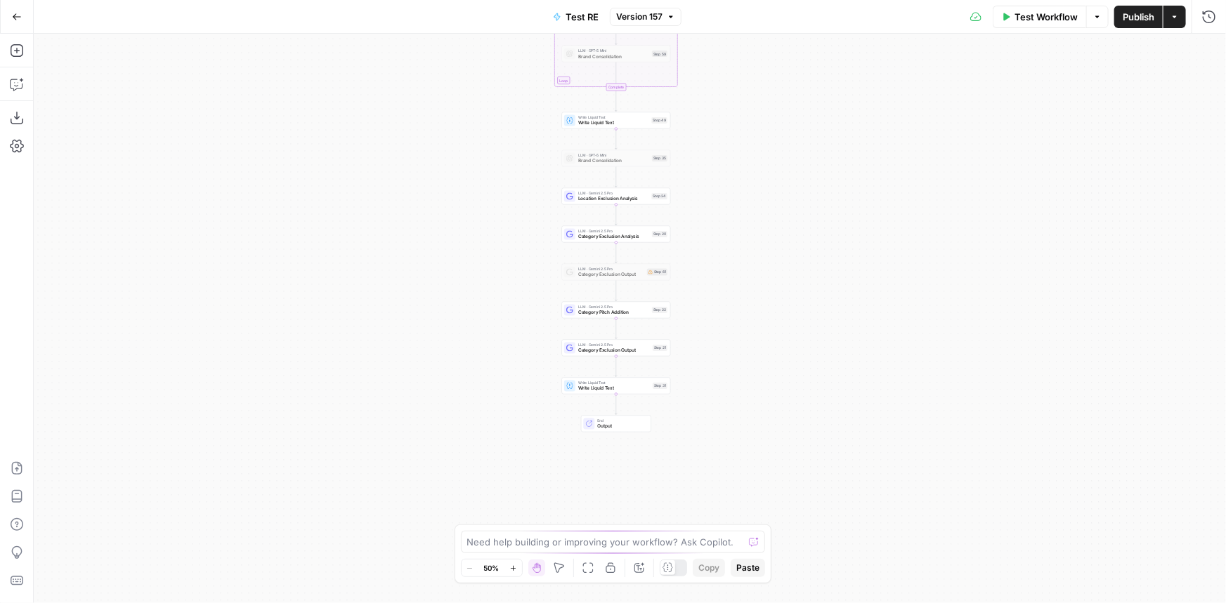
click at [666, 353] on div "LLM · Gemini 2.5 Pro Category Exclusion Output Step 21 Copy step Delete step Ed…" at bounding box center [615, 348] width 103 height 12
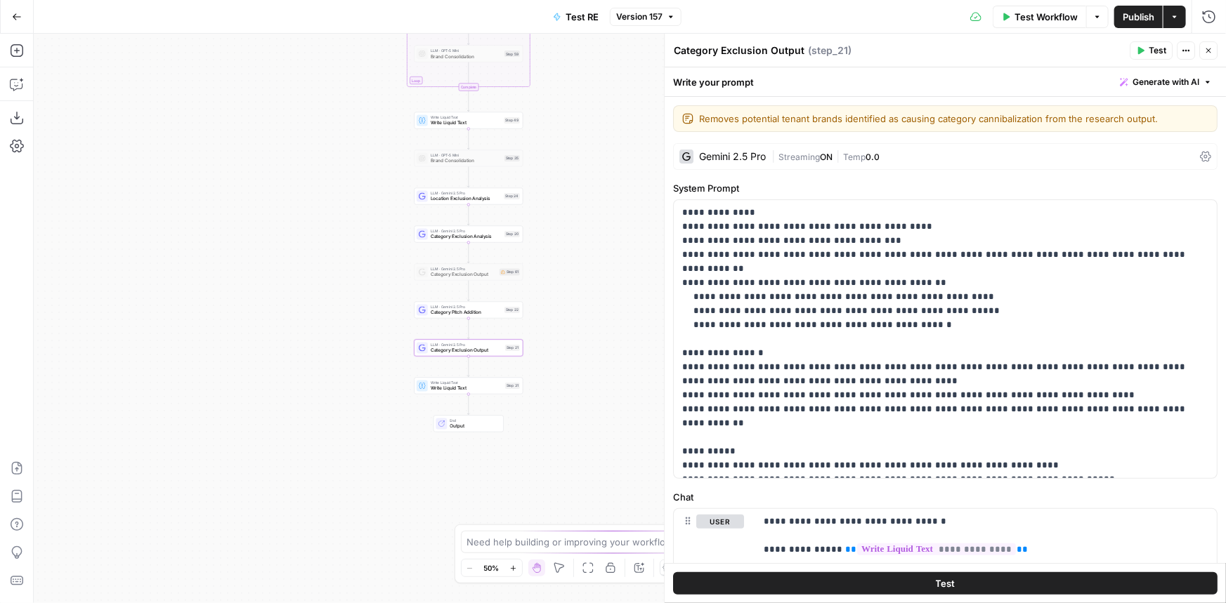
drag, startPoint x: 435, startPoint y: 241, endPoint x: 287, endPoint y: 241, distance: 147.5
click at [287, 241] on div "Workflow Set Inputs Inputs LLM · Gemini 2.5 Pro PDF Extractions Step 1 LLM · Ge…" at bounding box center [630, 319] width 1192 height 570
click at [999, 461] on p "**********" at bounding box center [940, 339] width 517 height 267
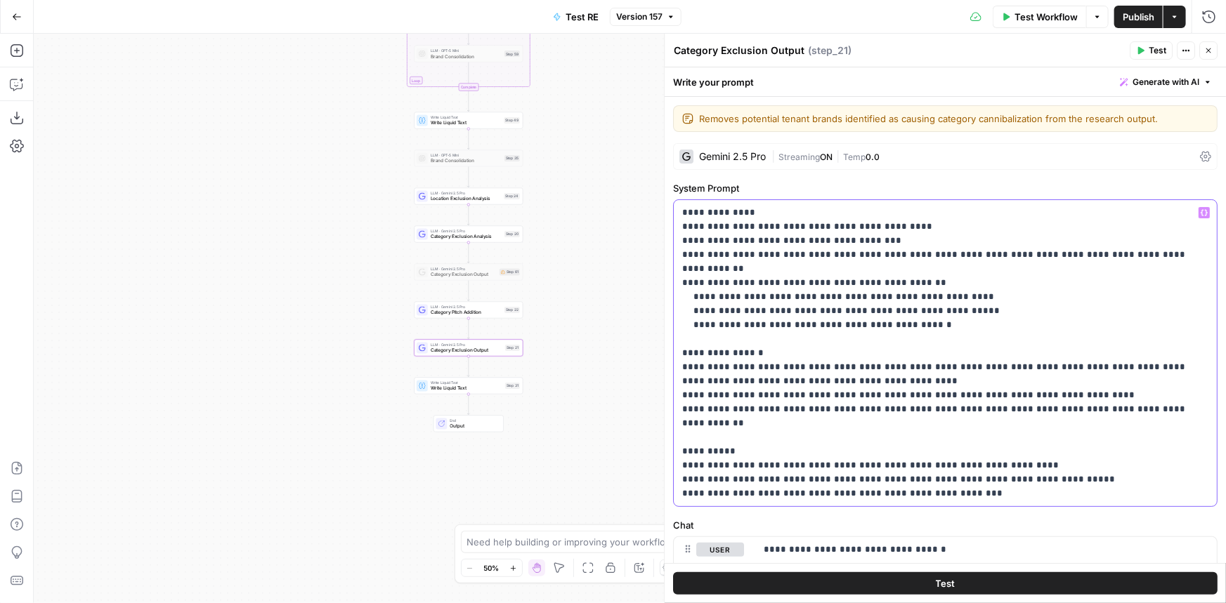
click at [1132, 395] on p "**********" at bounding box center [940, 353] width 517 height 295
click at [739, 492] on p "**********" at bounding box center [940, 353] width 517 height 295
click at [1132, 20] on span "Publish" at bounding box center [1138, 17] width 32 height 14
click at [21, 14] on button "Go Back" at bounding box center [16, 16] width 25 height 25
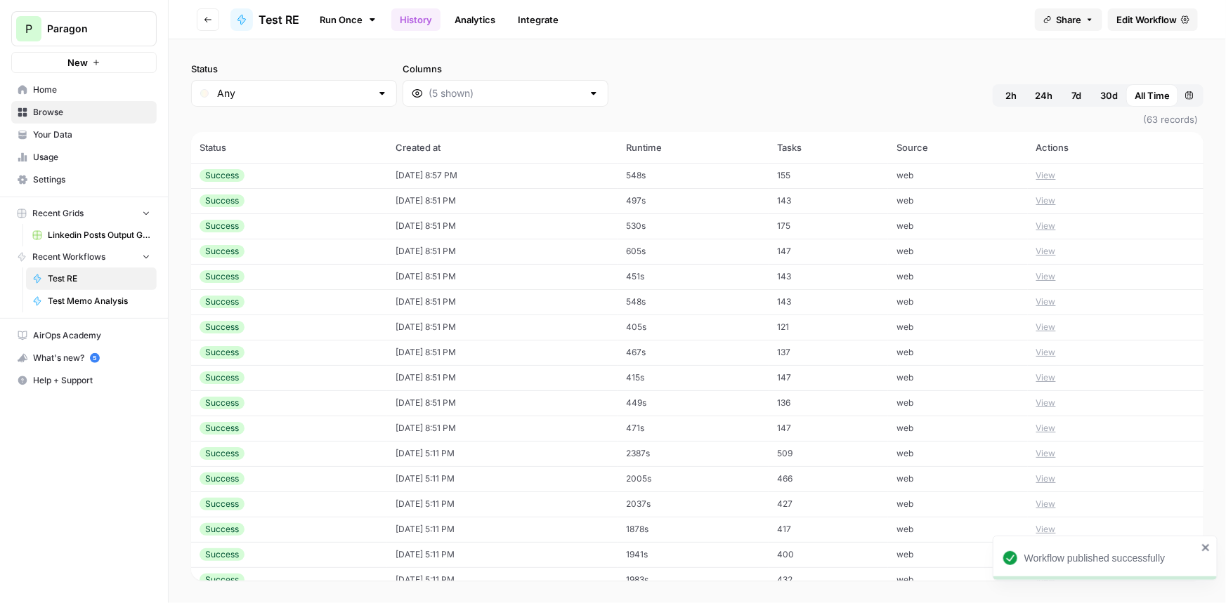
click at [272, 18] on span "Test RE" at bounding box center [278, 19] width 41 height 17
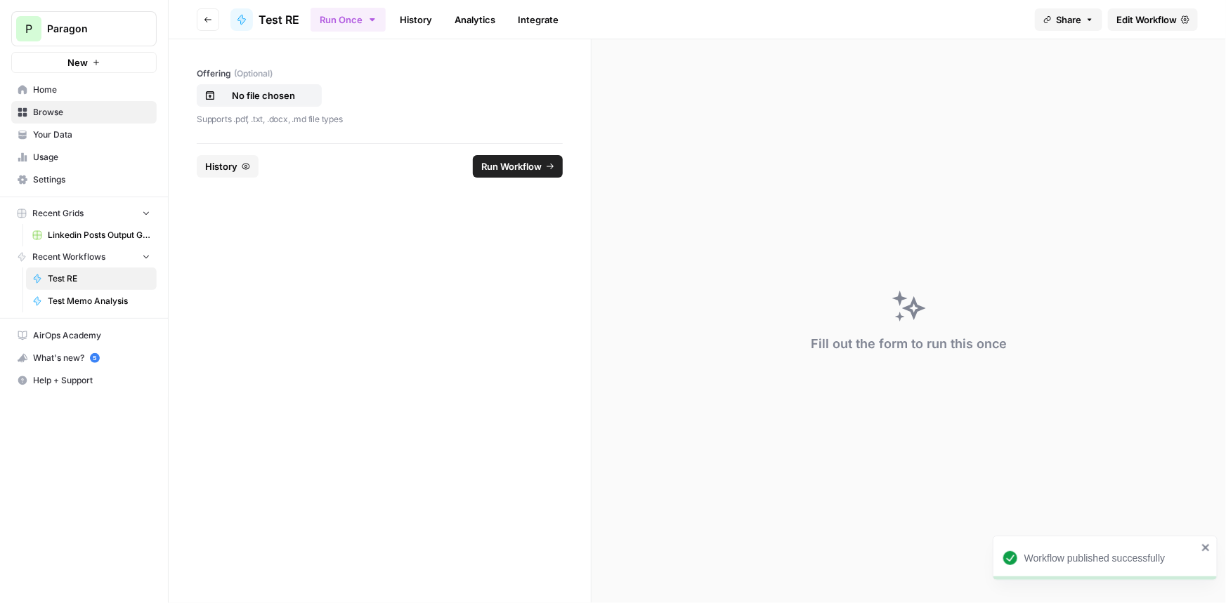
click at [239, 166] on button "History" at bounding box center [228, 166] width 62 height 22
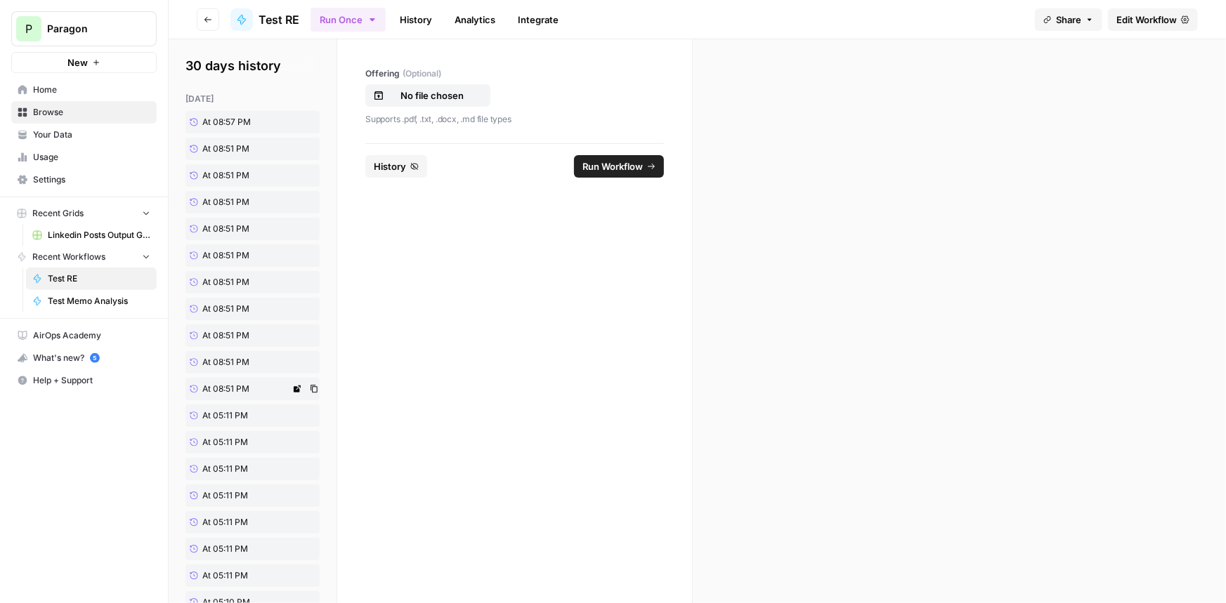
click at [240, 387] on span "At 08:51 PM" at bounding box center [225, 389] width 47 height 13
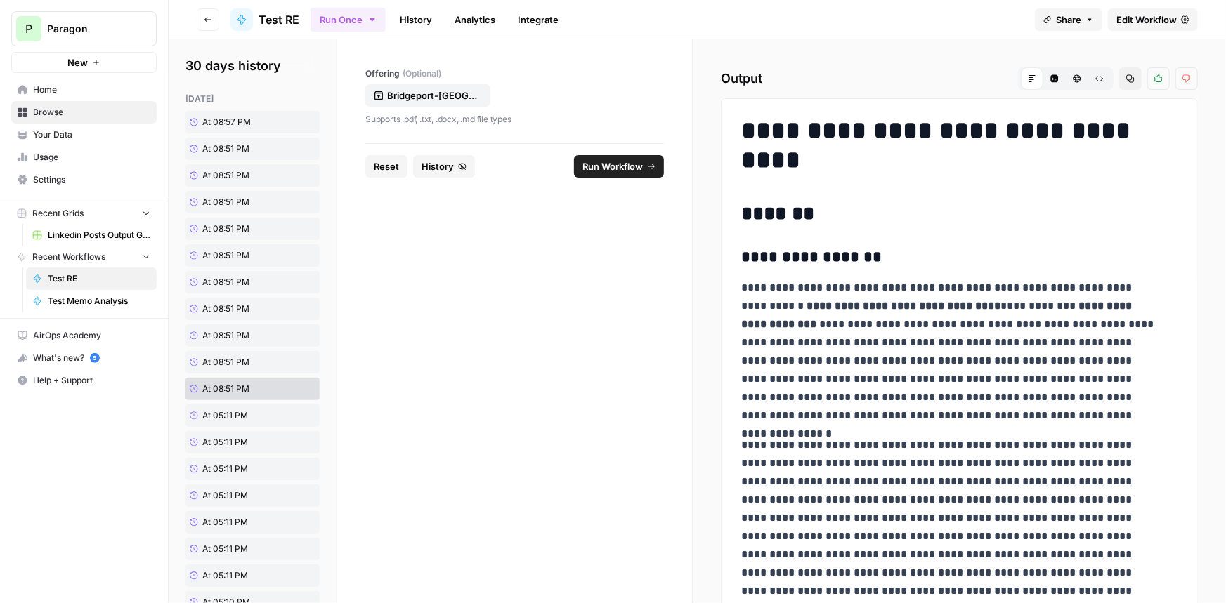
click at [615, 168] on span "Run Workflow" at bounding box center [612, 166] width 60 height 14
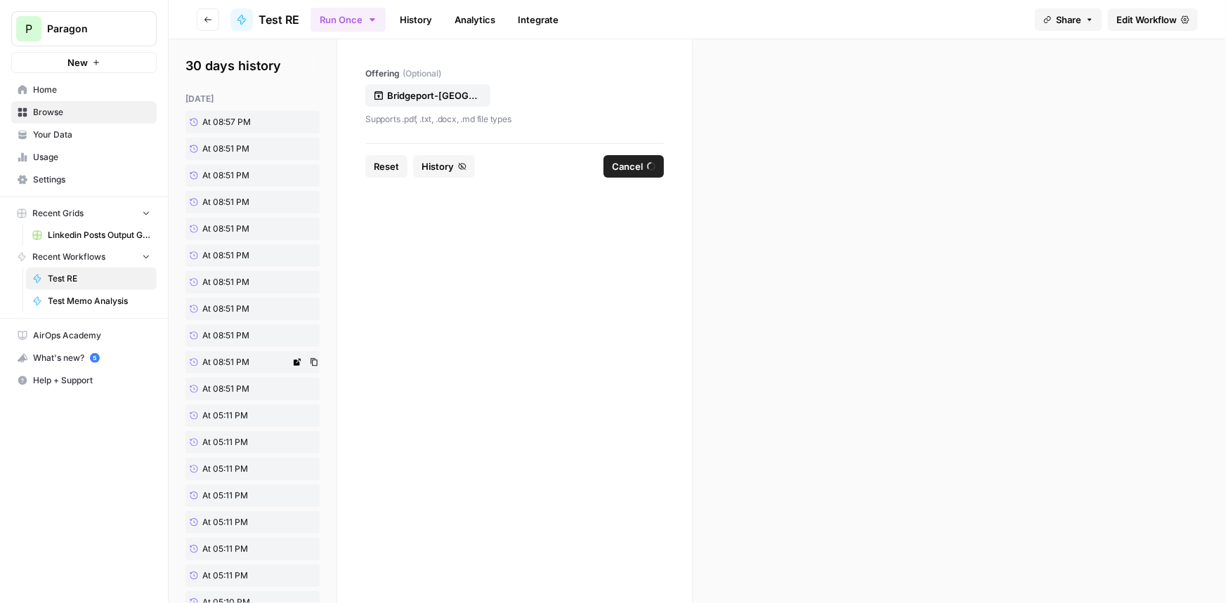
click at [232, 358] on span "At 08:51 PM" at bounding box center [225, 362] width 47 height 13
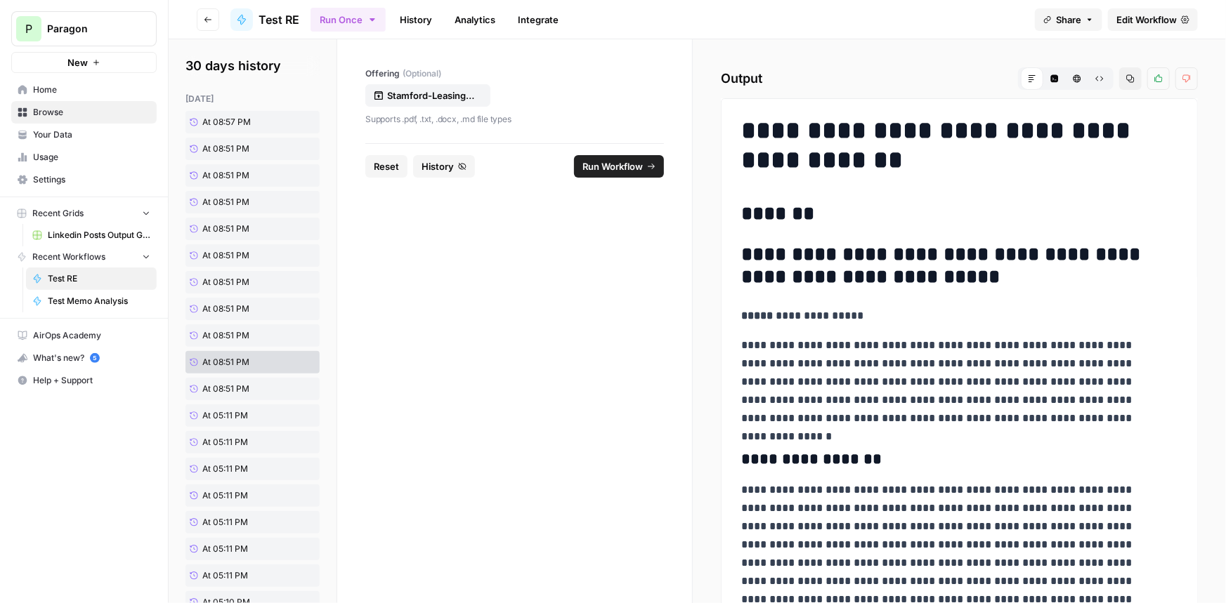
click at [625, 167] on span "Run Workflow" at bounding box center [612, 166] width 60 height 14
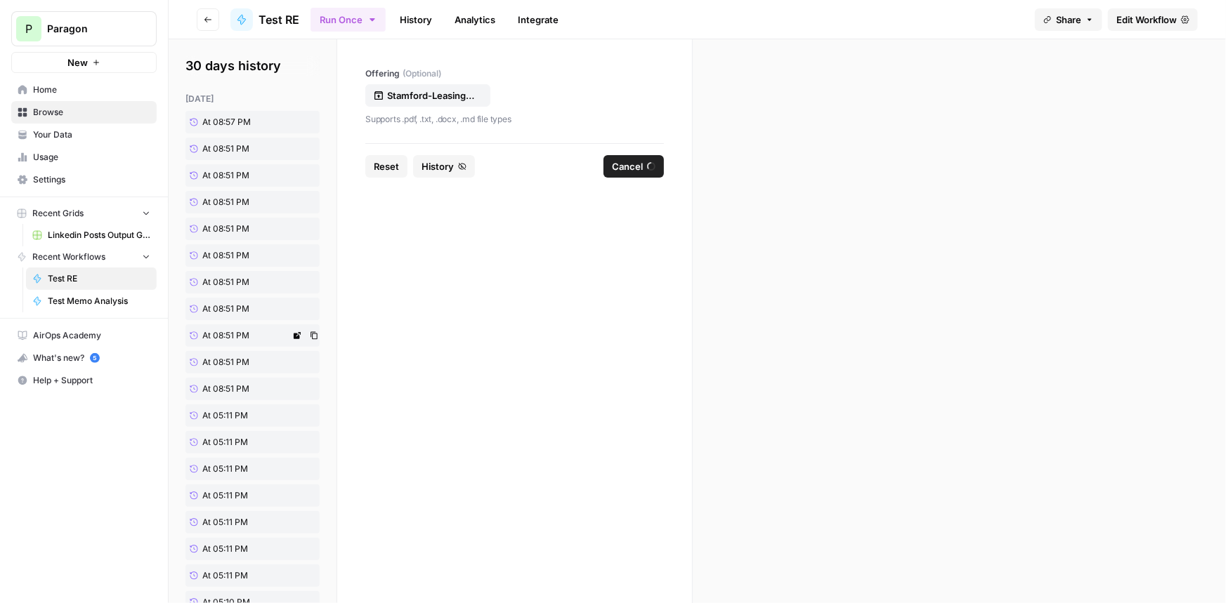
click at [235, 332] on span "At 08:51 PM" at bounding box center [225, 335] width 47 height 13
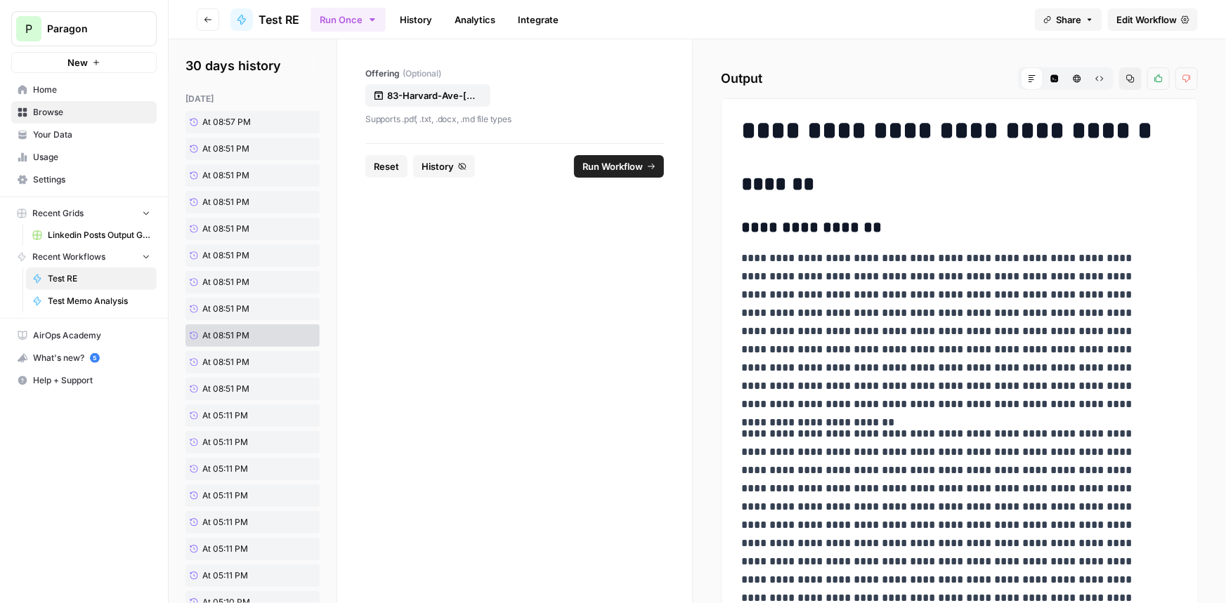
click at [647, 166] on icon "submit" at bounding box center [651, 166] width 8 height 8
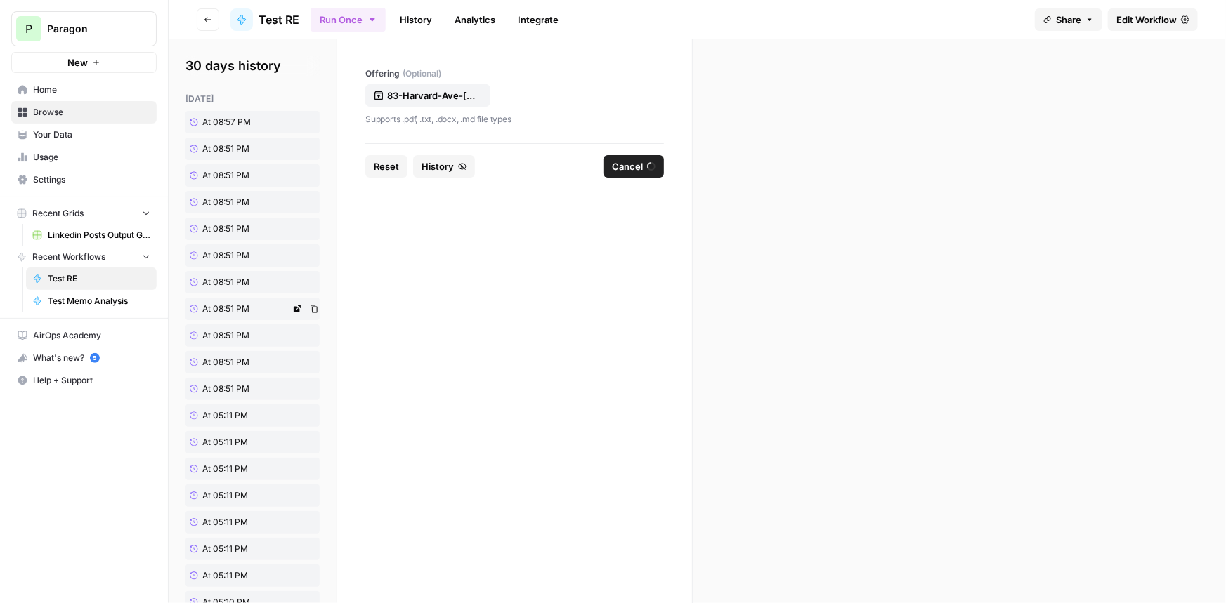
click at [237, 306] on span "At 08:51 PM" at bounding box center [225, 309] width 47 height 13
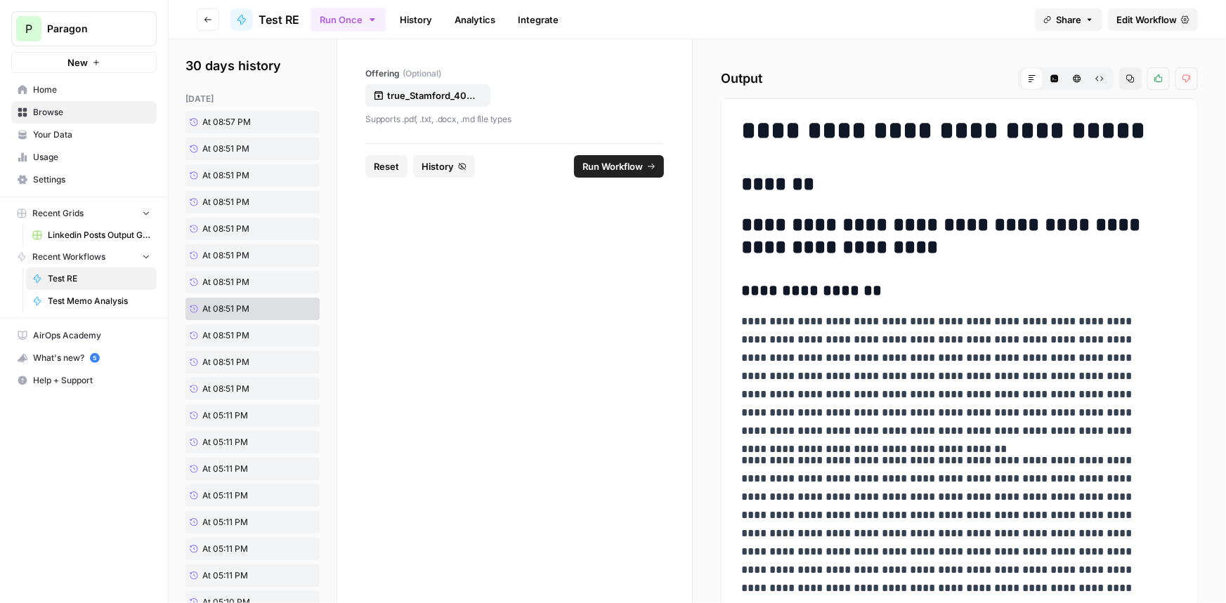
click at [598, 164] on span "Run Workflow" at bounding box center [612, 166] width 60 height 14
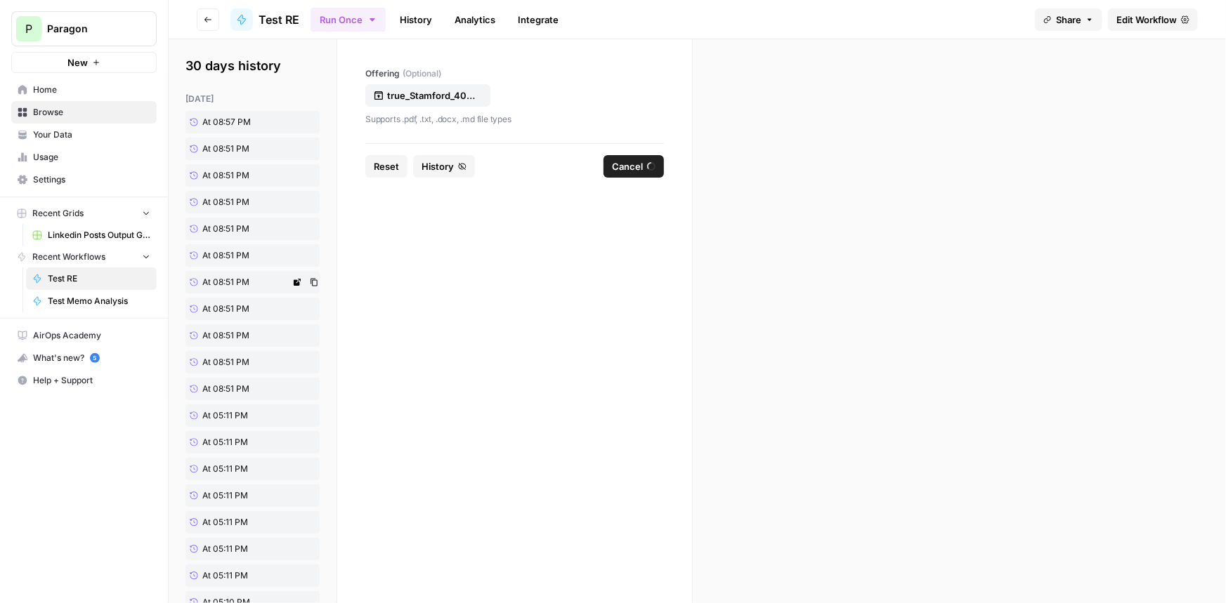
click at [247, 284] on span "At 08:51 PM" at bounding box center [225, 282] width 47 height 13
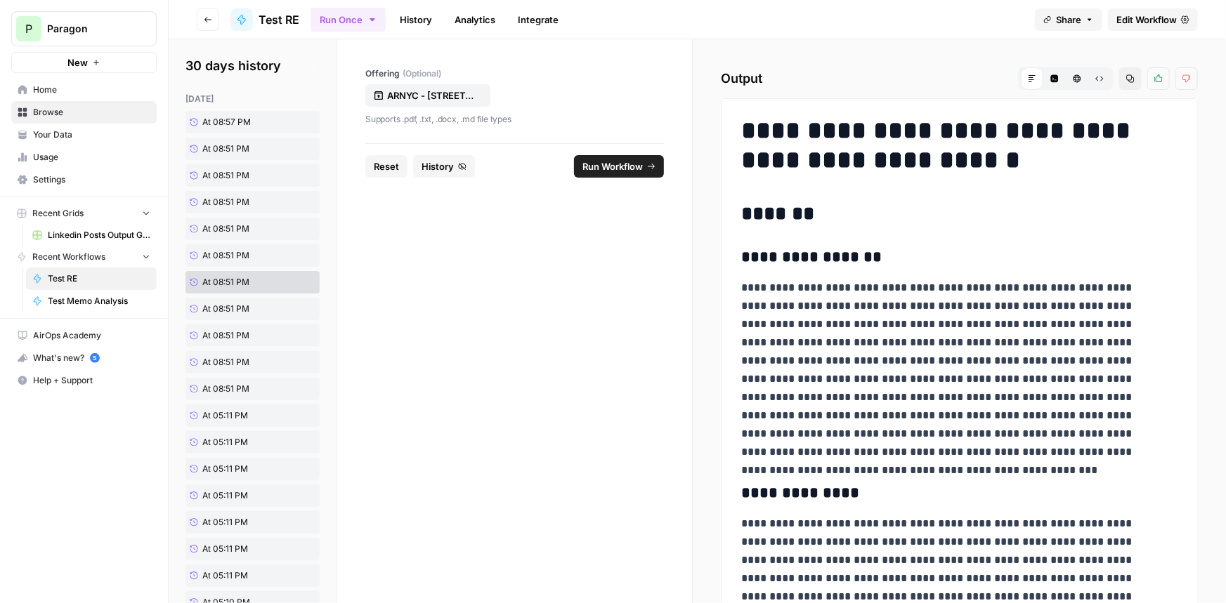
click at [647, 166] on icon "submit" at bounding box center [651, 166] width 8 height 8
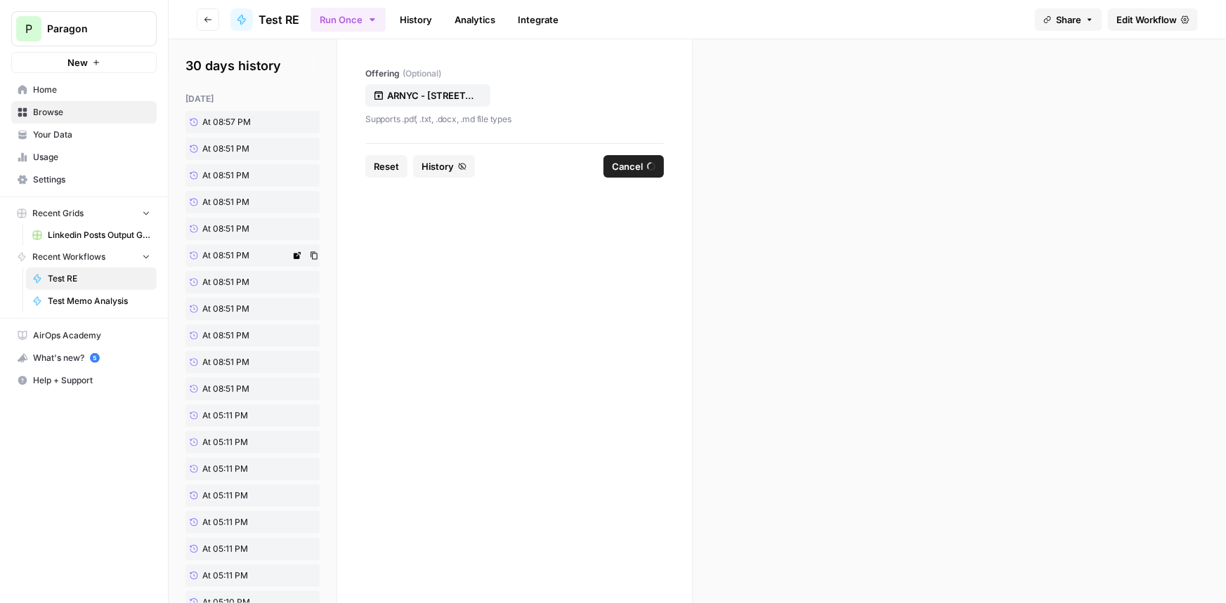
click at [225, 253] on span "At 08:51 PM" at bounding box center [225, 255] width 47 height 13
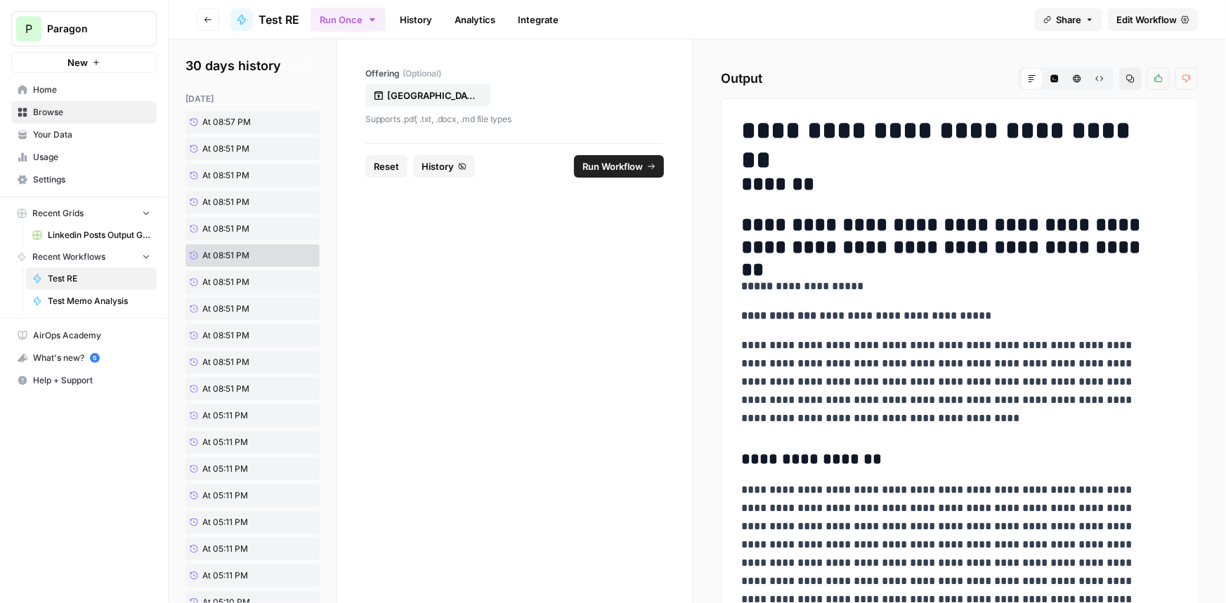
click at [647, 160] on button "Run Workflow" at bounding box center [619, 166] width 90 height 22
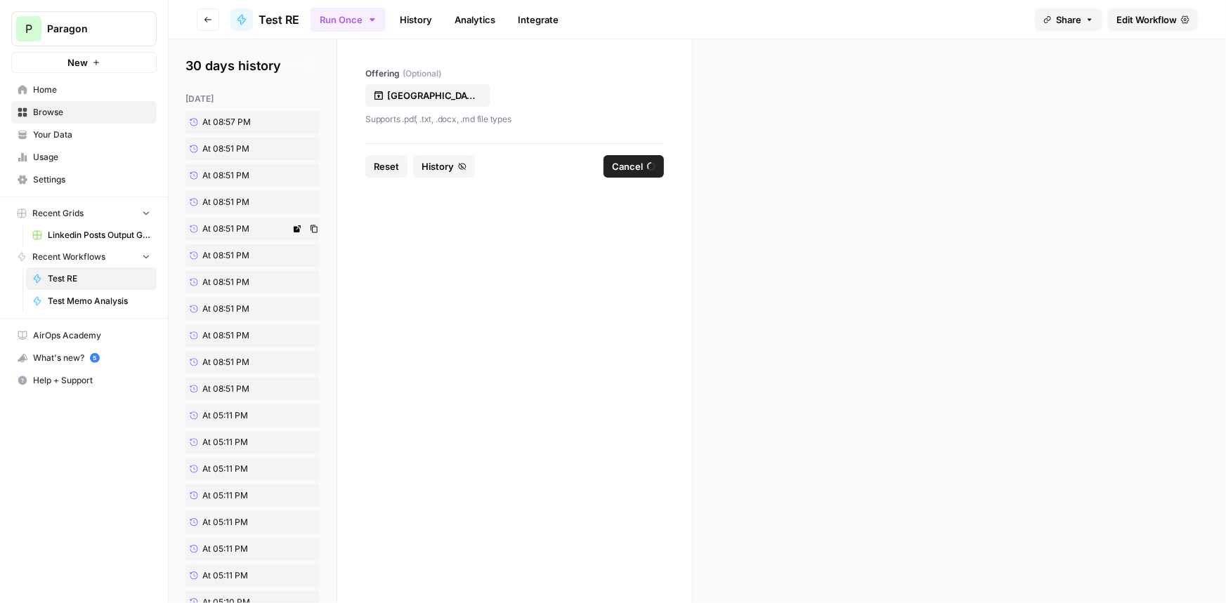
click at [225, 228] on span "At 08:51 PM" at bounding box center [225, 229] width 47 height 13
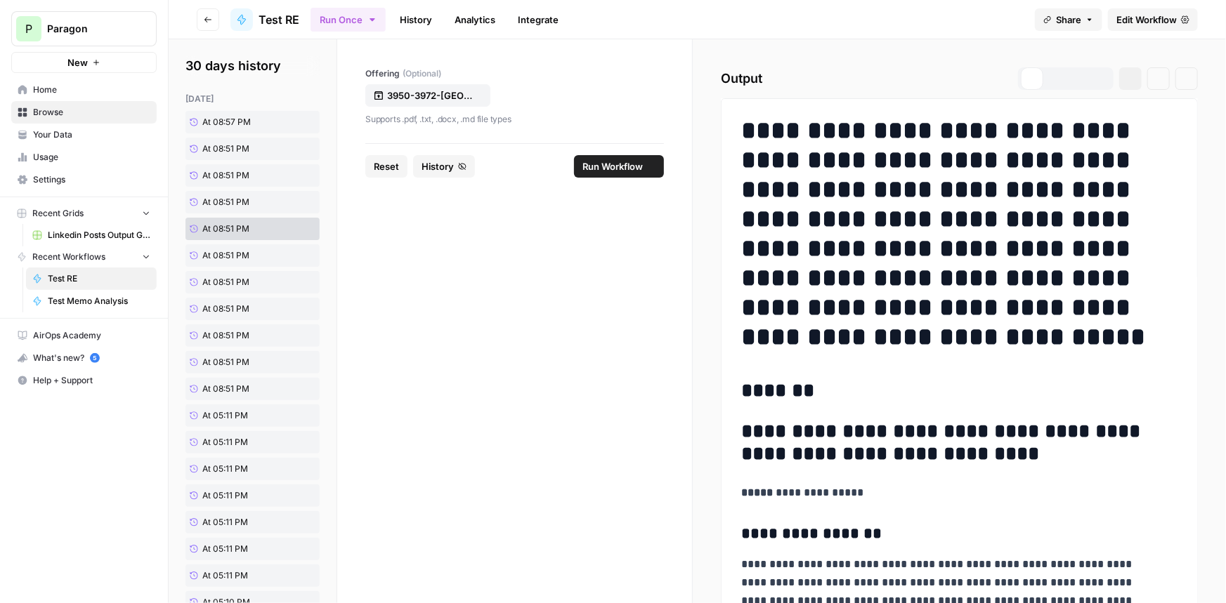
drag, startPoint x: 589, startPoint y: 158, endPoint x: 631, endPoint y: 158, distance: 42.1
click at [631, 158] on button "Run Workflow" at bounding box center [619, 166] width 90 height 22
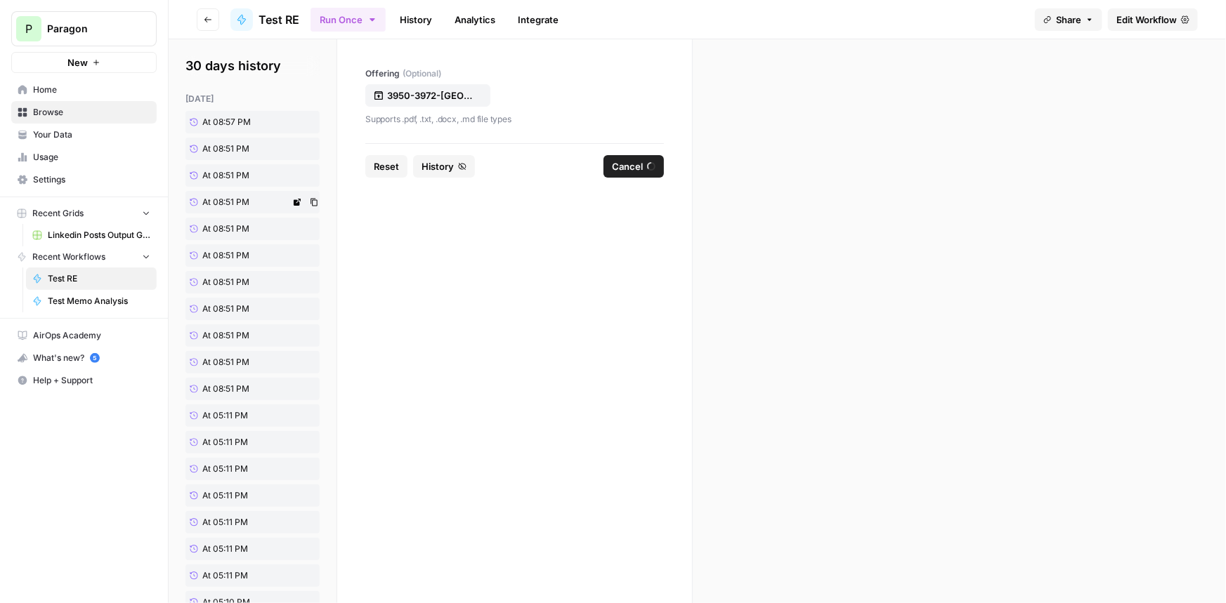
click at [237, 205] on span "At 08:51 PM" at bounding box center [225, 202] width 47 height 13
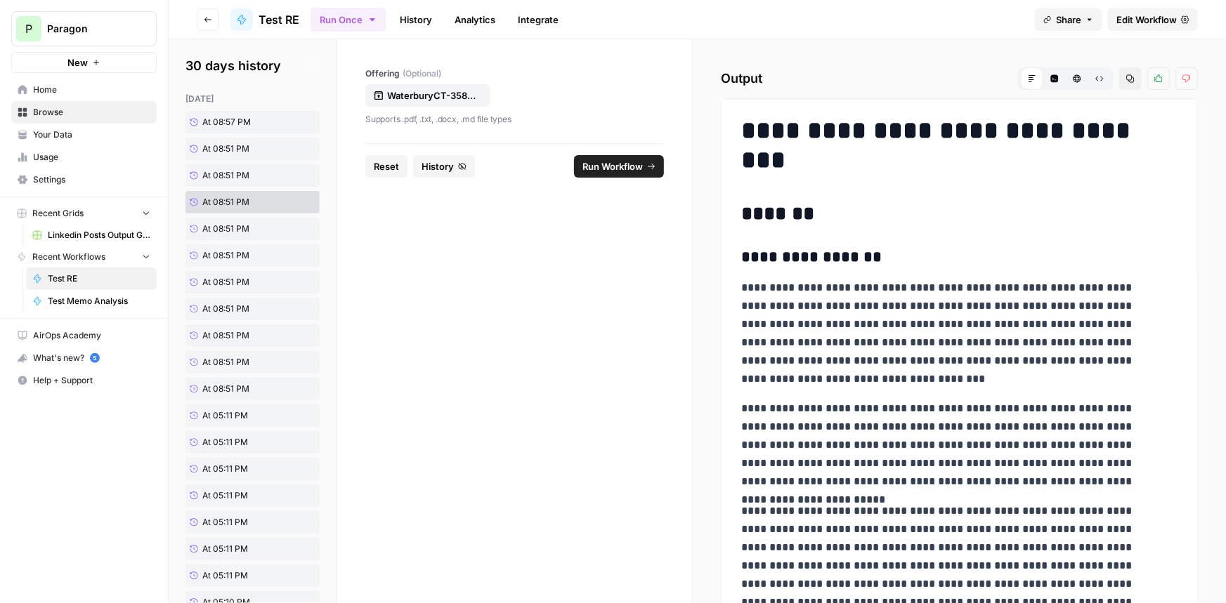
click at [610, 163] on span "Run Workflow" at bounding box center [612, 166] width 60 height 14
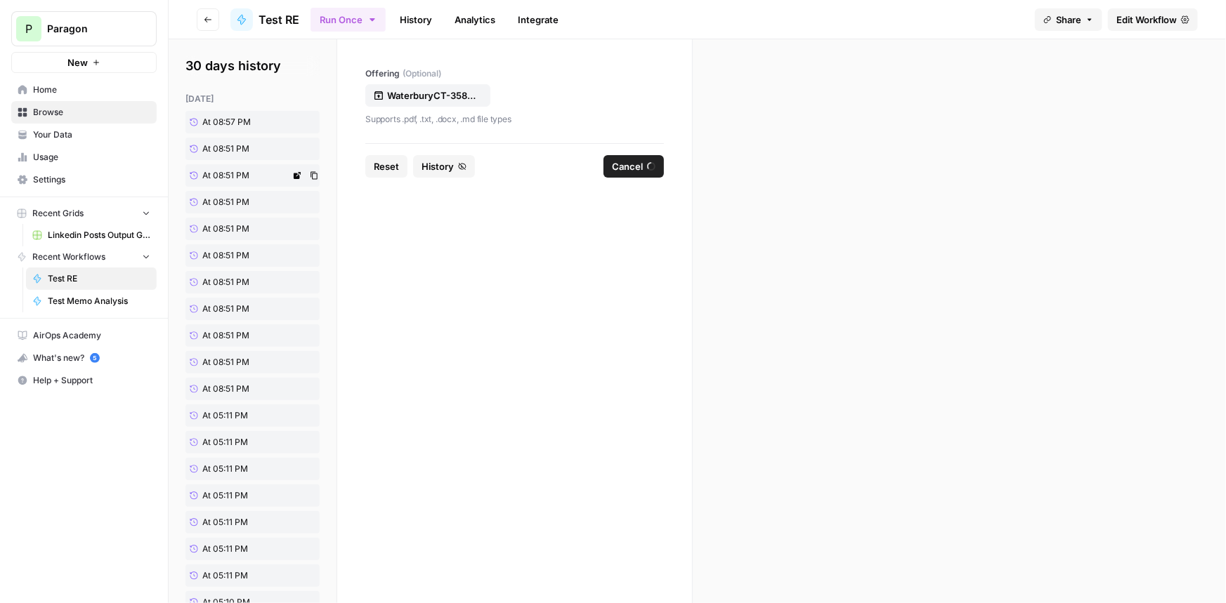
click at [242, 176] on span "At 08:51 PM" at bounding box center [225, 175] width 47 height 13
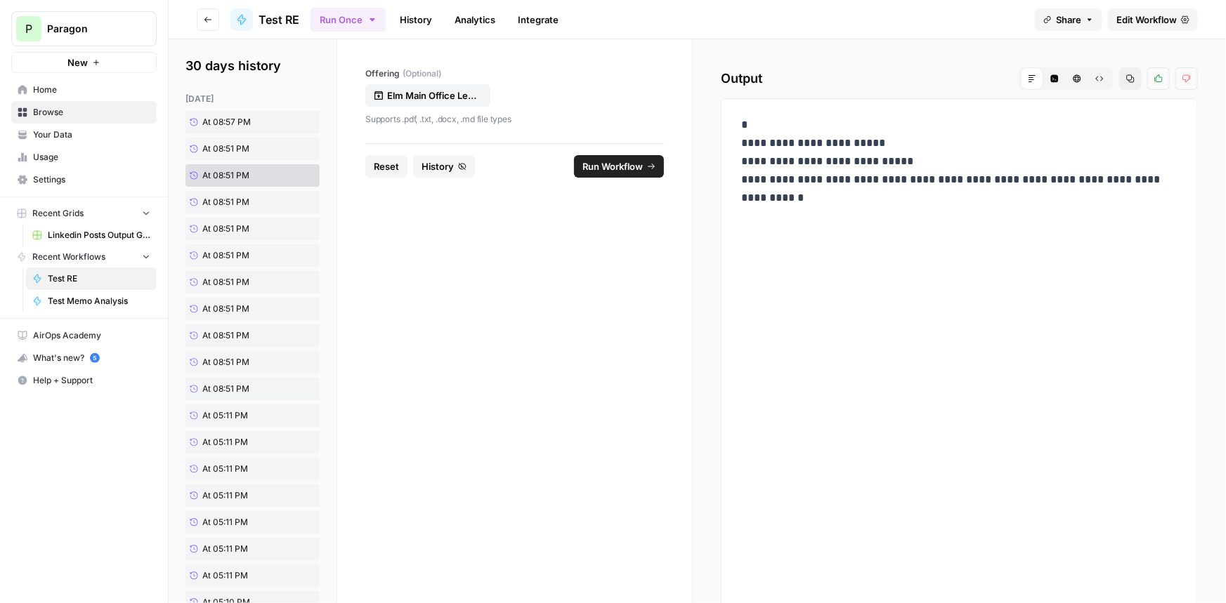
click at [638, 155] on button "Run Workflow" at bounding box center [619, 166] width 90 height 22
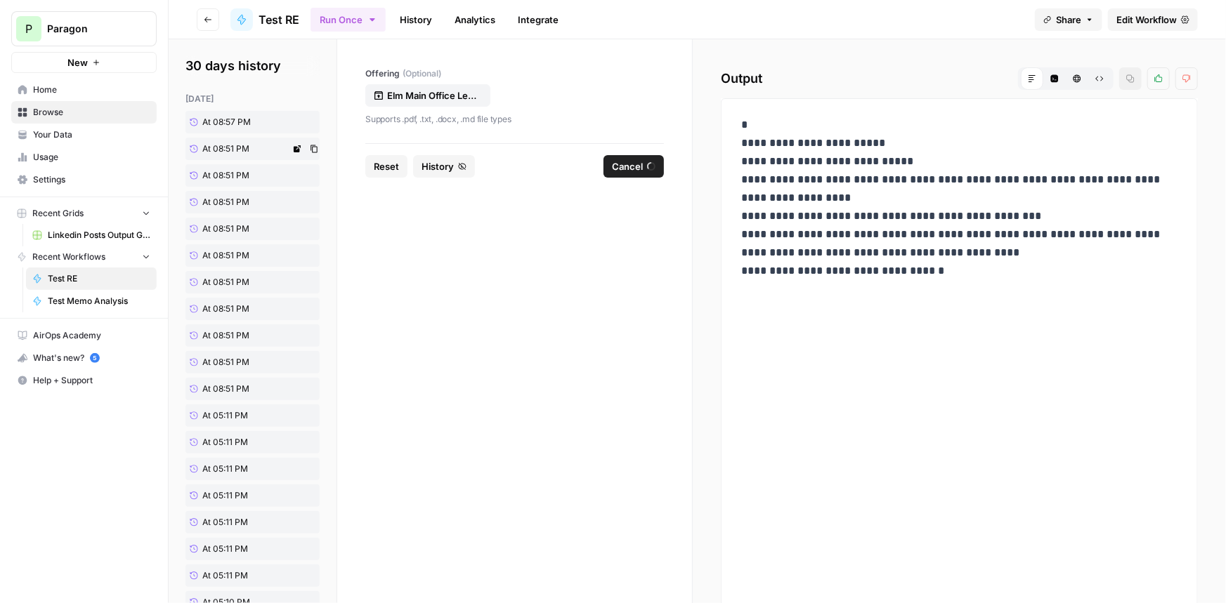
click at [260, 149] on link "At 08:51 PM" at bounding box center [237, 149] width 105 height 22
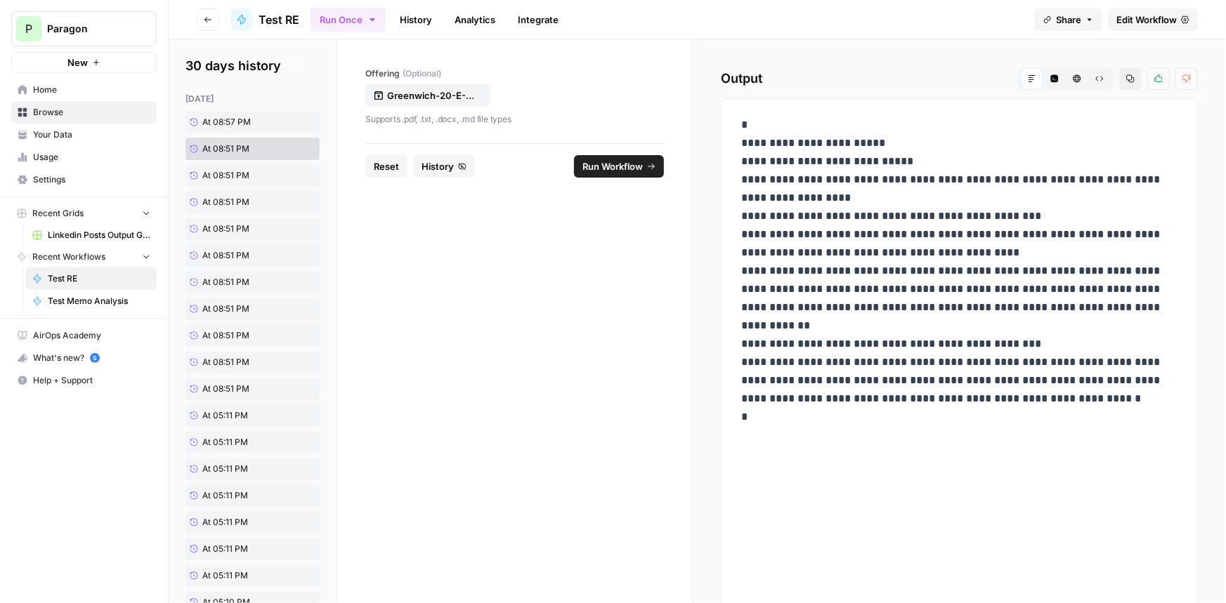
click at [629, 164] on span "Run Workflow" at bounding box center [612, 166] width 60 height 14
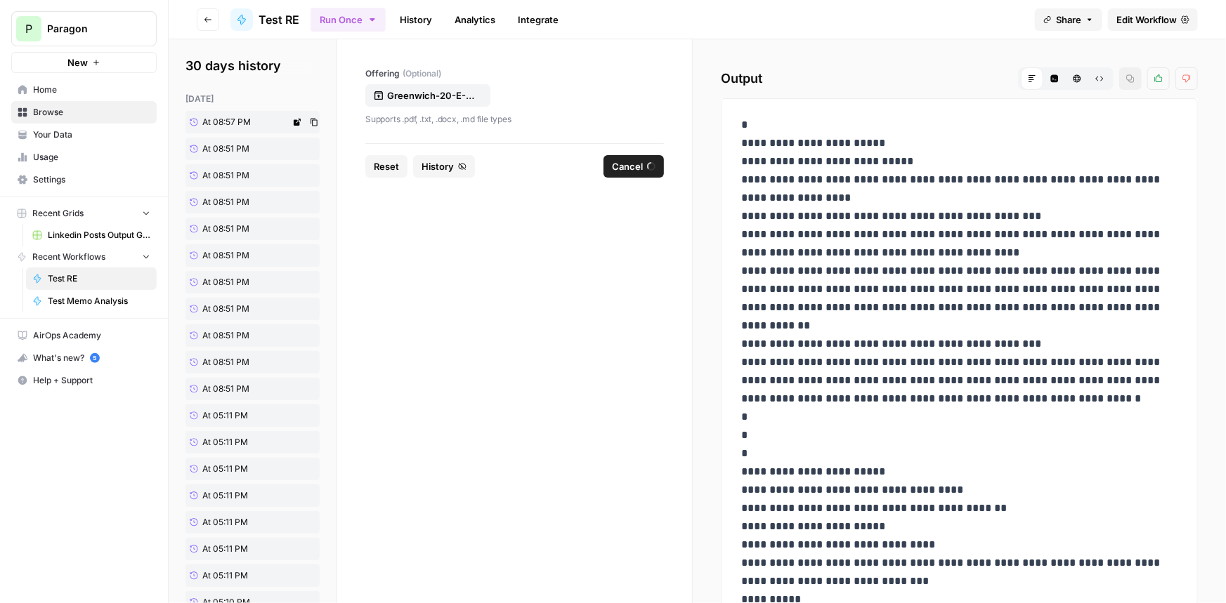
drag, startPoint x: 215, startPoint y: 116, endPoint x: 231, endPoint y: 122, distance: 17.1
click at [216, 116] on span "At 08:57 PM" at bounding box center [226, 122] width 48 height 13
click at [621, 164] on span "Run Workflow" at bounding box center [612, 166] width 60 height 14
click at [227, 151] on span "At 08:51 PM" at bounding box center [225, 149] width 47 height 13
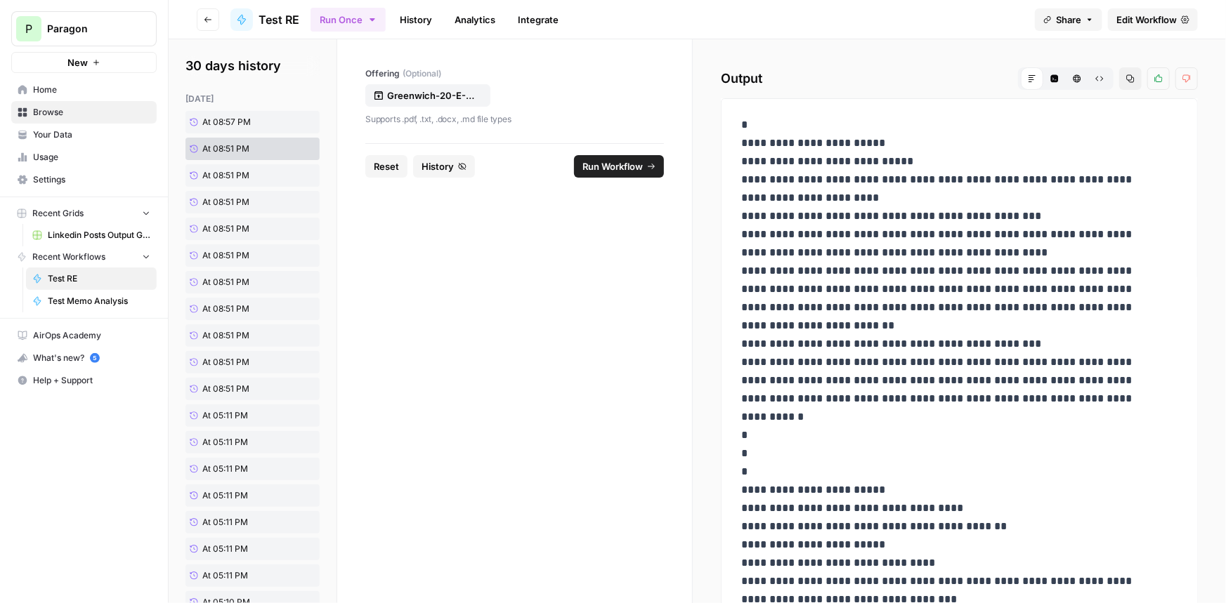
click at [600, 169] on span "Run Workflow" at bounding box center [612, 166] width 60 height 14
click at [253, 122] on link "At 08:57 PM" at bounding box center [237, 122] width 105 height 22
click at [253, 172] on link "At 08:51 PM" at bounding box center [237, 175] width 105 height 22
click at [254, 148] on link "At 08:51 PM" at bounding box center [237, 149] width 105 height 22
